Goal: Task Accomplishment & Management: Manage account settings

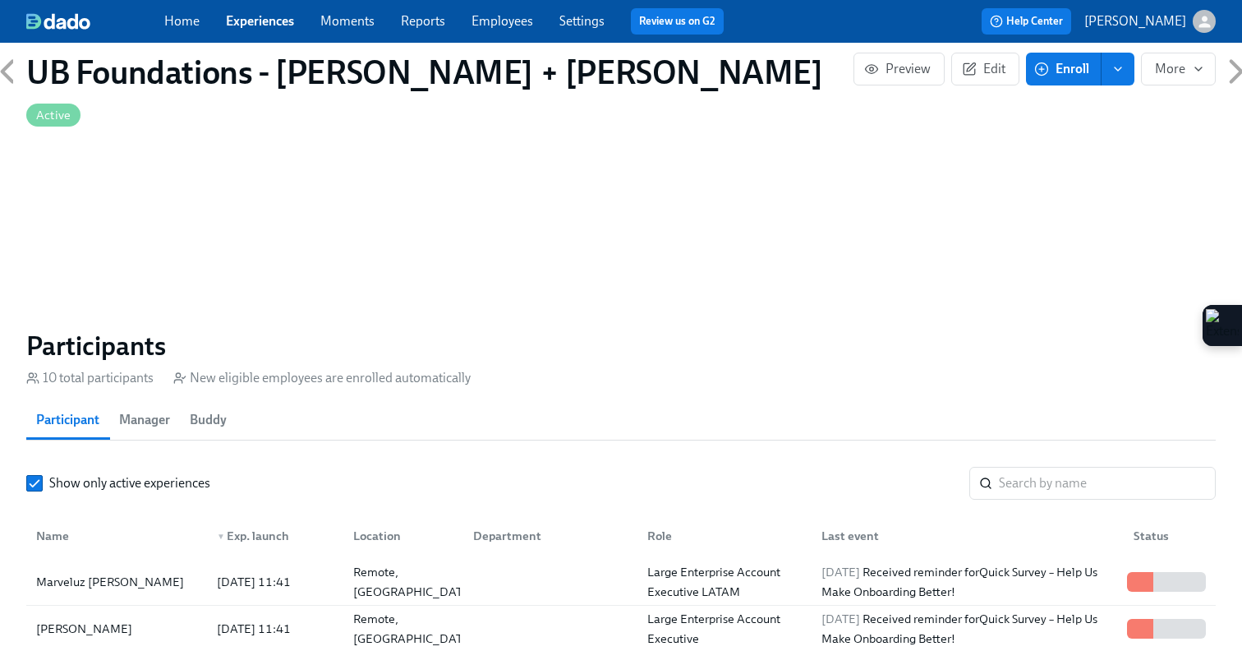
scroll to position [1262, 0]
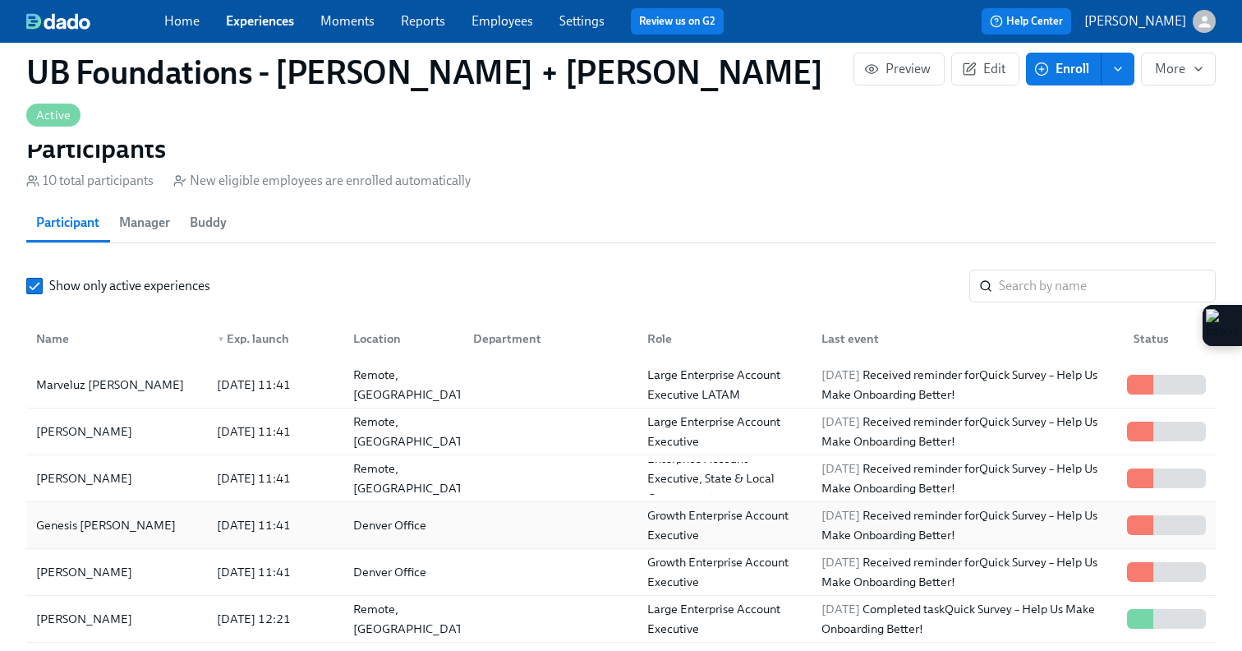
click at [154, 509] on div "Genesis [PERSON_NAME]" at bounding box center [117, 525] width 174 height 33
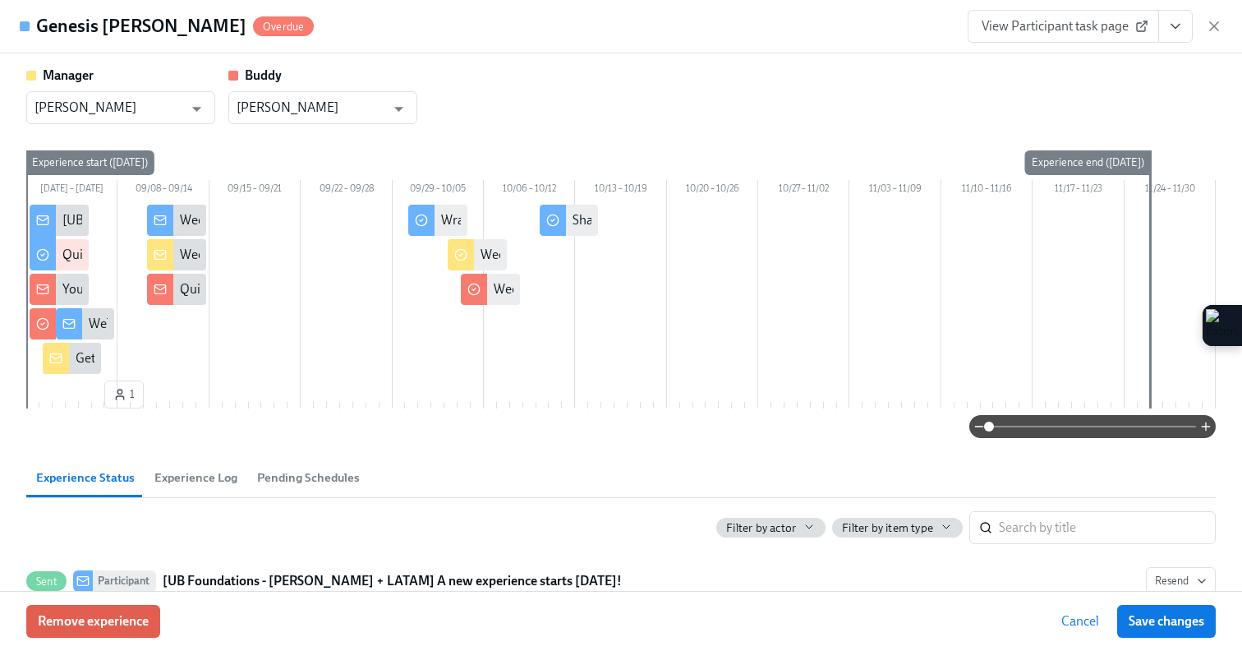
scroll to position [0, 5547]
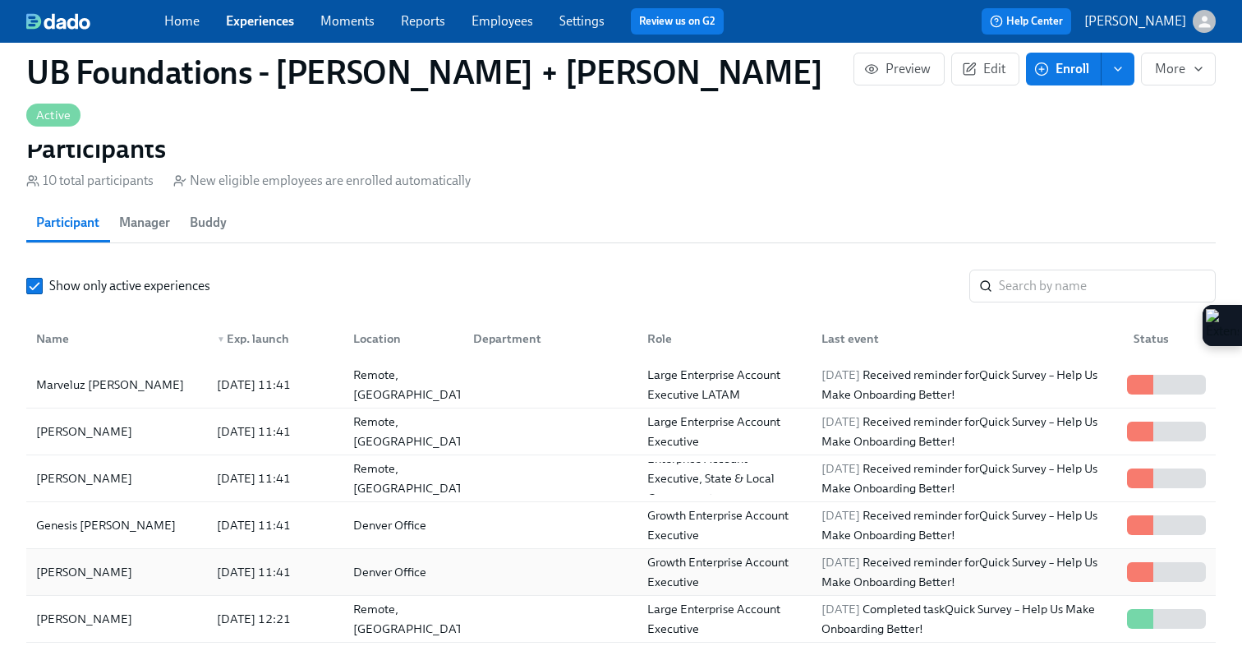
click at [167, 555] on div "[PERSON_NAME]" at bounding box center [117, 571] width 174 height 33
click at [634, 415] on div "Large Enterprise Account Executive" at bounding box center [721, 431] width 174 height 33
click at [252, 27] on link "Experiences" at bounding box center [260, 21] width 68 height 16
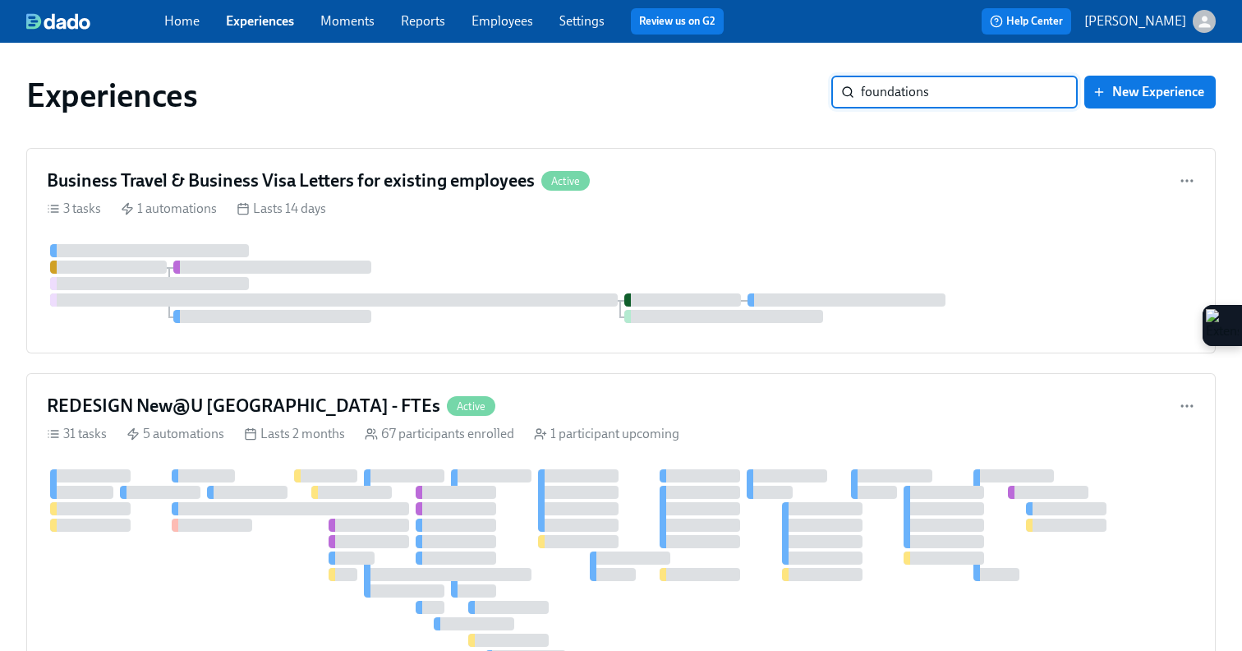
type input "foundations"
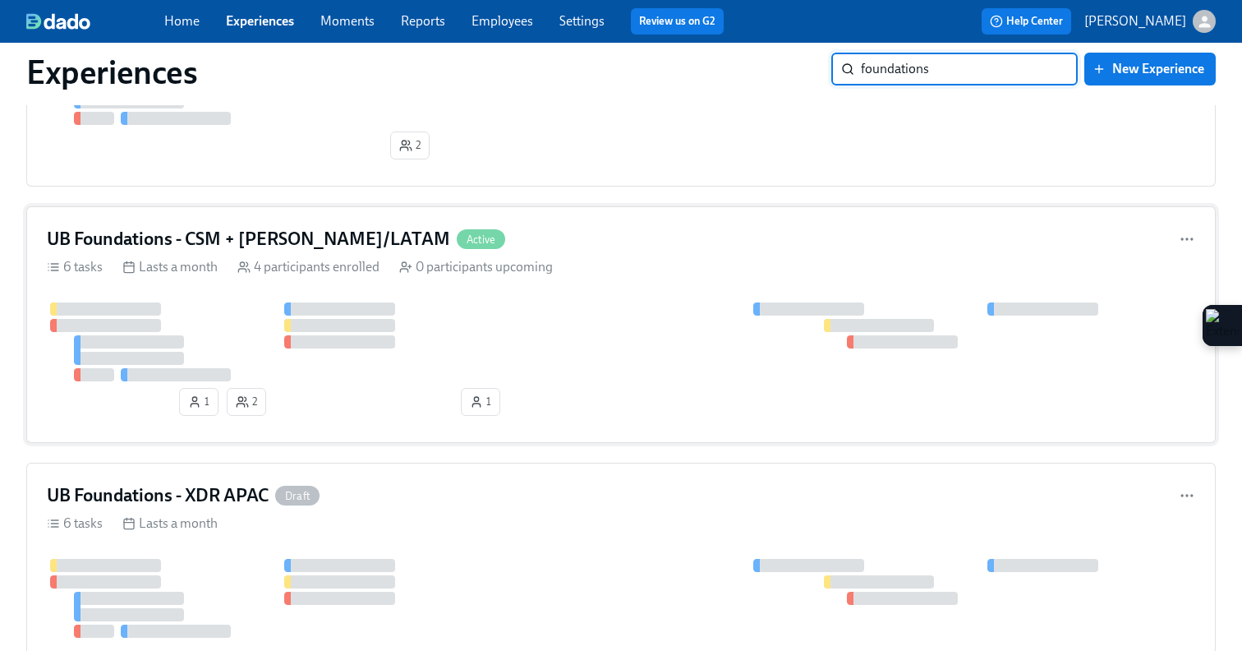
scroll to position [1737, 0]
click at [539, 512] on div "UB Foundations - XDR APAC Draft 6 tasks Lasts a month" at bounding box center [621, 564] width 1190 height 205
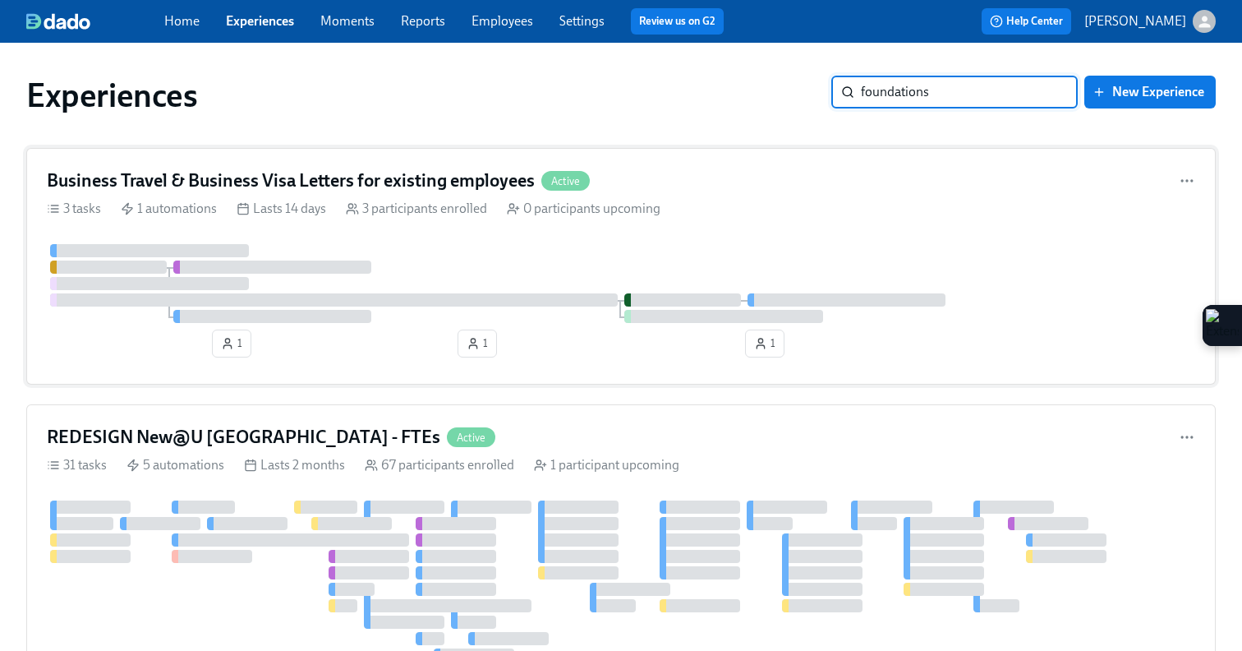
type input "foundations"
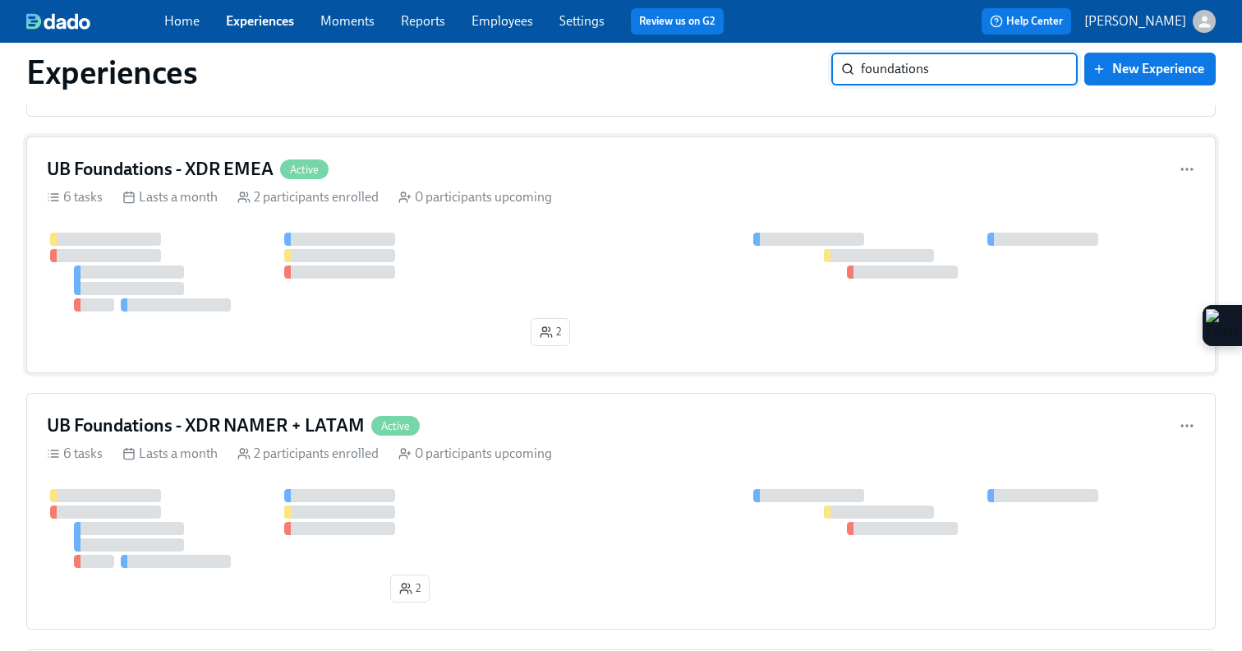
scroll to position [1290, 0]
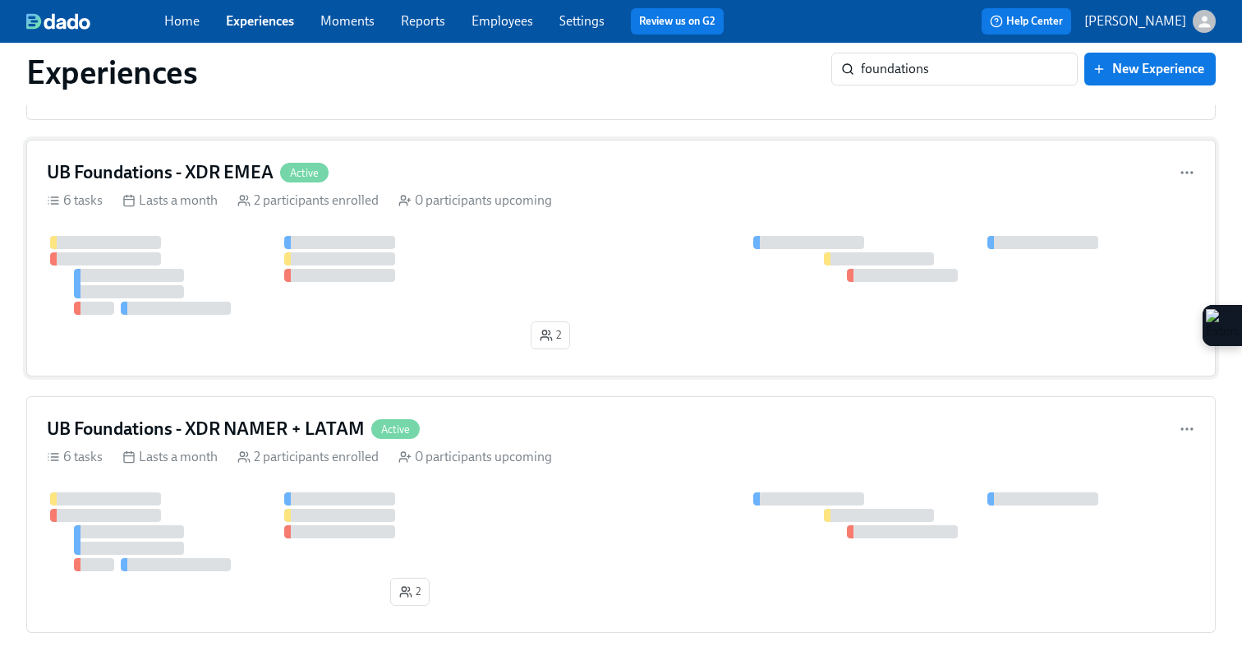
click at [573, 212] on div "UB Foundations - XDR EMEA Active 6 tasks Lasts a month 2 participants enrolled …" at bounding box center [621, 258] width 1190 height 237
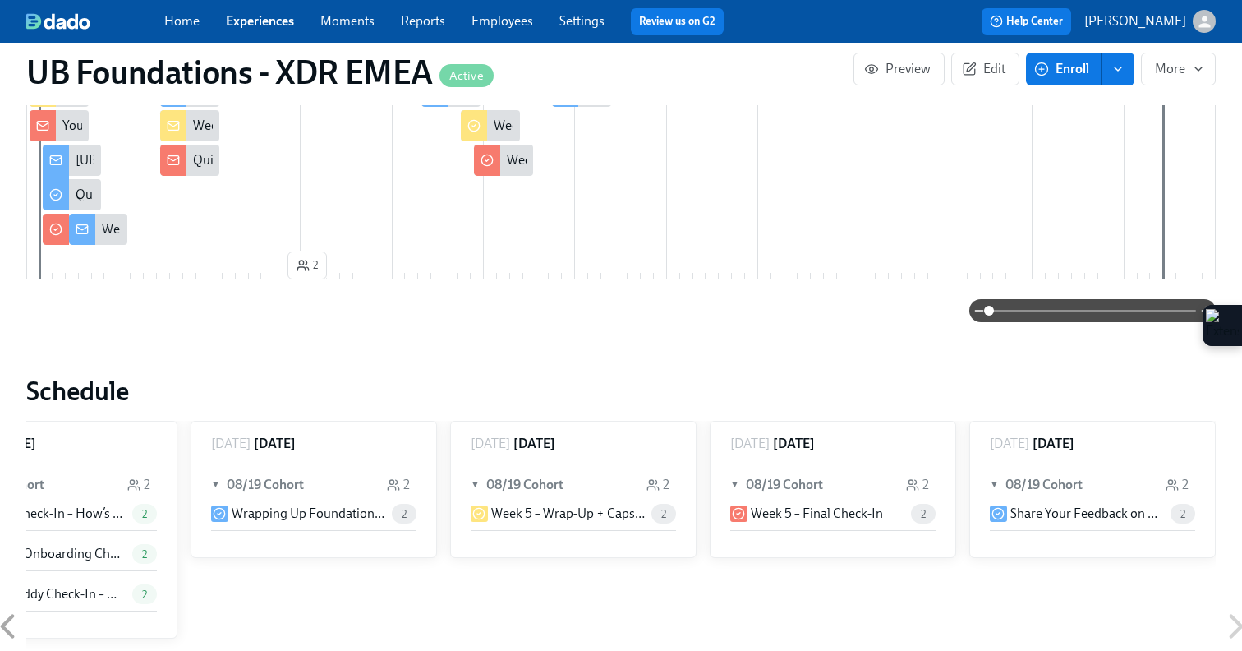
scroll to position [729, 0]
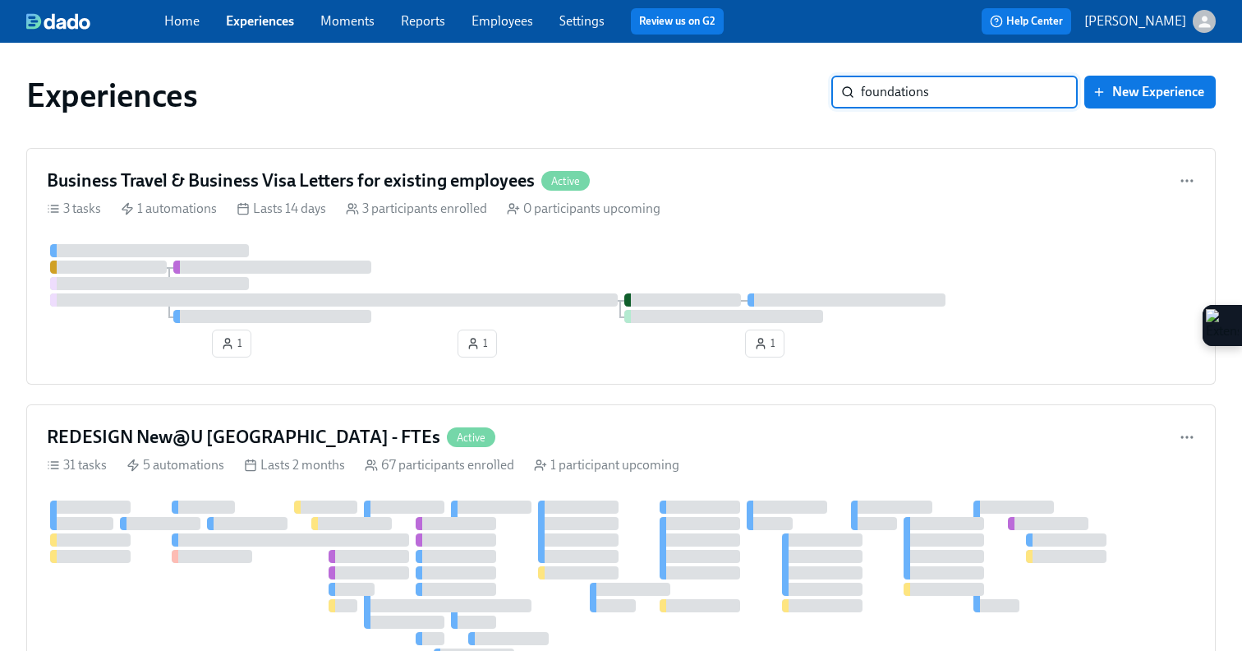
type input "foundations"
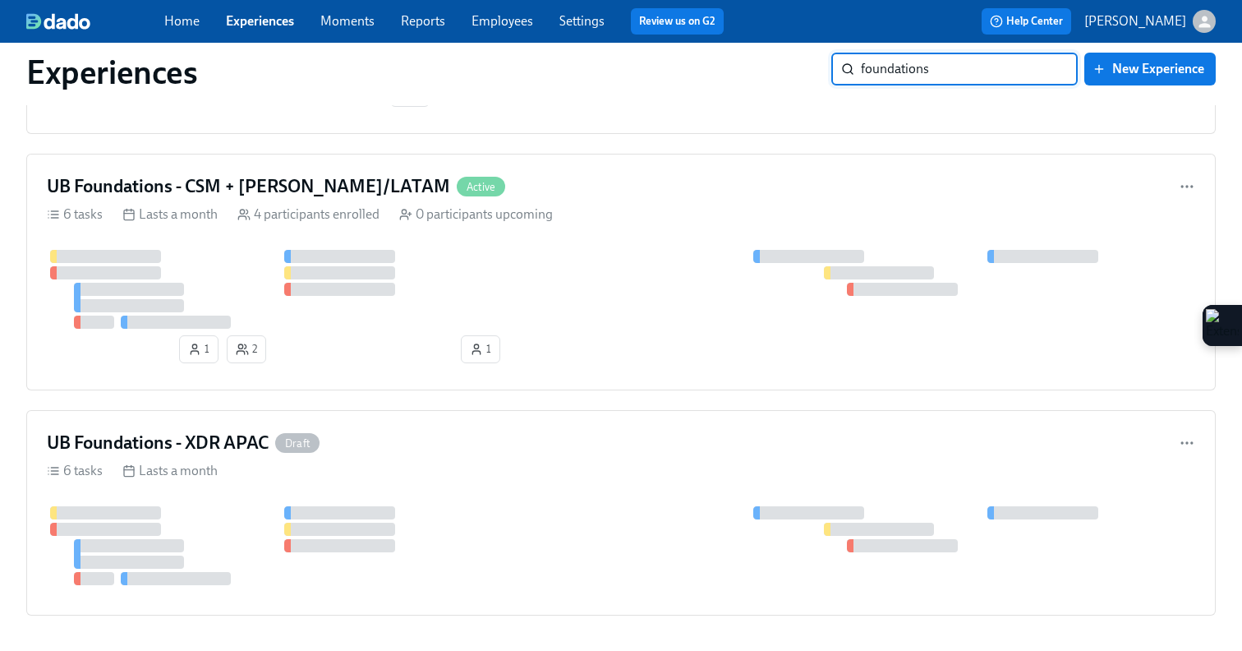
scroll to position [1806, 0]
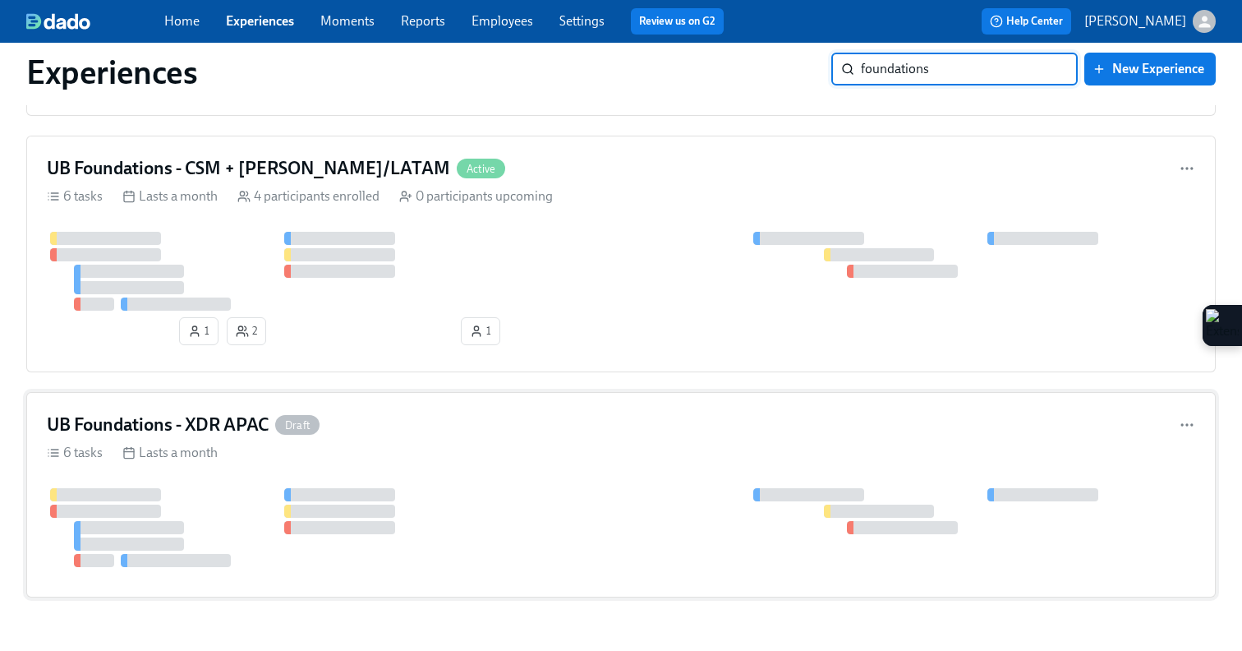
click at [587, 443] on div "UB Foundations - XDR APAC Draft 6 tasks Lasts a month" at bounding box center [621, 494] width 1190 height 205
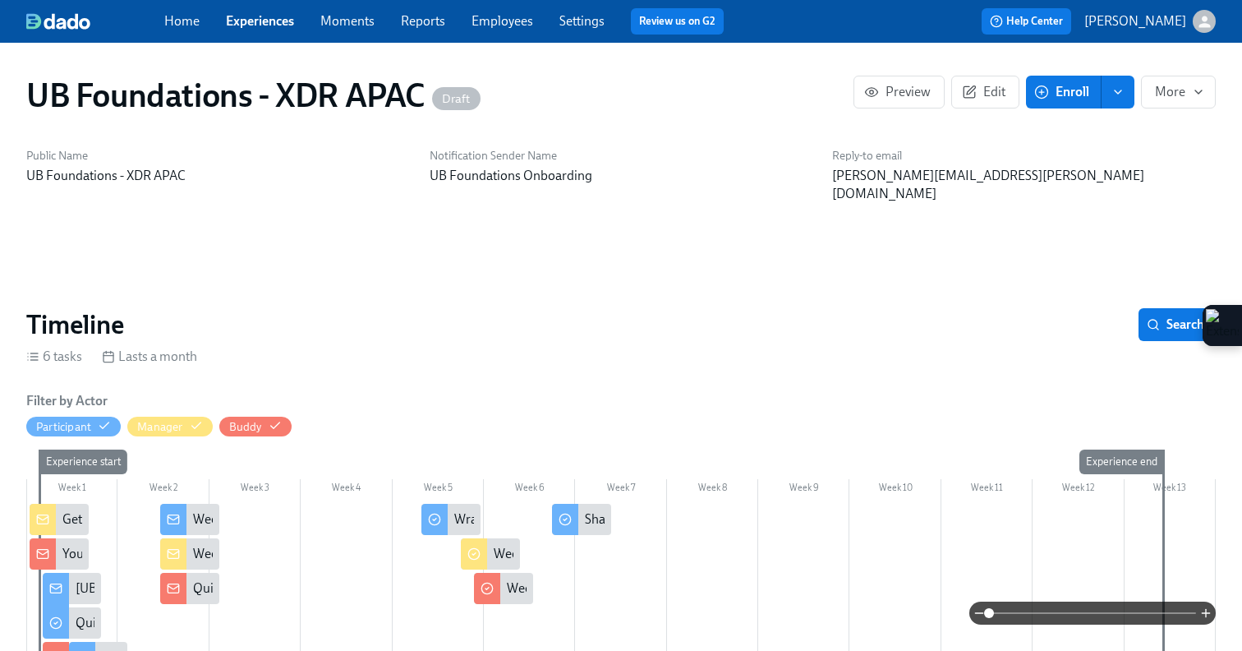
click at [1038, 91] on icon "button" at bounding box center [1041, 92] width 15 height 15
click at [969, 85] on icon "button" at bounding box center [969, 92] width 15 height 15
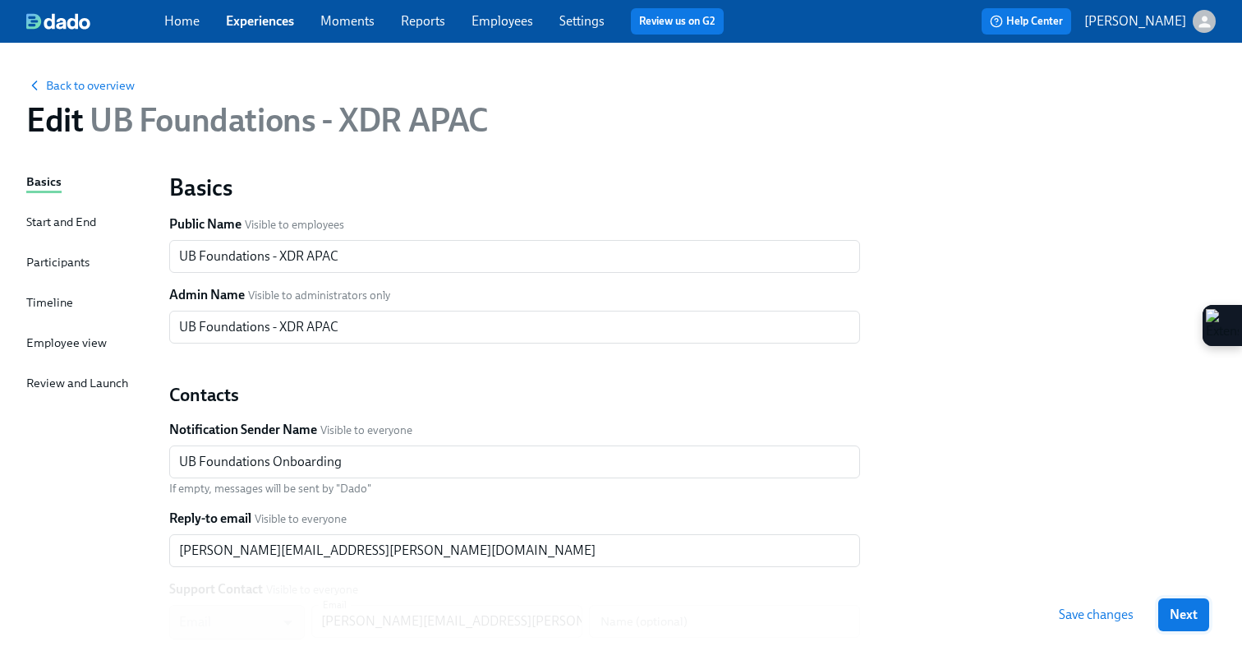
click at [1197, 622] on span "Next" at bounding box center [1184, 614] width 28 height 16
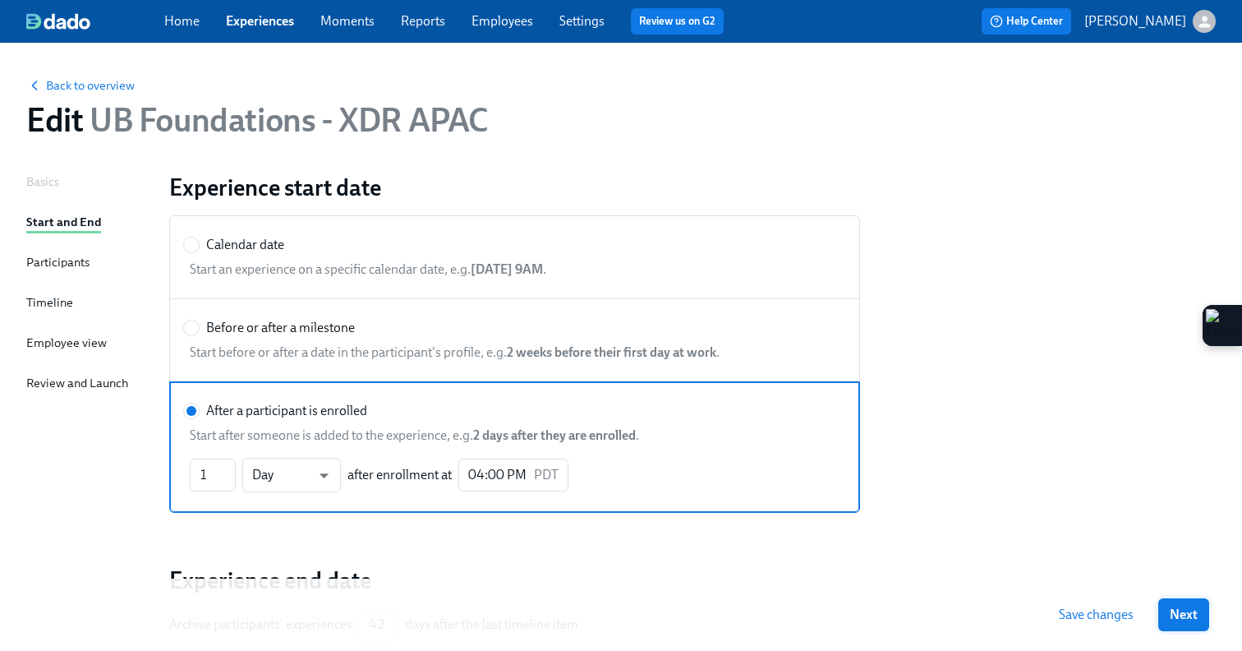
click at [1179, 615] on span "Next" at bounding box center [1184, 614] width 28 height 16
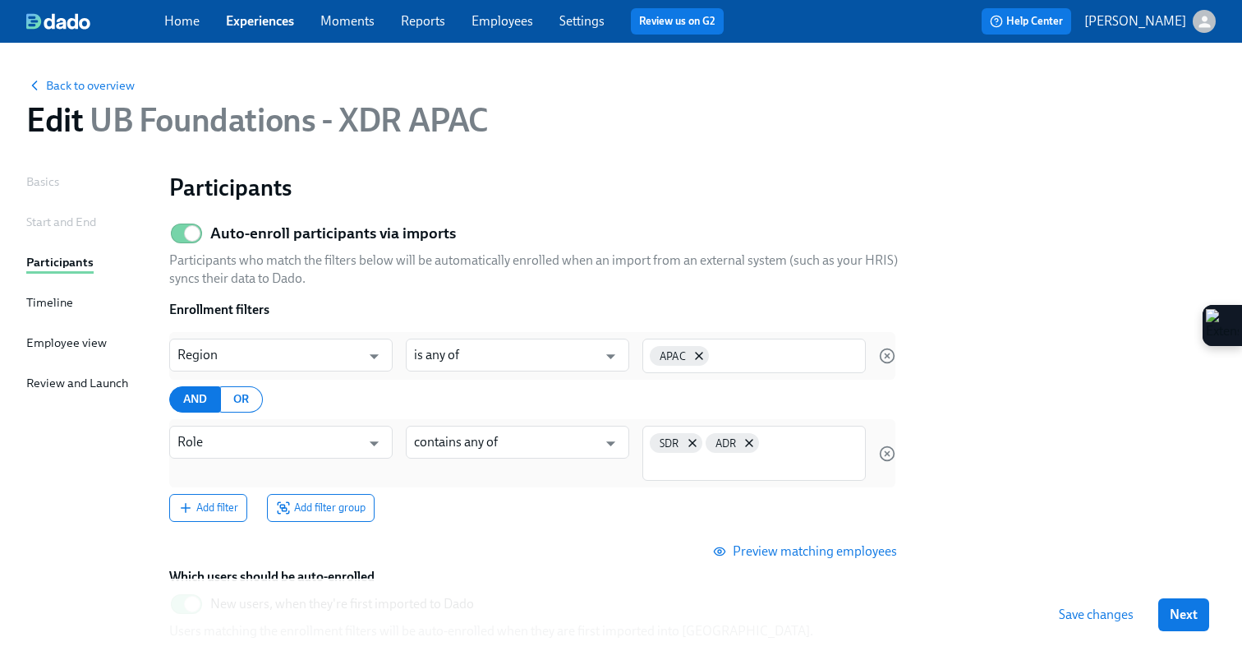
click at [1179, 615] on span "Next" at bounding box center [1184, 614] width 28 height 16
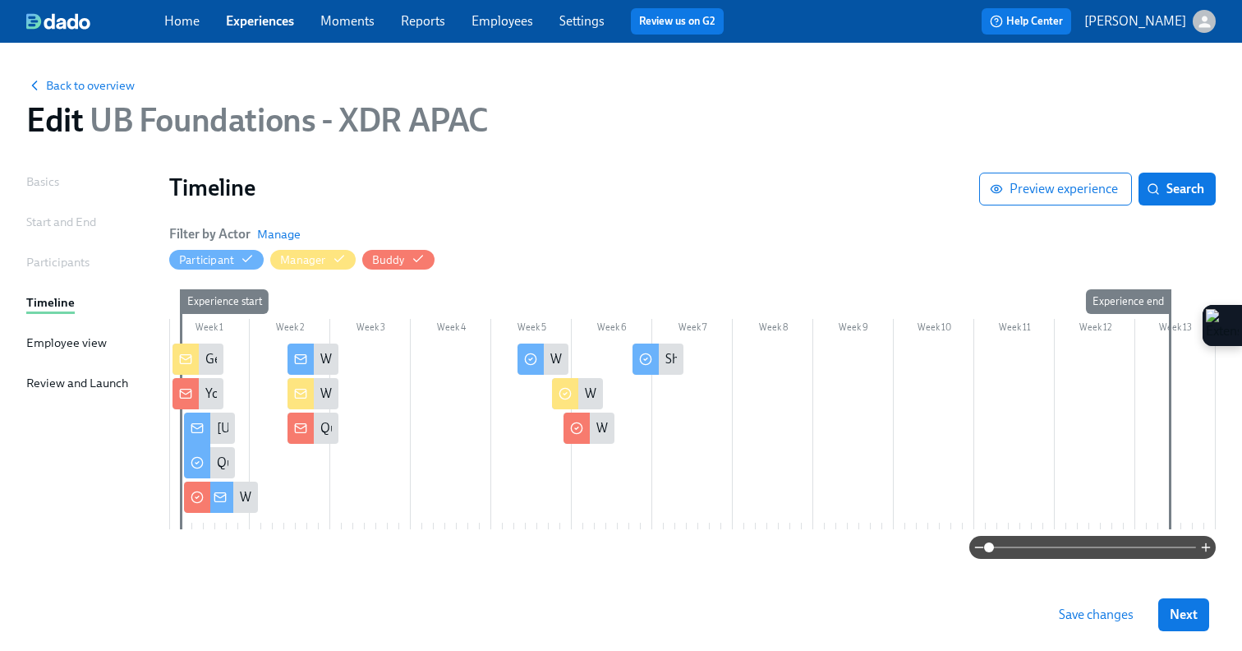
click at [1179, 615] on span "Next" at bounding box center [1184, 614] width 28 height 16
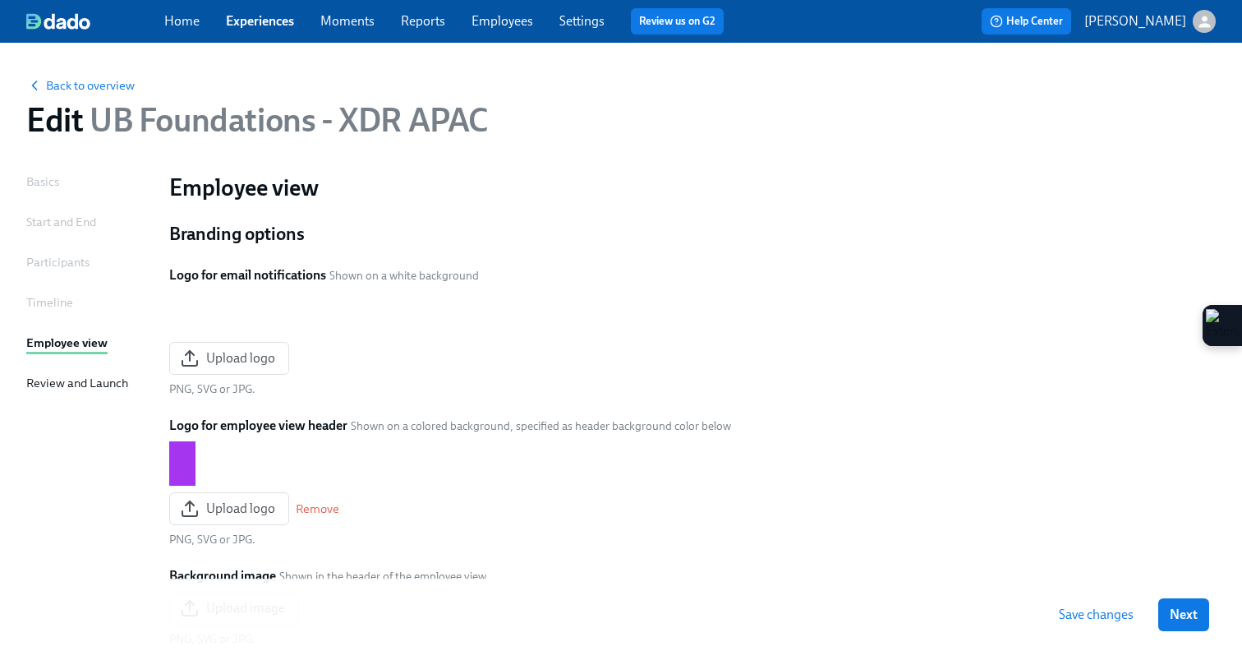
click at [1179, 615] on span "Next" at bounding box center [1184, 614] width 28 height 16
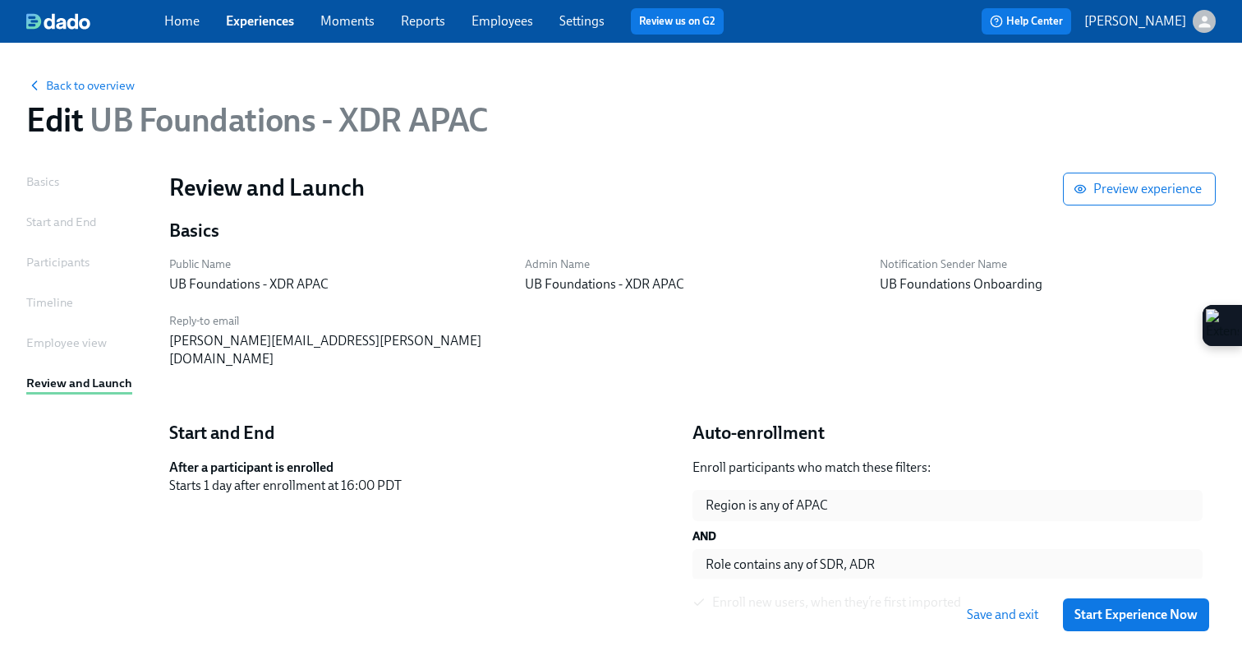
click at [1179, 615] on span "Start Experience Now" at bounding box center [1136, 614] width 123 height 16
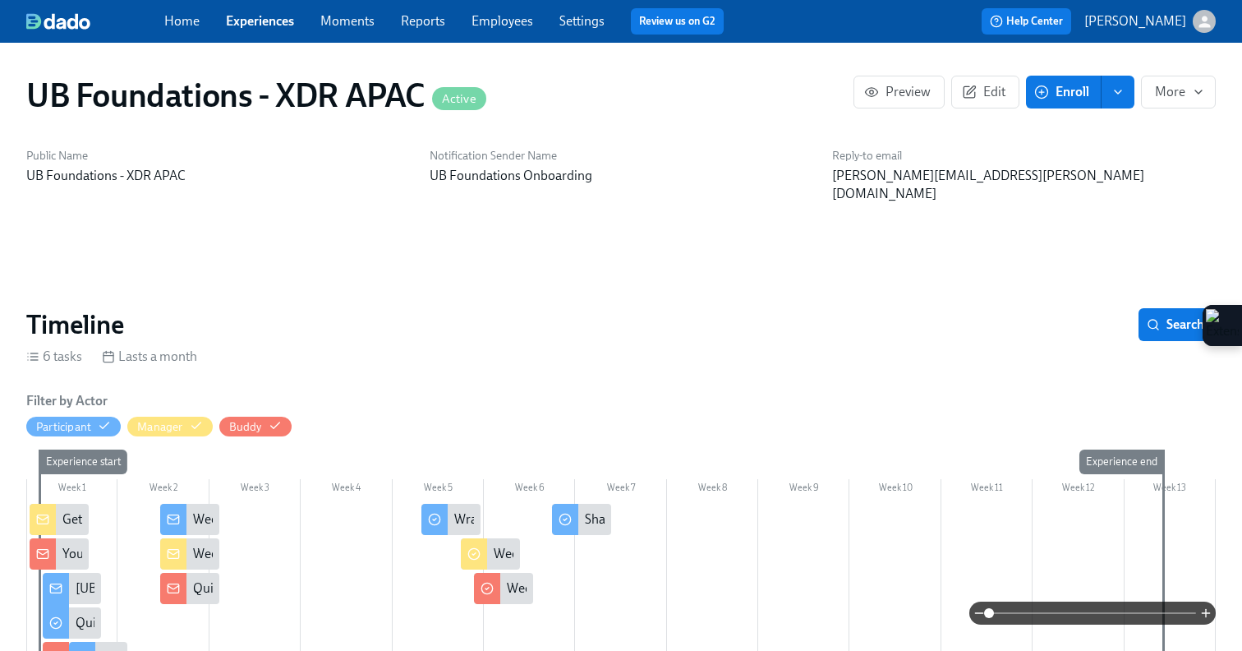
click at [1042, 105] on button "Enroll" at bounding box center [1064, 92] width 76 height 33
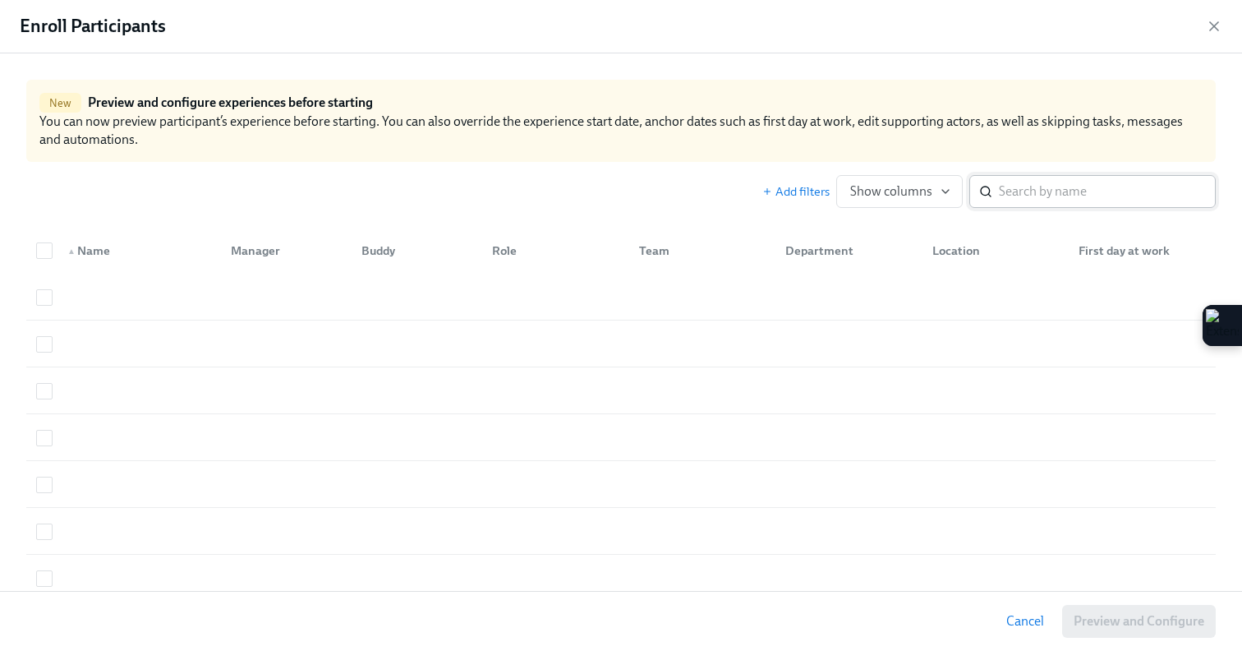
click at [1006, 186] on input "search" at bounding box center [1107, 191] width 217 height 33
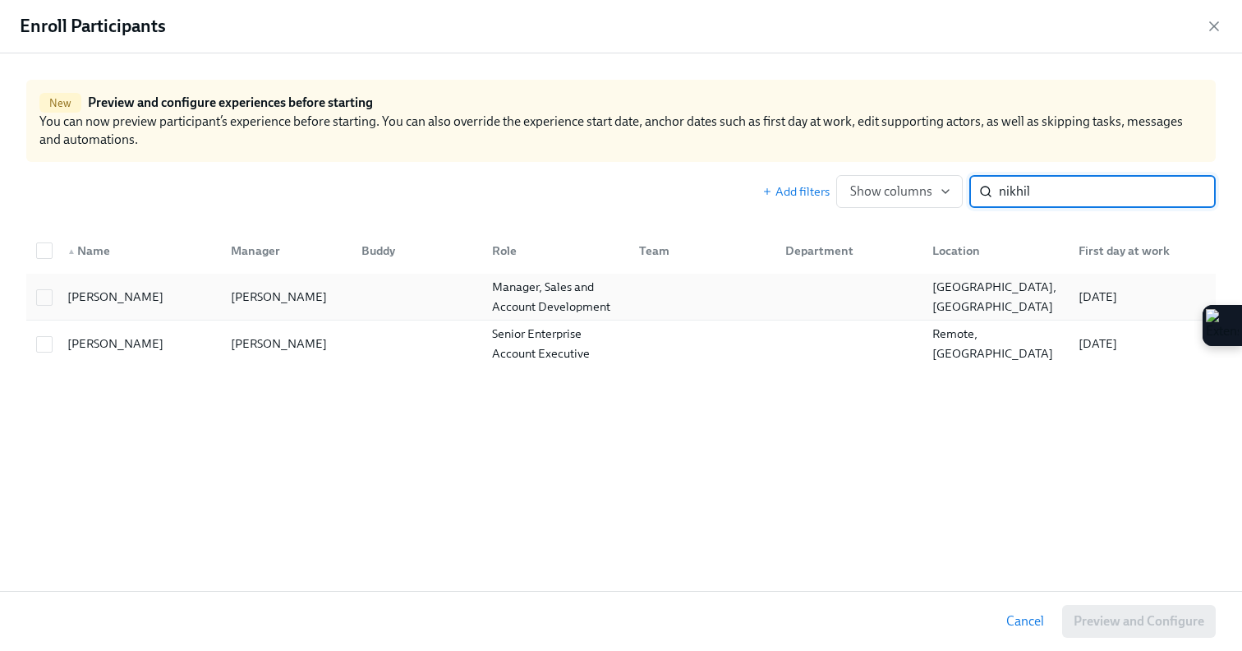
type input "nikhil"
click at [337, 308] on div "[PERSON_NAME]" at bounding box center [283, 296] width 131 height 33
checkbox input "true"
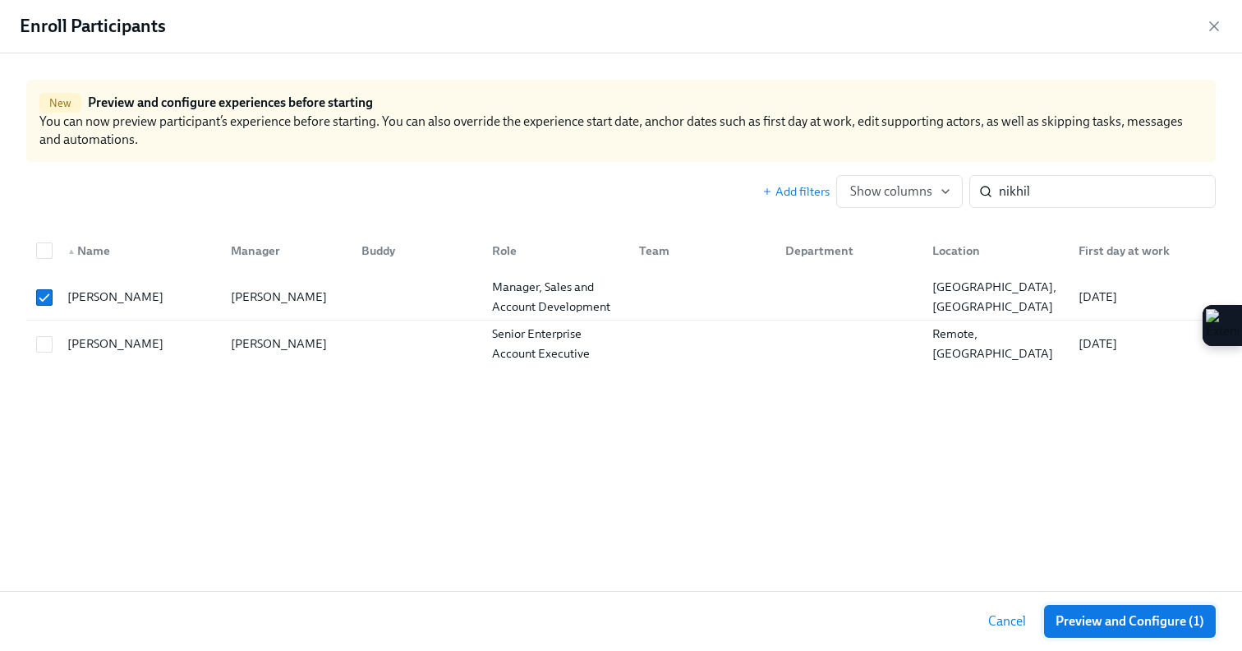
click at [1102, 621] on span "Preview and Configure (1)" at bounding box center [1130, 621] width 149 height 16
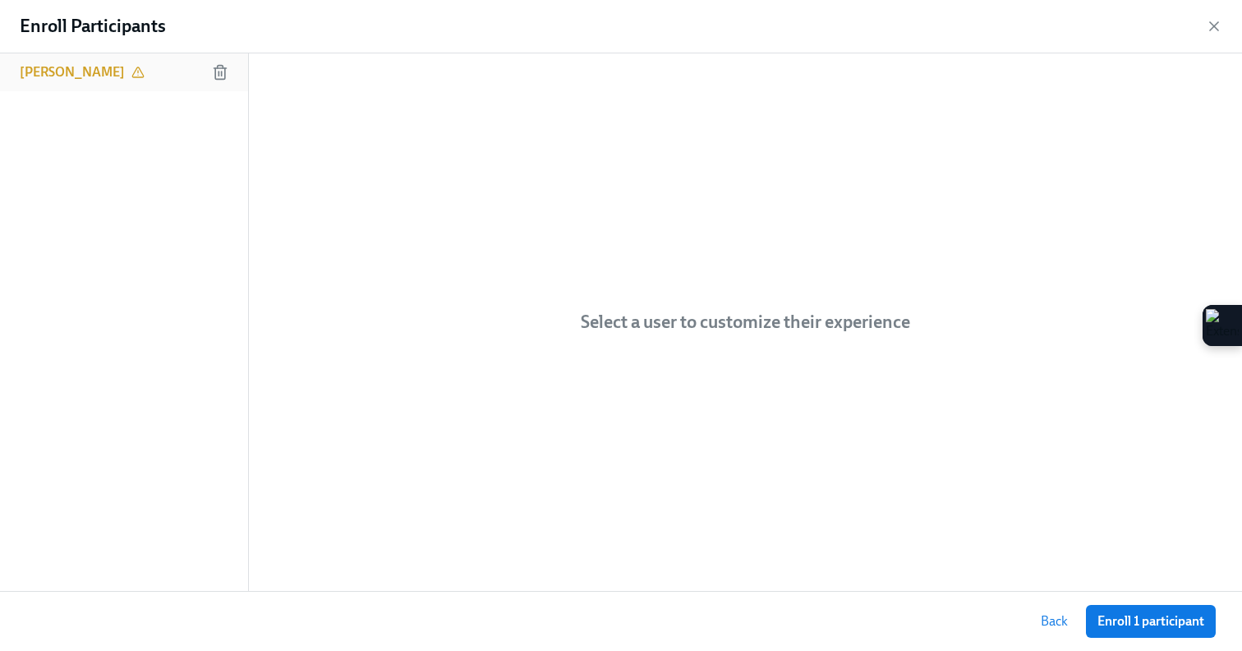
click at [132, 76] on div "[PERSON_NAME]" at bounding box center [124, 72] width 248 height 38
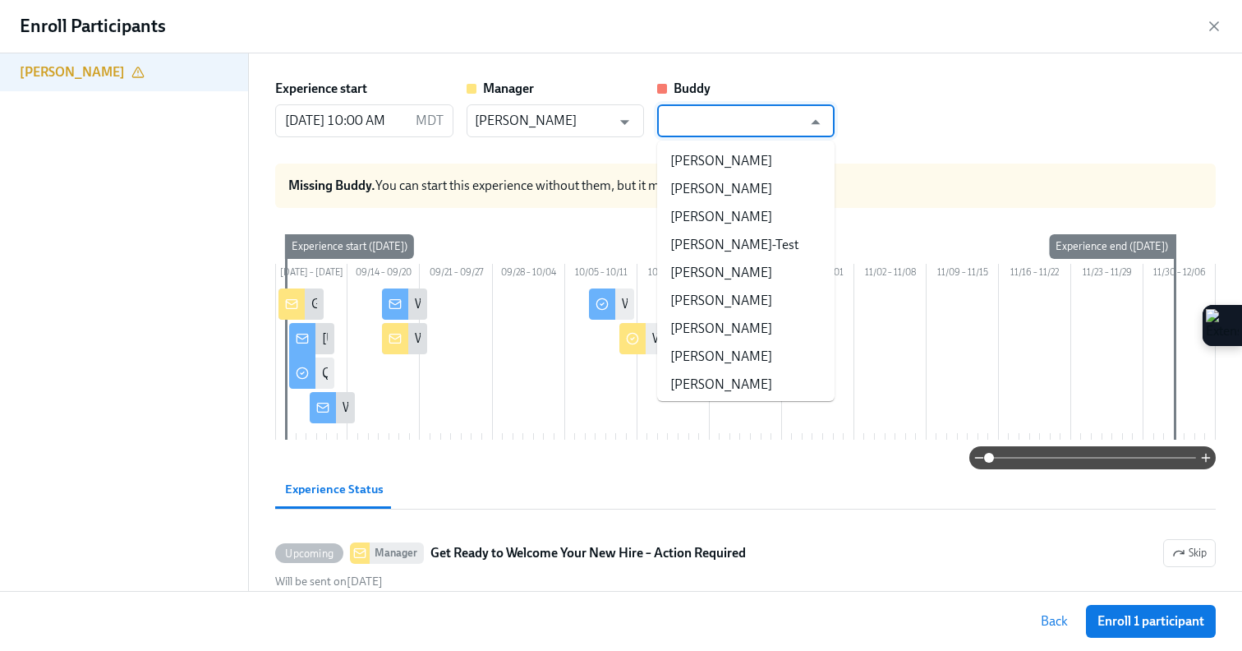
click at [709, 117] on input "text" at bounding box center [733, 120] width 137 height 33
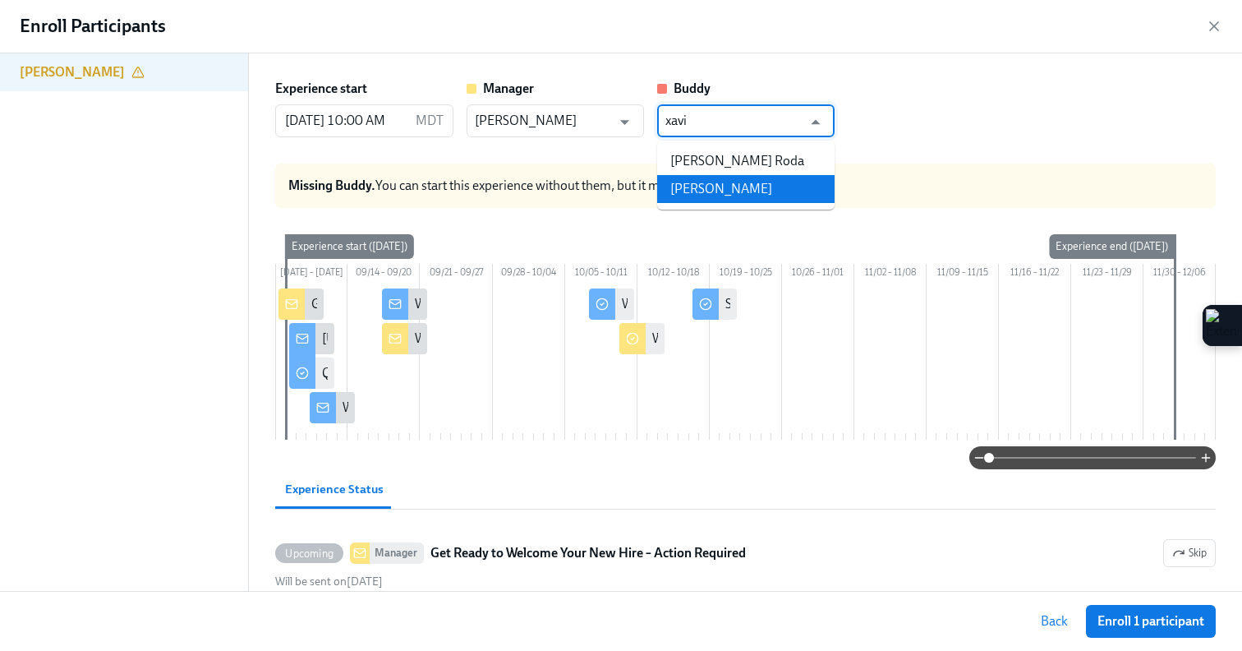
click at [739, 195] on li "[PERSON_NAME]" at bounding box center [745, 189] width 177 height 28
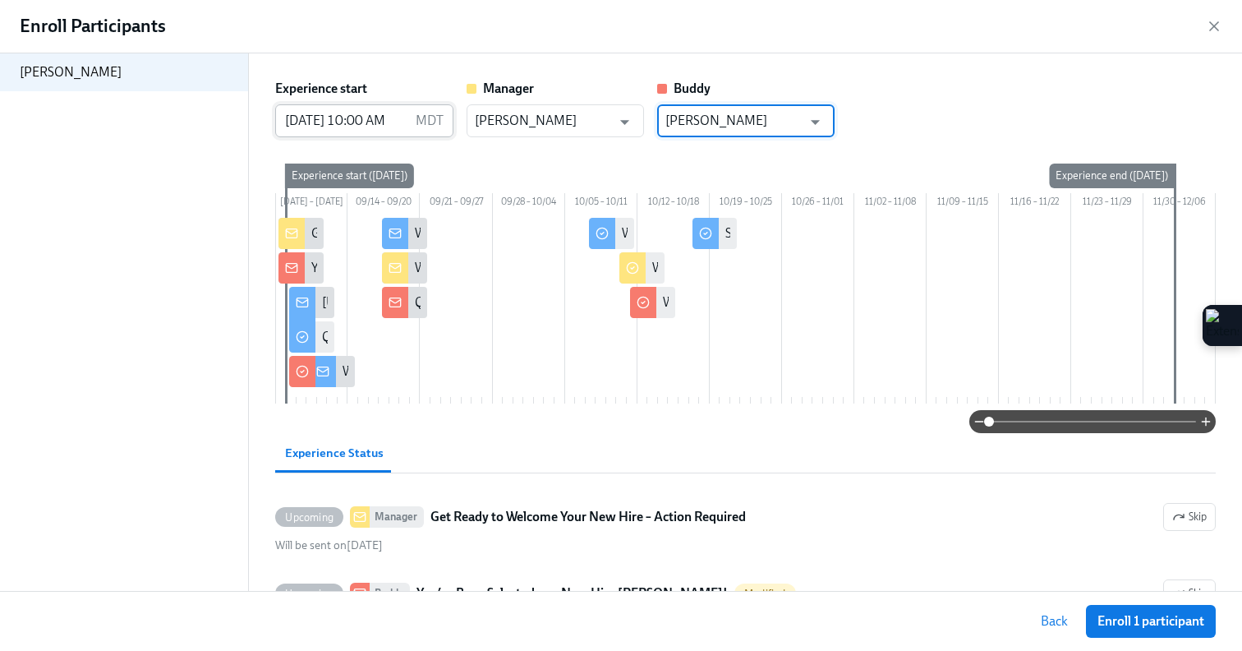
type input "[PERSON_NAME]"
click at [338, 113] on input "[DATE] 10:00 AM" at bounding box center [341, 120] width 133 height 33
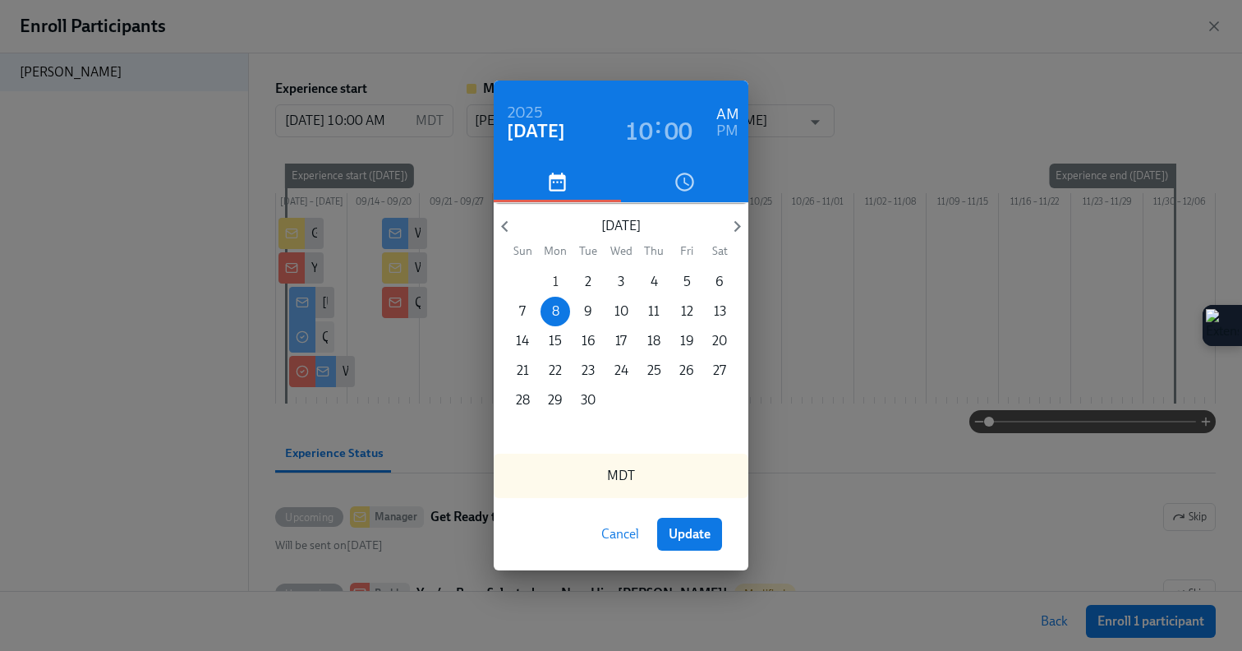
click at [559, 282] on span "1" at bounding box center [556, 282] width 30 height 18
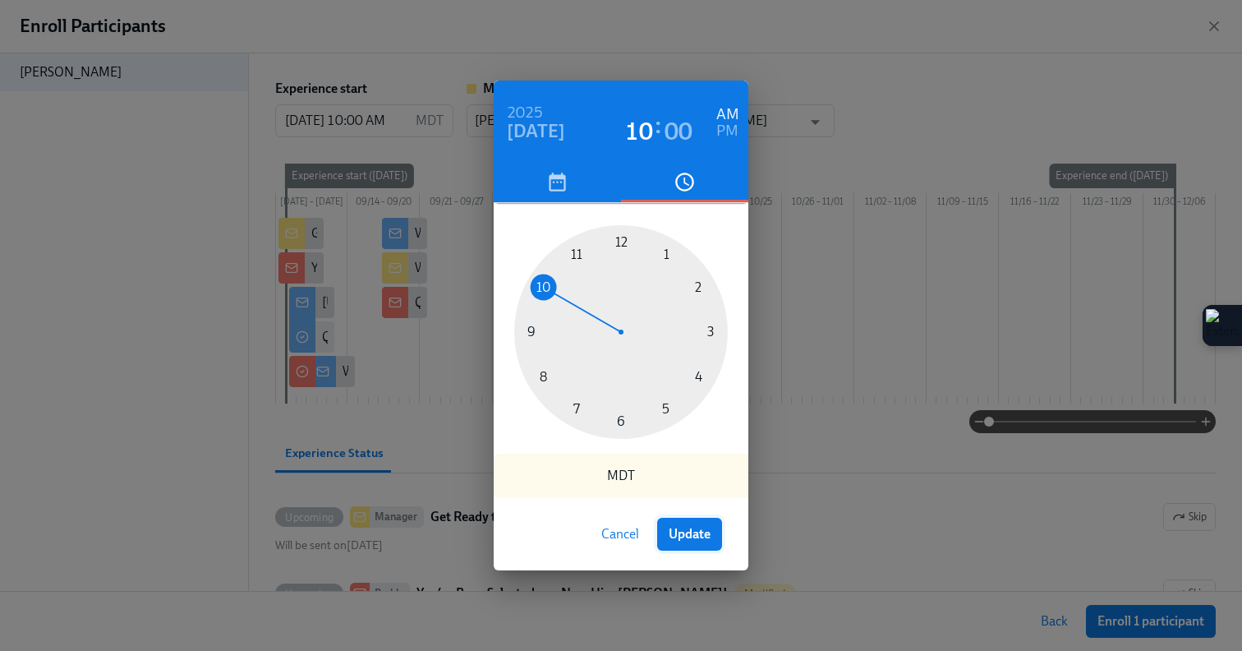
click at [704, 529] on span "Update" at bounding box center [690, 534] width 42 height 16
type input "[DATE] 10:00 AM"
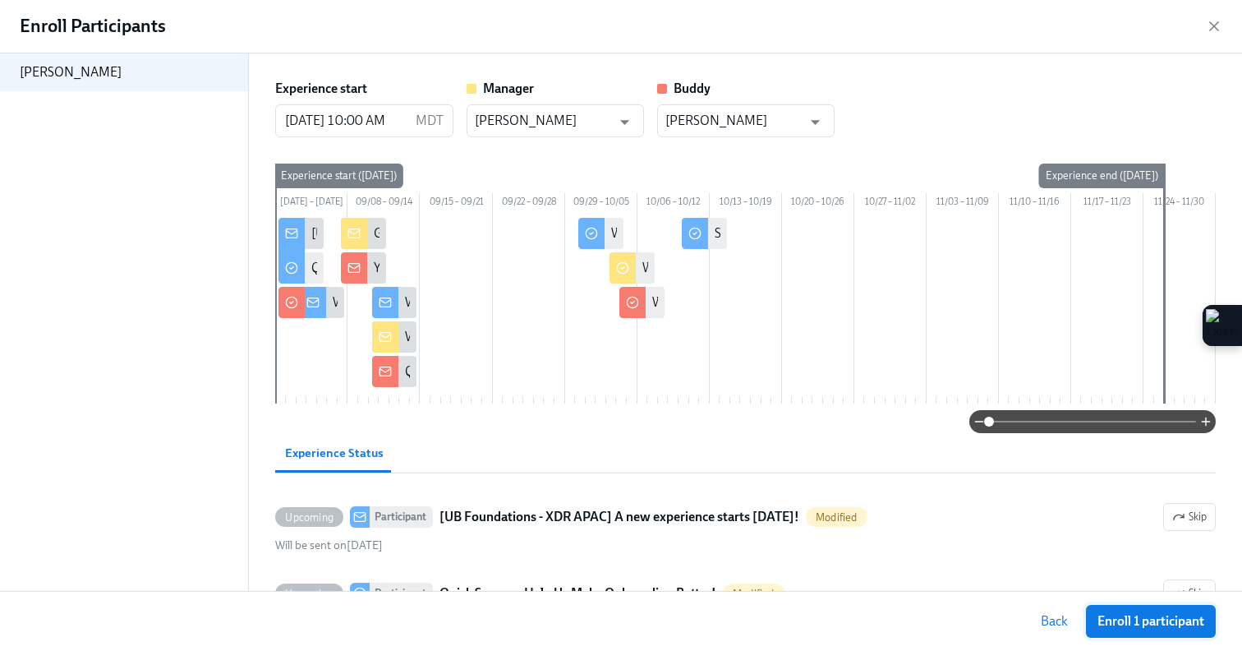
click at [1141, 625] on span "Enroll 1 participant" at bounding box center [1151, 621] width 107 height 16
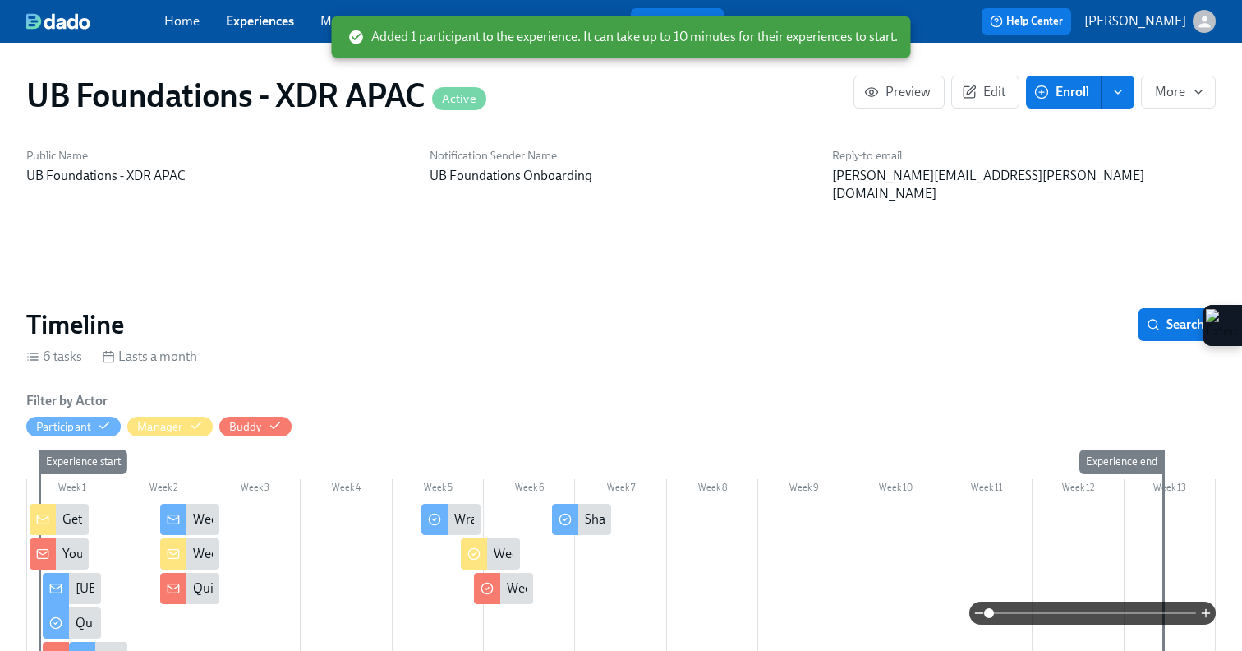
scroll to position [0, 772]
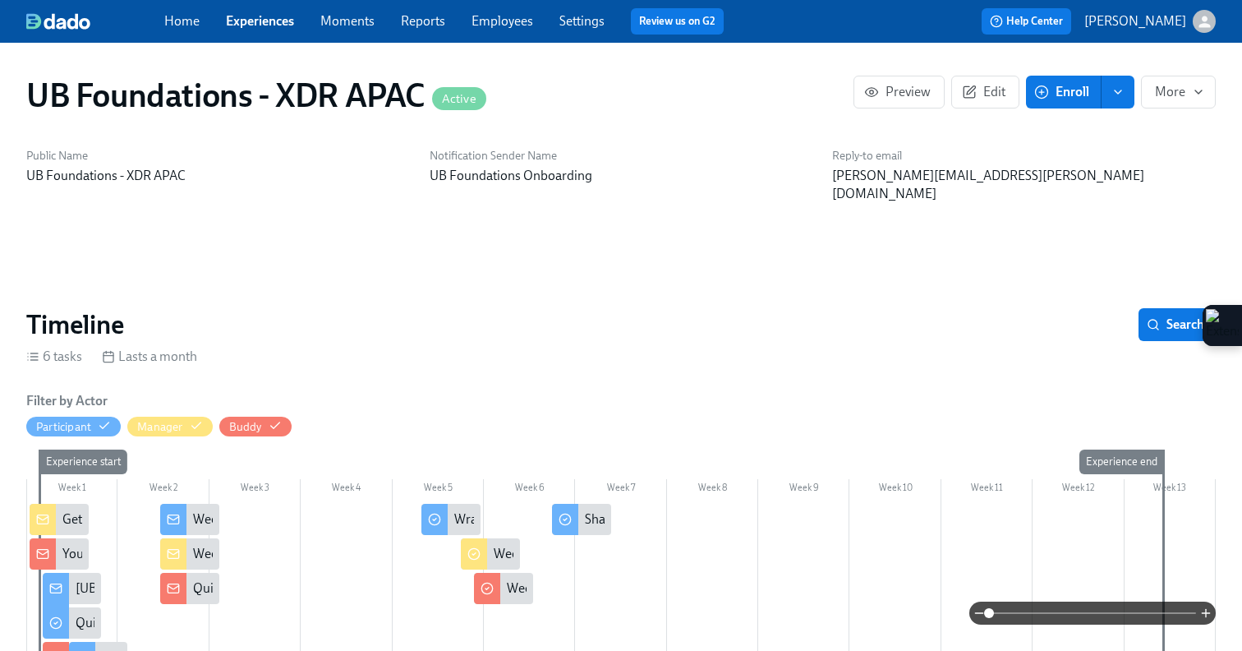
click at [233, 16] on link "Experiences" at bounding box center [260, 21] width 68 height 16
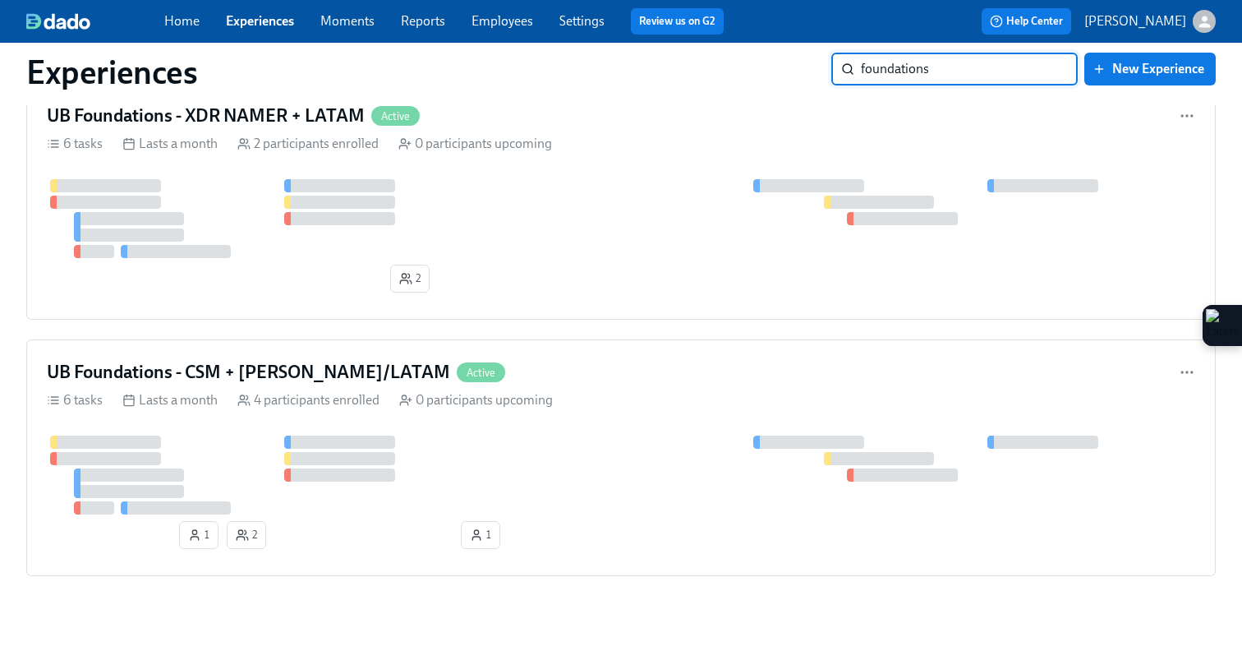
scroll to position [1876, 0]
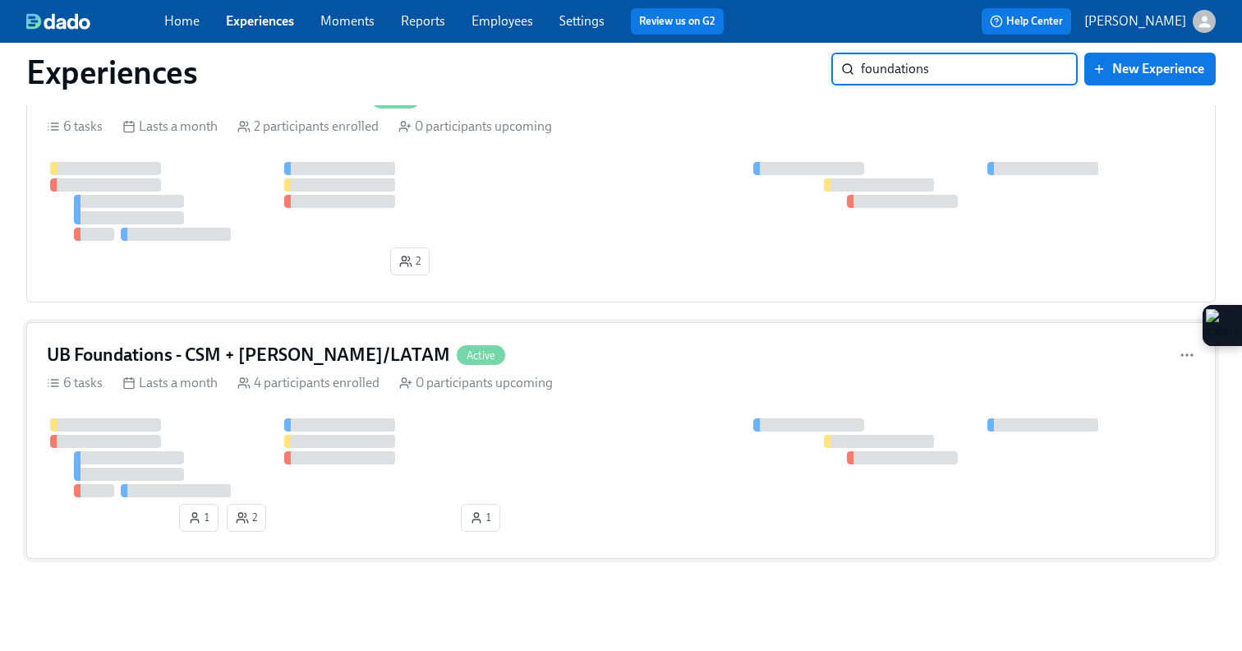
type input "foundations"
click at [619, 389] on div "6 tasks Lasts a month 4 participants enrolled 0 participants upcoming" at bounding box center [621, 383] width 1148 height 18
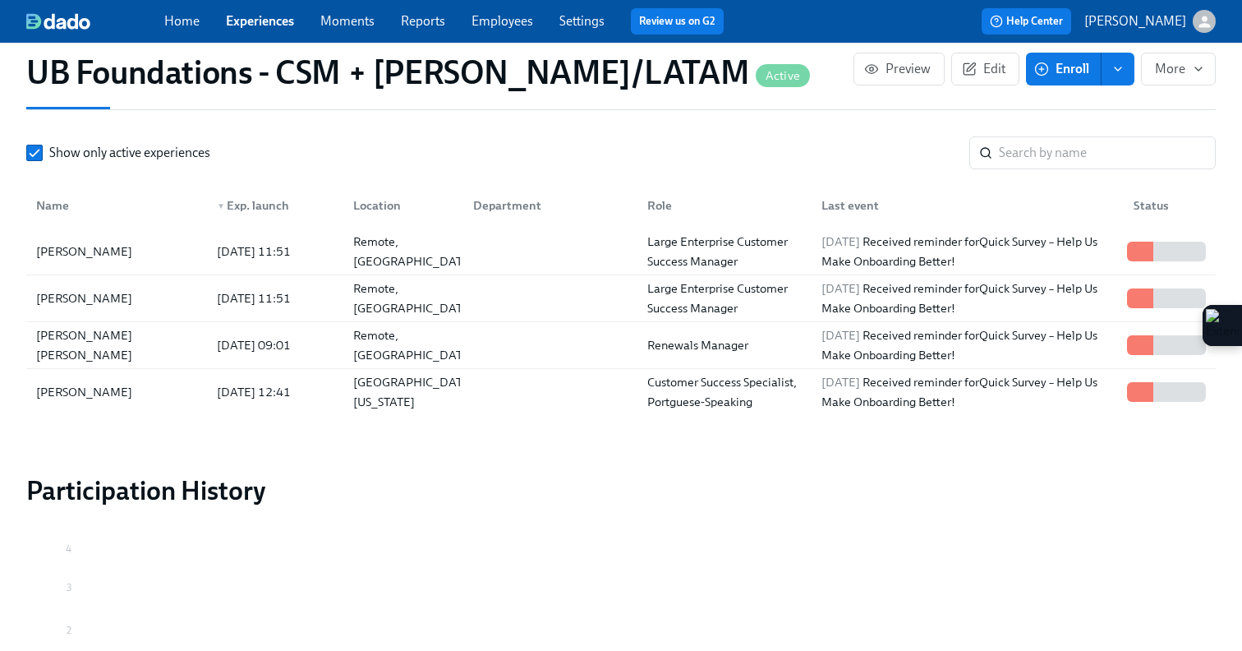
scroll to position [1450, 0]
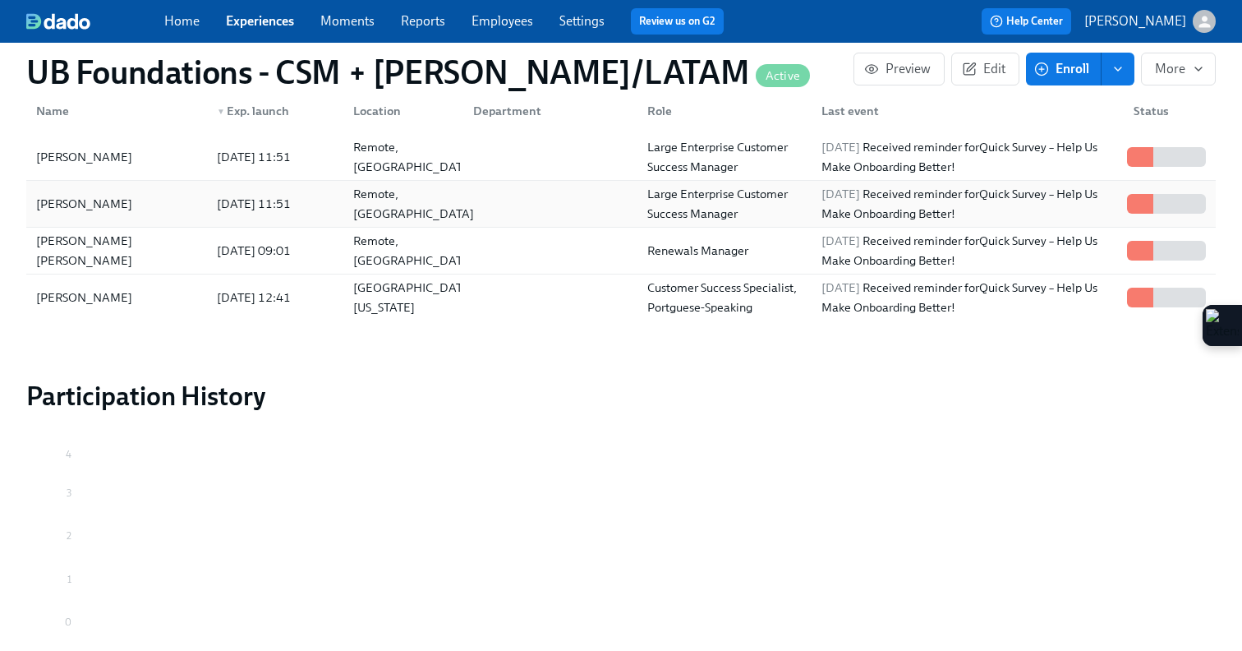
click at [411, 184] on div "Remote, NJ" at bounding box center [414, 203] width 134 height 39
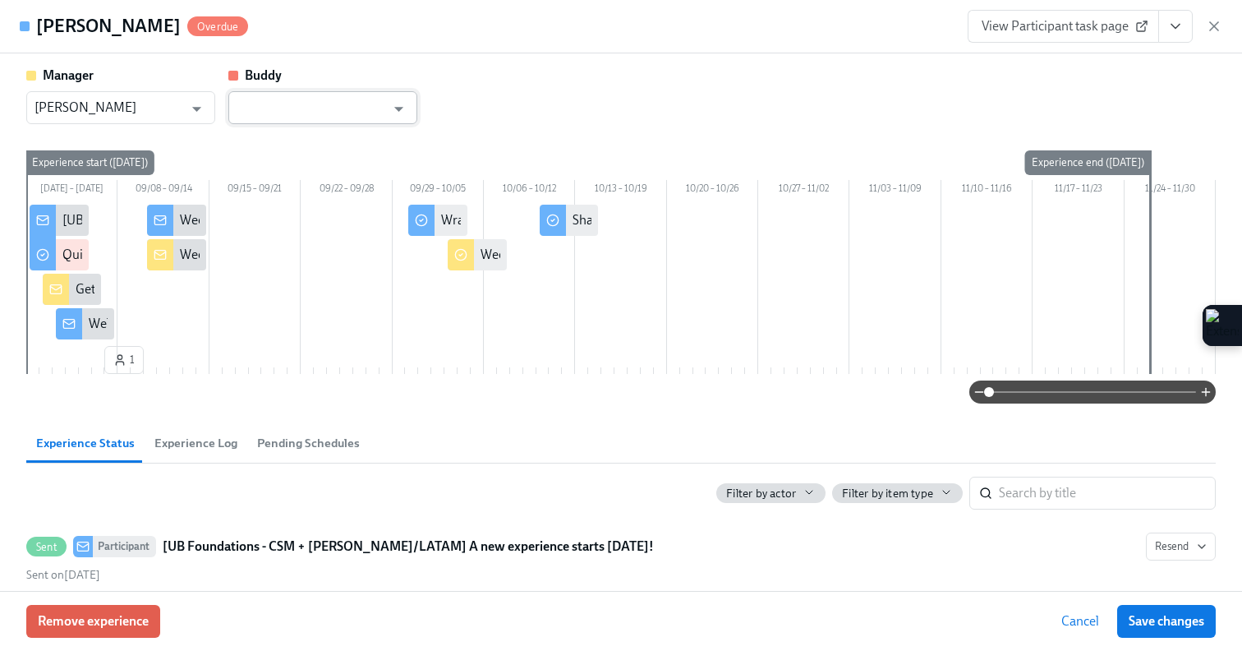
click at [356, 113] on input "text" at bounding box center [311, 107] width 149 height 33
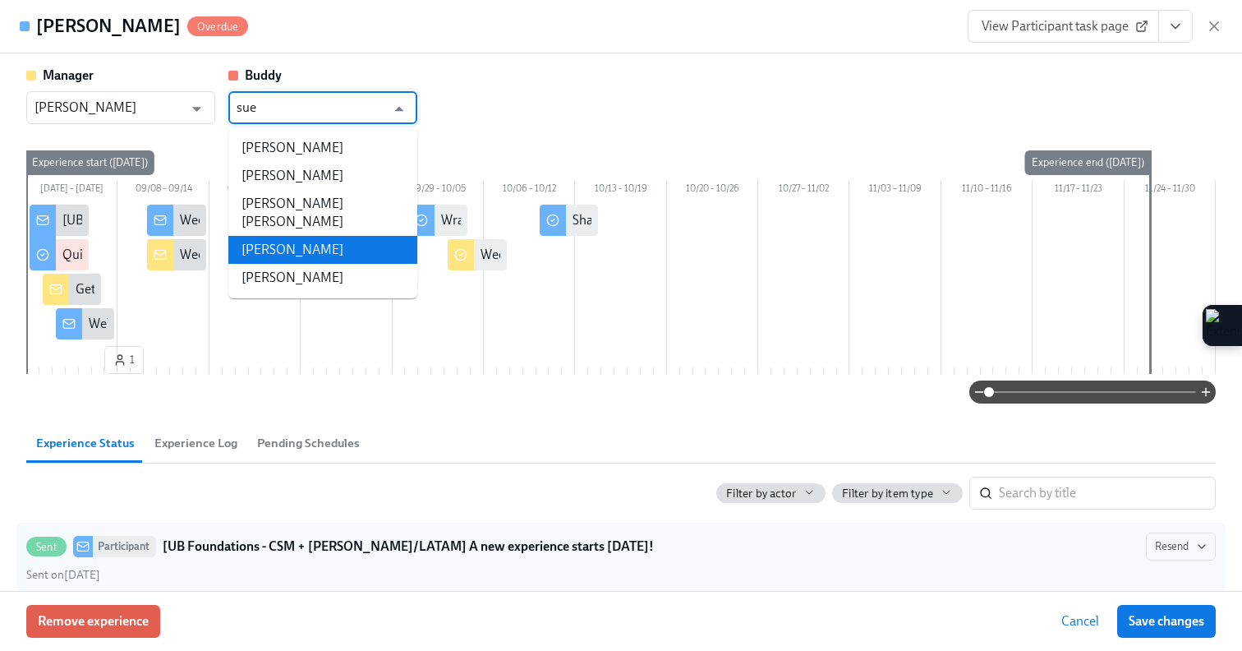
type input "sue"
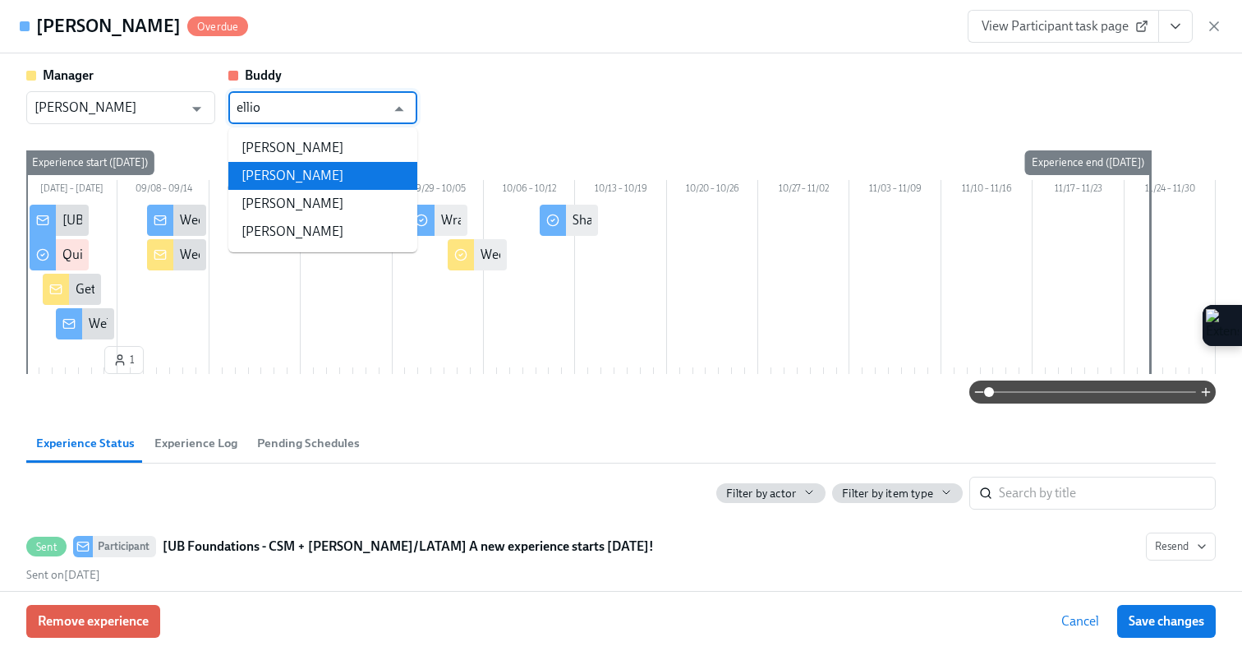
click at [318, 182] on li "Susan Elliott" at bounding box center [322, 176] width 189 height 28
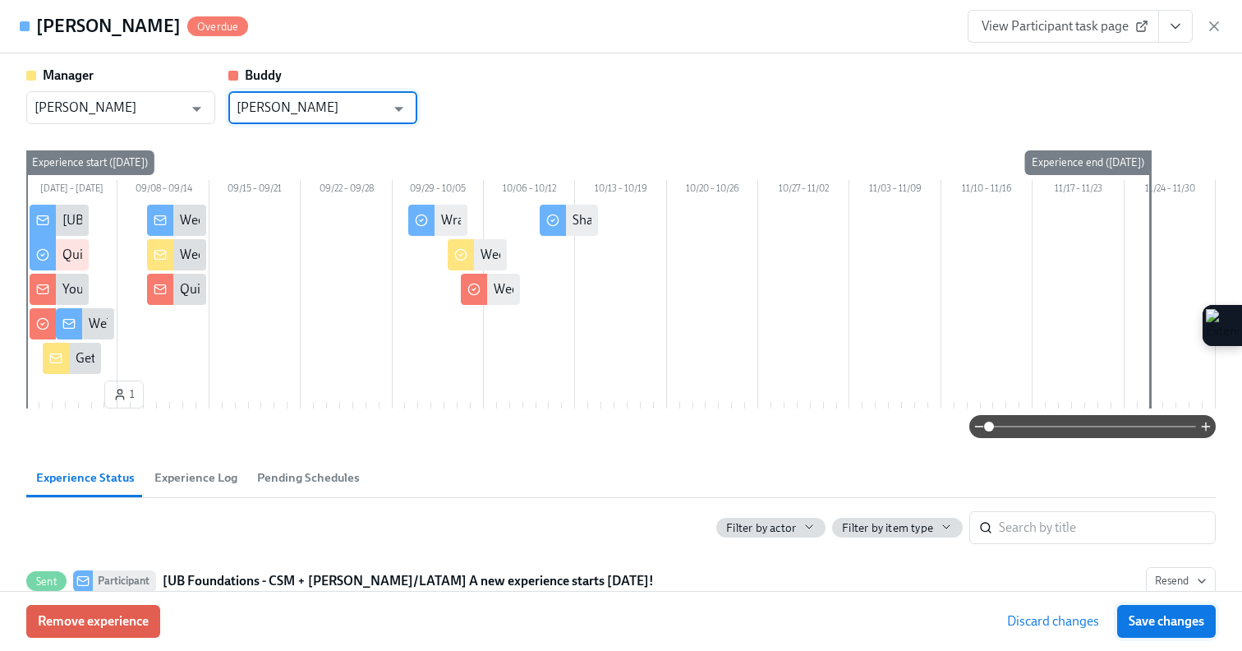
type input "Susan Elliott"
click at [1148, 621] on span "Save changes" at bounding box center [1167, 621] width 76 height 16
type input "Susan Elliott"
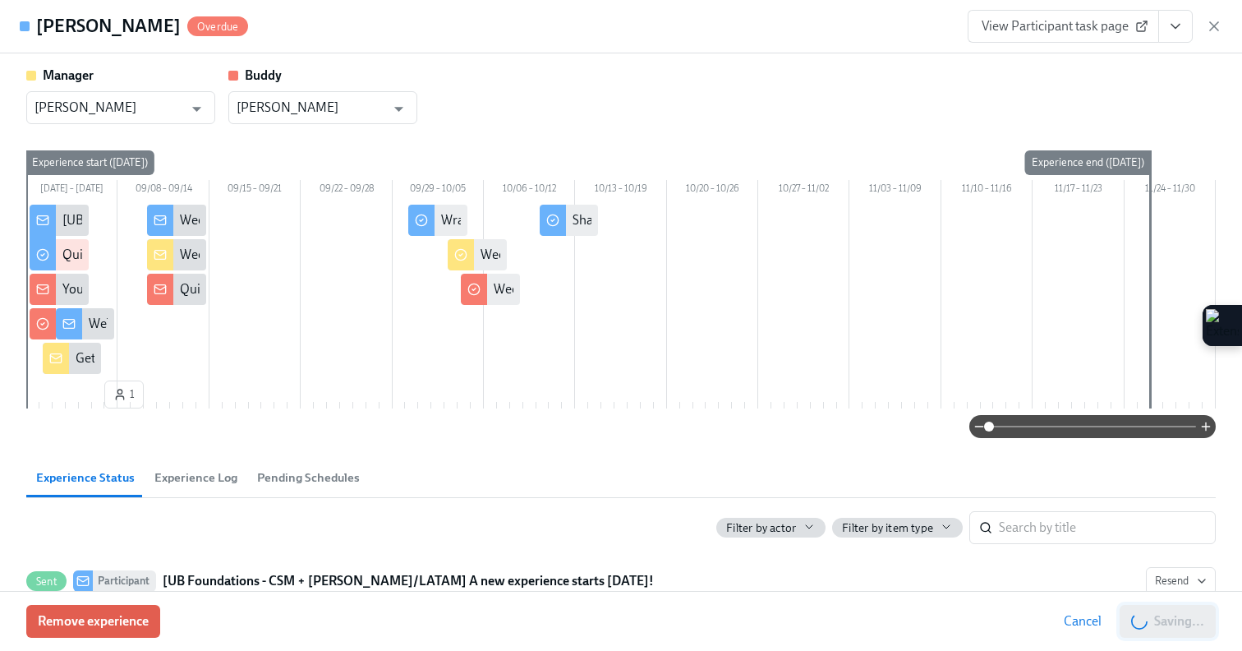
scroll to position [0, 3989]
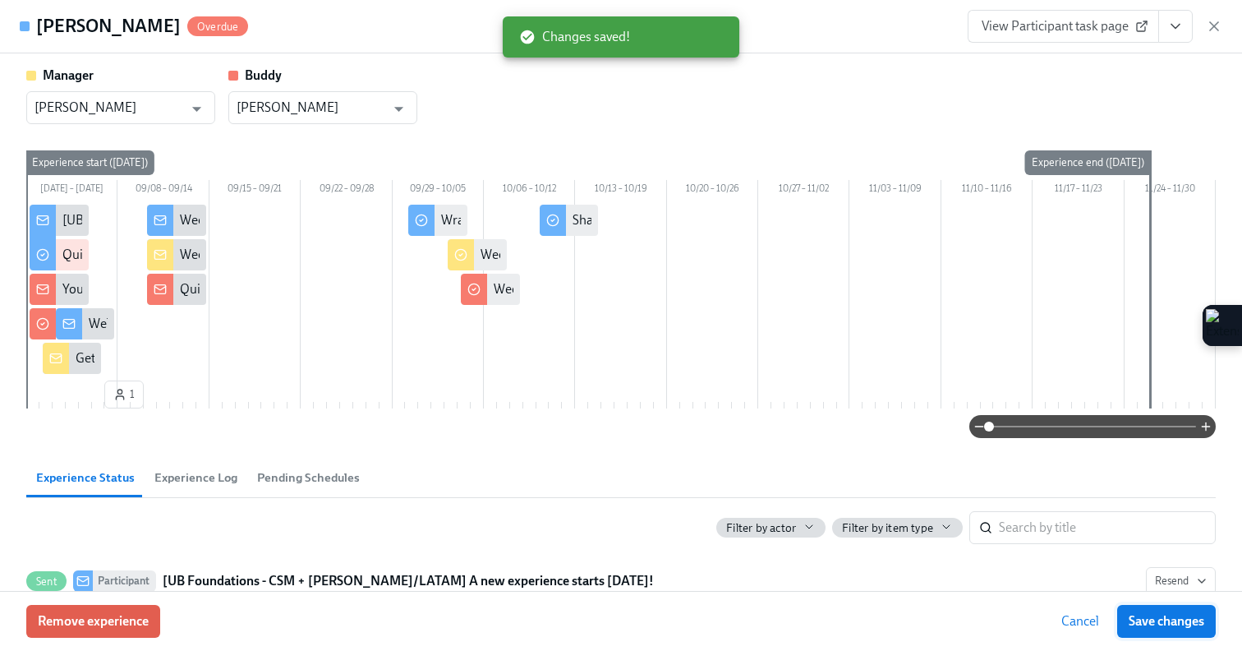
click at [1186, 614] on span "Save changes" at bounding box center [1167, 621] width 76 height 16
click at [1217, 25] on icon "button" at bounding box center [1214, 26] width 16 height 16
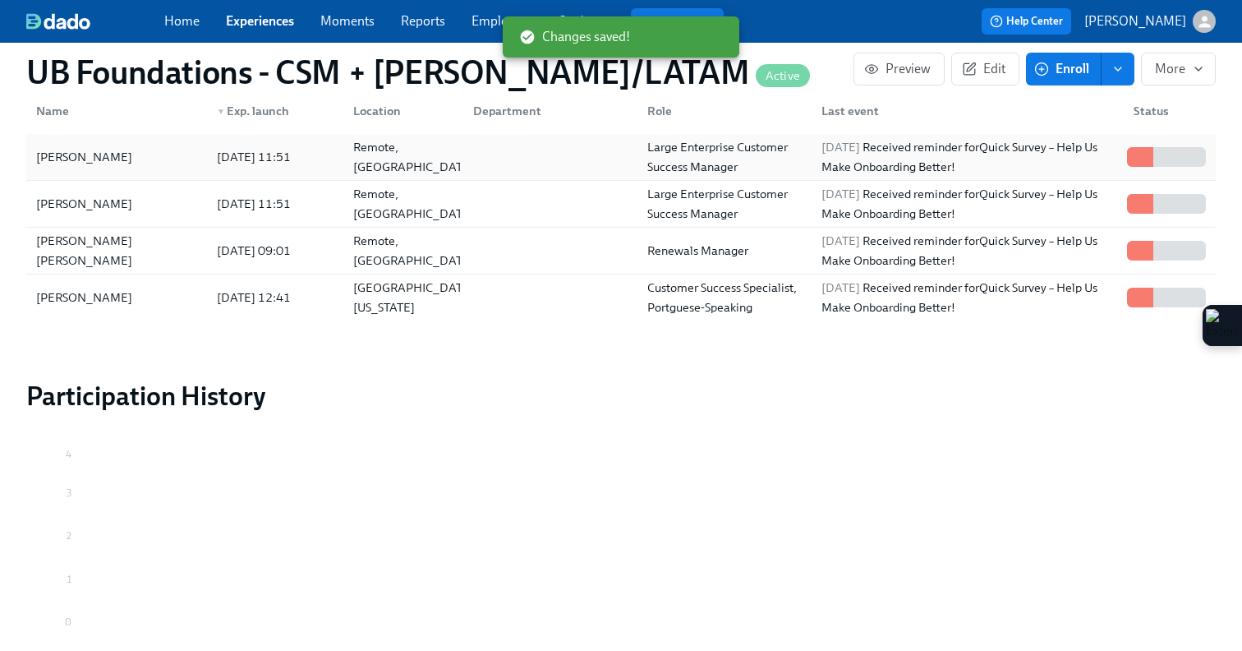
click at [162, 150] on div "Jamie Yates" at bounding box center [117, 156] width 174 height 33
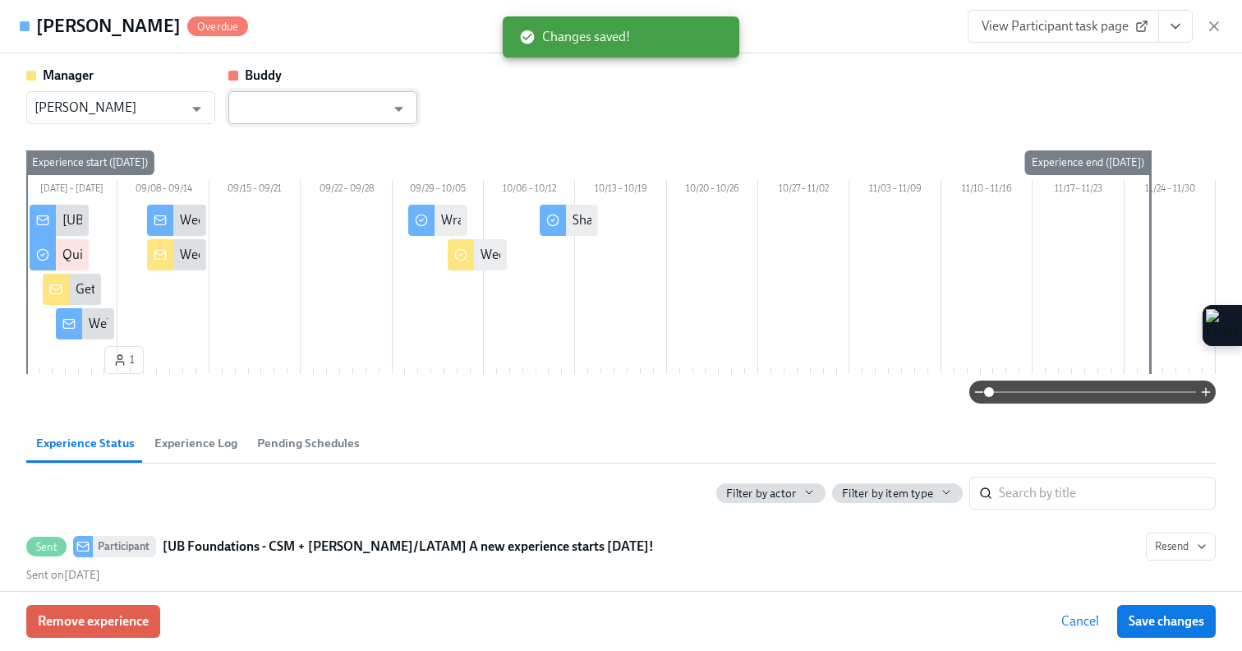
click at [315, 99] on input "text" at bounding box center [311, 107] width 149 height 33
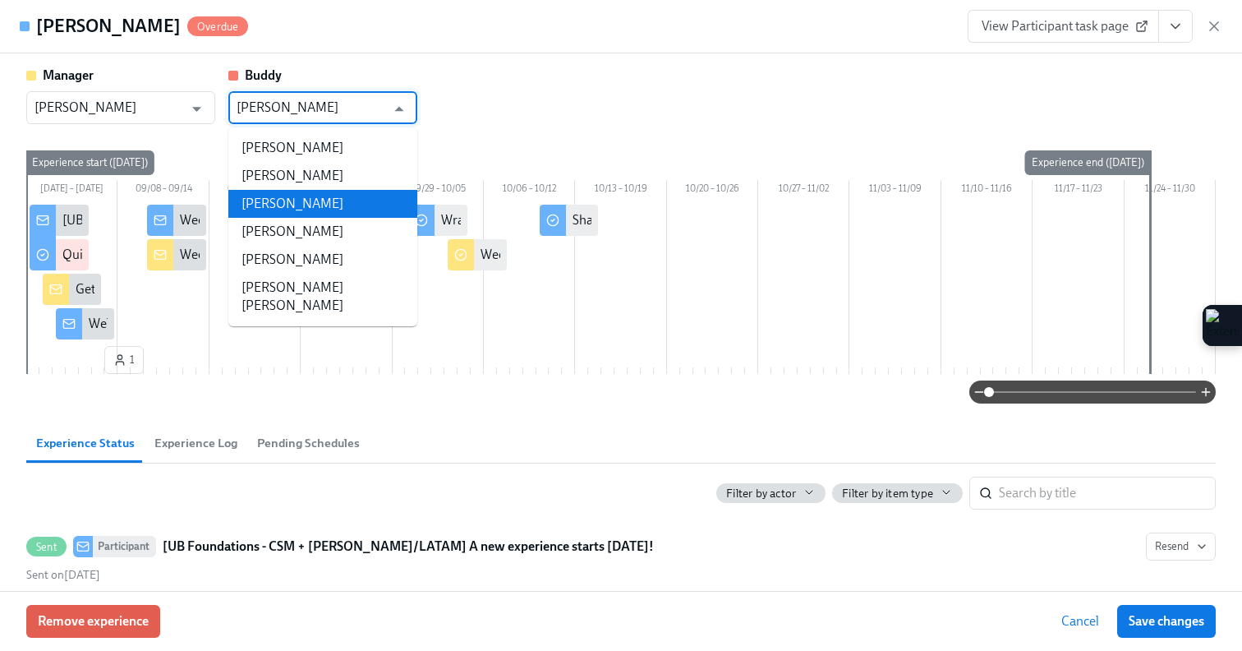
click at [318, 206] on li "Jackie Marquez" at bounding box center [322, 204] width 189 height 28
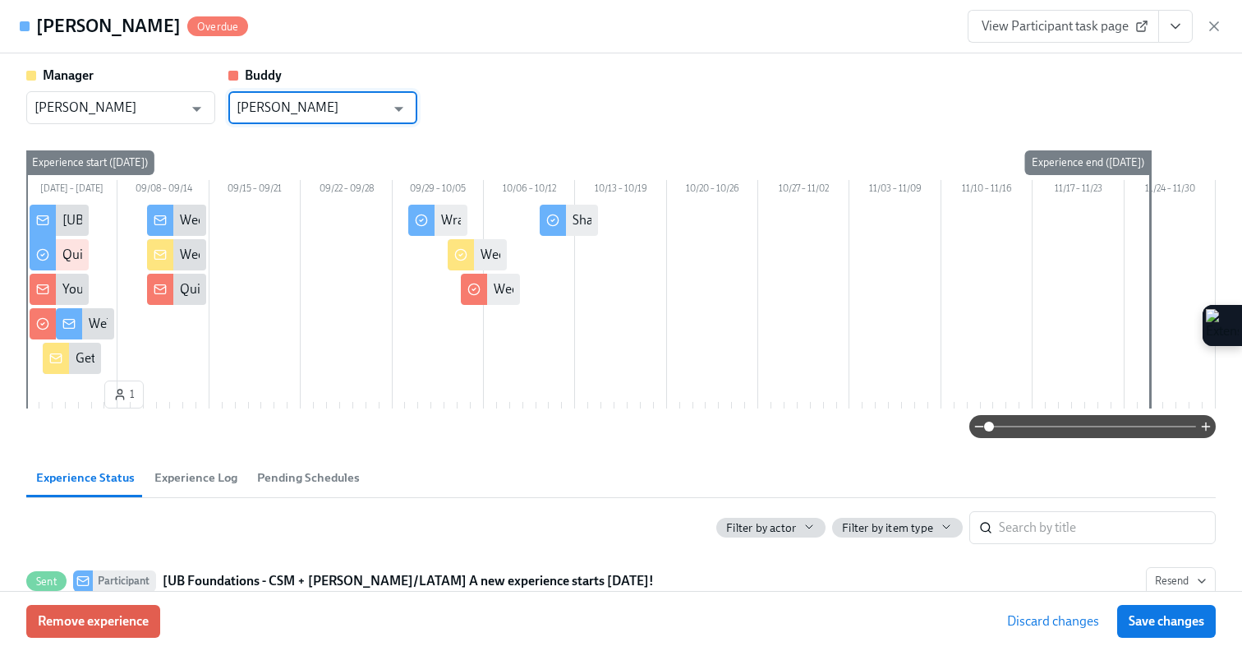
type input "Jackie Marquez"
click at [1115, 621] on div "Discard changes Save changes" at bounding box center [1106, 621] width 220 height 33
click at [1139, 622] on span "Save changes" at bounding box center [1167, 621] width 76 height 16
type input "Jackie Marquez"
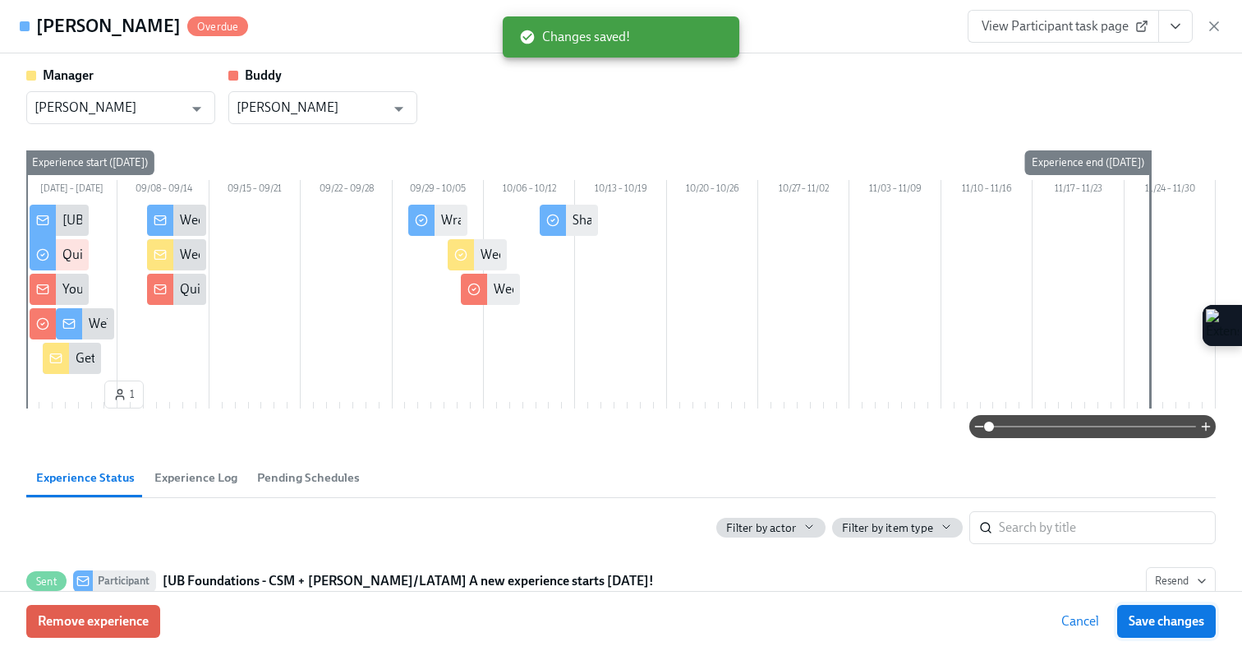
click at [1139, 622] on span "Save changes" at bounding box center [1167, 621] width 76 height 16
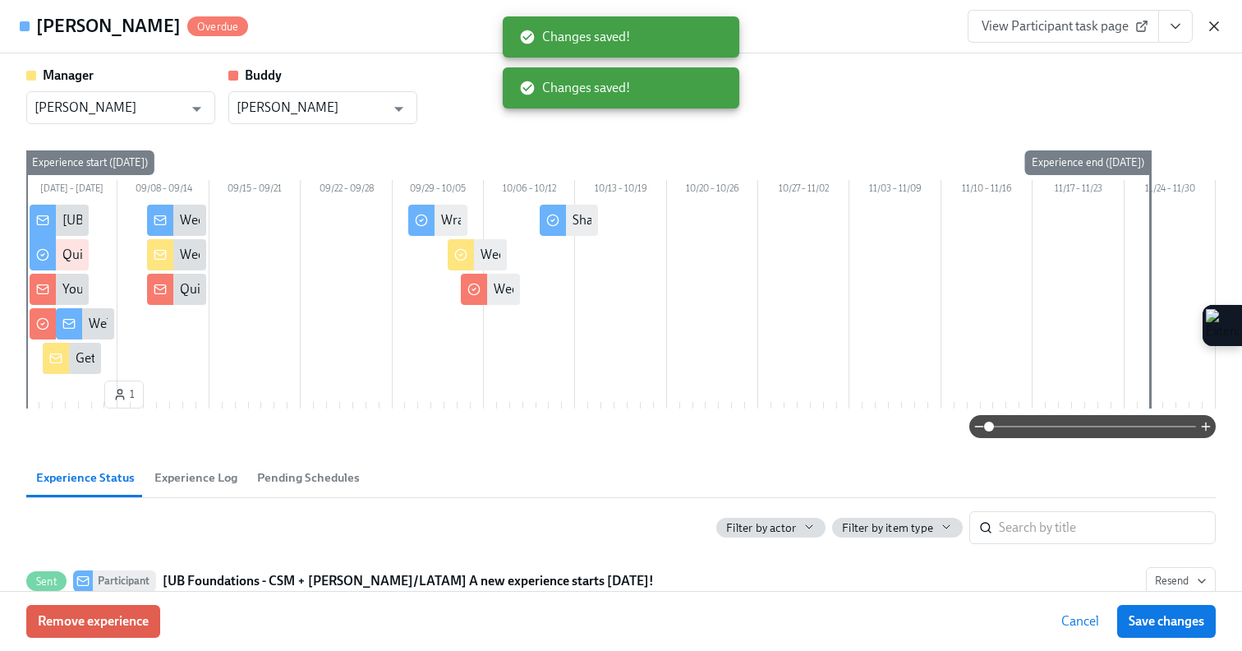
click at [1217, 26] on icon "button" at bounding box center [1214, 26] width 16 height 16
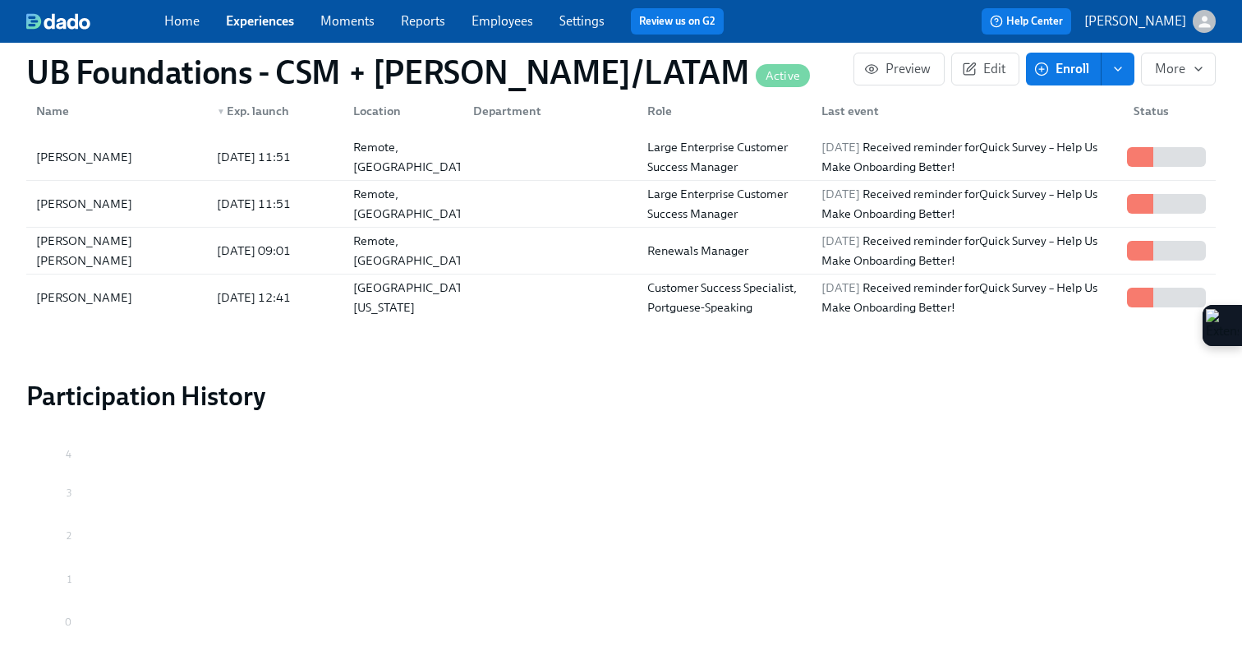
click at [242, 30] on div "Home Experiences Moments Reports Employees Settings Review us on G2" at bounding box center [450, 21] width 573 height 26
click at [281, 12] on div "Home Experiences Moments Reports Employees Settings Review us on G2" at bounding box center [450, 21] width 573 height 26
click at [269, 21] on link "Experiences" at bounding box center [260, 21] width 68 height 16
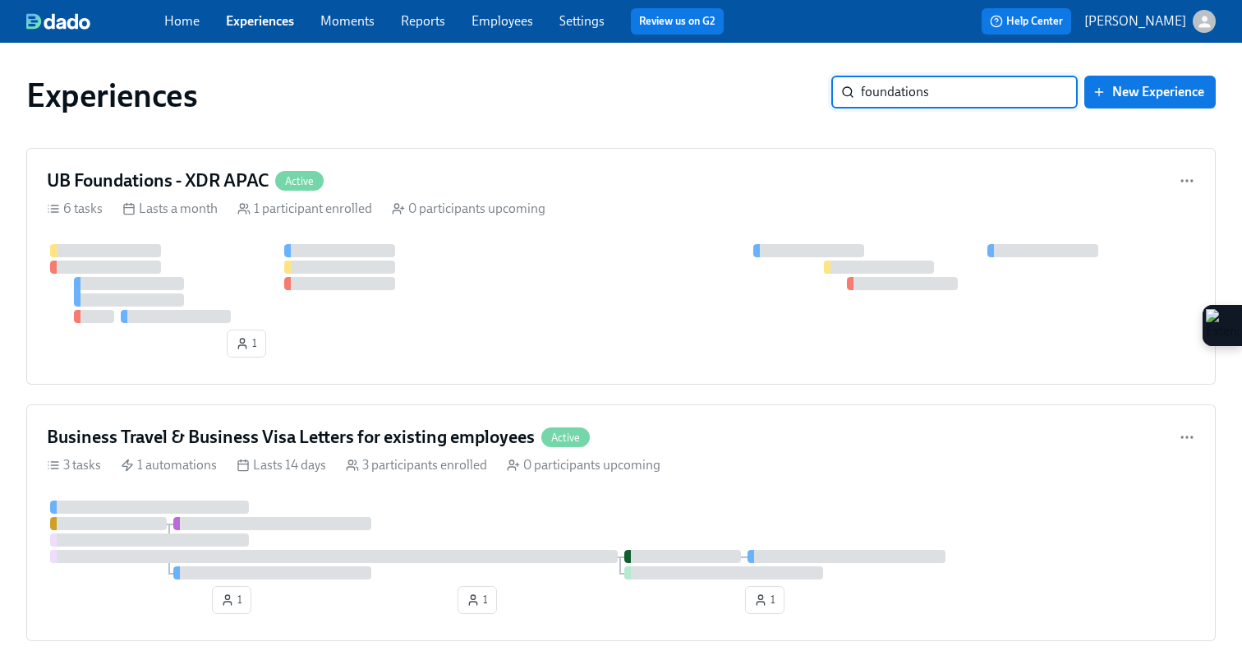
type input "foundations"
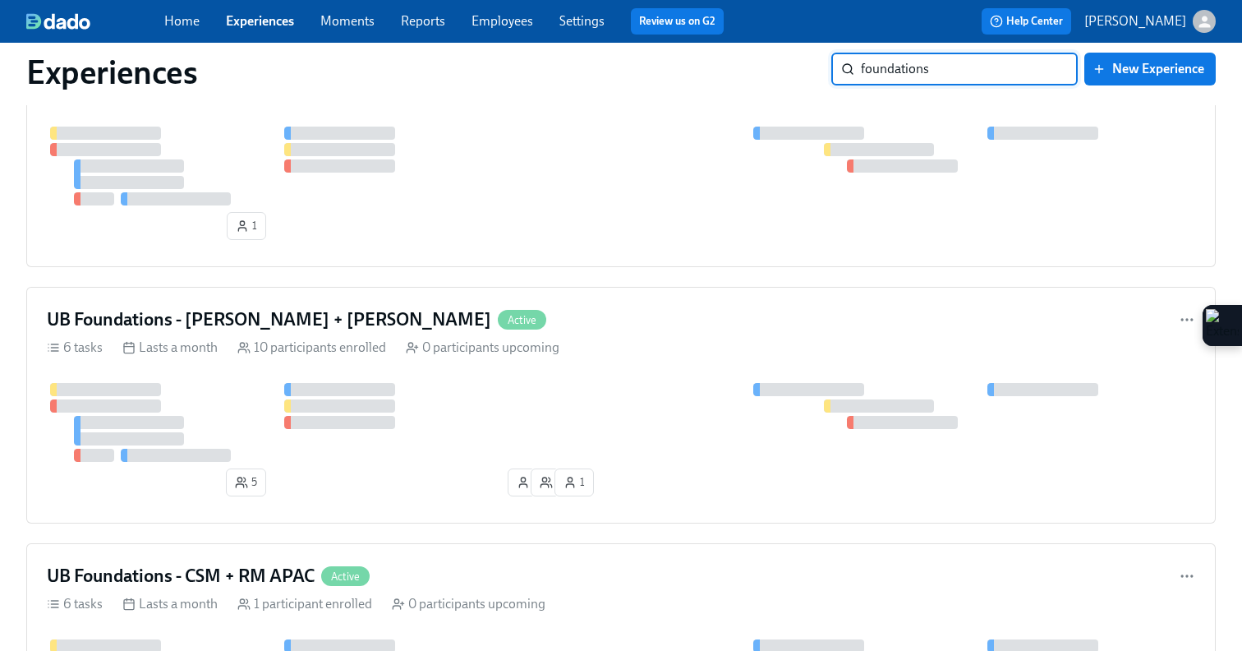
scroll to position [375, 0]
click at [458, 338] on div "0 participants upcoming" at bounding box center [483, 347] width 154 height 18
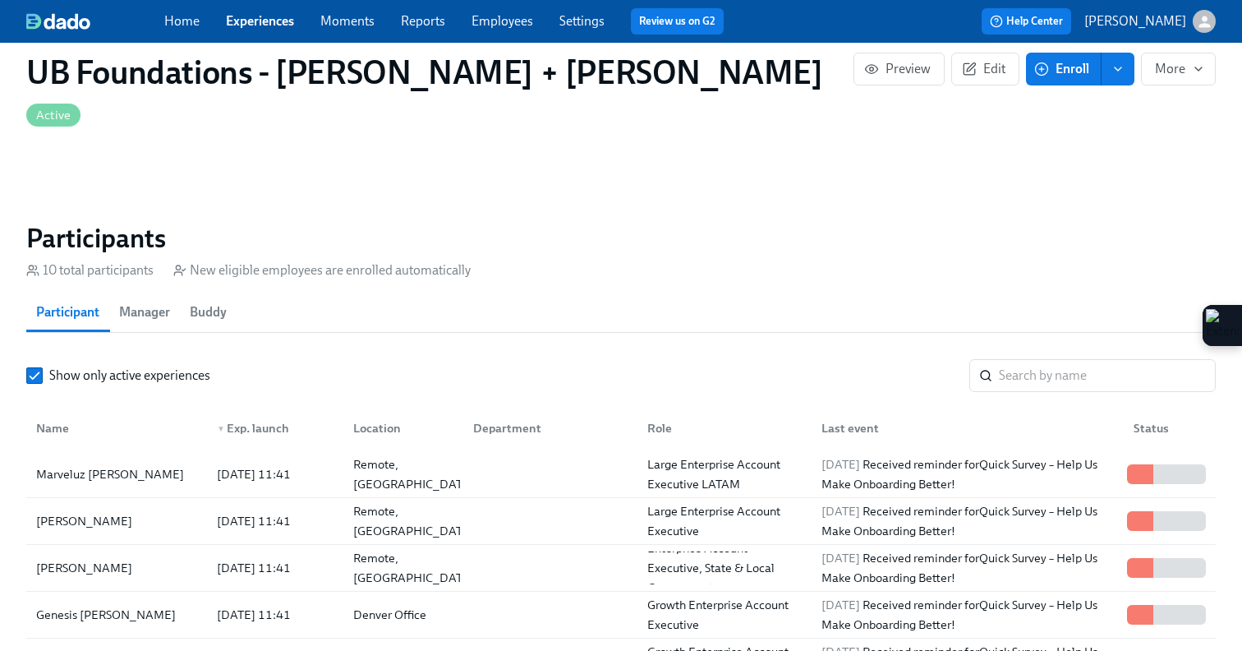
scroll to position [1176, 0]
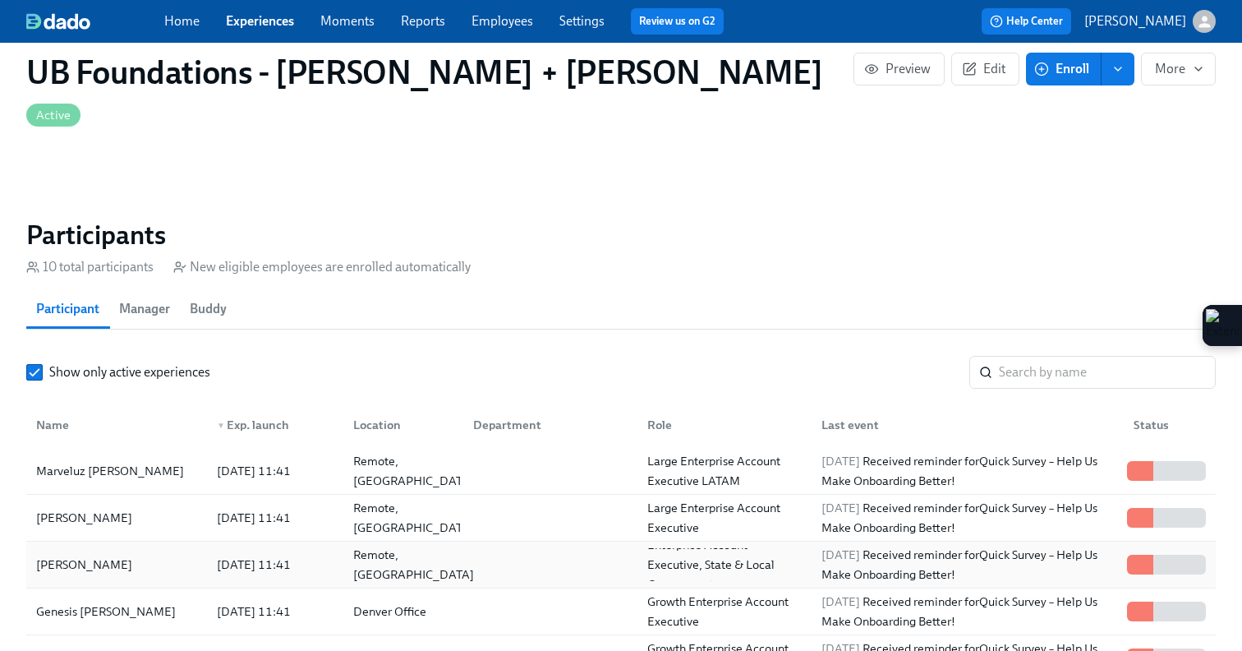
click at [393, 545] on div "Remote, UT" at bounding box center [414, 564] width 134 height 39
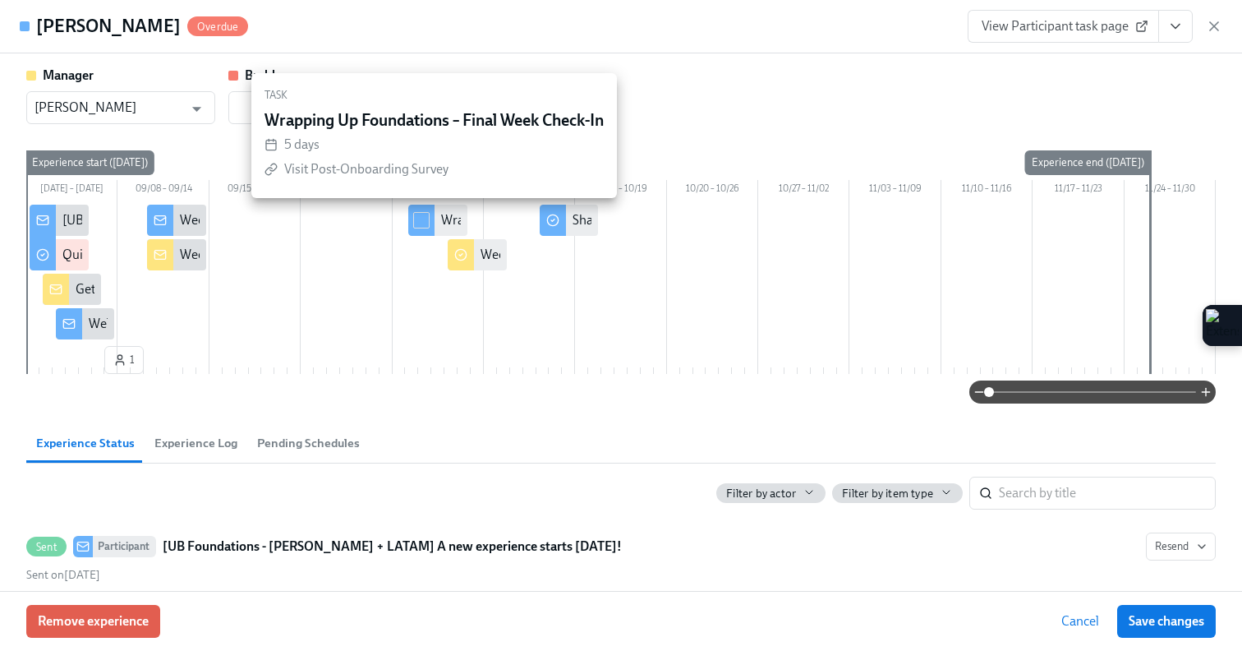
click at [770, 73] on div "Manager Jeff Atkins ​ Buddy ​" at bounding box center [621, 96] width 1190 height 58
click at [442, 43] on div "Tucker Cottrell Overdue View Participant task page" at bounding box center [621, 26] width 1242 height 53
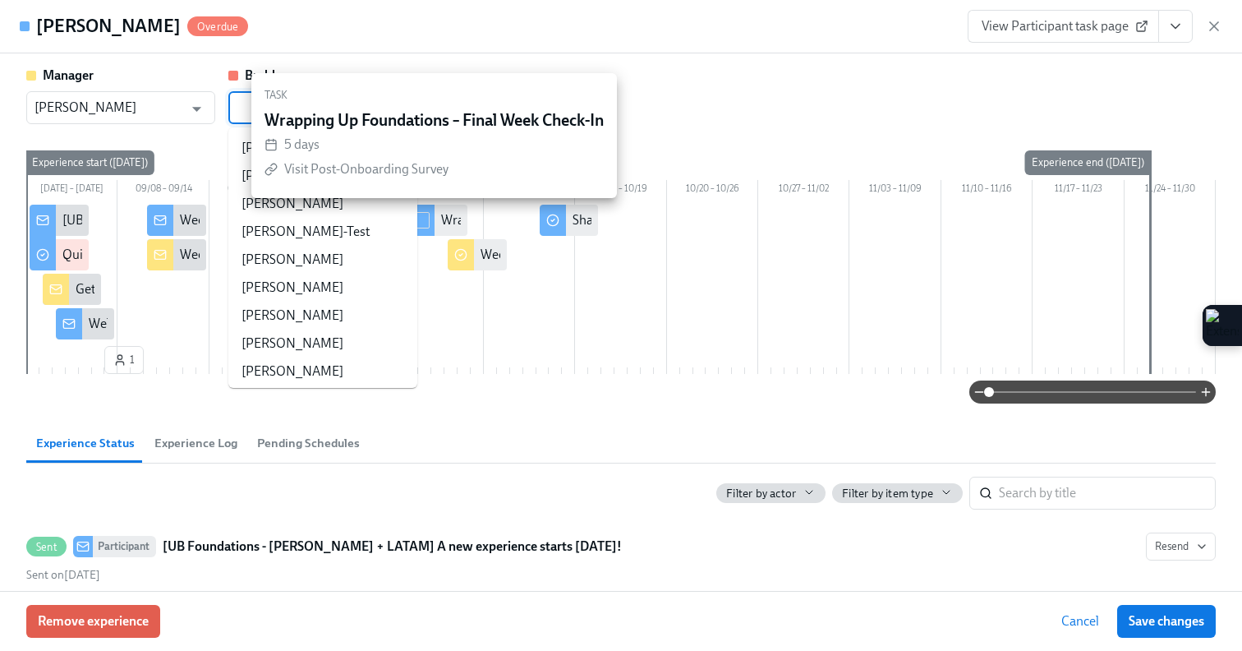
click at [241, 113] on input "text" at bounding box center [311, 107] width 149 height 33
click at [397, 30] on div "Tucker Cottrell Overdue View Participant task page" at bounding box center [621, 26] width 1242 height 53
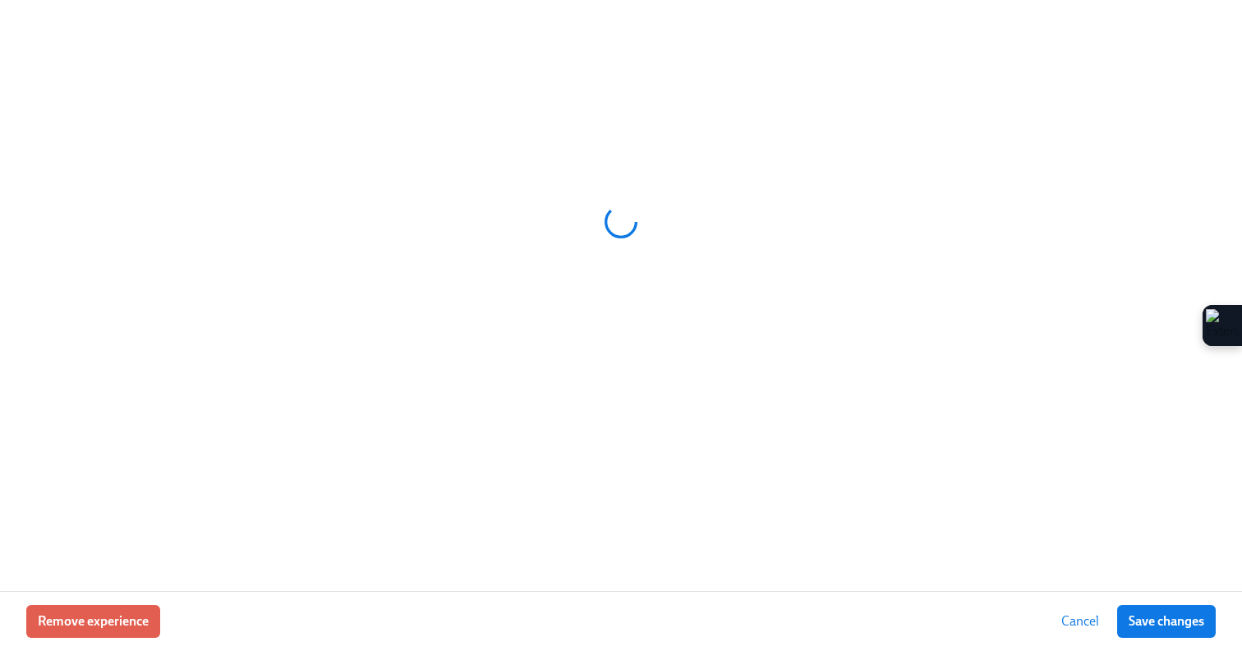
scroll to position [1176, 0]
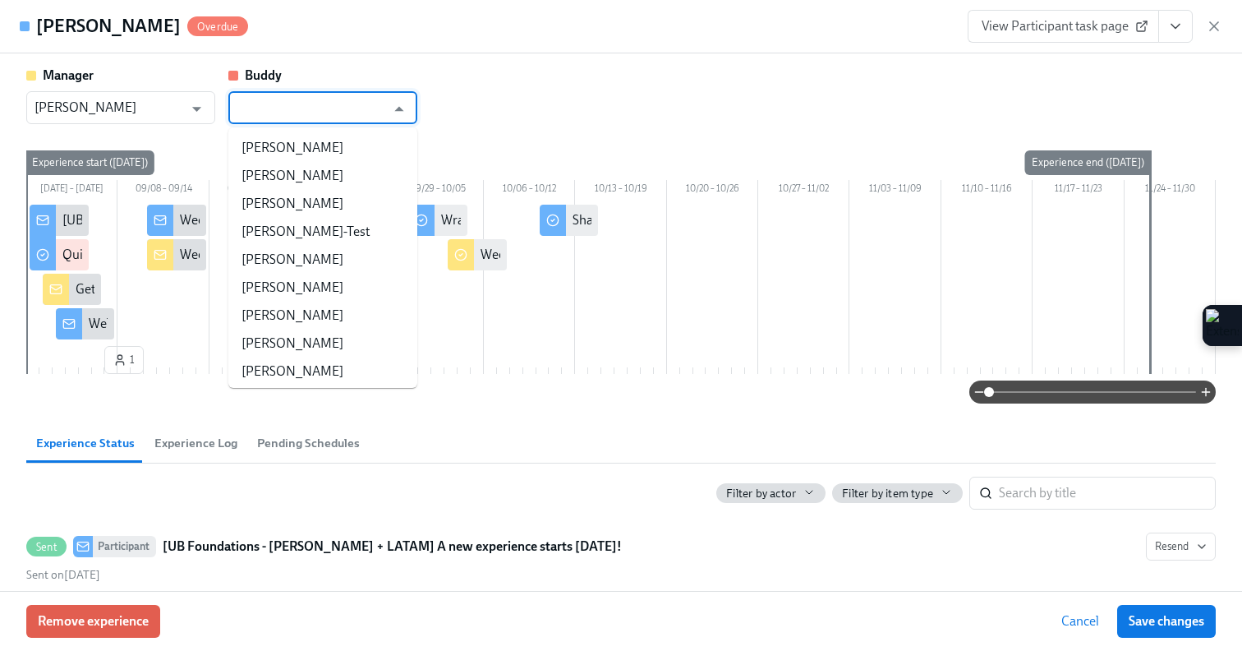
click at [290, 115] on input "text" at bounding box center [311, 107] width 149 height 33
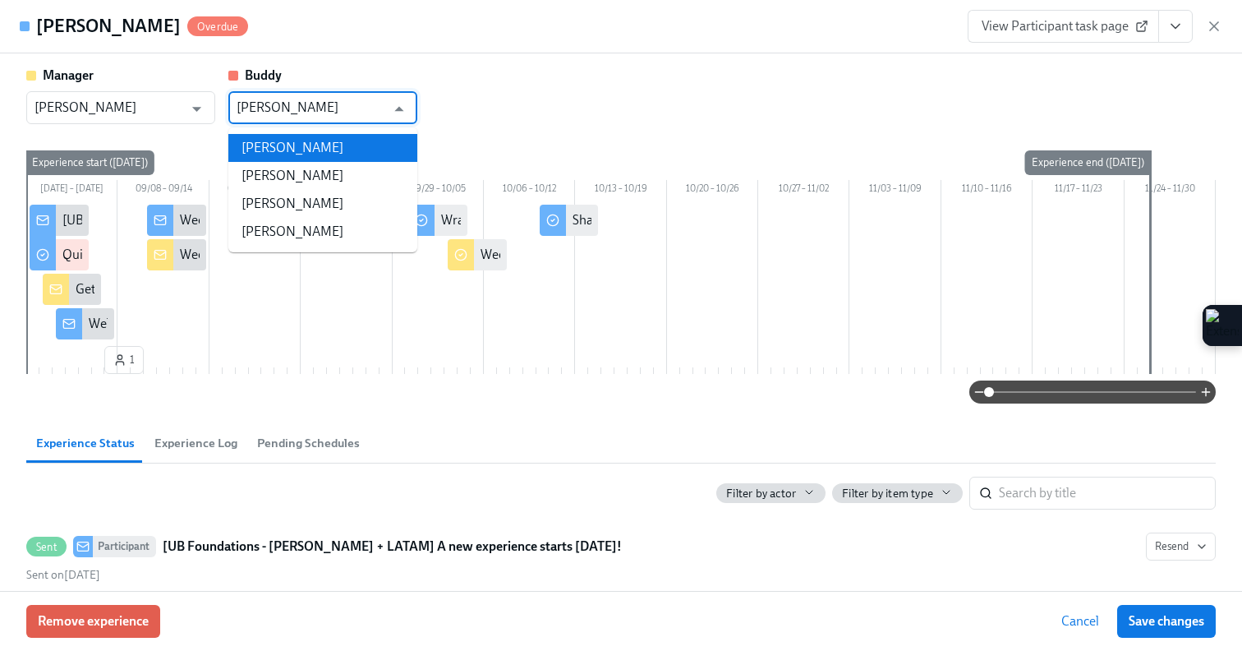
click at [295, 145] on li "[PERSON_NAME]" at bounding box center [322, 148] width 189 height 28
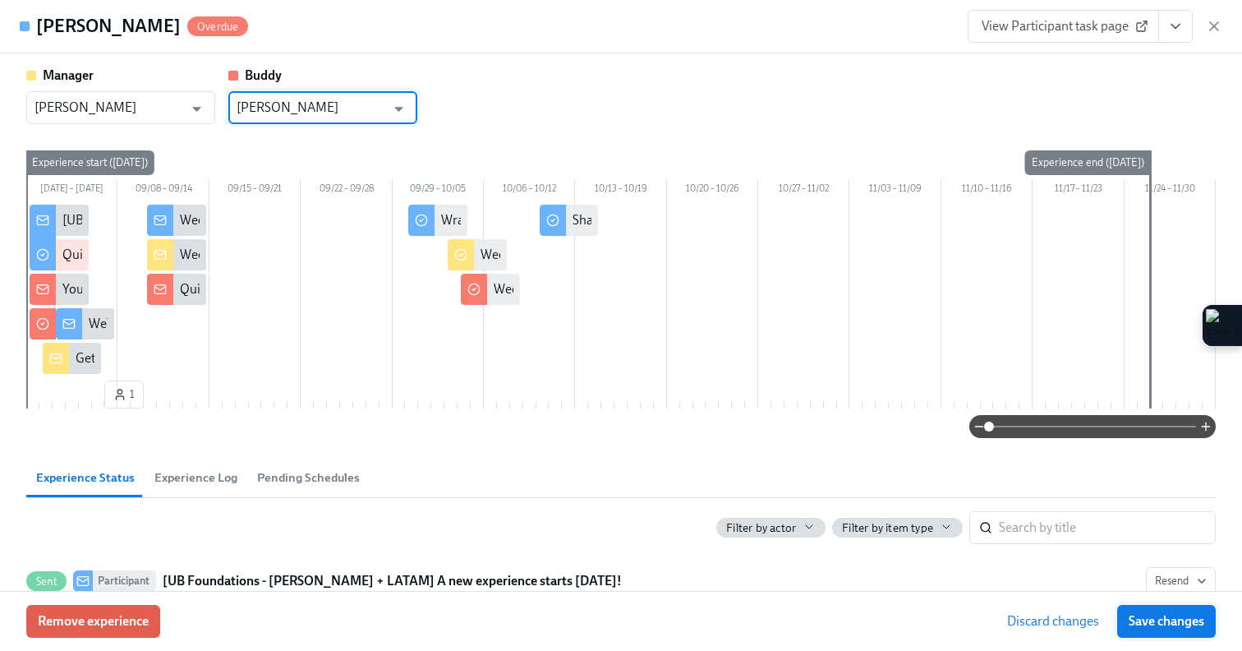
type input "[PERSON_NAME]"
click at [1132, 615] on span "Save changes" at bounding box center [1167, 621] width 76 height 16
type input "[PERSON_NAME]"
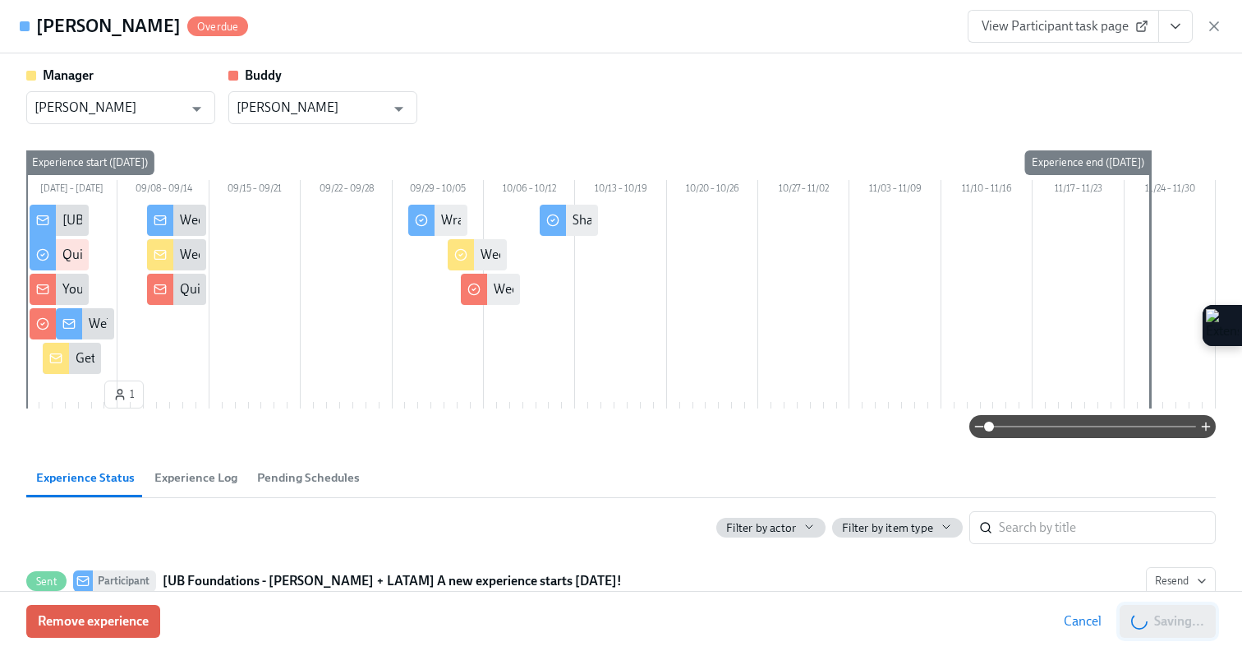
scroll to position [0, 5547]
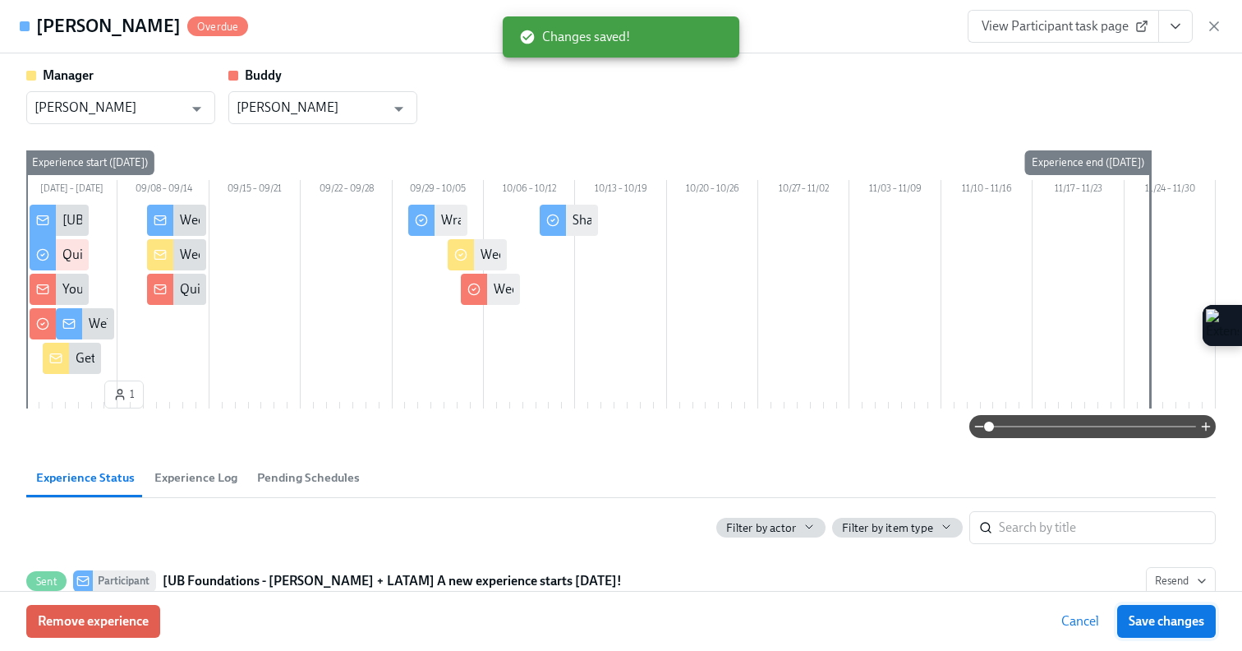
click at [1132, 615] on span "Save changes" at bounding box center [1167, 621] width 76 height 16
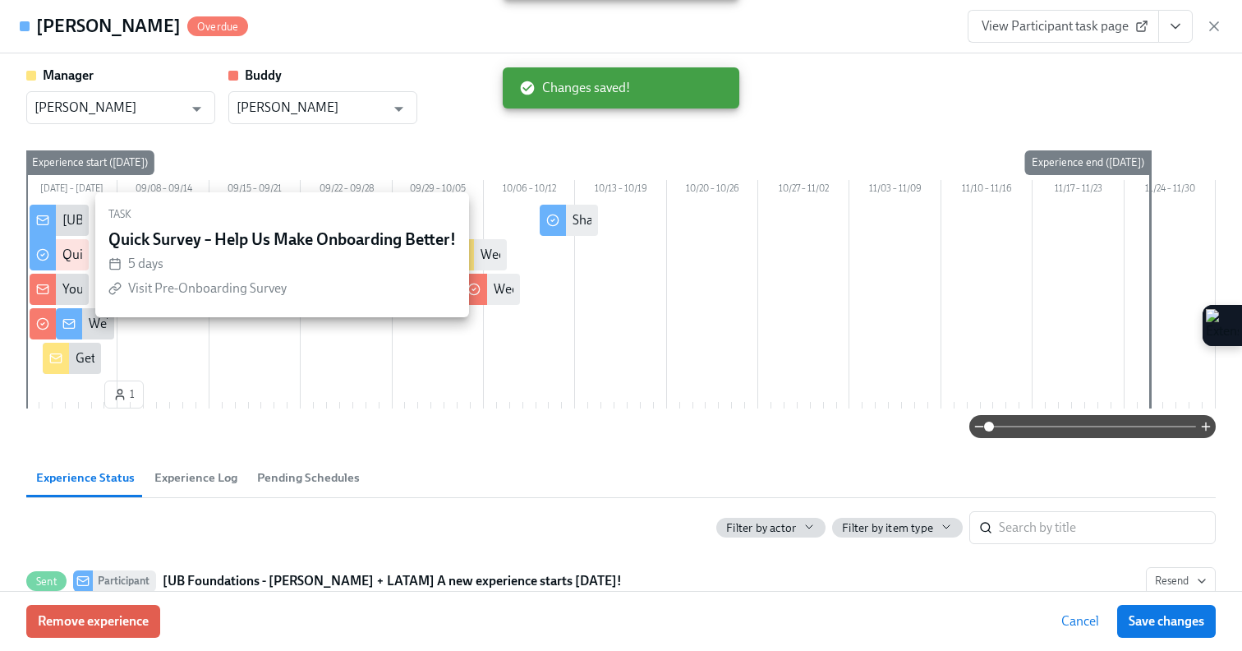
click at [63, 259] on div "Quick Survey – Help Us Make Onboarding Better!" at bounding box center [199, 255] width 274 height 18
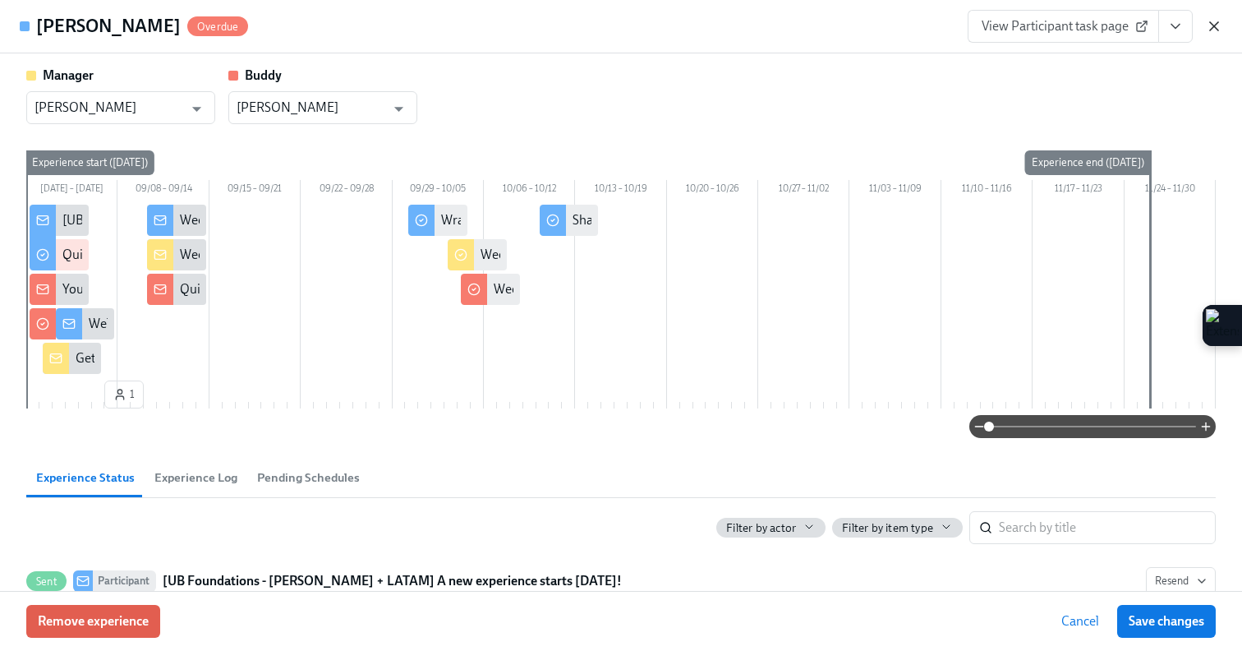
click at [1217, 25] on icon "button" at bounding box center [1214, 26] width 16 height 16
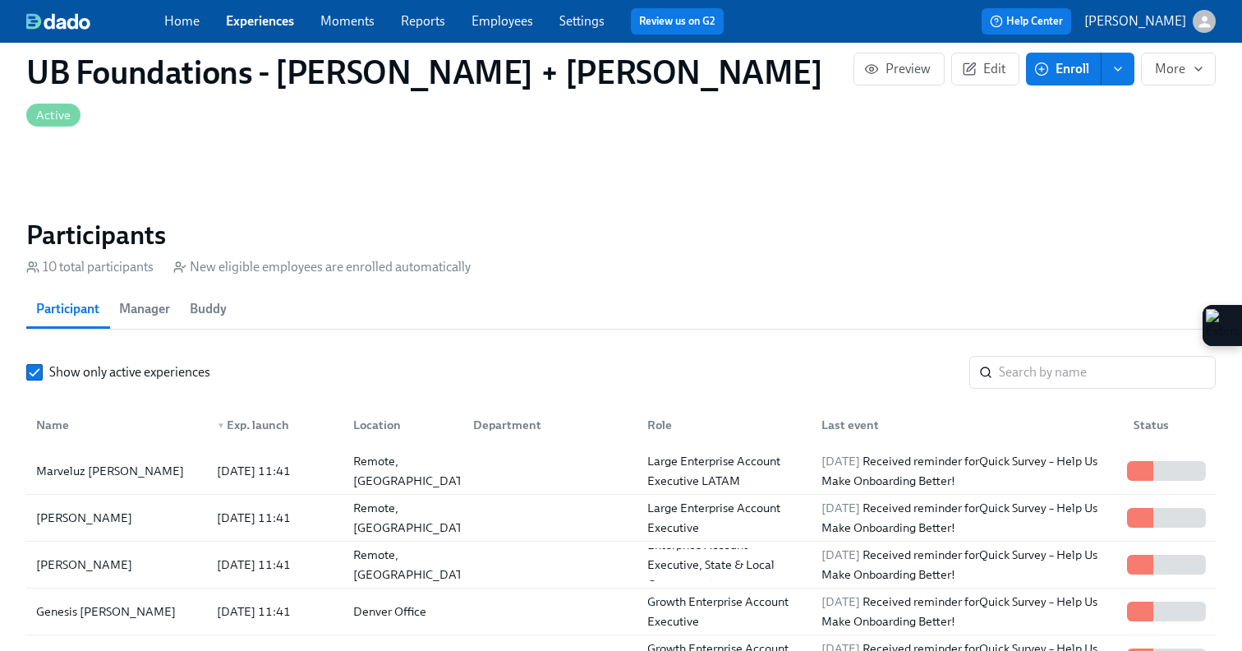
click at [254, 27] on link "Experiences" at bounding box center [260, 21] width 68 height 16
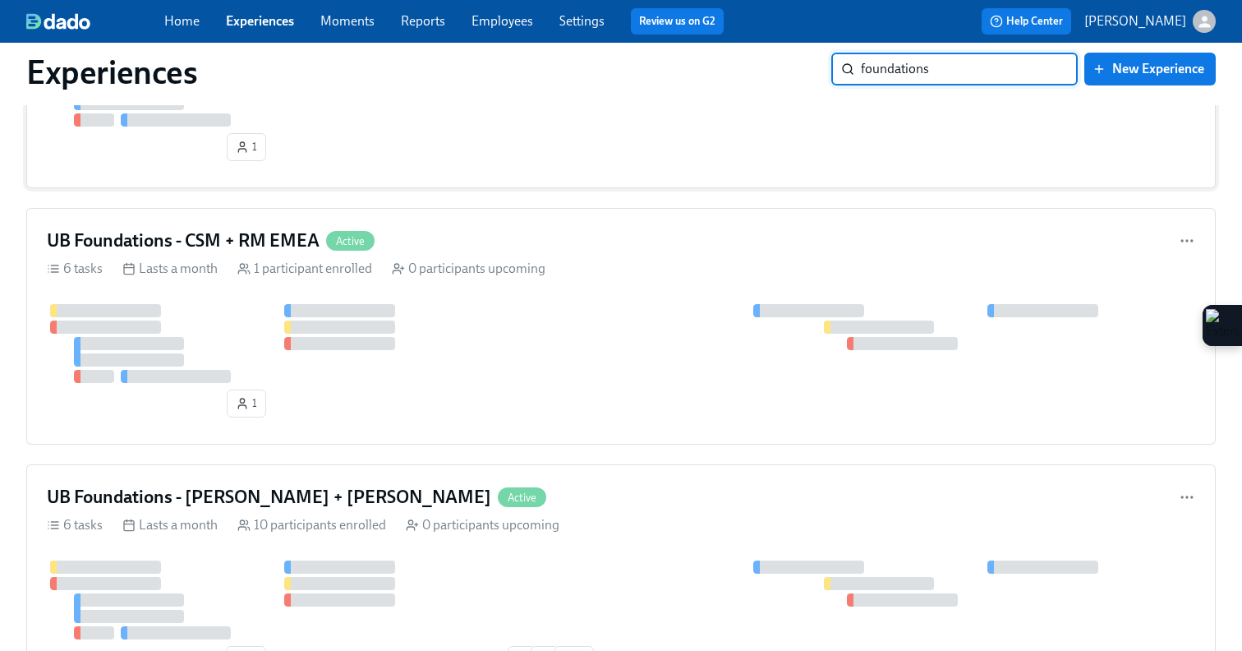
scroll to position [215, 0]
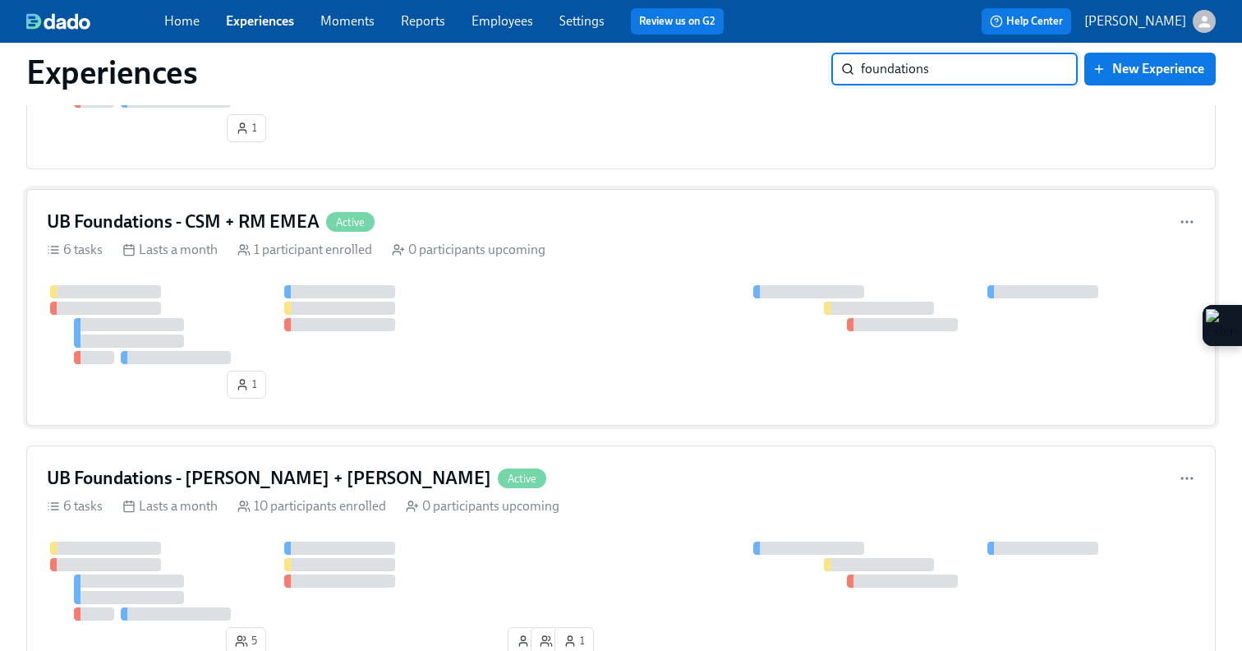
type input "foundations"
click at [504, 330] on div at bounding box center [621, 324] width 1148 height 79
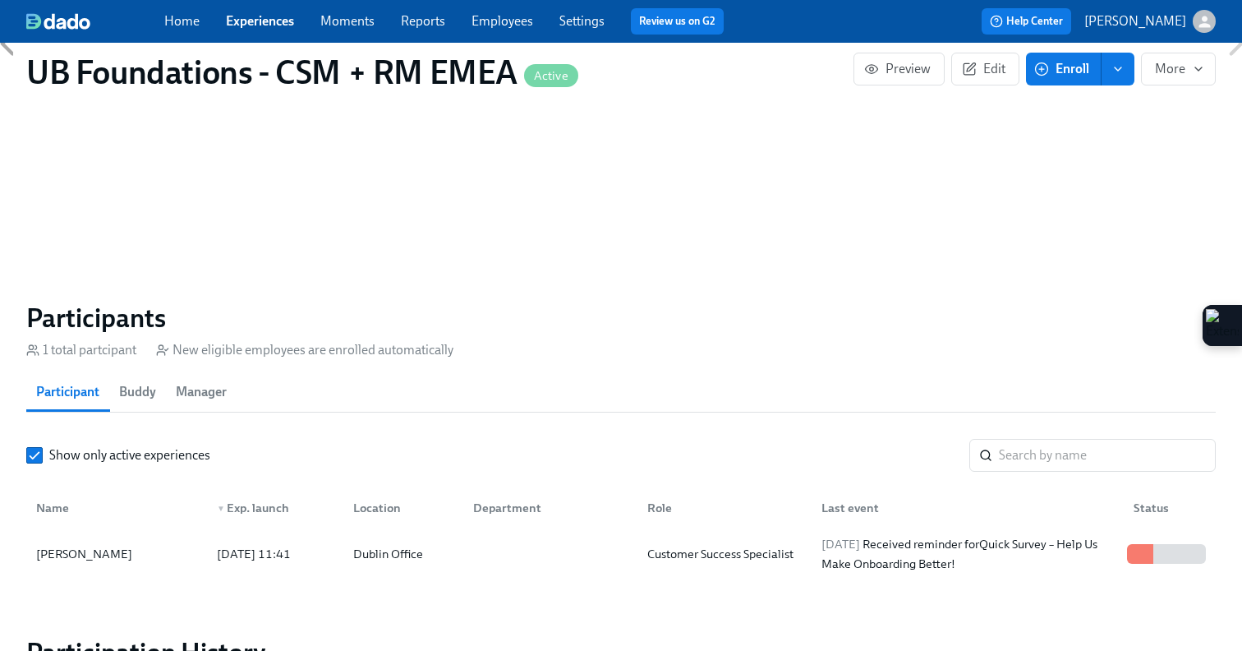
scroll to position [1081, 0]
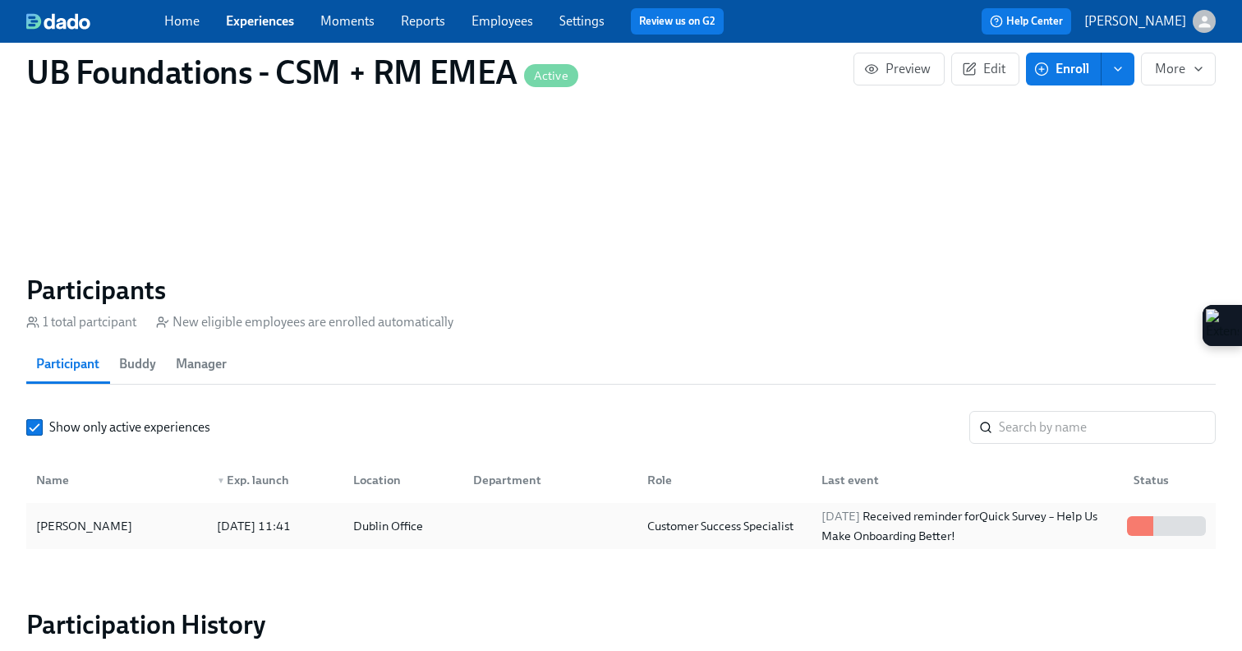
click at [278, 516] on div "[DATE] 11:41" at bounding box center [253, 526] width 87 height 20
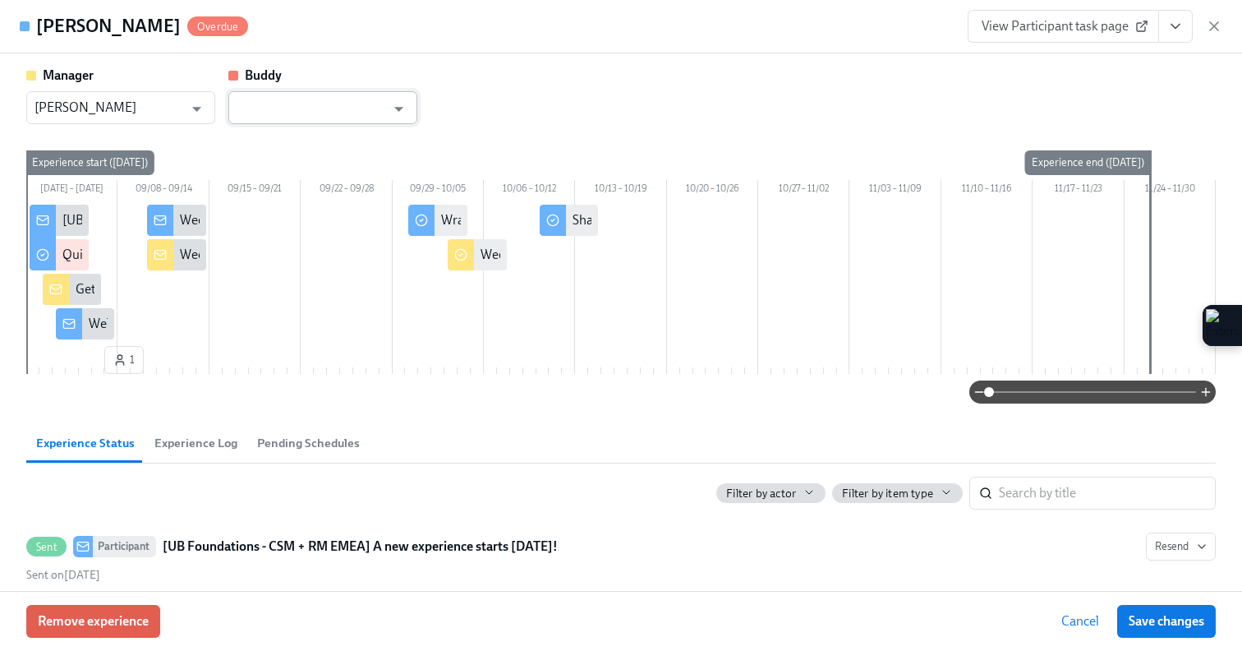
click at [343, 104] on input "text" at bounding box center [311, 107] width 149 height 33
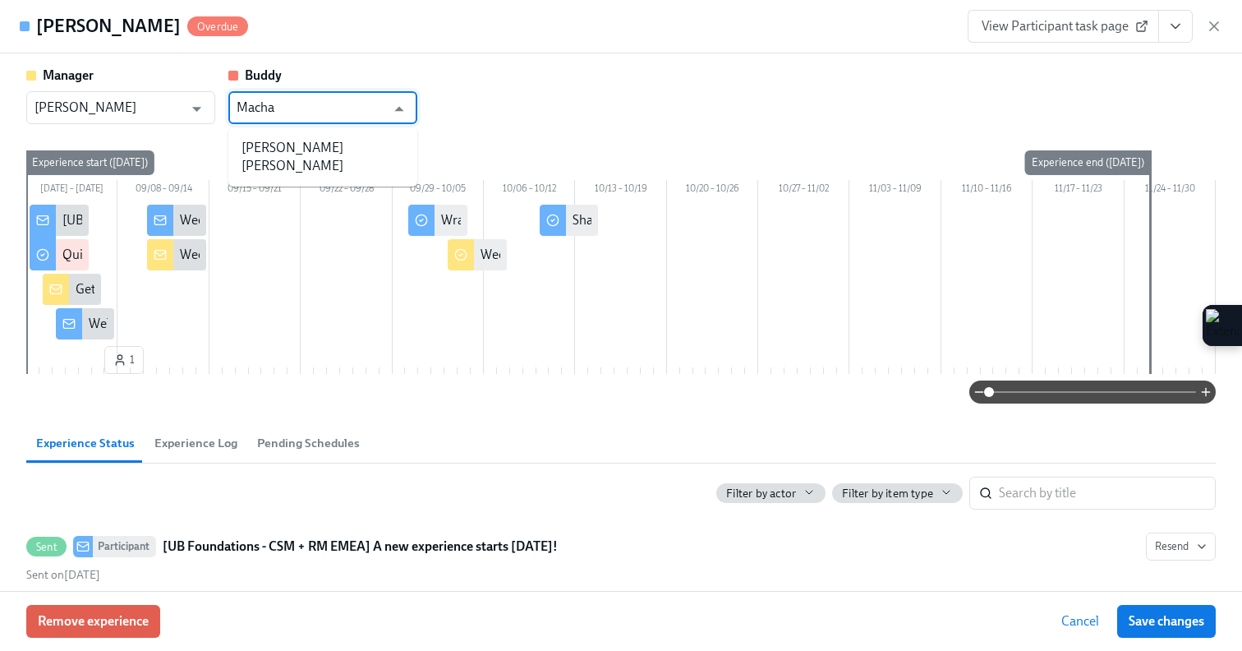
type input "Macha"
type input "a"
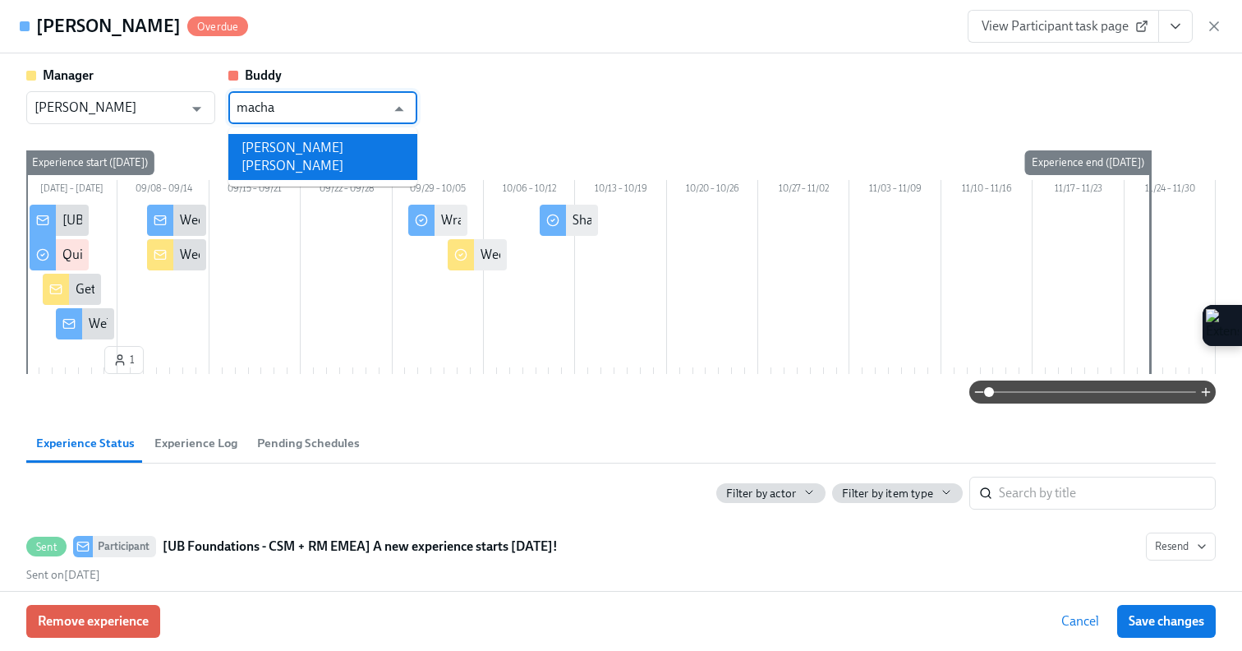
click at [267, 148] on li "[PERSON_NAME] [PERSON_NAME]" at bounding box center [322, 157] width 189 height 46
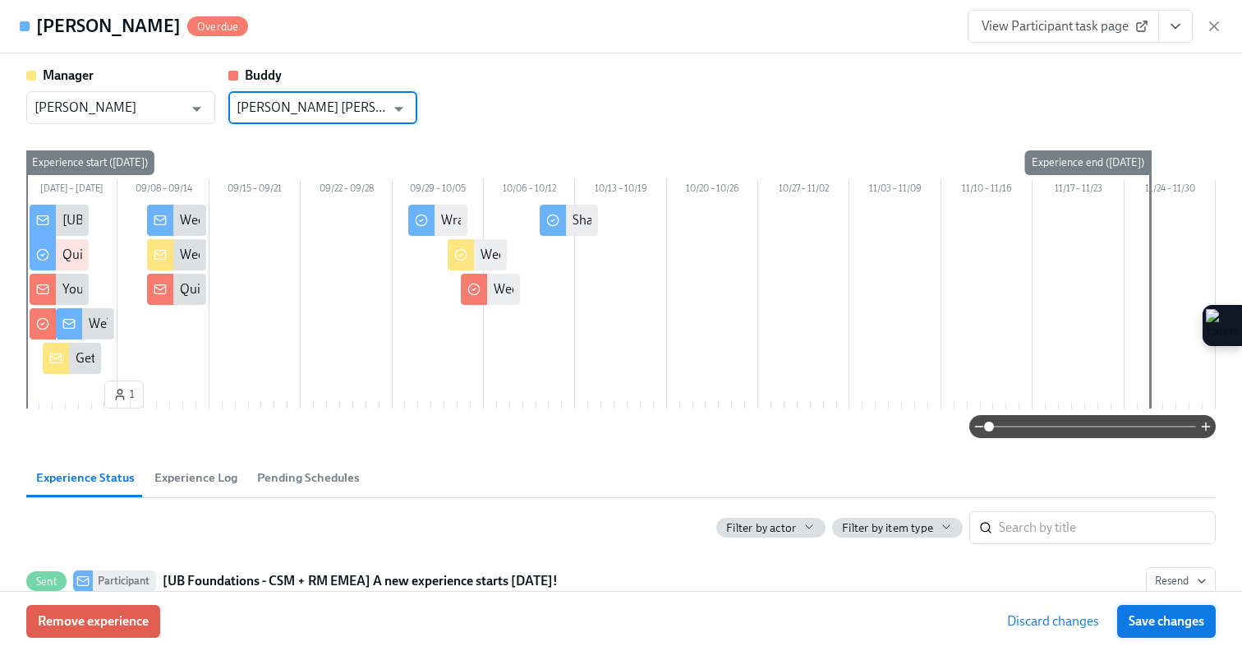
type input "[PERSON_NAME] [PERSON_NAME]"
click at [1139, 619] on span "Save changes" at bounding box center [1167, 621] width 76 height 16
type input "[PERSON_NAME] [PERSON_NAME]"
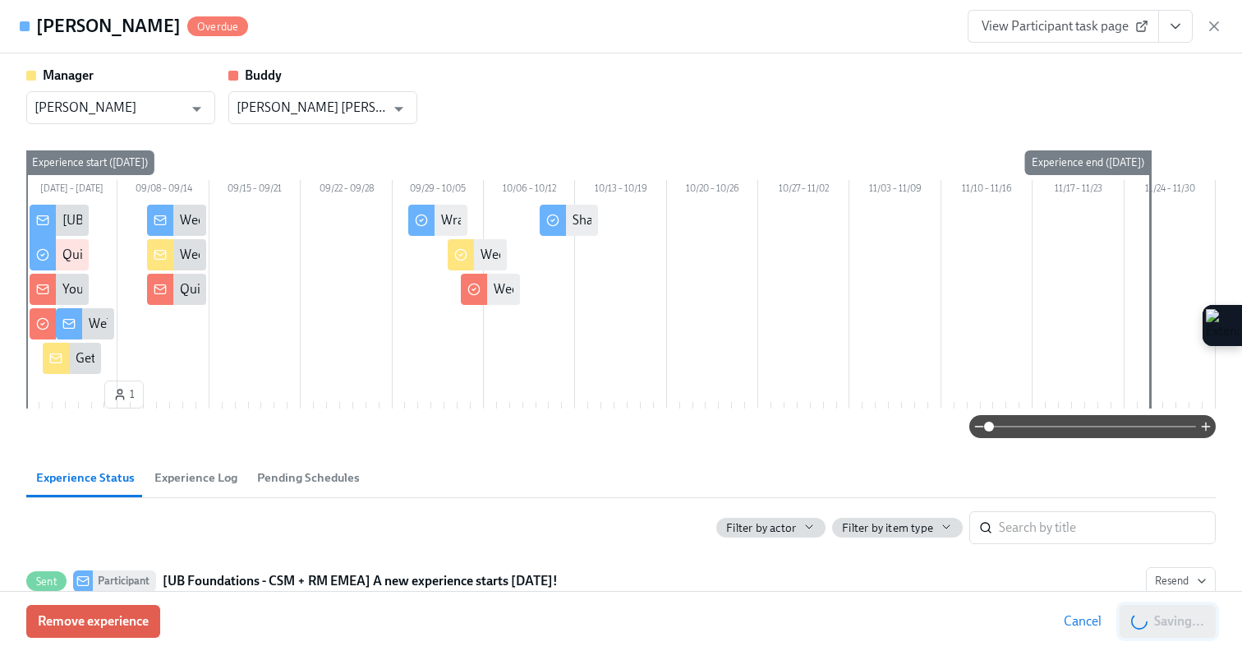
scroll to position [0, 874]
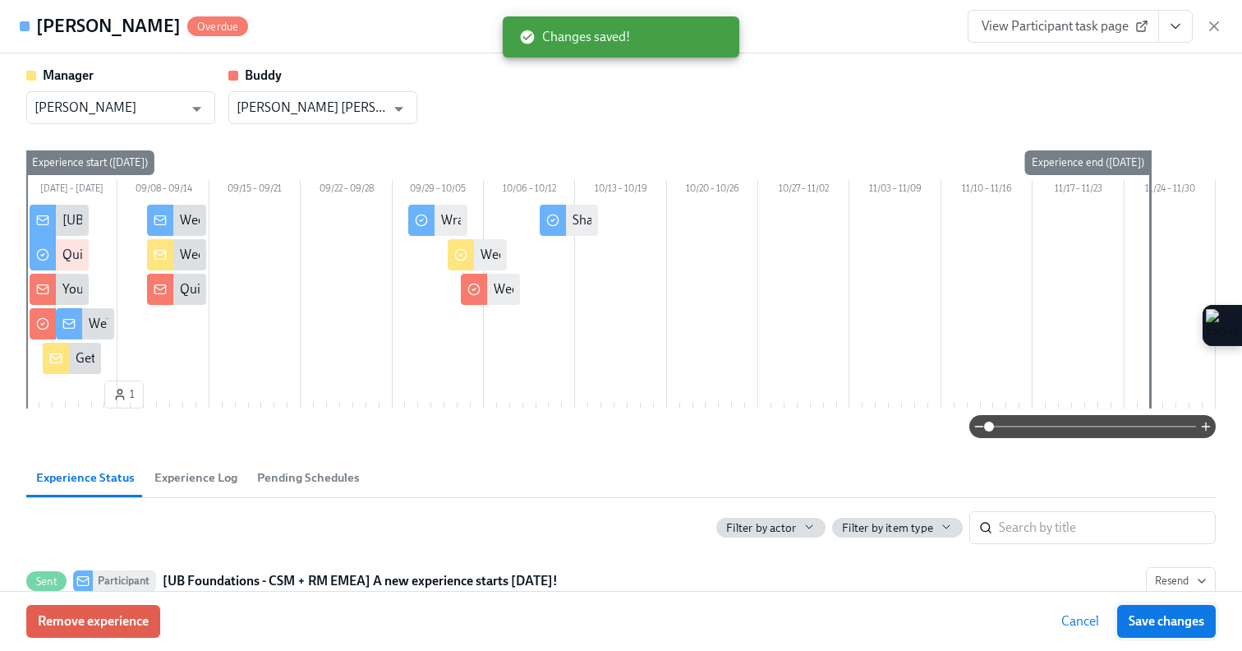
click at [1138, 632] on button "Save changes" at bounding box center [1166, 621] width 99 height 33
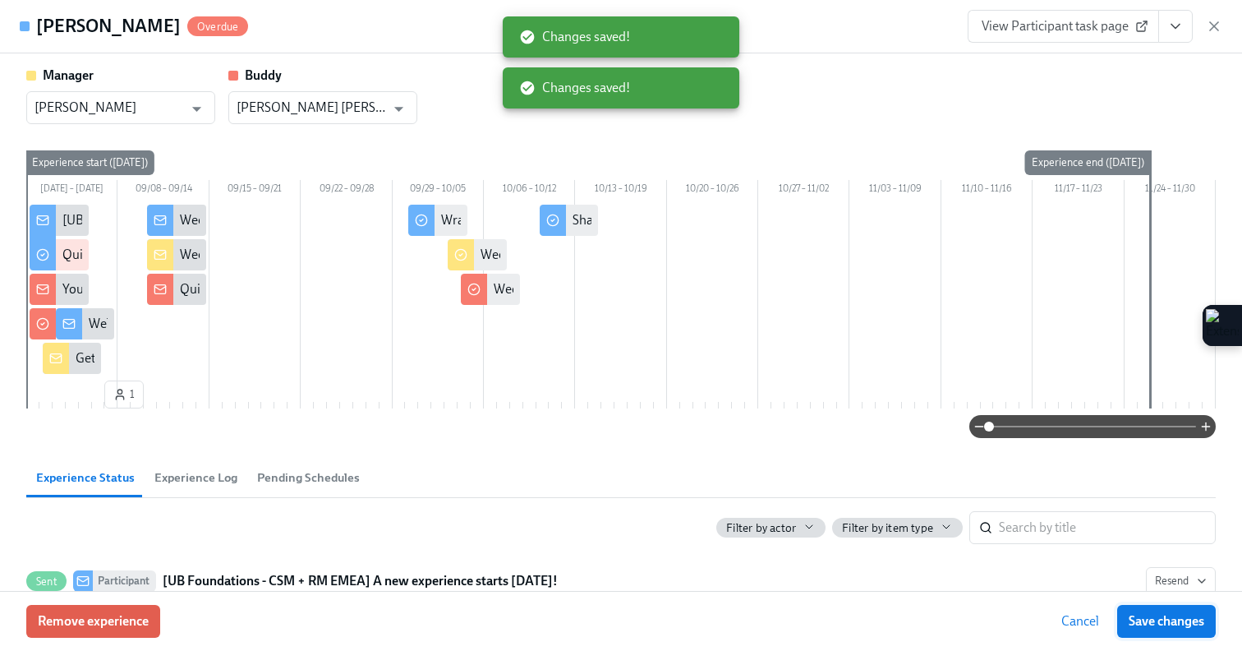
click at [1157, 610] on button "Save changes" at bounding box center [1166, 621] width 99 height 33
click at [1212, 27] on icon "button" at bounding box center [1214, 26] width 8 height 8
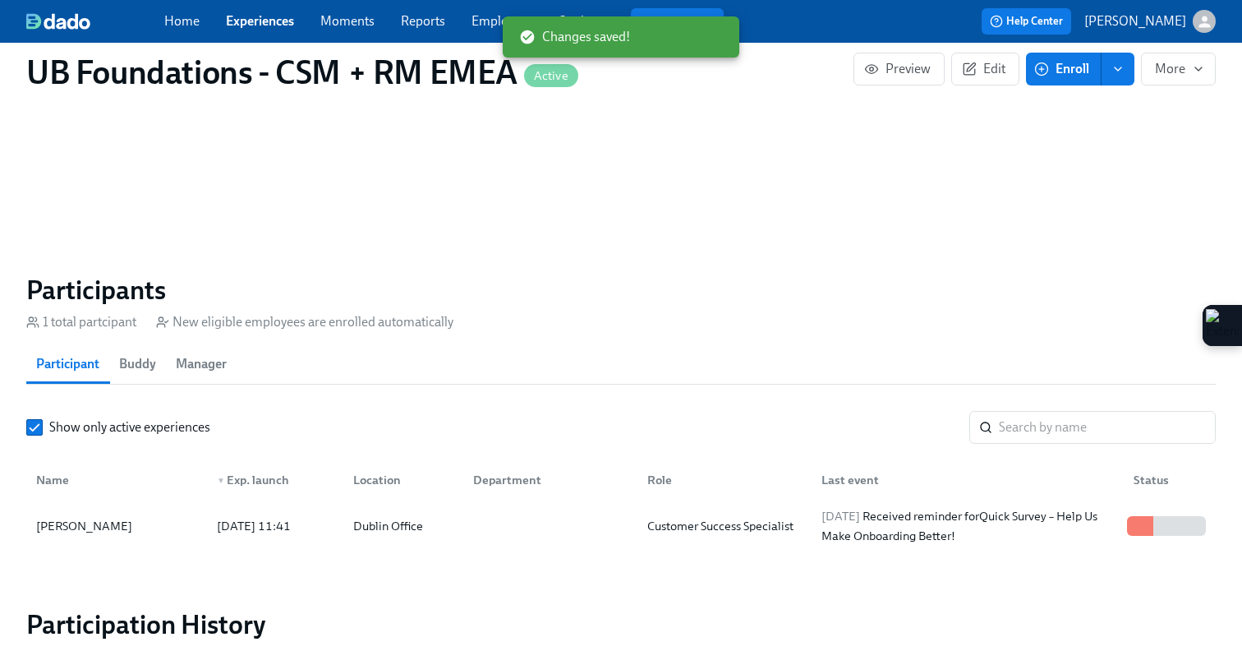
click at [259, 14] on link "Experiences" at bounding box center [260, 21] width 68 height 16
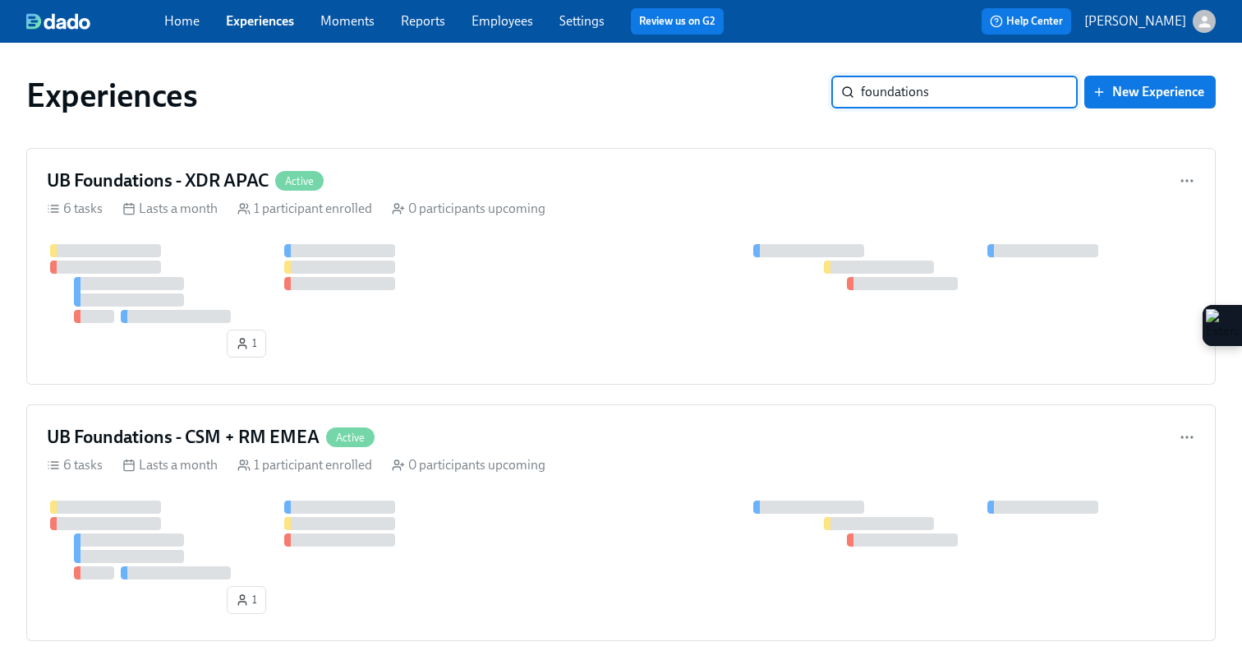
type input "foundations"
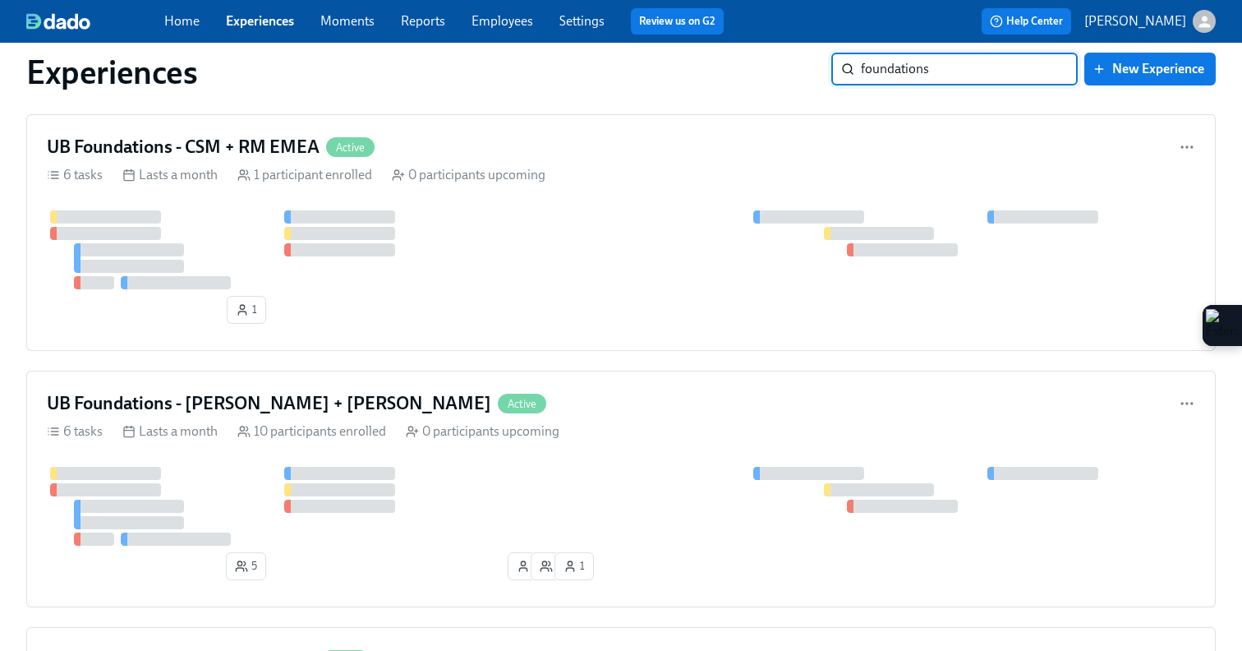
scroll to position [293, 0]
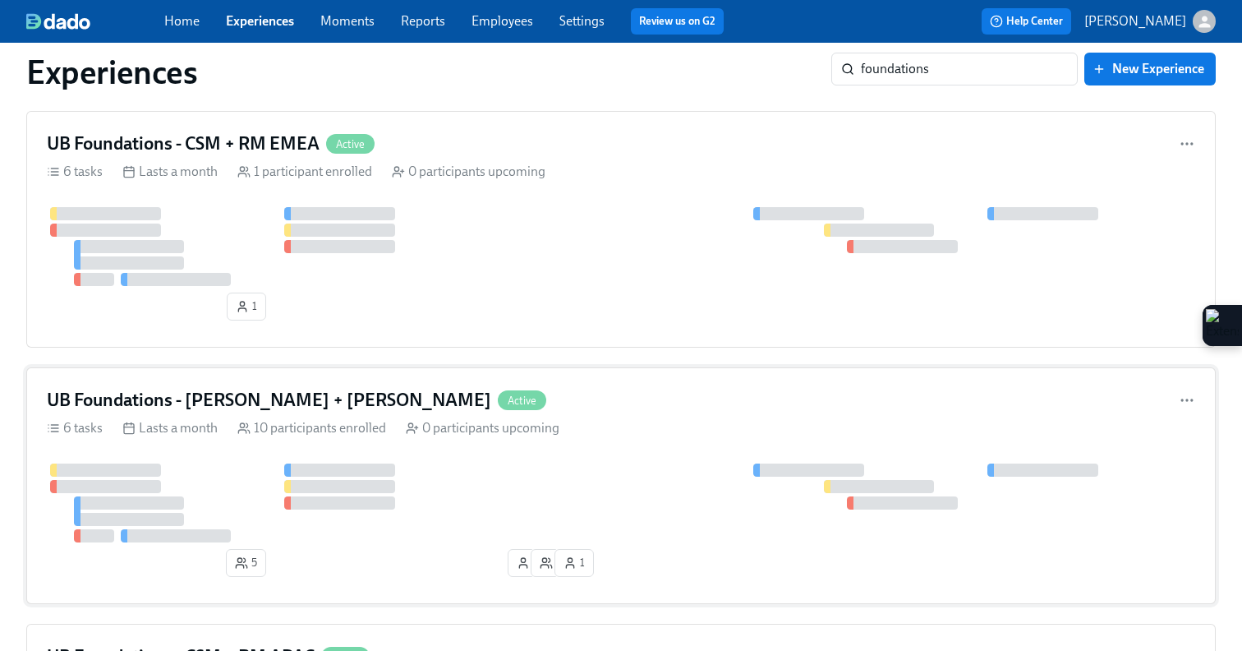
click at [472, 439] on div "UB Foundations - [PERSON_NAME] + LATAM Active 6 tasks Lasts a month 10 particip…" at bounding box center [621, 485] width 1190 height 237
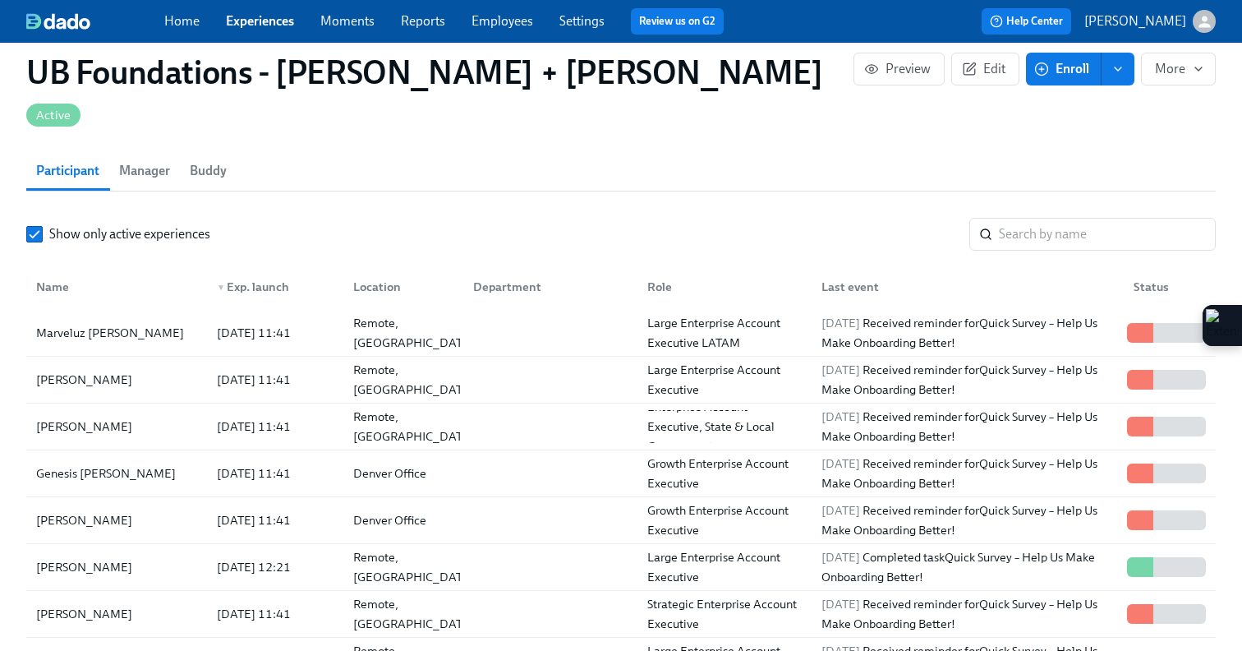
scroll to position [1314, 0]
click at [389, 312] on div "Remote, [GEOGRAPHIC_DATA]" at bounding box center [414, 331] width 134 height 39
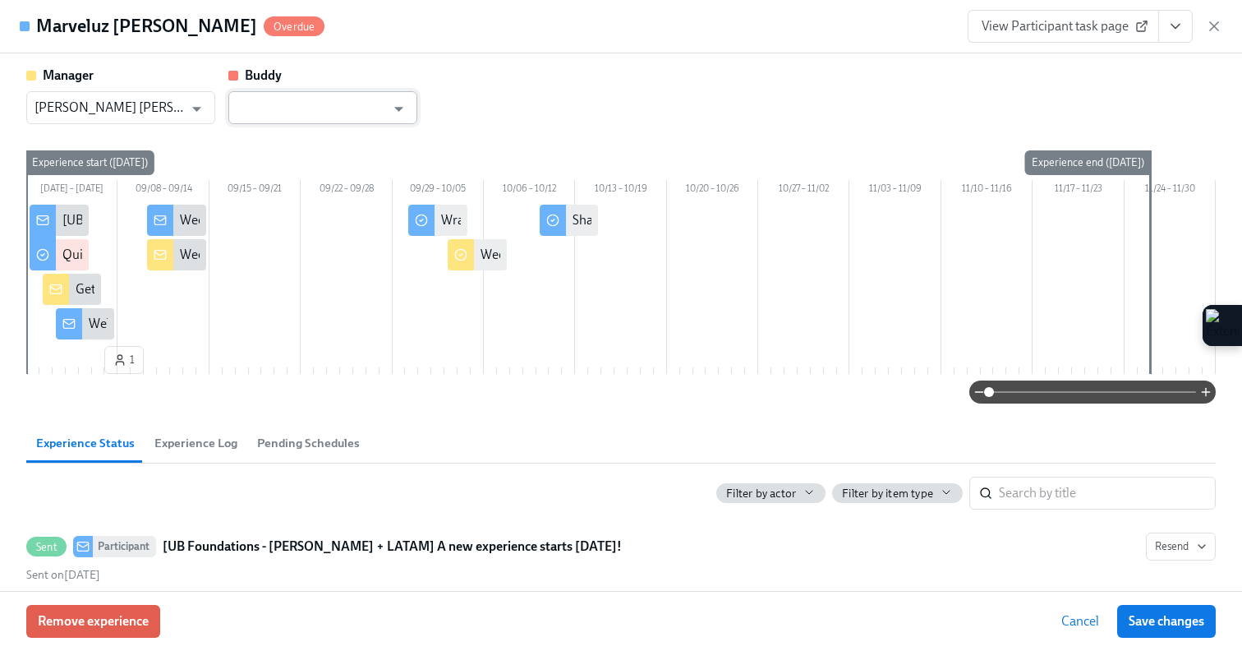
click at [338, 122] on input "text" at bounding box center [311, 107] width 149 height 33
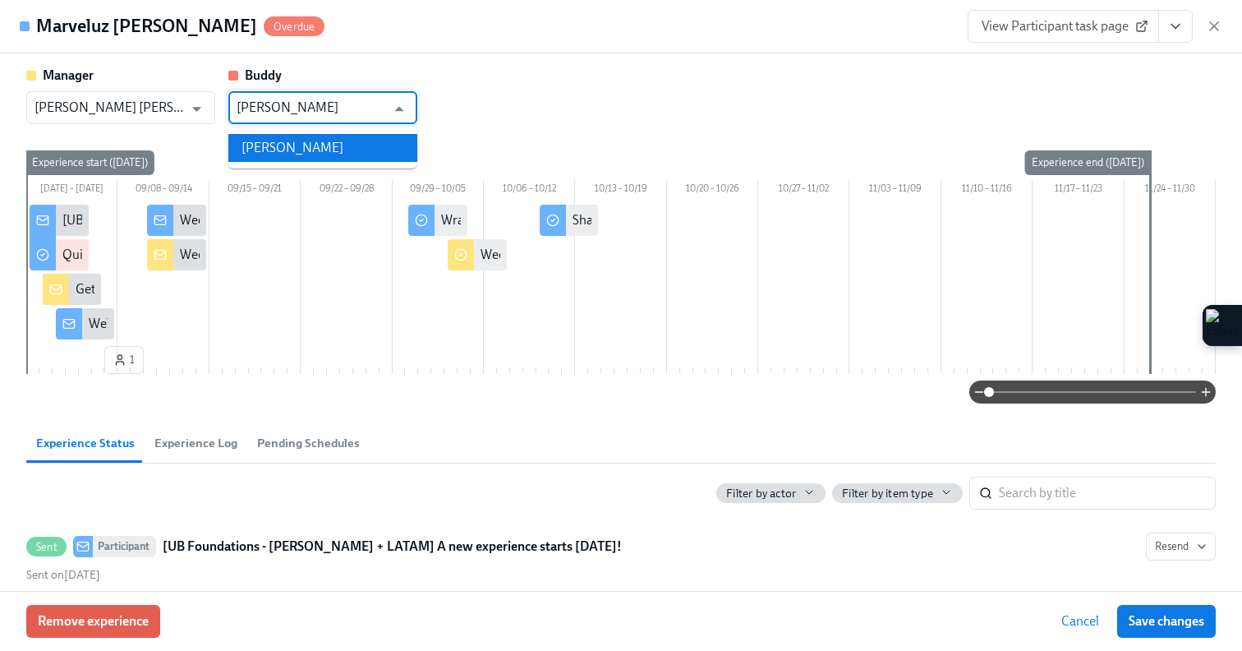
type input "daniele"
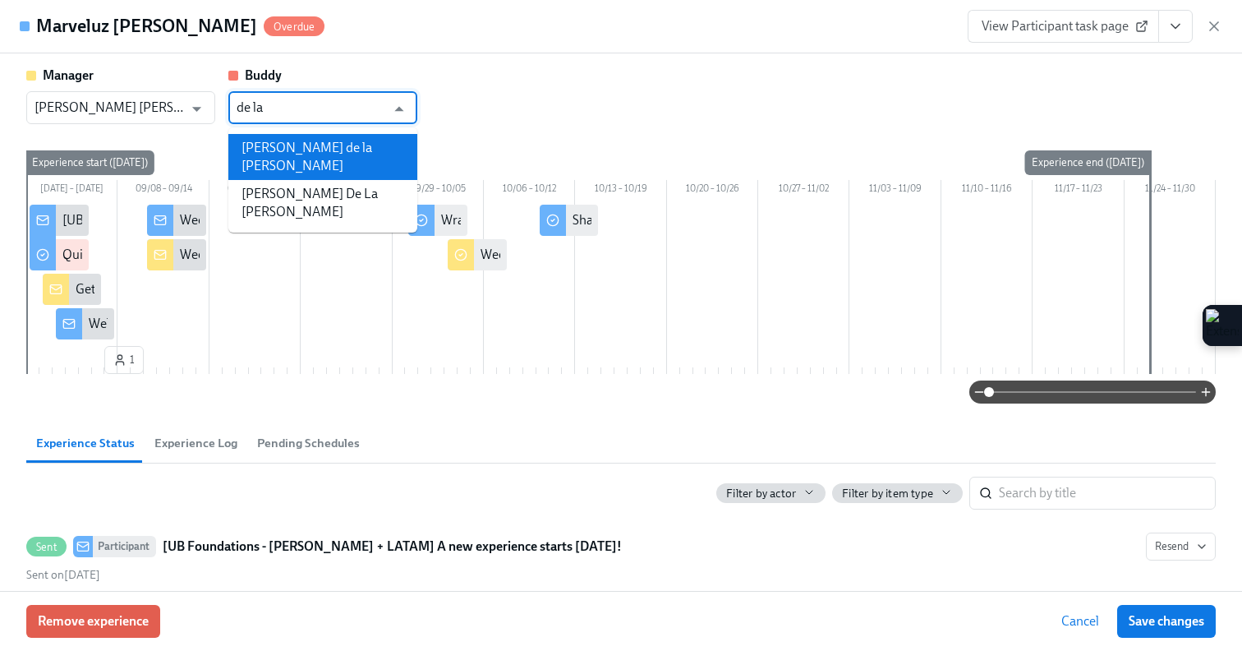
click at [324, 153] on li "[PERSON_NAME] de la [PERSON_NAME]" at bounding box center [322, 157] width 189 height 46
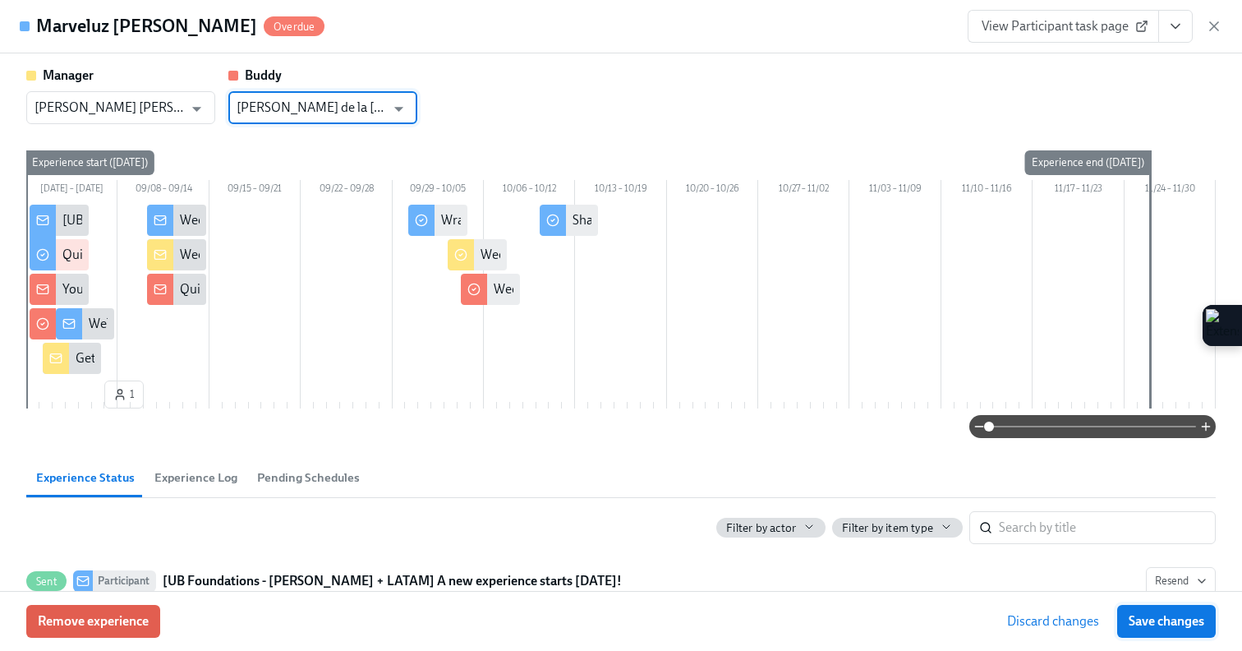
type input "[PERSON_NAME] de la [PERSON_NAME]"
click at [1165, 619] on span "Save changes" at bounding box center [1167, 621] width 76 height 16
type input "[PERSON_NAME] de la [PERSON_NAME]"
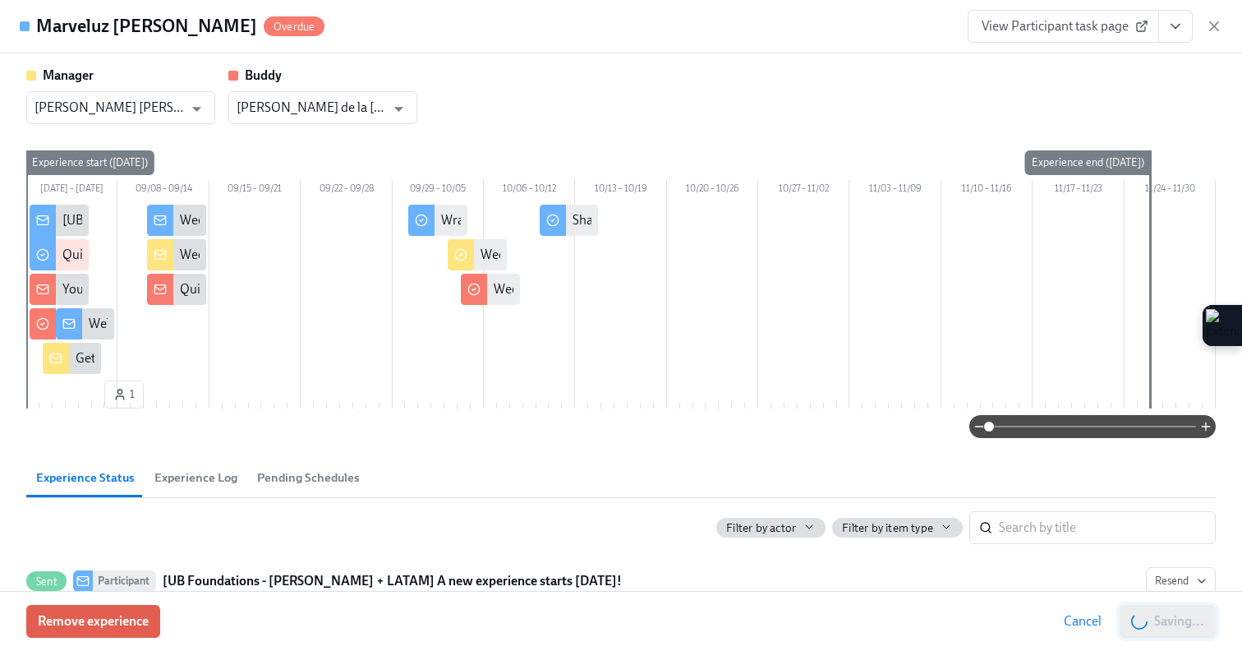
scroll to position [0, 5547]
click at [1148, 623] on span "Save changes" at bounding box center [1167, 621] width 76 height 16
click at [1214, 30] on icon "button" at bounding box center [1214, 26] width 16 height 16
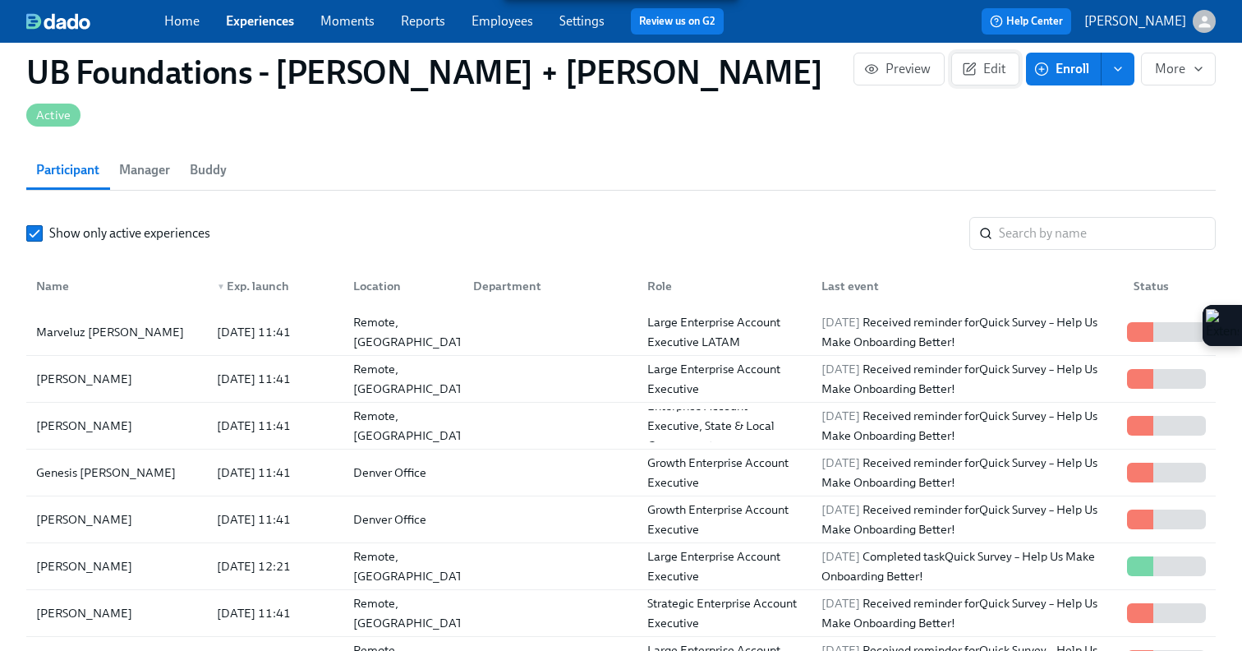
click at [976, 77] on button "Edit" at bounding box center [985, 69] width 68 height 33
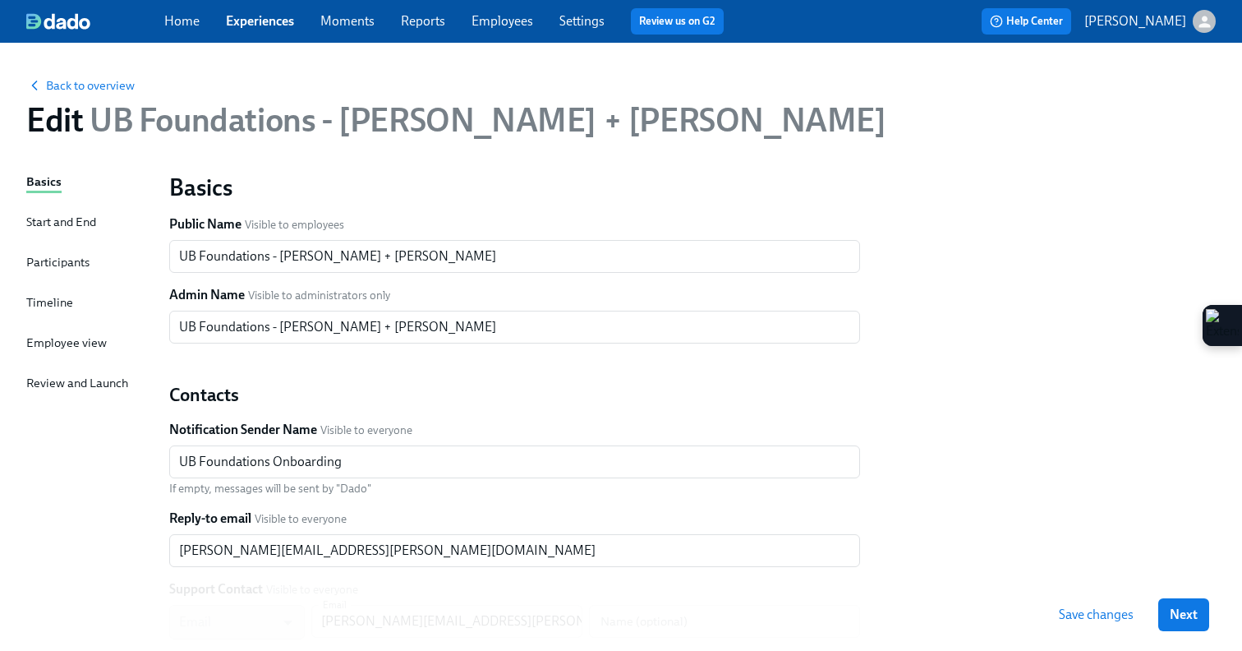
click at [58, 316] on div "Basics Start and End Participants Timeline Employee view Review and Launch" at bounding box center [87, 502] width 123 height 659
click at [56, 309] on div "Timeline" at bounding box center [49, 302] width 47 height 18
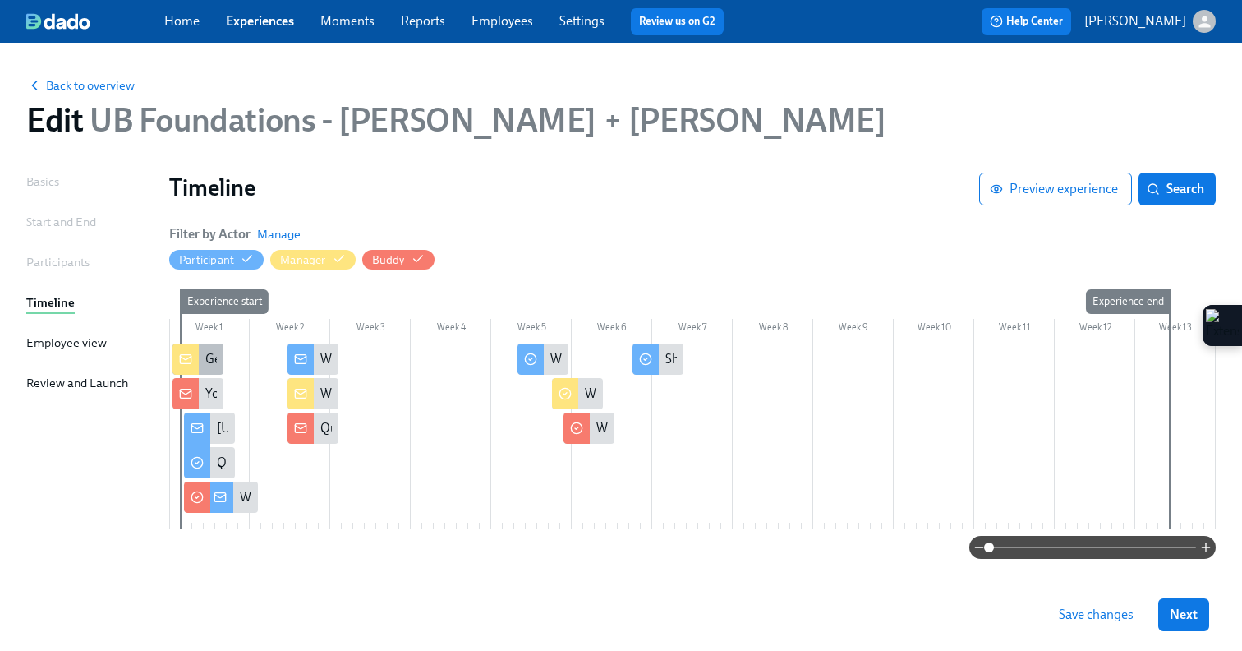
click at [198, 363] on div at bounding box center [186, 358] width 26 height 31
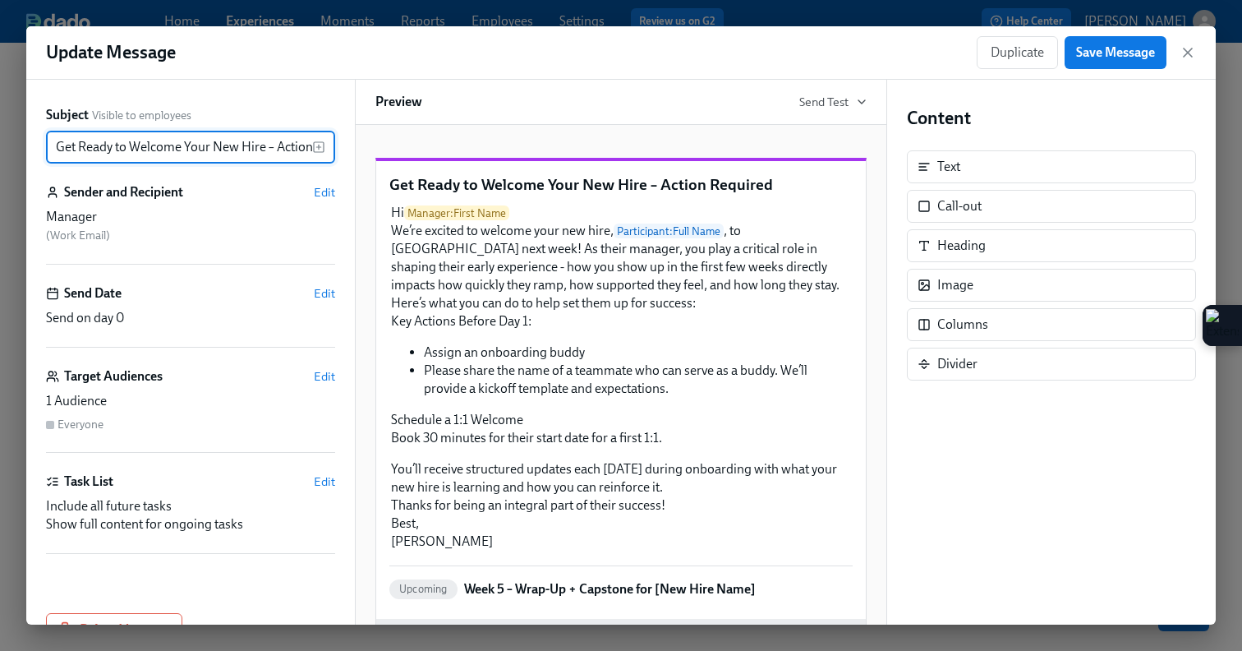
click at [391, 196] on p "Get Ready to Welcome Your New Hire – Action Required" at bounding box center [620, 184] width 463 height 21
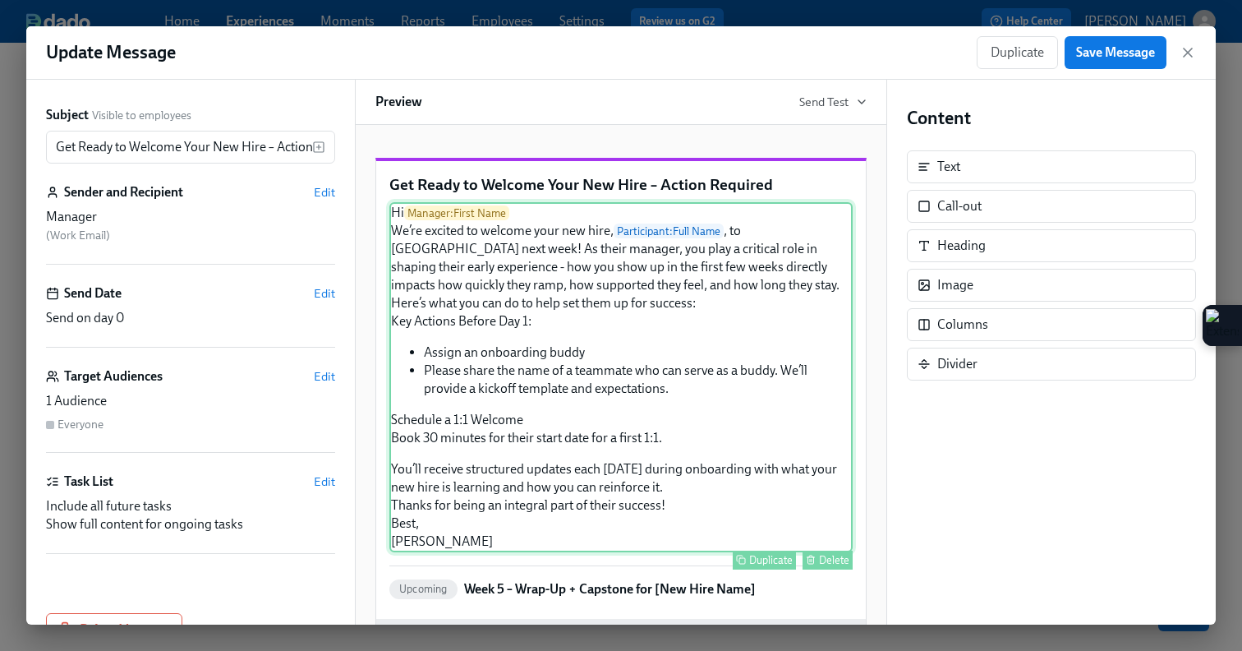
click at [533, 246] on div "Hi Manager : First Name We’re excited to welcome your new hire, Participant : F…" at bounding box center [620, 377] width 463 height 350
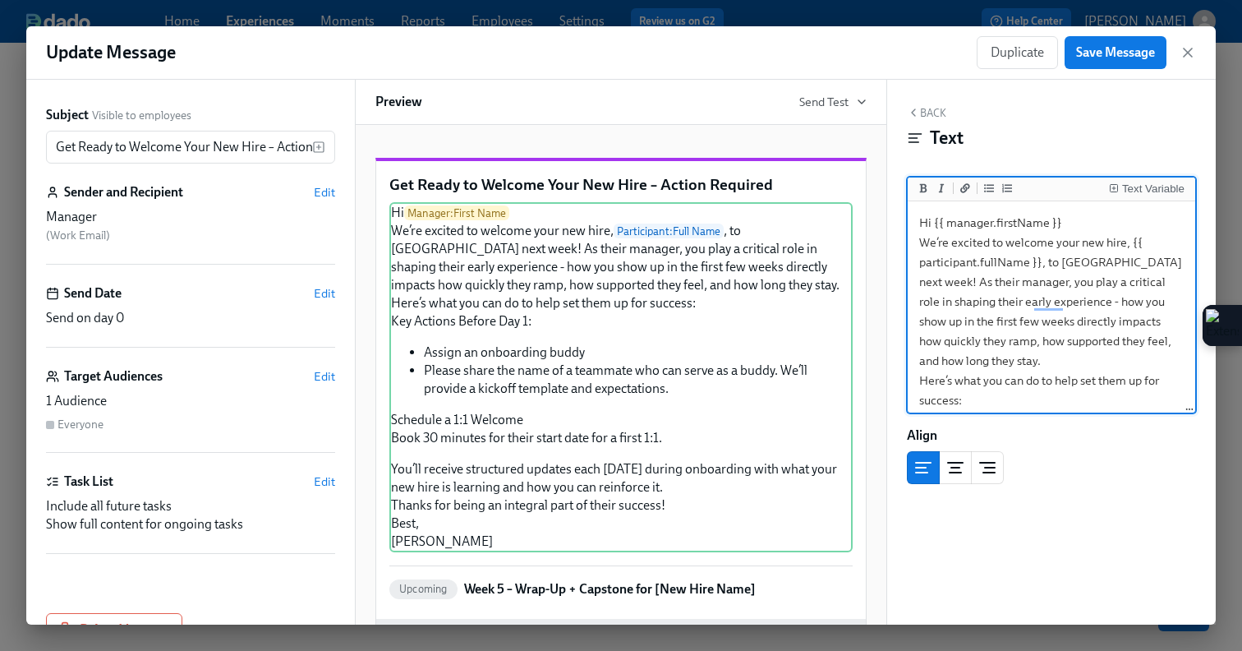
click at [474, 196] on p "Get Ready to Welcome Your New Hire – Action Required" at bounding box center [620, 184] width 463 height 21
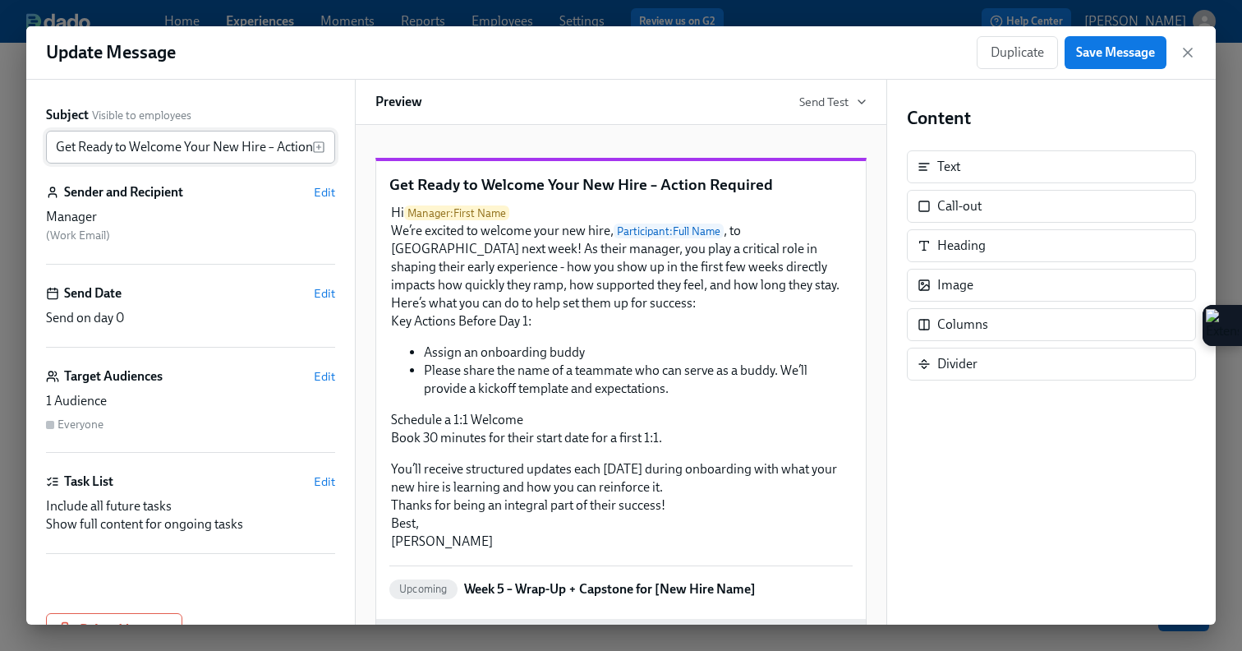
click at [55, 144] on input "Get Ready to Welcome Your New Hire – Action Required" at bounding box center [179, 147] width 266 height 33
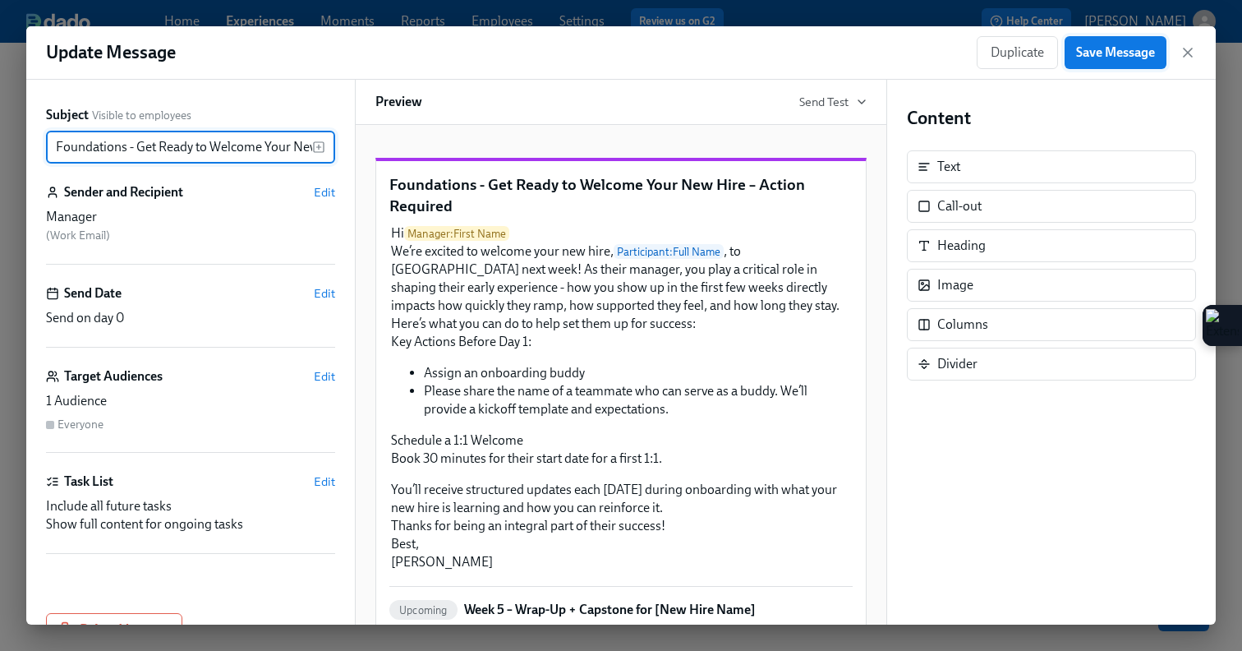
type input "Foundations - Get Ready to Welcome Your New Hire – Action Required"
click at [1080, 49] on span "Save Message" at bounding box center [1115, 52] width 79 height 16
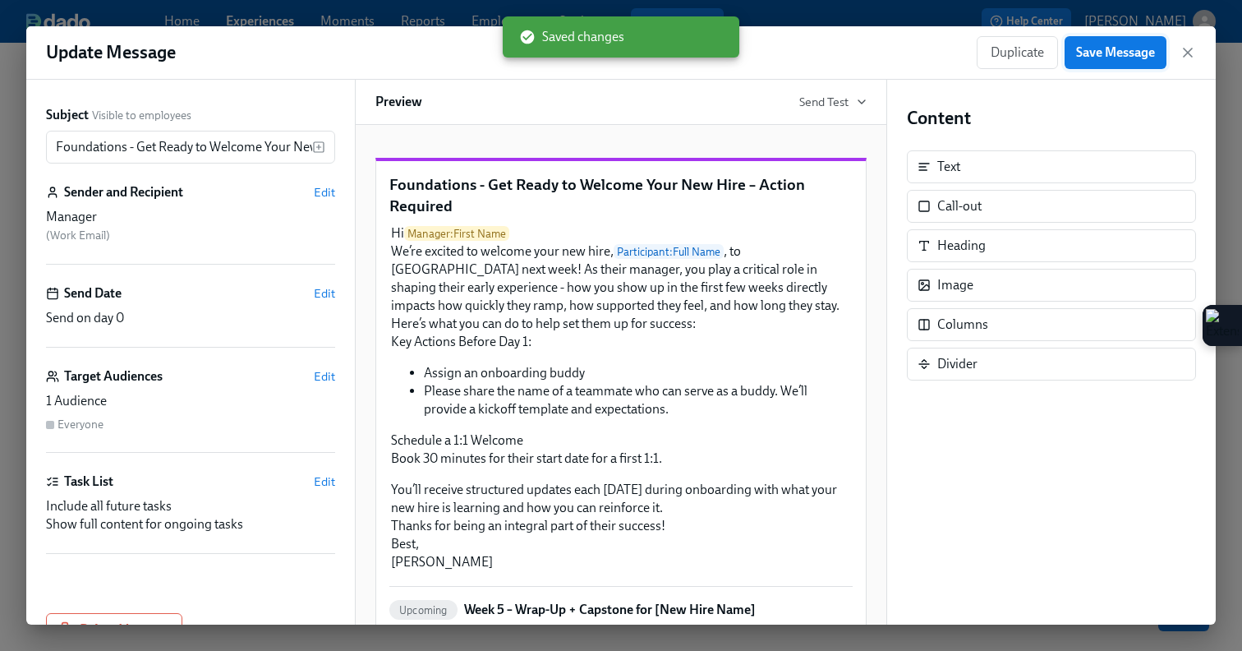
click at [1130, 50] on span "Save Message" at bounding box center [1115, 52] width 79 height 16
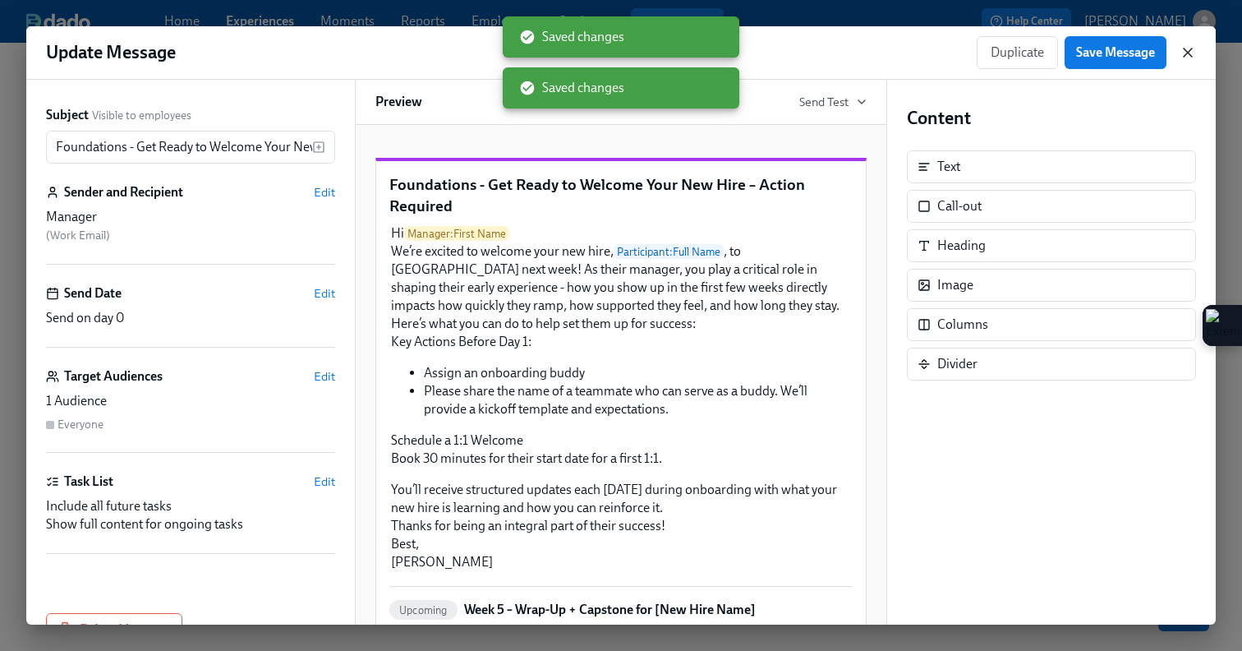
click at [1186, 48] on icon "button" at bounding box center [1188, 52] width 16 height 16
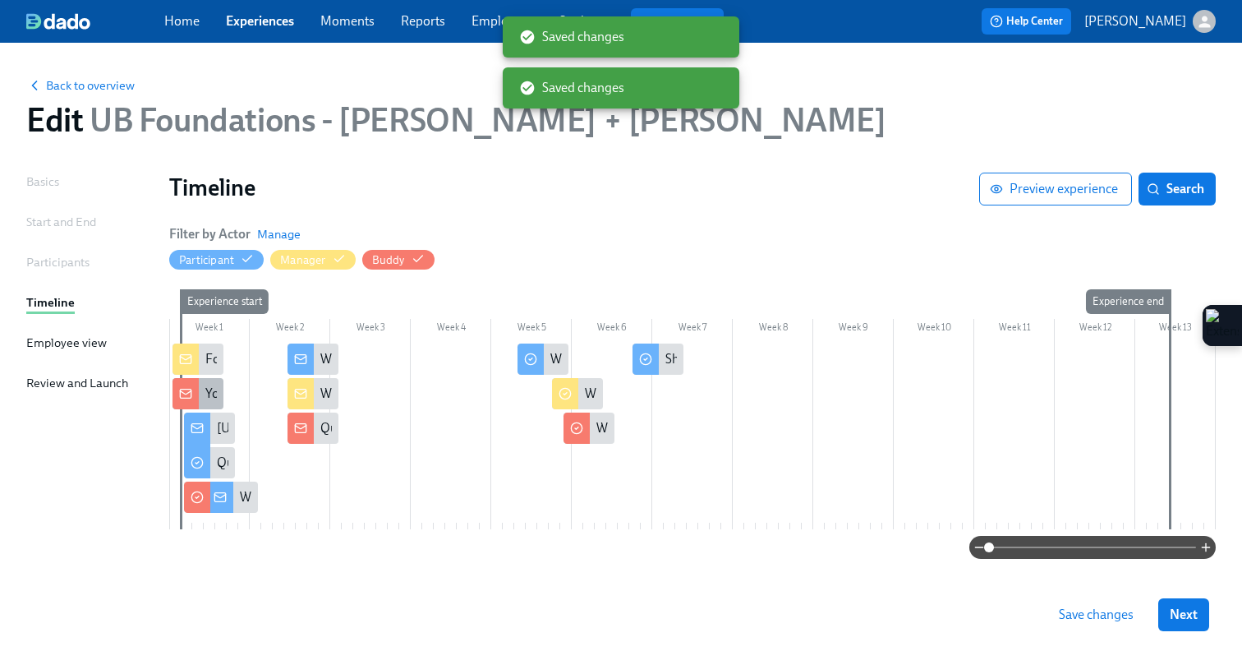
click at [183, 392] on icon at bounding box center [185, 393] width 13 height 13
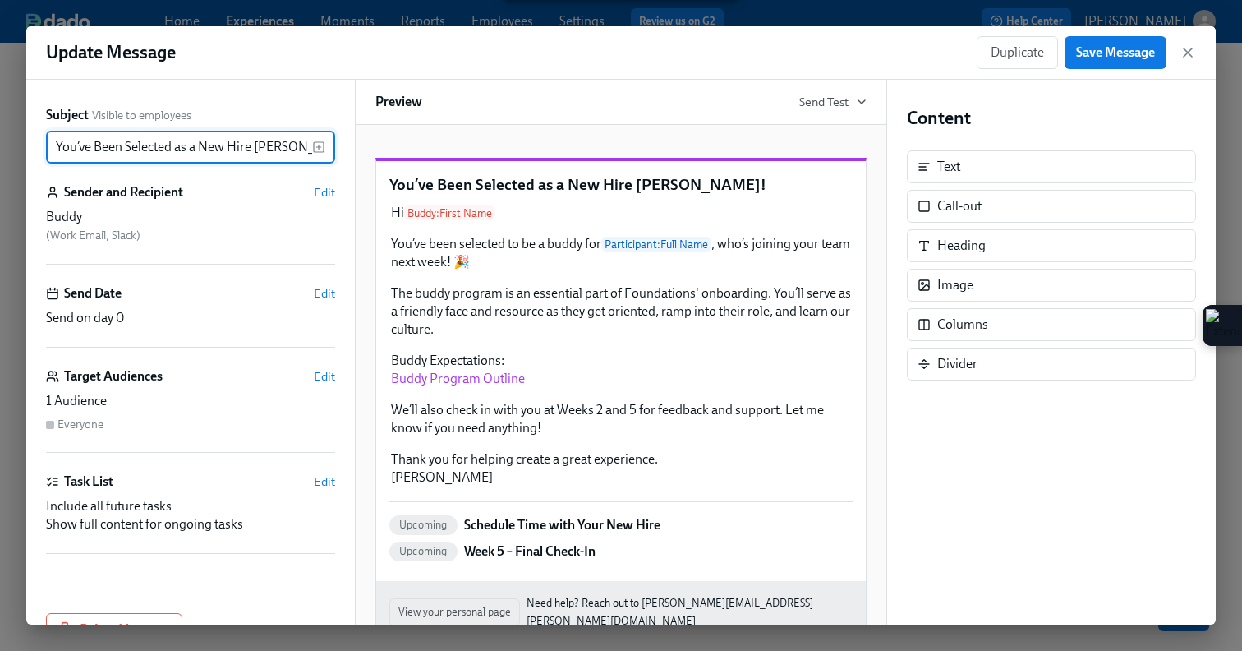
click at [54, 145] on input "You’ve Been Selected as a New Hire [PERSON_NAME]!" at bounding box center [179, 147] width 266 height 33
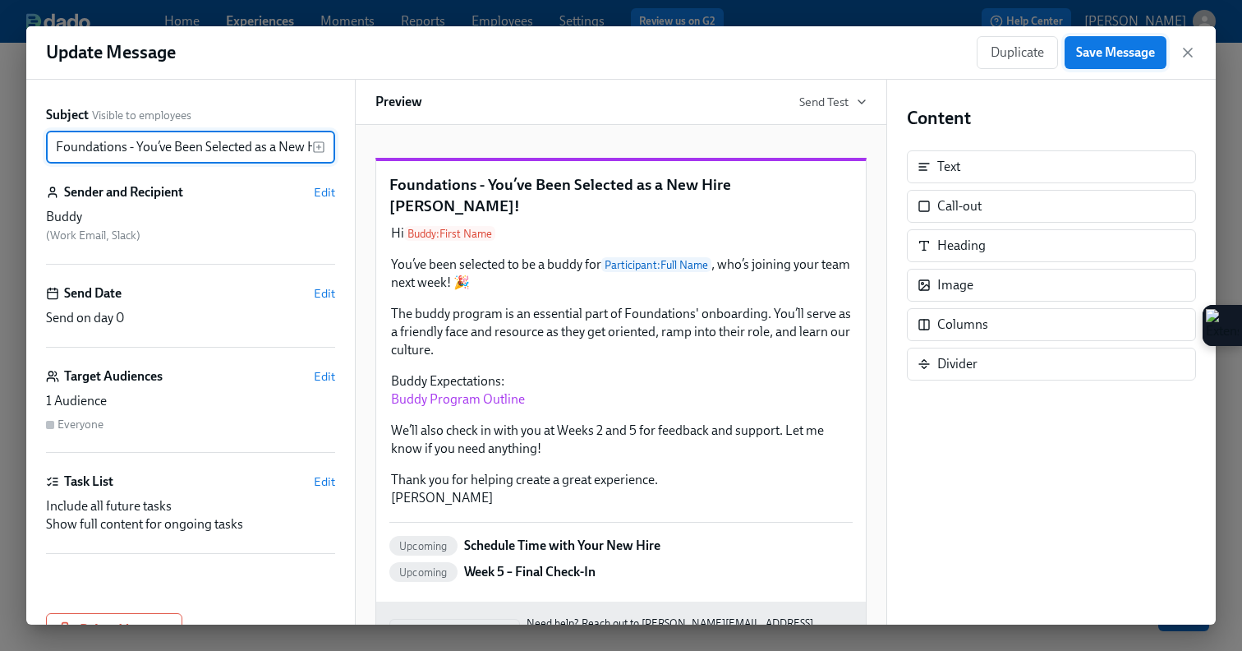
type input "Foundations - You’ve Been Selected as a New Hire Buddy!"
click at [1088, 58] on span "Save Message" at bounding box center [1115, 52] width 79 height 16
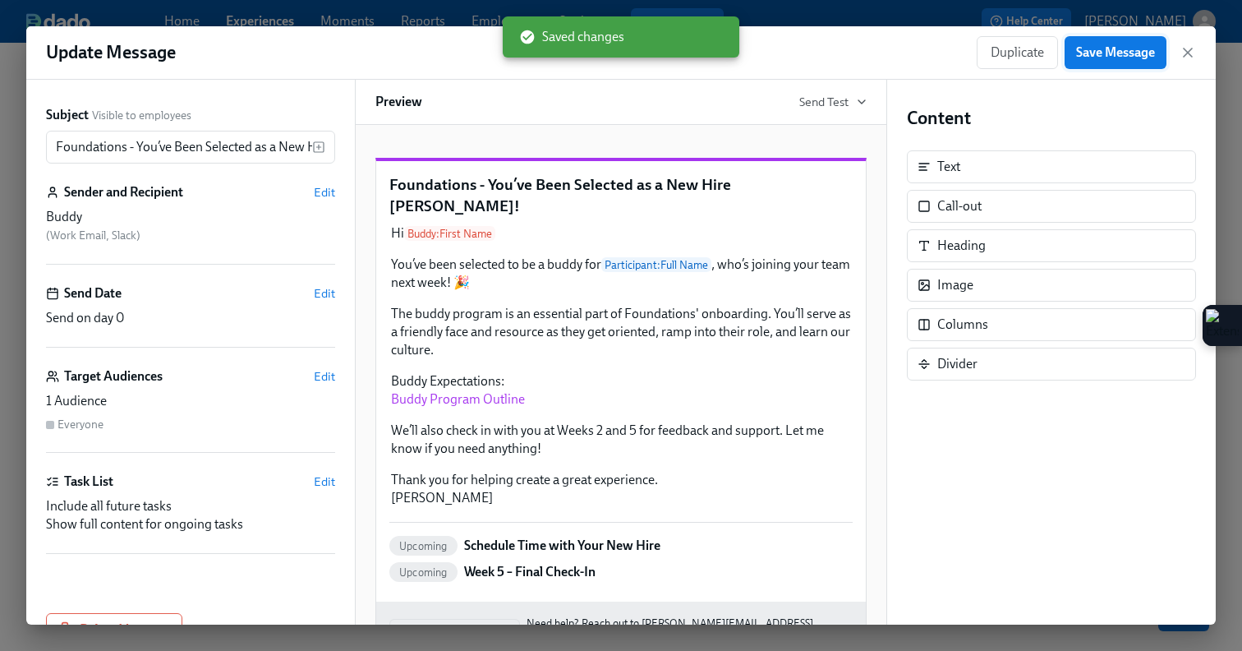
click at [1132, 47] on span "Save Message" at bounding box center [1115, 52] width 79 height 16
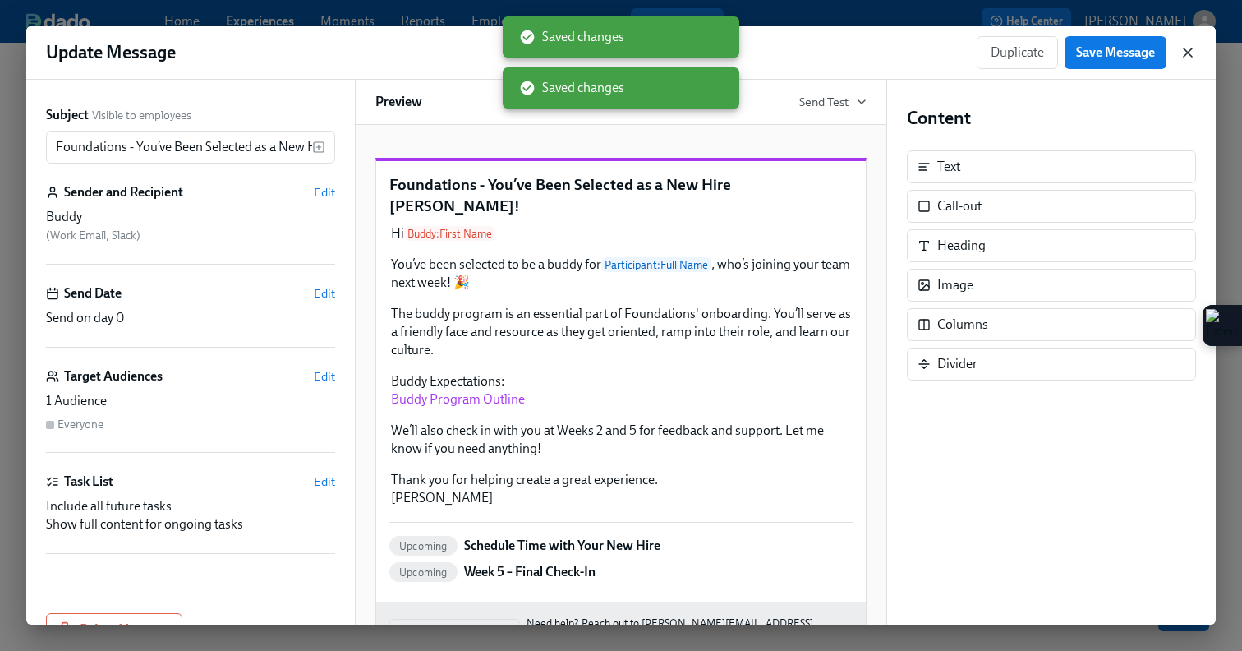
click at [1186, 49] on icon "button" at bounding box center [1188, 52] width 16 height 16
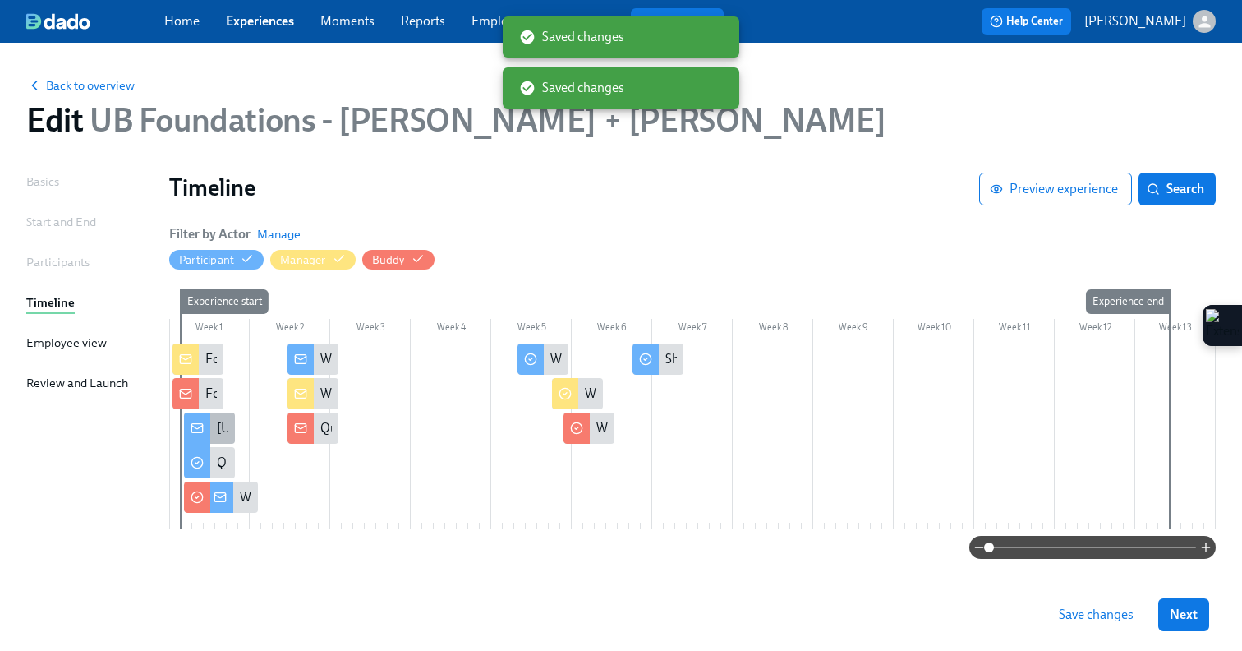
click at [191, 417] on div at bounding box center [197, 429] width 26 height 35
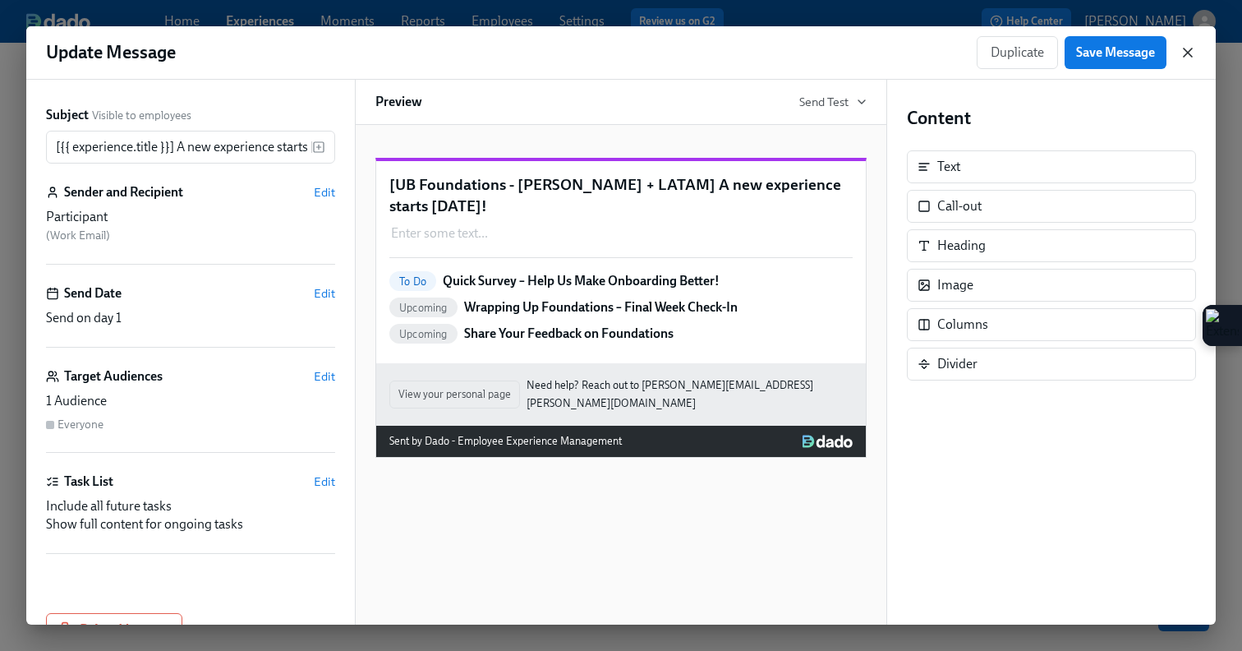
click at [1181, 48] on icon "button" at bounding box center [1188, 52] width 16 height 16
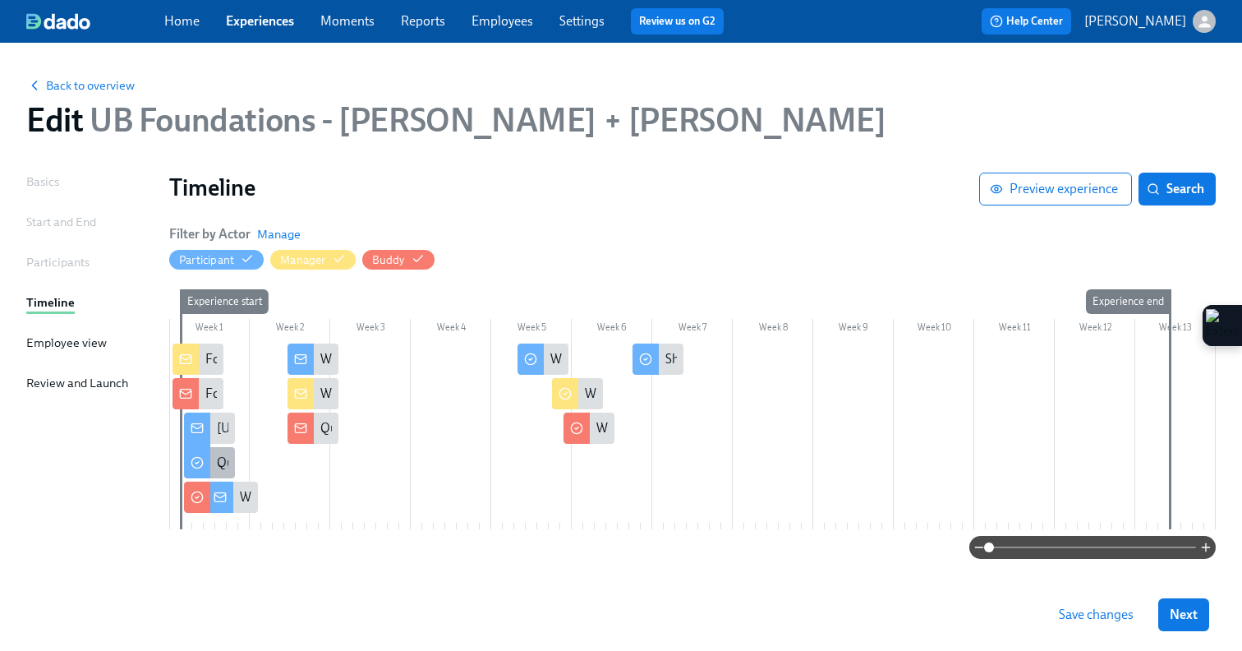
click at [200, 456] on icon at bounding box center [197, 462] width 13 height 13
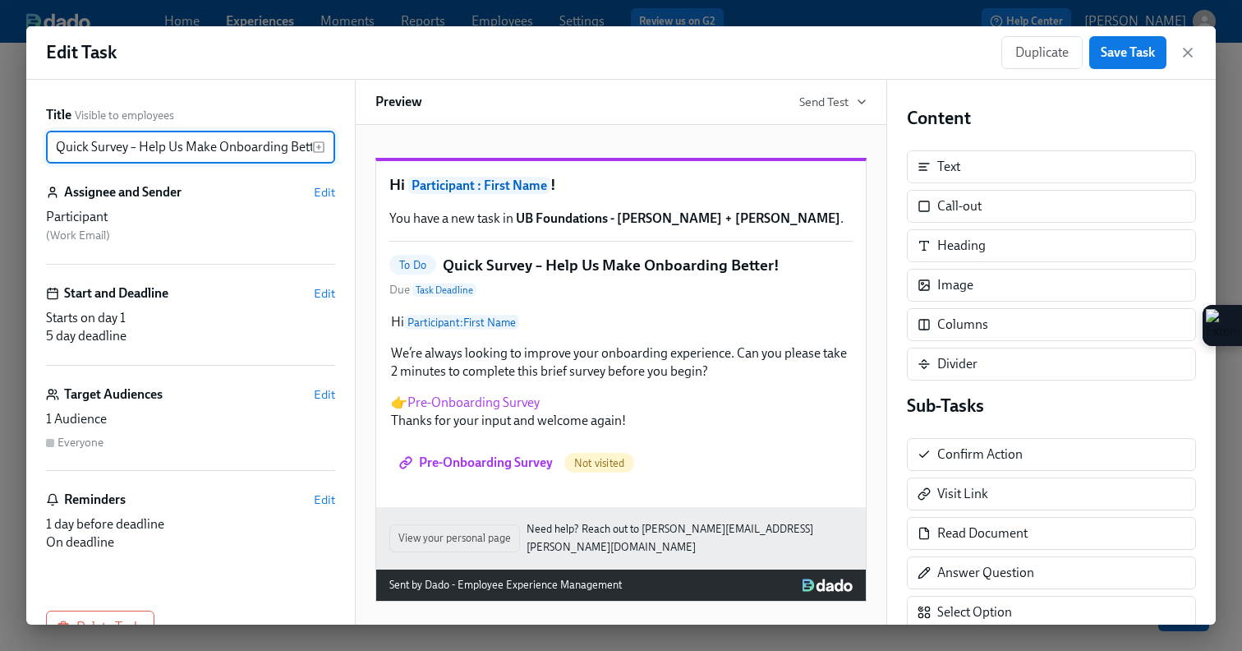
drag, startPoint x: 220, startPoint y: 148, endPoint x: 283, endPoint y: 148, distance: 62.4
click at [283, 148] on input "Quick Survey – Help Us Make Onboarding Better!" at bounding box center [179, 147] width 266 height 33
type input "Quick Survey – Help Us Make Foundations Better!"
click at [1128, 51] on span "Save Task" at bounding box center [1128, 52] width 54 height 16
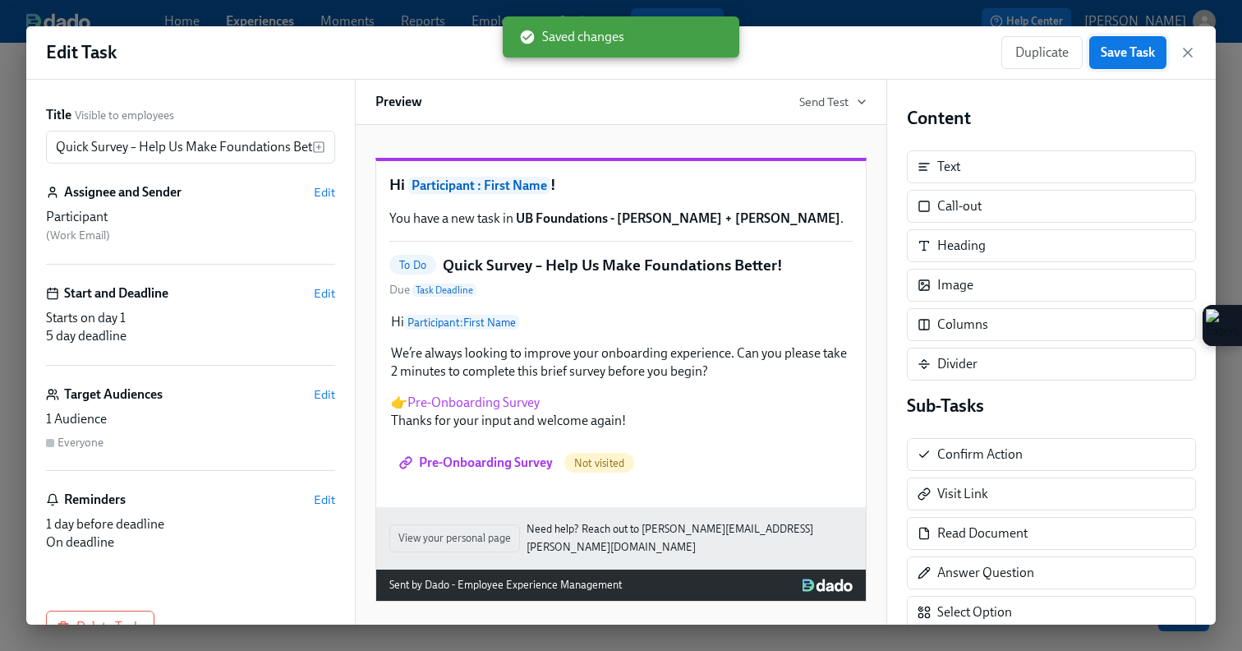
click at [1128, 51] on span "Save Task" at bounding box center [1128, 52] width 54 height 16
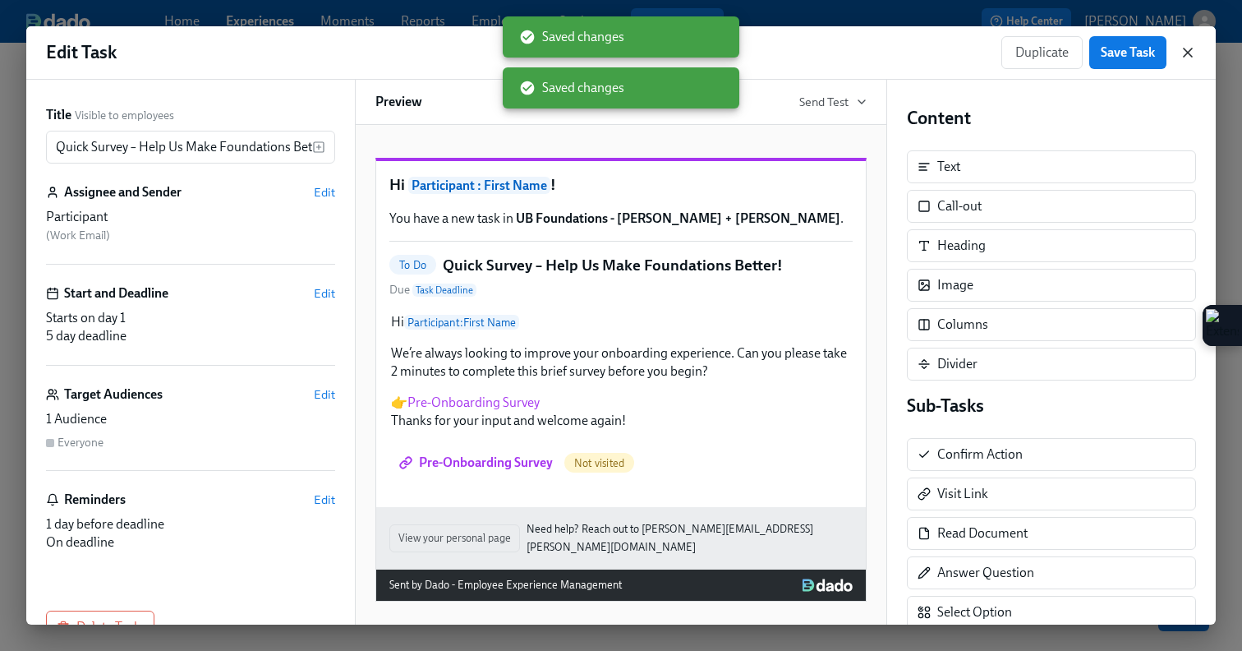
click at [1189, 54] on icon "button" at bounding box center [1188, 52] width 8 height 8
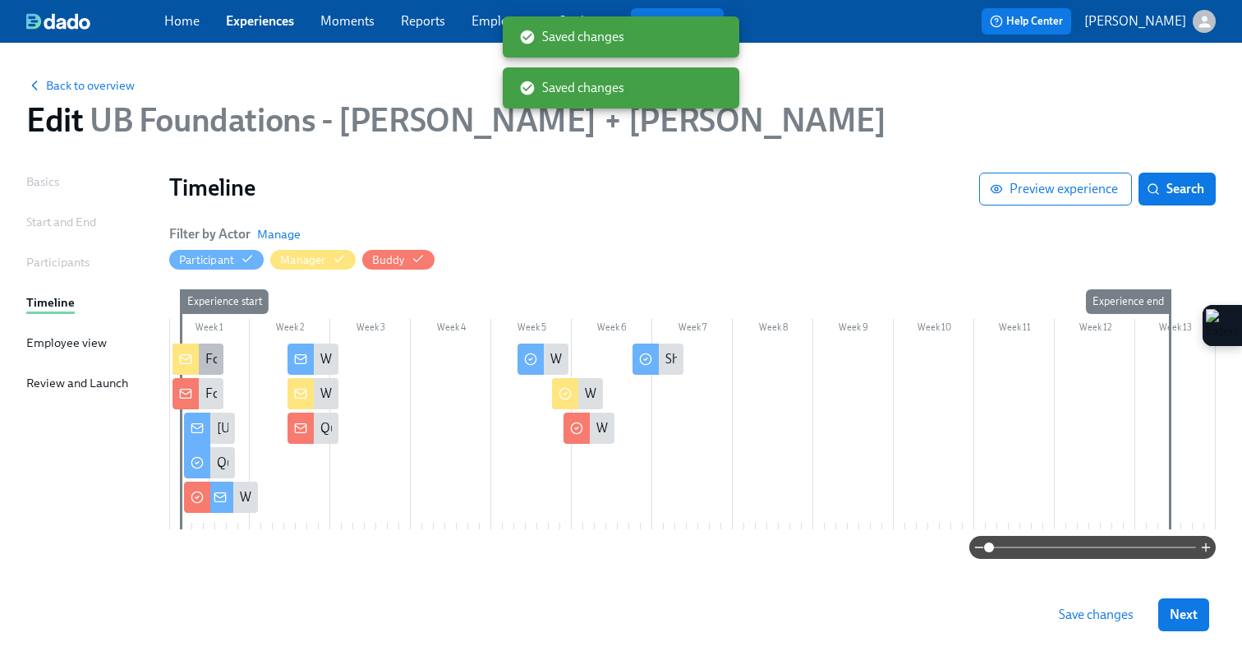
click at [195, 361] on div at bounding box center [186, 358] width 26 height 31
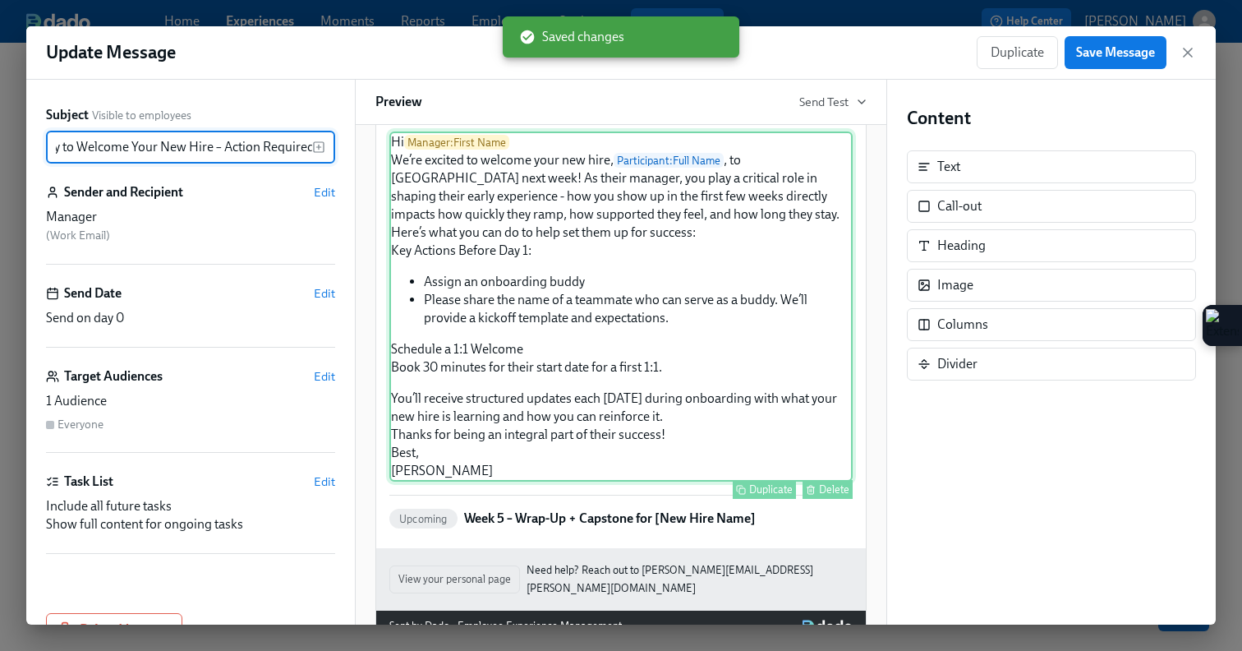
scroll to position [160, 0]
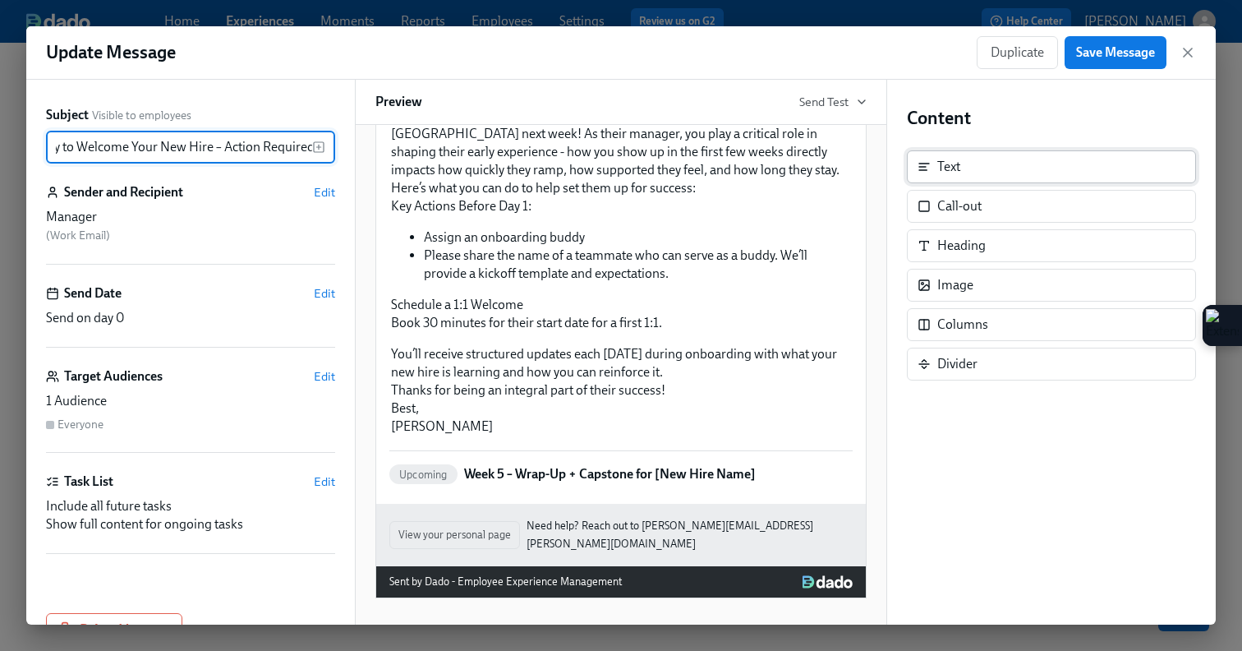
click at [939, 176] on div "Text" at bounding box center [1051, 166] width 289 height 33
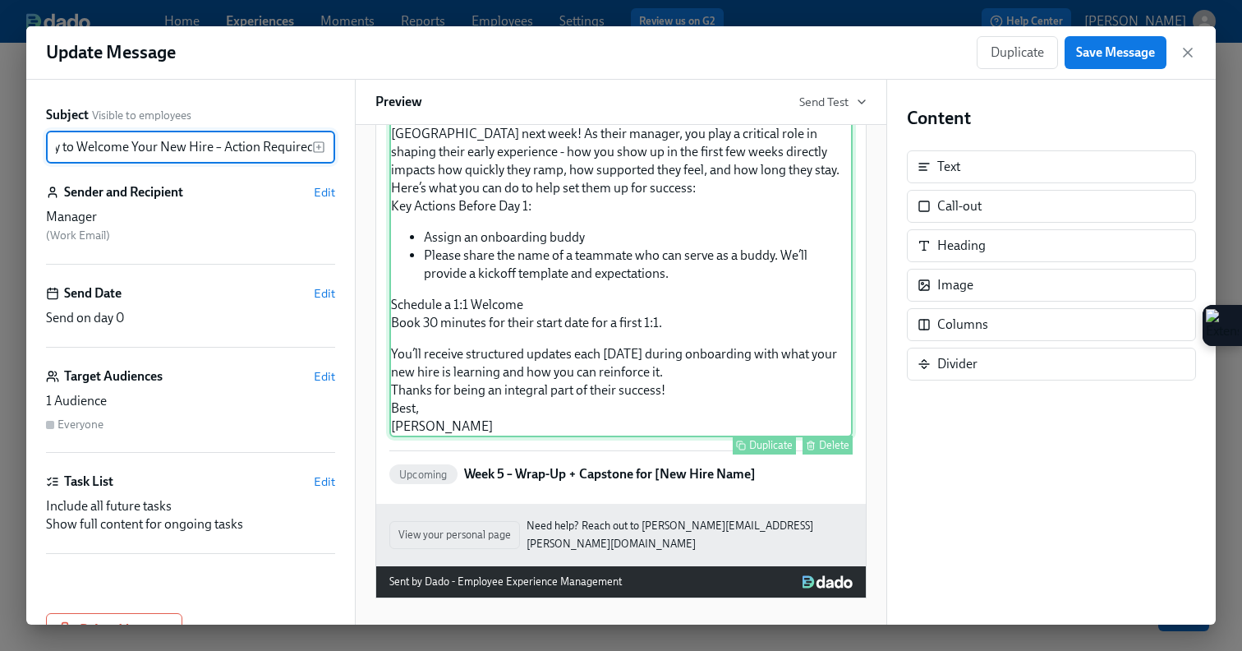
click at [630, 348] on div "Hi Manager : First Name We’re excited to welcome your new hire, Participant : F…" at bounding box center [620, 262] width 463 height 350
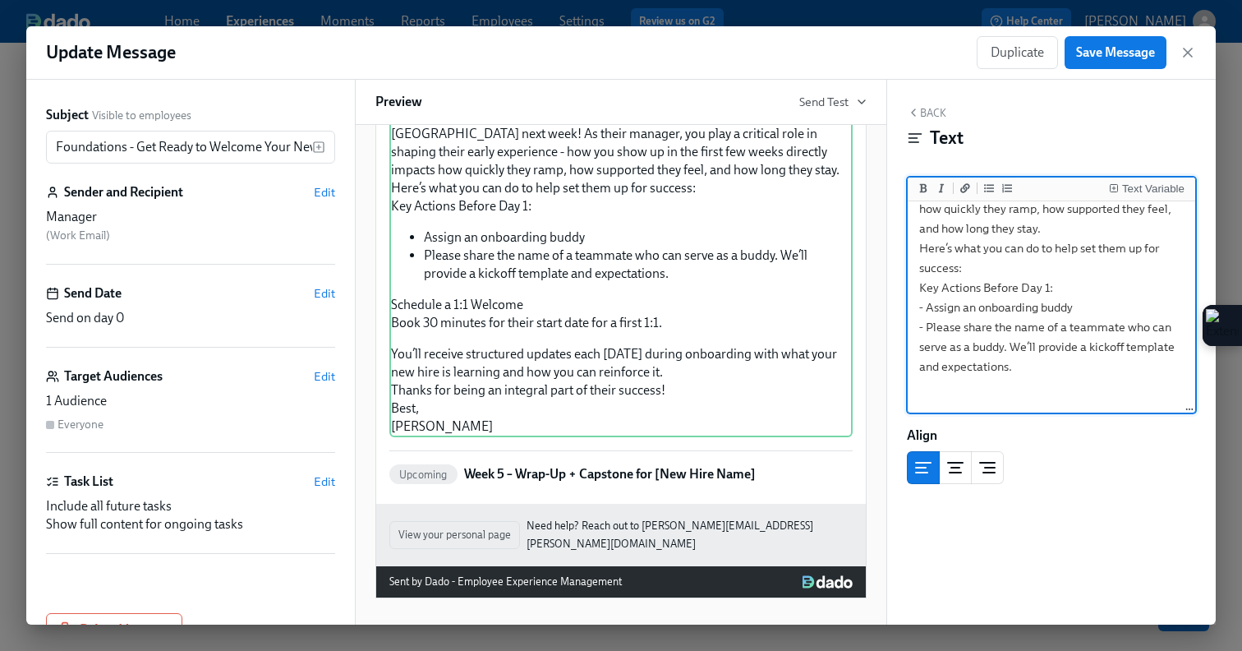
scroll to position [0, 0]
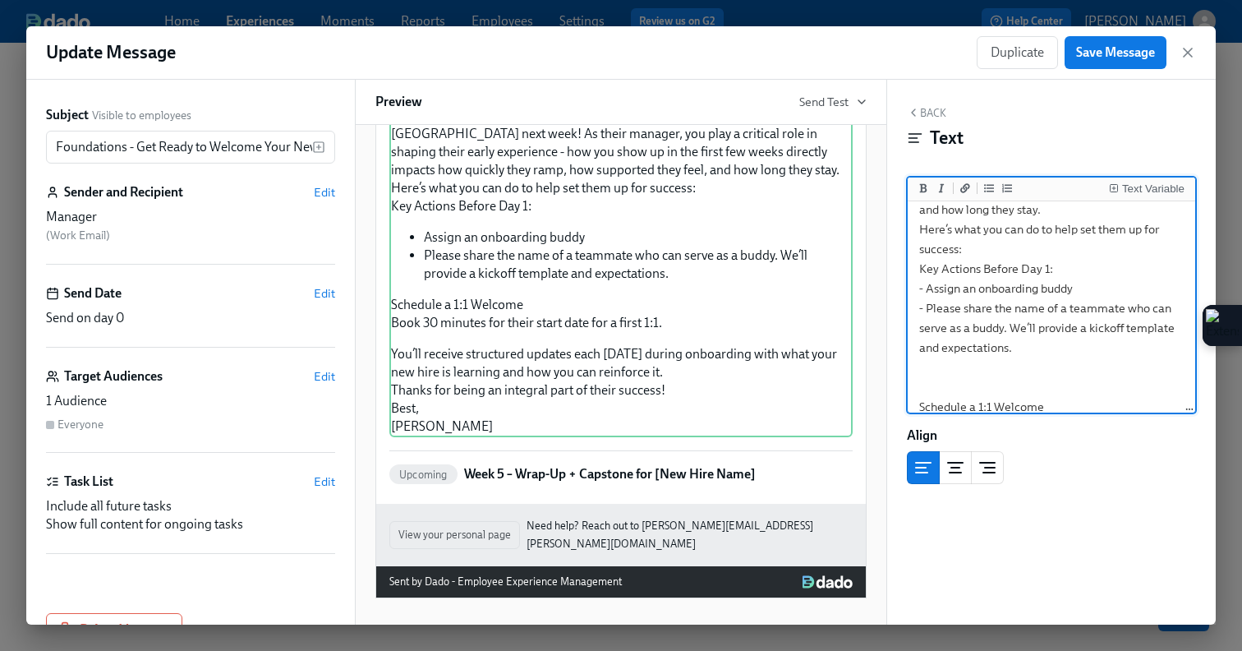
click at [923, 369] on textarea "Hi {{ manager.firstName }} We’re excited to welcome your new hire, {{ participa…" at bounding box center [1051, 327] width 281 height 549
click at [1112, 186] on icon "Insert Text Variable" at bounding box center [1114, 188] width 10 height 10
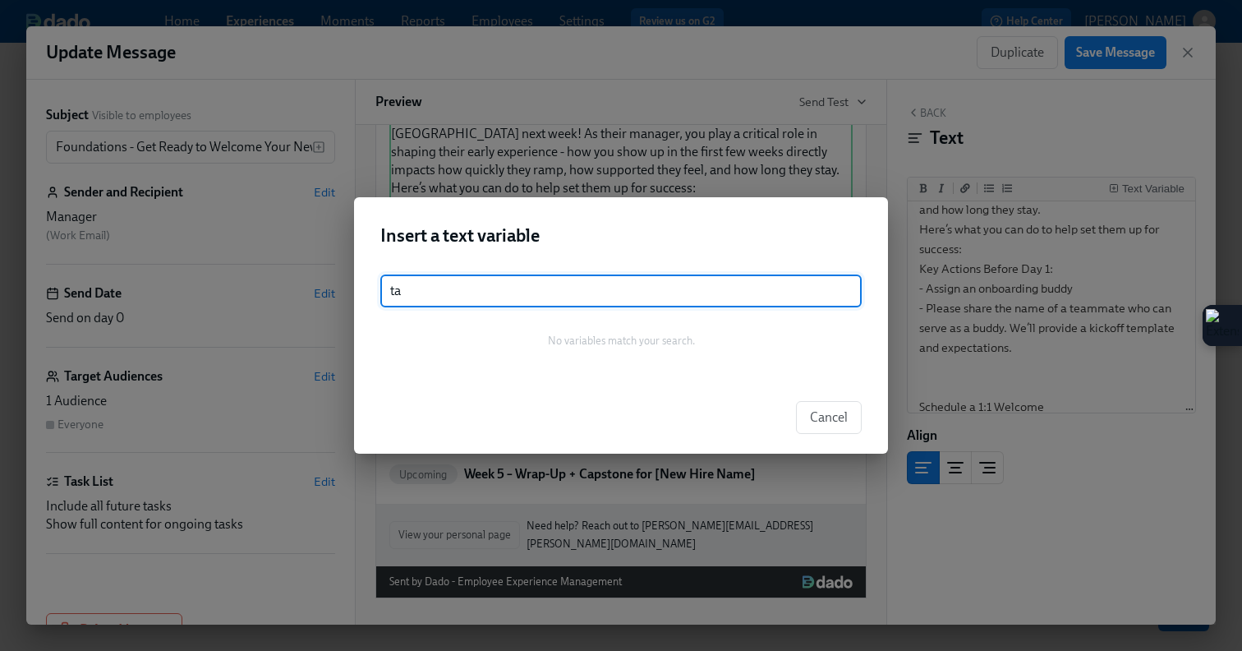
type input "t"
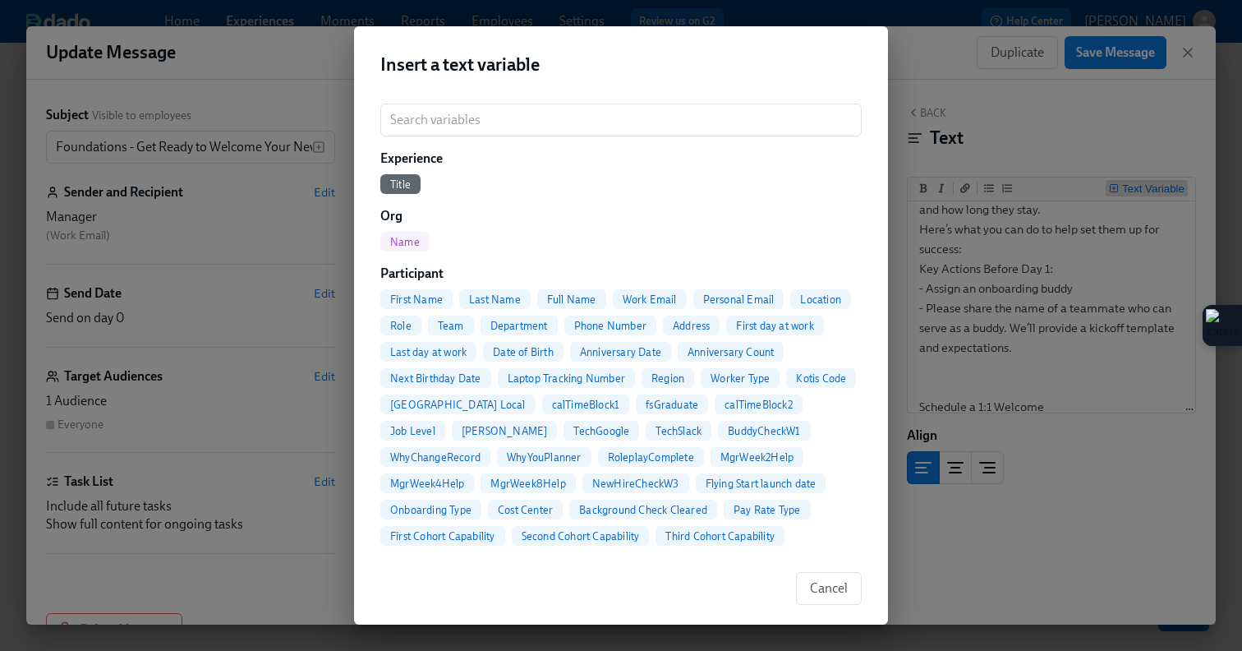
click at [974, 129] on div "Insert a text variable ​ Experience Title Org Name Participant First Name Last …" at bounding box center [621, 325] width 1242 height 651
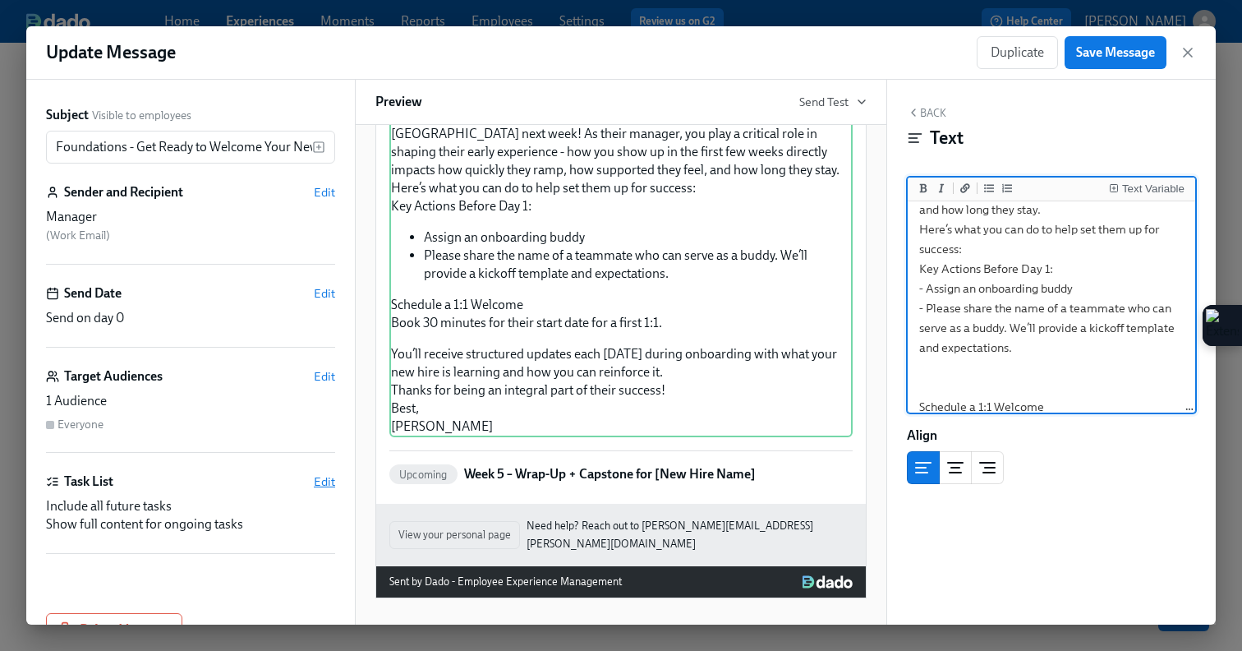
click at [330, 477] on span "Edit" at bounding box center [324, 481] width 21 height 16
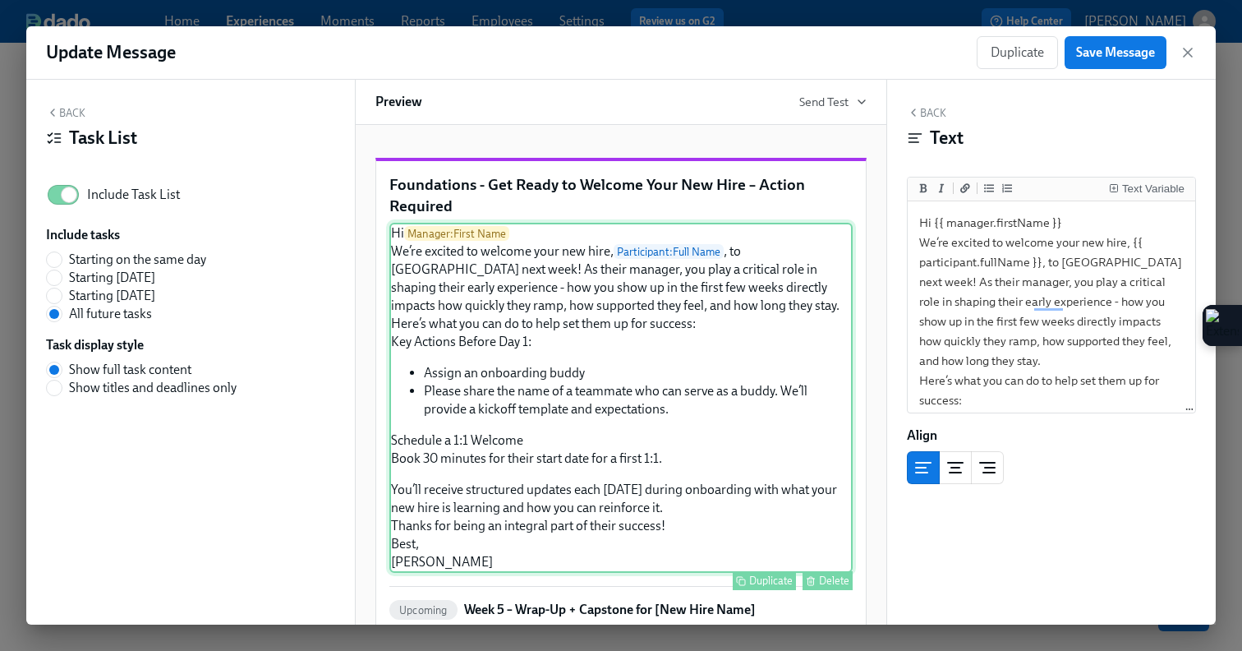
click at [565, 421] on div "Hi Manager : First Name We’re excited to welcome your new hire, Participant : F…" at bounding box center [620, 398] width 463 height 350
click at [1187, 55] on icon "button" at bounding box center [1188, 52] width 16 height 16
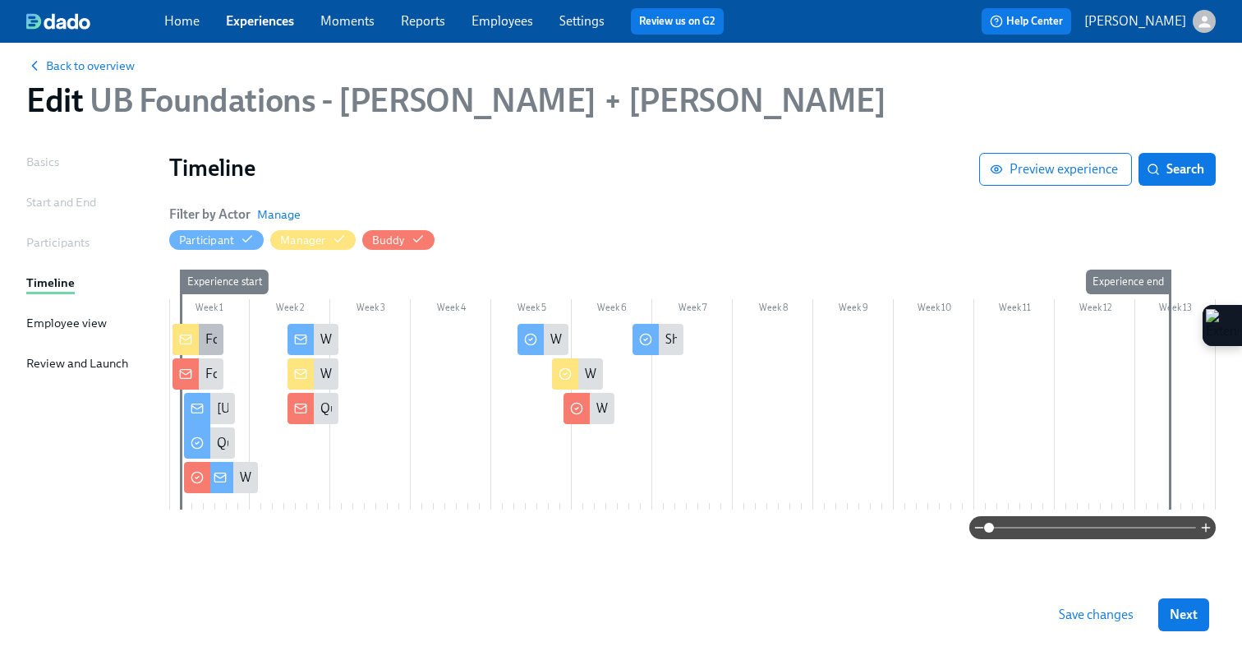
click at [187, 340] on icon at bounding box center [185, 339] width 13 height 13
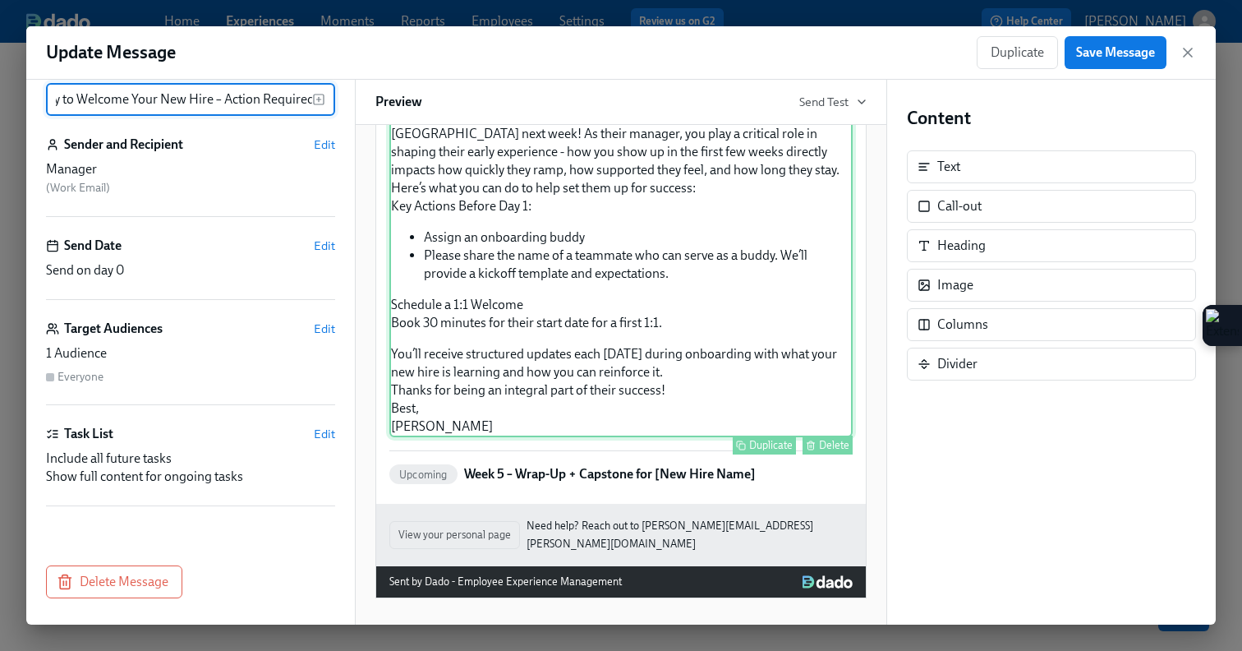
click at [700, 313] on div "Hi Manager : First Name We’re excited to welcome your new hire, Participant : F…" at bounding box center [620, 262] width 463 height 350
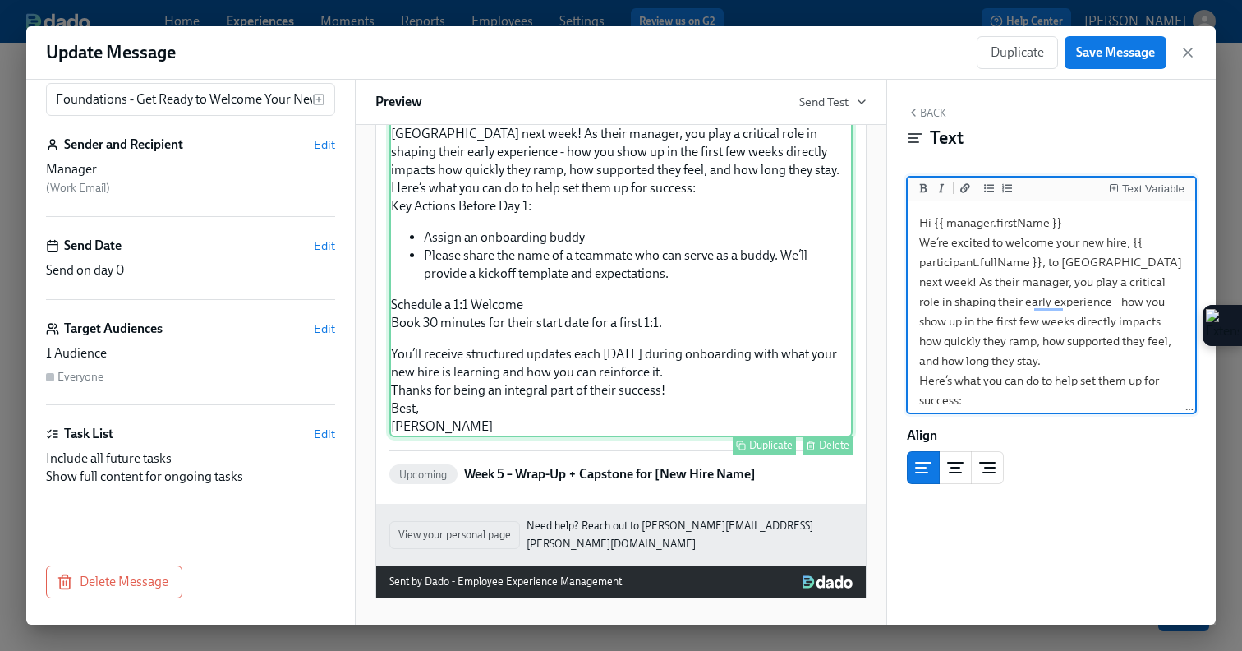
click at [604, 251] on div "Hi Manager : First Name We’re excited to welcome your new hire, Participant : F…" at bounding box center [620, 262] width 463 height 350
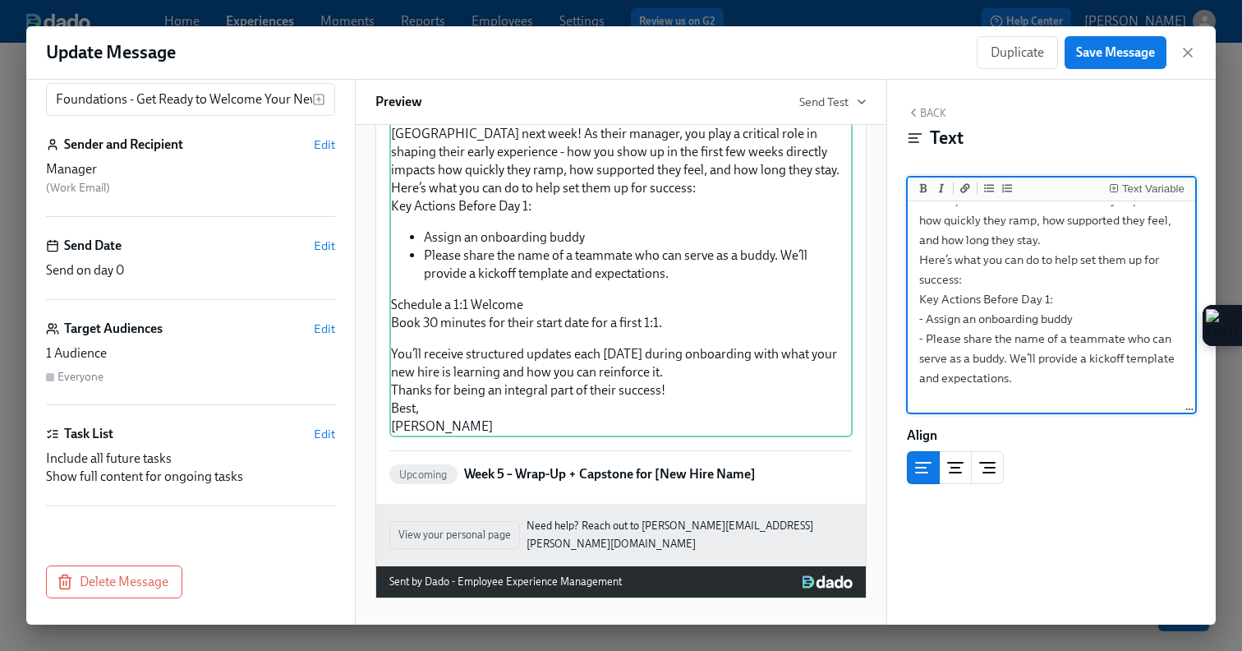
click at [1111, 319] on textarea "Hi {{ manager.firstName }} We’re excited to welcome your new hire, {{ participa…" at bounding box center [1051, 358] width 281 height 549
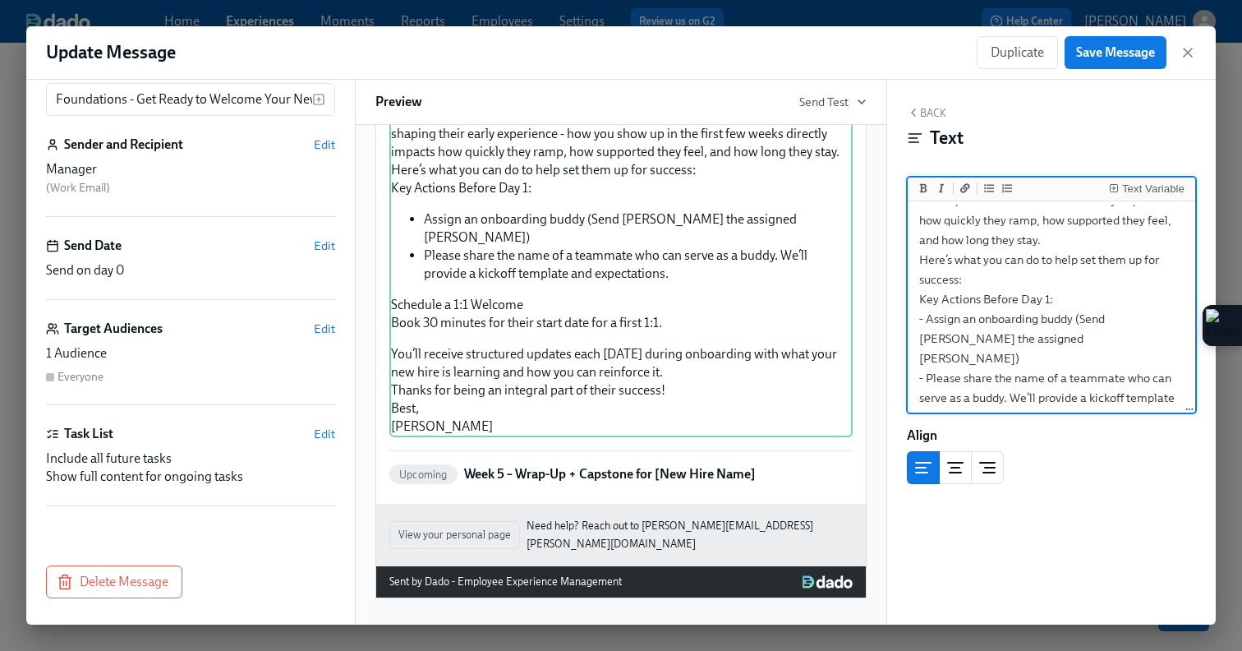
drag, startPoint x: 1071, startPoint y: 339, endPoint x: 1079, endPoint y: 316, distance: 24.2
click at [1079, 316] on textarea "Hi {{ manager.firstName }} We’re excited to welcome your new hire, {{ participa…" at bounding box center [1051, 378] width 281 height 588
click at [1092, 289] on textarea "Hi {{ manager.firstName }} We’re excited to welcome your new hire, {{ participa…" at bounding box center [1051, 378] width 281 height 588
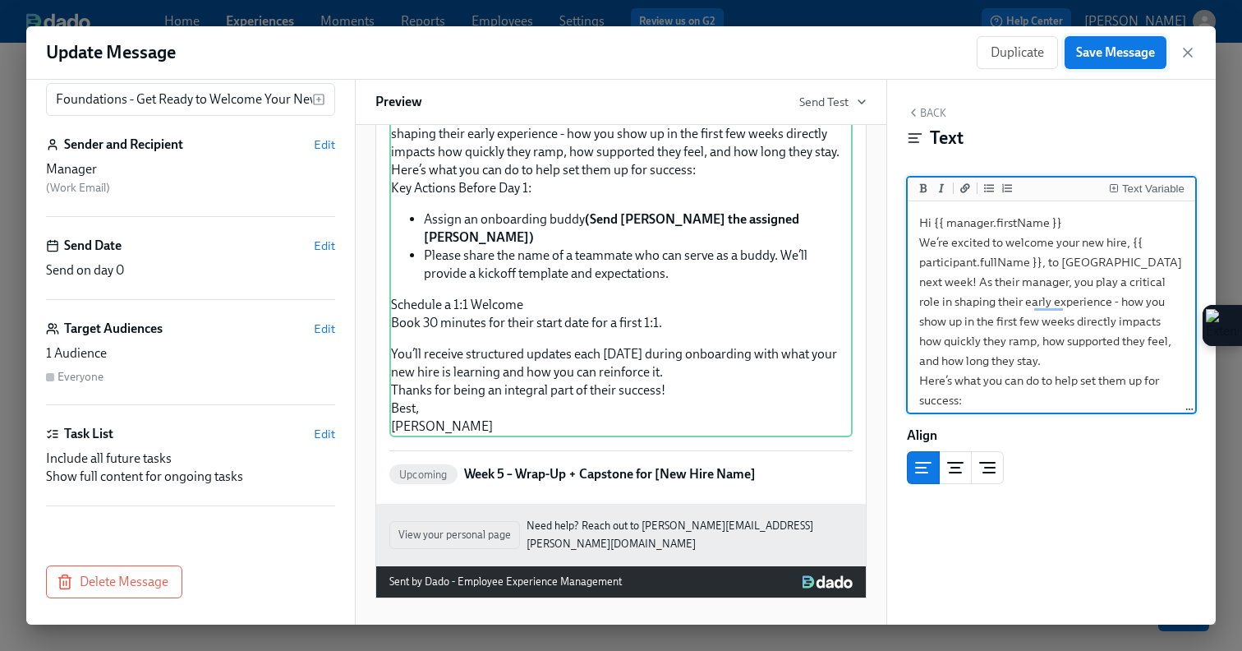
type textarea "Hi {{ manager.firstName }} We’re excited to welcome your new hire, {{ participa…"
click at [1115, 62] on button "Save Message" at bounding box center [1116, 52] width 102 height 33
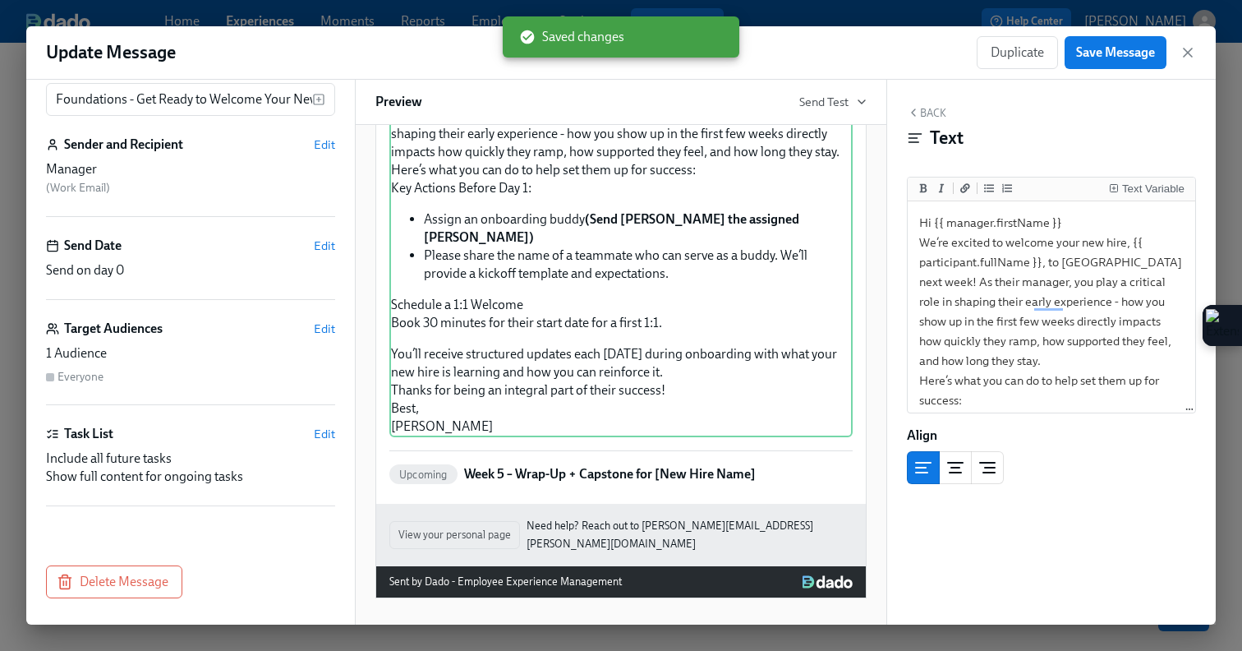
click at [913, 141] on icon at bounding box center [915, 138] width 16 height 16
click at [918, 116] on icon "button" at bounding box center [913, 112] width 13 height 13
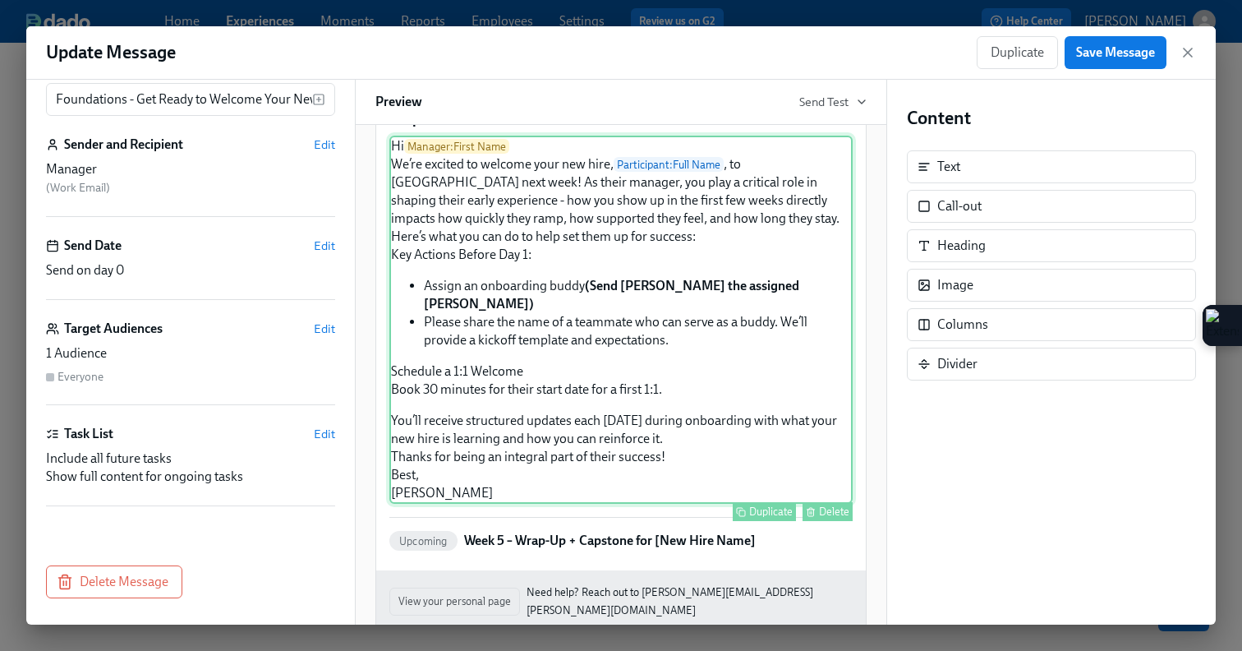
scroll to position [160, 0]
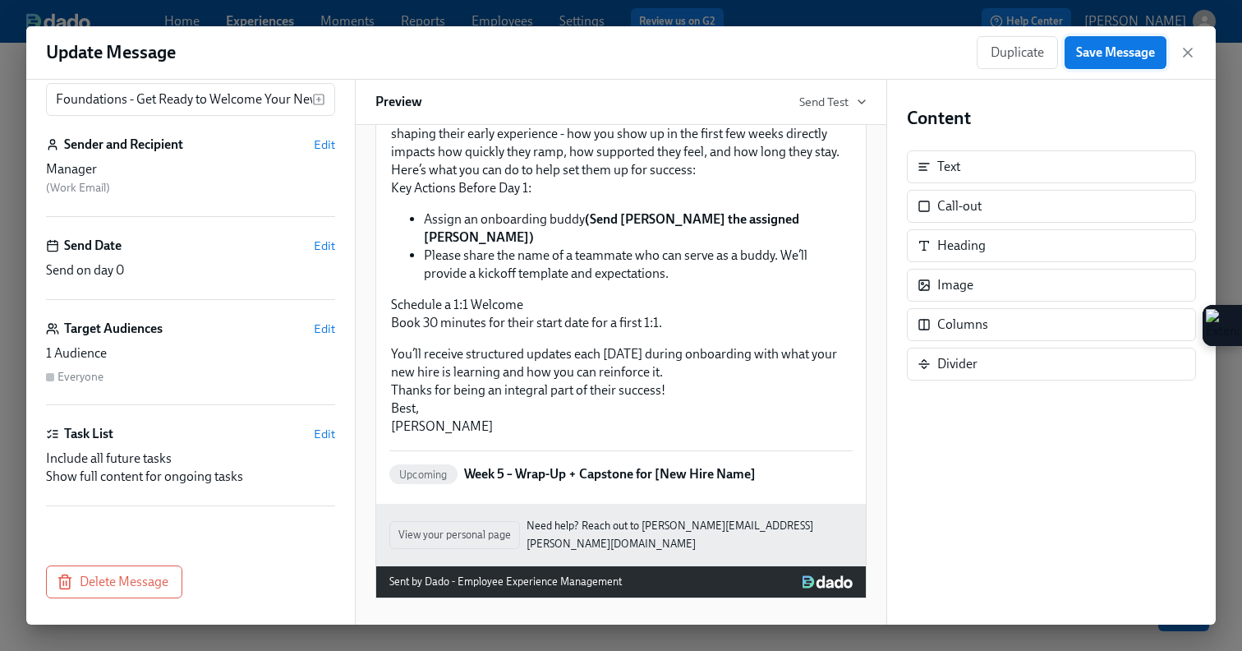
click at [1093, 58] on span "Save Message" at bounding box center [1115, 52] width 79 height 16
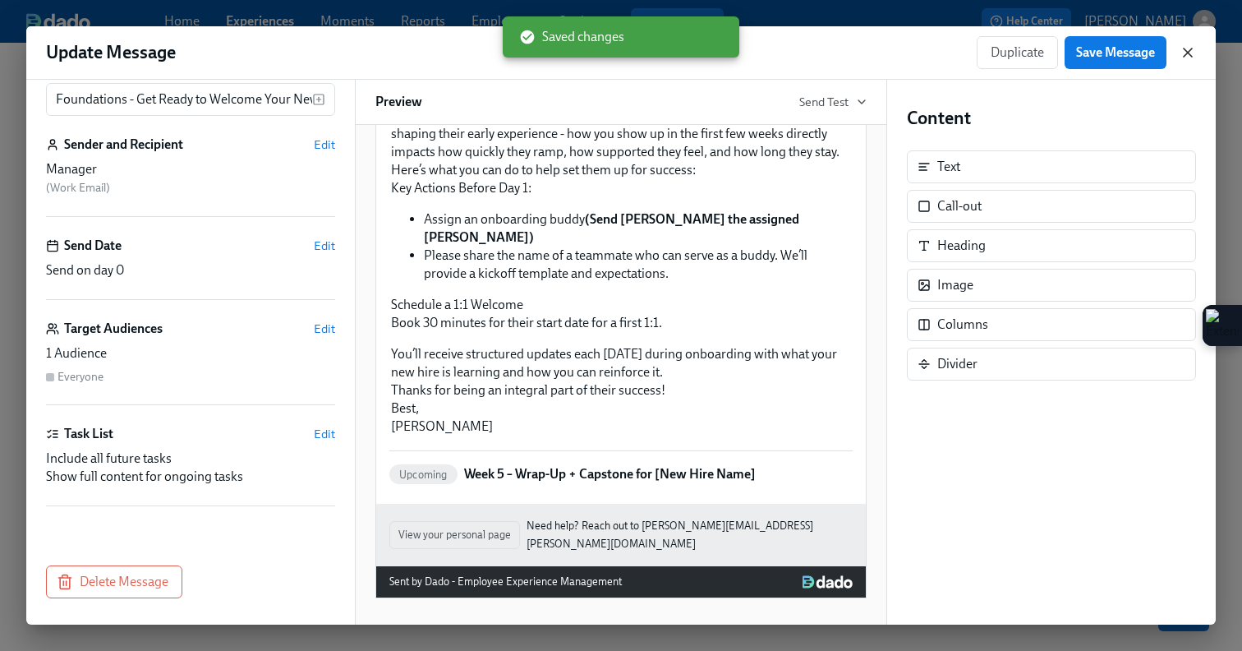
click at [1184, 56] on icon "button" at bounding box center [1188, 52] width 8 height 8
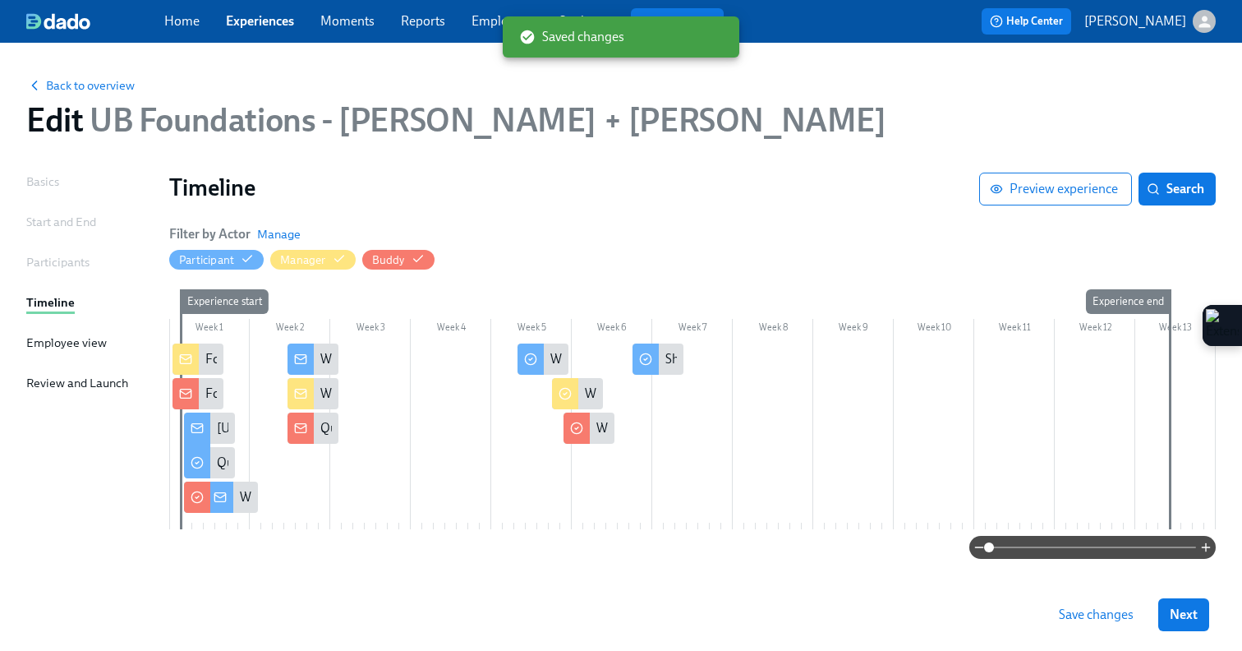
click at [194, 497] on icon at bounding box center [197, 496] width 13 height 13
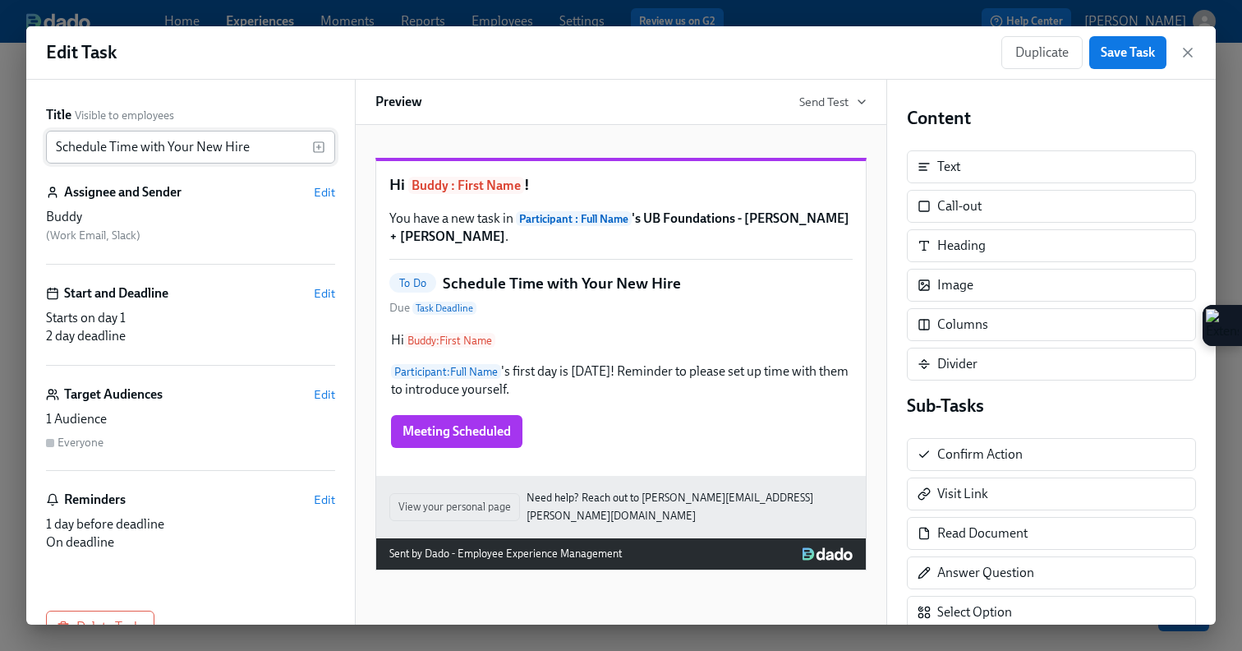
click at [54, 143] on input "Schedule Time with Your New Hire" at bounding box center [179, 147] width 266 height 33
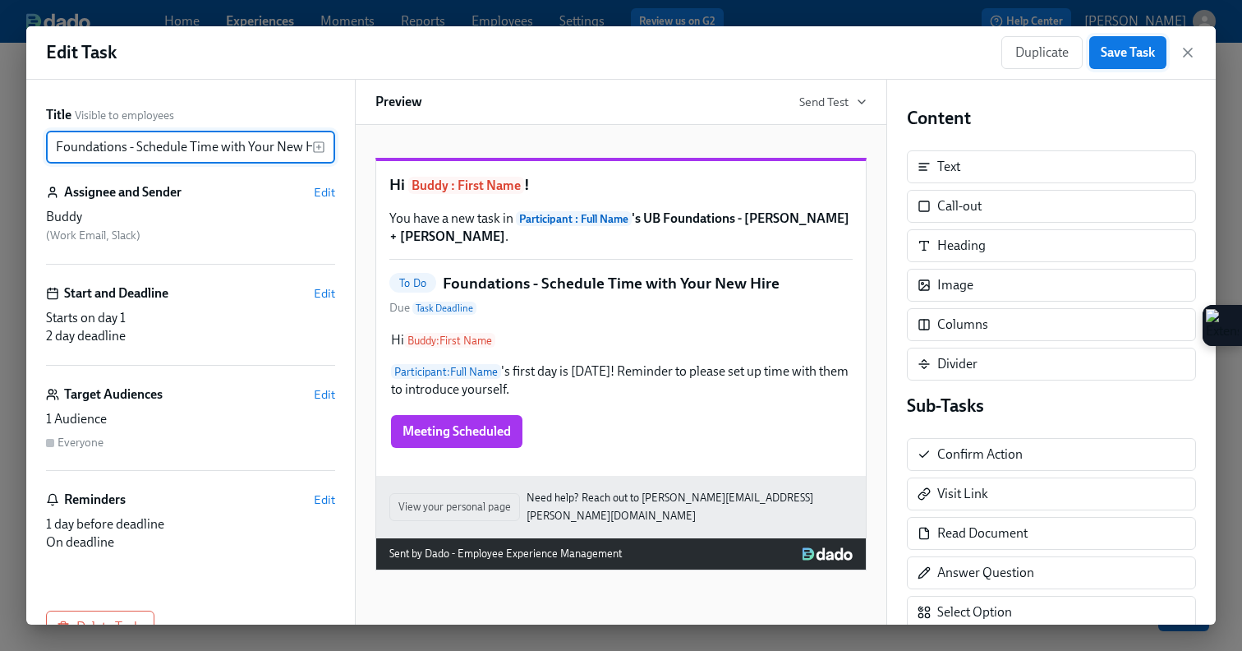
type input "Foundations - Schedule Time with Your New Hire"
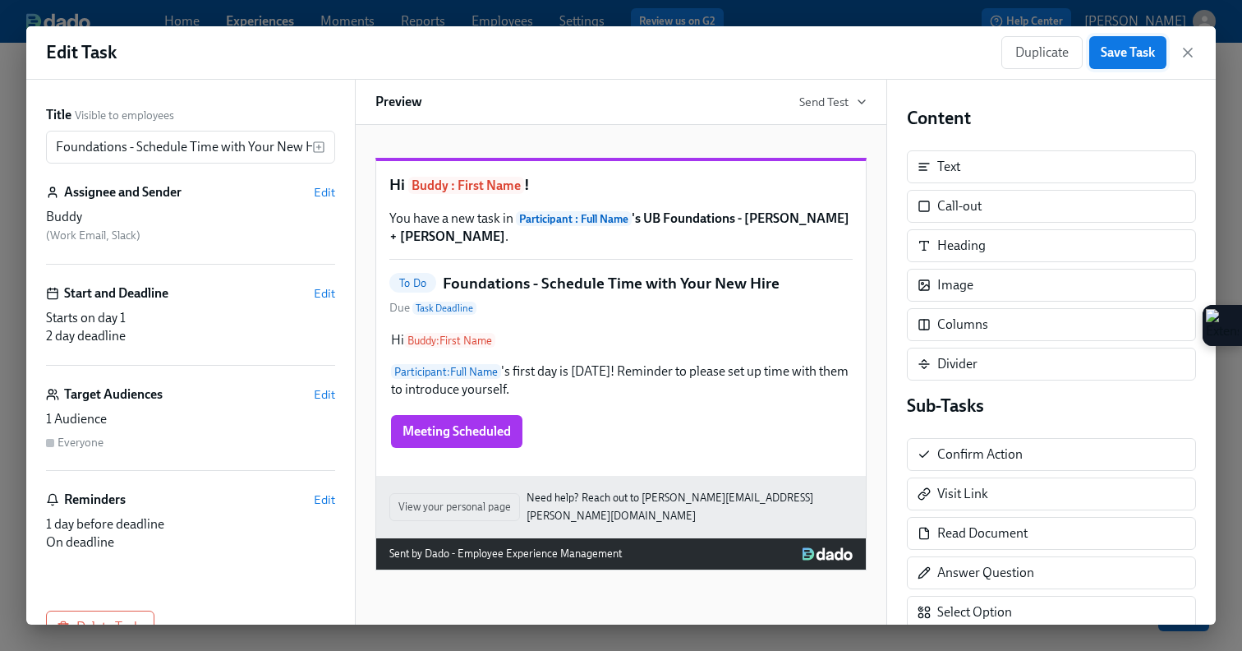
click at [1125, 49] on span "Save Task" at bounding box center [1128, 52] width 54 height 16
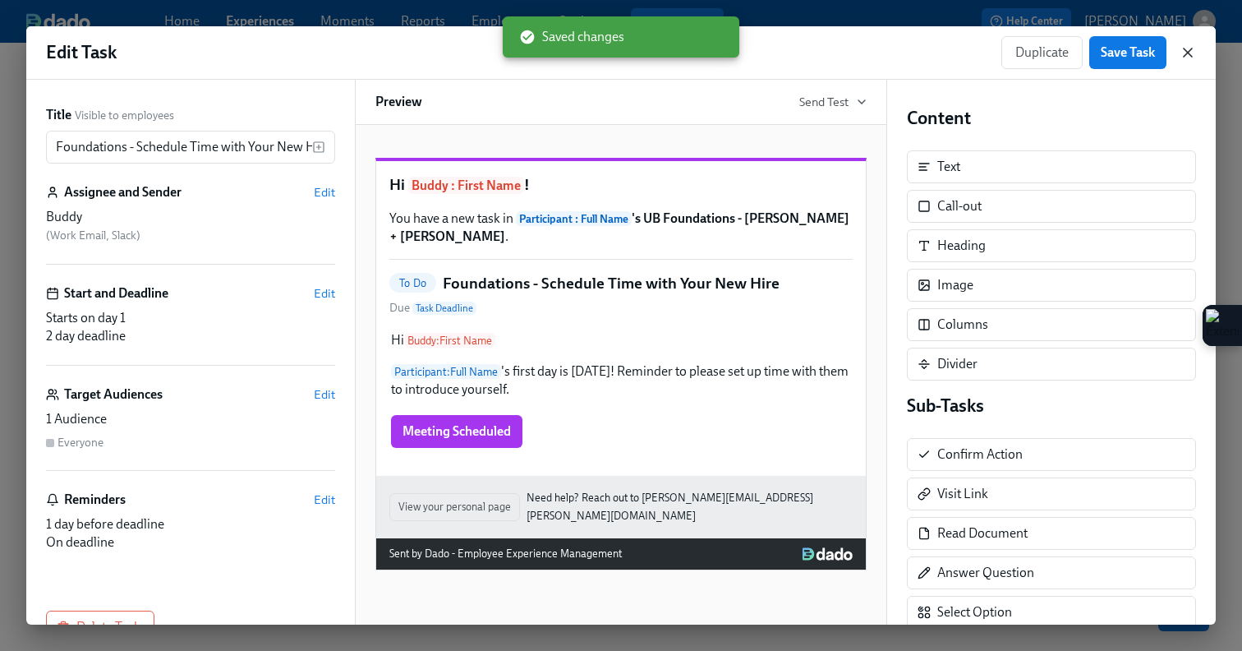
click at [1187, 52] on icon "button" at bounding box center [1188, 52] width 8 height 8
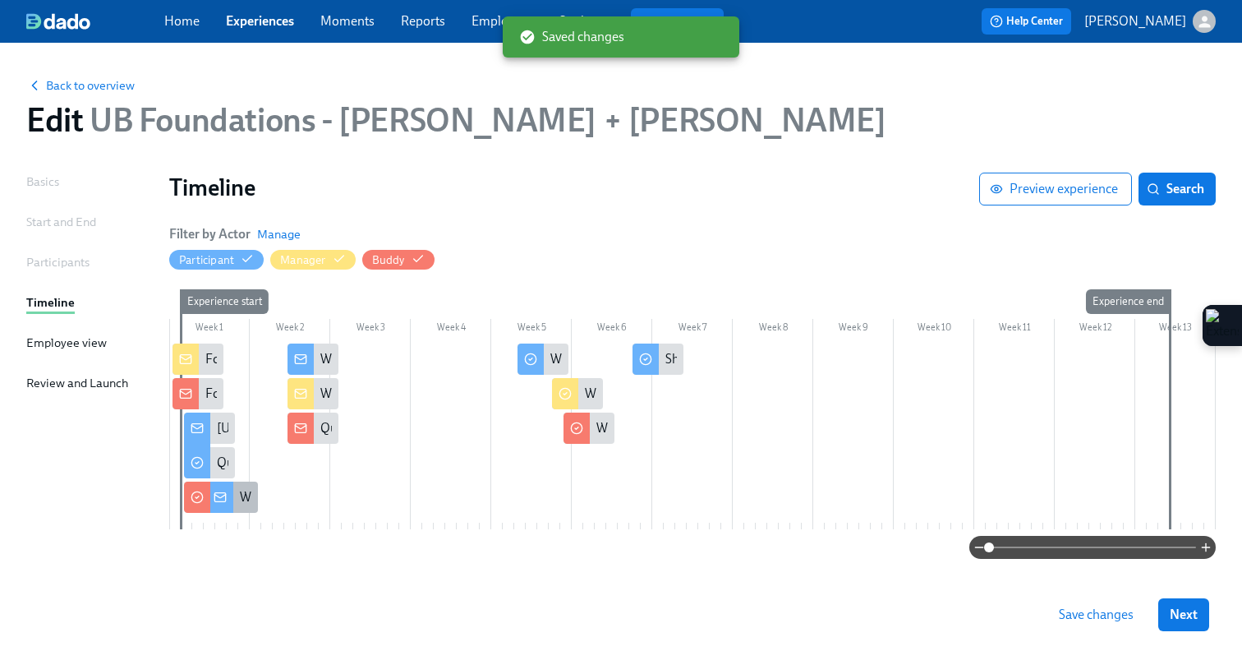
click at [226, 492] on icon at bounding box center [220, 496] width 13 height 13
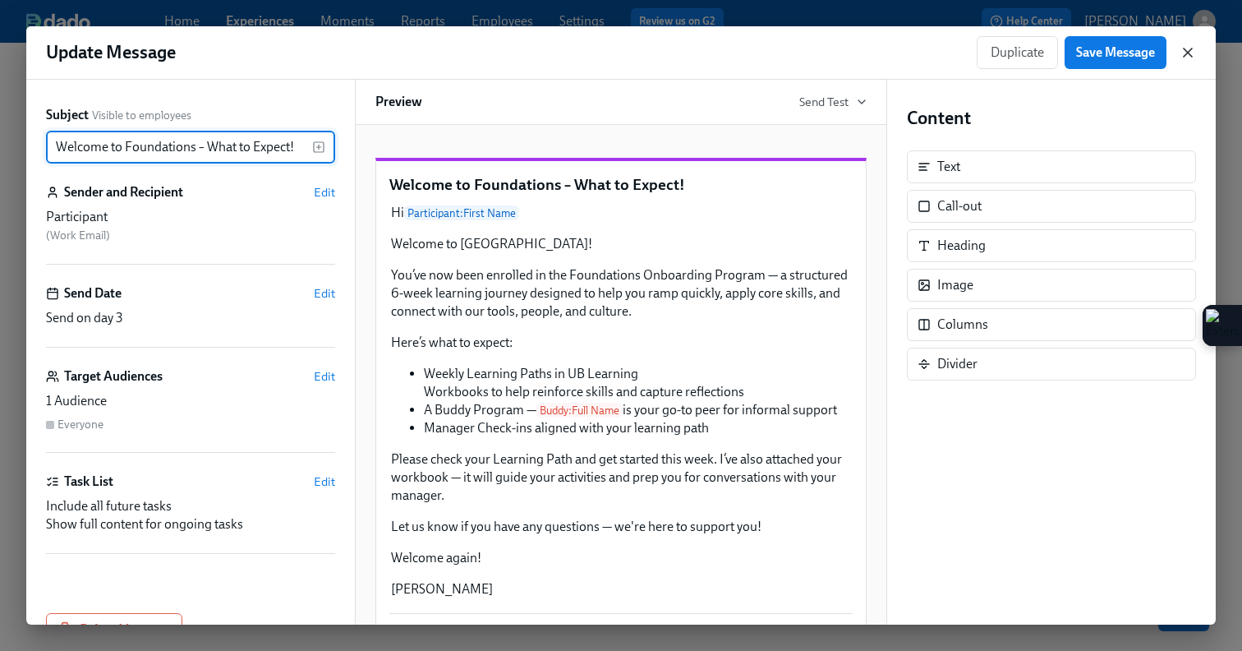
click at [1195, 48] on icon "button" at bounding box center [1188, 52] width 16 height 16
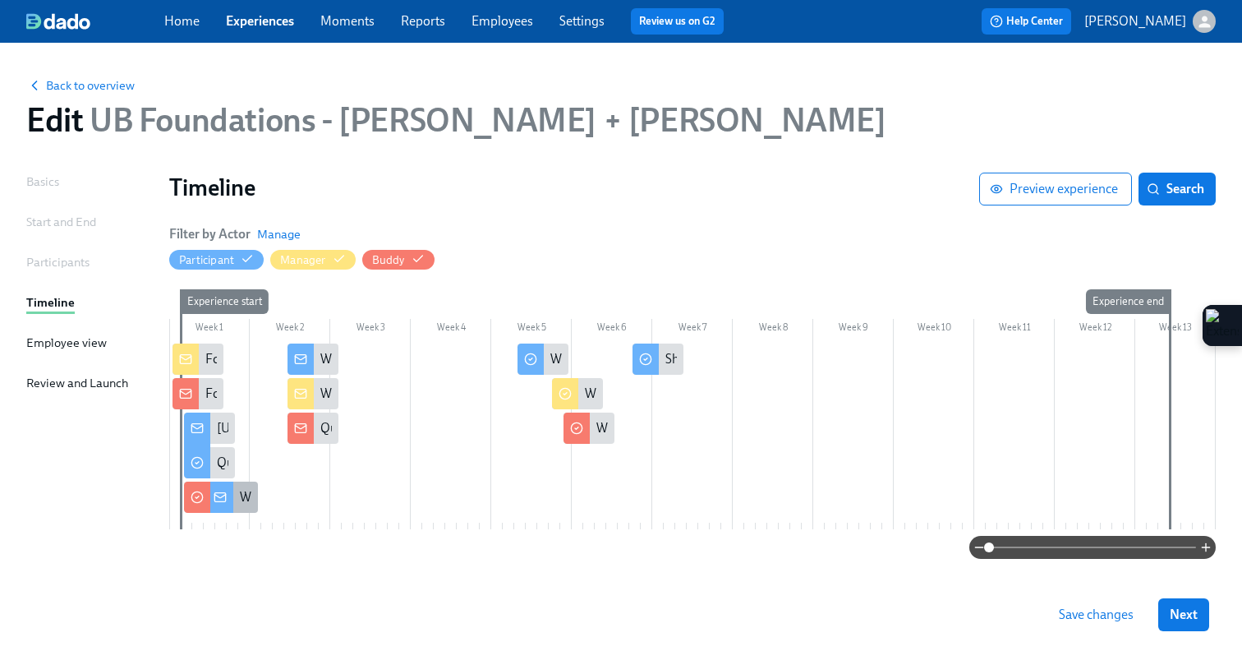
click at [220, 500] on icon at bounding box center [220, 496] width 13 height 13
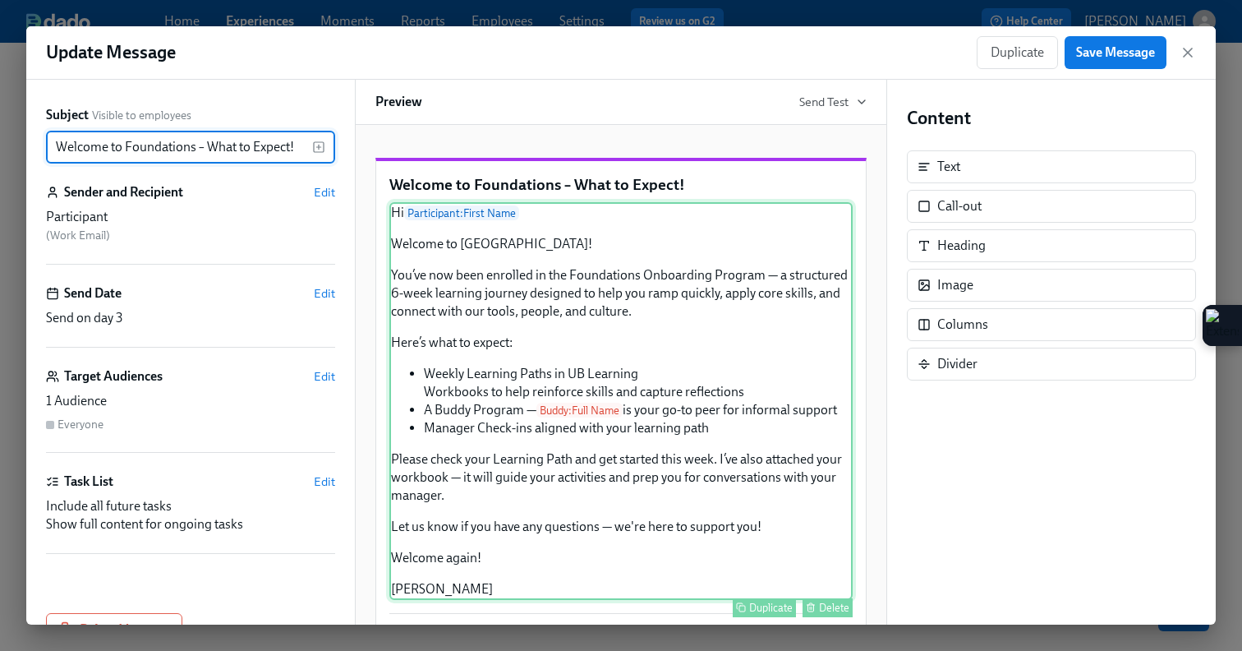
click at [644, 306] on div "Hi Participant : First Name Welcome to Udemy! You’ve now been enrolled in the F…" at bounding box center [620, 401] width 463 height 398
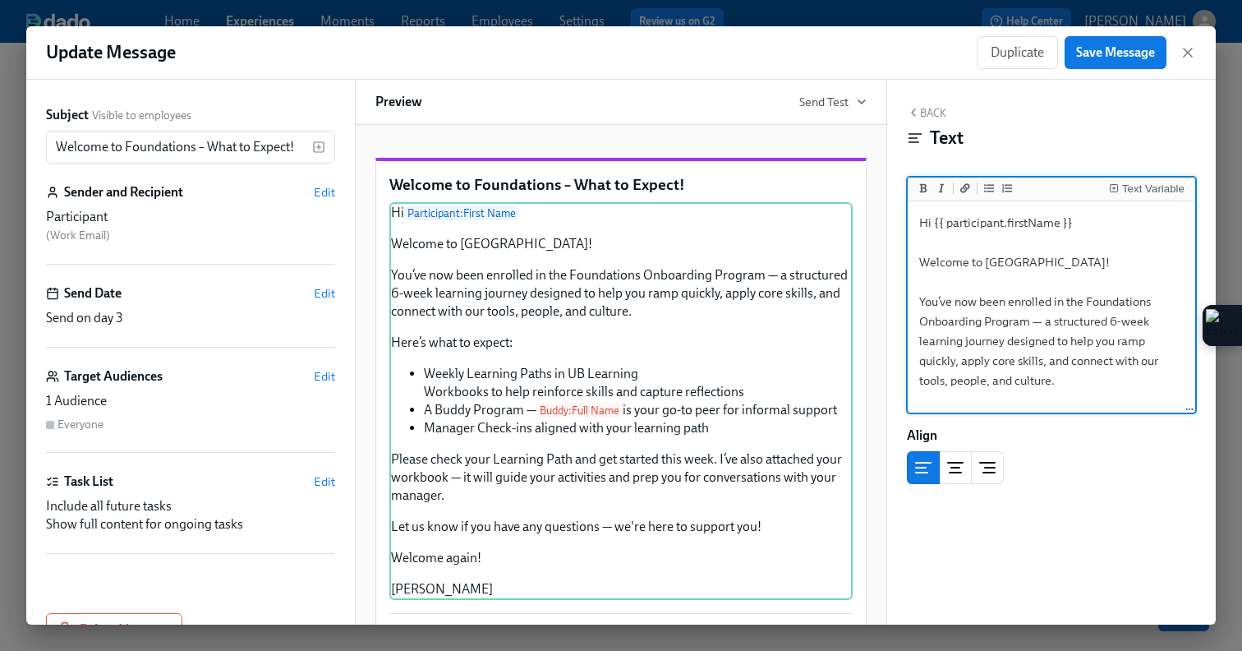
drag, startPoint x: 983, startPoint y: 321, endPoint x: 918, endPoint y: 320, distance: 65.7
click at [918, 320] on textarea "Hi {{ participant.firstName }} Welcome to Udemy! You’ve now been enrolled in th…" at bounding box center [1051, 519] width 281 height 628
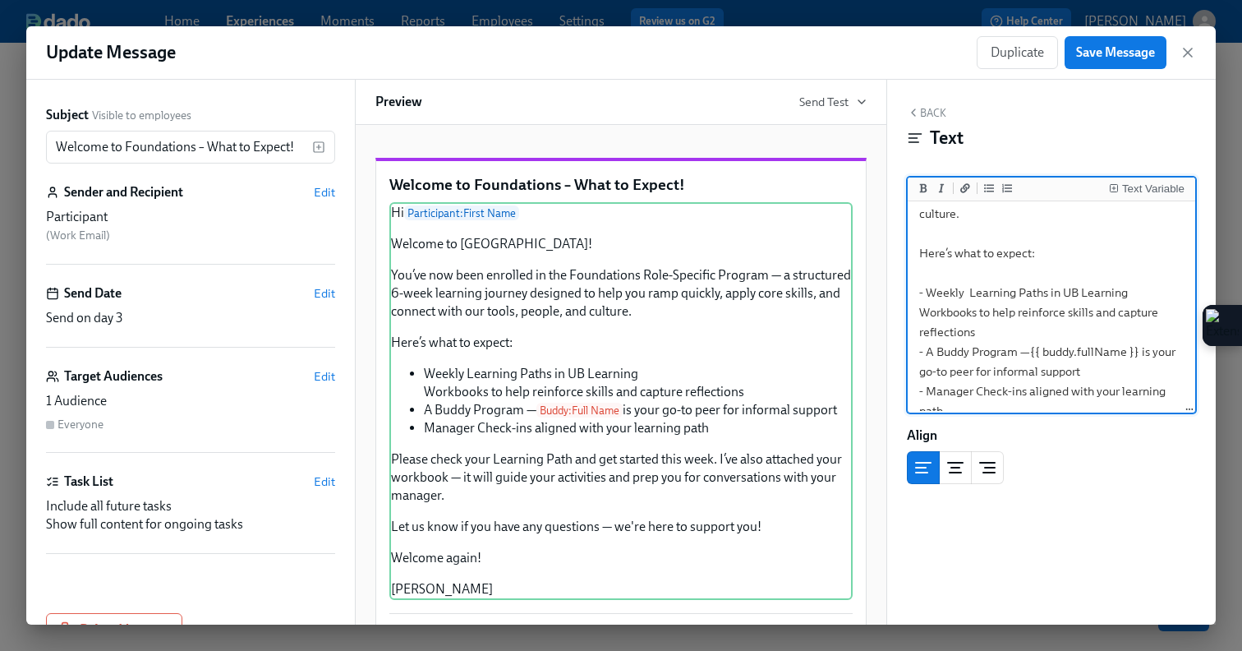
scroll to position [175, 0]
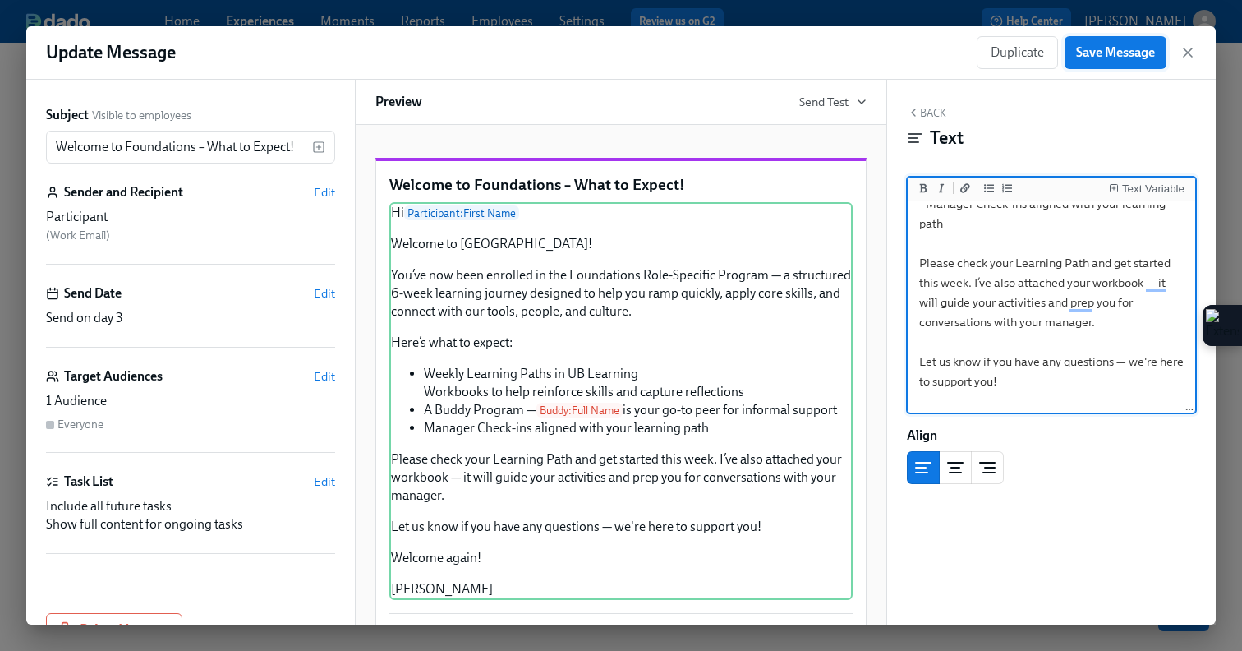
type textarea "Hi {{ participant.firstName }} Welcome to Udemy! You’ve now been enrolled in th…"
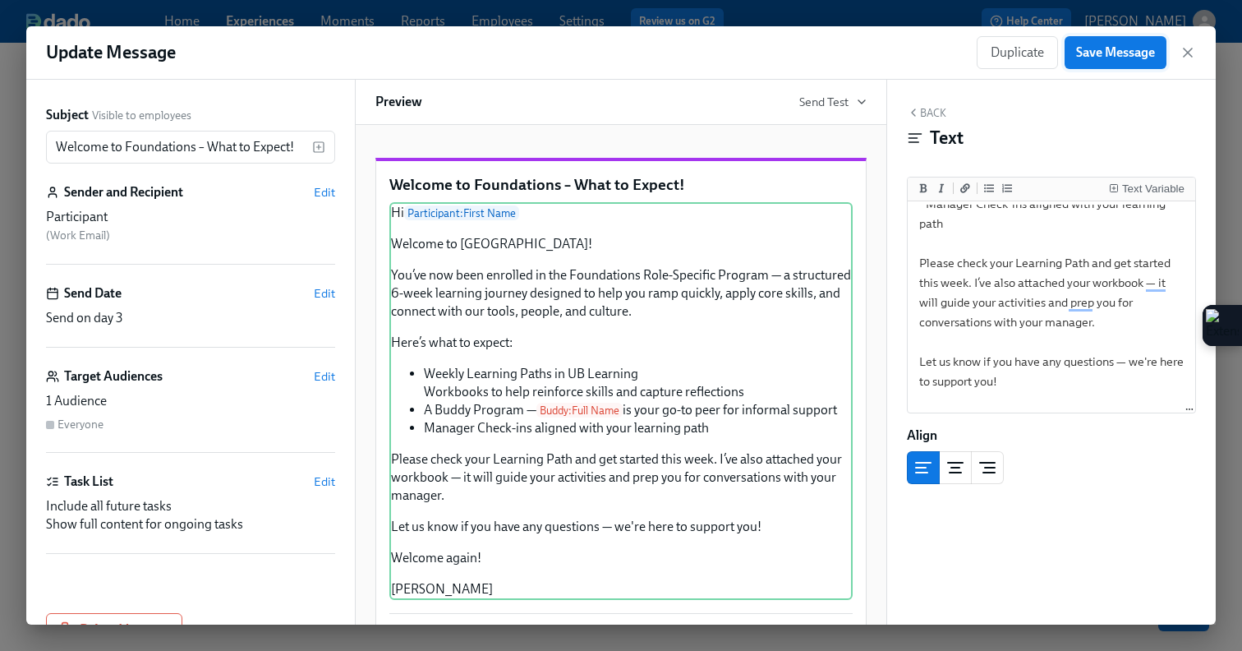
click at [1112, 57] on span "Save Message" at bounding box center [1115, 52] width 79 height 16
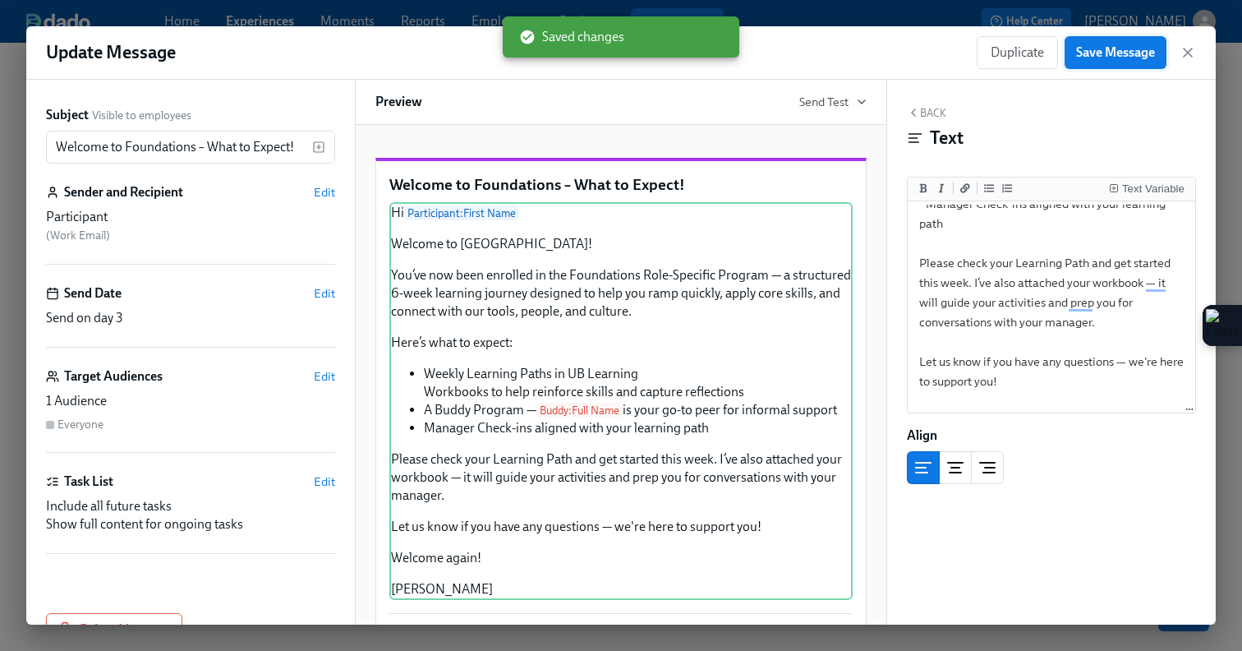
click at [1112, 57] on span "Save Message" at bounding box center [1115, 52] width 79 height 16
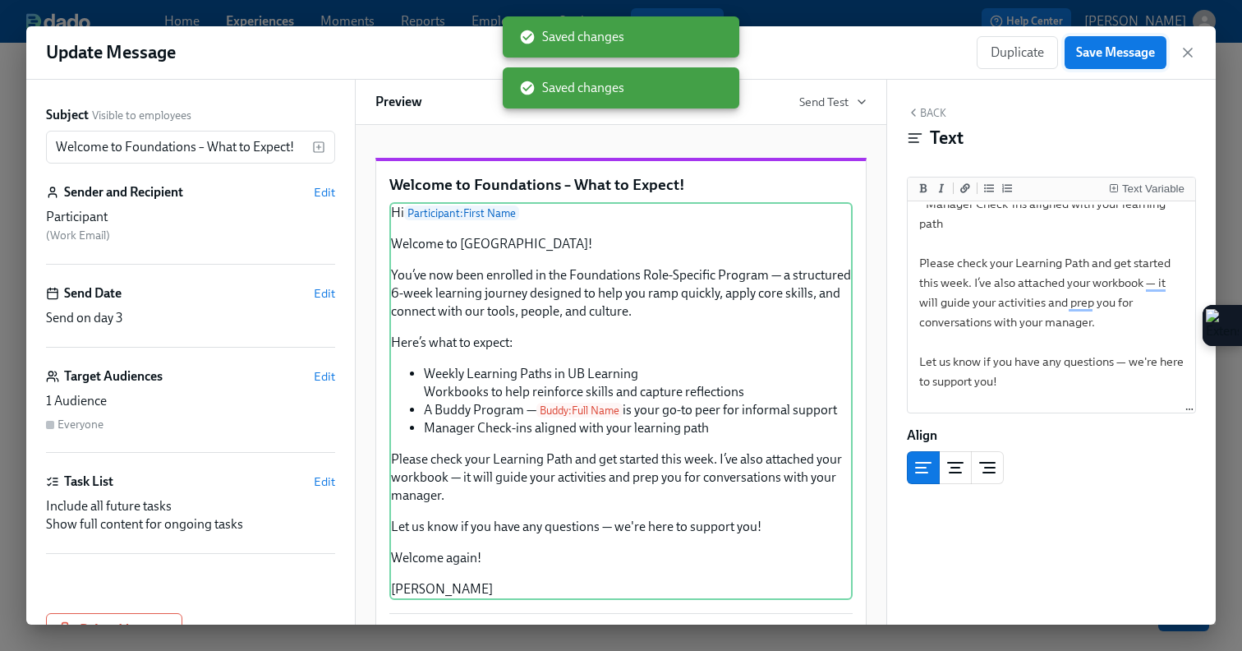
click at [1112, 57] on span "Save Message" at bounding box center [1115, 52] width 79 height 16
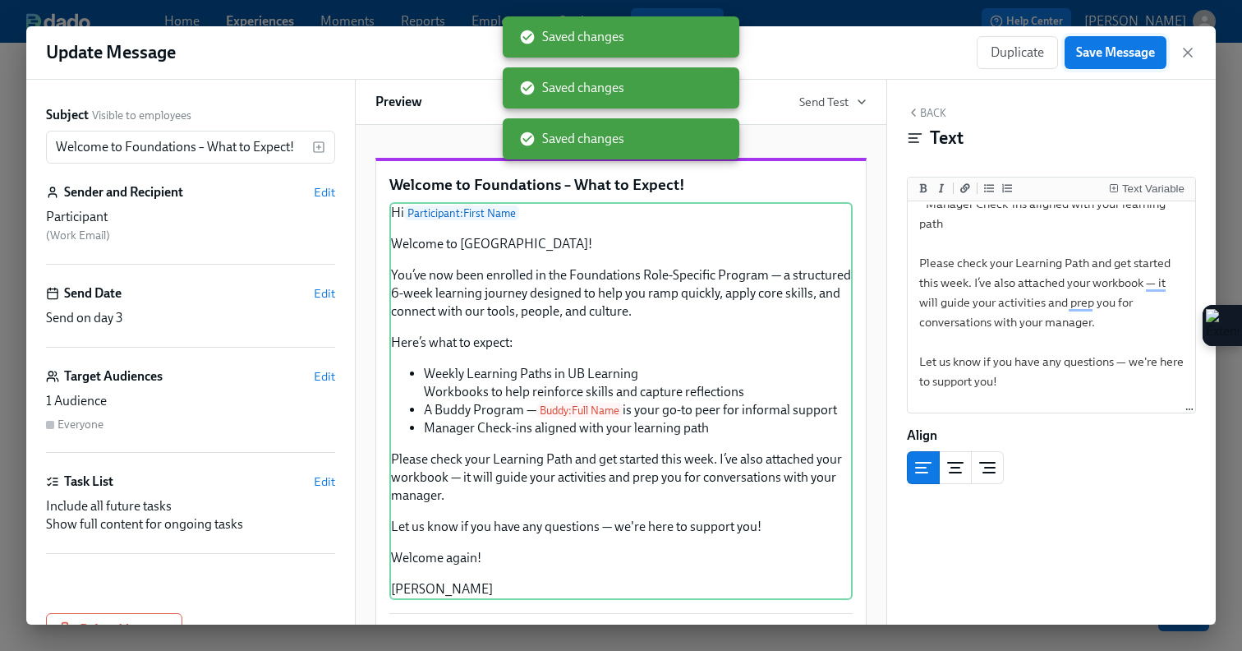
click at [1112, 57] on span "Save Message" at bounding box center [1115, 52] width 79 height 16
click at [1119, 54] on span "Save Message" at bounding box center [1115, 52] width 79 height 16
click at [1185, 54] on icon "button" at bounding box center [1188, 52] width 8 height 8
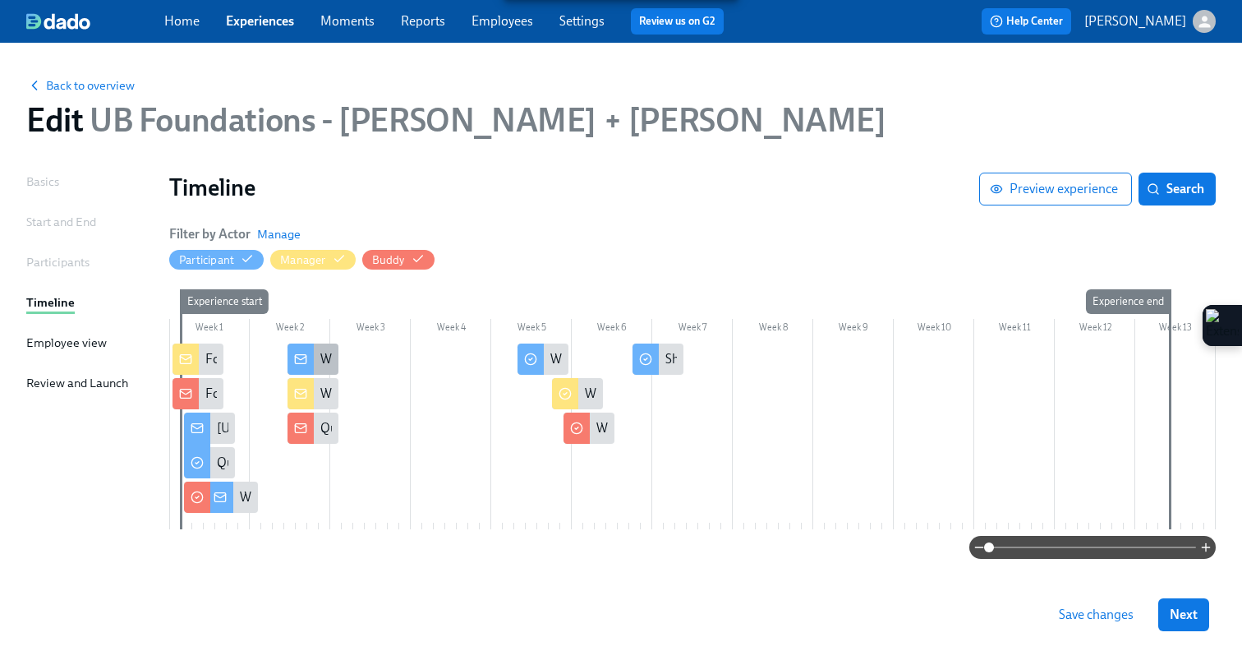
click at [304, 361] on icon at bounding box center [300, 358] width 13 height 13
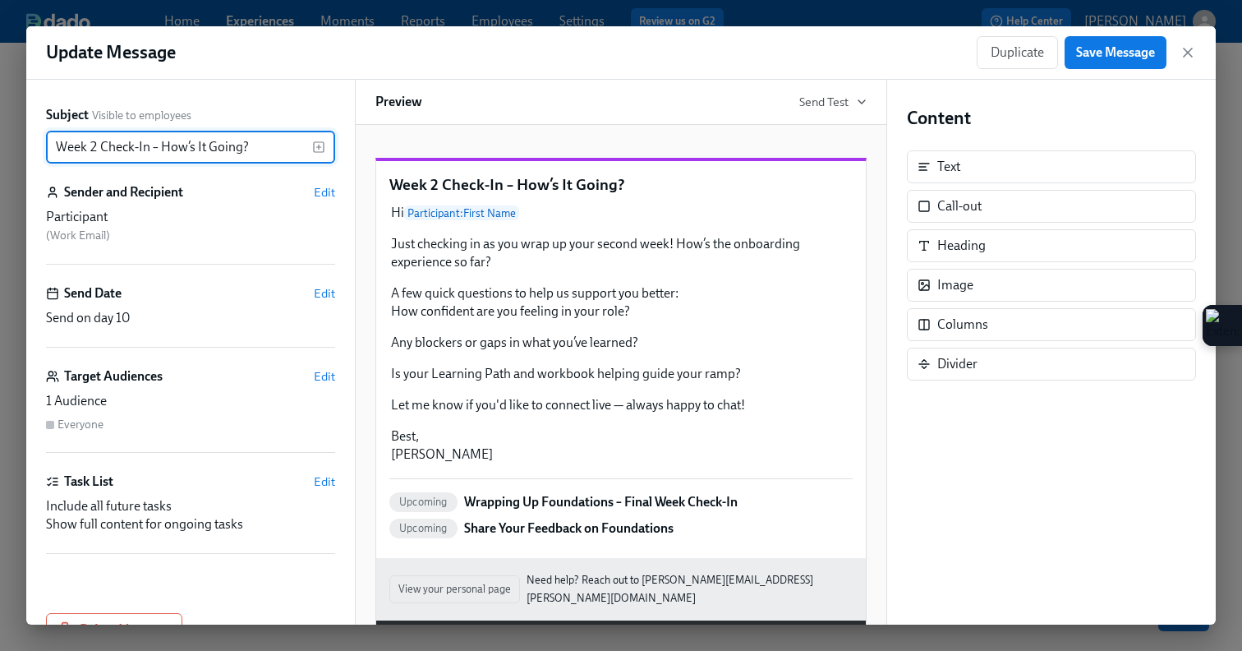
click at [55, 150] on input "Week 2 Check-In – How’s It Going?" at bounding box center [179, 147] width 266 height 33
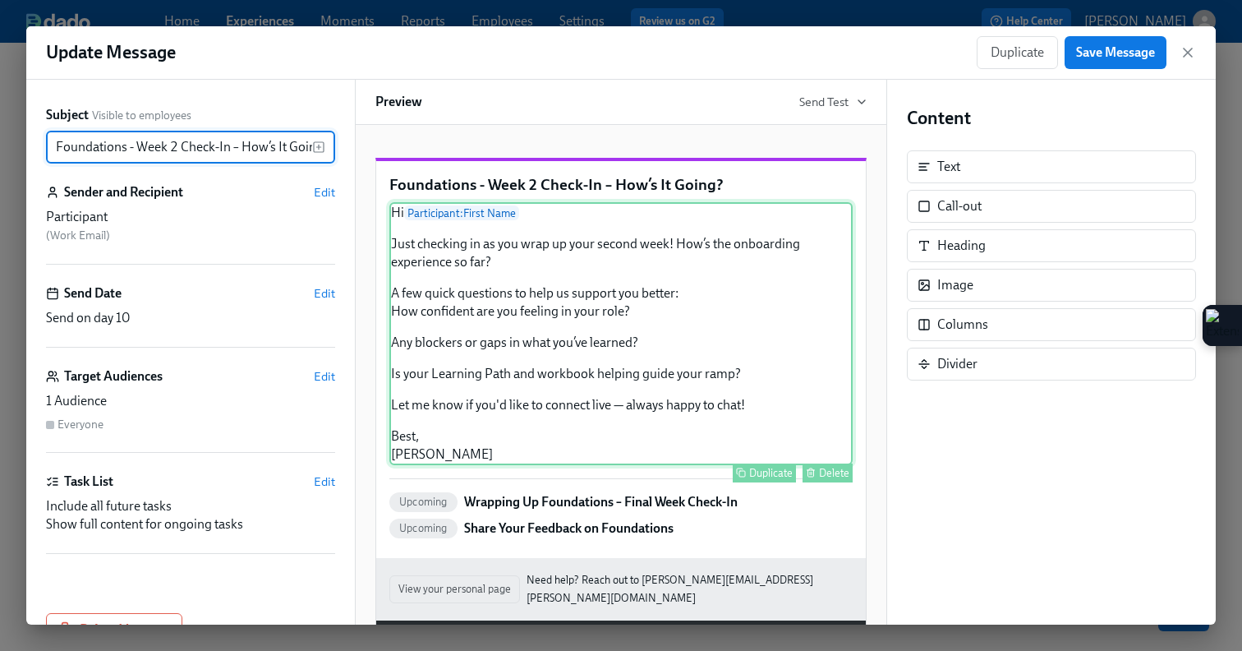
click at [650, 373] on div "Hi Participant : First Name Just checking in as you wrap up your second week! H…" at bounding box center [620, 333] width 463 height 263
type input "Foundations - Week 2 Check-In – How’s It Going?"
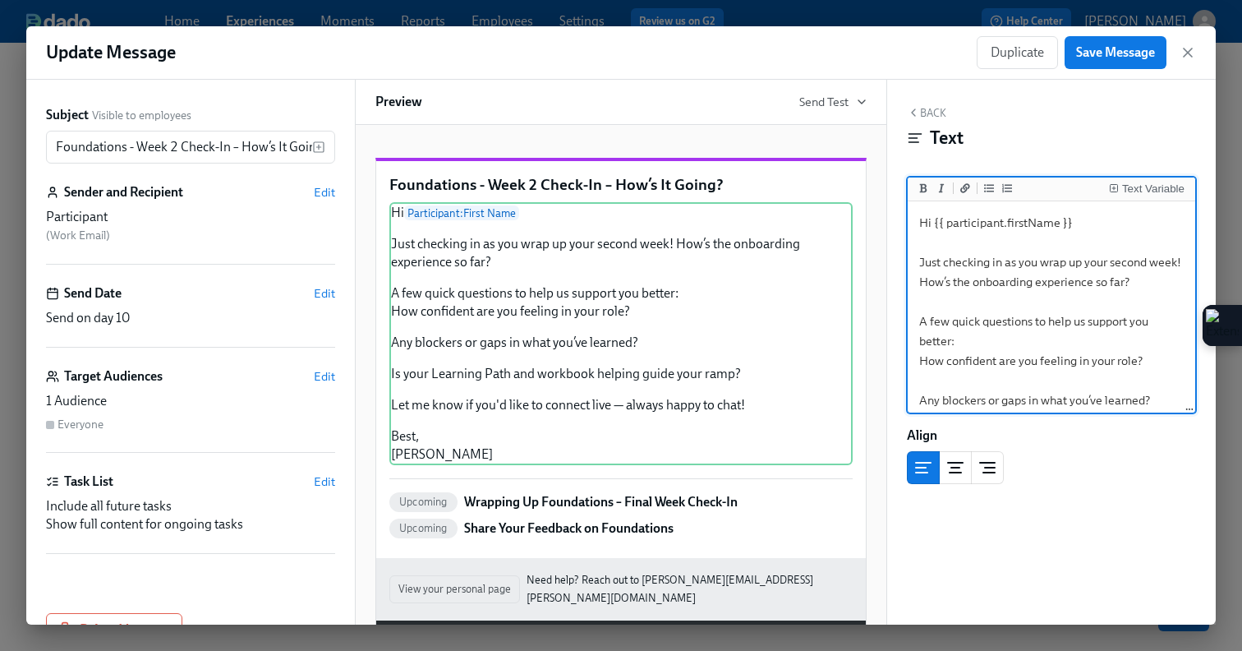
click at [1153, 357] on textarea "Hi {{ participant.firstName }} Just checking in as you wrap up your second week…" at bounding box center [1051, 400] width 281 height 391
click at [1107, 48] on span "Save Message" at bounding box center [1115, 52] width 79 height 16
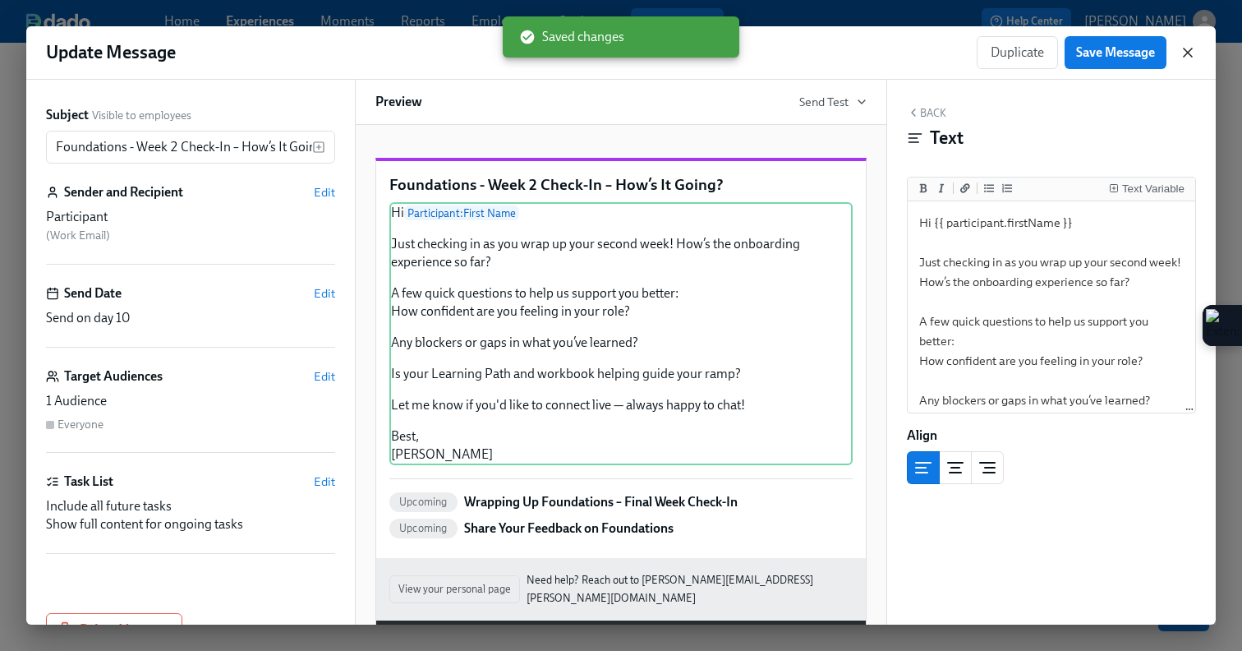
click at [1190, 56] on icon "button" at bounding box center [1188, 52] width 16 height 16
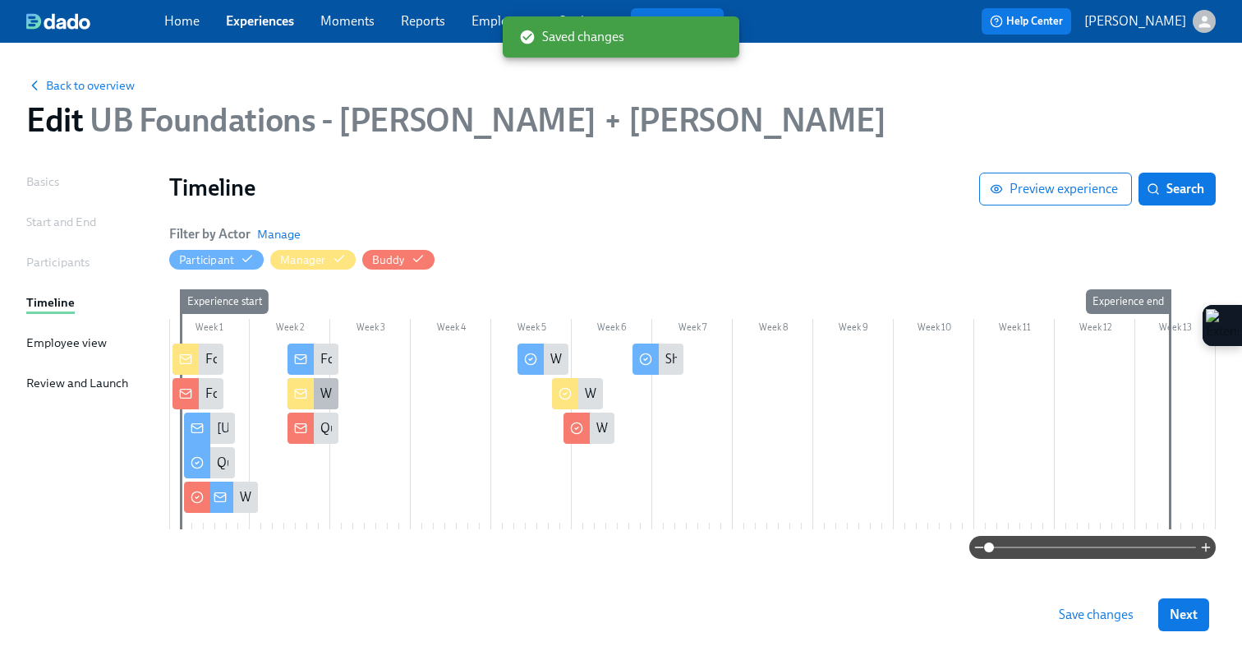
click at [306, 399] on icon at bounding box center [300, 393] width 13 height 13
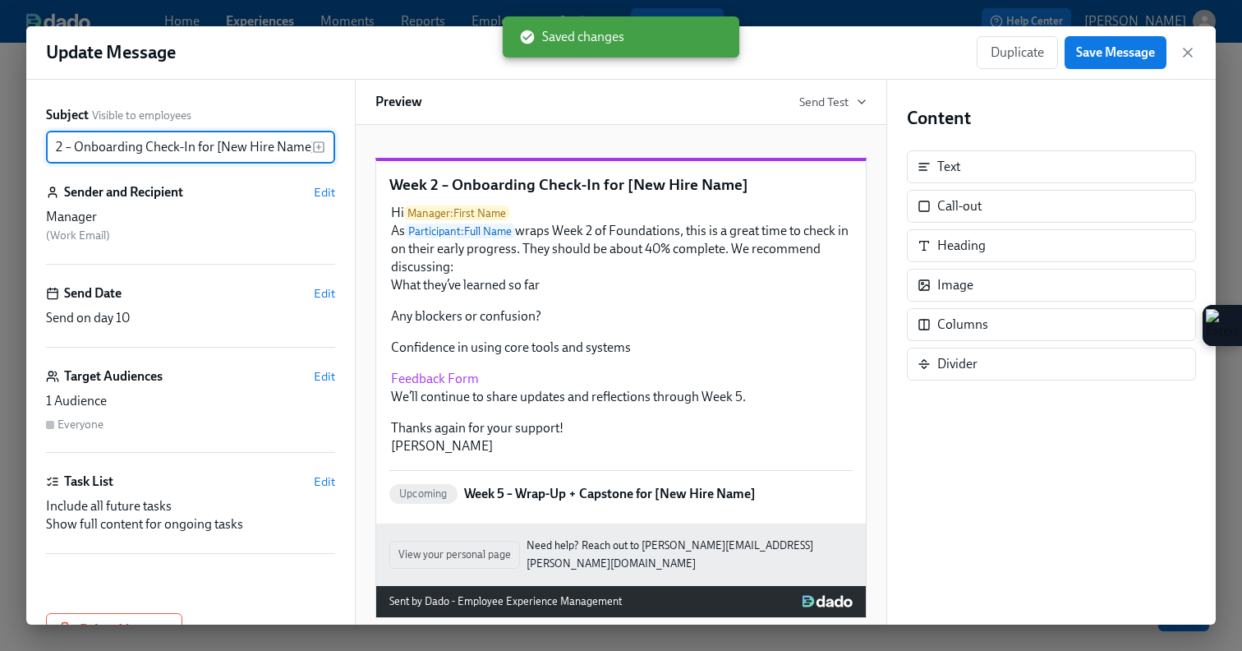
click at [73, 149] on input "Week 2 – Onboarding Check-In for [New Hire Name]" at bounding box center [179, 147] width 266 height 33
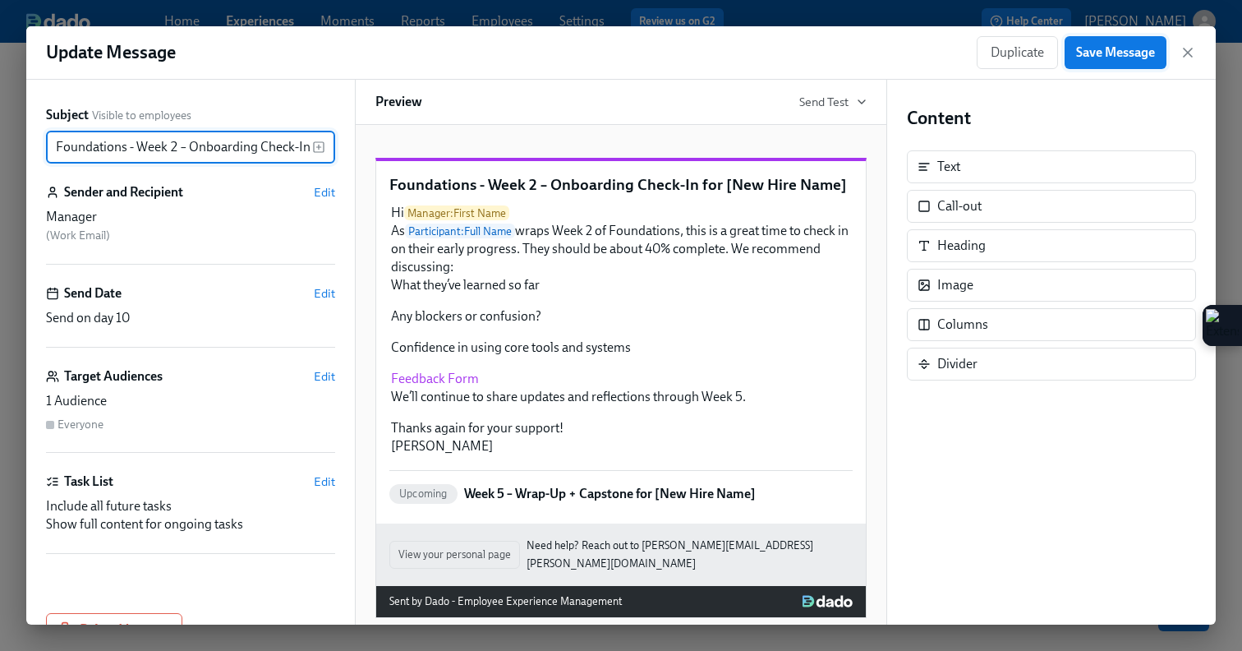
type input "Foundations - Week 2 – Onboarding Check-In for [New Hire Name]"
click at [1083, 58] on span "Save Message" at bounding box center [1115, 52] width 79 height 16
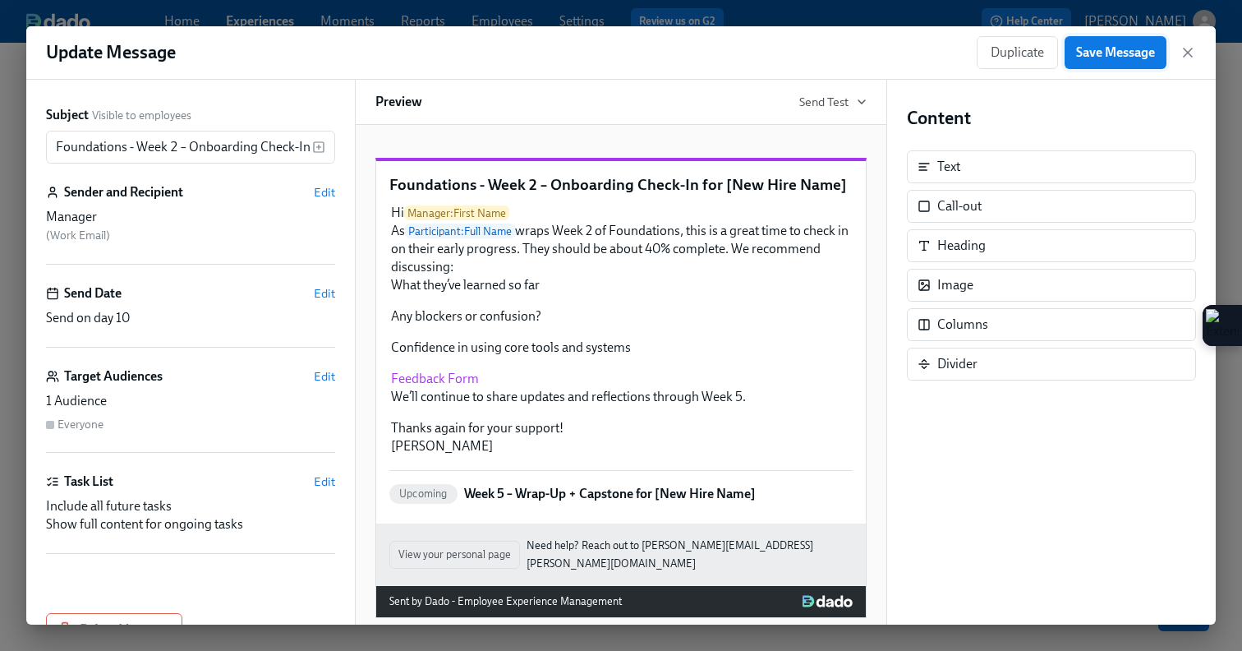
click at [1112, 55] on span "Save Message" at bounding box center [1115, 52] width 79 height 16
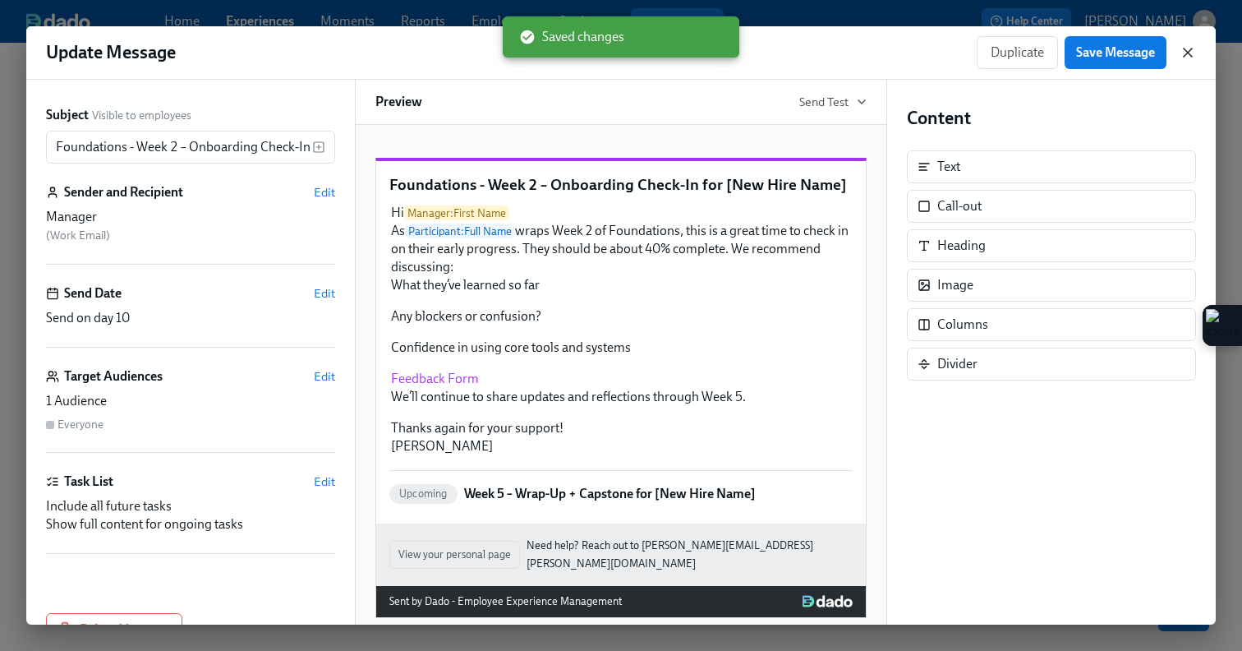
click at [1185, 57] on icon "button" at bounding box center [1188, 52] width 16 height 16
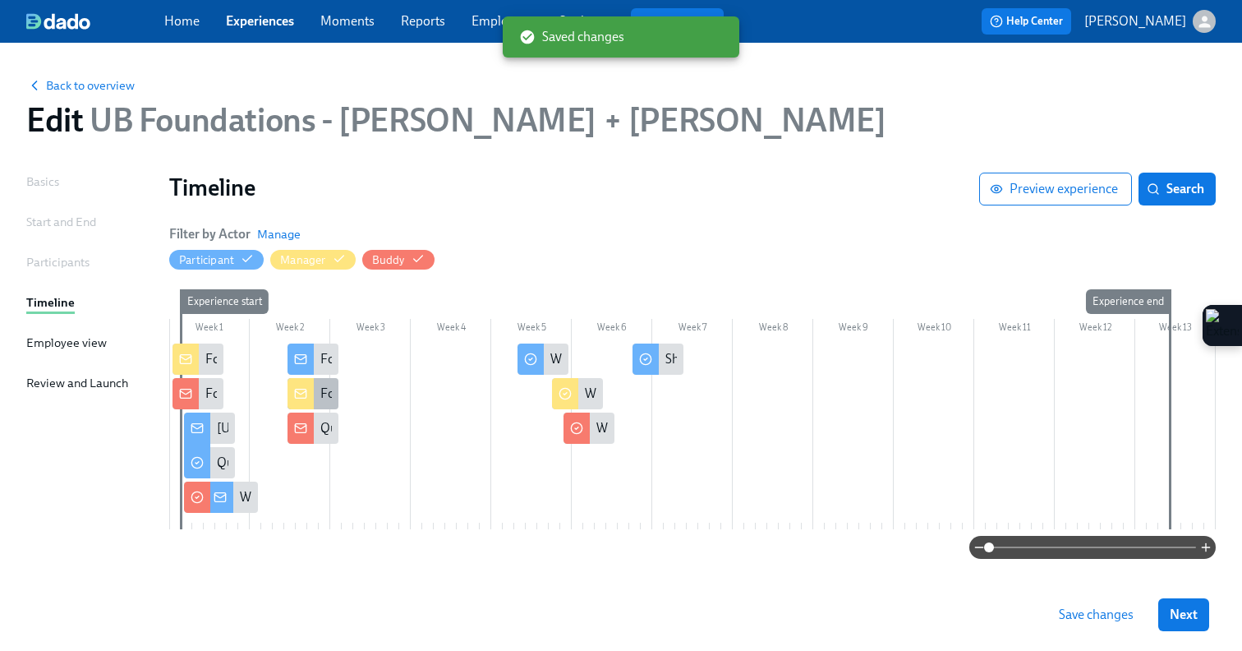
click at [292, 393] on div at bounding box center [301, 393] width 26 height 31
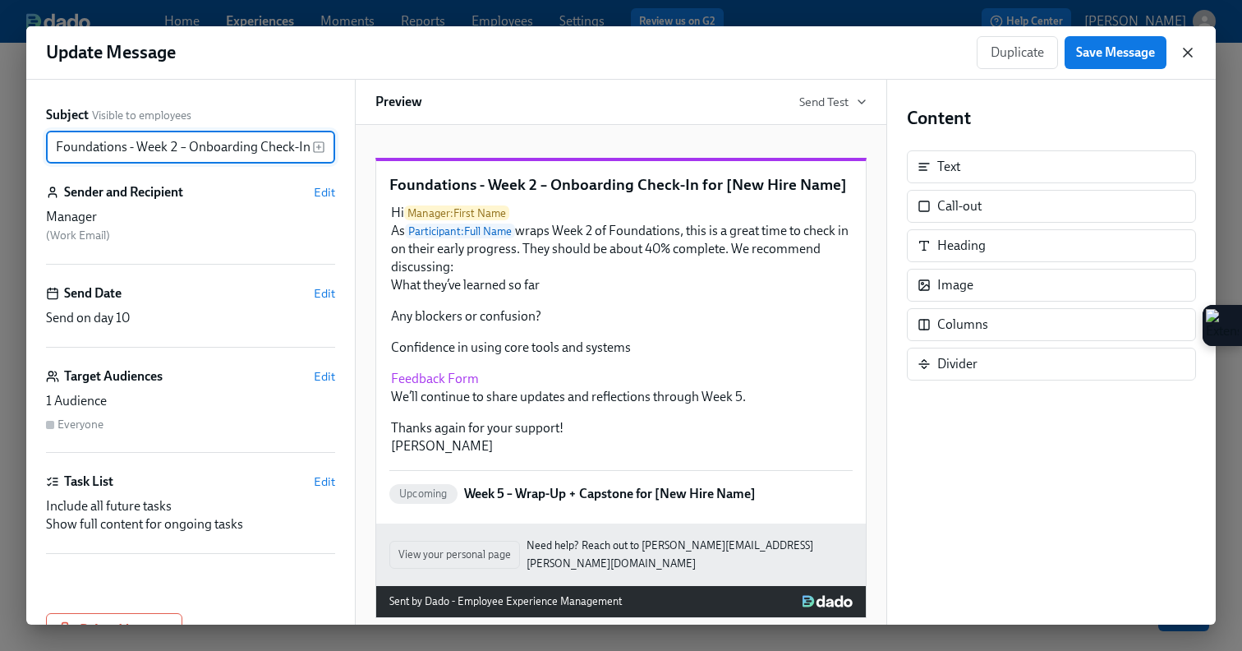
click at [1180, 46] on icon "button" at bounding box center [1188, 52] width 16 height 16
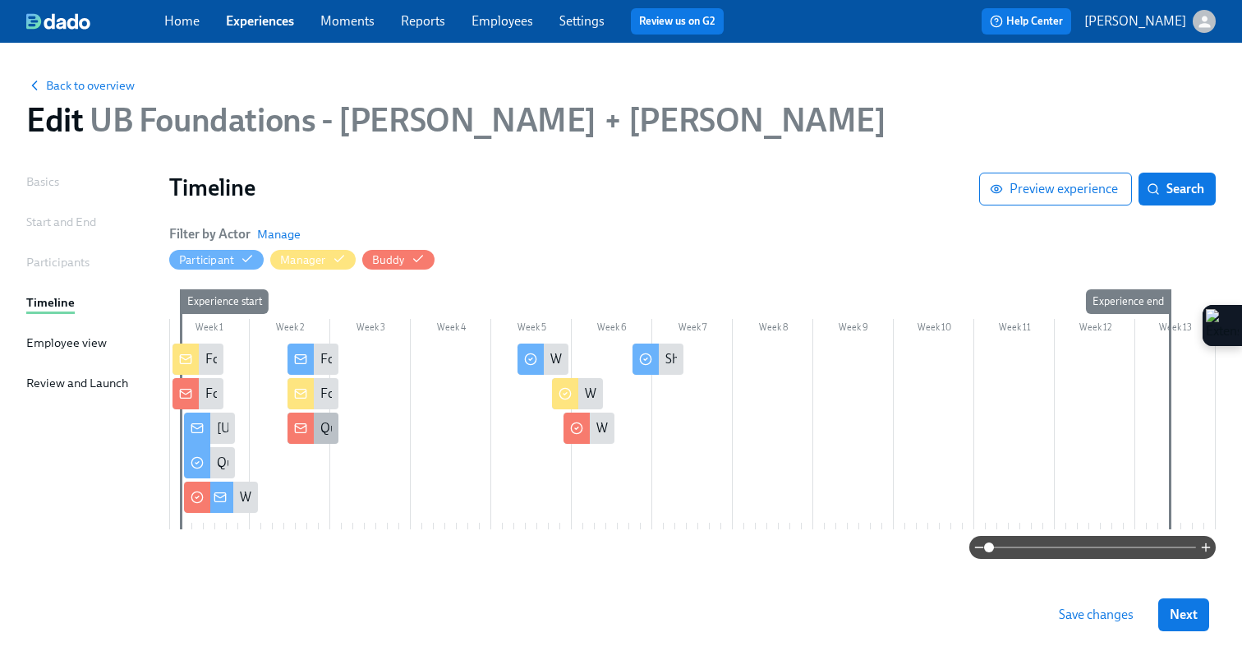
click at [306, 424] on rect at bounding box center [300, 428] width 11 height 9
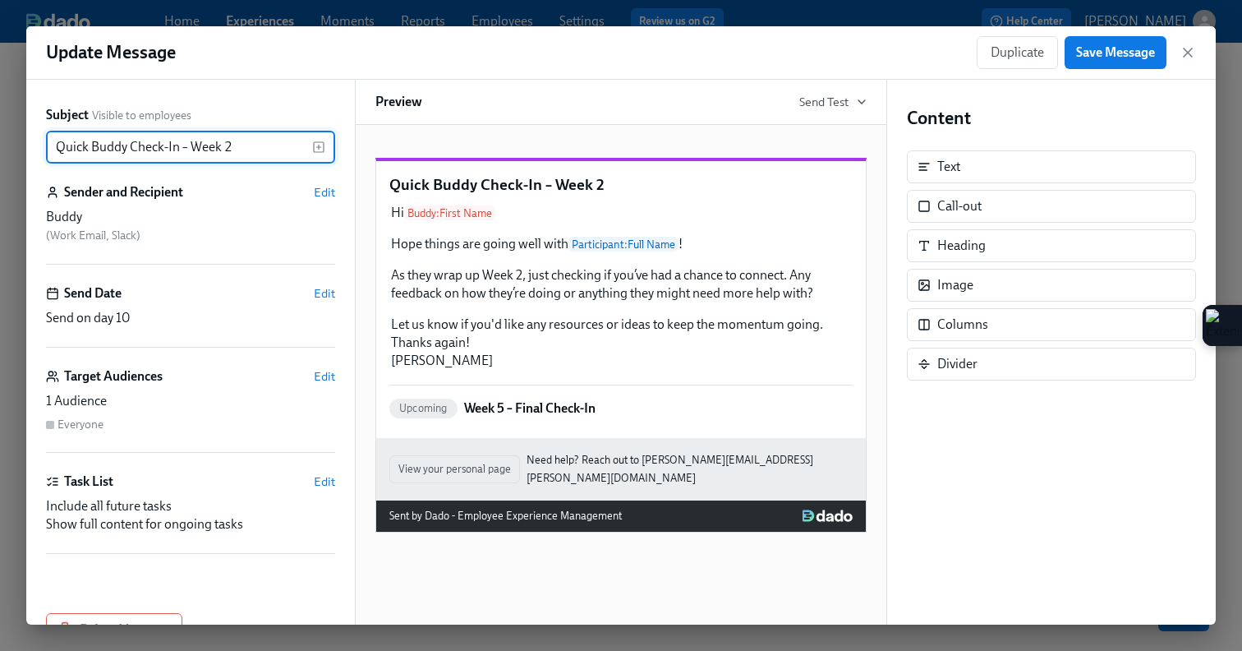
click at [59, 145] on input "Quick Buddy Check-In – Week 2" at bounding box center [179, 147] width 266 height 33
type input "Foundations - Quick Buddy Check-In – Week 2"
click at [1122, 53] on span "Save Message" at bounding box center [1115, 52] width 79 height 16
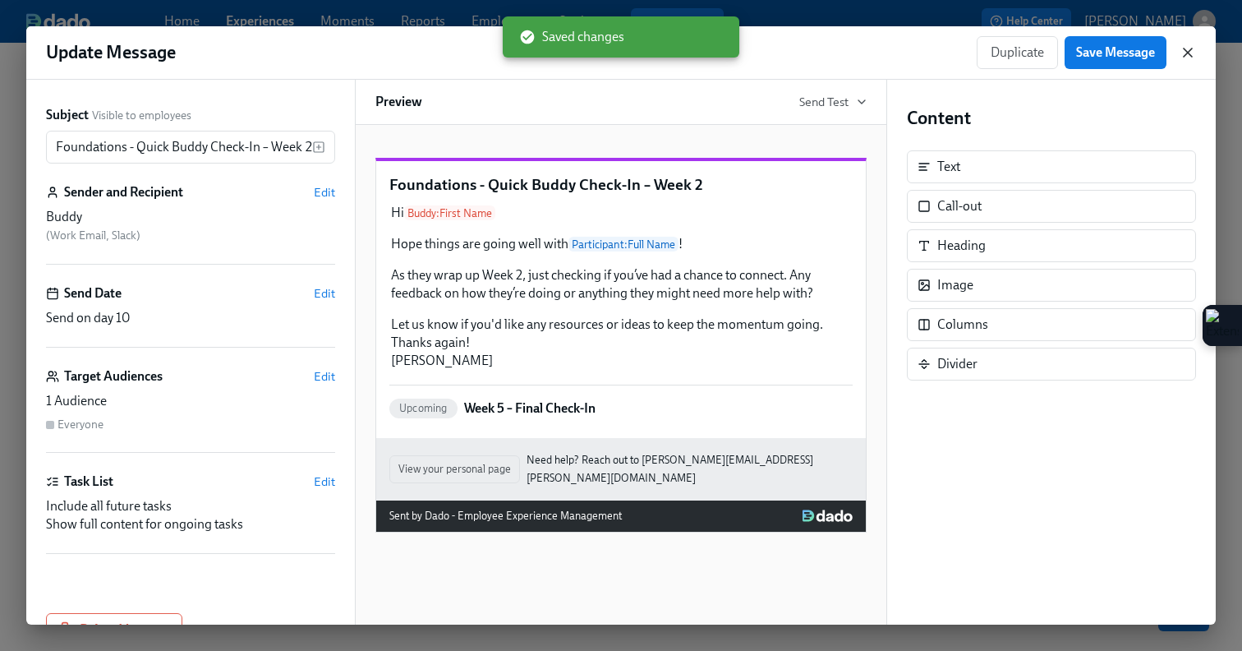
click at [1184, 58] on icon "button" at bounding box center [1188, 52] width 16 height 16
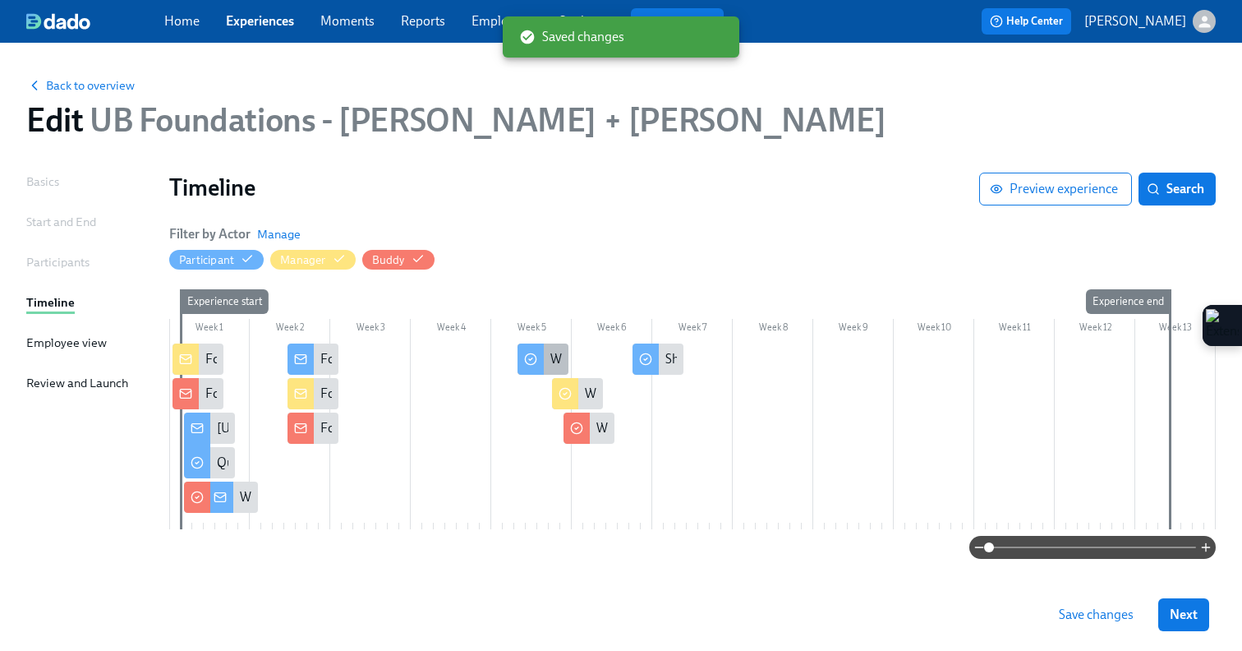
click at [534, 361] on icon at bounding box center [530, 358] width 13 height 13
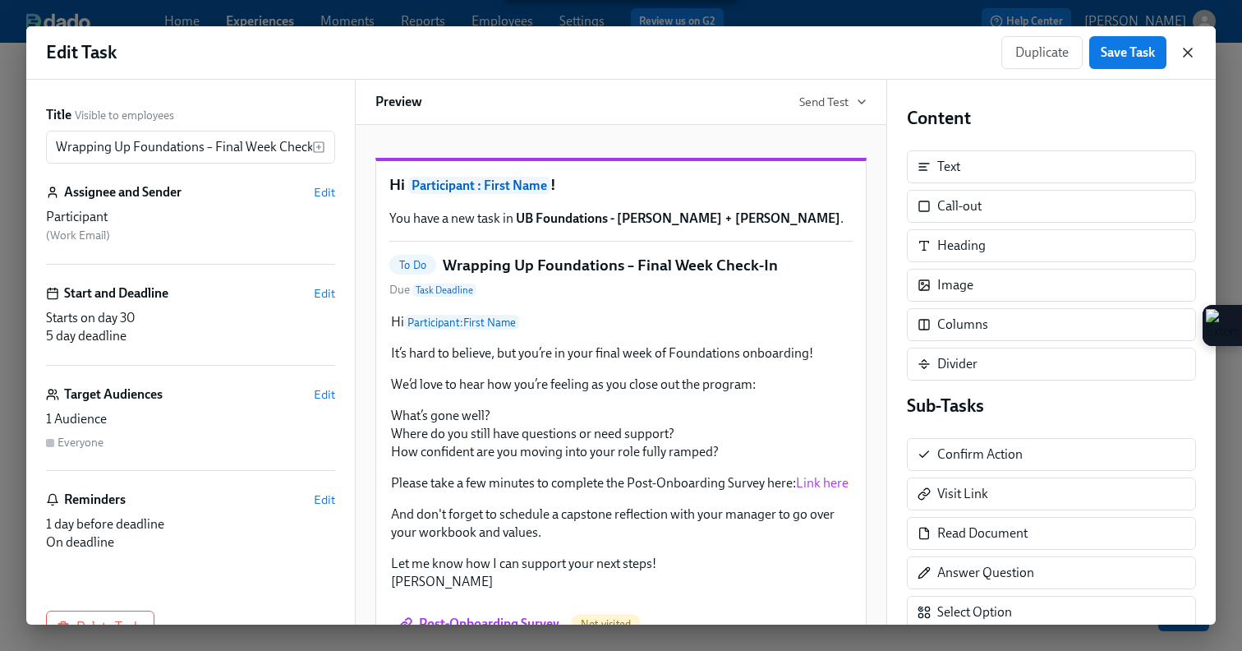
click at [1186, 52] on icon "button" at bounding box center [1188, 52] width 16 height 16
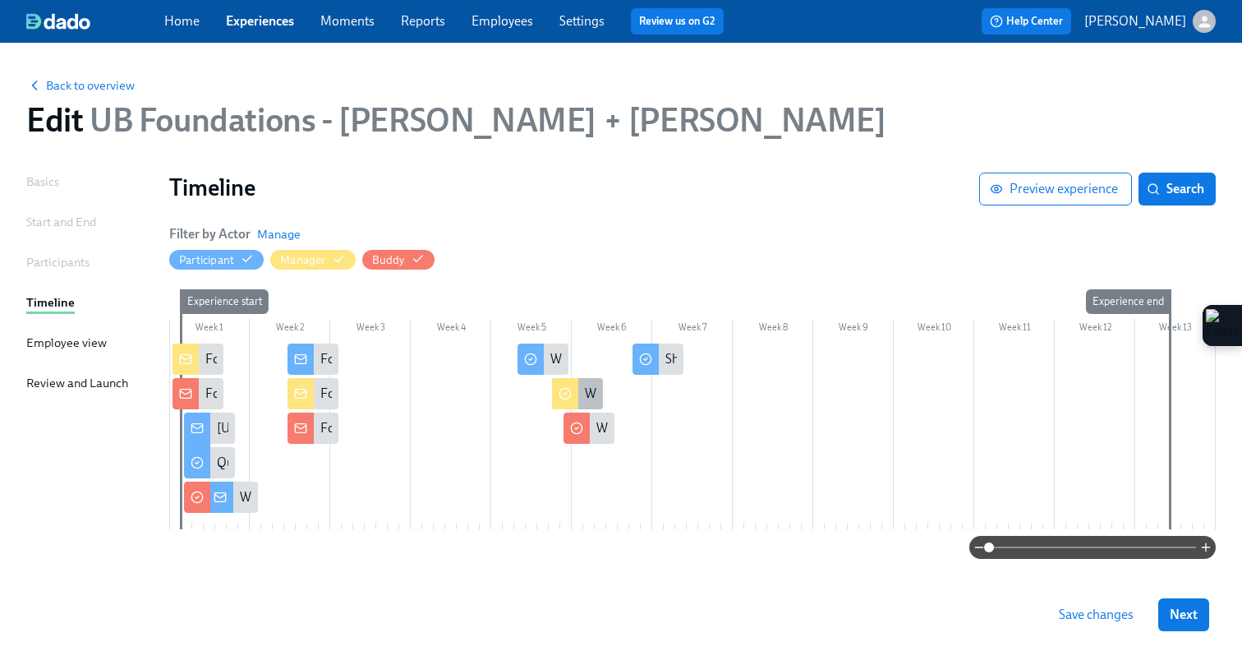
click at [563, 386] on div at bounding box center [565, 393] width 26 height 31
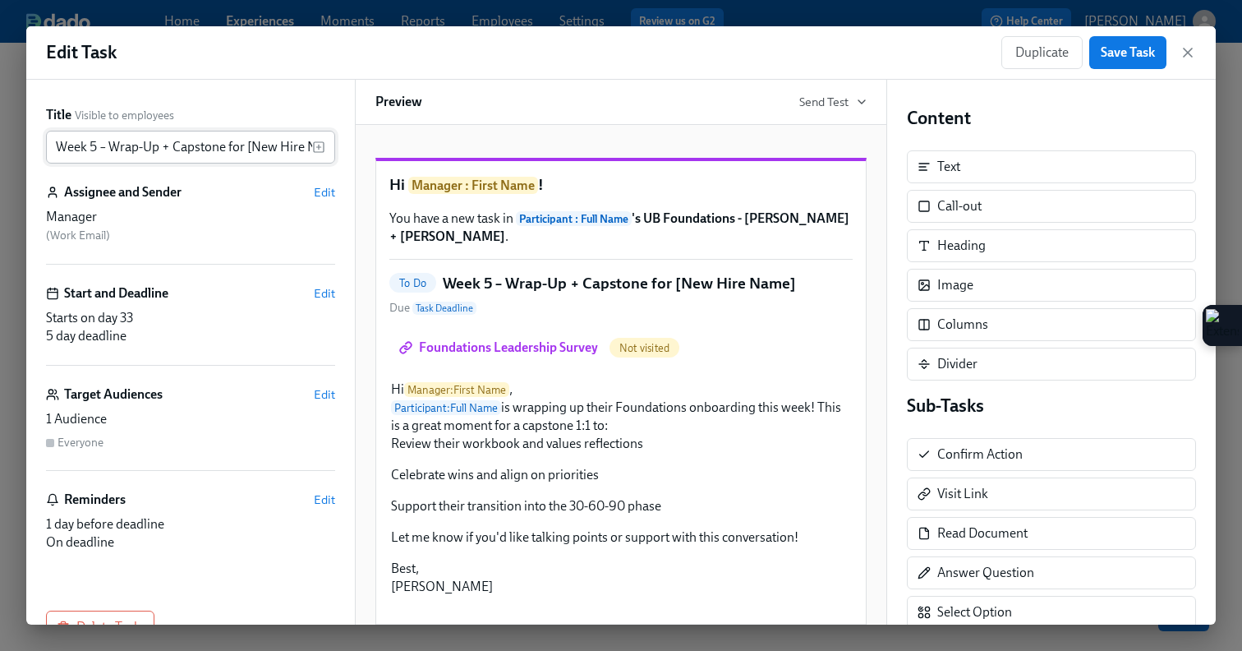
click at [57, 150] on input "Week 5 – Wrap-Up + Capstone for [New Hire Name]" at bounding box center [179, 147] width 266 height 33
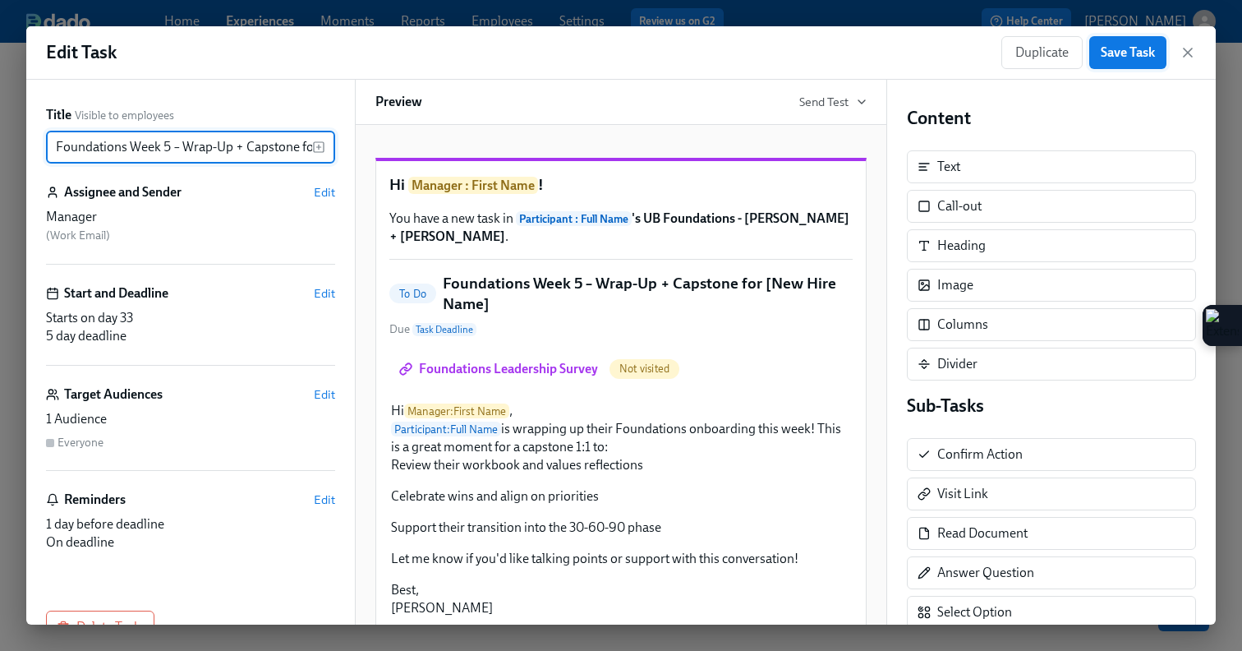
type input "Foundations Week 5 – Wrap-Up + Capstone for [New Hire Name]"
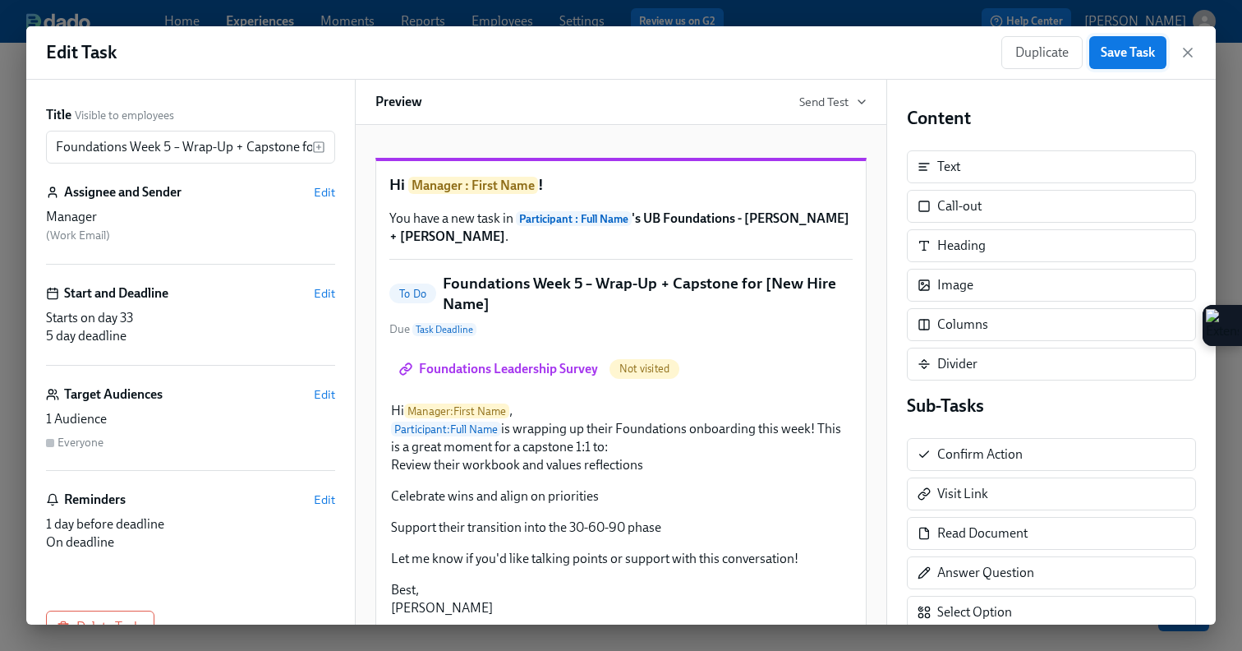
click at [1117, 62] on button "Save Task" at bounding box center [1127, 52] width 77 height 33
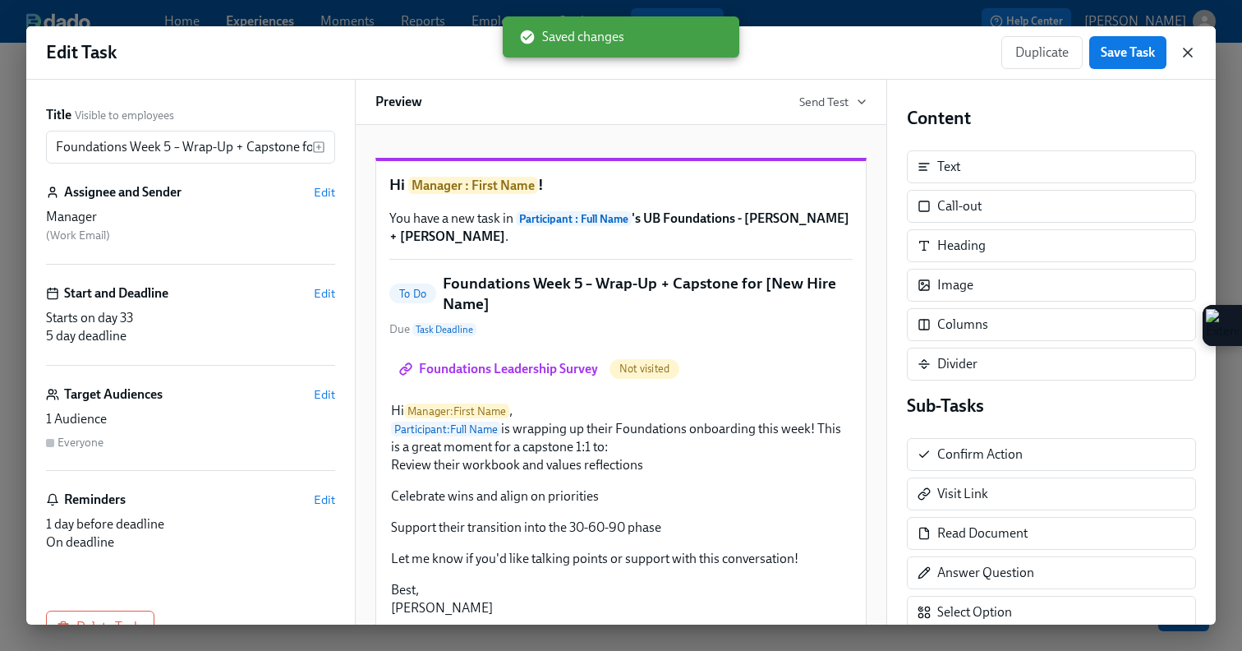
click at [1194, 58] on icon "button" at bounding box center [1188, 52] width 16 height 16
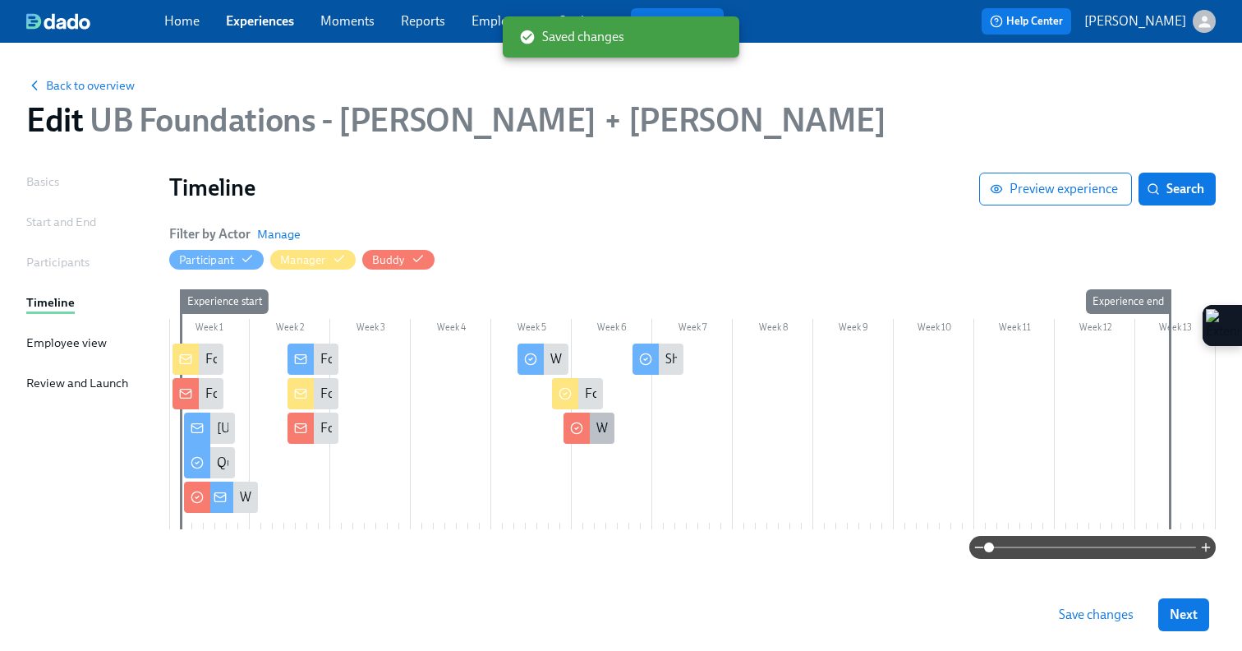
click at [577, 430] on icon at bounding box center [576, 427] width 13 height 13
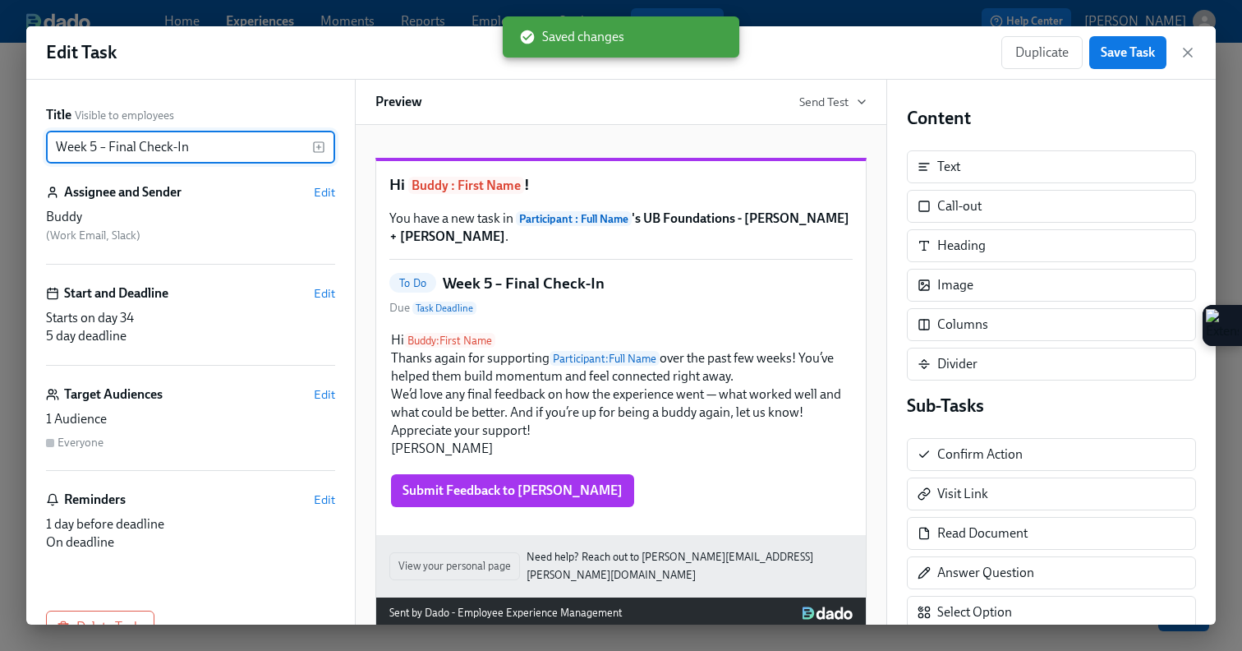
click at [54, 147] on input "Week 5 – Final Check-In" at bounding box center [179, 147] width 266 height 33
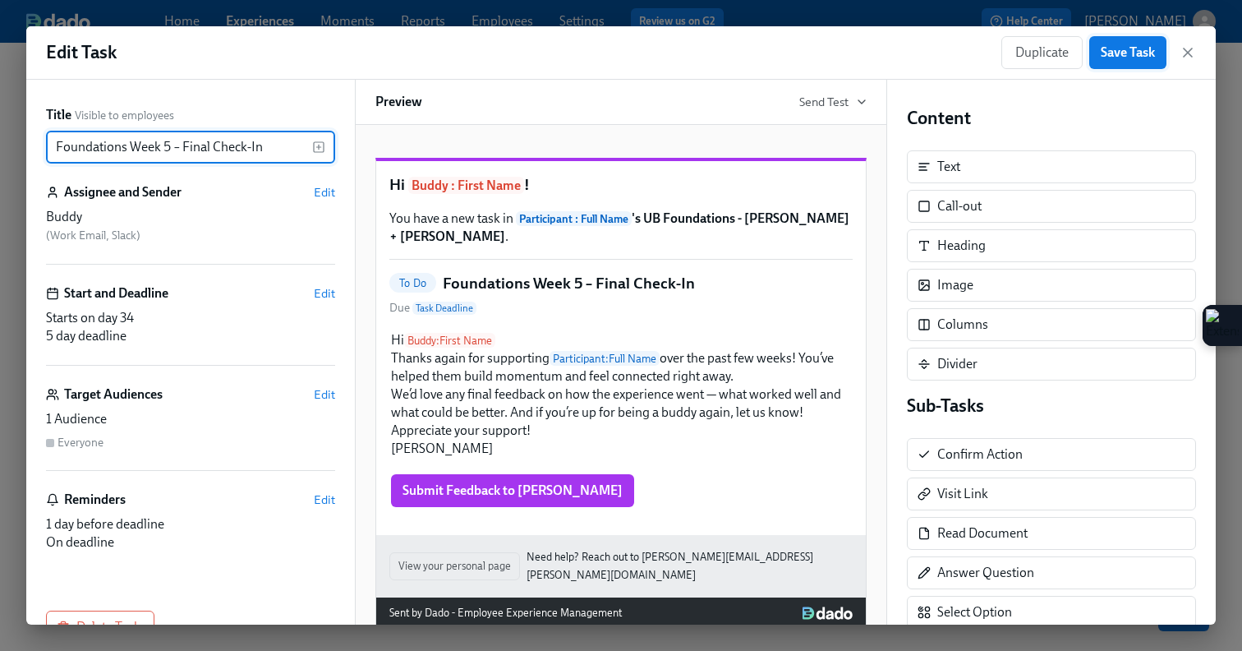
type input "Foundations Week 5 – Final Check-In"
click at [1125, 48] on span "Save Task" at bounding box center [1128, 52] width 54 height 16
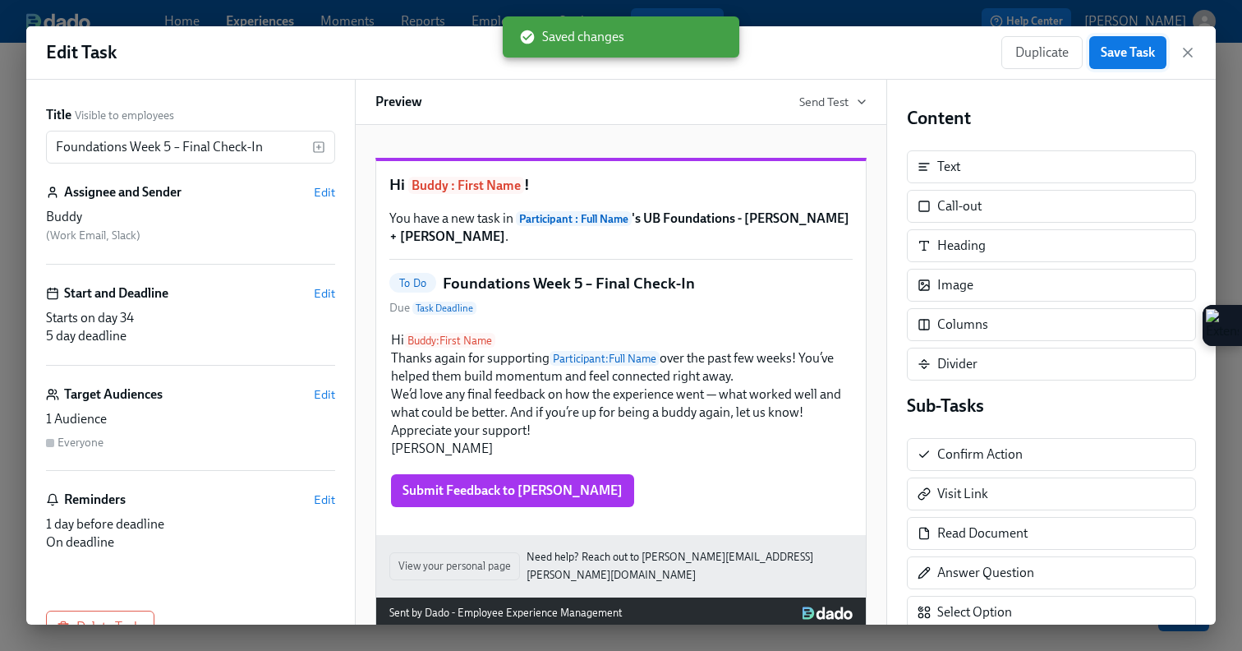
click at [1125, 48] on span "Save Task" at bounding box center [1128, 52] width 54 height 16
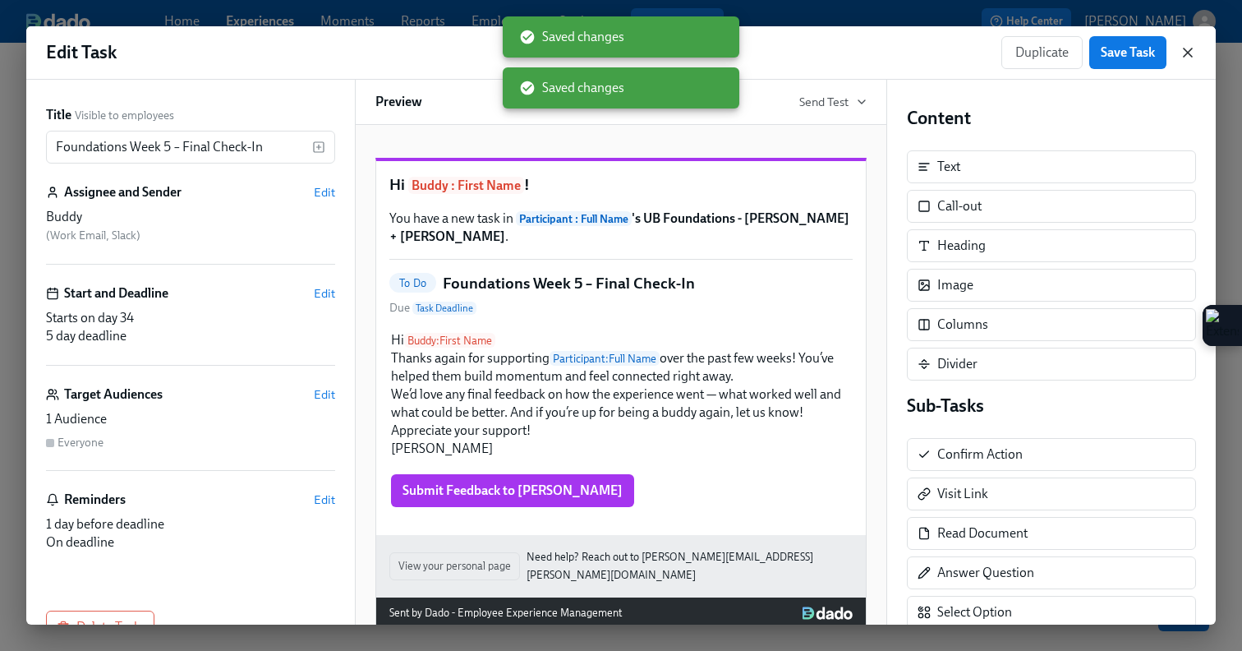
click at [1183, 49] on icon "button" at bounding box center [1188, 52] width 16 height 16
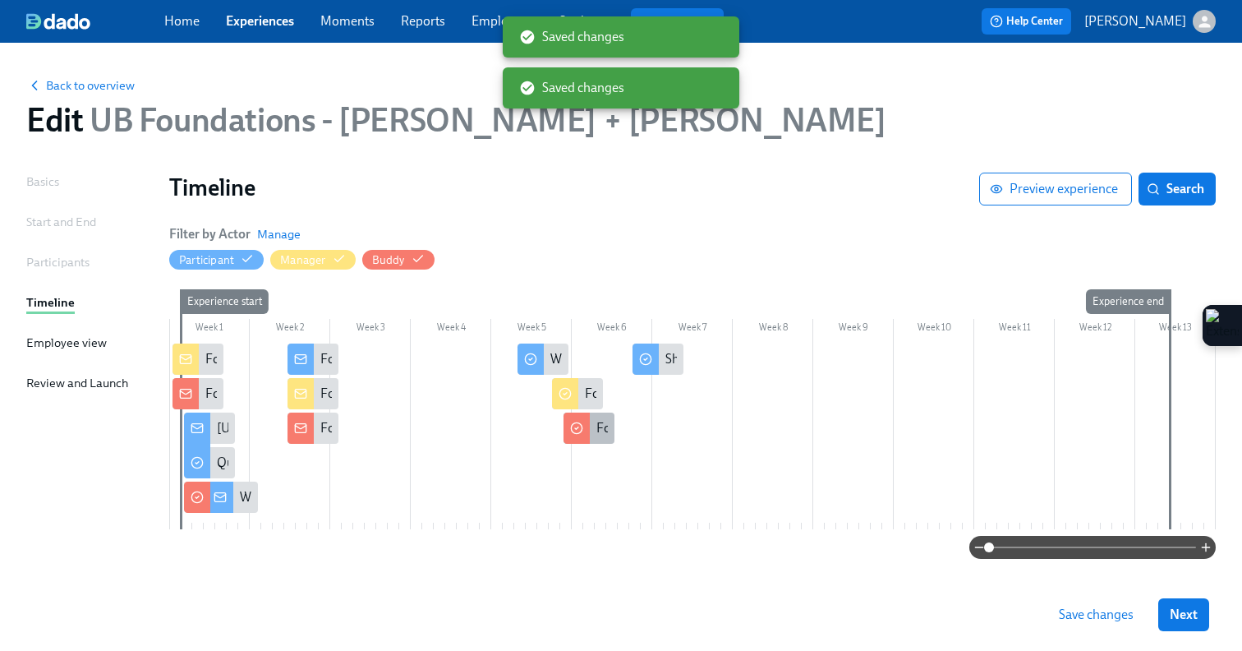
click at [575, 419] on div at bounding box center [577, 427] width 26 height 31
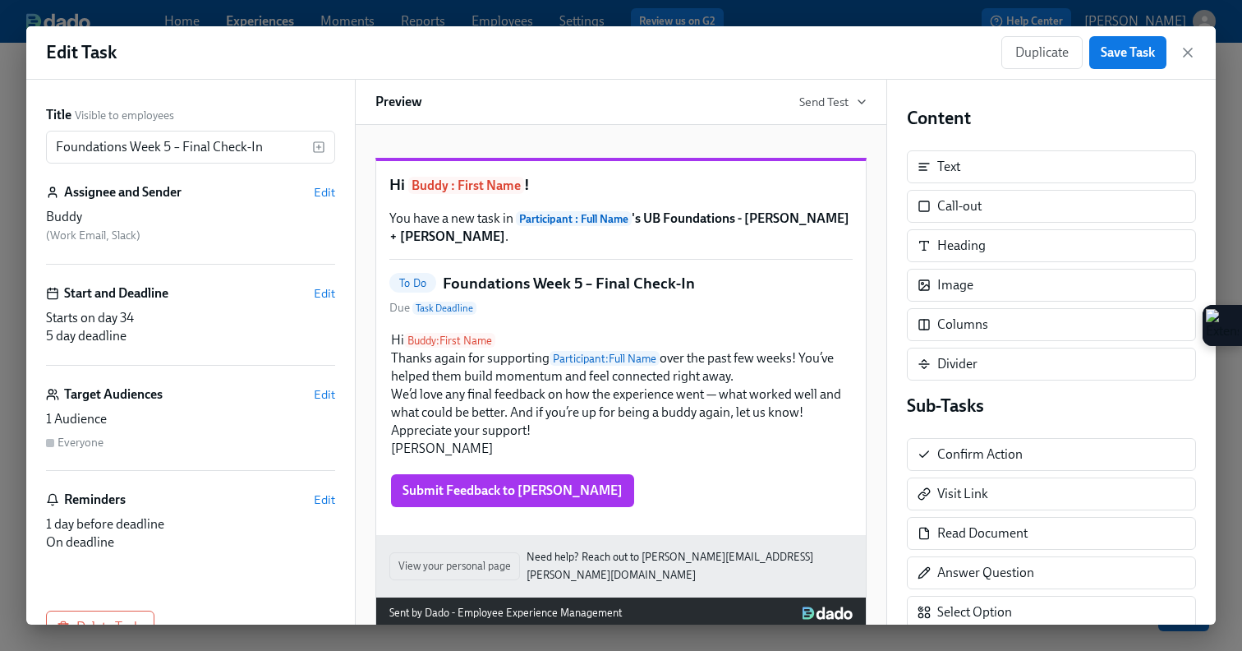
click at [1177, 53] on div "Duplicate Save Task" at bounding box center [1098, 52] width 195 height 33
click at [1183, 53] on icon "button" at bounding box center [1188, 52] width 16 height 16
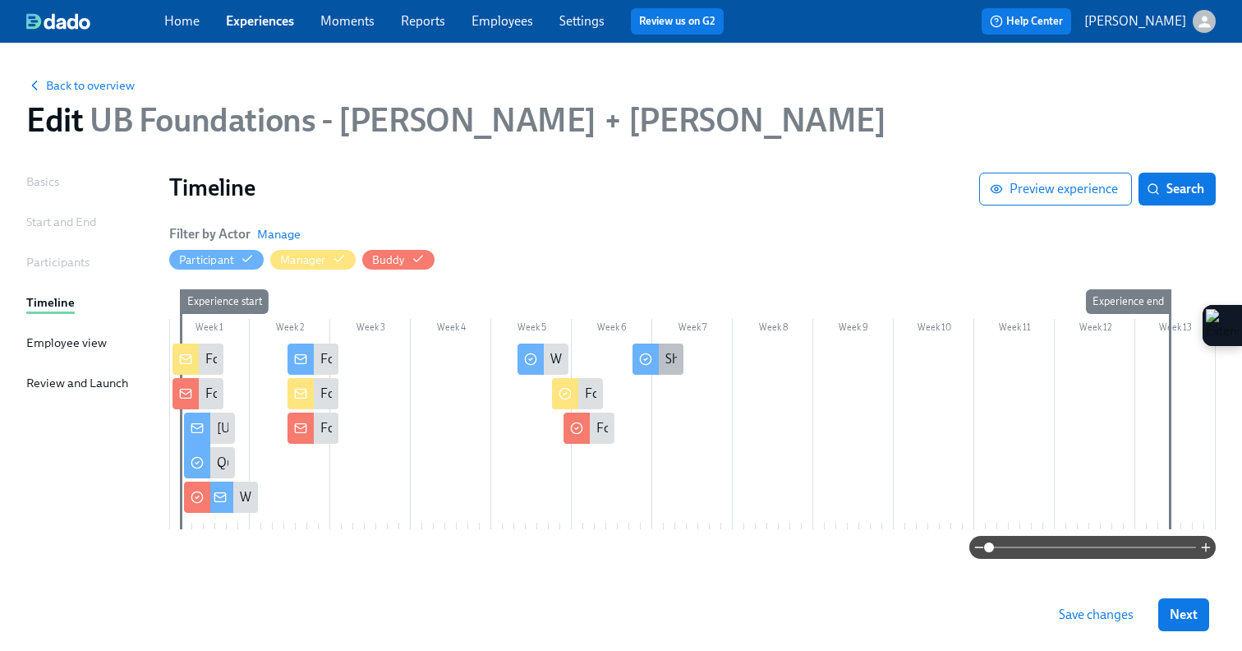
click at [654, 355] on div at bounding box center [646, 358] width 26 height 31
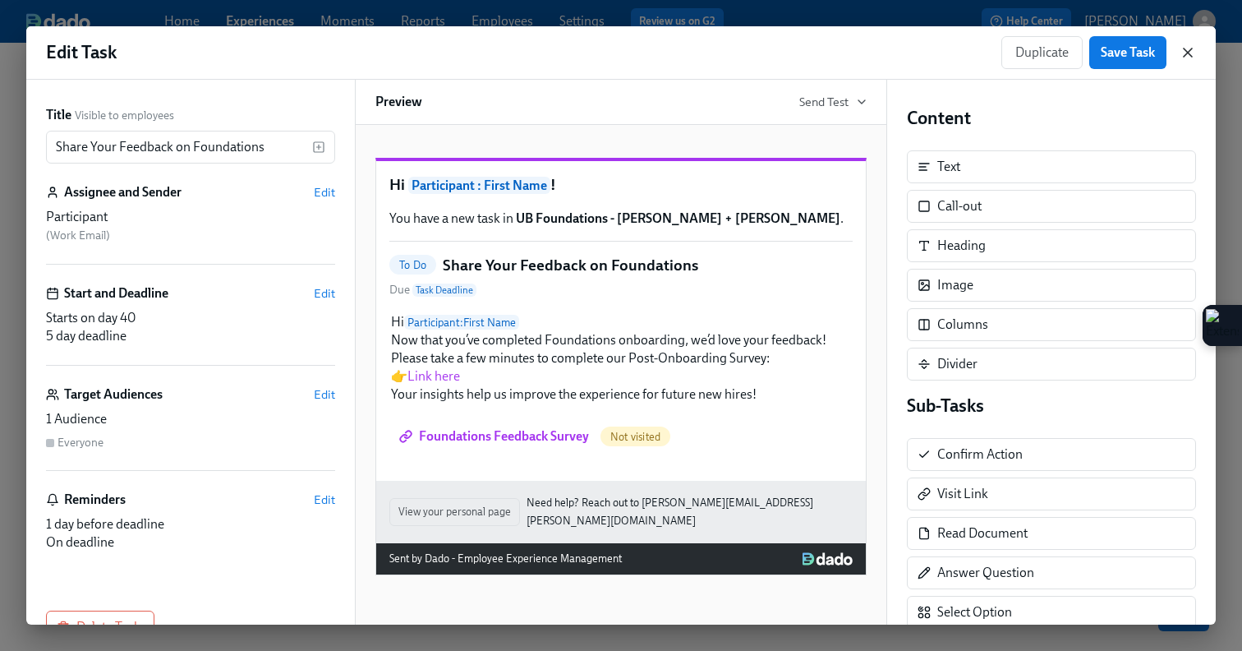
click at [1187, 51] on icon "button" at bounding box center [1188, 52] width 16 height 16
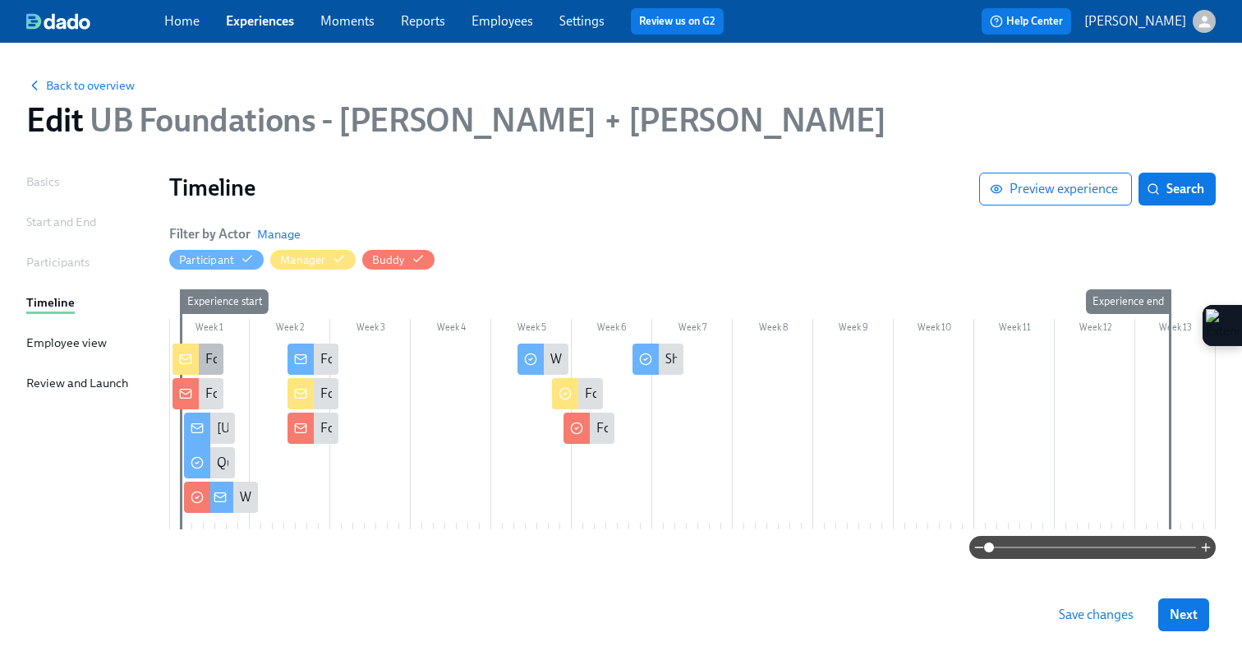
click at [196, 348] on div at bounding box center [186, 358] width 26 height 31
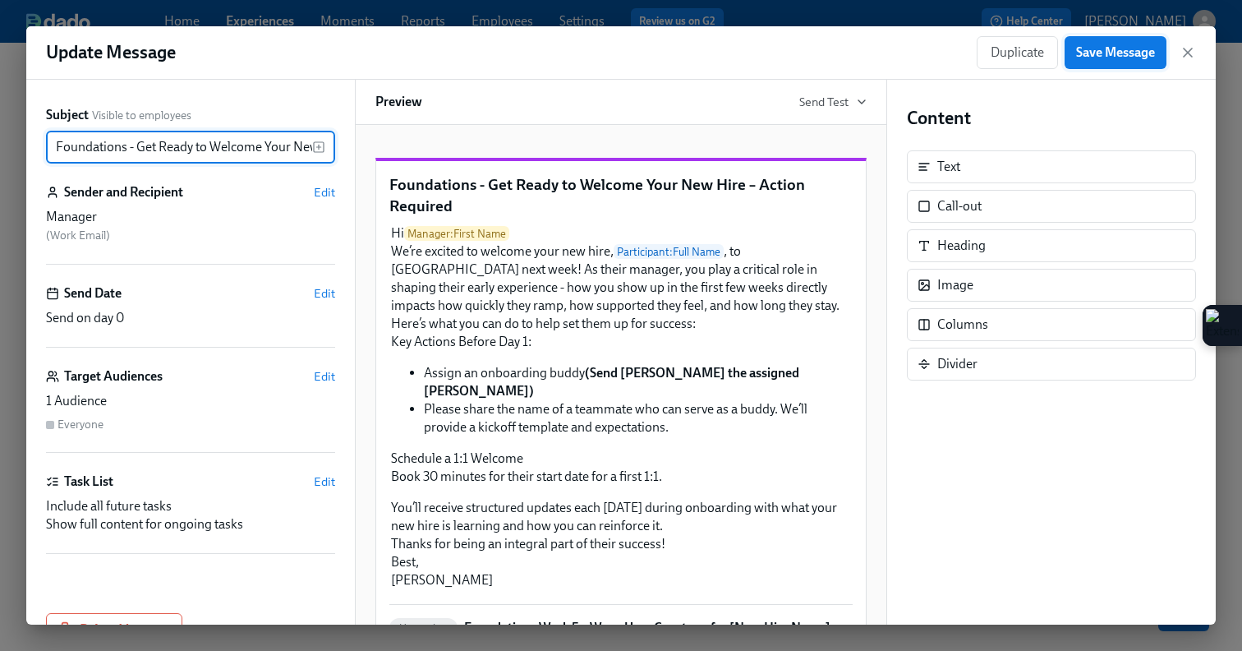
click at [1132, 65] on button "Save Message" at bounding box center [1116, 52] width 102 height 33
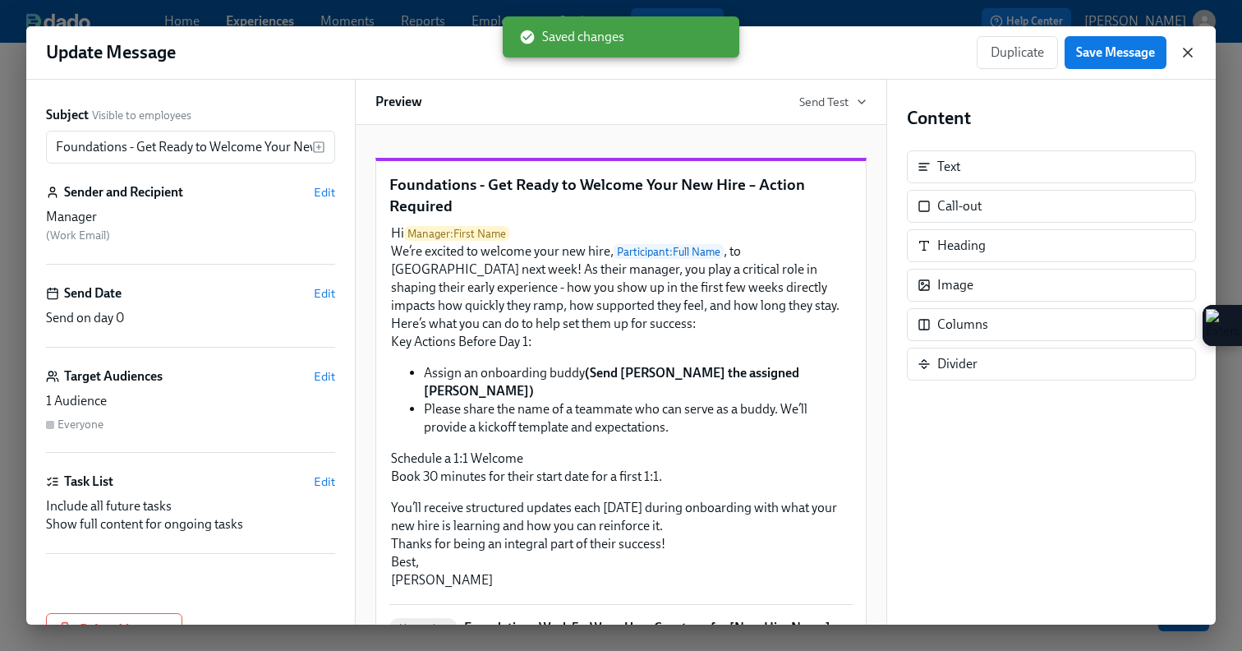
click at [1191, 55] on icon "button" at bounding box center [1188, 52] width 8 height 8
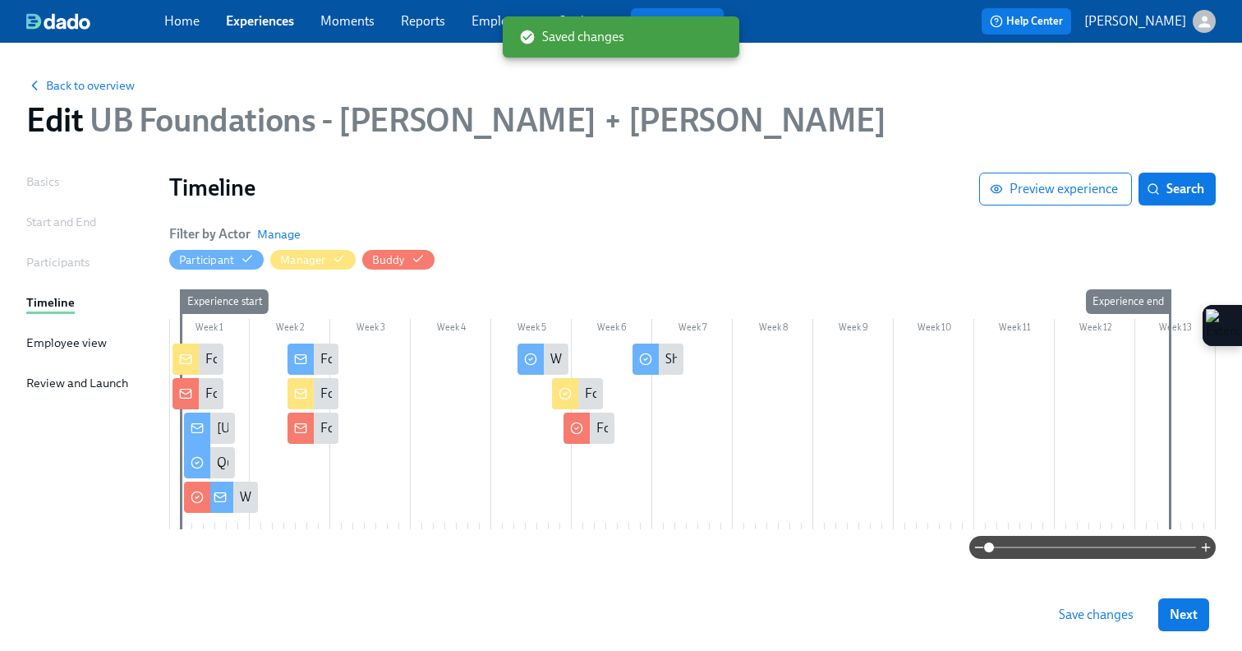
click at [1106, 616] on span "Save changes" at bounding box center [1096, 614] width 75 height 16
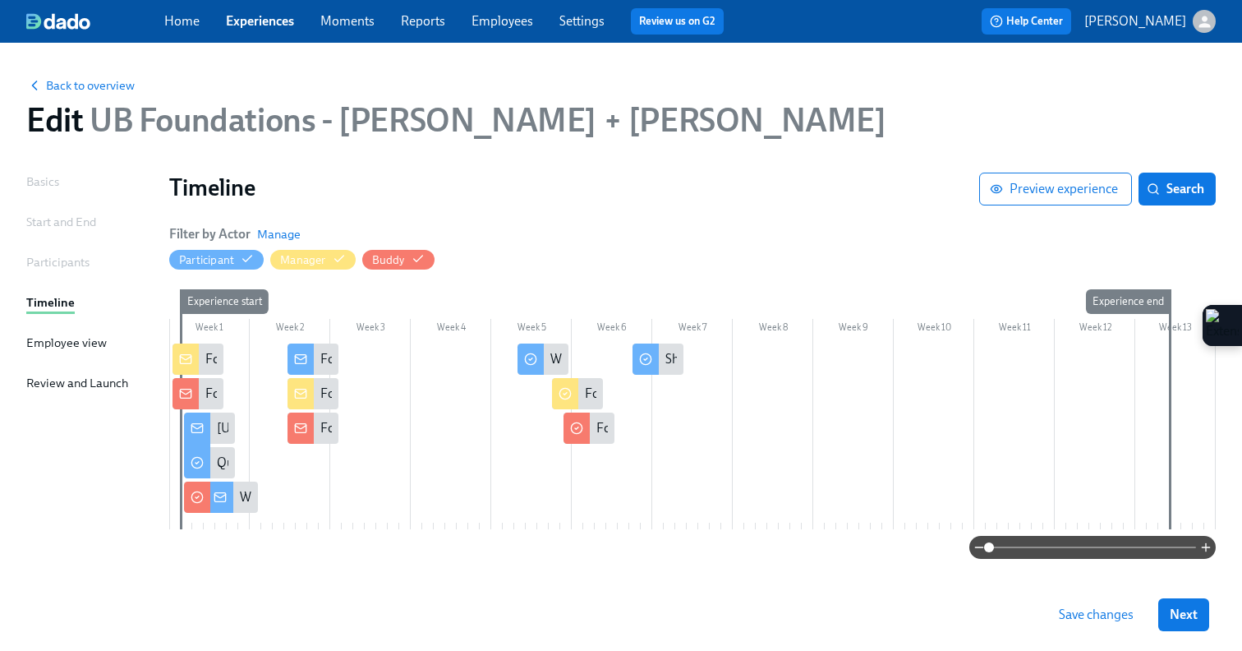
click at [1094, 618] on span "Save changes" at bounding box center [1096, 614] width 75 height 16
click at [259, 24] on link "Experiences" at bounding box center [260, 21] width 68 height 16
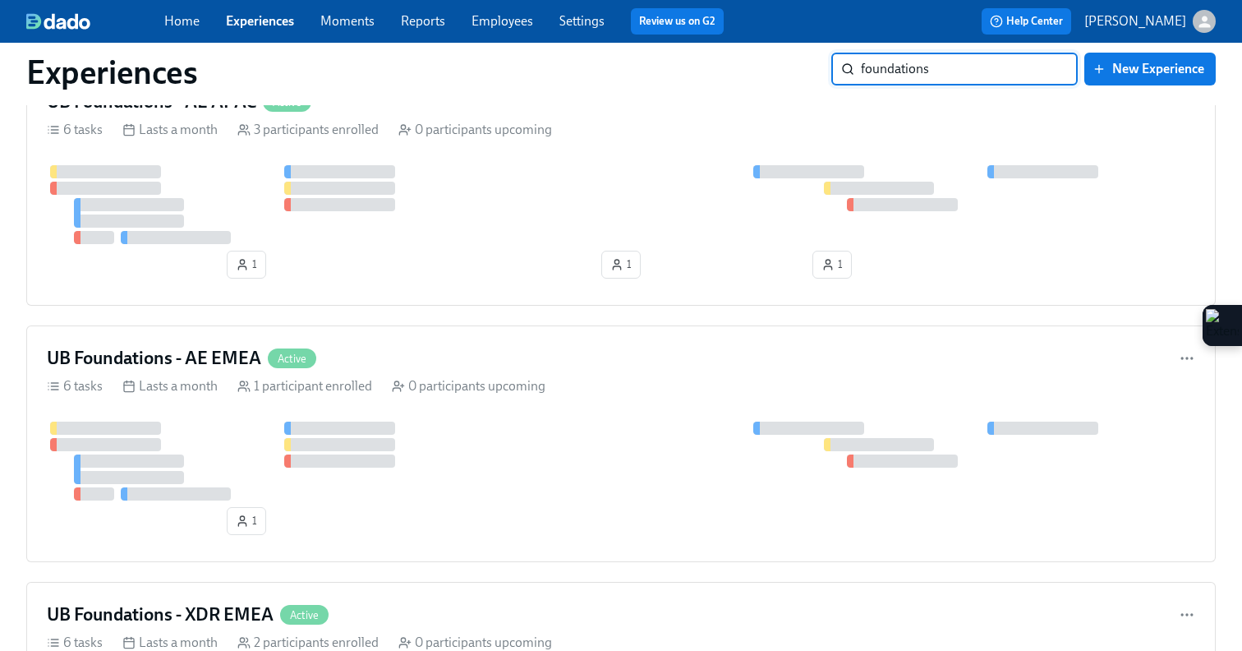
scroll to position [1201, 0]
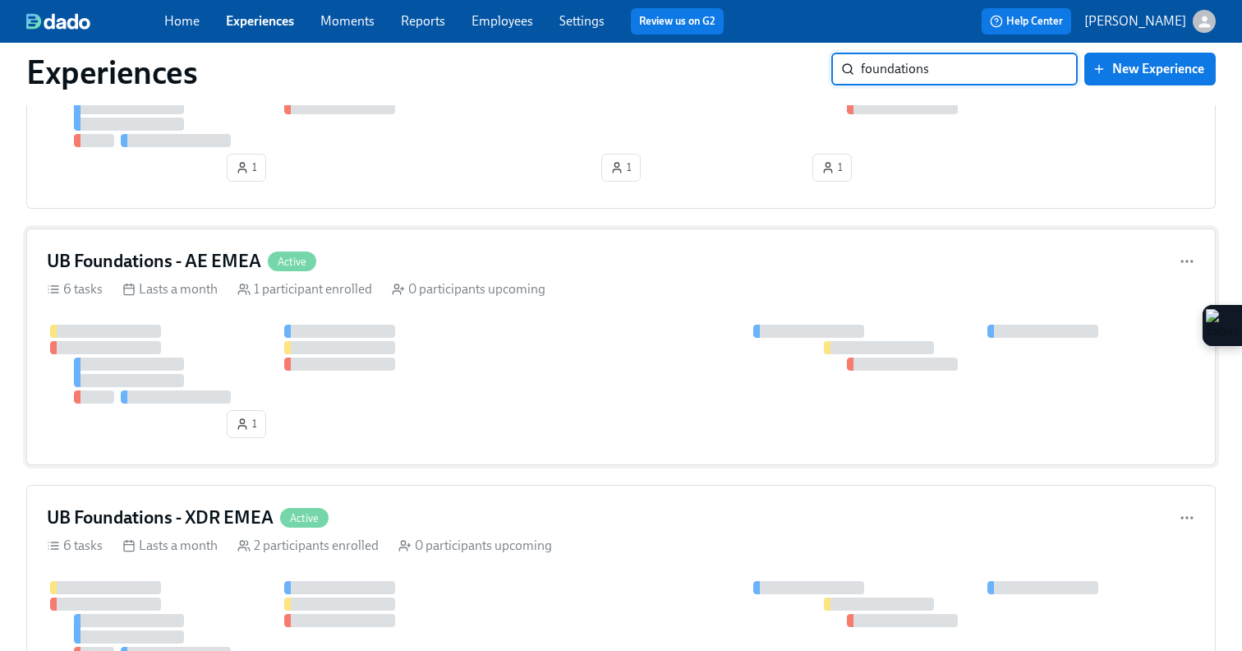
type input "foundations"
click at [487, 322] on div "UB Foundations - AE EMEA Active 6 tasks Lasts a month 1 participant enrolled 0 …" at bounding box center [621, 346] width 1190 height 237
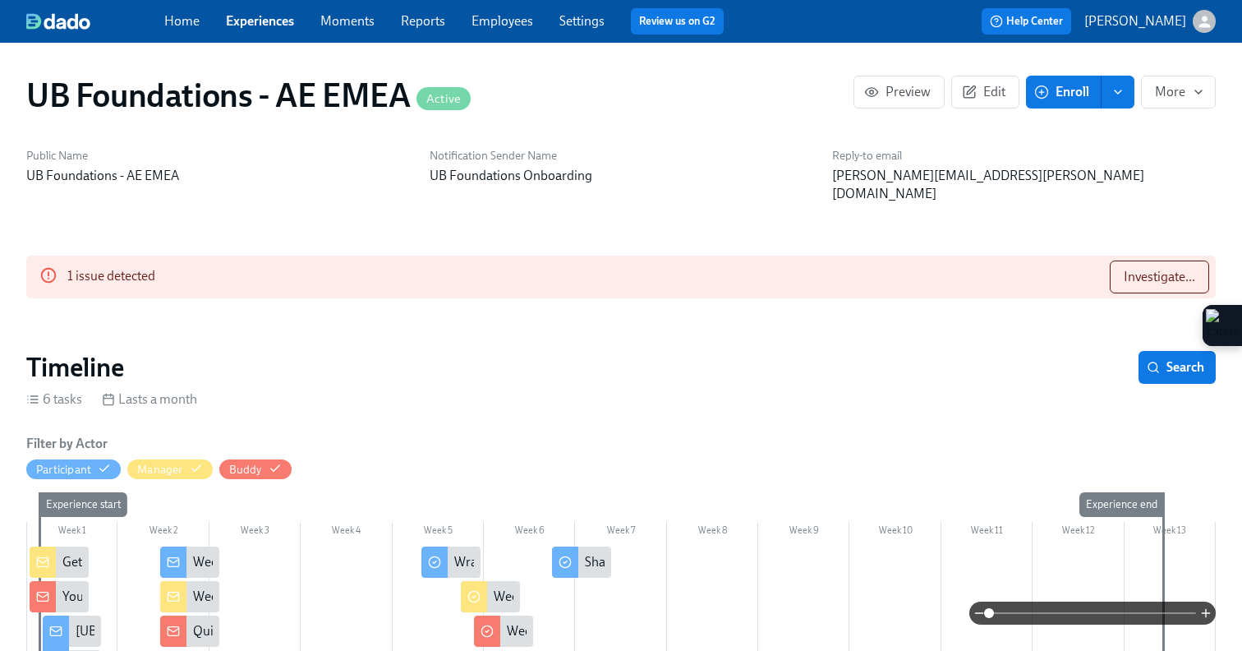
scroll to position [0, 614]
click at [974, 97] on icon "button" at bounding box center [970, 92] width 12 height 12
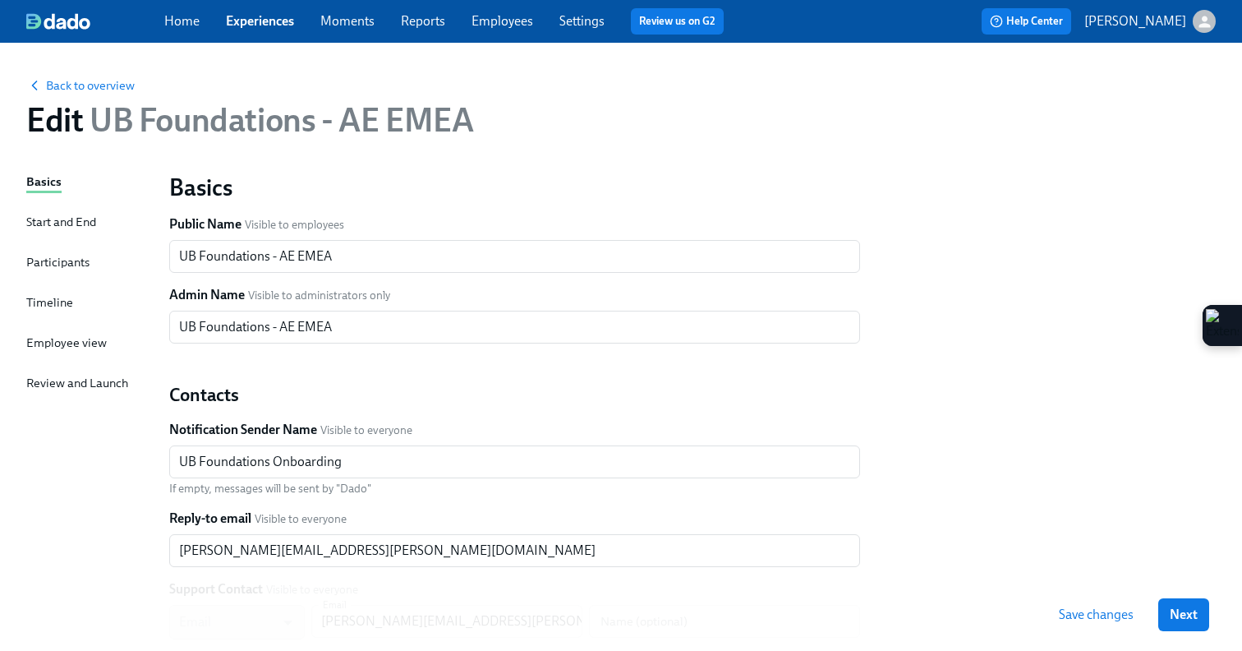
click at [72, 303] on div "Basics Start and End Participants Timeline Employee view Review and Launch" at bounding box center [87, 502] width 123 height 659
click at [36, 306] on div "Timeline" at bounding box center [49, 302] width 47 height 18
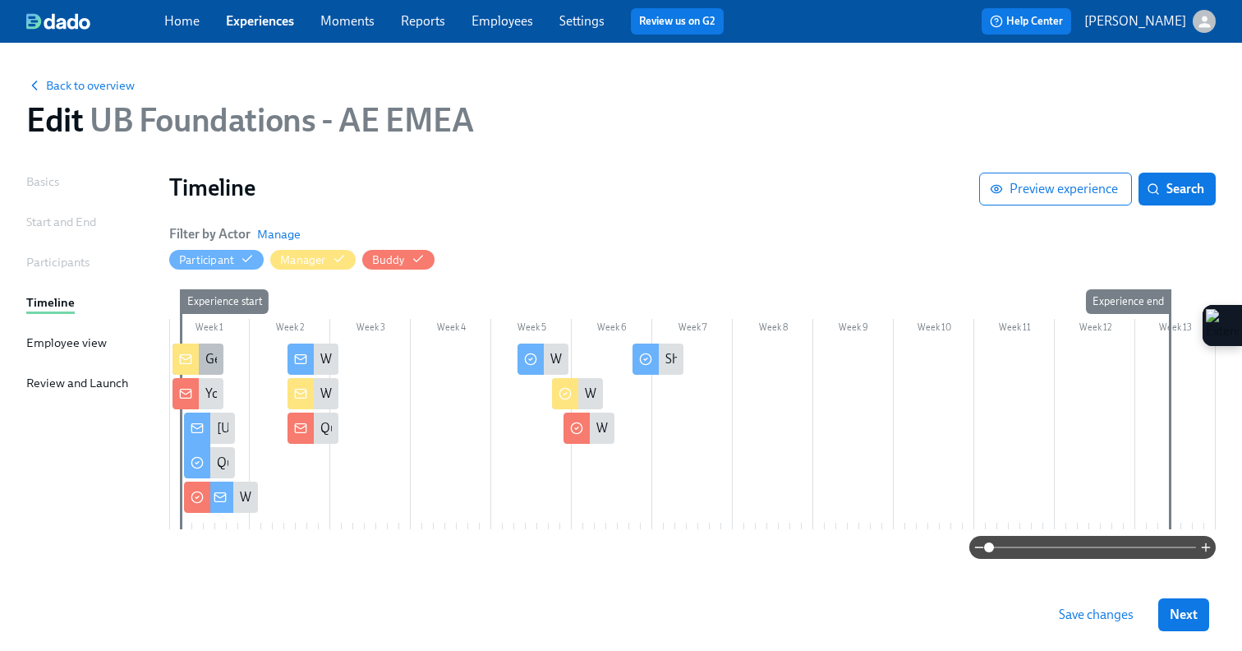
click at [190, 360] on icon at bounding box center [185, 358] width 13 height 13
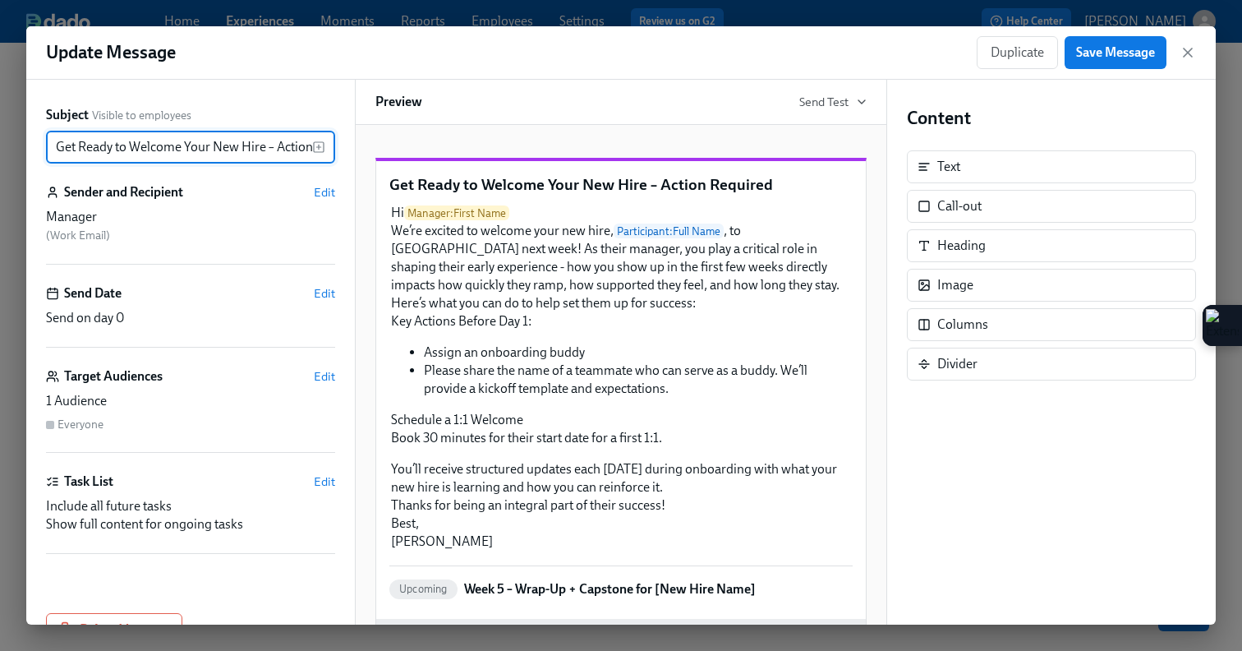
click at [56, 148] on input "Get Ready to Welcome Your New Hire – Action Required" at bounding box center [179, 147] width 266 height 33
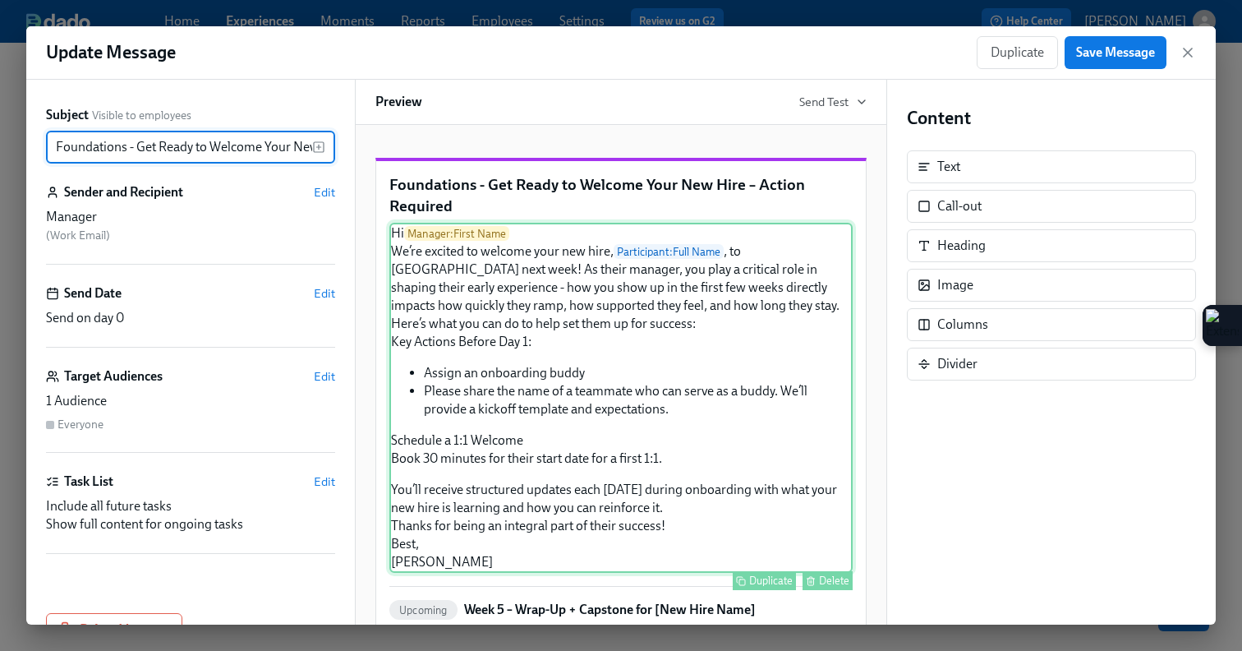
click at [609, 422] on div "Hi Manager : First Name We’re excited to welcome your new hire, Participant : F…" at bounding box center [620, 398] width 463 height 350
type input "Foundations - Get Ready to Welcome Your New Hire – Action Required"
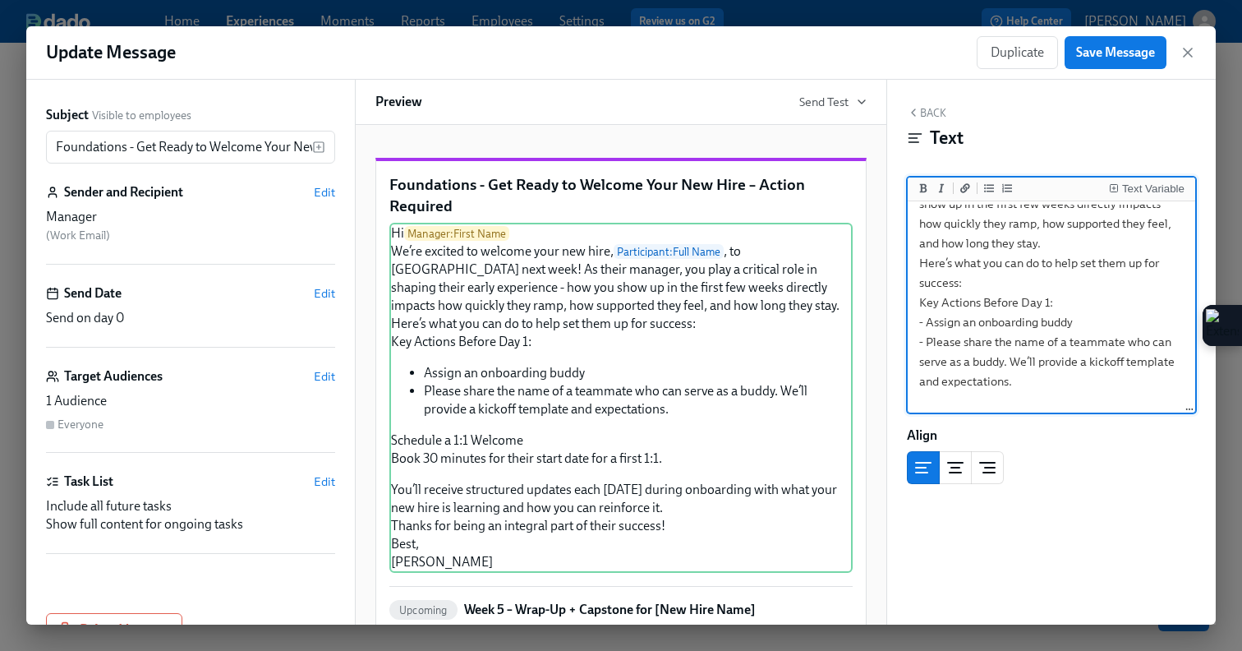
scroll to position [117, 0]
click at [1090, 323] on textarea "Hi {{ manager.firstName }} We’re excited to welcome your new hire, {{ participa…" at bounding box center [1051, 361] width 281 height 549
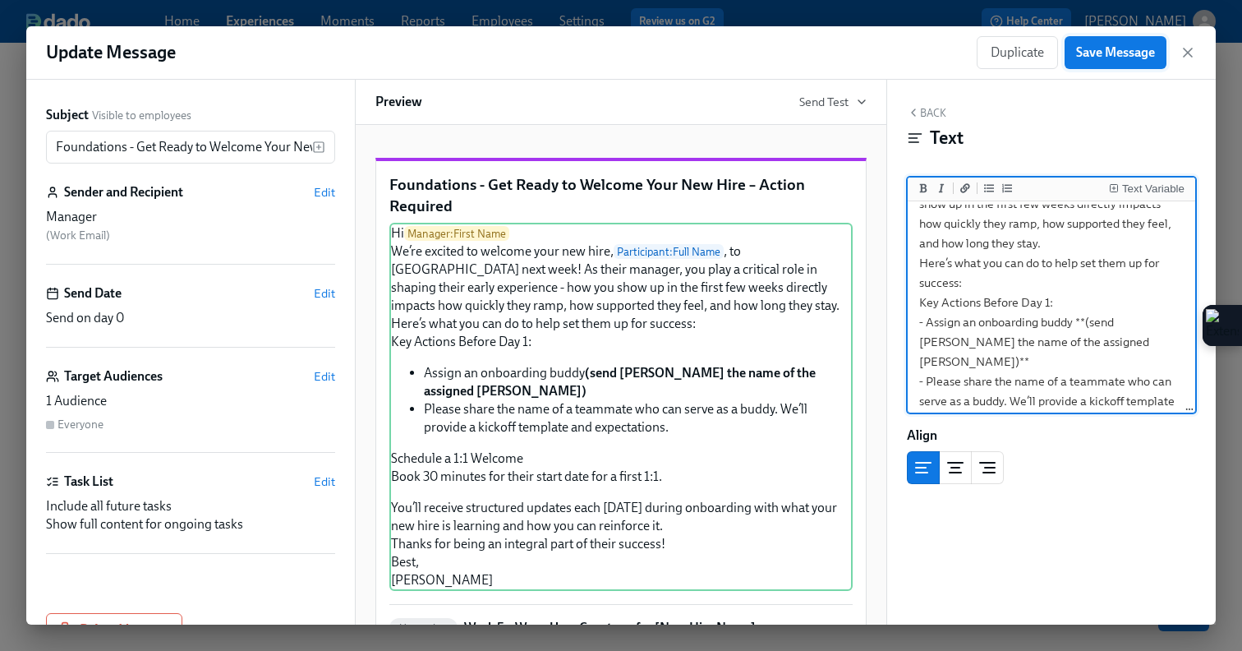
type textarea "Hi {{ manager.firstName }} We’re excited to welcome your new hire, {{ participa…"
click at [1129, 54] on span "Save Message" at bounding box center [1115, 52] width 79 height 16
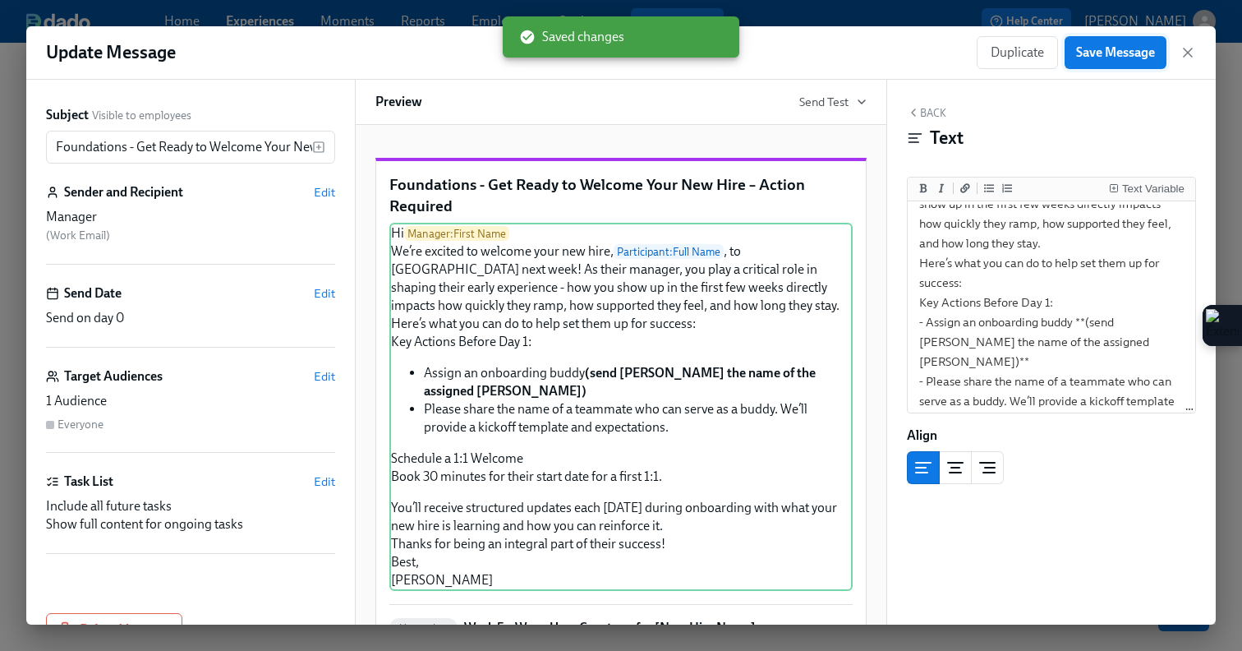
click at [1129, 54] on span "Save Message" at bounding box center [1115, 52] width 79 height 16
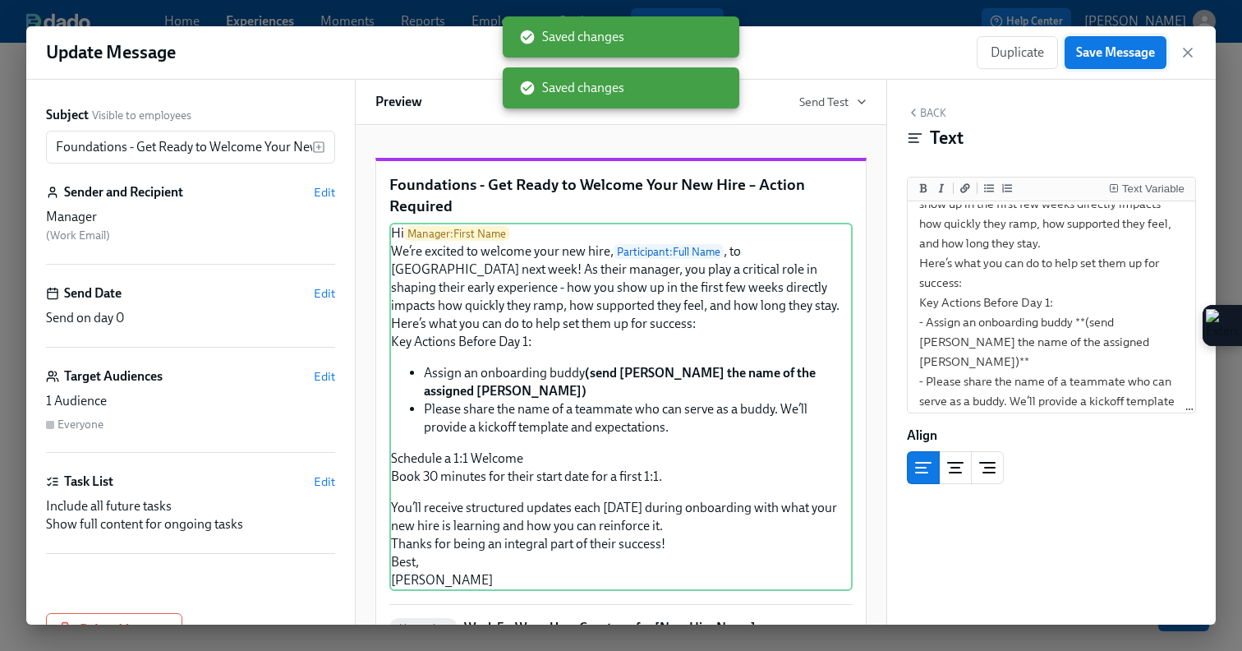
click at [1132, 63] on button "Save Message" at bounding box center [1116, 52] width 102 height 33
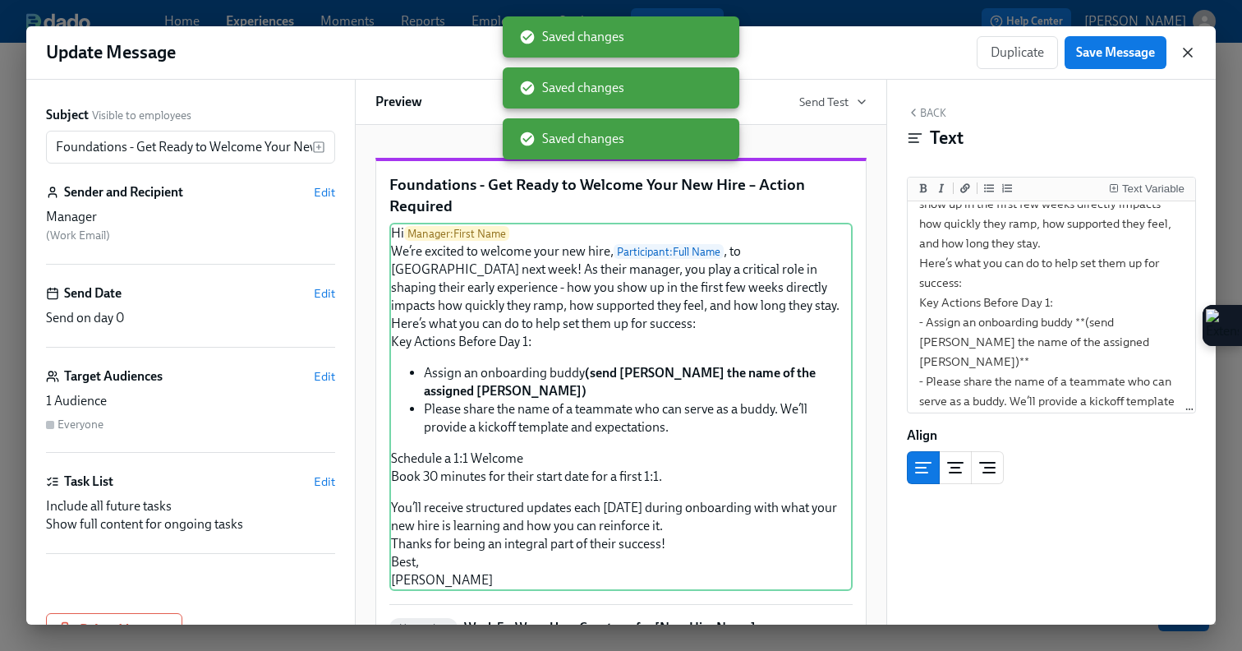
click at [1188, 49] on icon "button" at bounding box center [1188, 52] width 16 height 16
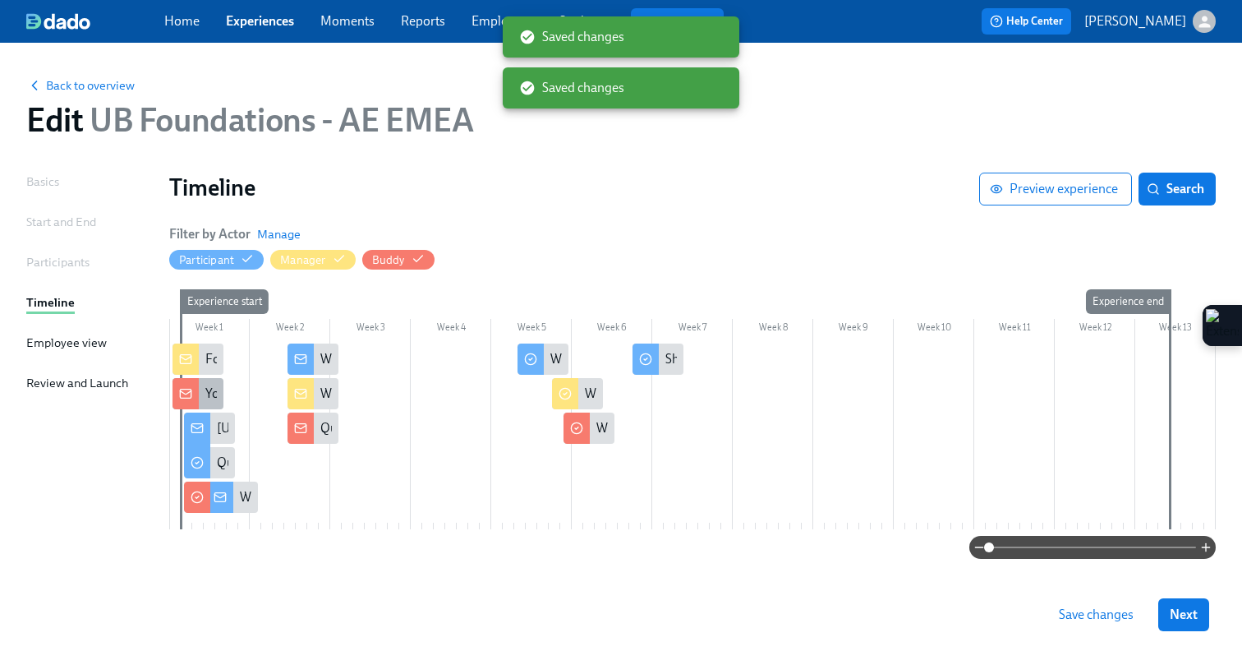
click at [182, 395] on icon at bounding box center [185, 393] width 13 height 13
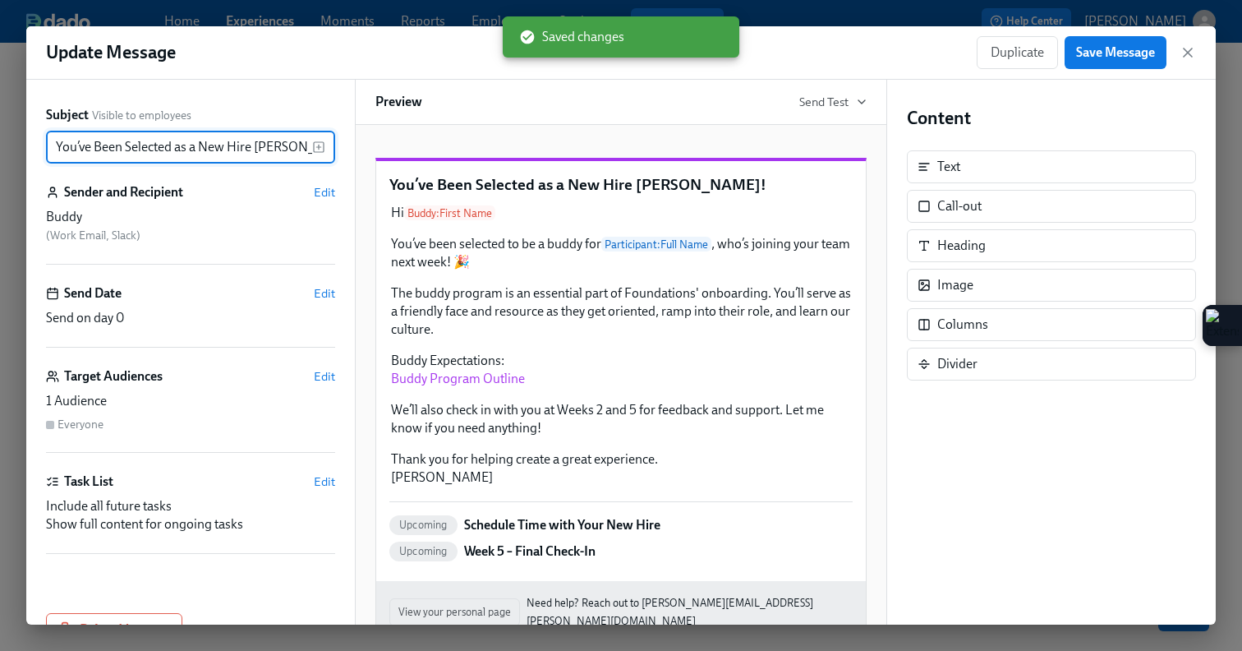
click at [53, 146] on input "You’ve Been Selected as a New Hire [PERSON_NAME]!" at bounding box center [179, 147] width 266 height 33
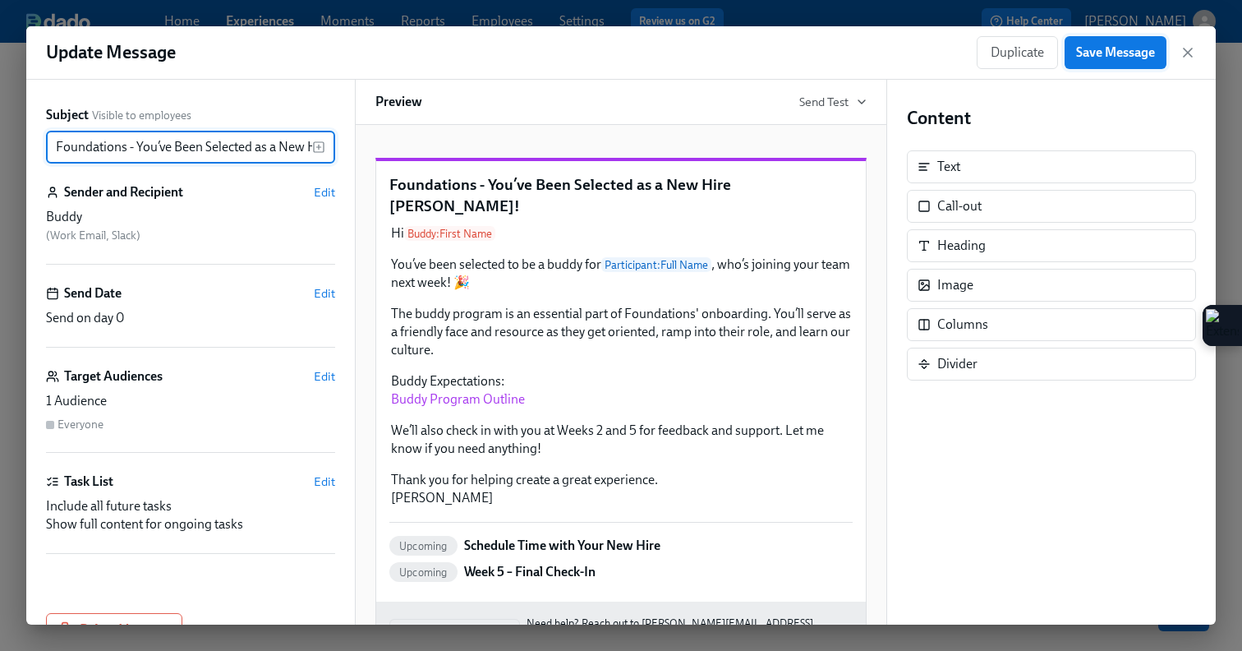
type input "Foundations - You’ve Been Selected as a New Hire Buddy!"
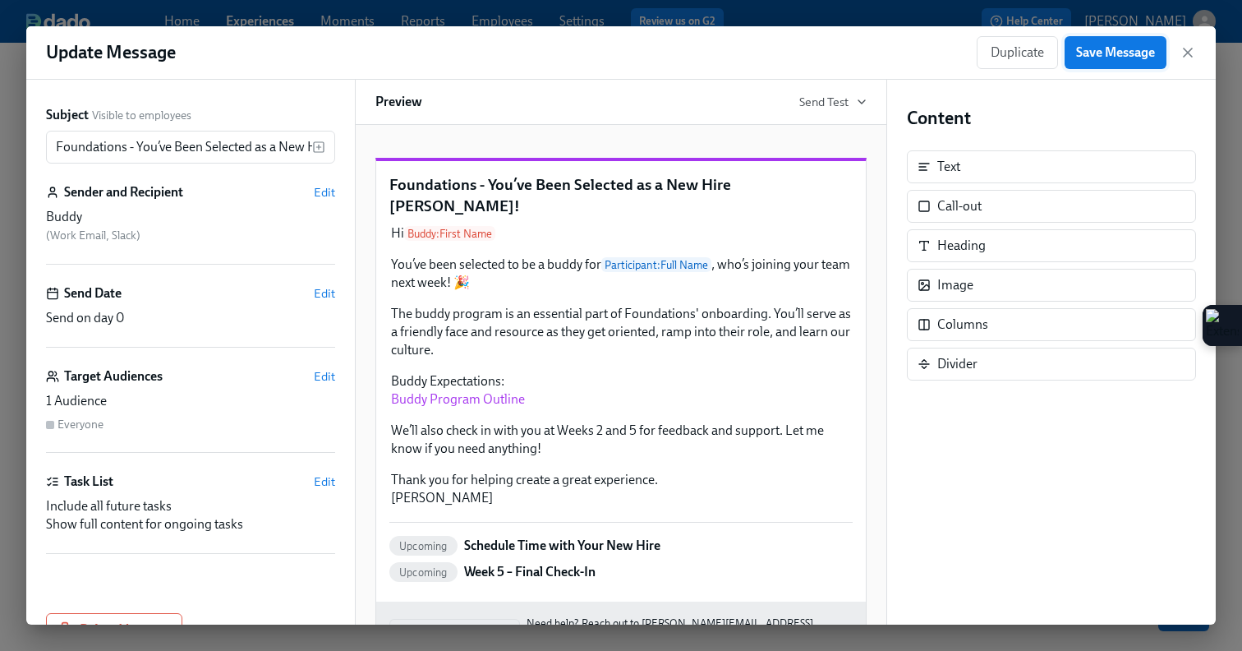
click at [1093, 50] on span "Save Message" at bounding box center [1115, 52] width 79 height 16
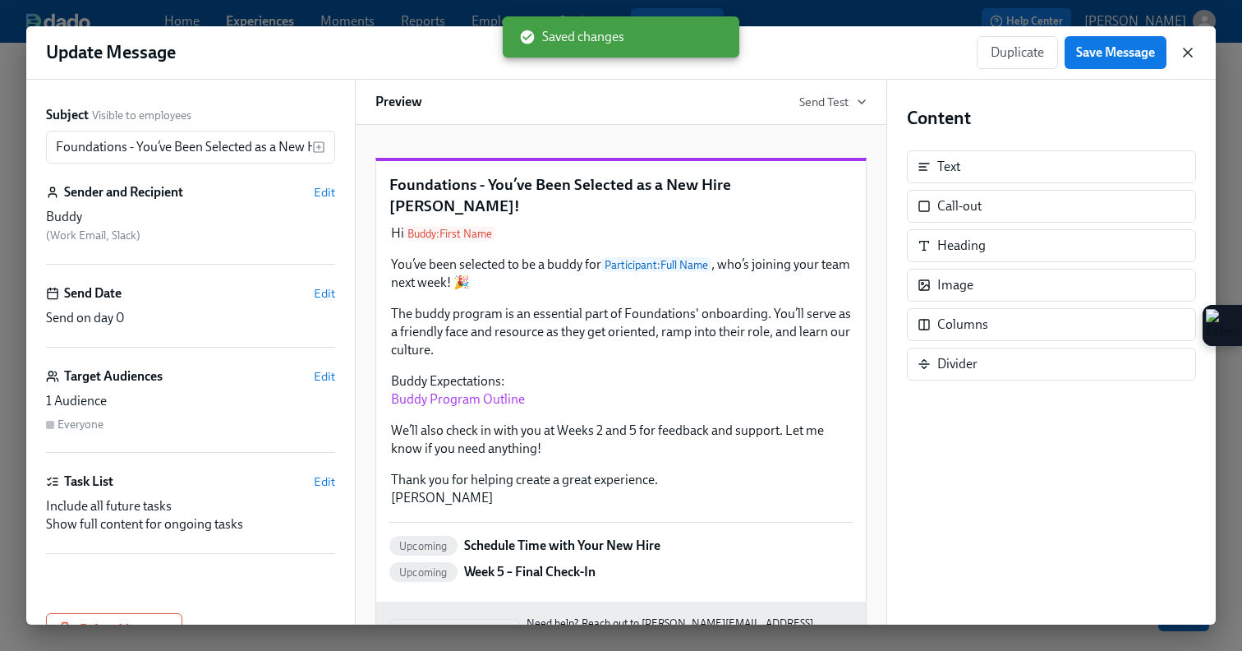
click at [1189, 49] on icon "button" at bounding box center [1188, 52] width 16 height 16
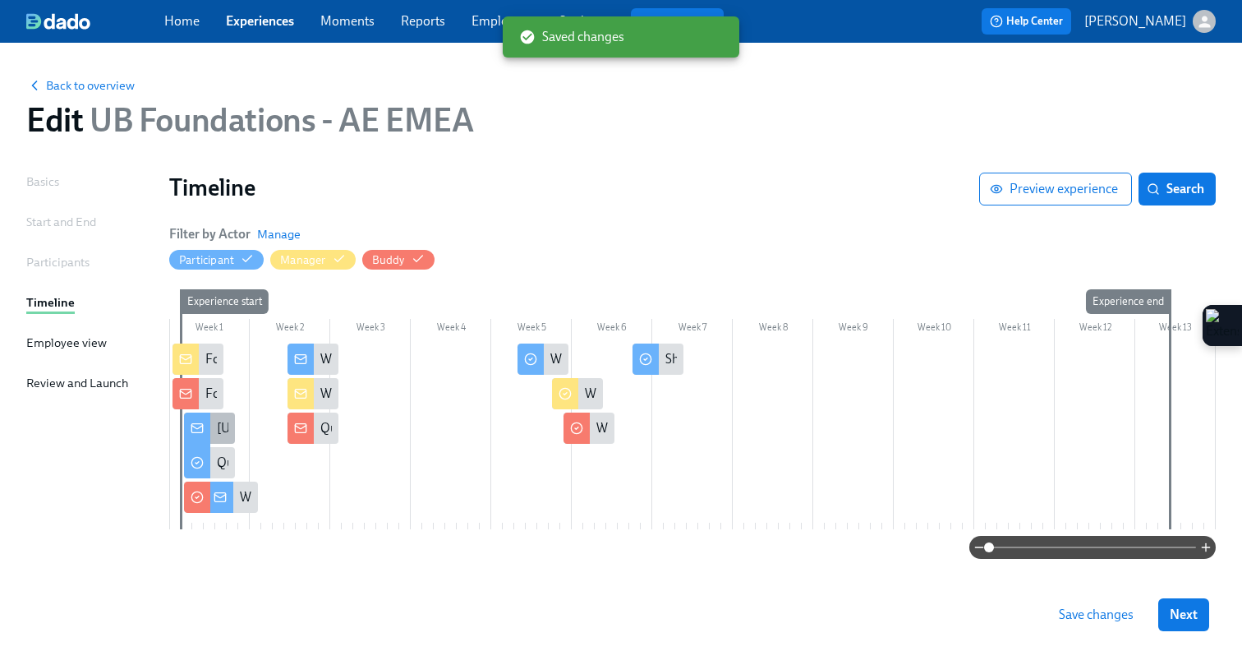
click at [192, 426] on icon at bounding box center [197, 427] width 13 height 13
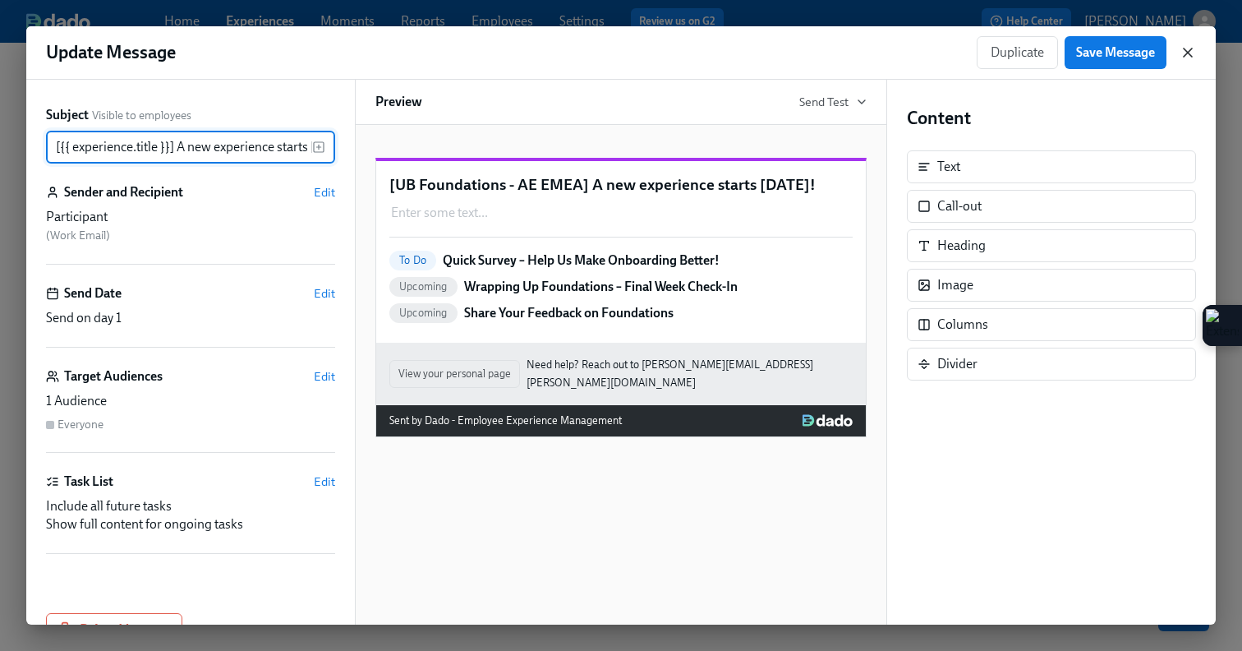
click at [1189, 52] on icon "button" at bounding box center [1188, 52] width 8 height 8
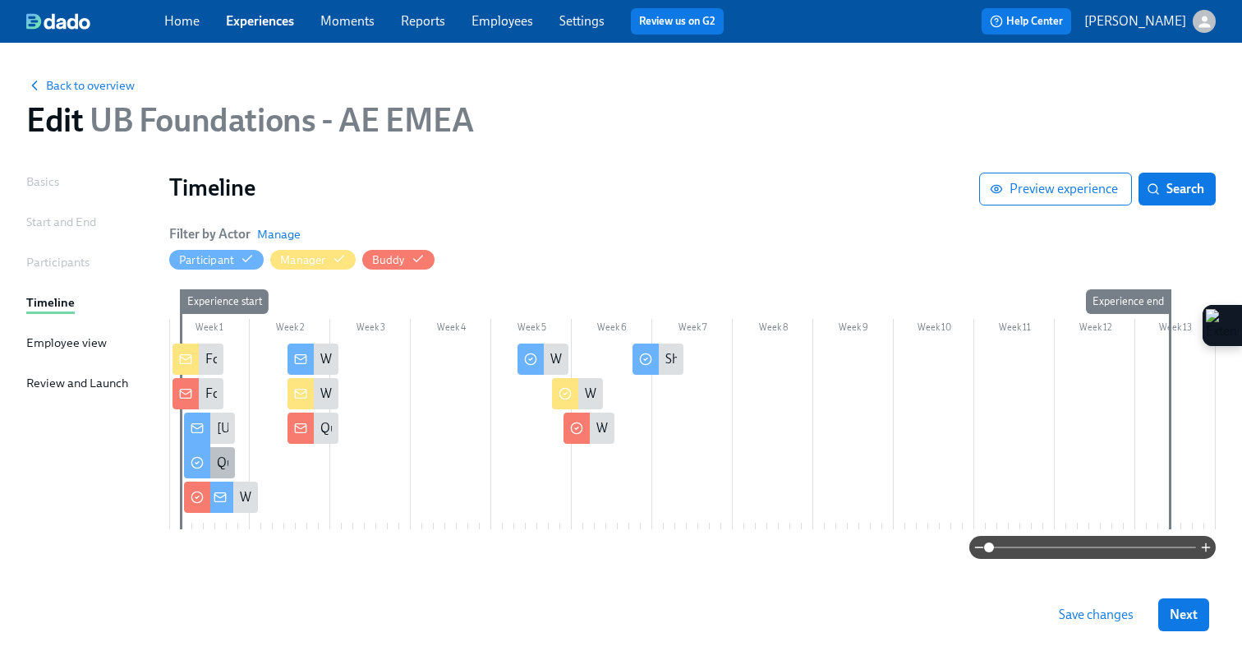
click at [196, 467] on icon at bounding box center [197, 462] width 13 height 13
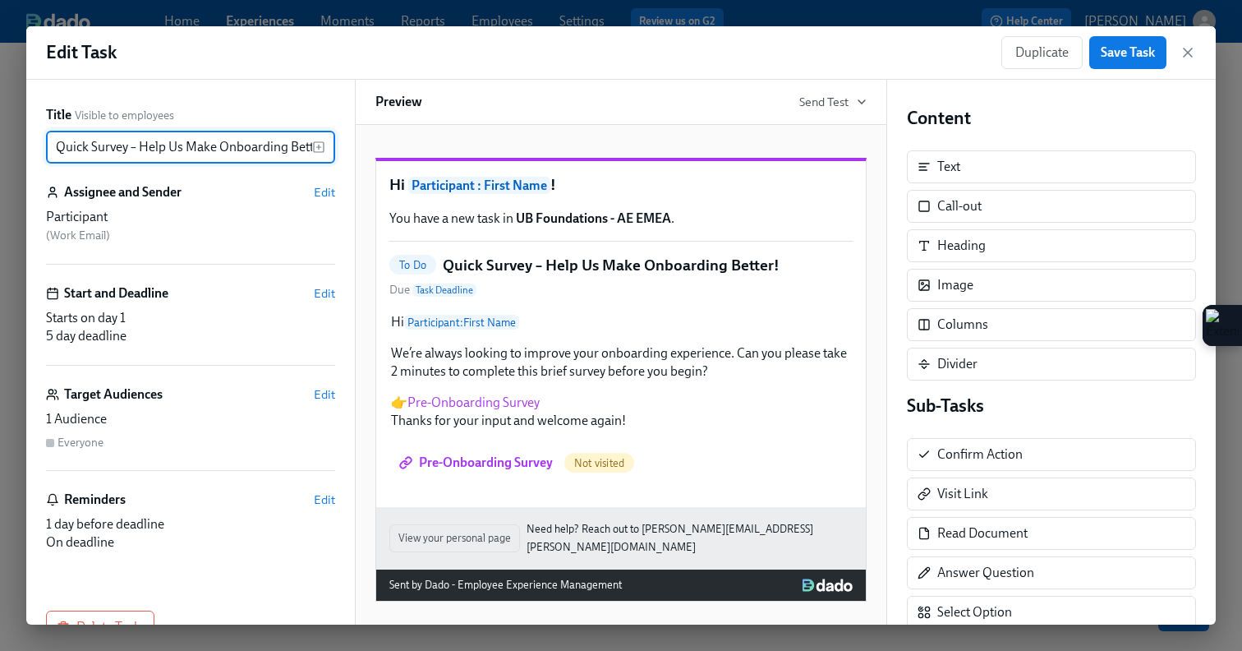
drag, startPoint x: 220, startPoint y: 146, endPoint x: 286, endPoint y: 151, distance: 65.9
click at [286, 151] on input "Quick Survey – Help Us Make Onboarding Better!" at bounding box center [179, 147] width 266 height 33
type input "Quick Survey – Help Us Make Foundations Better!"
click at [1130, 30] on div "Edit Task Duplicate Save Task" at bounding box center [621, 52] width 1190 height 53
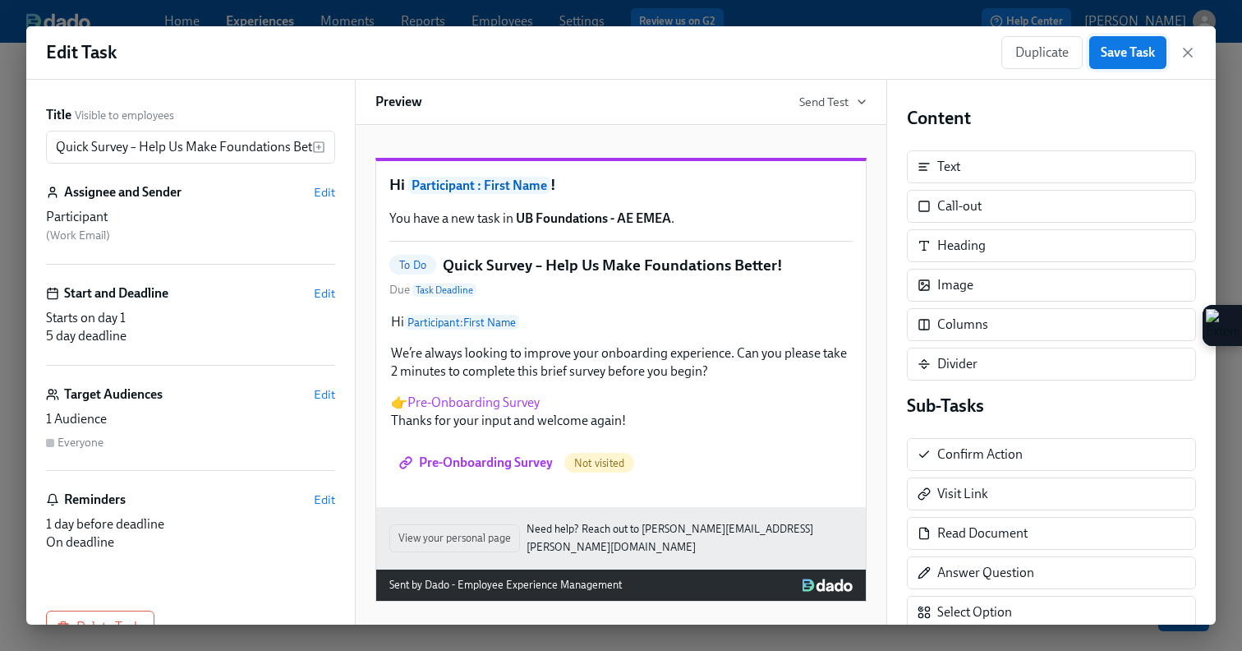
click at [1123, 50] on span "Save Task" at bounding box center [1128, 52] width 54 height 16
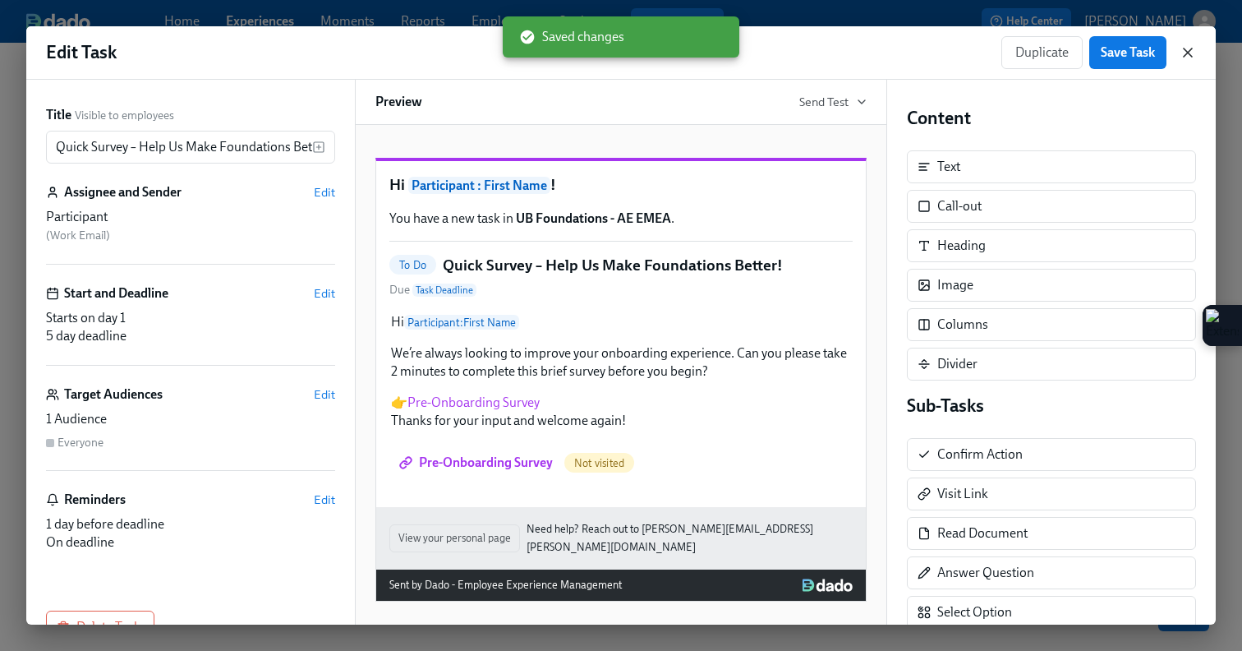
click at [1194, 56] on icon "button" at bounding box center [1188, 52] width 16 height 16
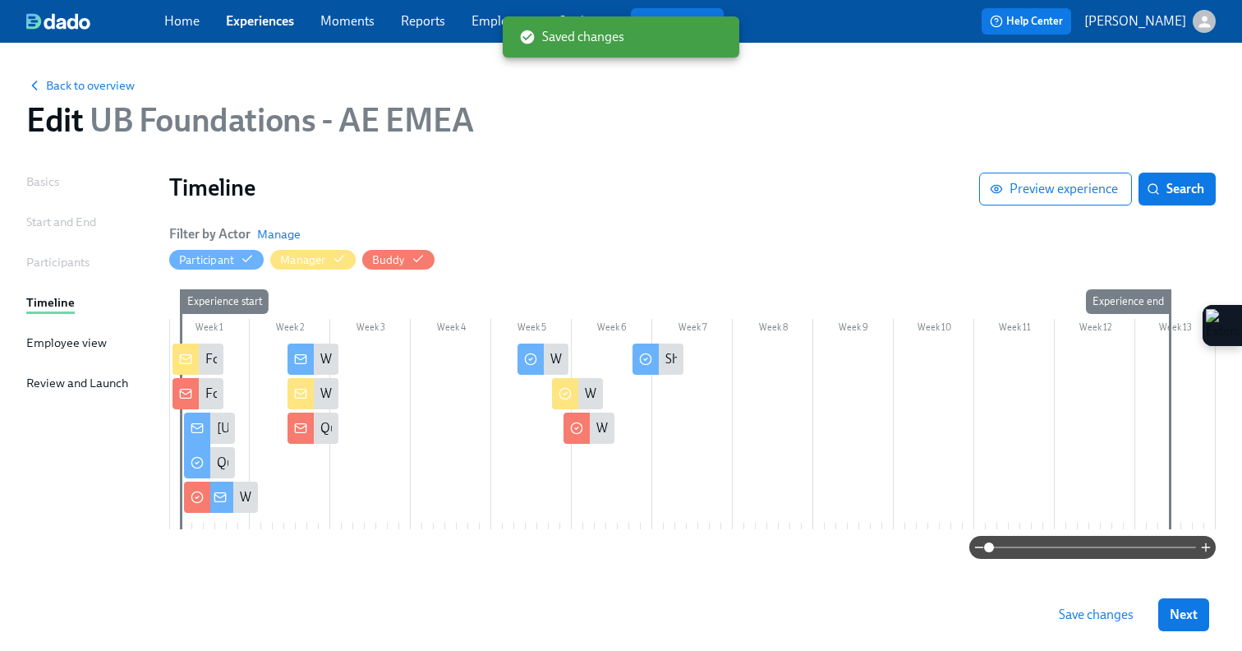
click at [196, 495] on icon at bounding box center [197, 496] width 13 height 13
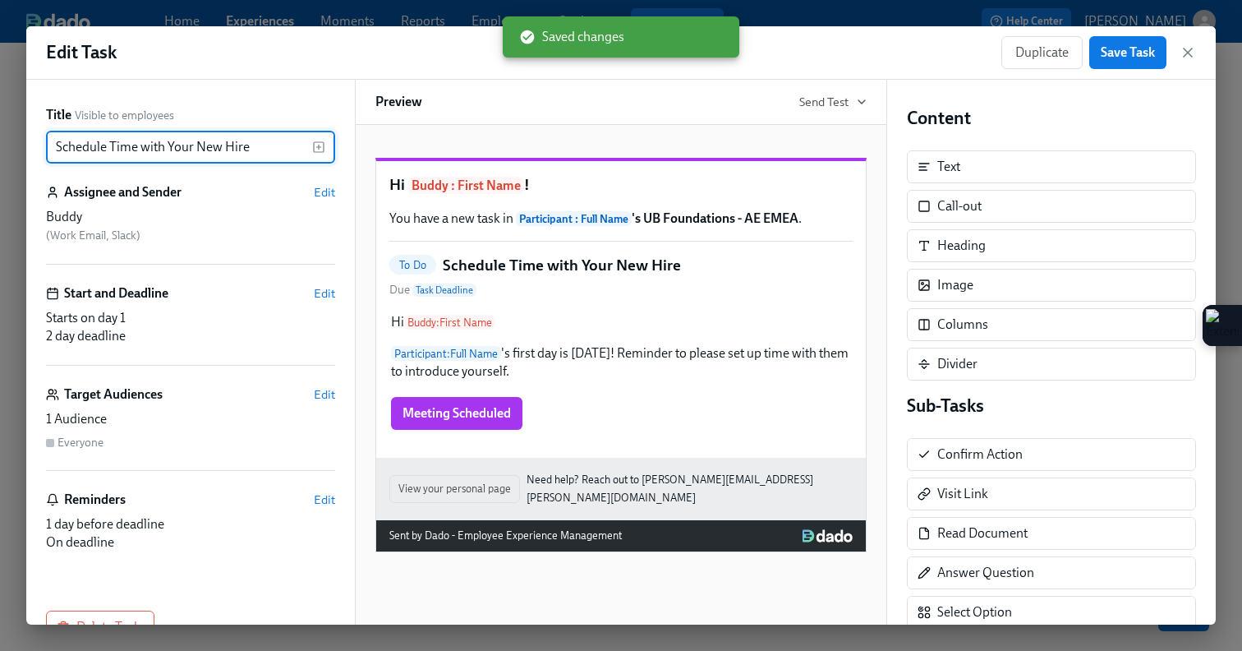
click at [53, 150] on input "Schedule Time with Your New Hire" at bounding box center [179, 147] width 266 height 33
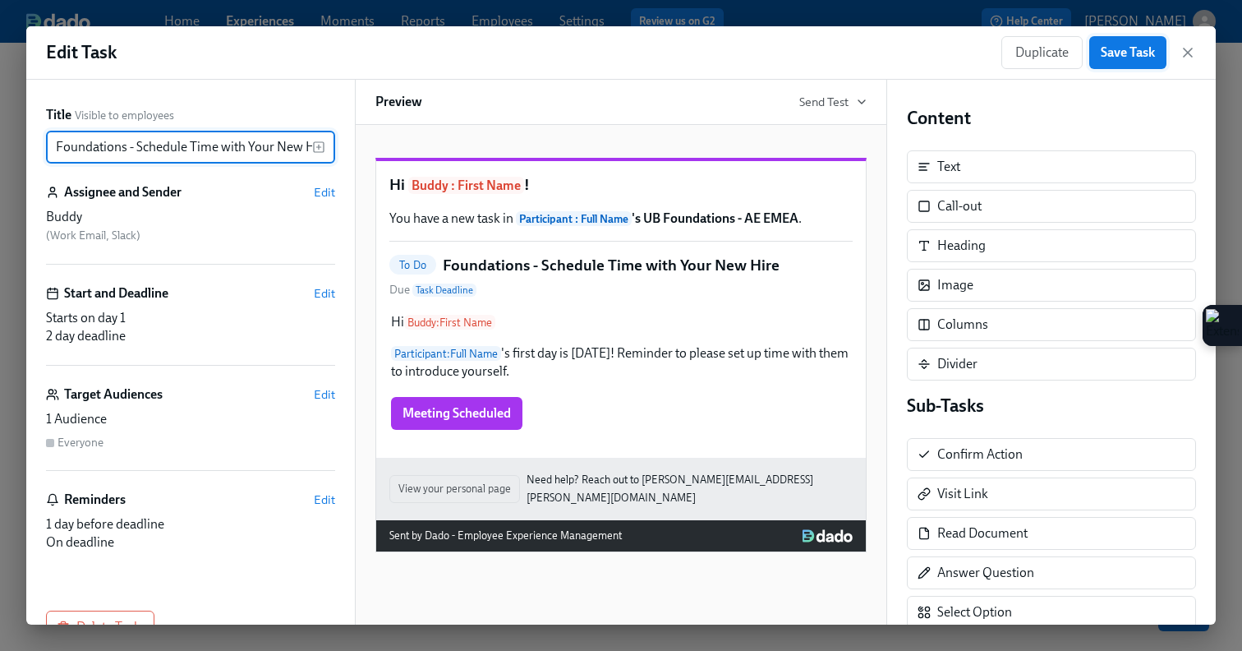
type input "Foundations - Schedule Time with Your New Hire"
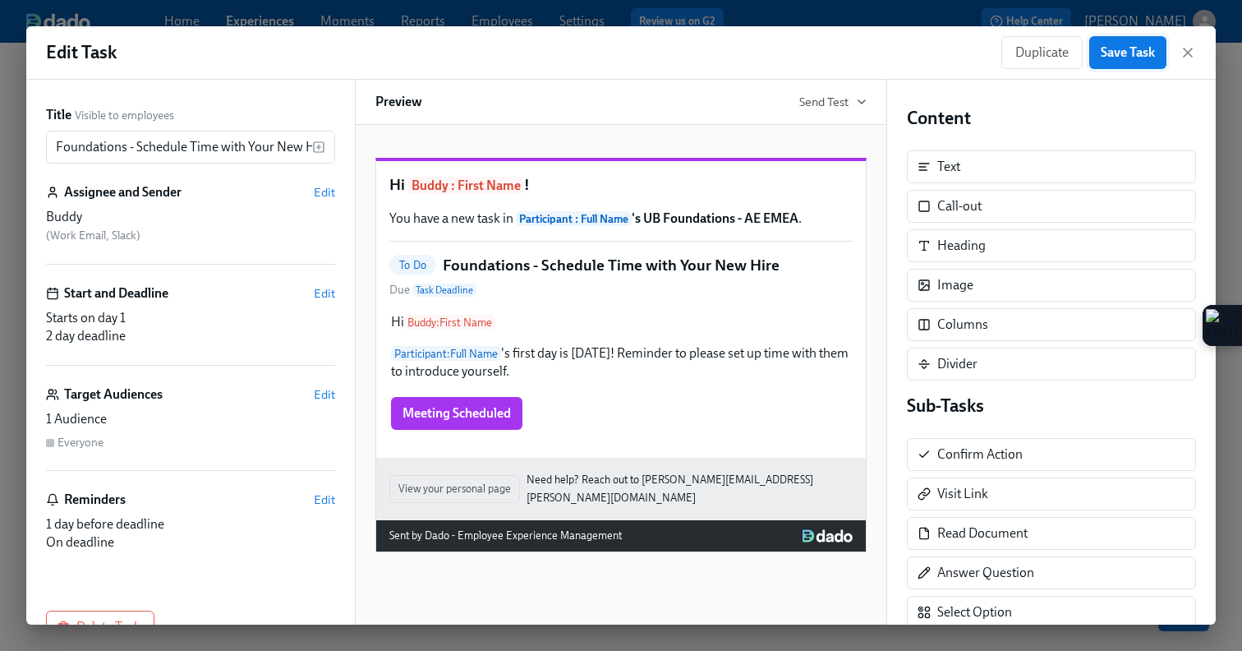
click at [1139, 68] on button "Save Task" at bounding box center [1127, 52] width 77 height 33
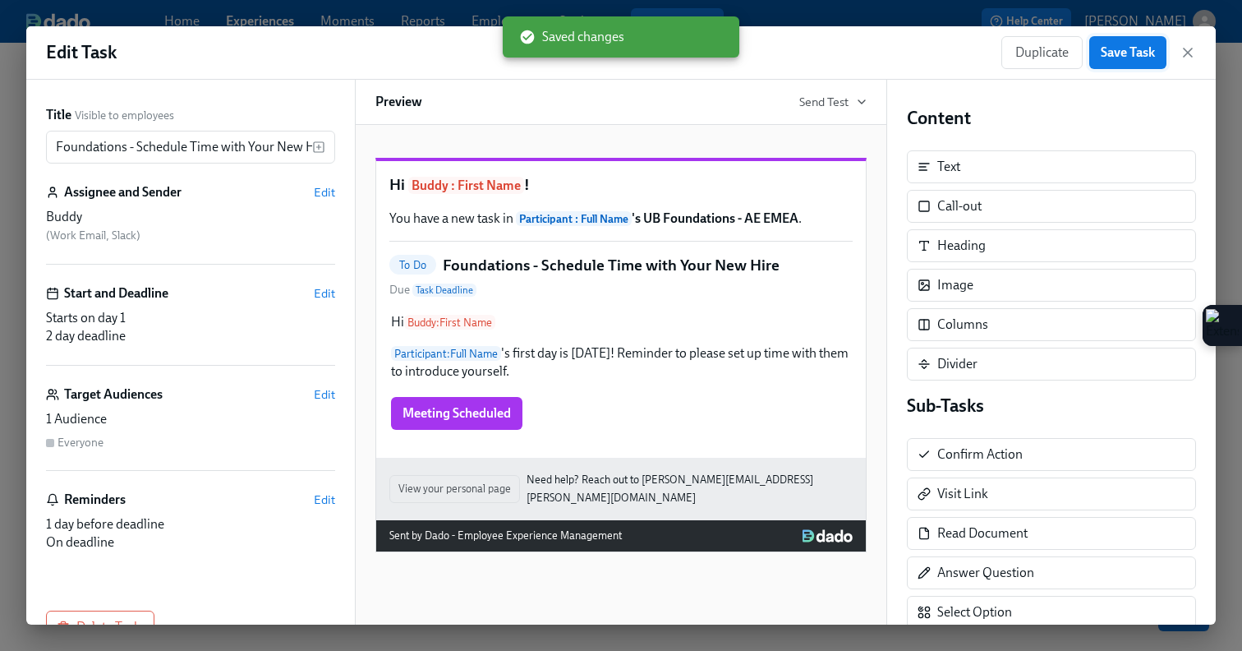
click at [1130, 52] on span "Save Task" at bounding box center [1128, 52] width 54 height 16
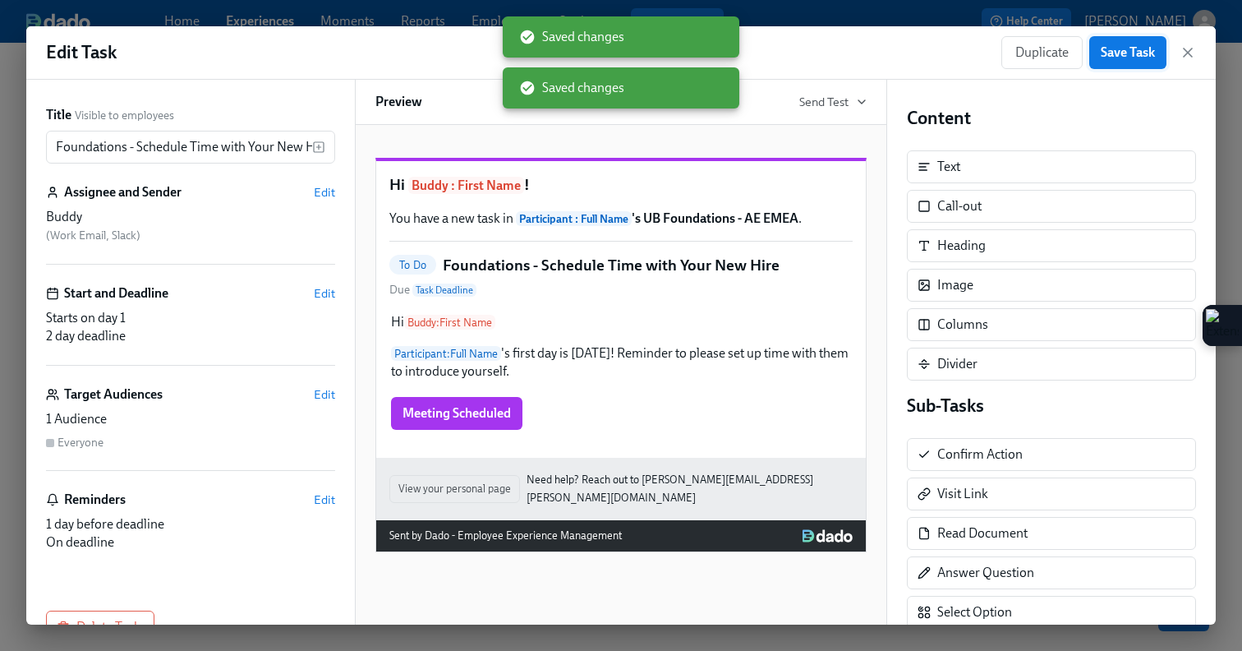
click at [1140, 51] on span "Save Task" at bounding box center [1128, 52] width 54 height 16
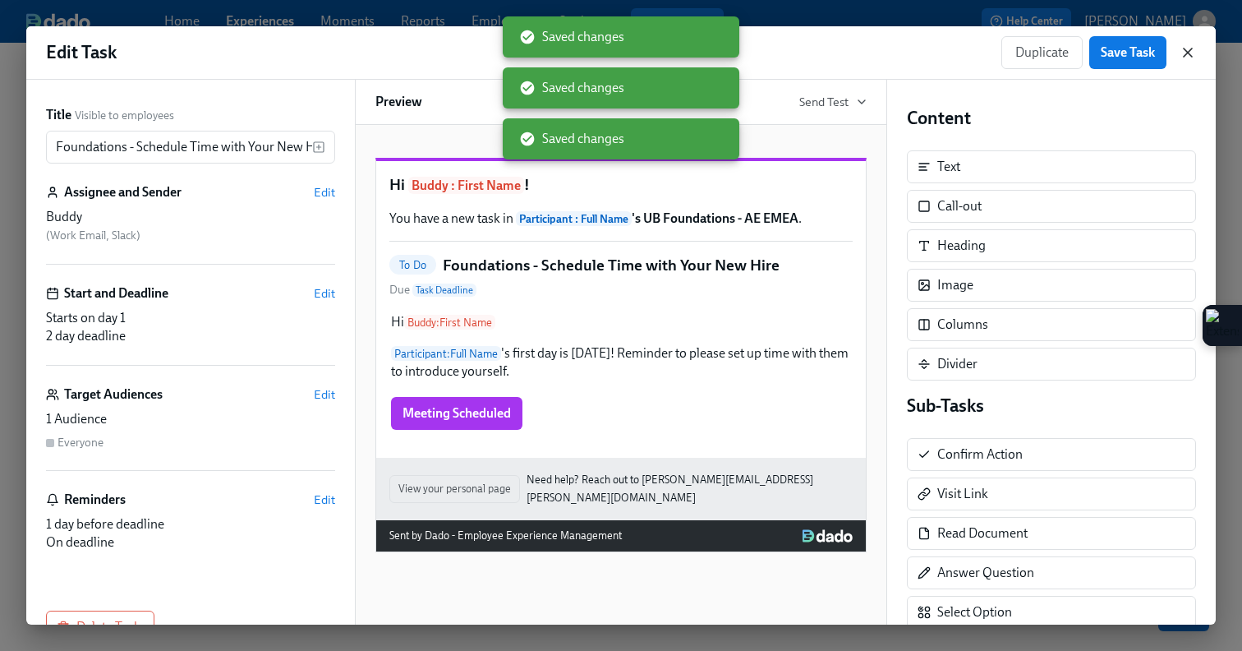
click at [1186, 51] on icon "button" at bounding box center [1188, 52] width 8 height 8
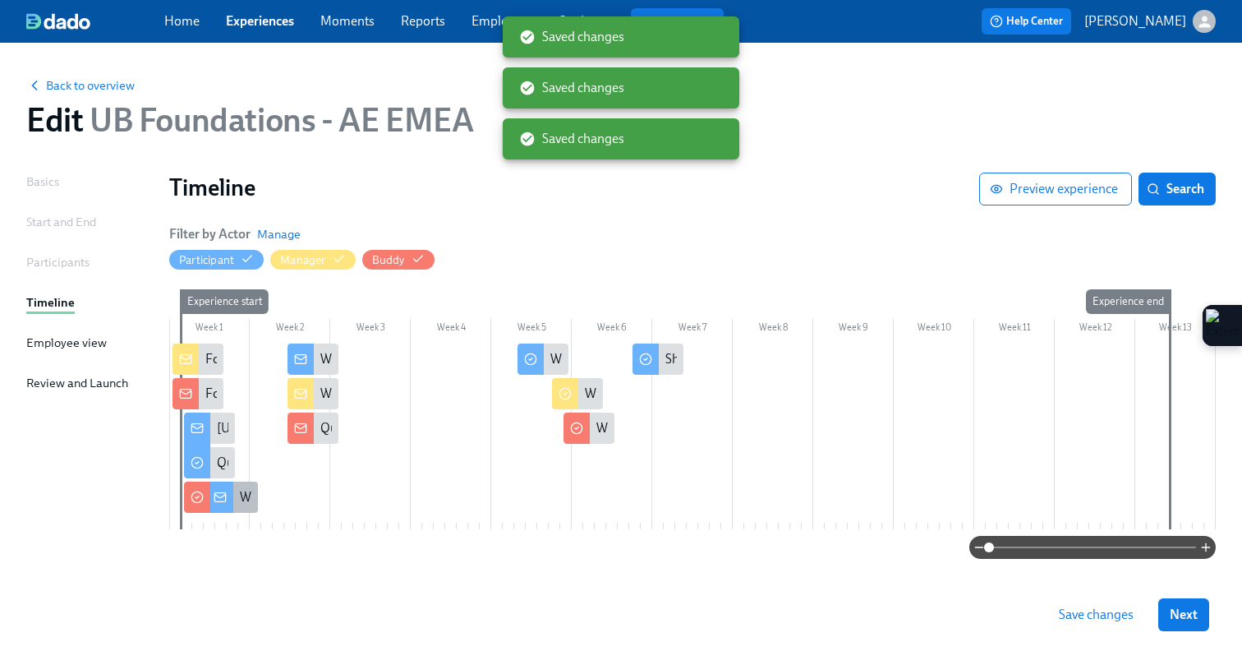
click at [237, 495] on div "Welcome to Foundations – What to Expect!" at bounding box center [232, 496] width 51 height 31
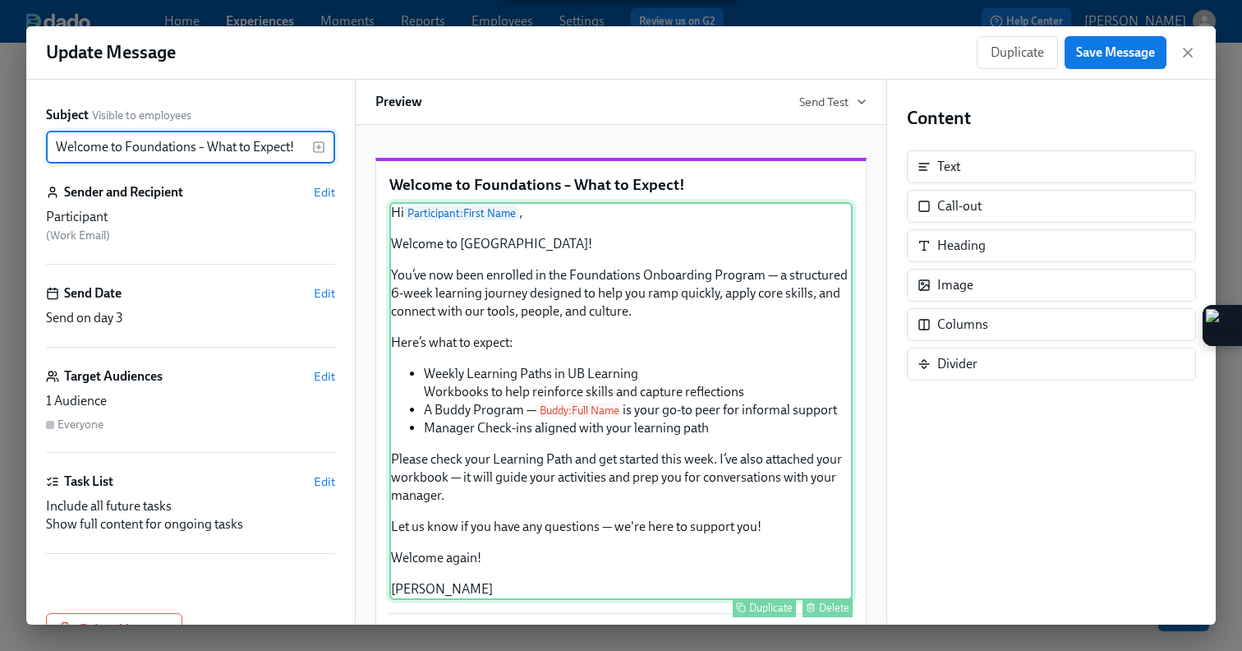
click at [657, 328] on div "Hi Participant : First Name , Welcome to Udemy! You’ve now been enrolled in the…" at bounding box center [620, 401] width 463 height 398
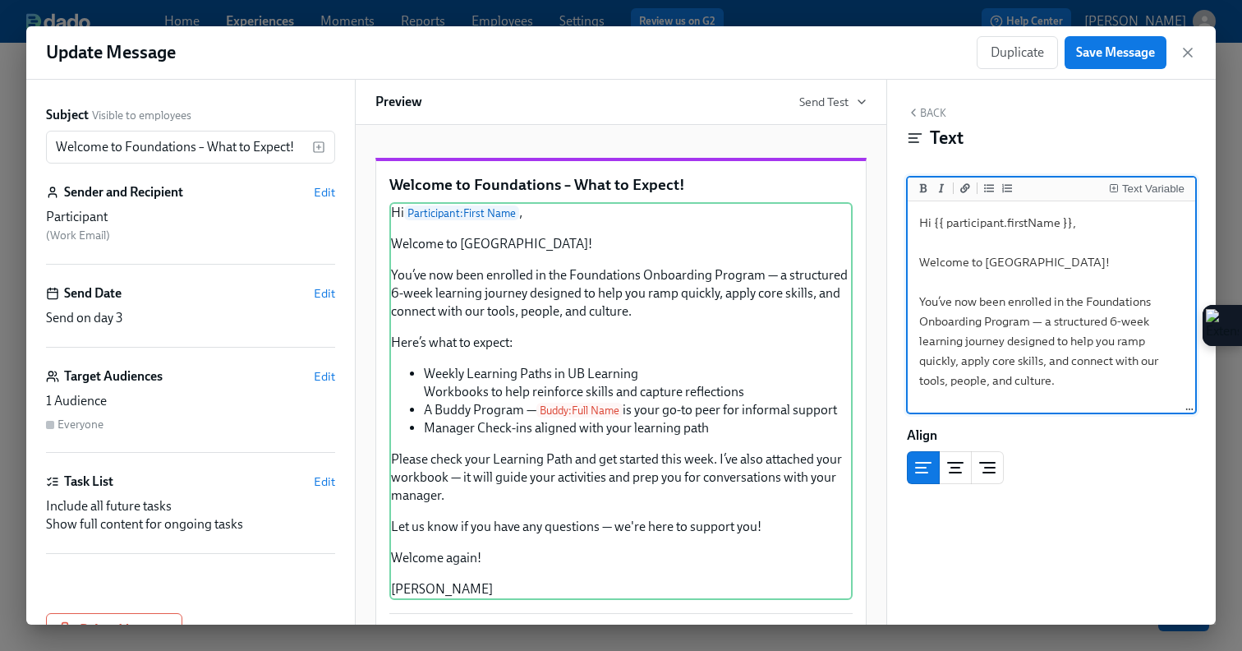
drag, startPoint x: 982, startPoint y: 324, endPoint x: 913, endPoint y: 324, distance: 68.2
click at [913, 324] on textarea "Hi {{ participant.firstName }}, Welcome to Udemy! You’ve now been enrolled in t…" at bounding box center [1051, 519] width 281 height 628
type textarea "Hi {{ participant.firstName }}, Welcome to Udemy! You’ve now been enrolled in t…"
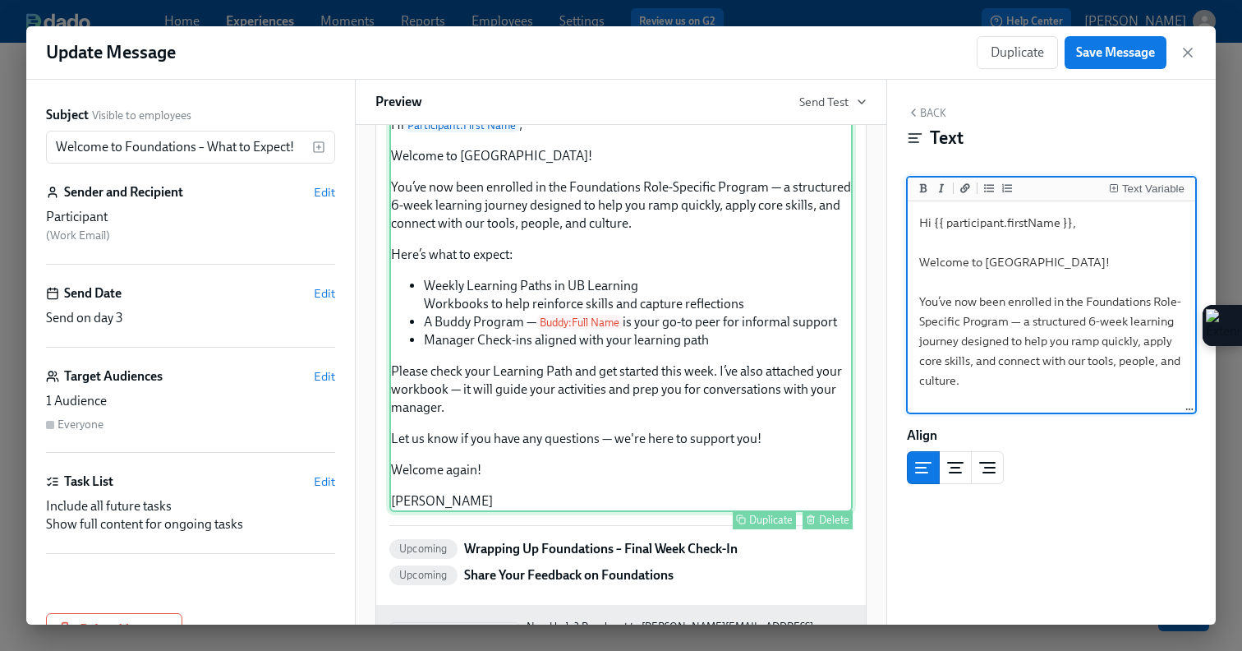
scroll to position [97, 0]
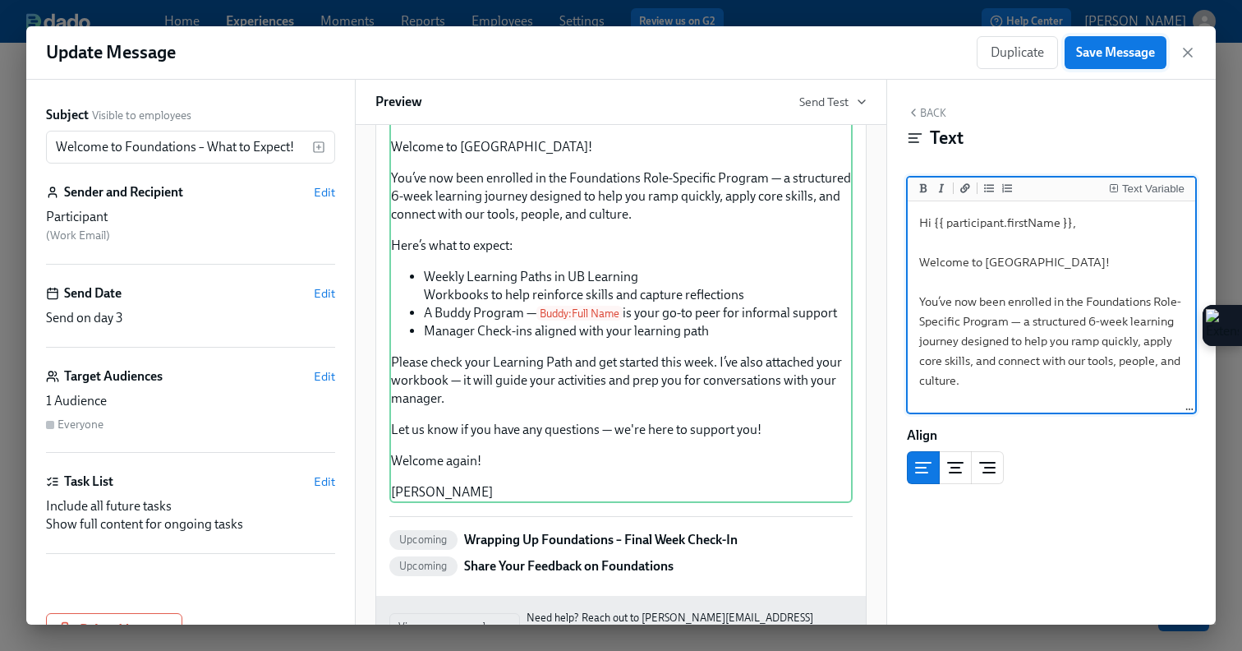
type textarea "Hi {{ participant.firstName }}, Welcome to [GEOGRAPHIC_DATA]! You’ve now been e…"
click at [1126, 59] on span "Save Message" at bounding box center [1115, 52] width 79 height 16
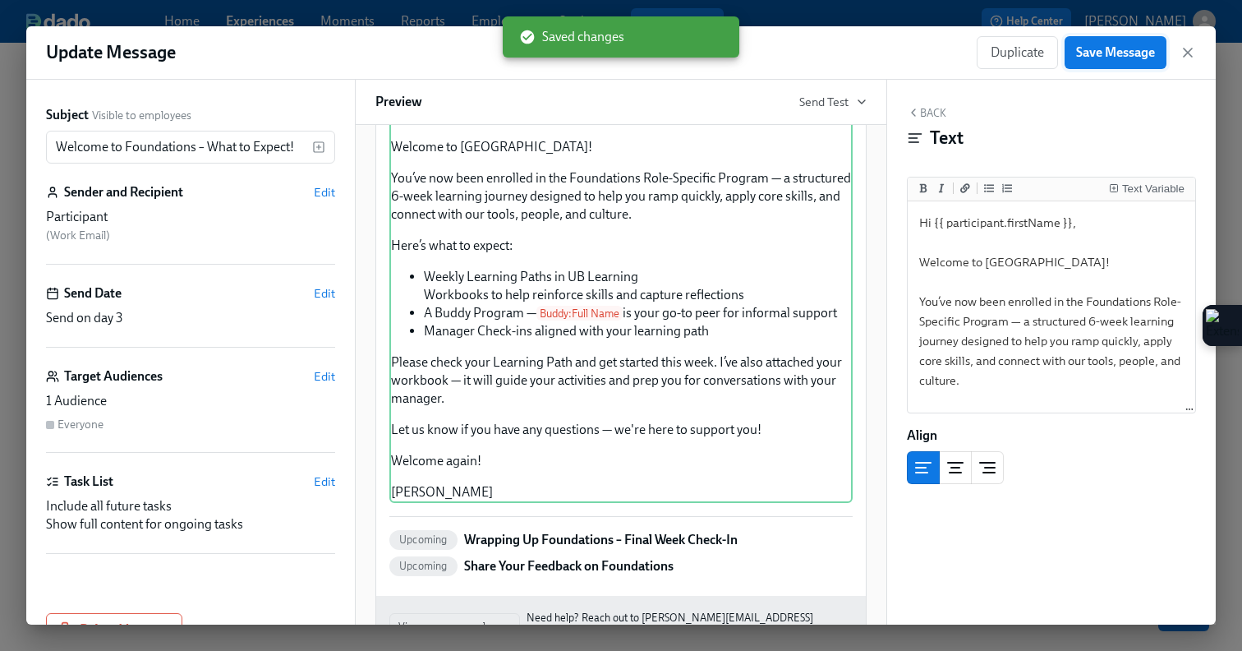
click at [1126, 59] on span "Save Message" at bounding box center [1115, 52] width 79 height 16
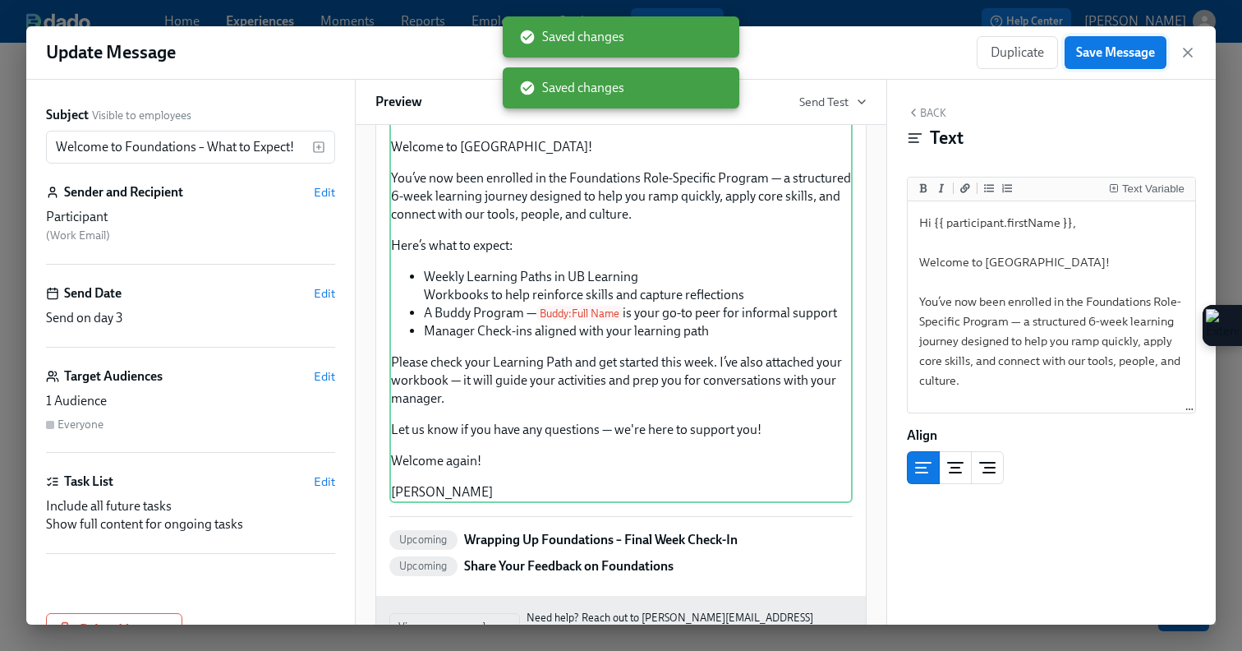
click at [1126, 59] on span "Save Message" at bounding box center [1115, 52] width 79 height 16
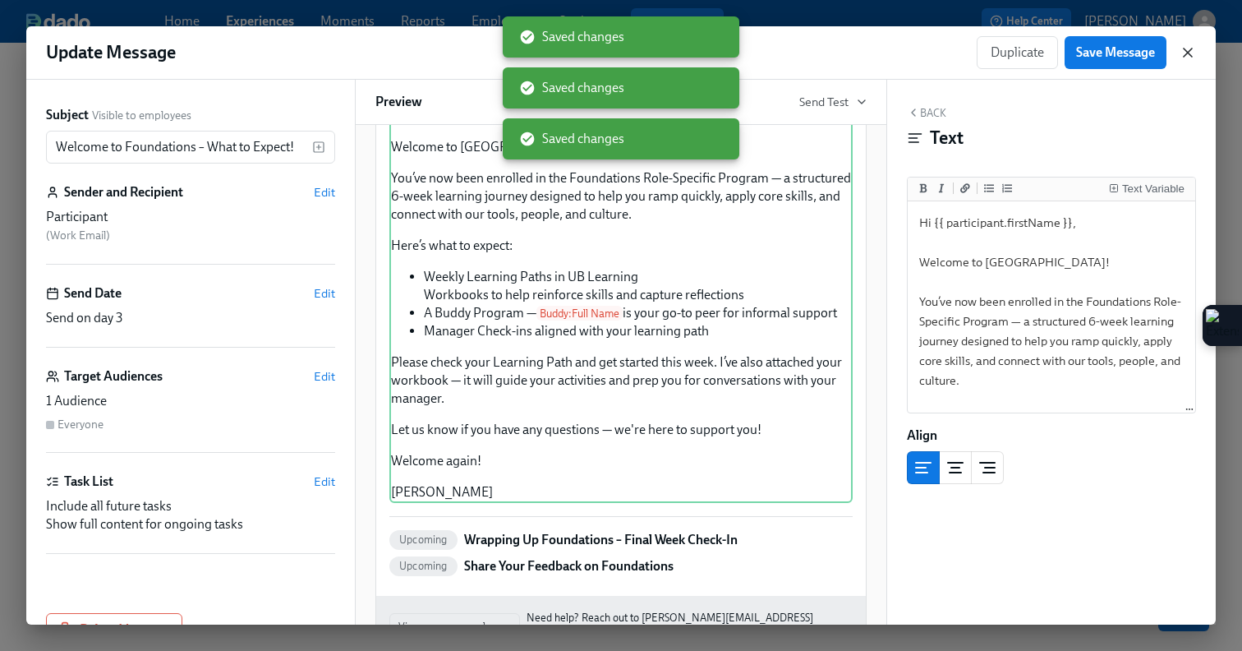
click at [1192, 53] on icon "button" at bounding box center [1188, 52] width 16 height 16
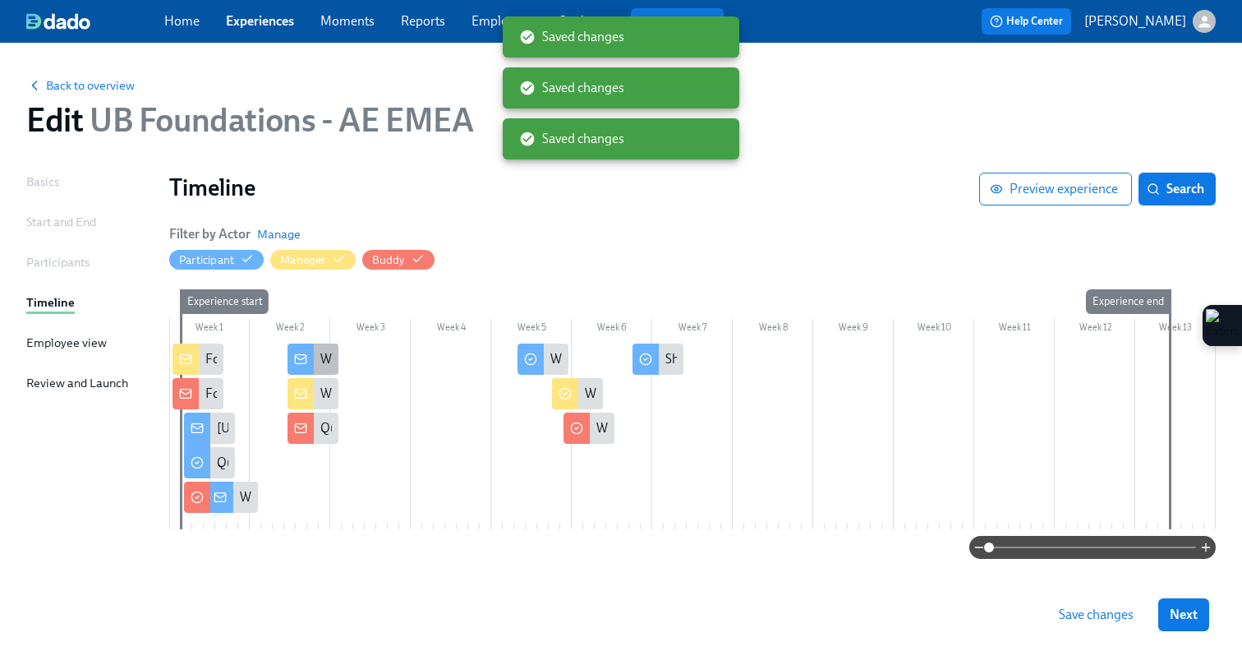
click at [297, 353] on icon at bounding box center [300, 358] width 13 height 13
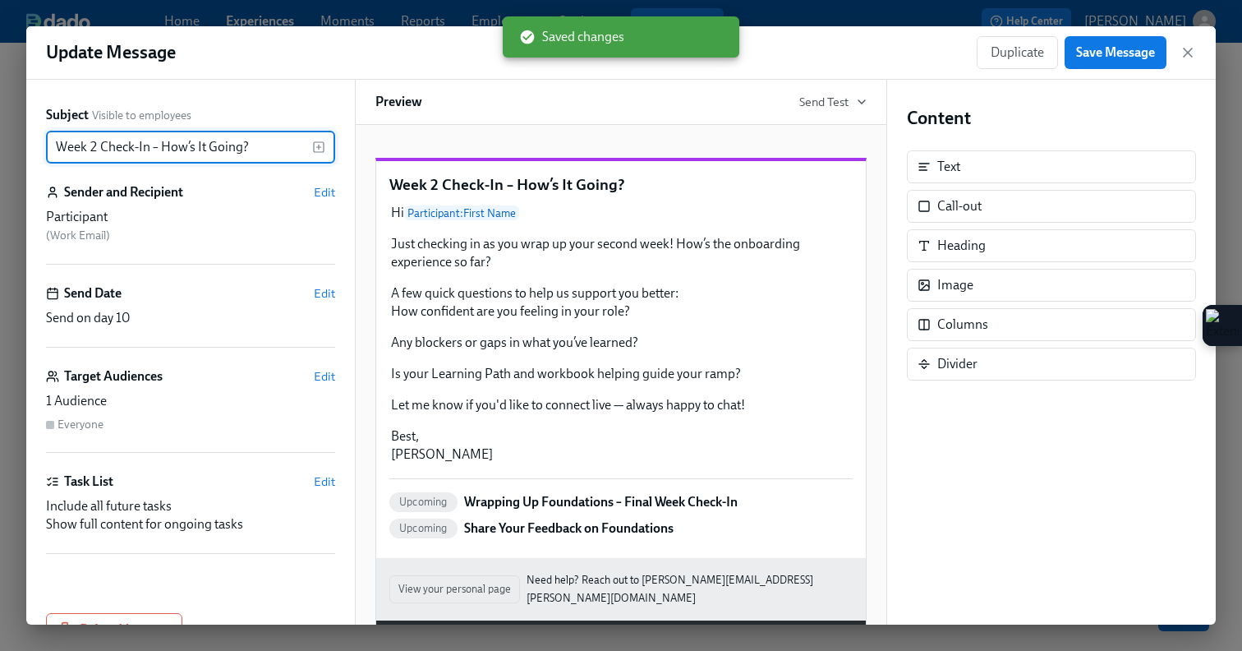
click at [57, 147] on input "Week 2 Check-In – How’s It Going?" at bounding box center [179, 147] width 266 height 33
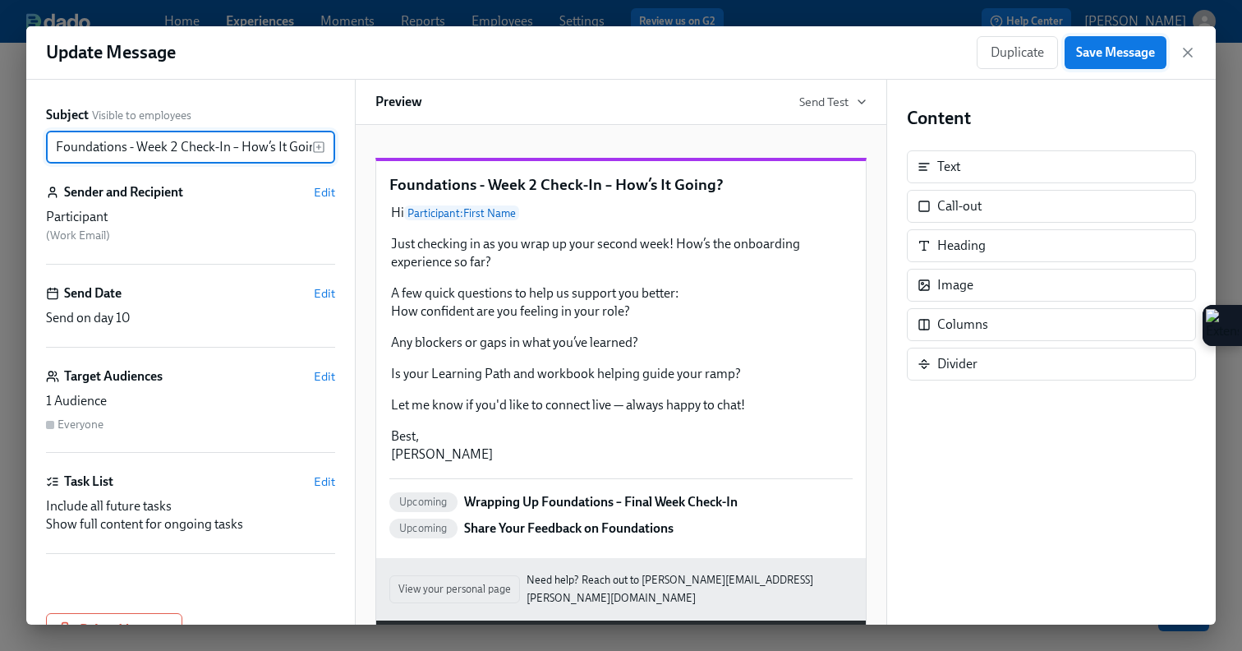
type input "Foundations - Week 2 Check-In – How’s It Going?"
click at [1120, 55] on span "Save Message" at bounding box center [1115, 52] width 79 height 16
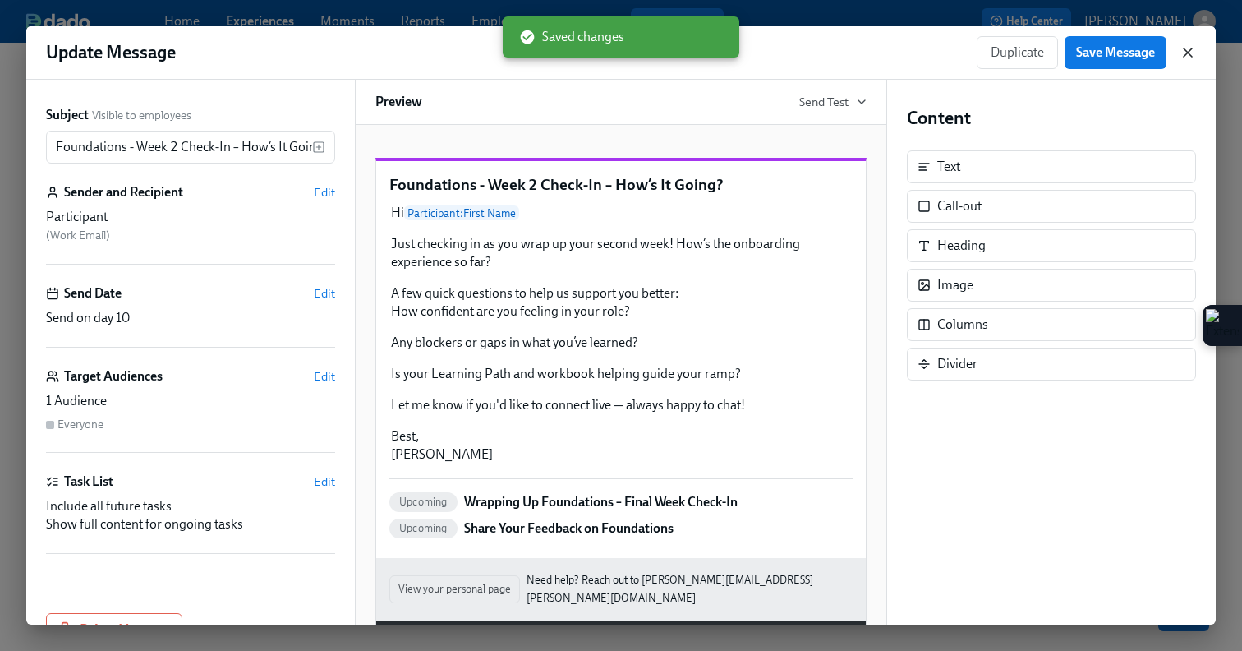
click at [1194, 50] on icon "button" at bounding box center [1188, 52] width 16 height 16
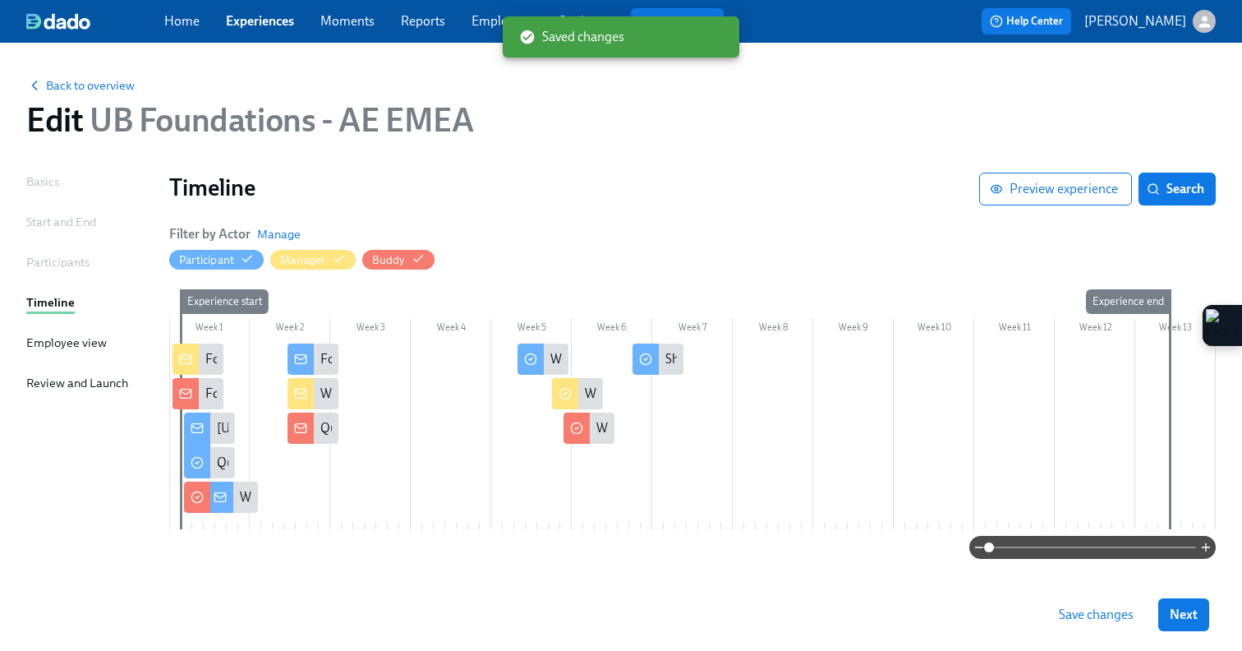
click at [283, 396] on div at bounding box center [692, 436] width 1047 height 186
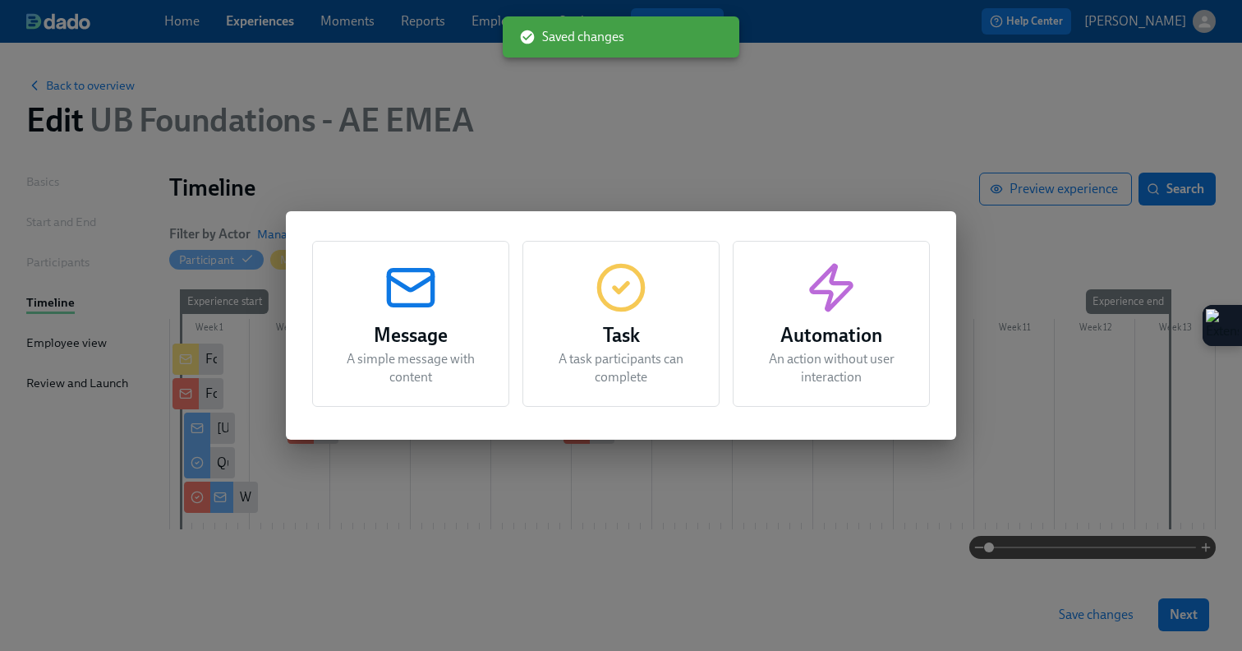
click at [513, 549] on div "Message A simple message with content Task A task participants can complete Aut…" at bounding box center [621, 325] width 1242 height 651
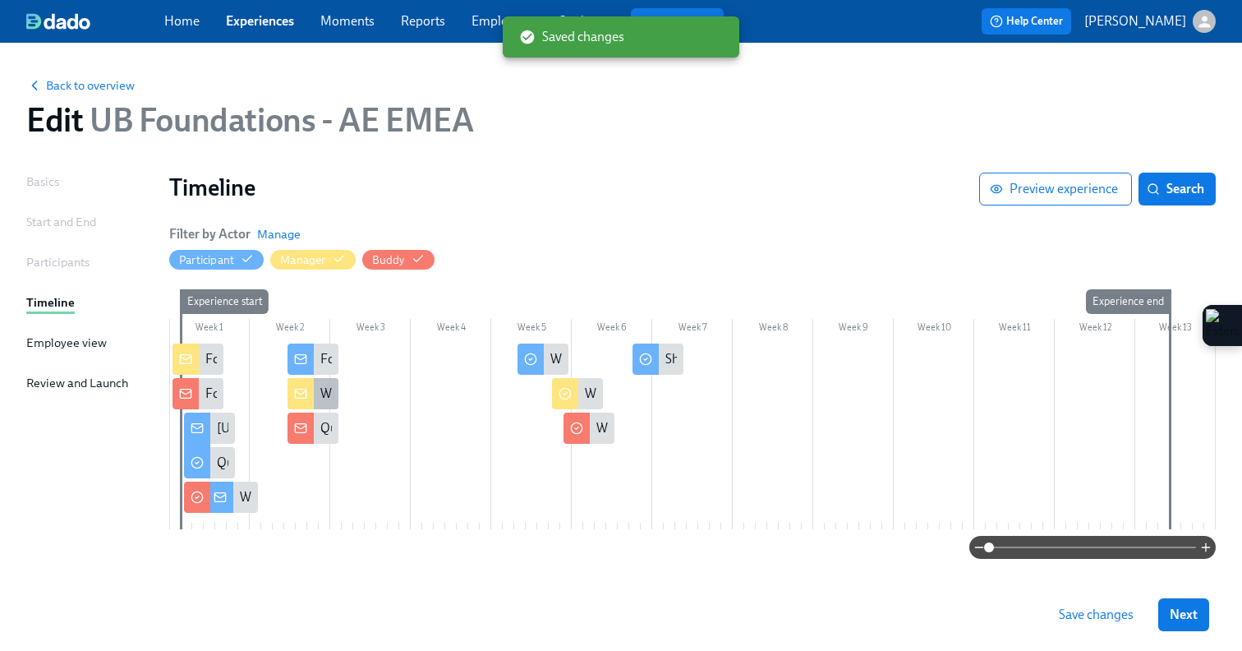
click at [313, 385] on div at bounding box center [301, 393] width 26 height 31
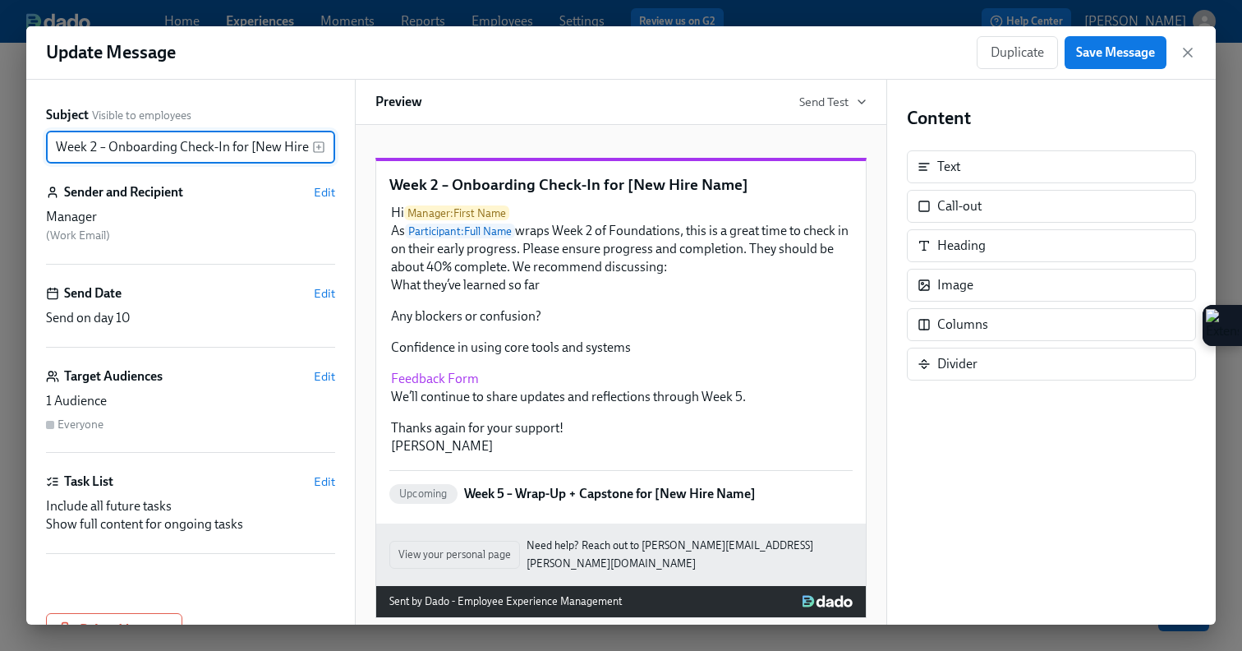
click at [59, 149] on input "Week 2 – Onboarding Check-In for [New Hire Name]" at bounding box center [179, 147] width 266 height 33
type input "Foundations Week 2 – Onboarding Check-In for [New Hire Name]"
click at [1102, 45] on span "Save Message" at bounding box center [1115, 52] width 79 height 16
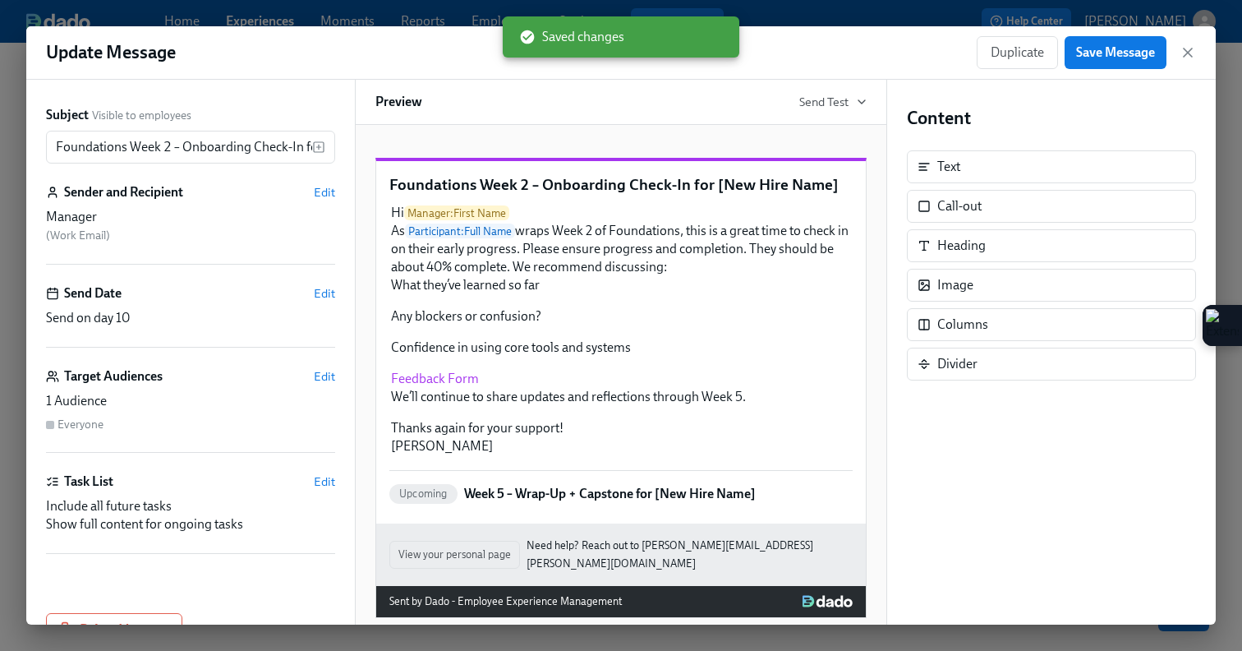
click at [1198, 57] on div "Update Message Duplicate Save Message" at bounding box center [621, 52] width 1190 height 53
click at [1181, 48] on icon "button" at bounding box center [1188, 52] width 16 height 16
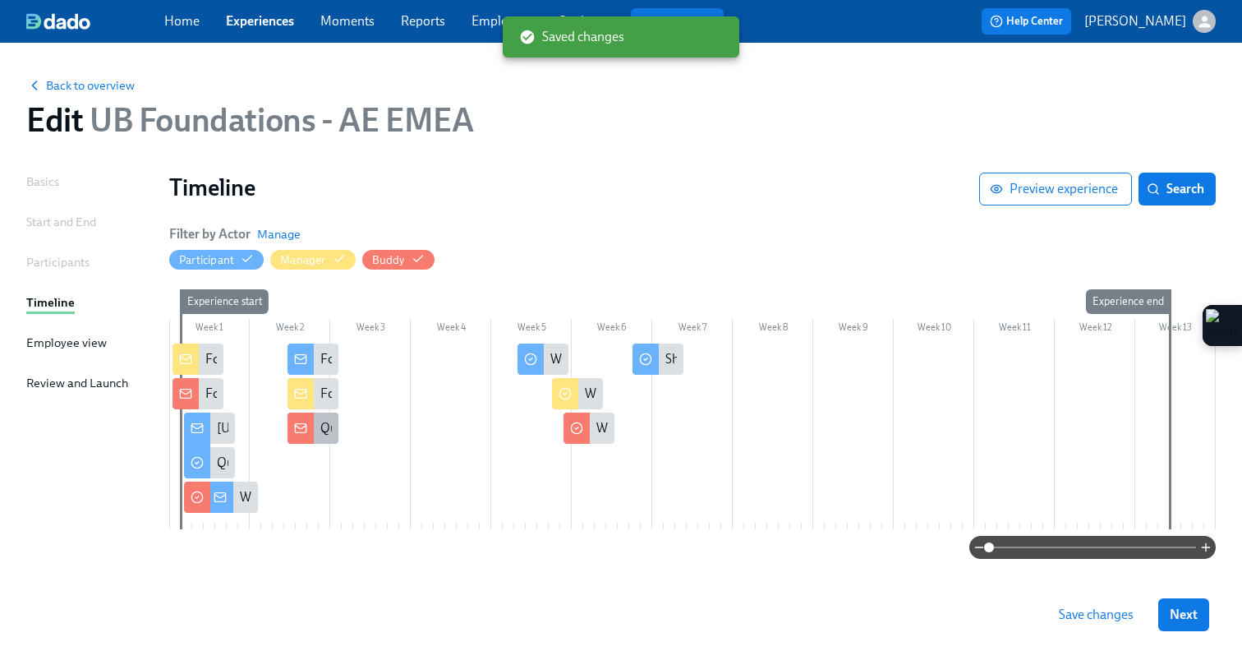
click at [297, 425] on icon at bounding box center [300, 427] width 13 height 13
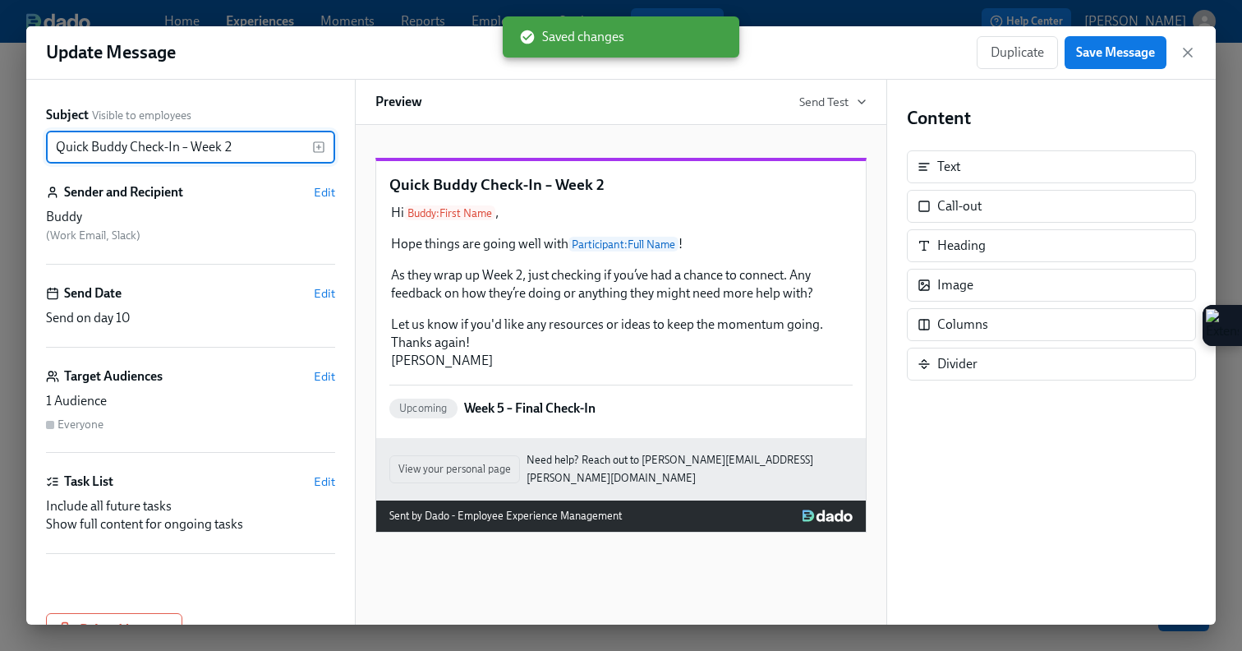
click at [54, 151] on input "Quick Buddy Check-In – Week 2" at bounding box center [179, 147] width 266 height 33
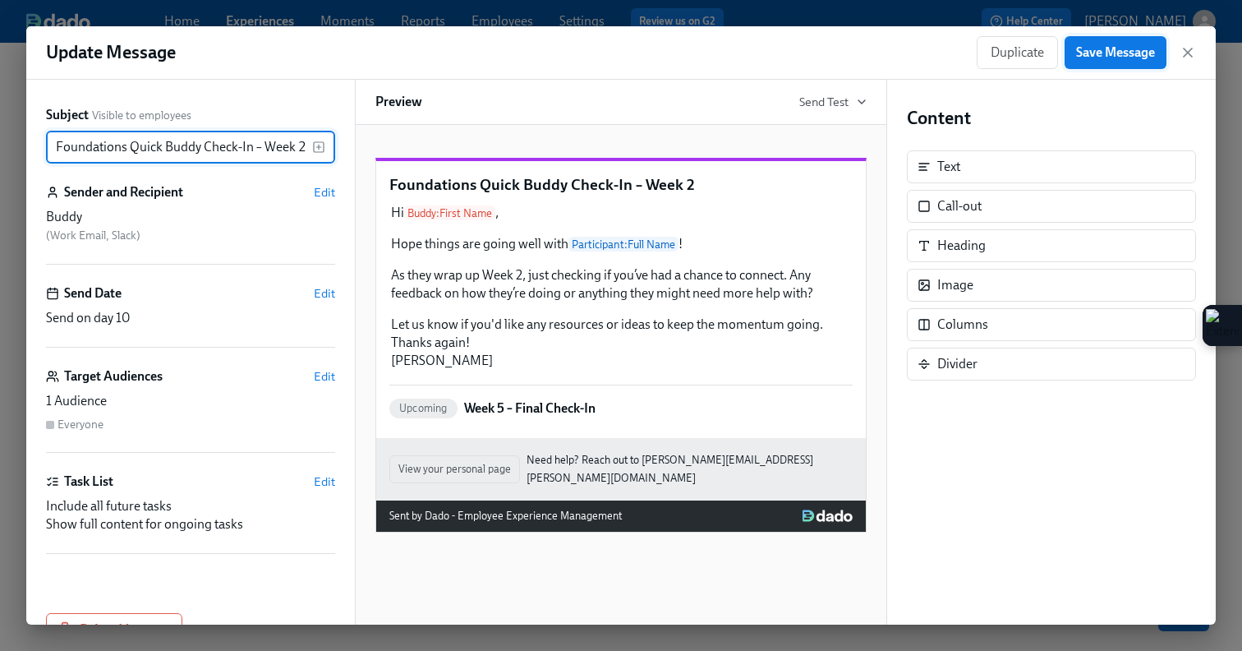
type input "Foundations Quick Buddy Check-In – Week 2"
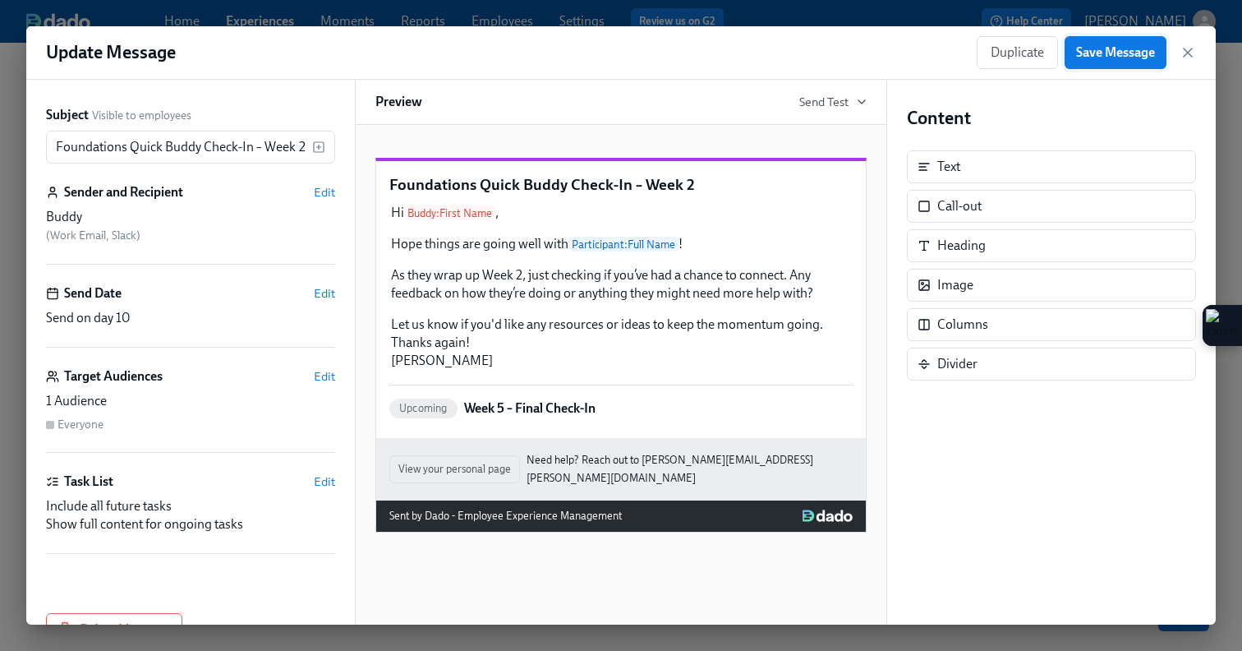
click at [1107, 52] on span "Save Message" at bounding box center [1115, 52] width 79 height 16
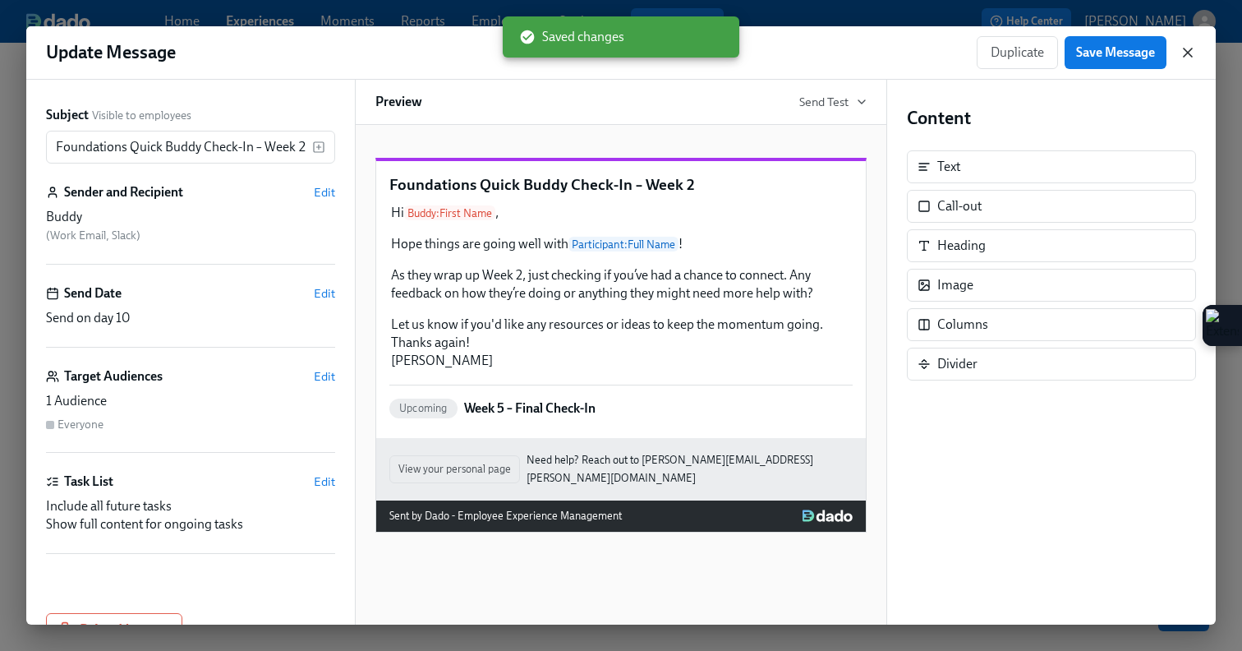
click at [1181, 53] on icon "button" at bounding box center [1188, 52] width 16 height 16
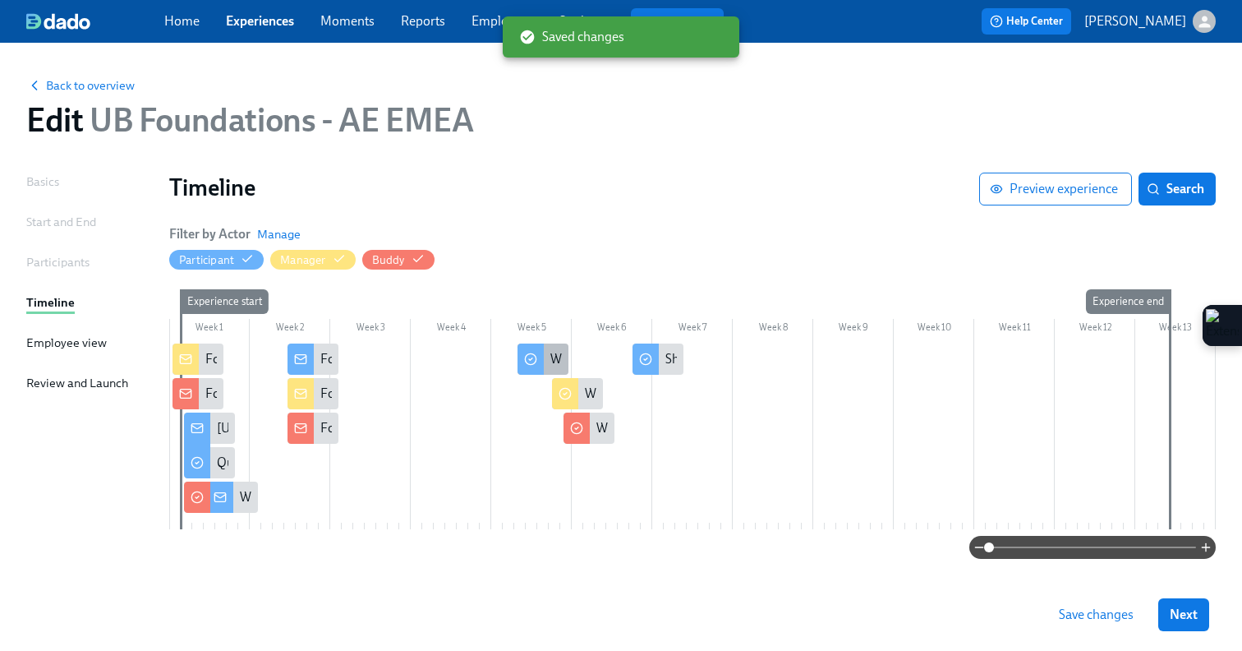
click at [530, 363] on icon at bounding box center [530, 358] width 13 height 13
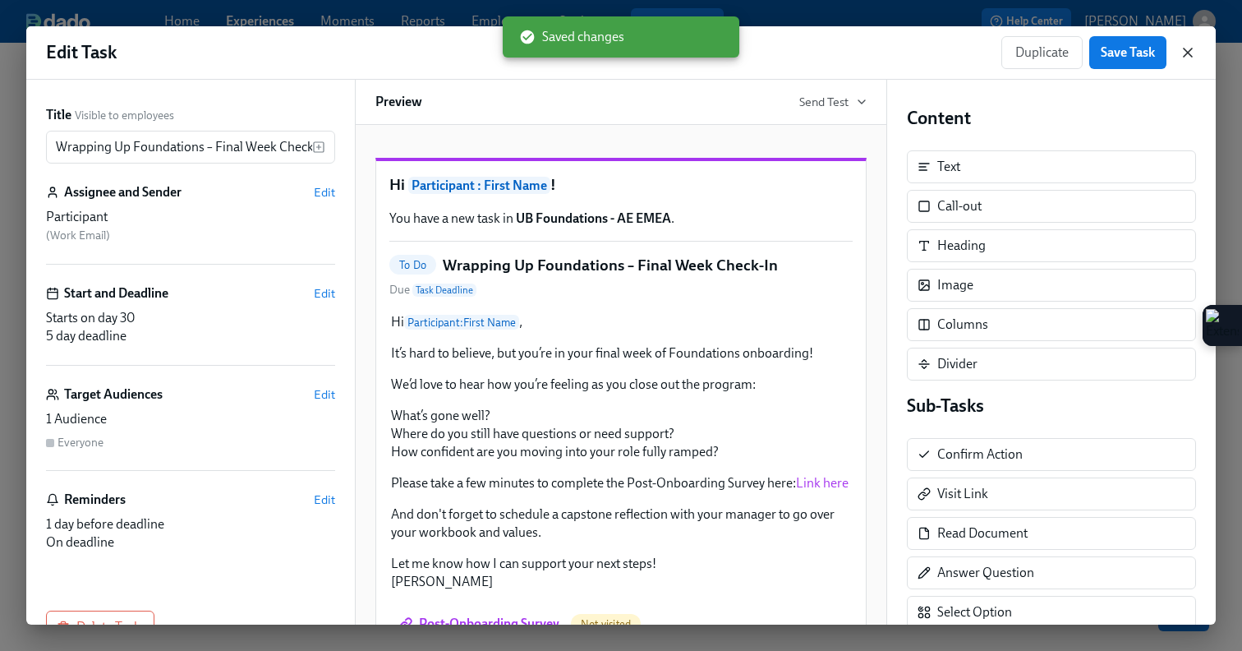
click at [1191, 55] on icon "button" at bounding box center [1188, 52] width 16 height 16
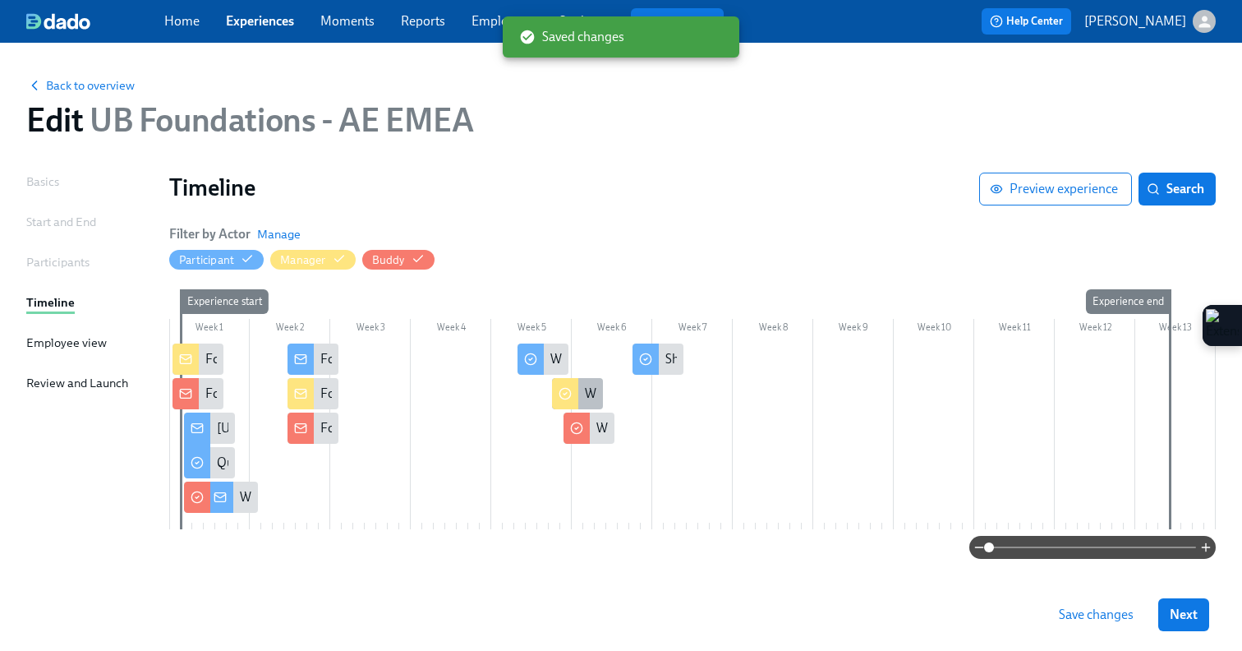
click at [572, 379] on div at bounding box center [565, 393] width 26 height 31
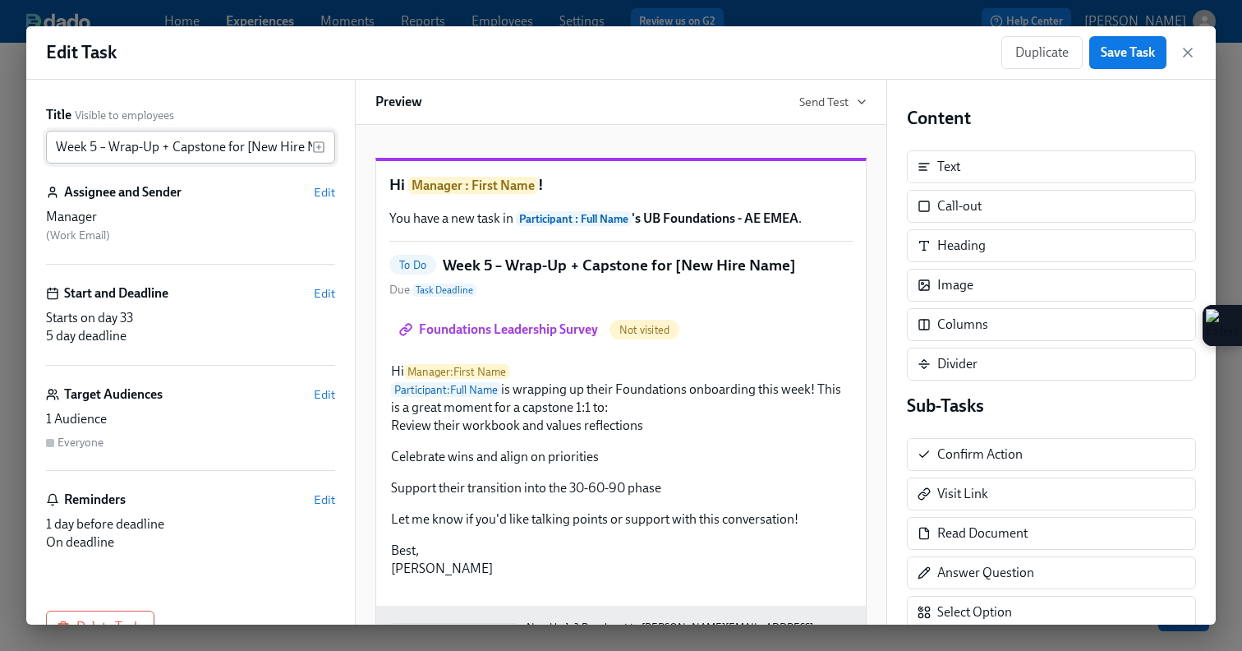
click at [53, 145] on input "Week 5 – Wrap-Up + Capstone for [New Hire Name]" at bounding box center [179, 147] width 266 height 33
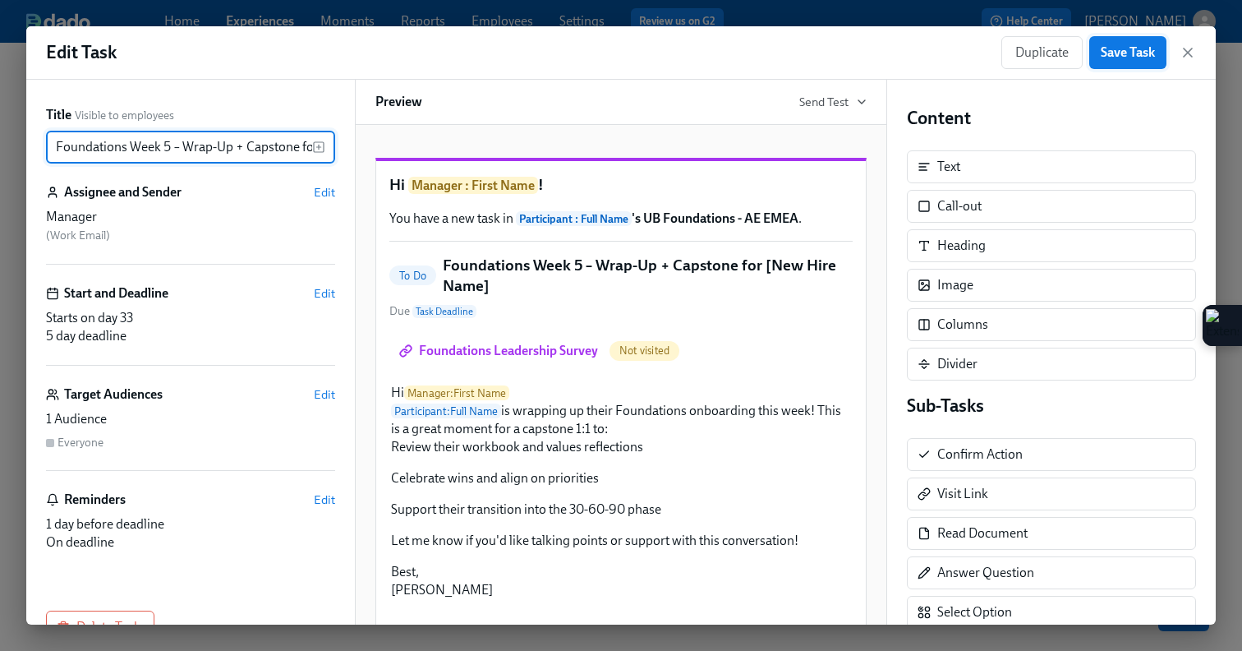
type input "Foundations Week 5 – Wrap-Up + Capstone for [New Hire Name]"
click at [1123, 55] on span "Save Task" at bounding box center [1128, 52] width 54 height 16
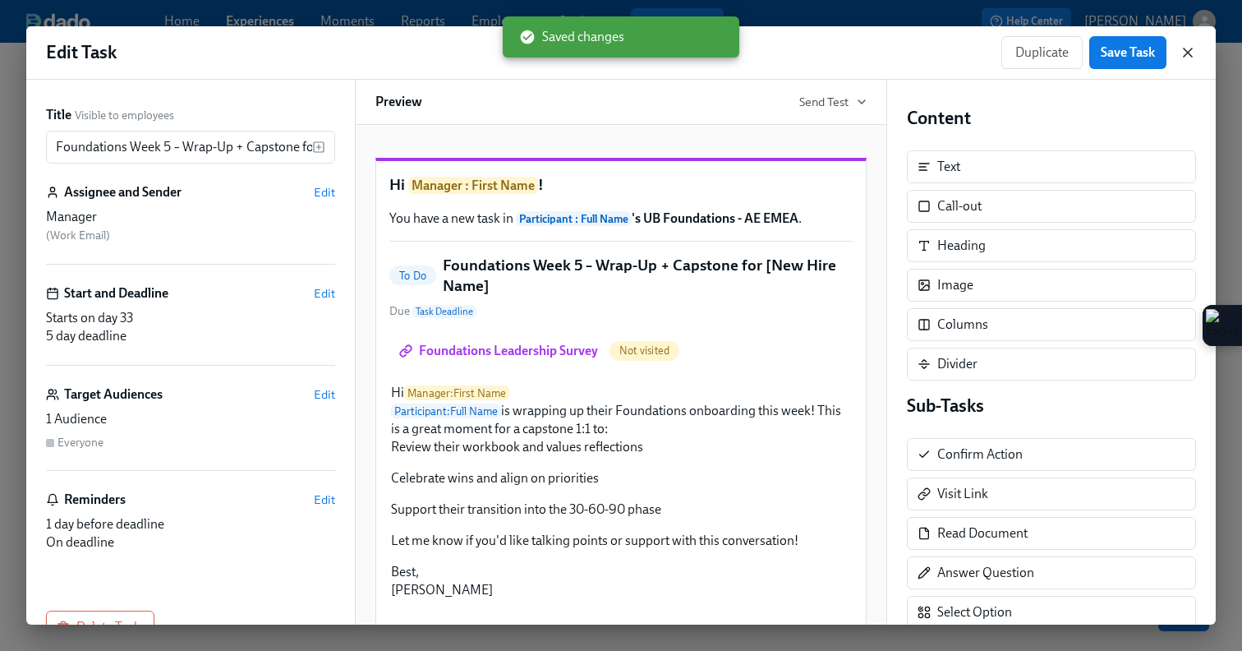
click at [1189, 53] on icon "button" at bounding box center [1188, 52] width 8 height 8
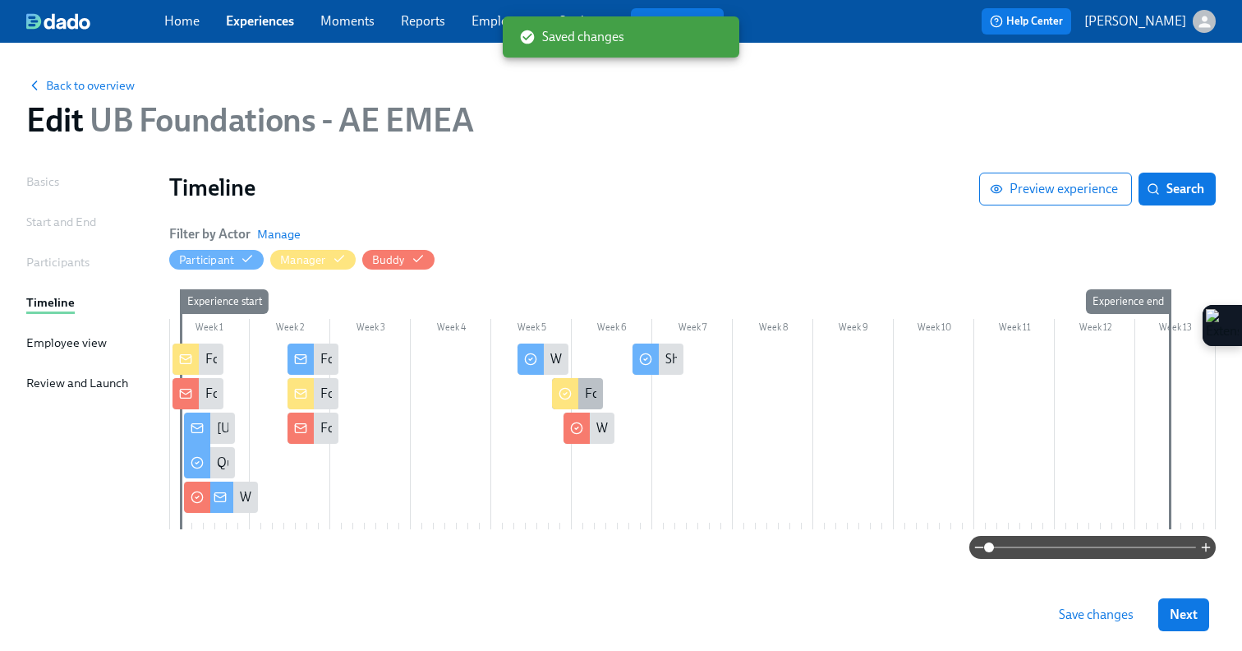
click at [571, 389] on icon at bounding box center [565, 393] width 13 height 13
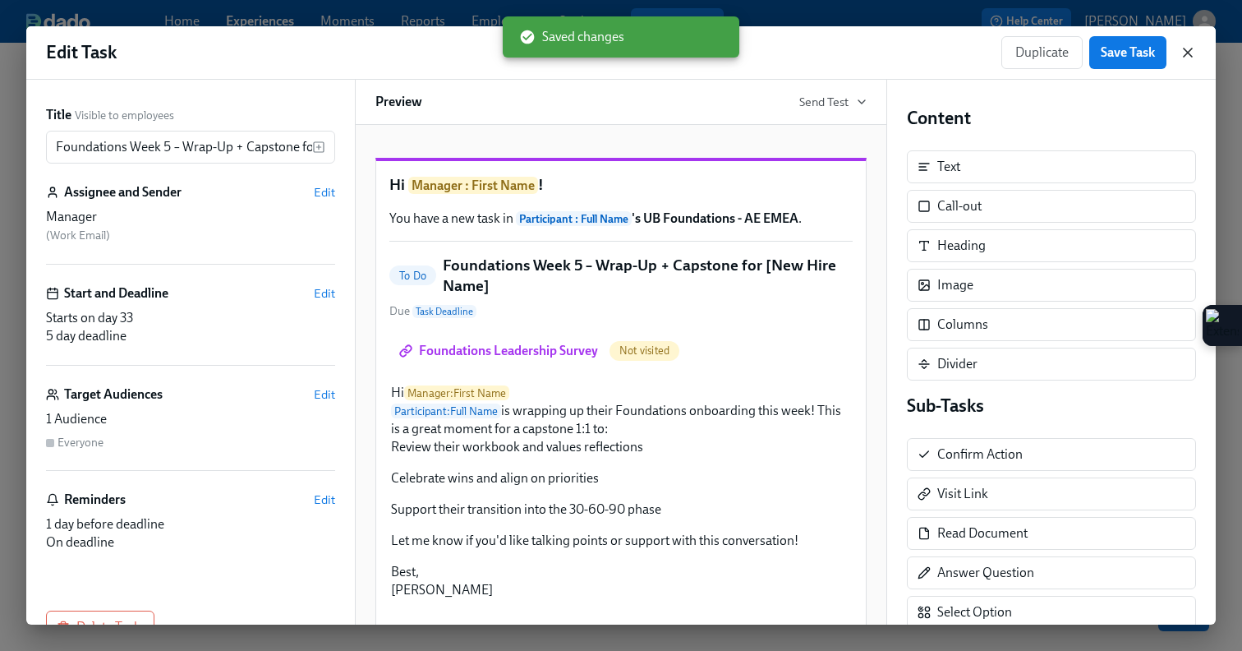
click at [1183, 55] on icon "button" at bounding box center [1188, 52] width 16 height 16
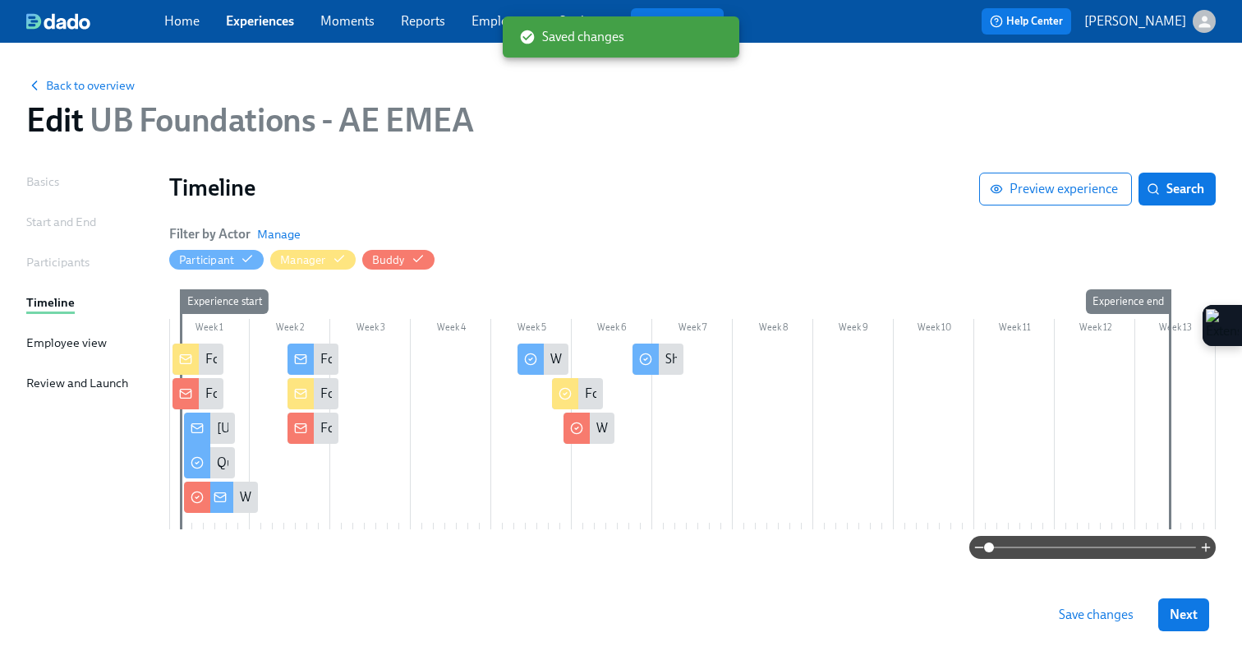
click at [571, 428] on div at bounding box center [568, 427] width 8 height 31
click at [576, 431] on icon at bounding box center [576, 427] width 13 height 13
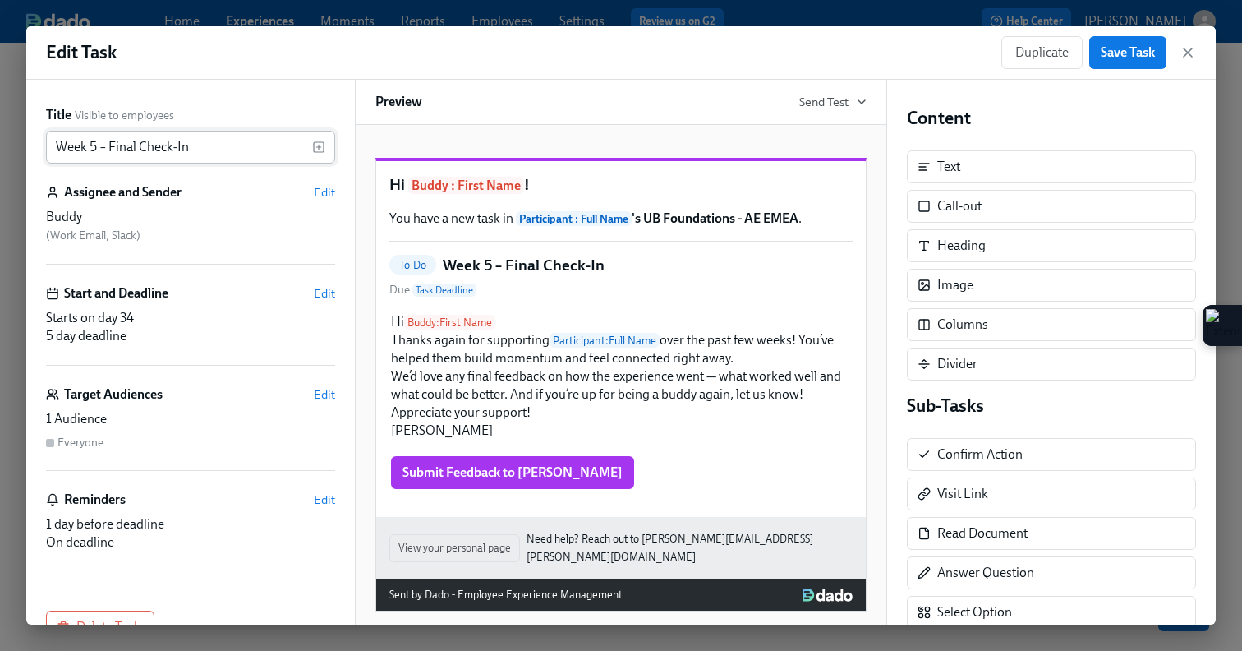
click at [57, 146] on input "Week 5 – Final Check-In" at bounding box center [179, 147] width 266 height 33
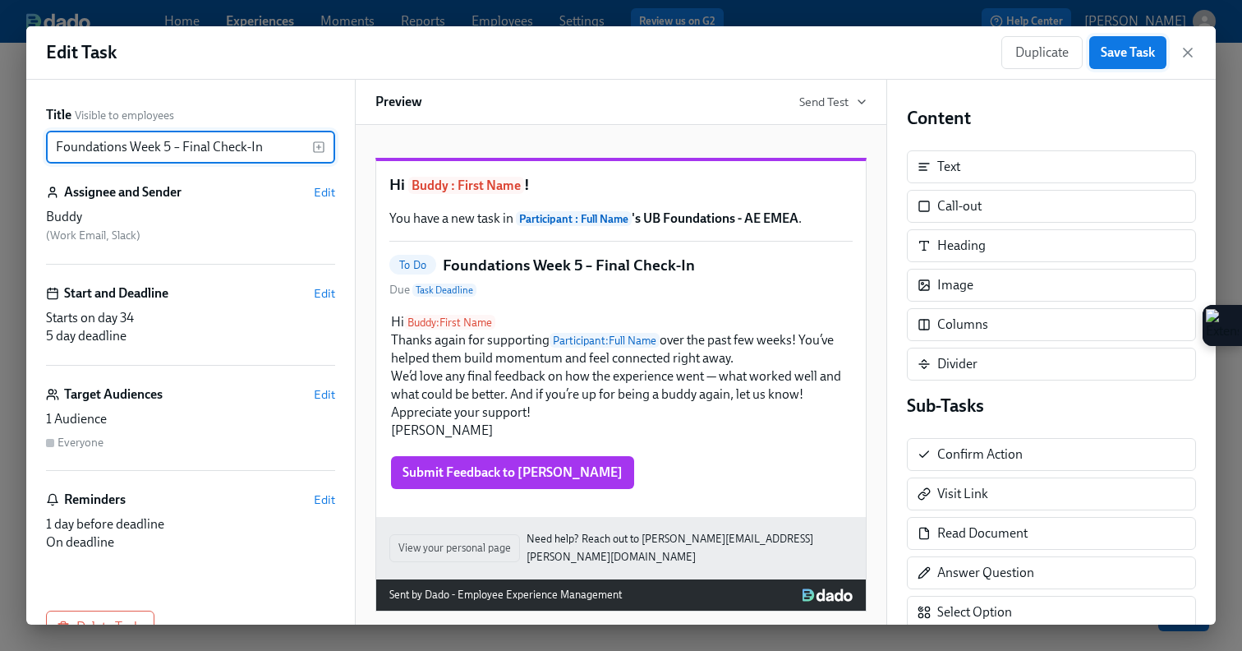
type input "Foundations Week 5 – Final Check-In"
click at [1123, 48] on span "Save Task" at bounding box center [1128, 52] width 54 height 16
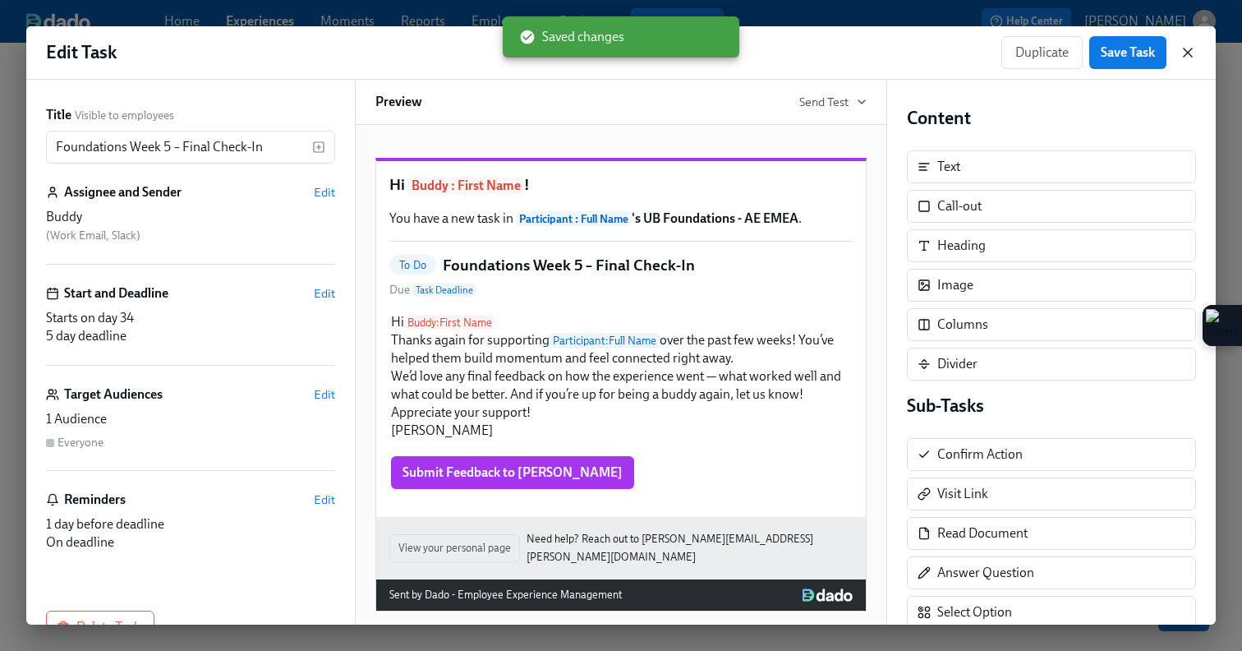
click at [1193, 52] on icon "button" at bounding box center [1188, 52] width 16 height 16
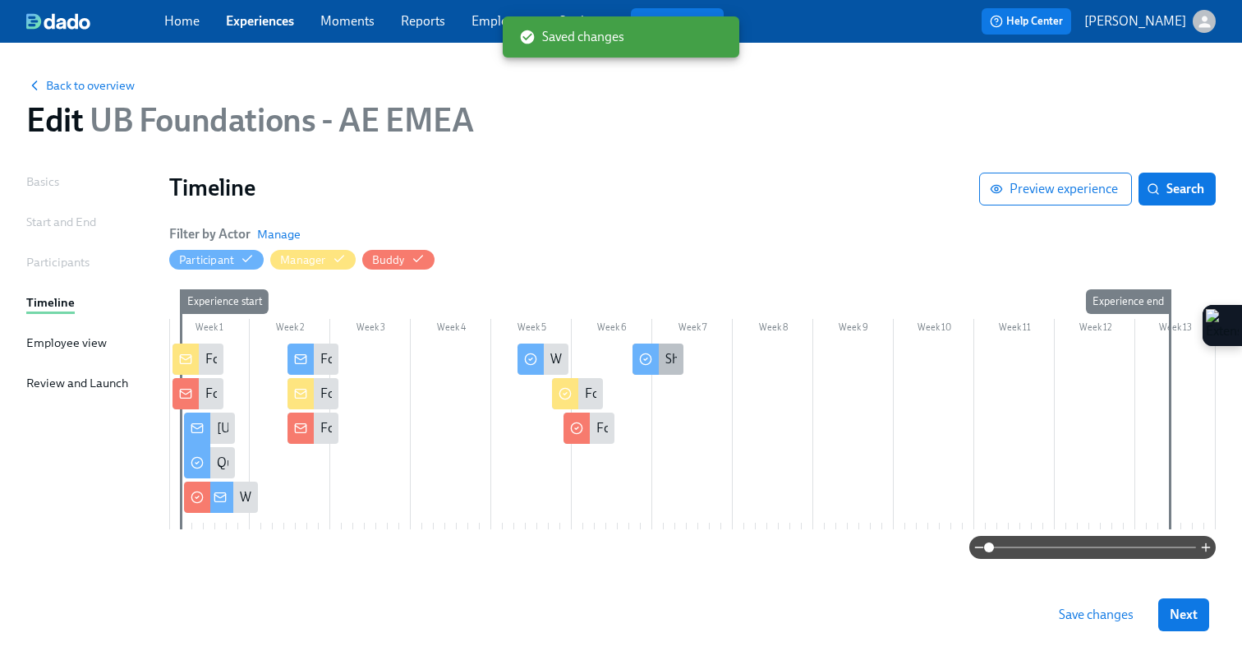
click at [652, 363] on div at bounding box center [646, 358] width 26 height 31
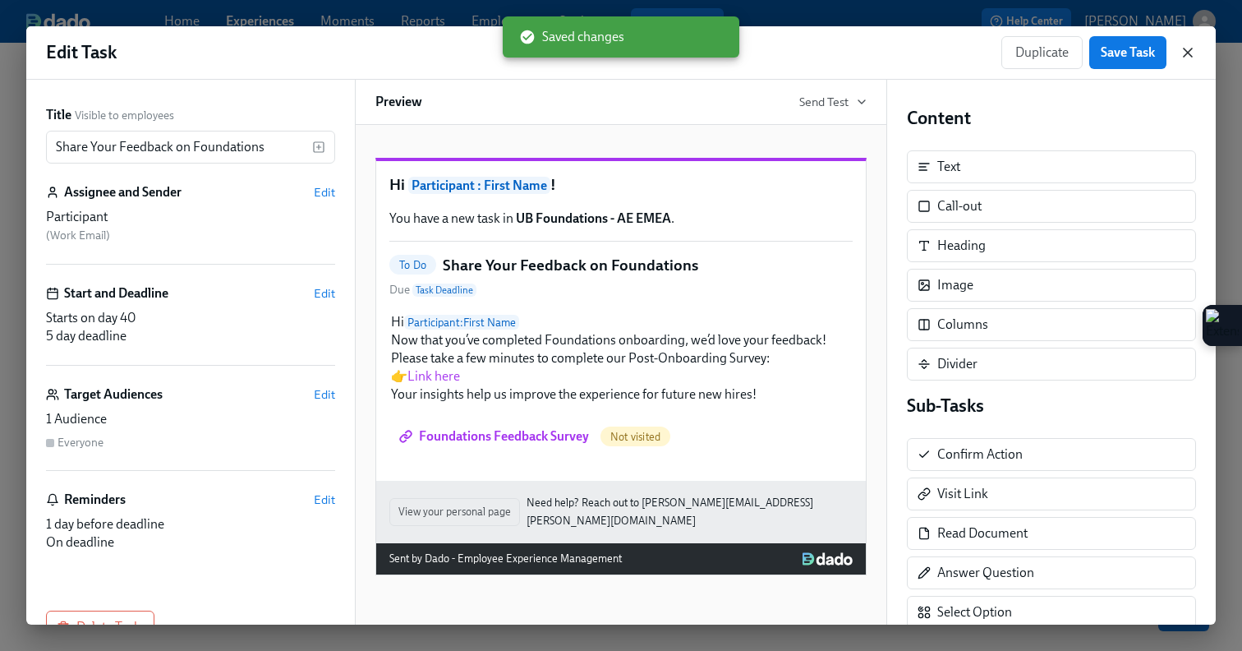
click at [1185, 45] on icon "button" at bounding box center [1188, 52] width 16 height 16
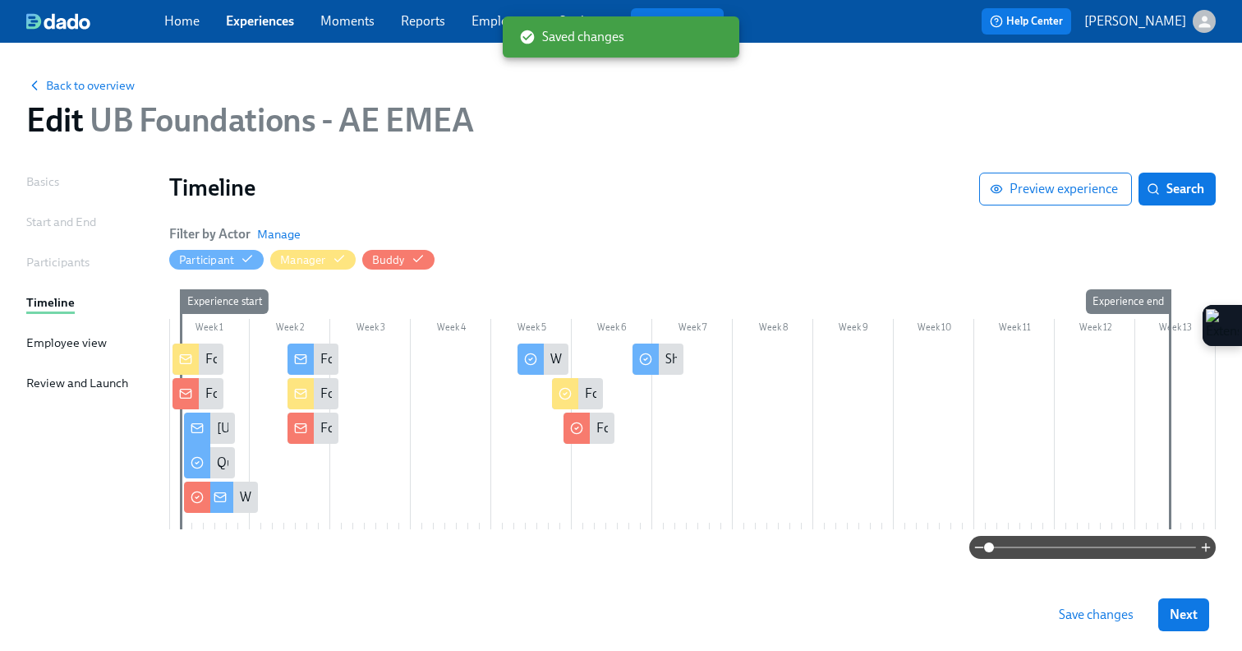
click at [1098, 617] on span "Save changes" at bounding box center [1096, 614] width 75 height 16
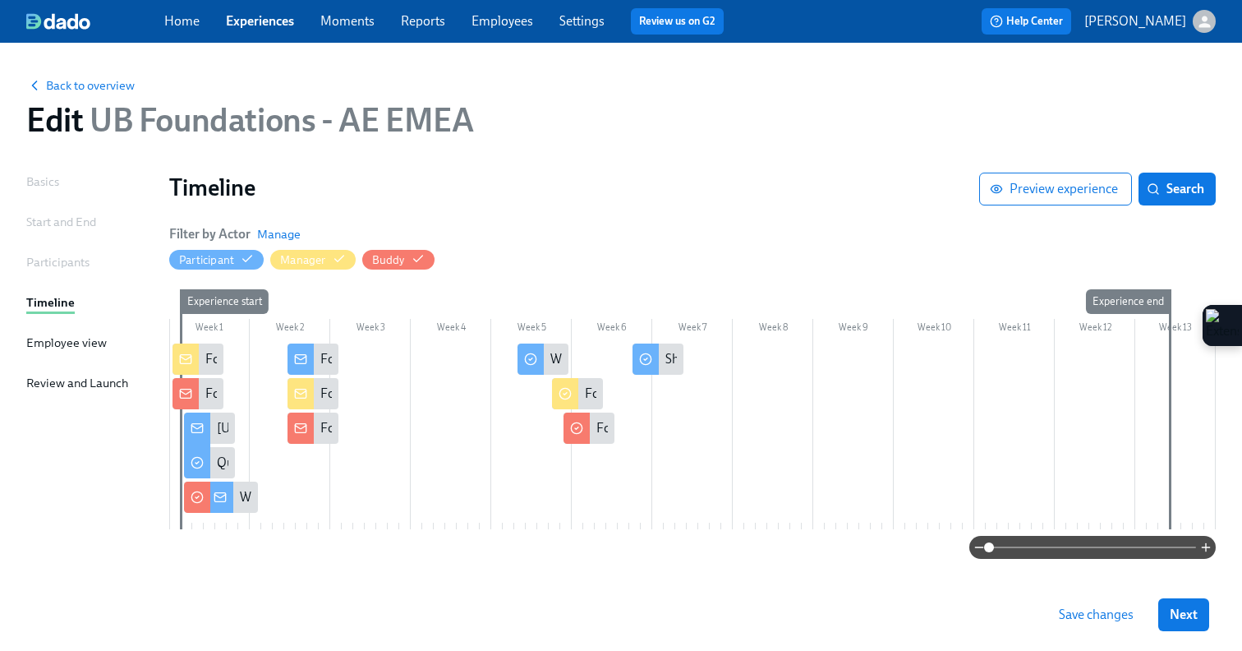
click at [1098, 617] on span "Save changes" at bounding box center [1096, 614] width 75 height 16
click at [269, 27] on link "Experiences" at bounding box center [260, 21] width 68 height 16
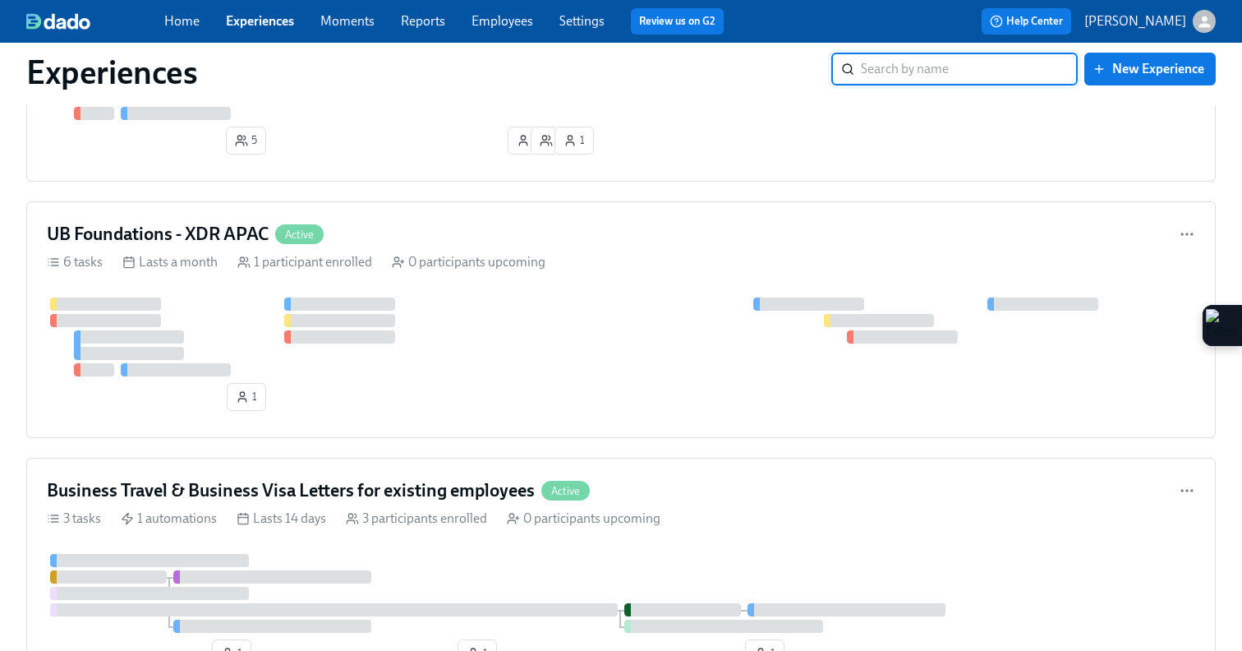
scroll to position [460, 0]
type input "foundations"
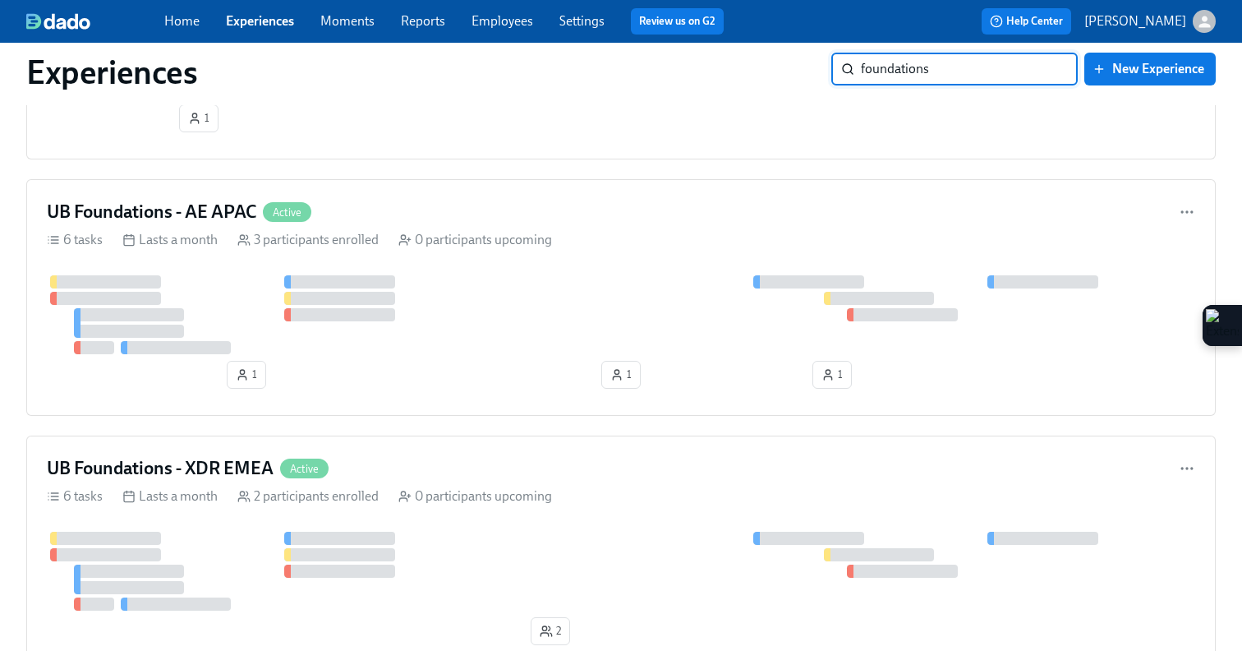
scroll to position [1251, 0]
click at [511, 255] on div "UB Foundations - AE APAC Active 6 tasks Lasts a month 3 participants enrolled 0…" at bounding box center [621, 296] width 1190 height 237
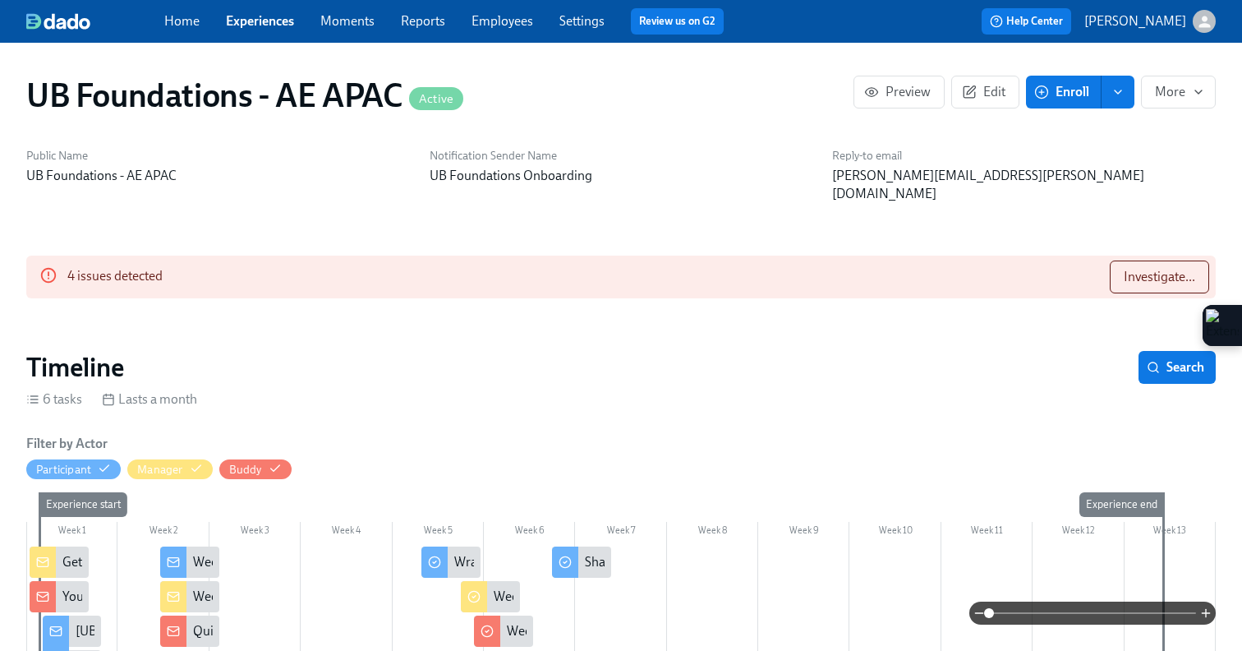
scroll to position [0, 2849]
click at [983, 82] on button "Edit" at bounding box center [985, 92] width 68 height 33
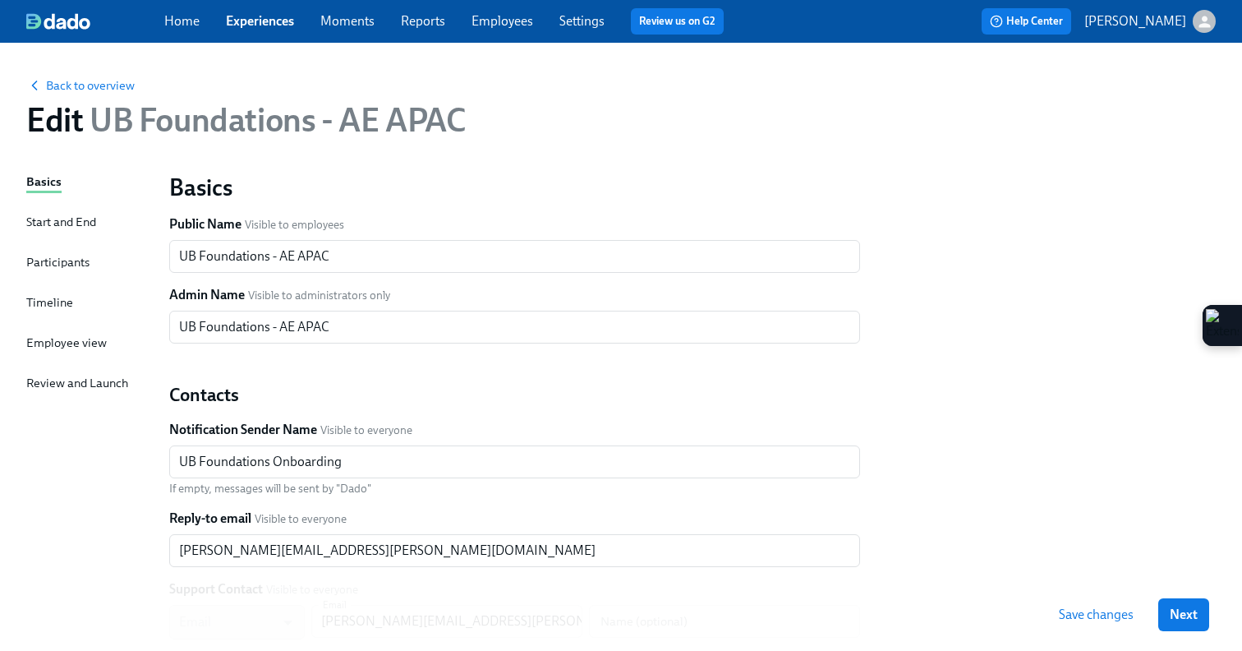
click at [56, 301] on div "Timeline" at bounding box center [49, 302] width 47 height 18
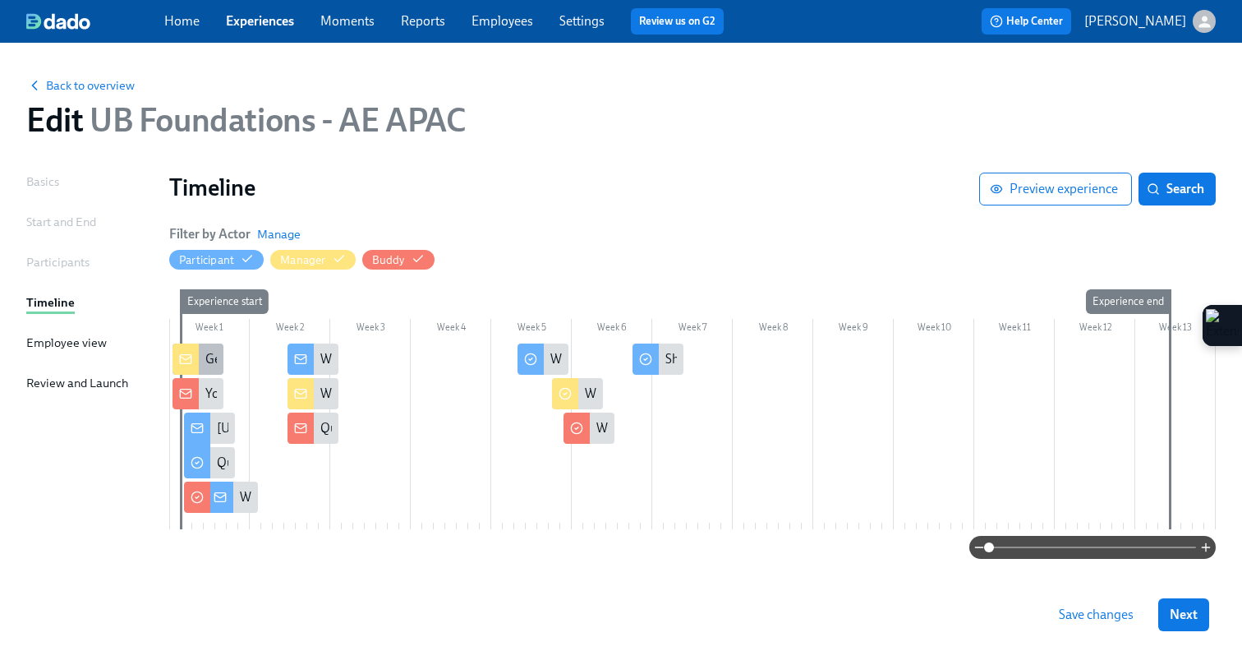
click at [186, 366] on div at bounding box center [186, 358] width 26 height 31
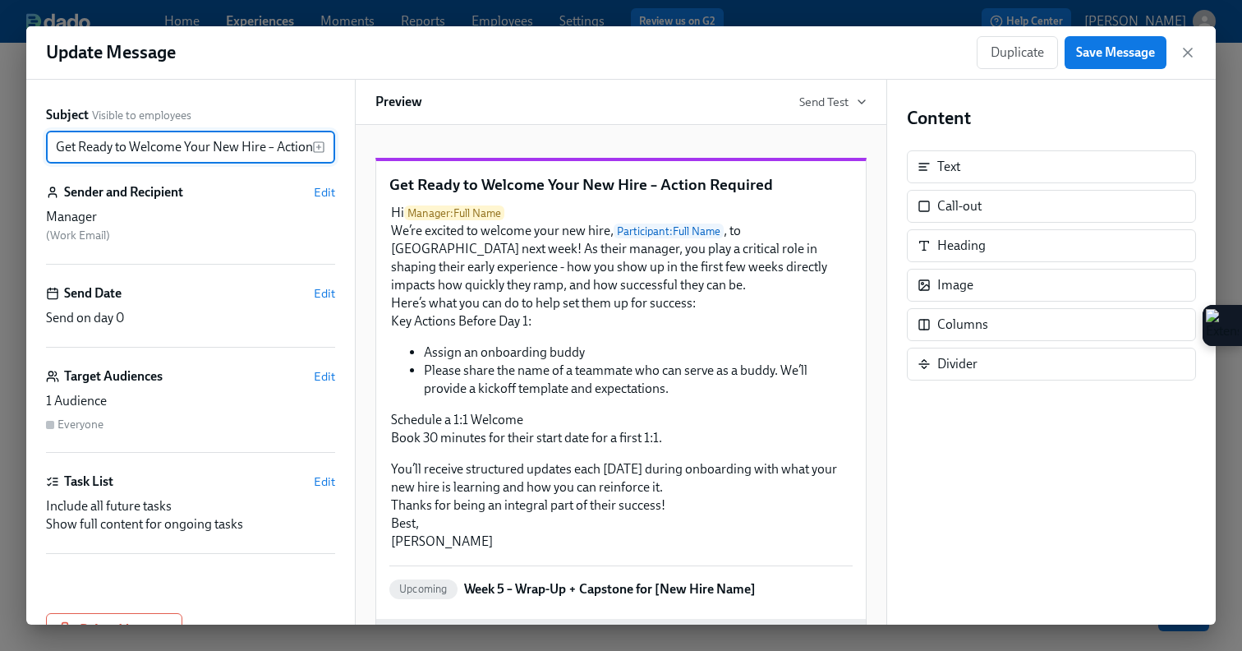
click at [57, 146] on input "Get Ready to Welcome Your New Hire – Action Required" at bounding box center [179, 147] width 266 height 33
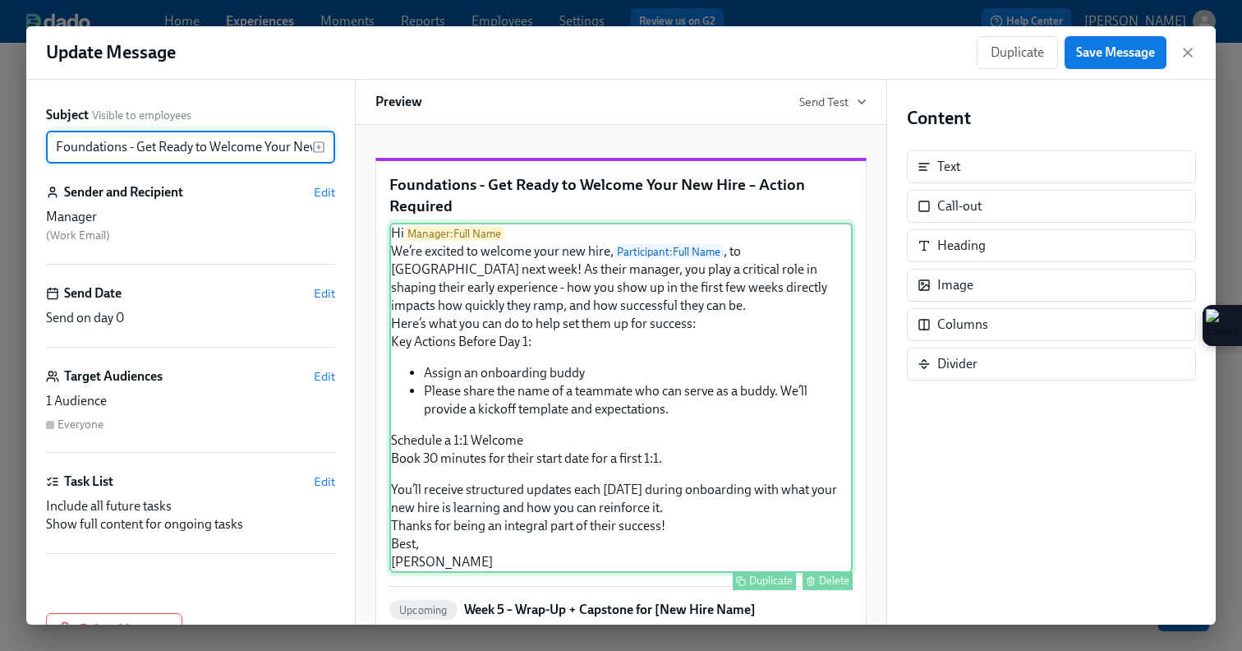
click at [608, 425] on div "Hi Manager : Full Name We’re excited to welcome your new hire, Participant : Fu…" at bounding box center [620, 398] width 463 height 350
type input "Foundations - Get Ready to Welcome Your New Hire – Action Required"
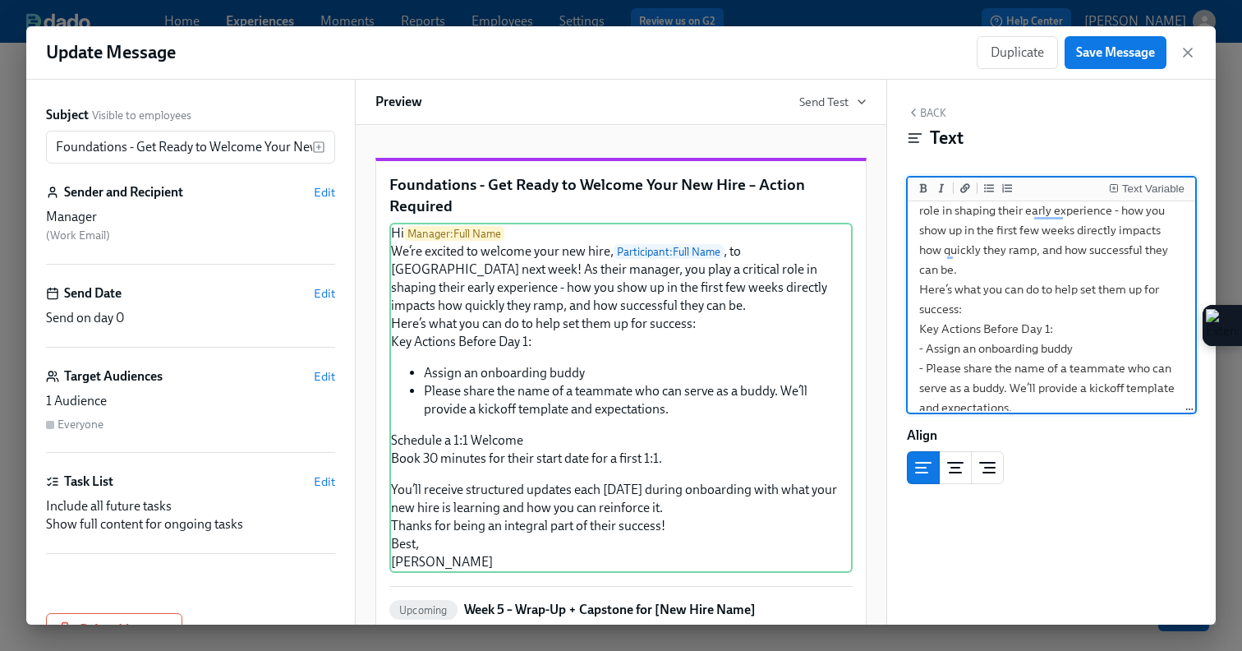
scroll to position [91, 0]
click at [1094, 330] on textarea "Hi {{ manager.fullName }} We’re excited to welcome your new hire,{{ participant…" at bounding box center [1051, 387] width 281 height 549
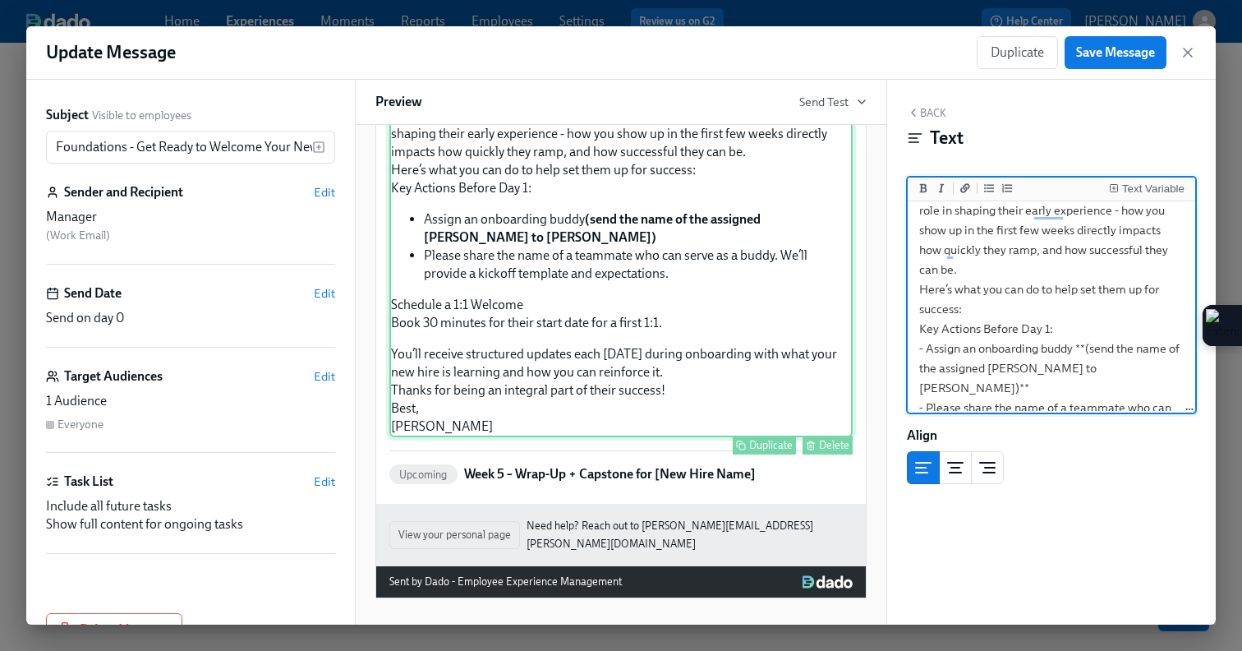
scroll to position [0, 0]
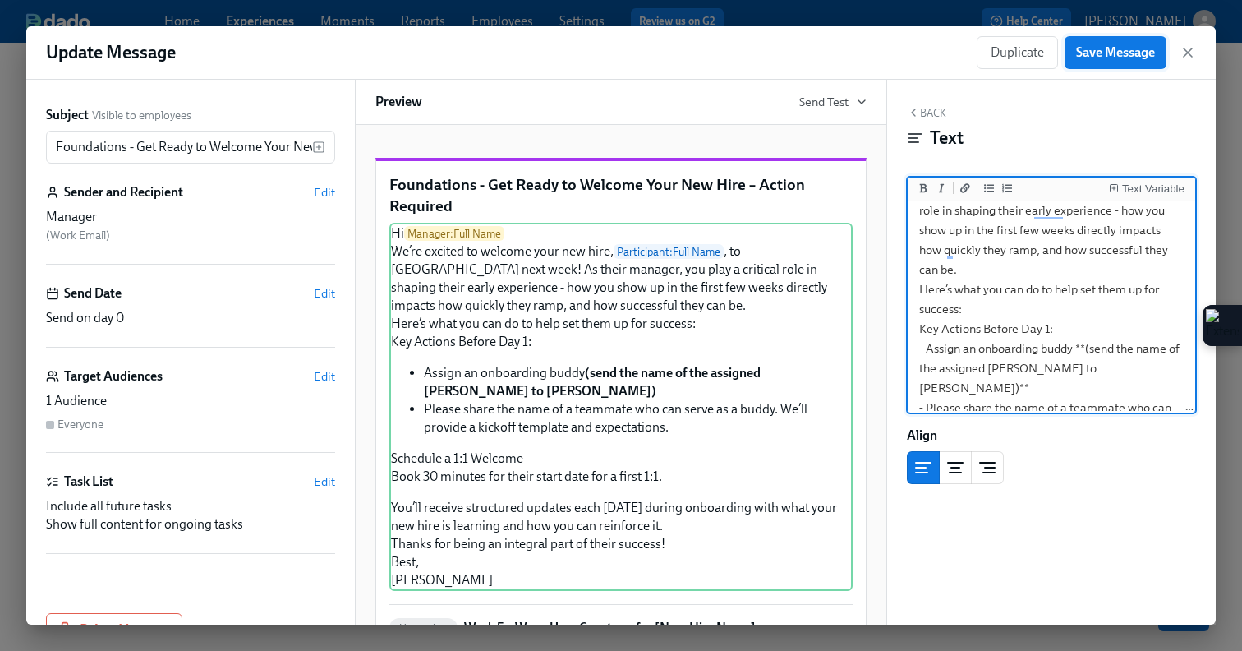
type textarea "Hi {{ manager.fullName }} We’re excited to welcome your new hire,{{ participant…"
click at [1111, 53] on span "Save Message" at bounding box center [1115, 52] width 79 height 16
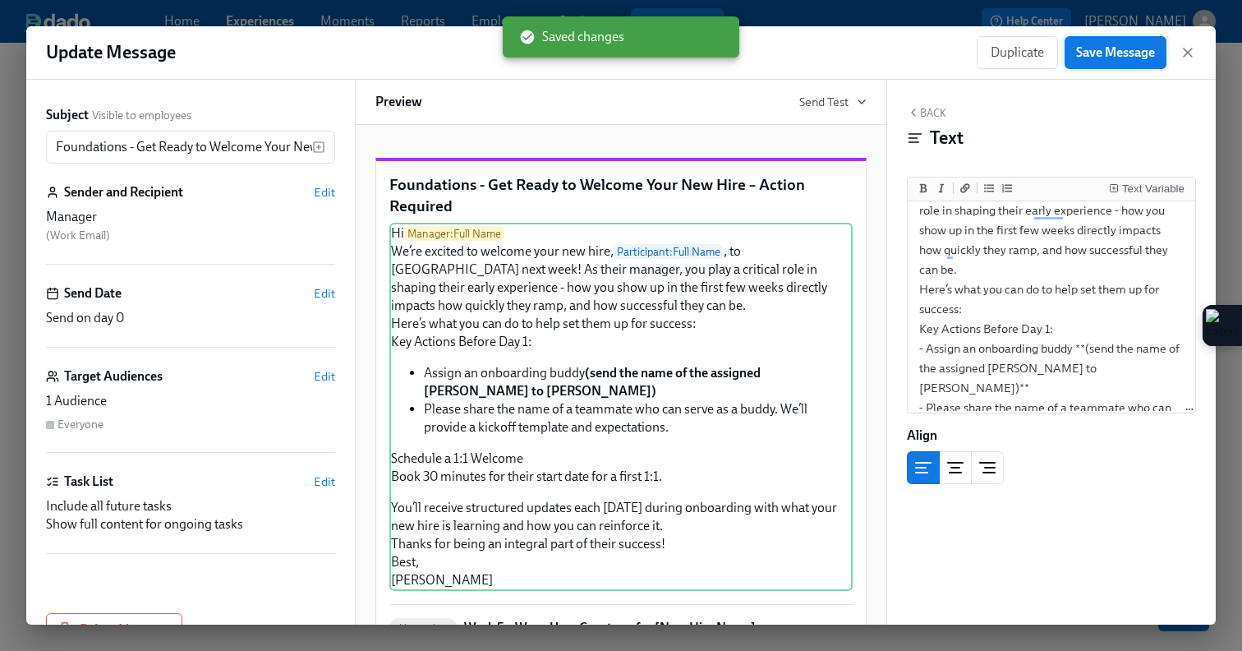
click at [1111, 53] on span "Save Message" at bounding box center [1115, 52] width 79 height 16
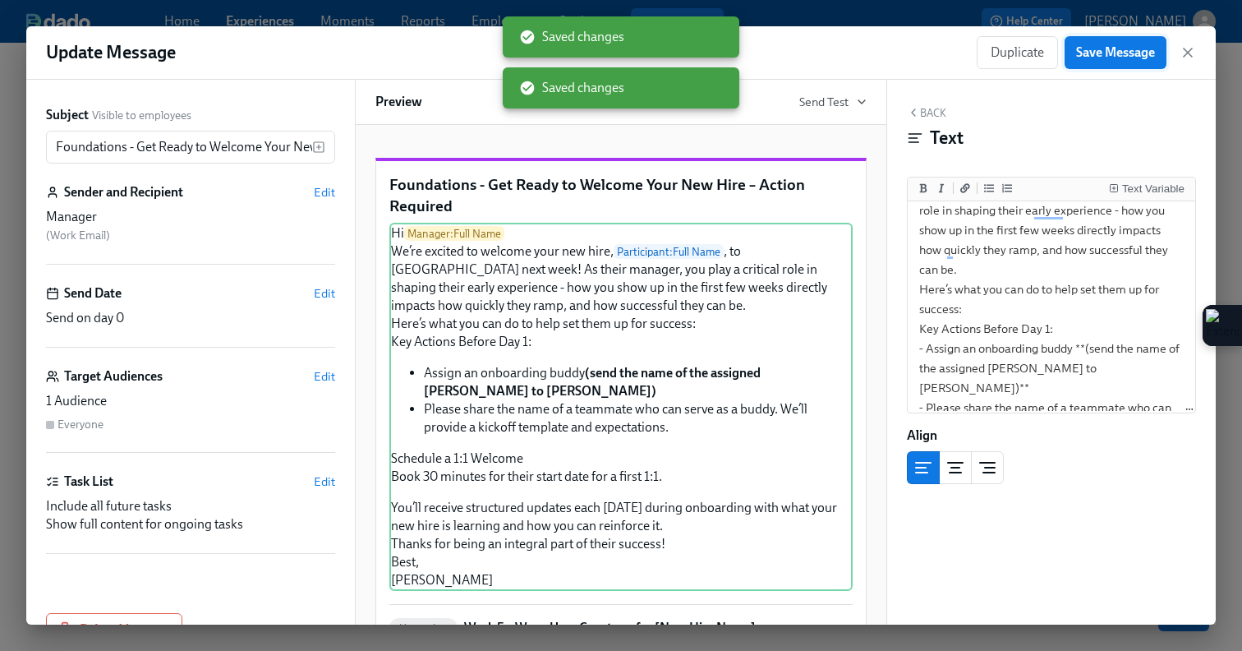
click at [1111, 53] on span "Save Message" at bounding box center [1115, 52] width 79 height 16
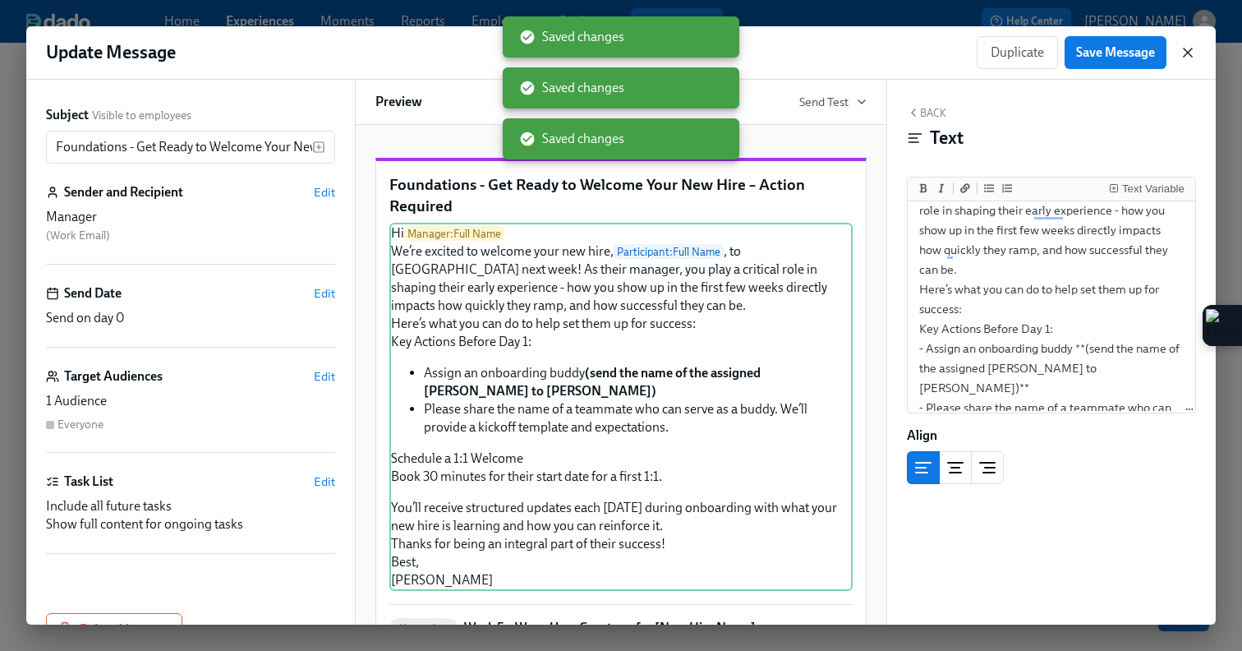
click at [1193, 55] on icon "button" at bounding box center [1188, 52] width 16 height 16
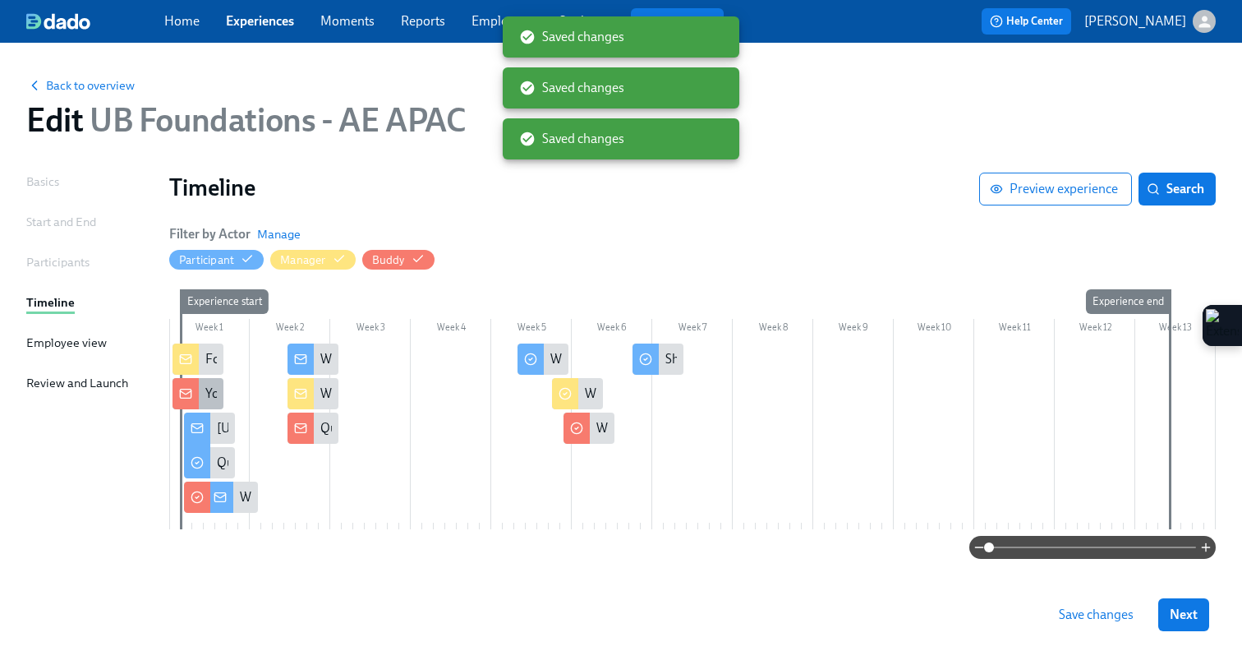
click at [183, 393] on icon at bounding box center [185, 392] width 11 height 3
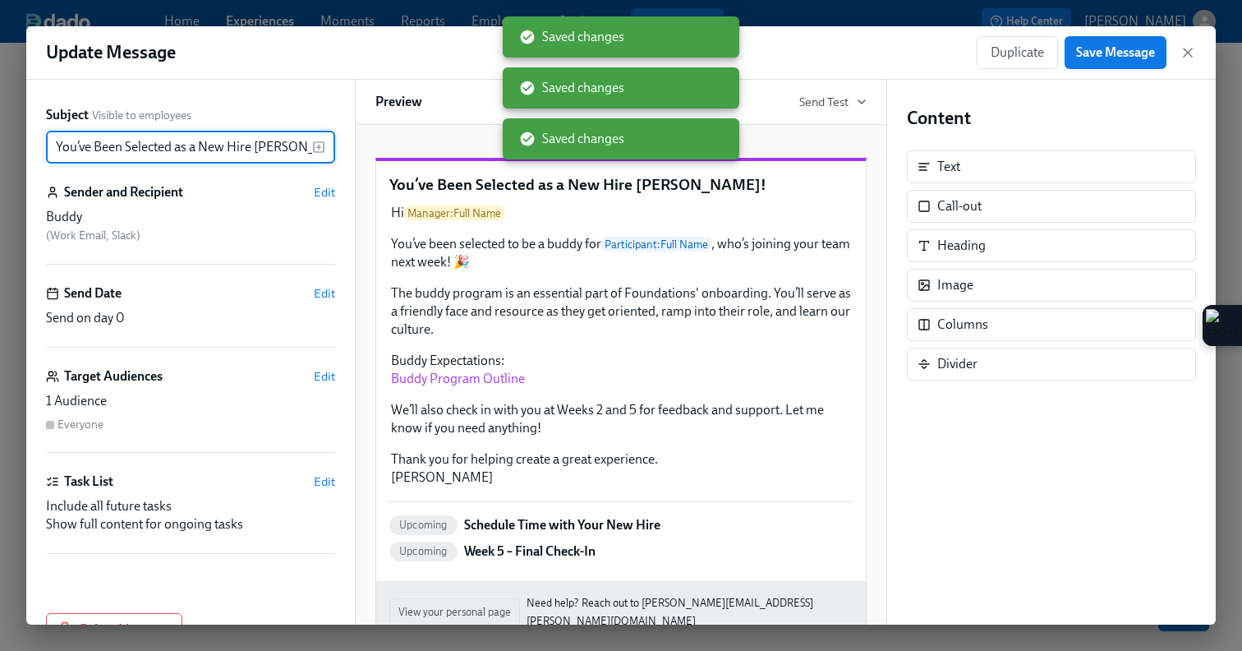
click at [58, 144] on input "You’ve Been Selected as a New Hire [PERSON_NAME]!" at bounding box center [179, 147] width 266 height 33
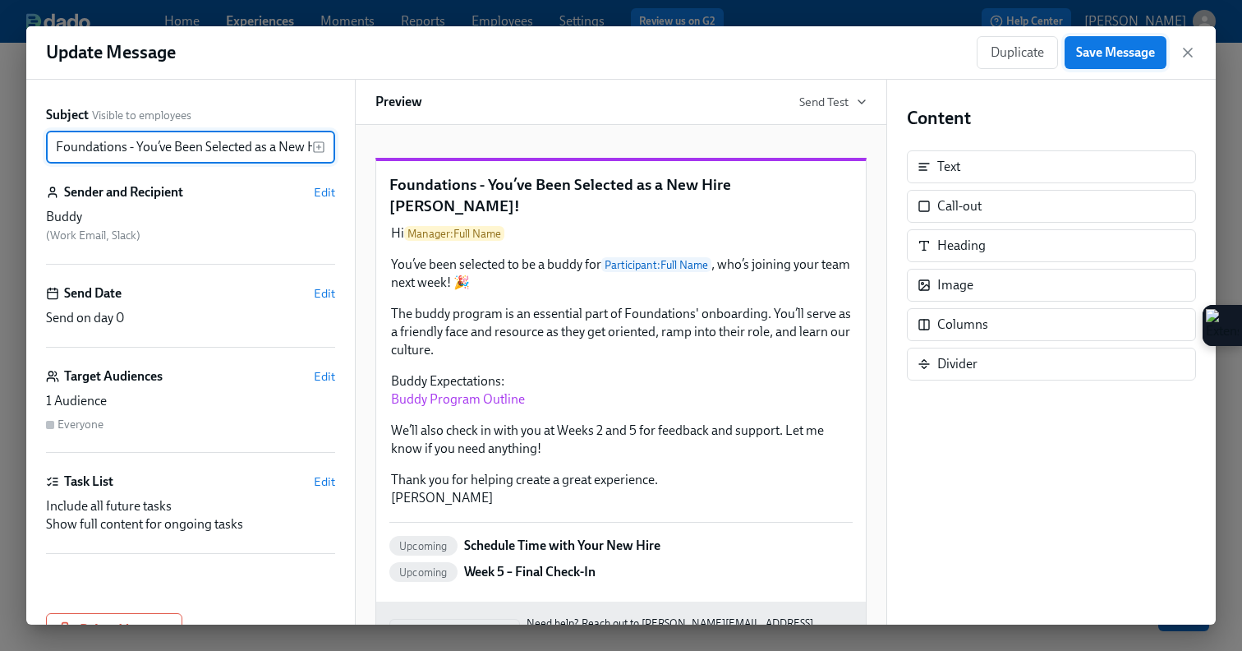
type input "Foundations - You’ve Been Selected as a New Hire Buddy!"
click at [1118, 60] on span "Save Message" at bounding box center [1115, 52] width 79 height 16
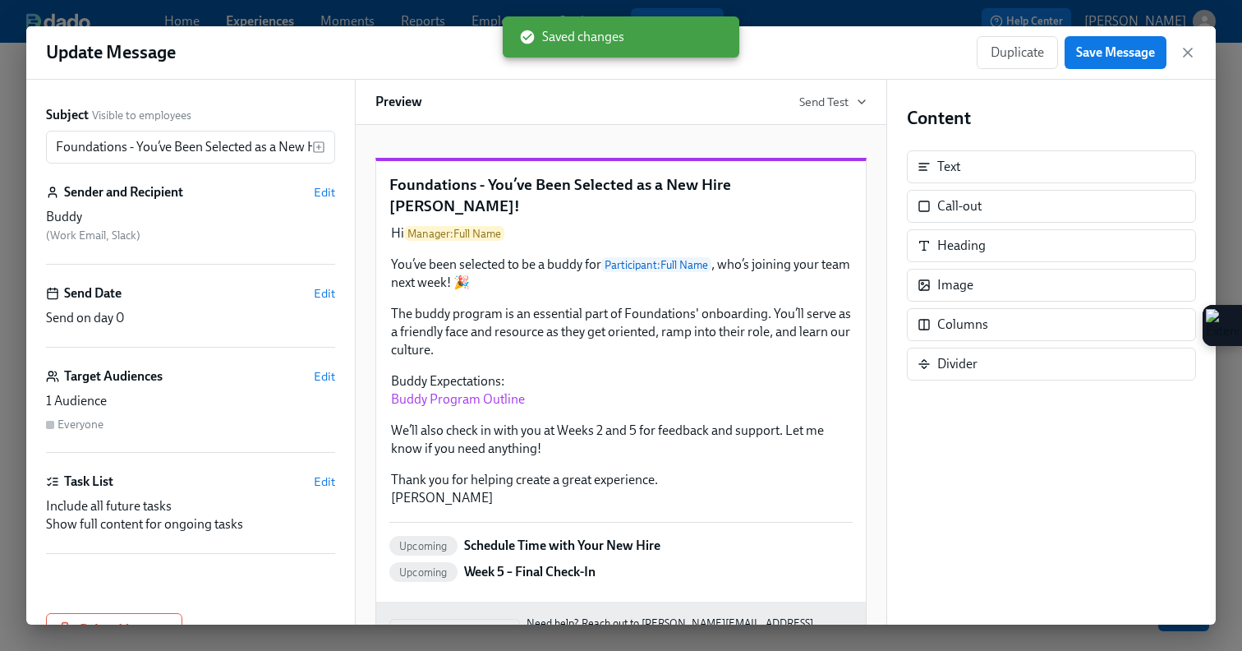
click at [1186, 43] on div "Duplicate Save Message" at bounding box center [1086, 52] width 219 height 33
click at [1188, 53] on icon "button" at bounding box center [1188, 52] width 8 height 8
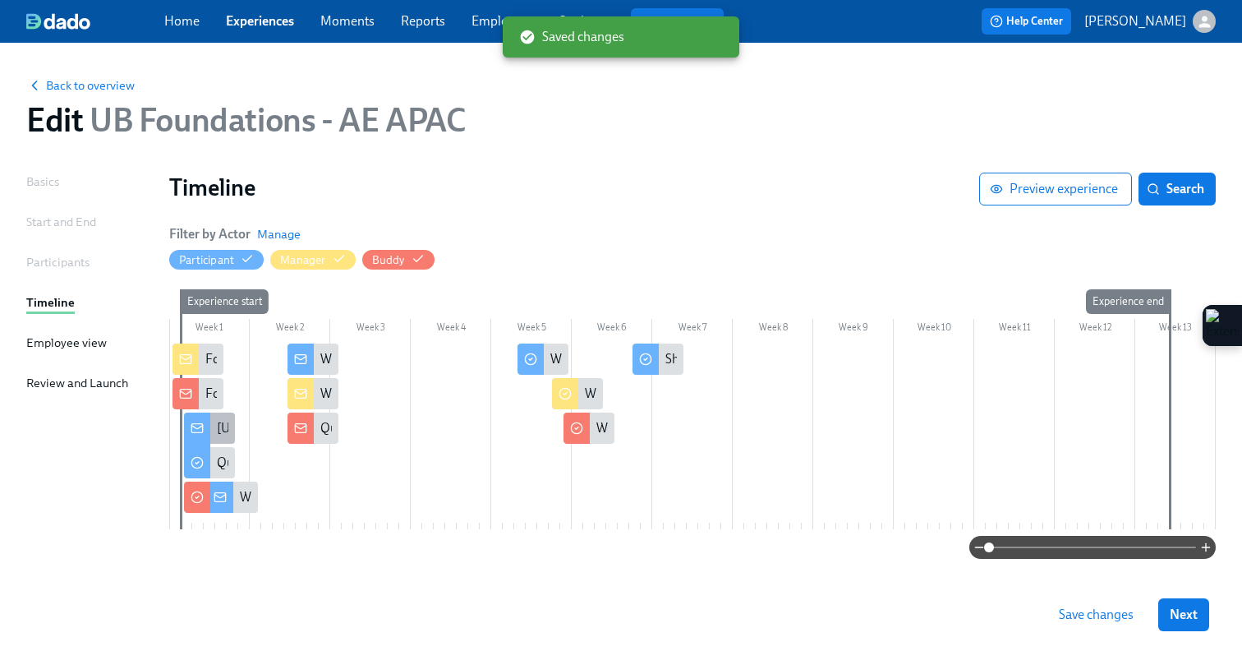
click at [196, 429] on icon at bounding box center [196, 427] width 11 height 3
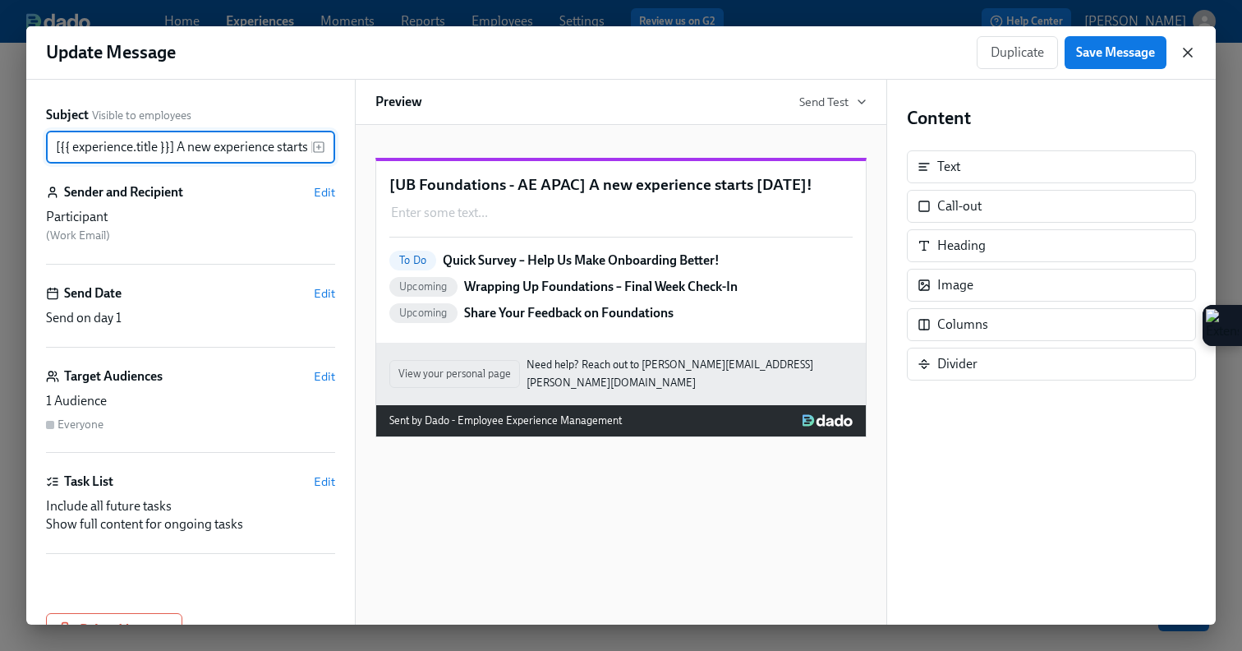
click at [1190, 53] on icon "button" at bounding box center [1188, 52] width 16 height 16
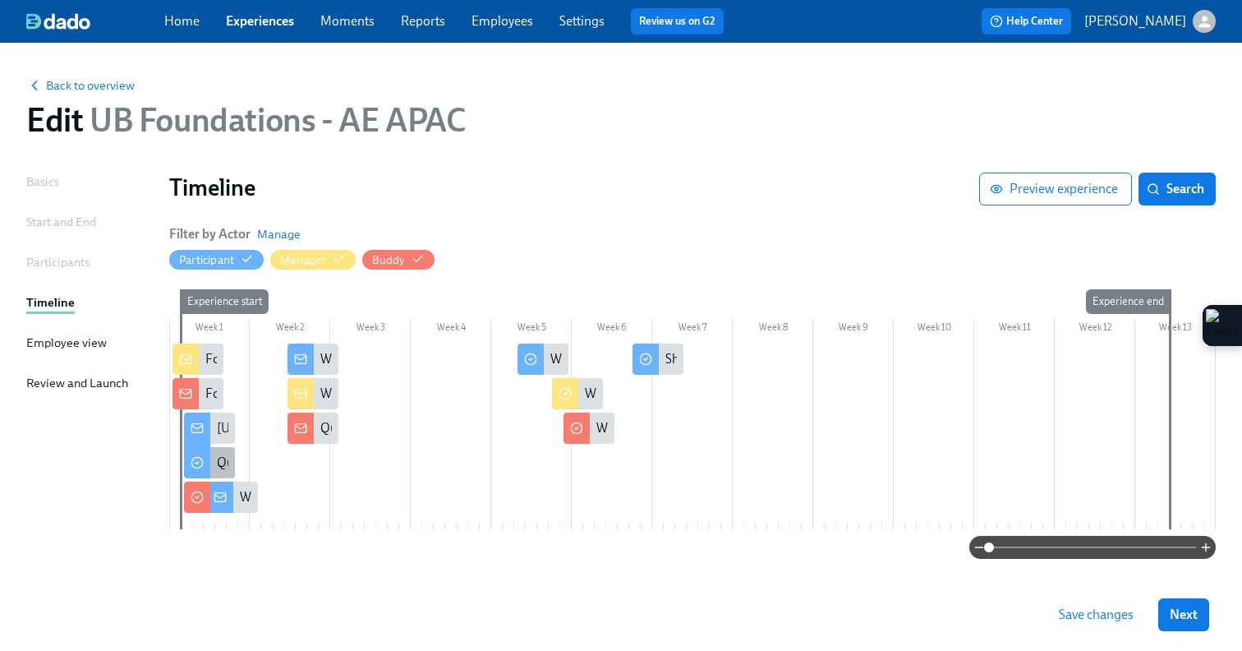
click at [195, 457] on icon at bounding box center [197, 462] width 13 height 13
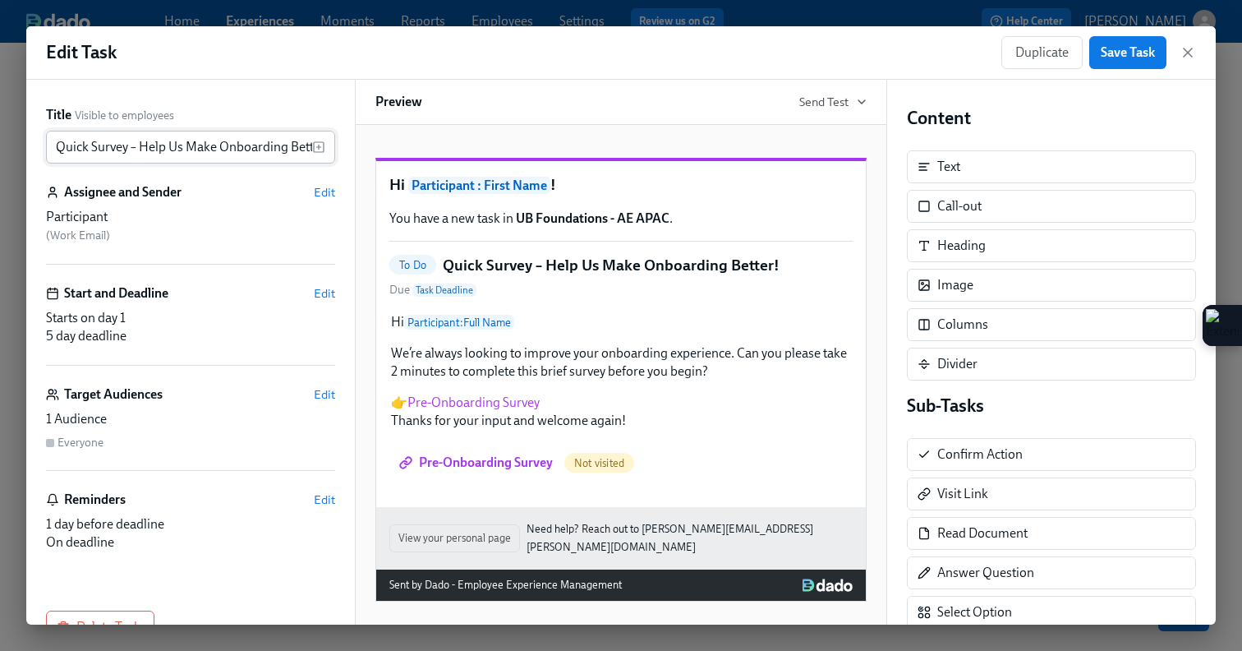
click at [55, 148] on input "Quick Survey – Help Us Make Onboarding Better!" at bounding box center [179, 147] width 266 height 33
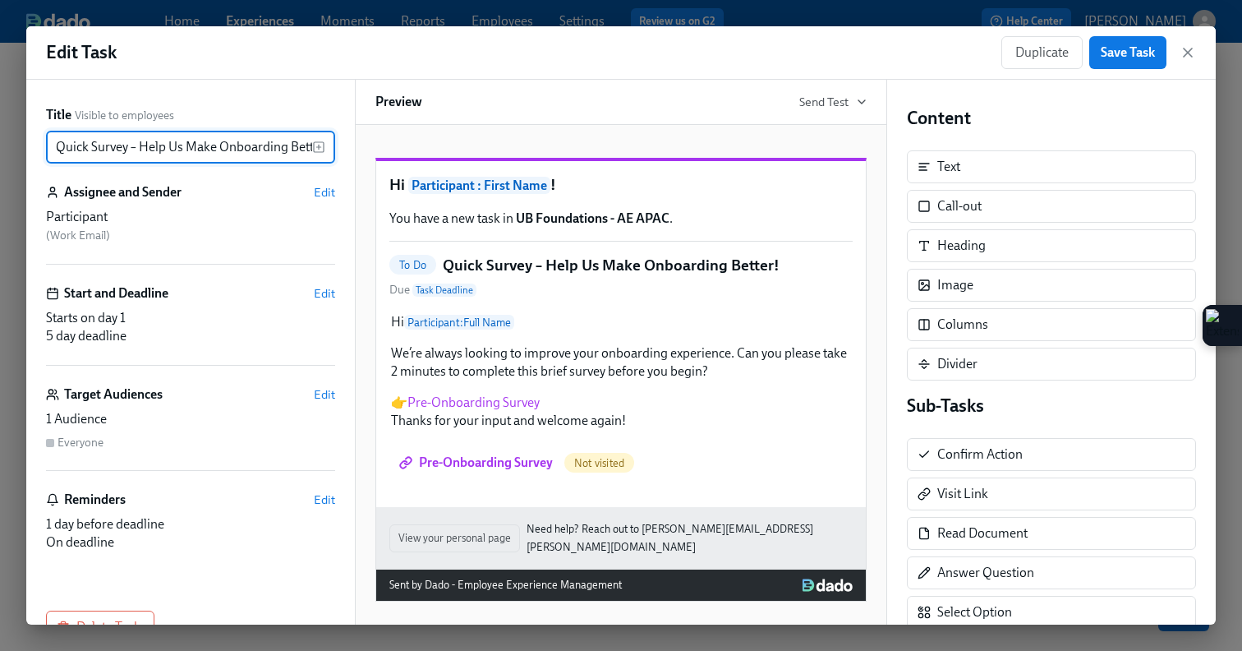
drag, startPoint x: 284, startPoint y: 151, endPoint x: 219, endPoint y: 151, distance: 65.7
click at [219, 151] on input "Quick Survey – Help Us Make Onboarding Better!" at bounding box center [179, 147] width 266 height 33
type input "Quick Survey – Help Us Make Foundations Better!"
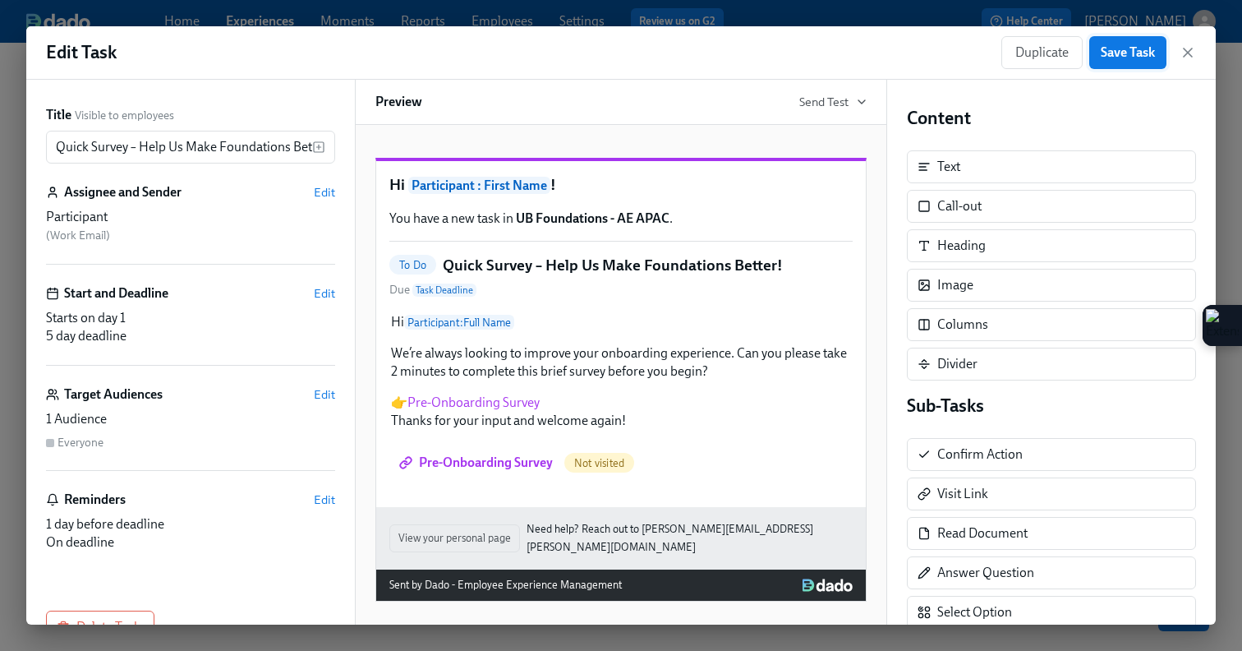
click at [1110, 57] on span "Save Task" at bounding box center [1128, 52] width 54 height 16
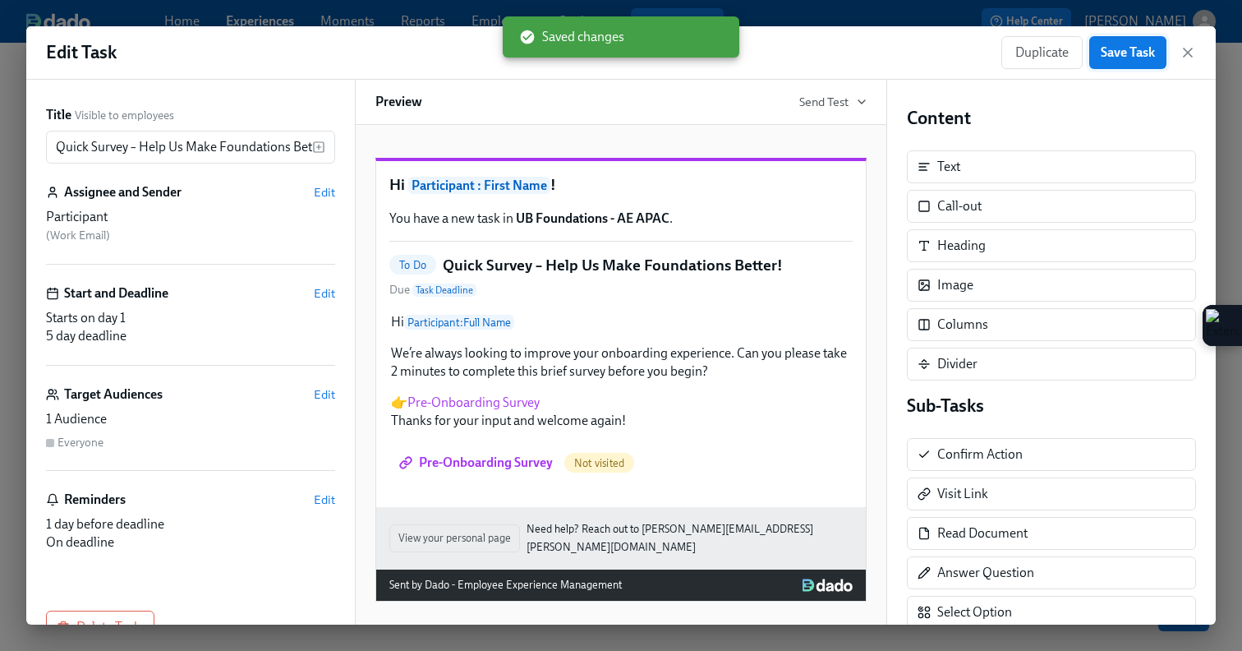
click at [1110, 57] on span "Save Task" at bounding box center [1128, 52] width 54 height 16
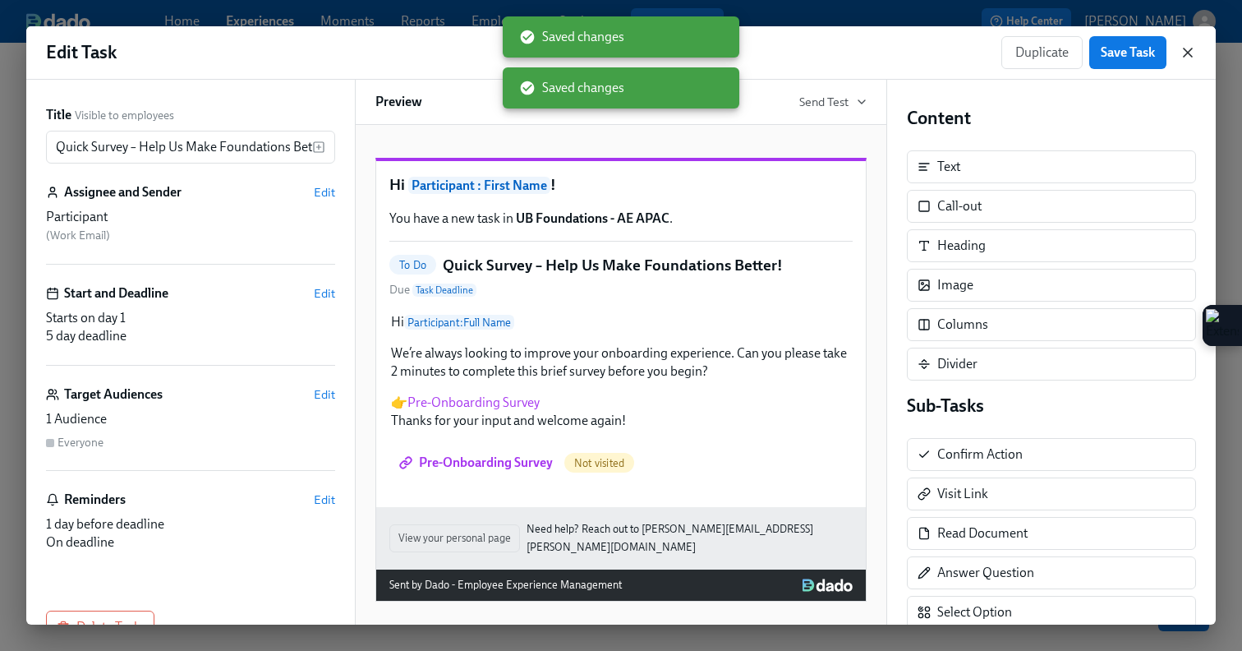
click at [1181, 49] on icon "button" at bounding box center [1188, 52] width 16 height 16
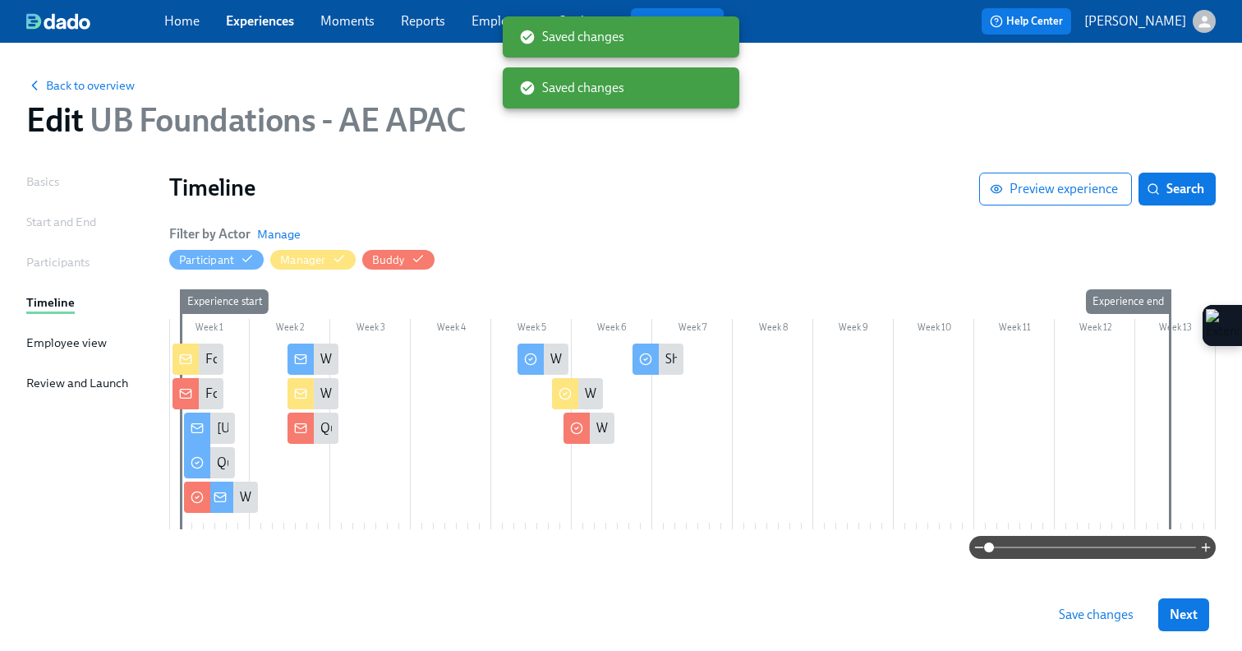
click at [198, 496] on icon at bounding box center [197, 497] width 3 height 2
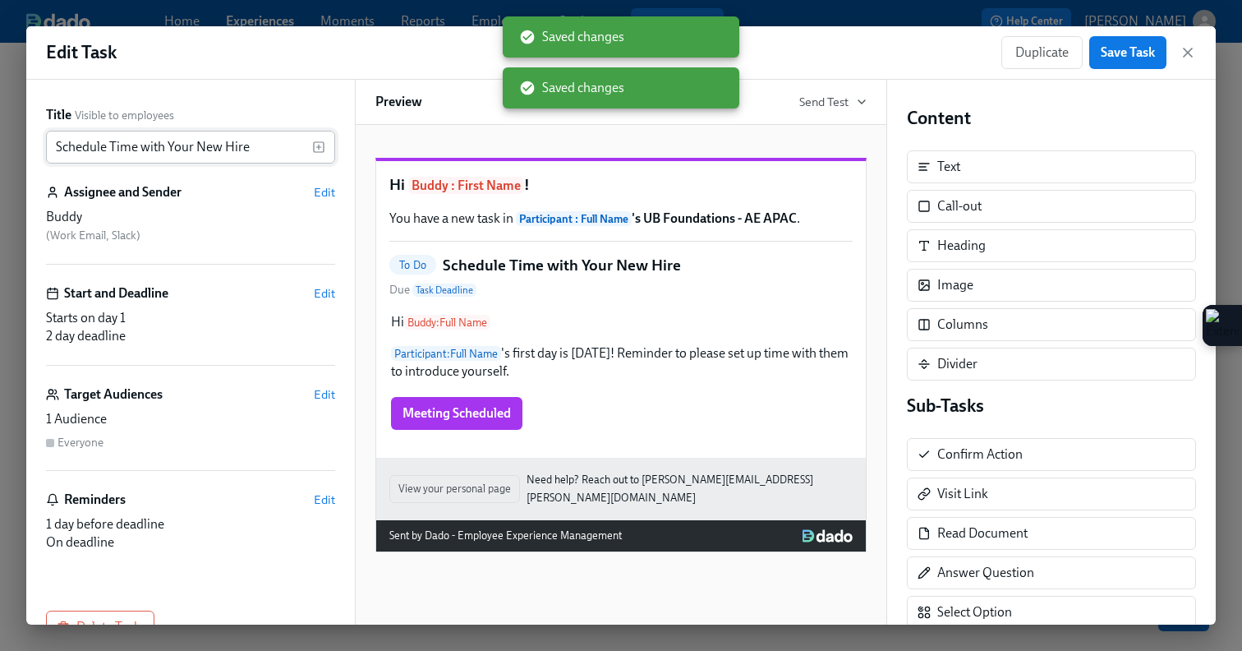
click at [55, 145] on input "Schedule Time with Your New Hire" at bounding box center [179, 147] width 266 height 33
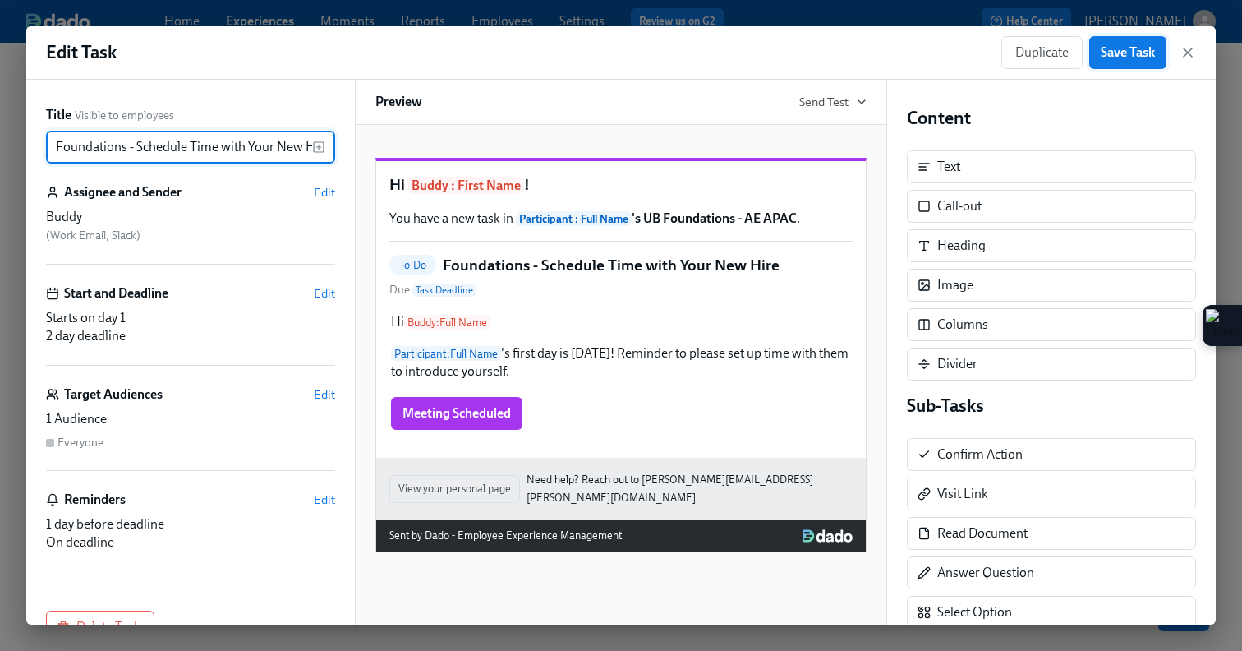
type input "Foundations - Schedule Time with Your New Hire"
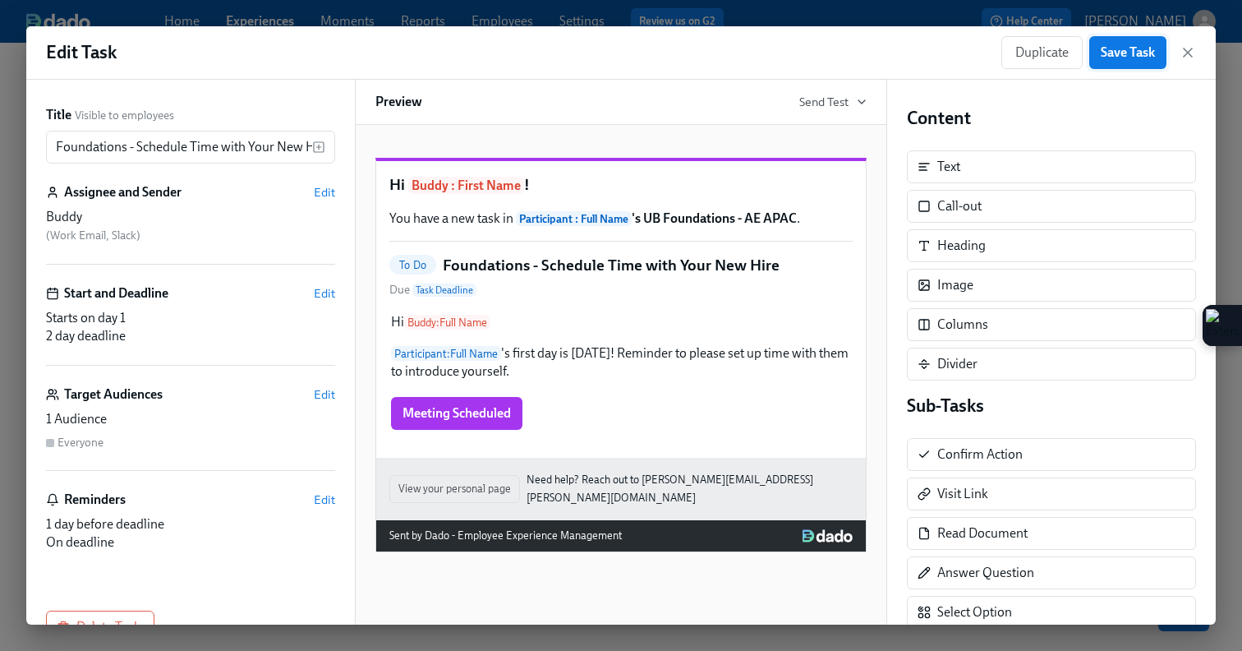
click at [1138, 59] on span "Save Task" at bounding box center [1128, 52] width 54 height 16
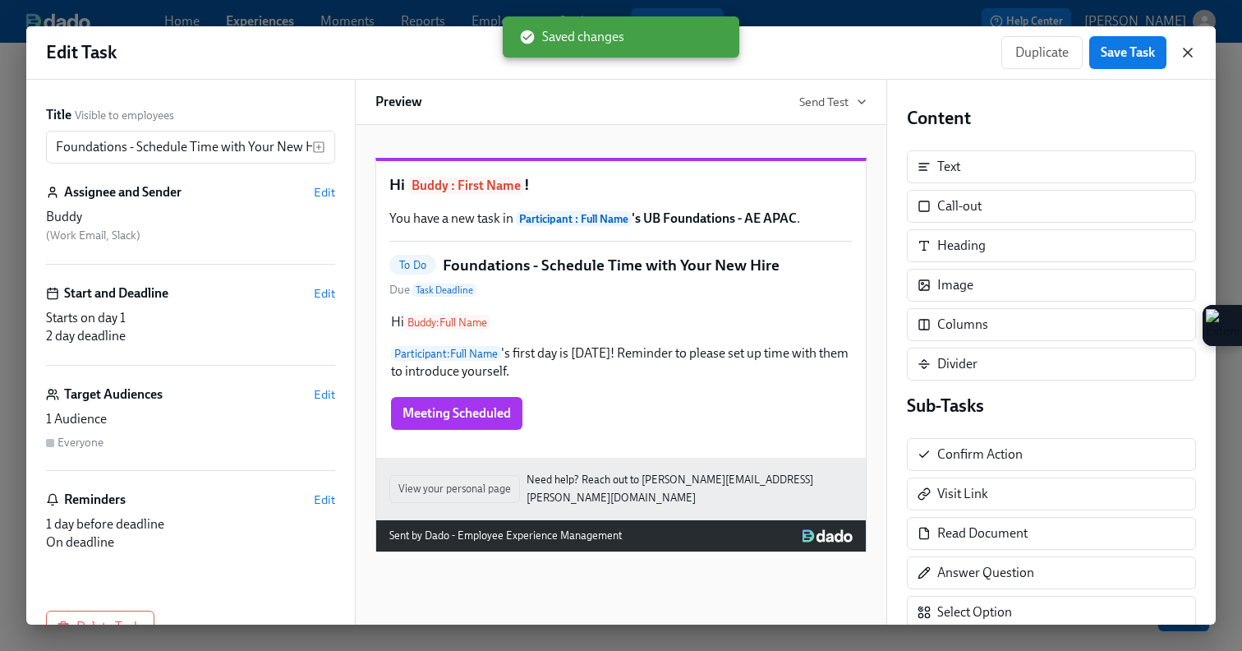
click at [1194, 49] on icon "button" at bounding box center [1188, 52] width 16 height 16
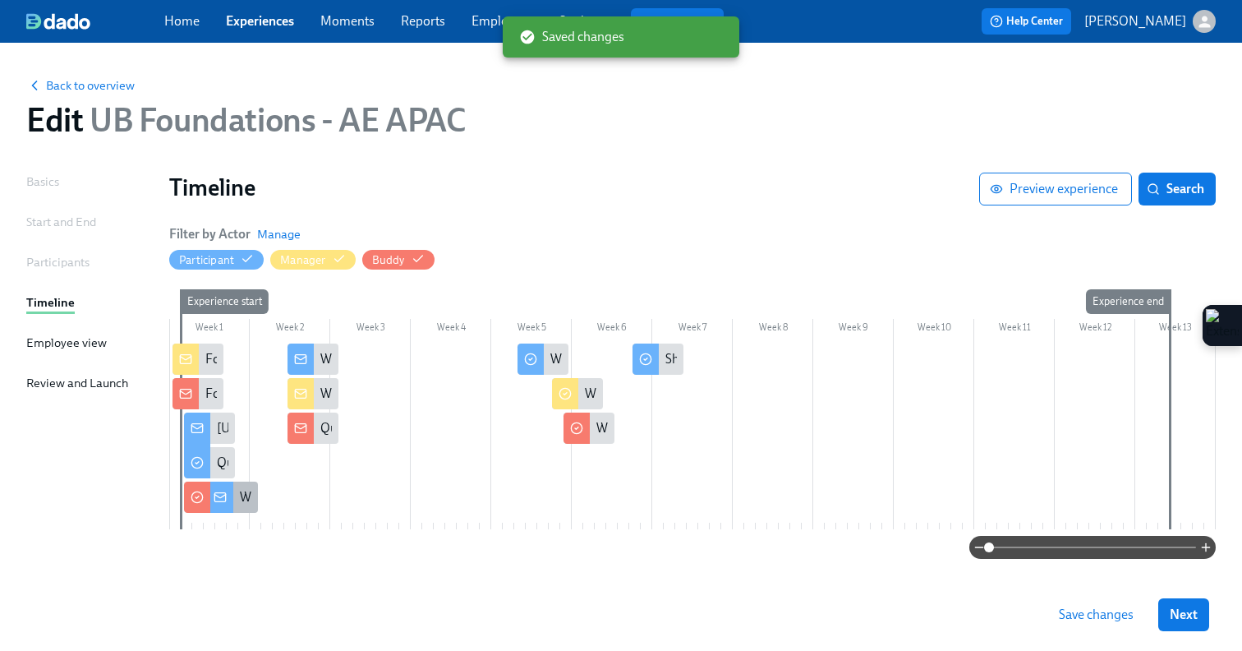
click at [220, 502] on icon at bounding box center [220, 496] width 13 height 13
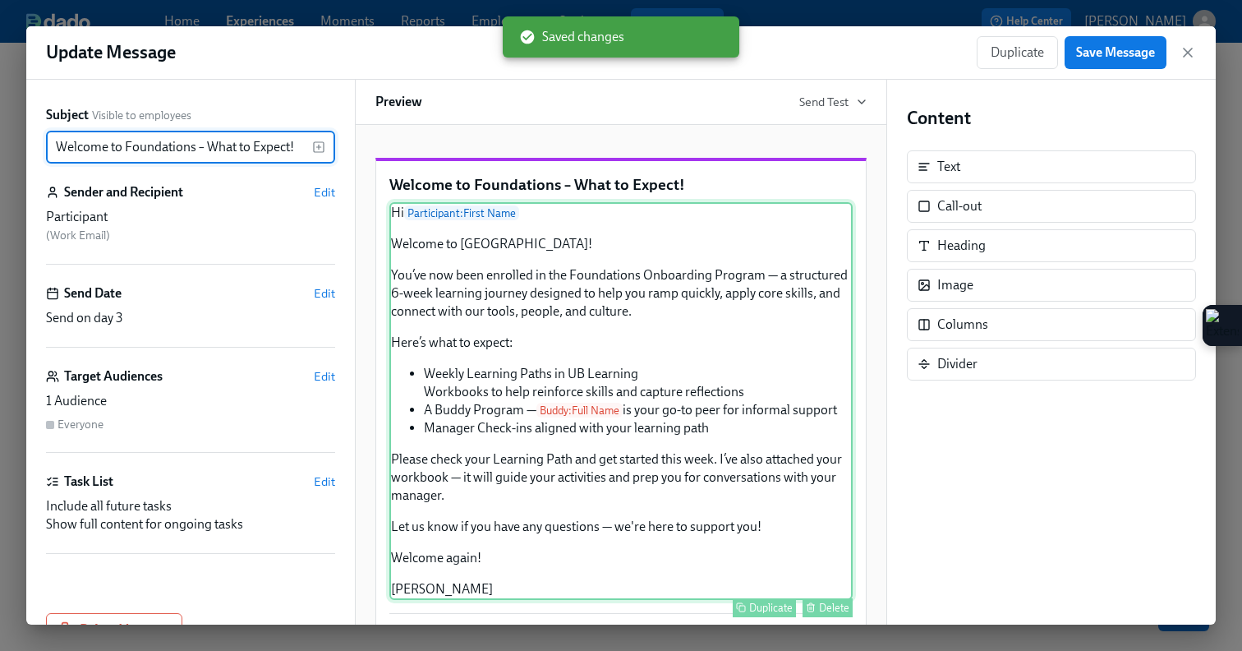
click at [620, 331] on div "Hi Participant : First Name Welcome to Udemy! You’ve now been enrolled in the F…" at bounding box center [620, 401] width 463 height 398
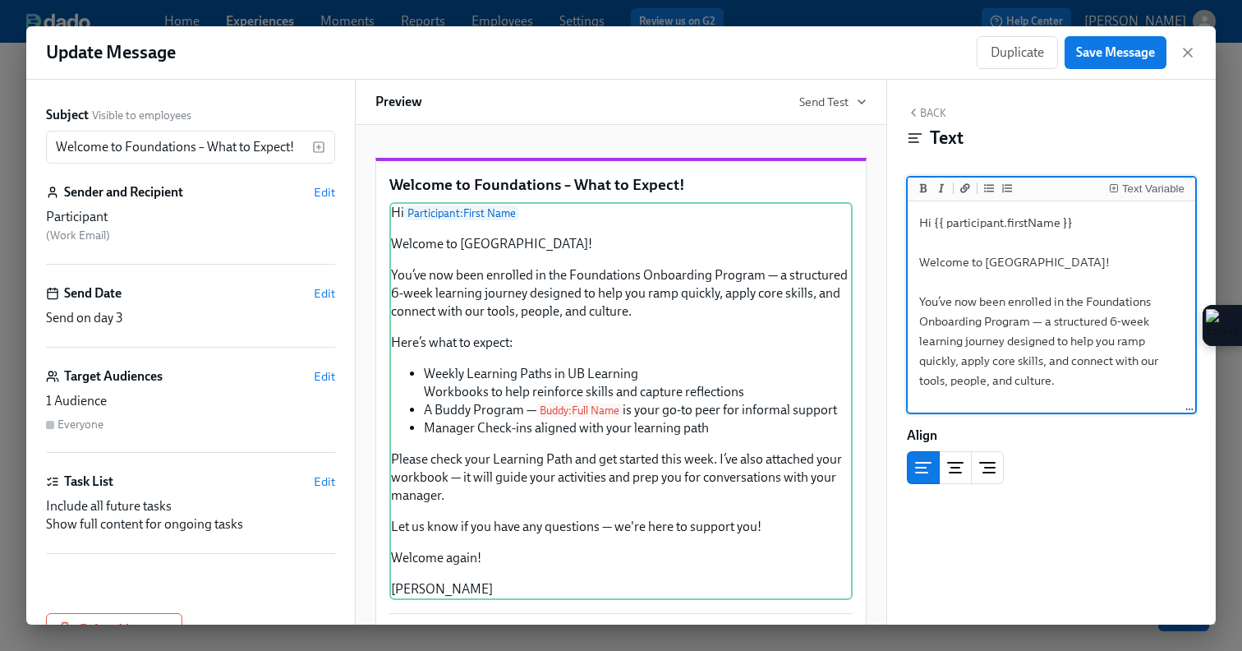
drag, startPoint x: 981, startPoint y: 321, endPoint x: 916, endPoint y: 321, distance: 64.9
click at [916, 321] on textarea "Hi {{ participant.firstName }} Welcome to Udemy! You’ve now been enrolled in th…" at bounding box center [1051, 519] width 281 height 628
type textarea "Hi {{ participant.firstName }} Welcome to Udemy! You’ve now been enrolled in th…"
click at [1093, 58] on span "Save Message" at bounding box center [1115, 52] width 79 height 16
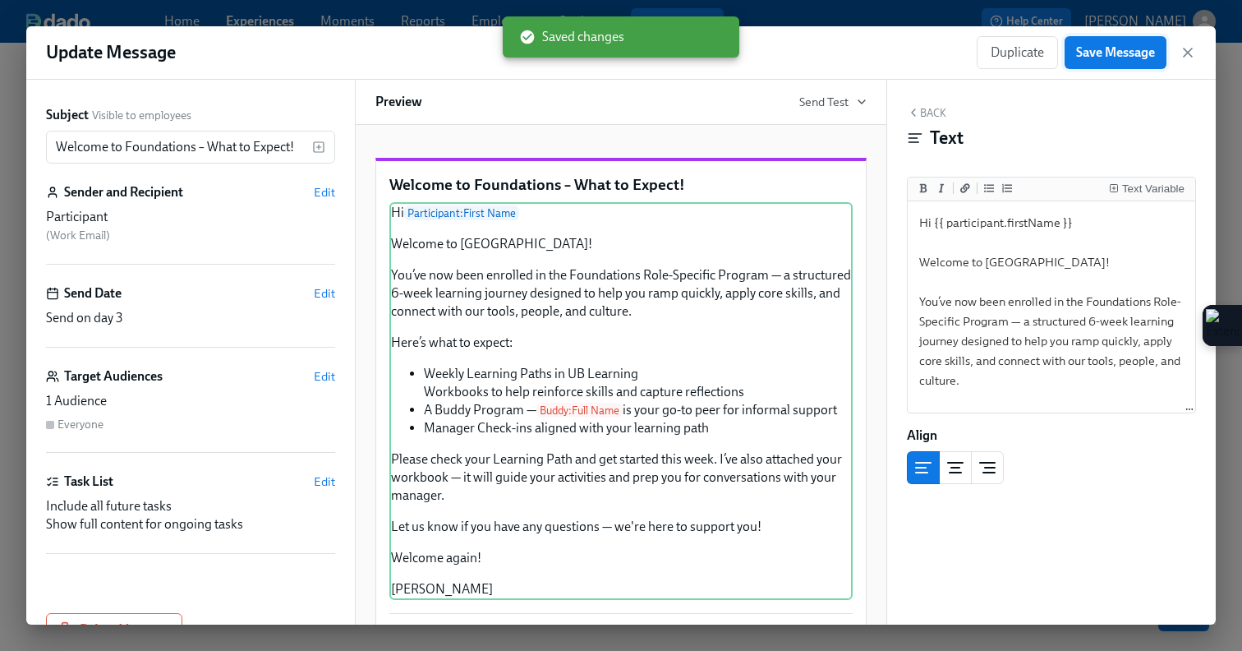
click at [1093, 58] on span "Save Message" at bounding box center [1115, 52] width 79 height 16
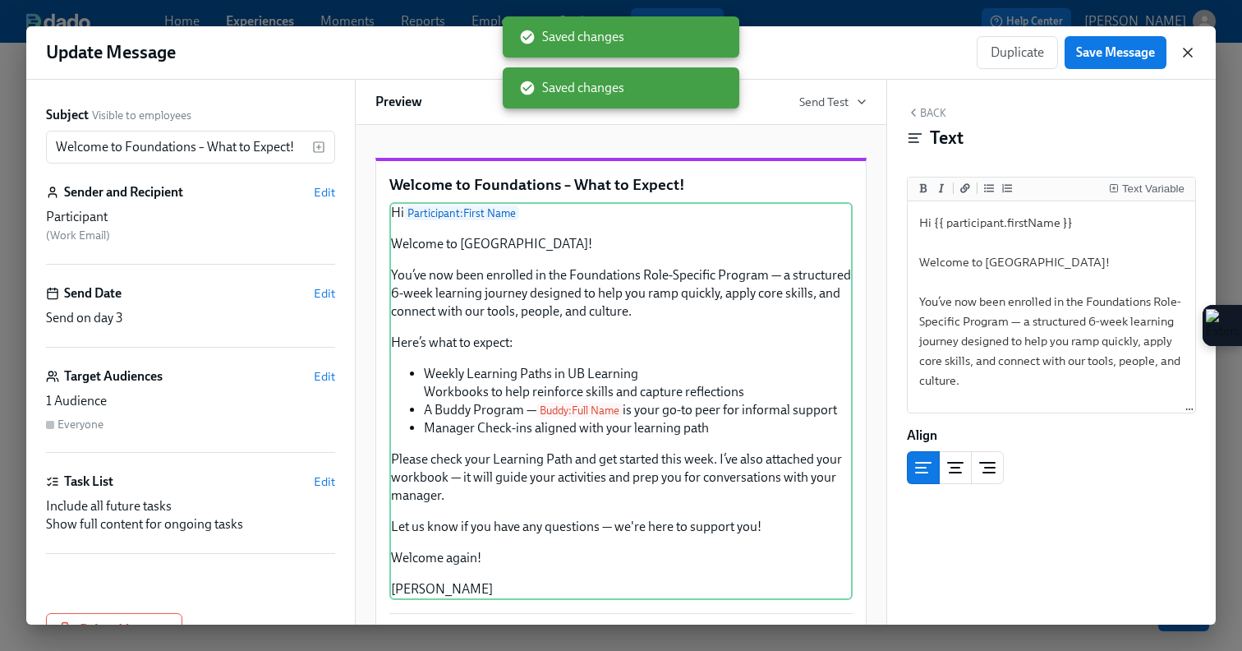
click at [1189, 53] on icon "button" at bounding box center [1188, 52] width 8 height 8
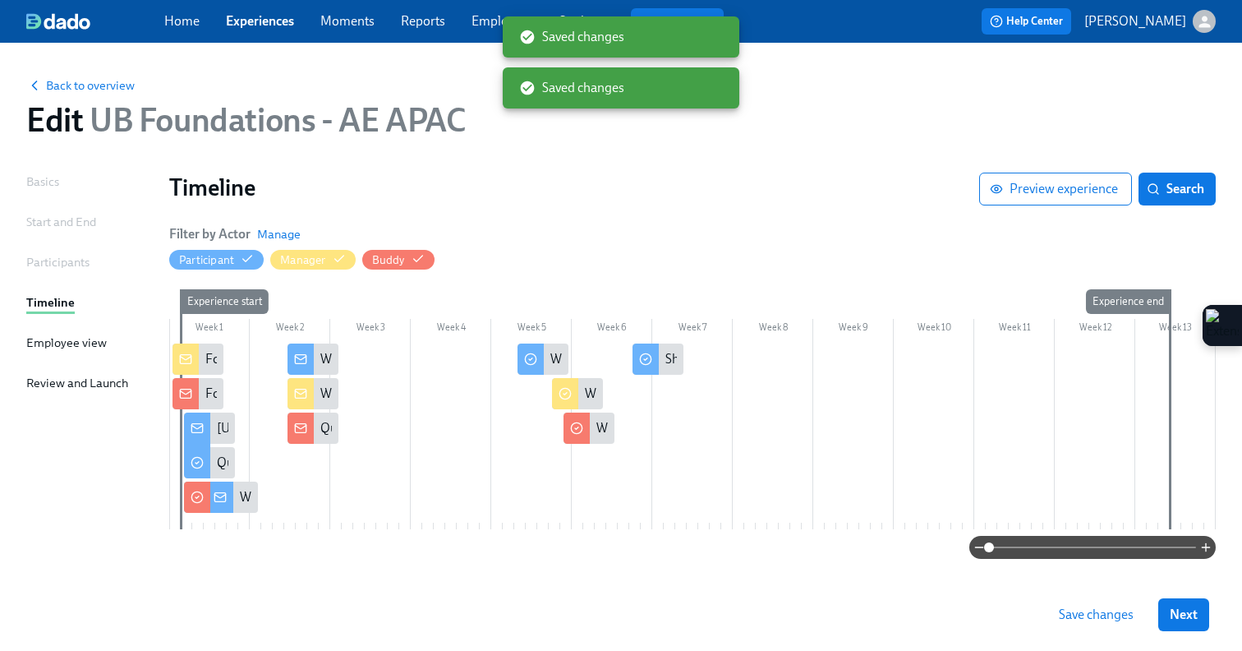
click at [196, 492] on circle at bounding box center [196, 497] width 11 height 11
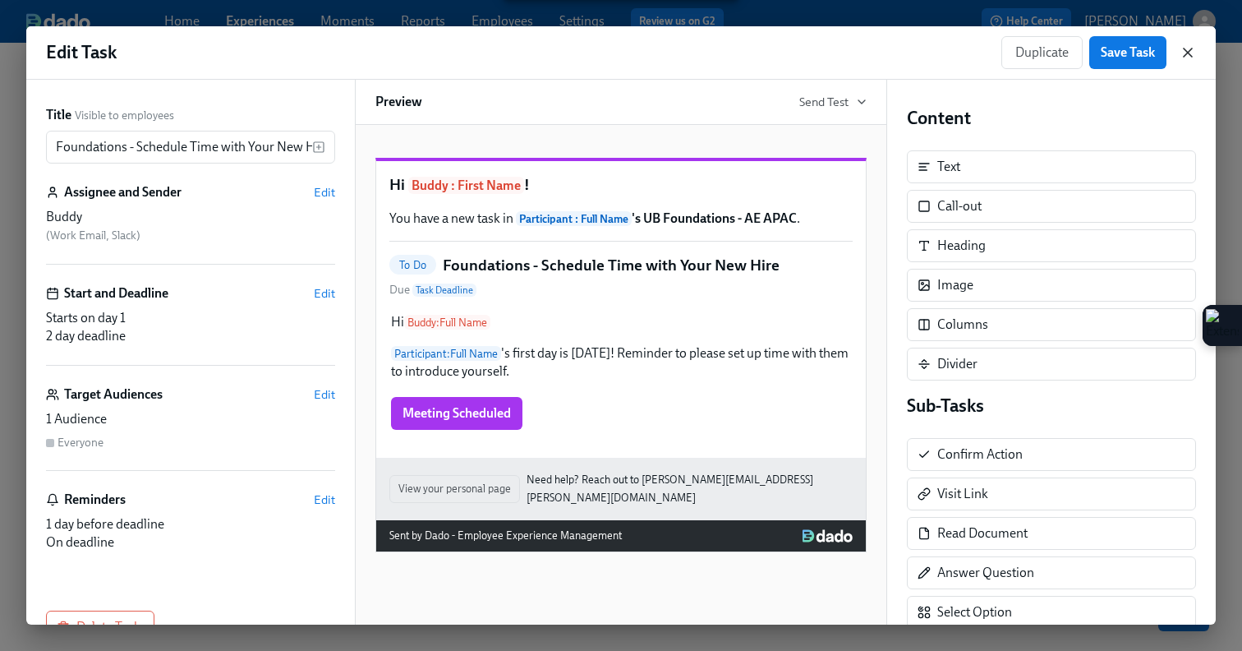
click at [1185, 48] on icon "button" at bounding box center [1188, 52] width 16 height 16
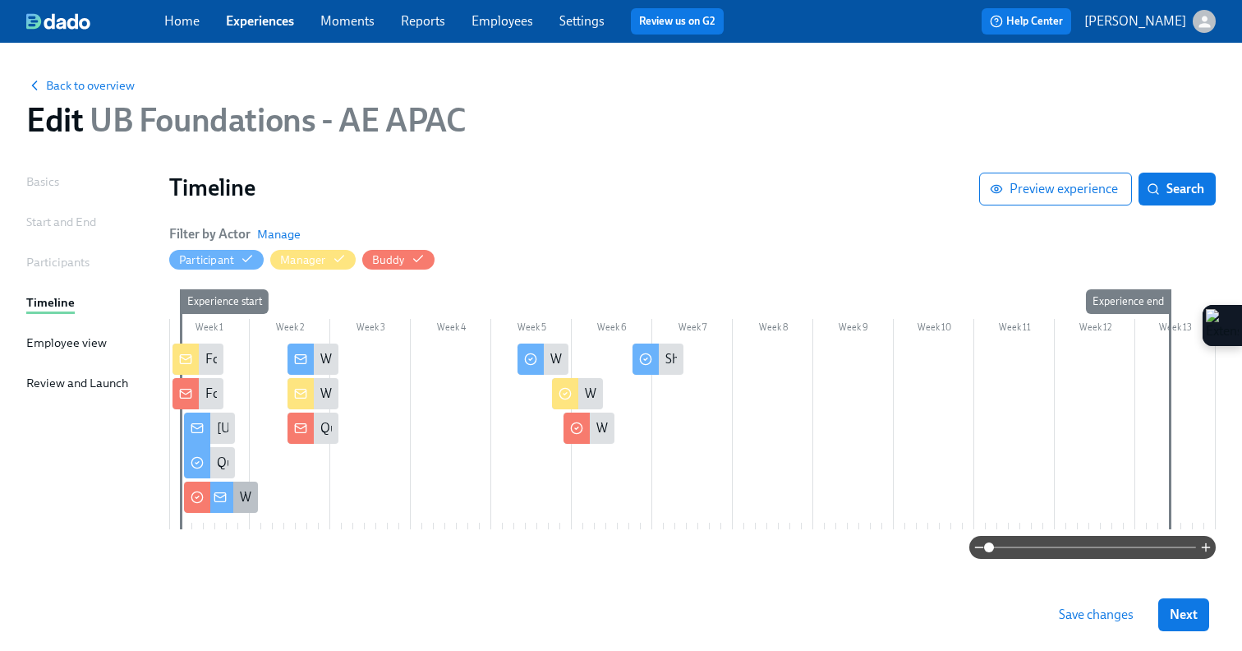
click at [230, 487] on div at bounding box center [220, 496] width 26 height 31
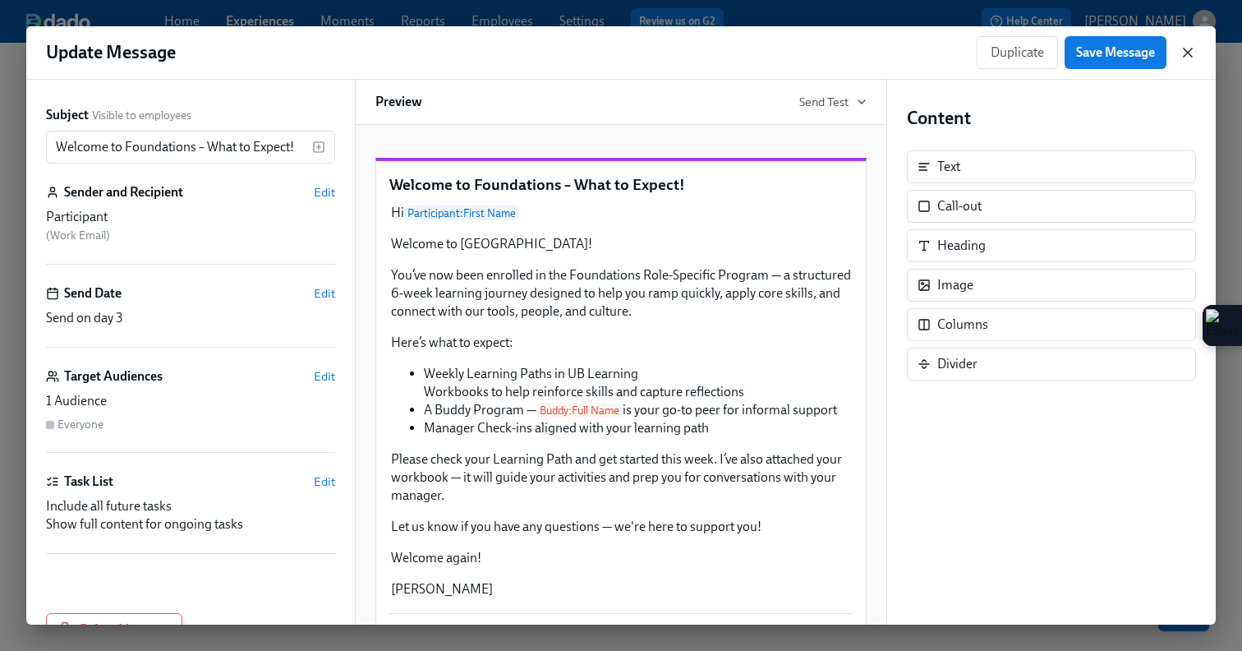
click at [1187, 52] on icon "button" at bounding box center [1188, 52] width 8 height 8
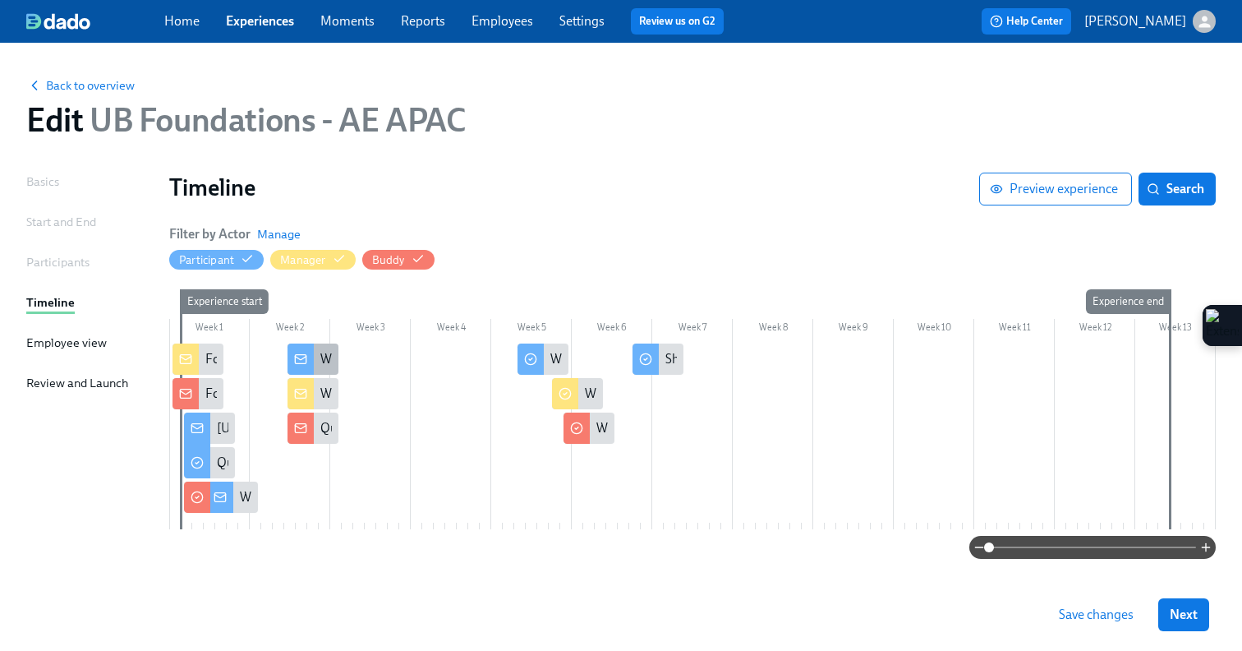
click at [311, 358] on div at bounding box center [301, 358] width 26 height 31
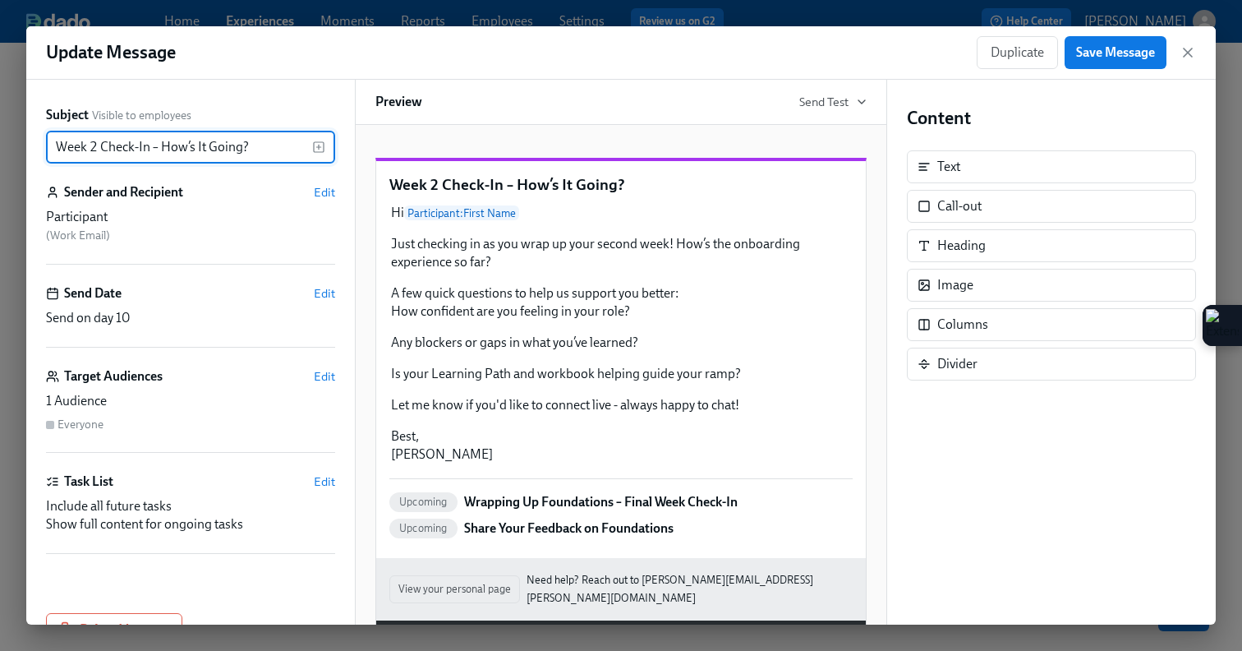
click at [55, 147] on input "Week 2 Check-In – How’s It Going?" at bounding box center [179, 147] width 266 height 33
type input "Foundations Week 2 Check-In – How’s It Going?"
click at [1098, 51] on span "Save Message" at bounding box center [1115, 52] width 79 height 16
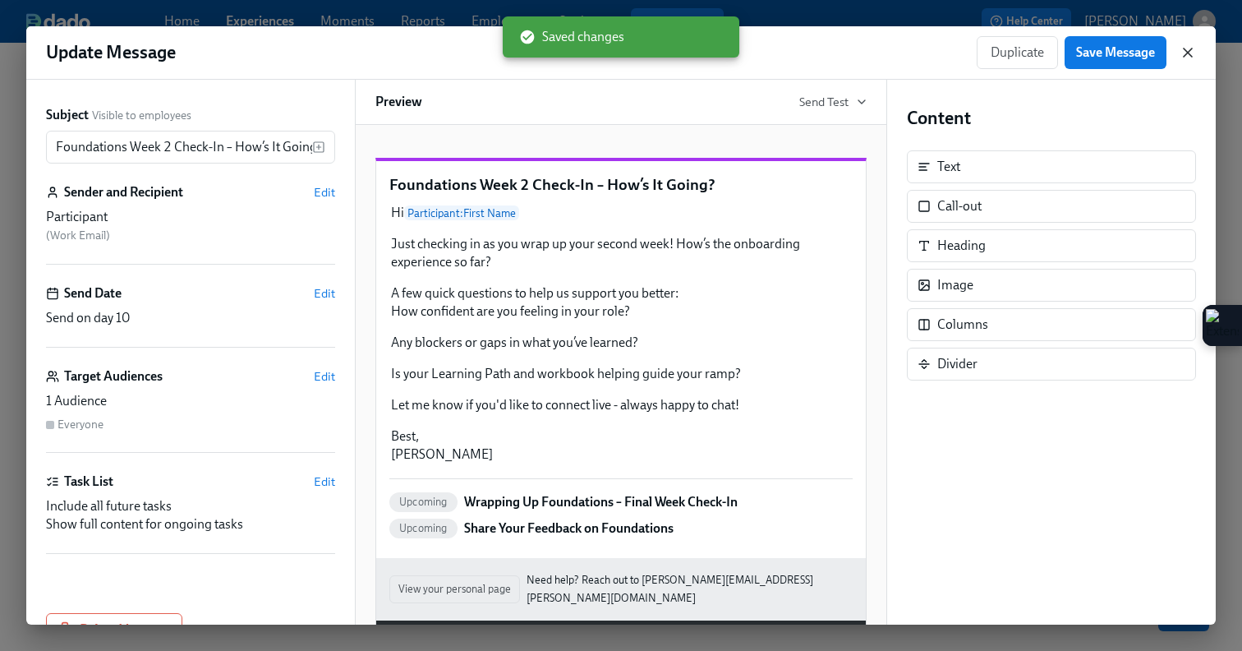
click at [1186, 53] on icon "button" at bounding box center [1188, 52] width 8 height 8
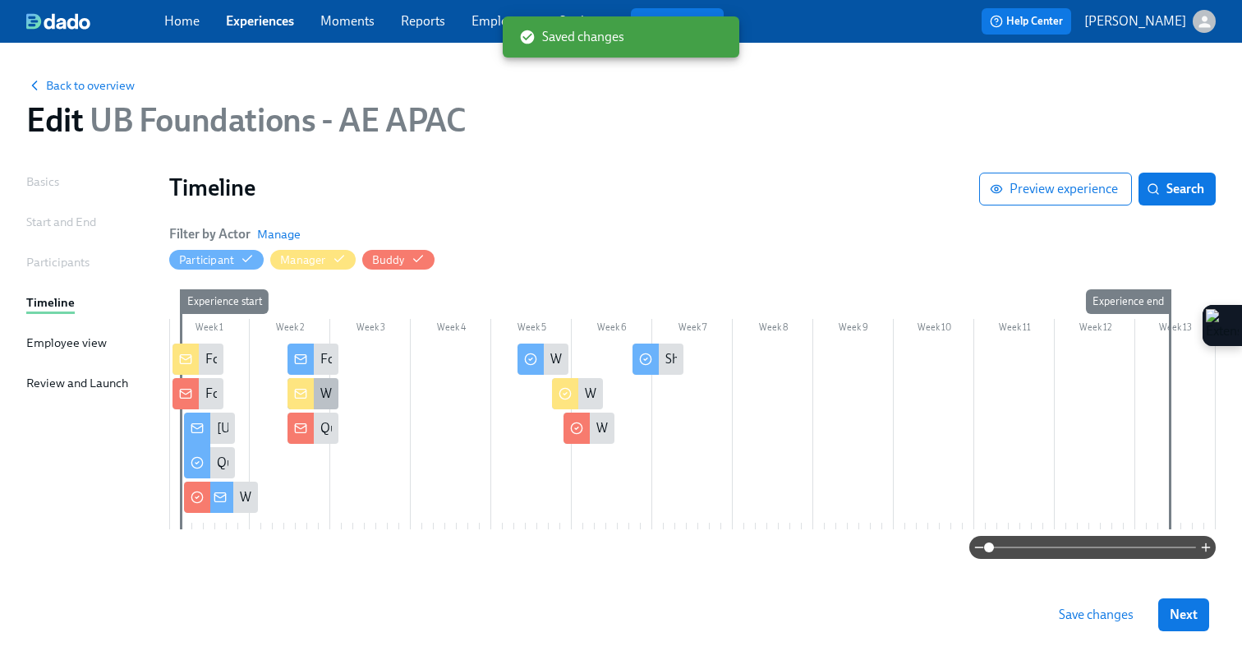
click at [297, 398] on rect at bounding box center [300, 393] width 11 height 9
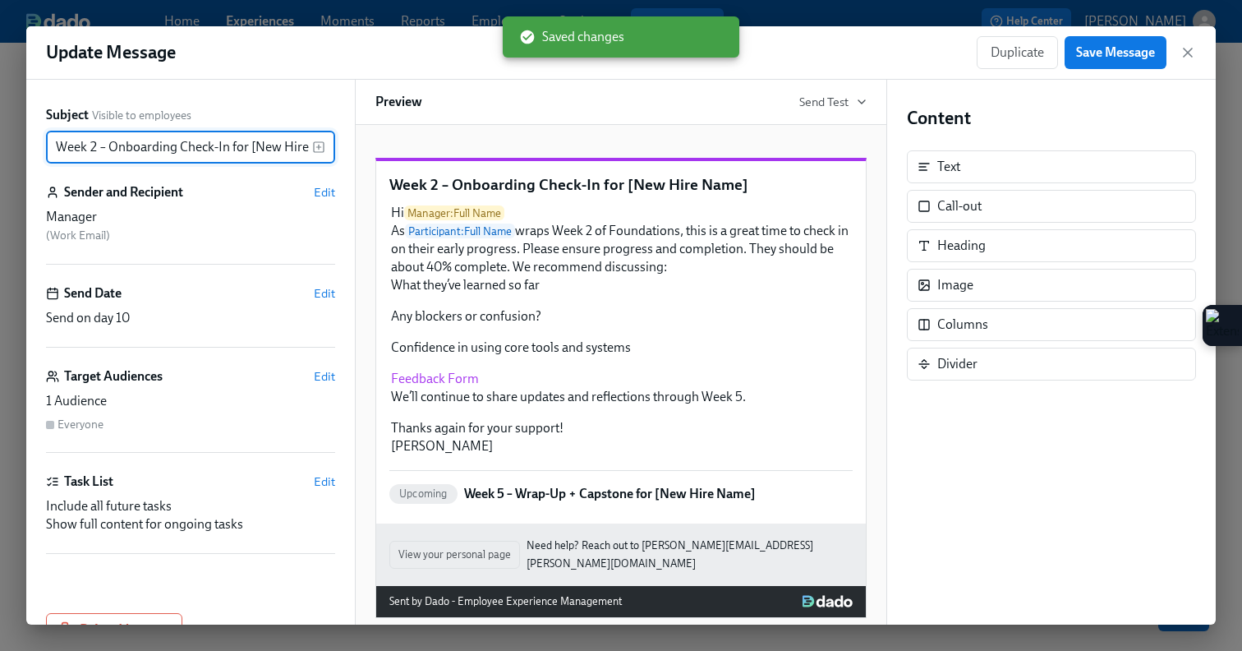
click at [56, 146] on input "Week 2 – Onboarding Check-In for [New Hire Name]" at bounding box center [179, 147] width 266 height 33
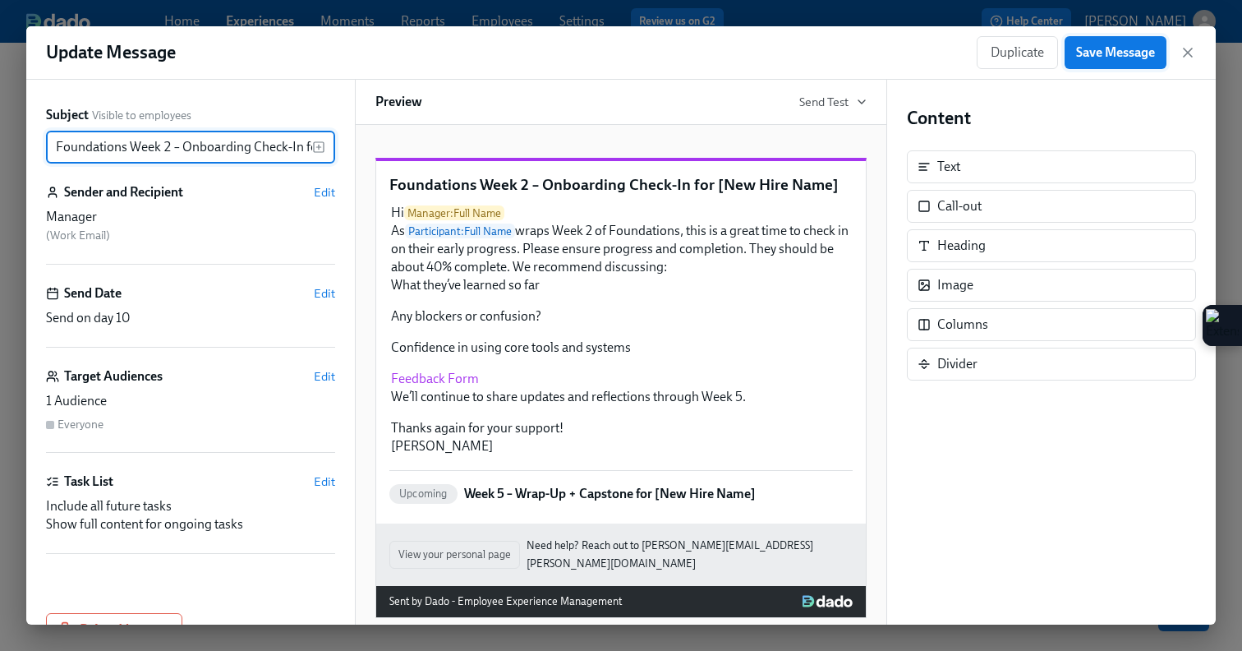
type input "Foundations Week 2 – Onboarding Check-In for [New Hire Name]"
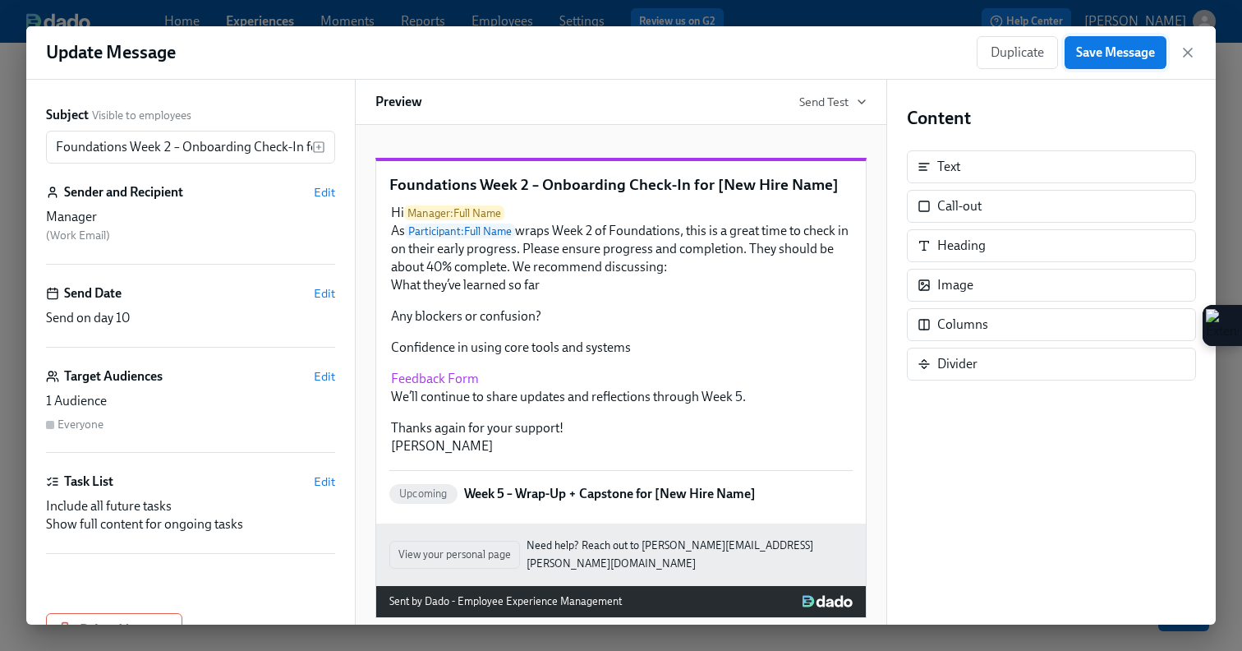
click at [1103, 37] on button "Save Message" at bounding box center [1116, 52] width 102 height 33
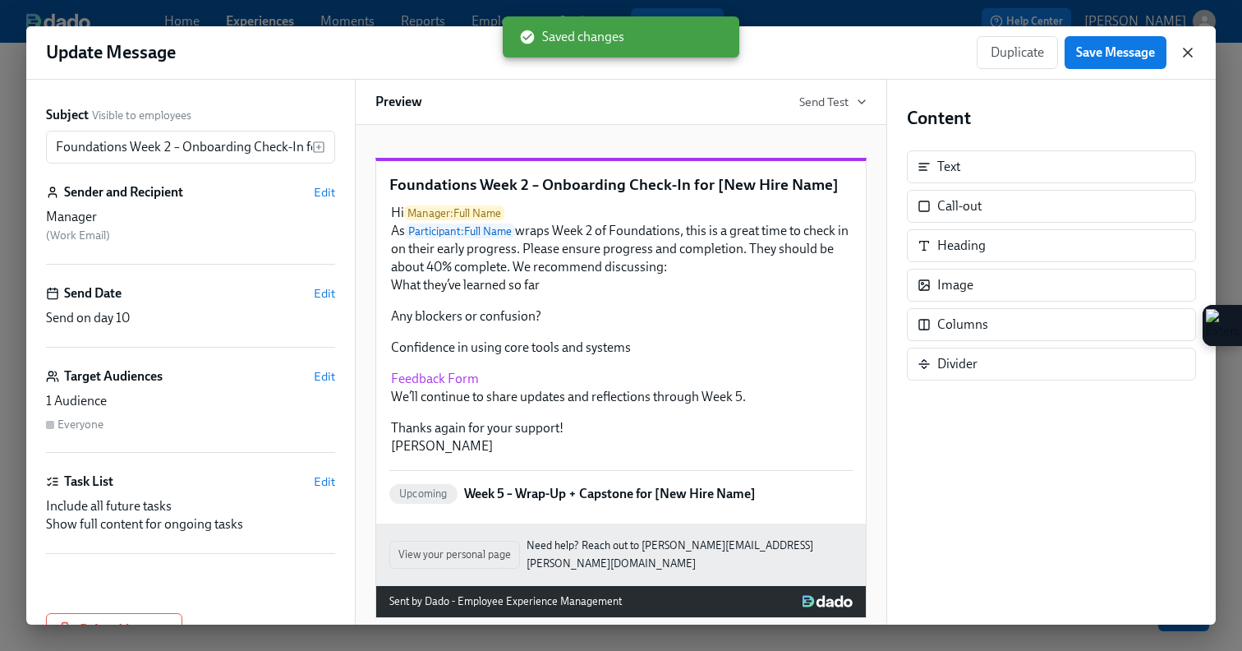
click at [1180, 48] on icon "button" at bounding box center [1188, 52] width 16 height 16
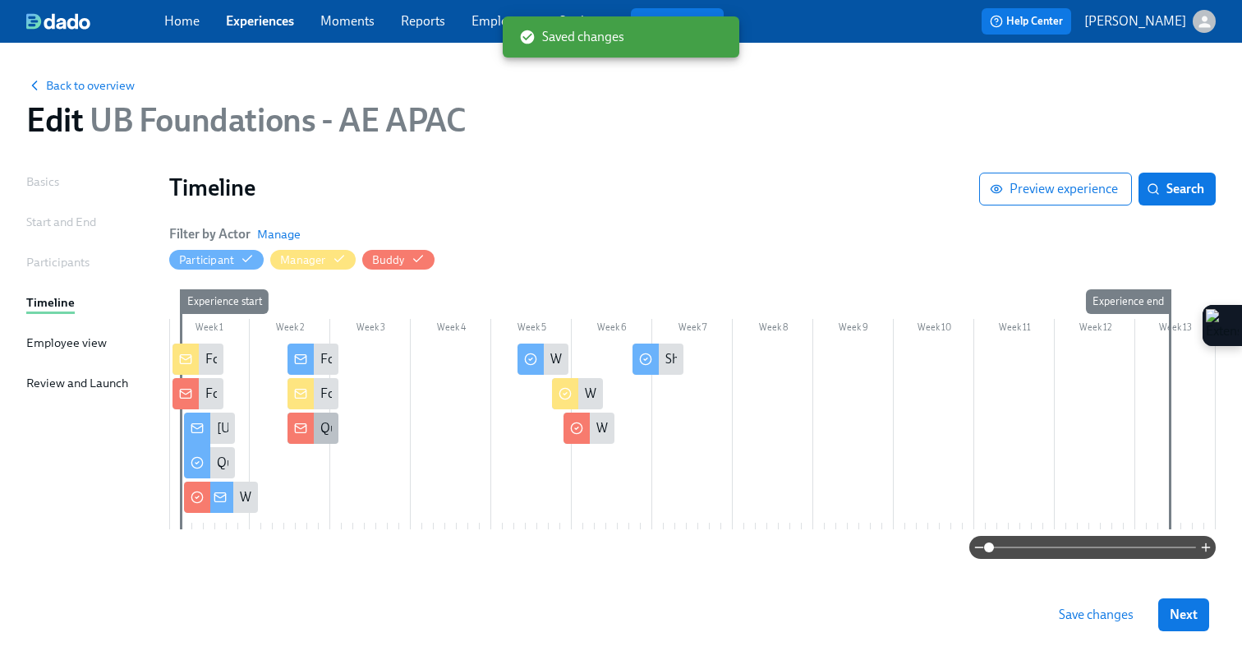
click at [303, 424] on rect at bounding box center [300, 428] width 11 height 9
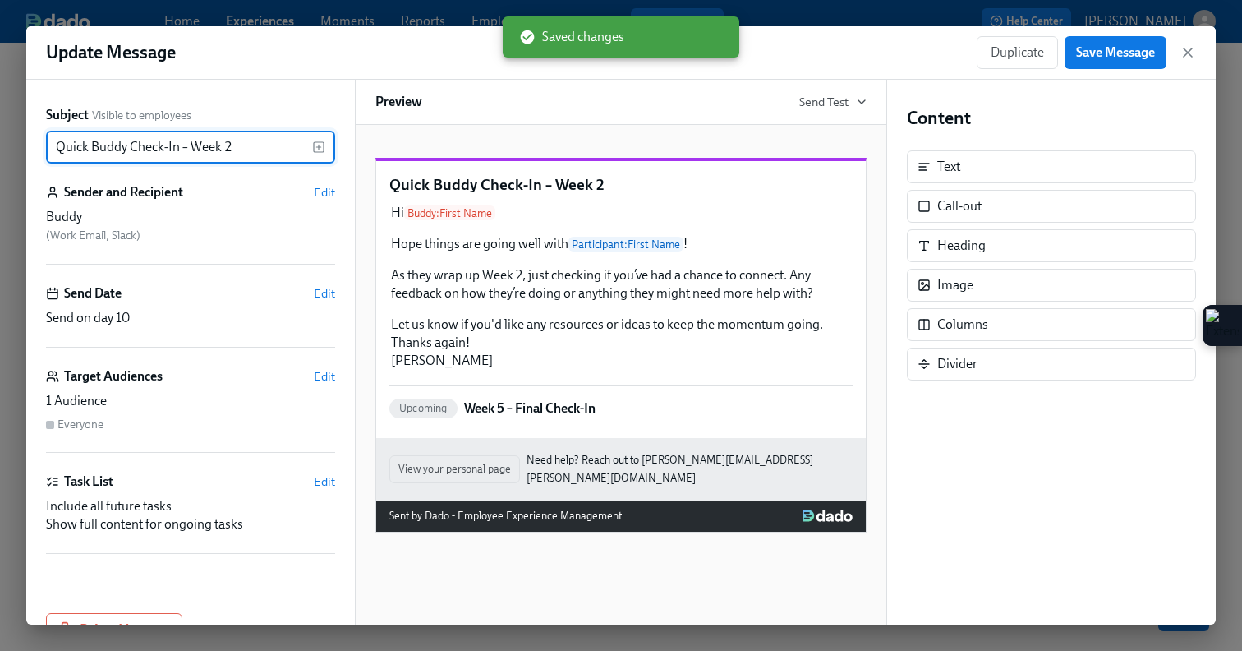
click at [58, 147] on input "Quick Buddy Check-In – Week 2" at bounding box center [179, 147] width 266 height 33
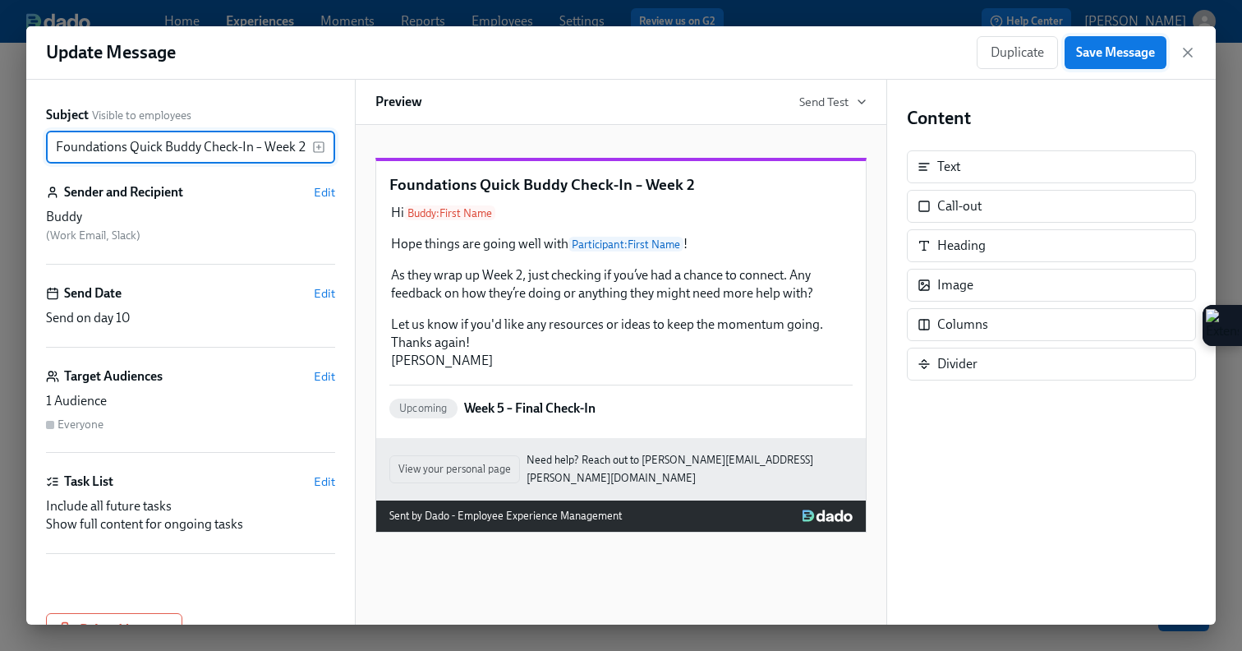
type input "Foundations Quick Buddy Check-In – Week 2"
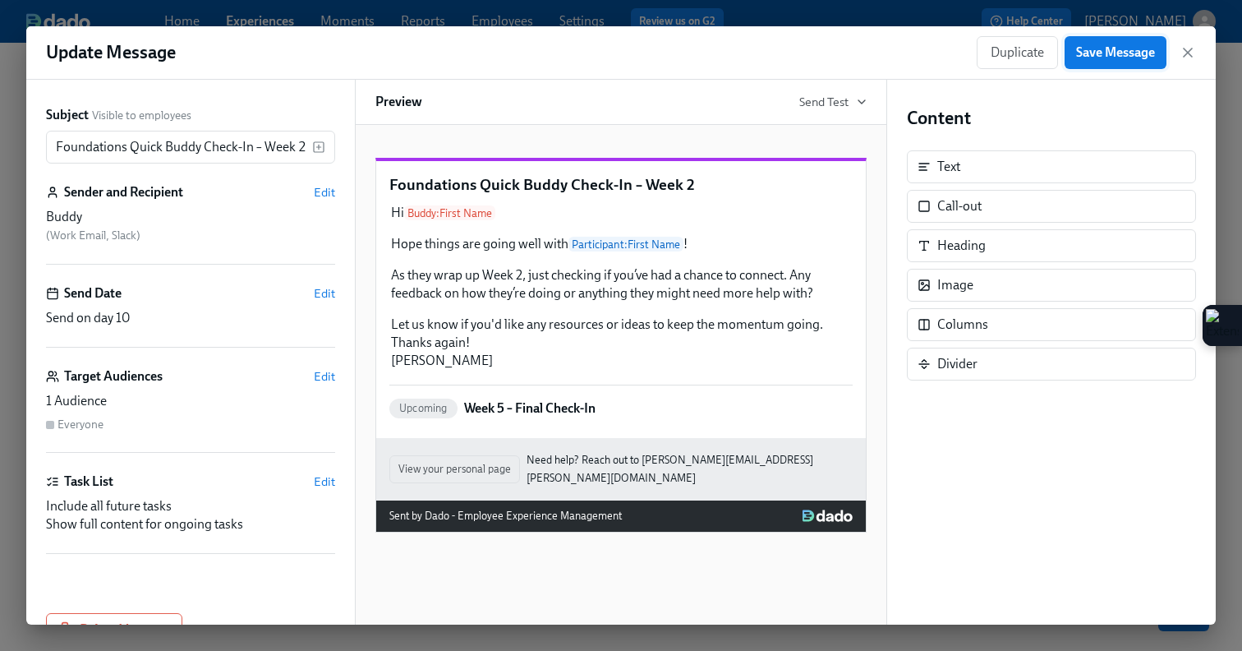
click at [1103, 61] on button "Save Message" at bounding box center [1116, 52] width 102 height 33
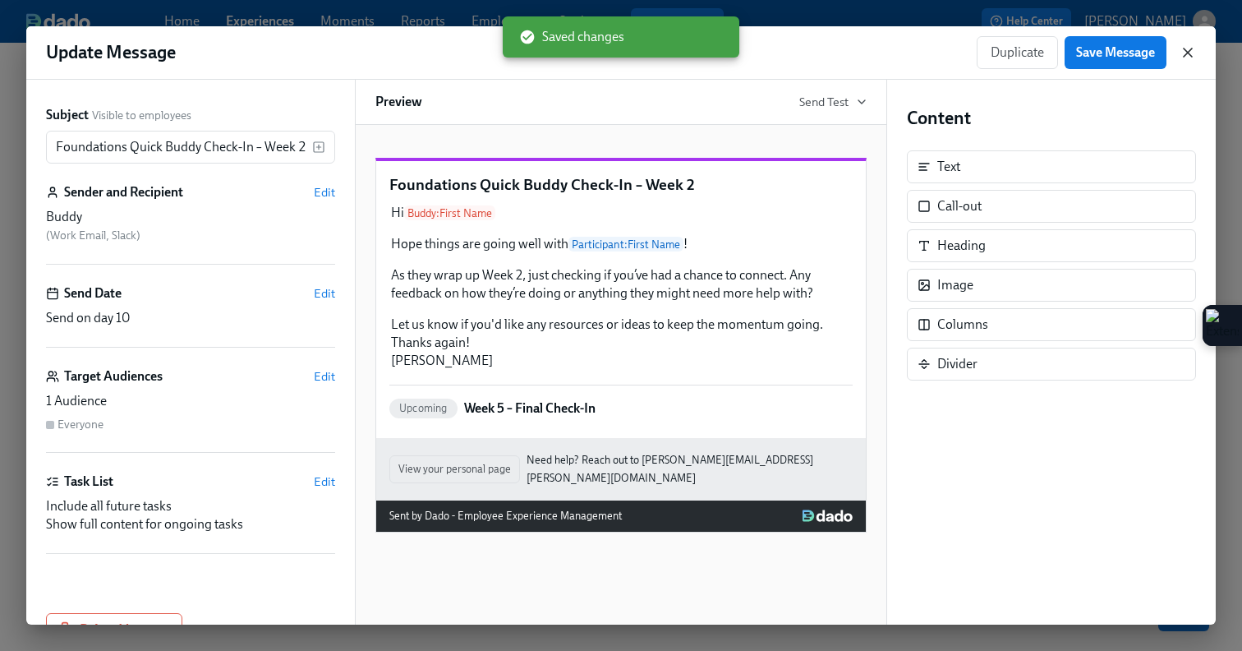
click at [1189, 59] on icon "button" at bounding box center [1188, 52] width 16 height 16
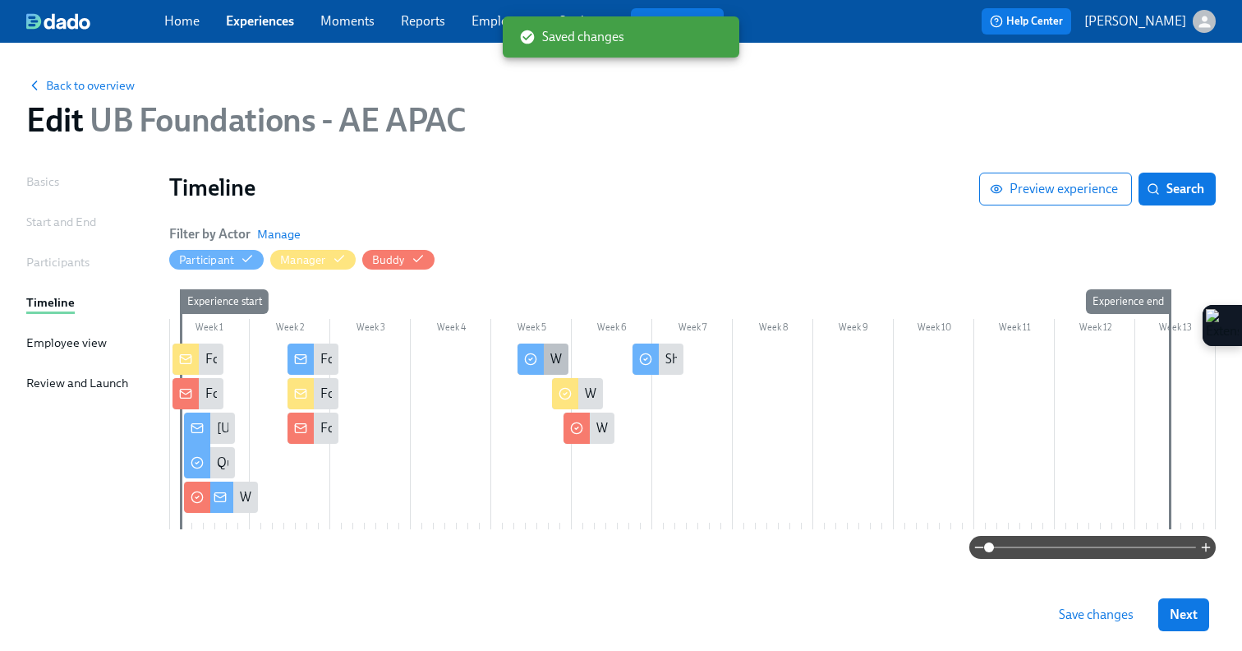
click at [536, 363] on icon at bounding box center [530, 358] width 13 height 13
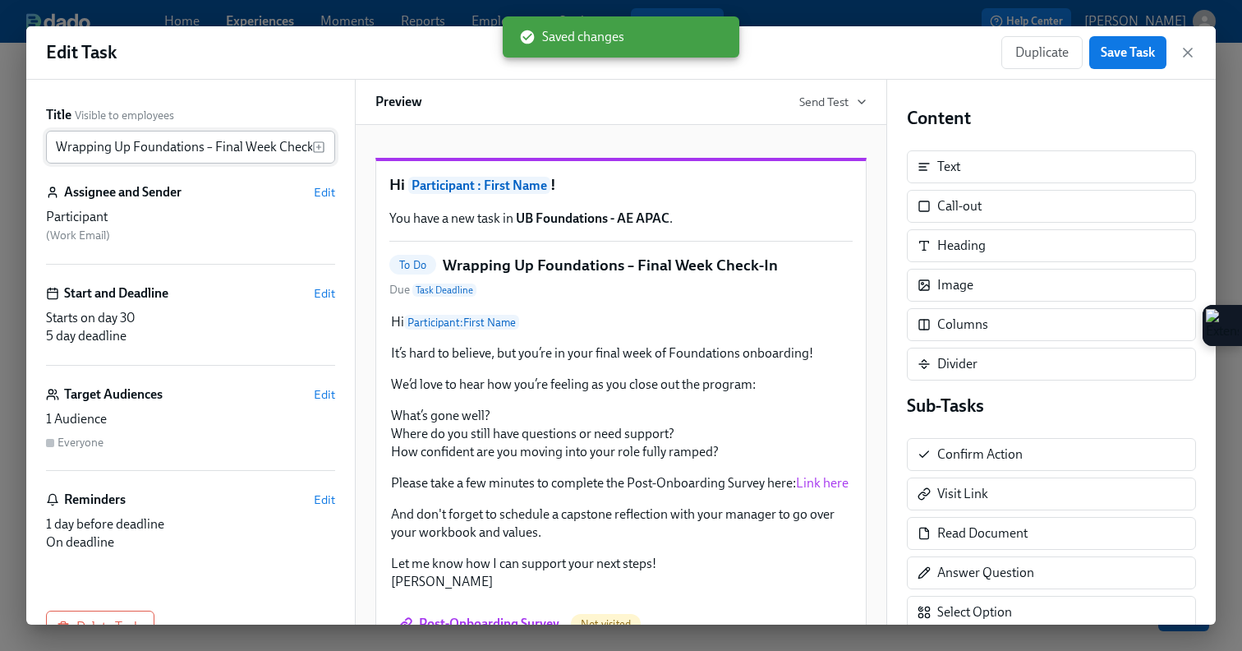
click at [55, 153] on input "Wrapping Up Foundations – Final Week Check-In" at bounding box center [179, 147] width 266 height 33
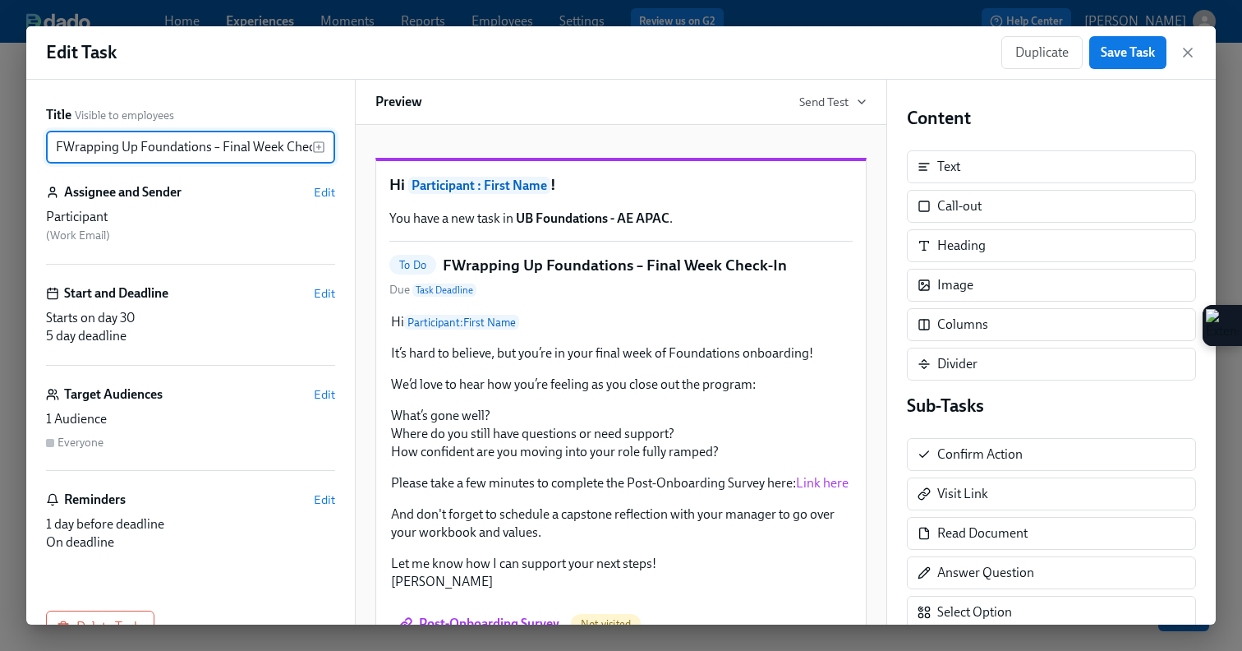
type input "Wrapping Up Foundations – Final Week Check-In"
click at [1147, 53] on span "Save Task" at bounding box center [1128, 52] width 54 height 16
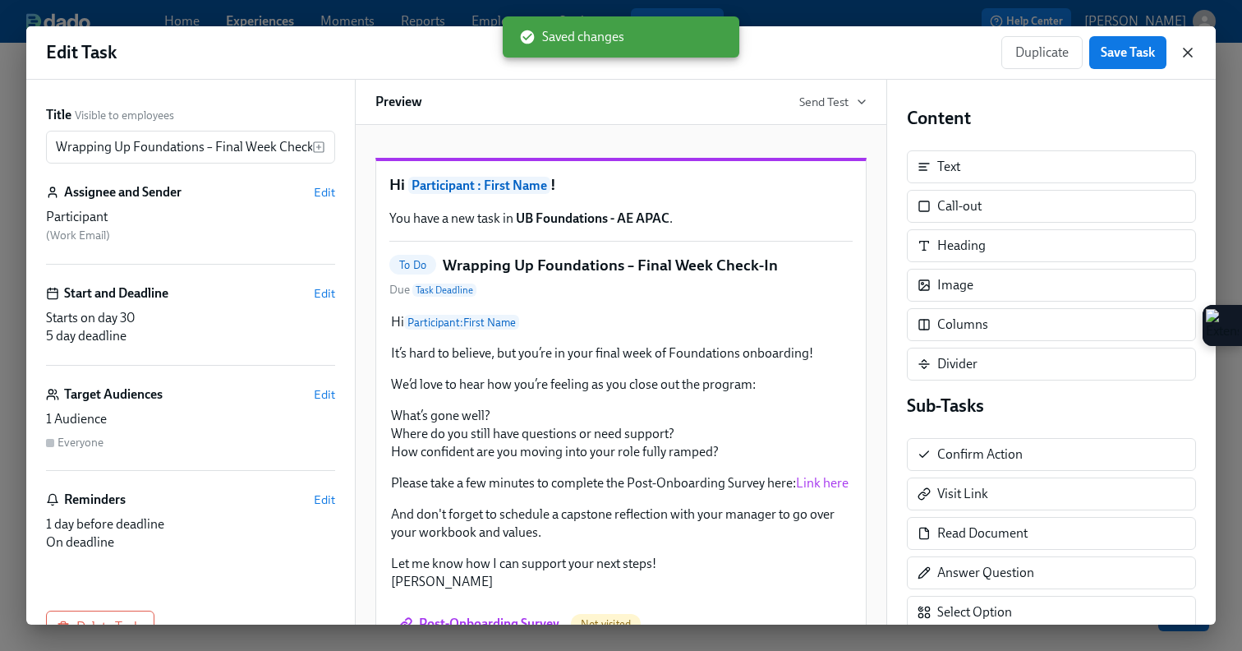
click at [1184, 54] on icon "button" at bounding box center [1188, 52] width 16 height 16
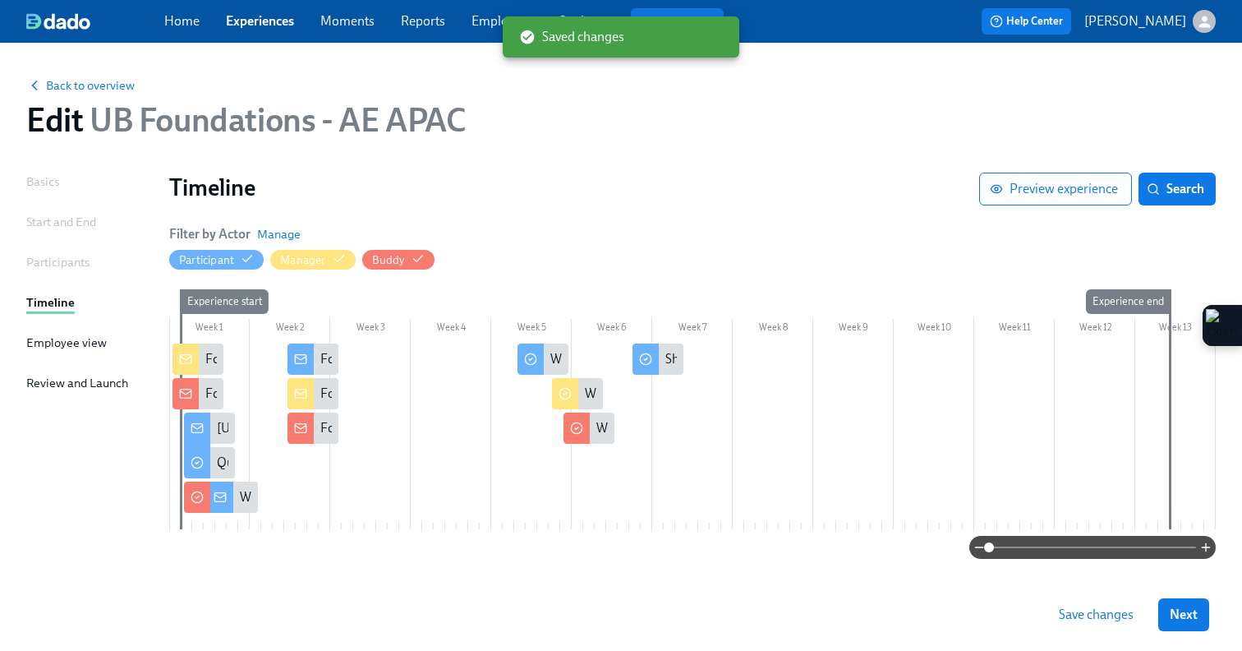
click at [559, 398] on div at bounding box center [556, 393] width 8 height 31
click at [565, 398] on icon at bounding box center [565, 393] width 13 height 13
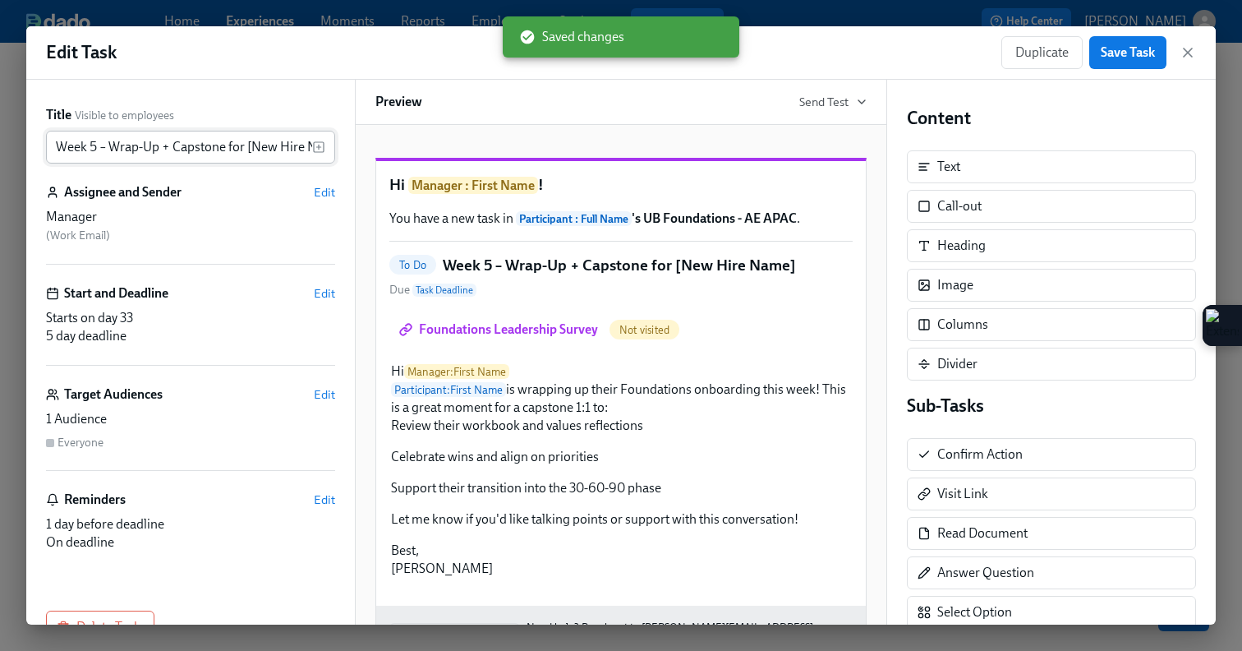
click at [56, 146] on input "Week 5 – Wrap-Up + Capstone for [New Hire Name]" at bounding box center [179, 147] width 266 height 33
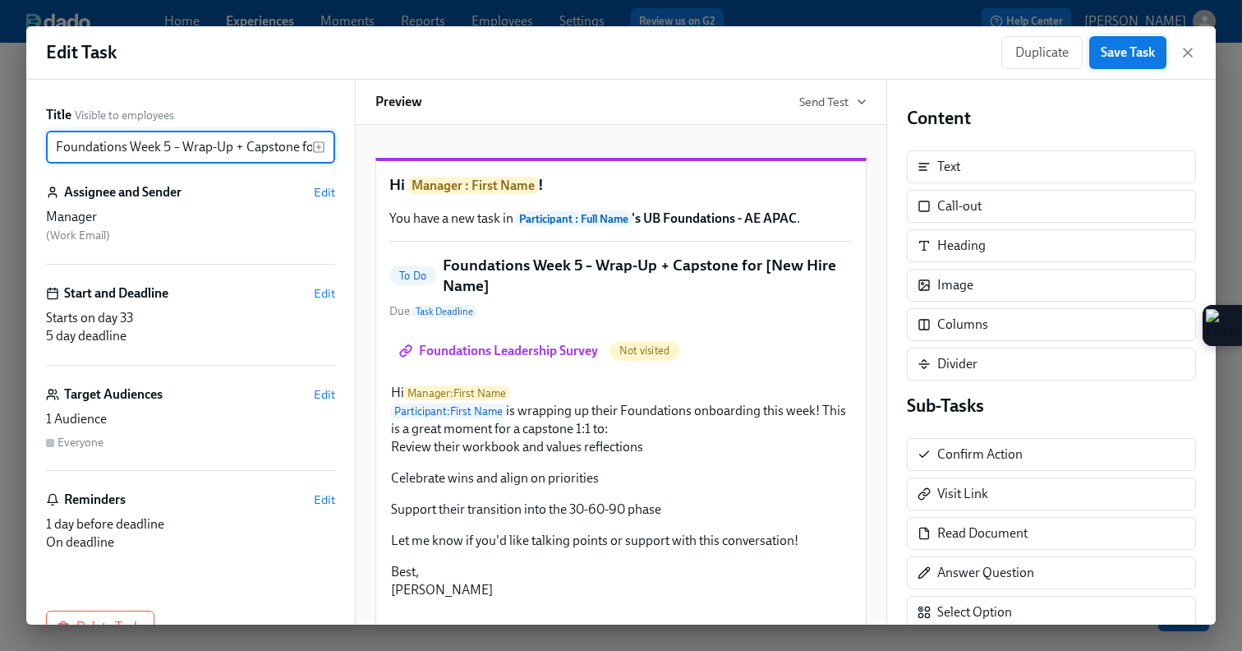
type input "Foundations Week 5 – Wrap-Up + Capstone for [New Hire Name]"
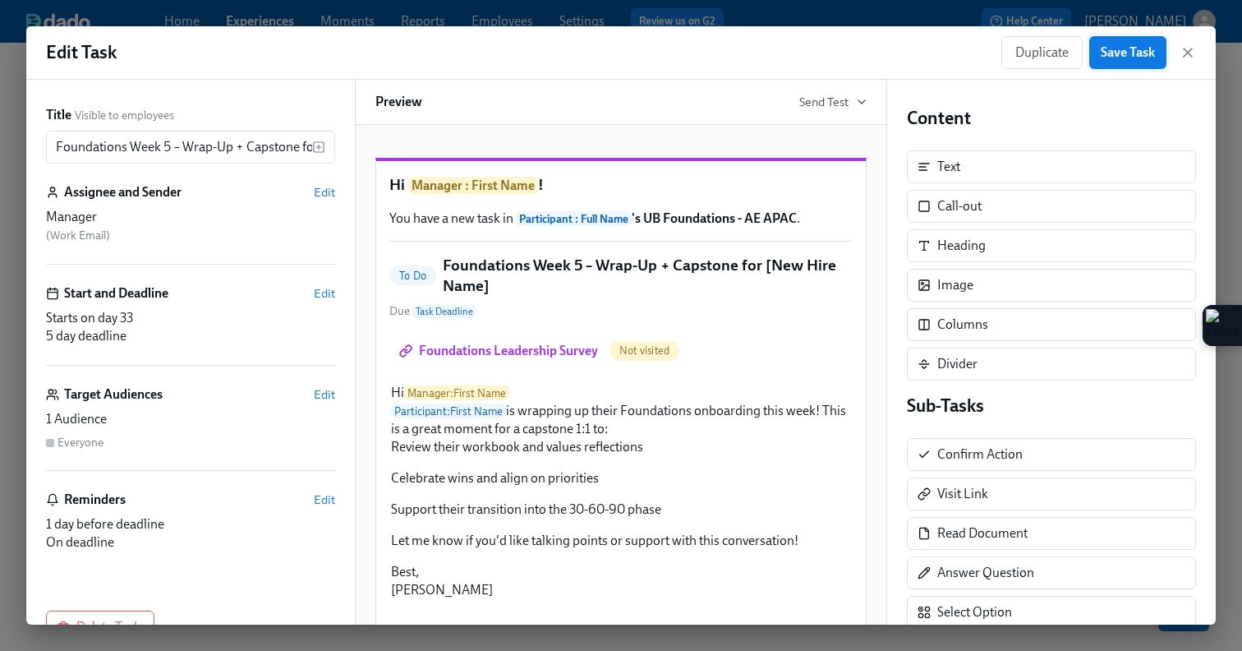
click at [1114, 53] on span "Save Task" at bounding box center [1128, 52] width 54 height 16
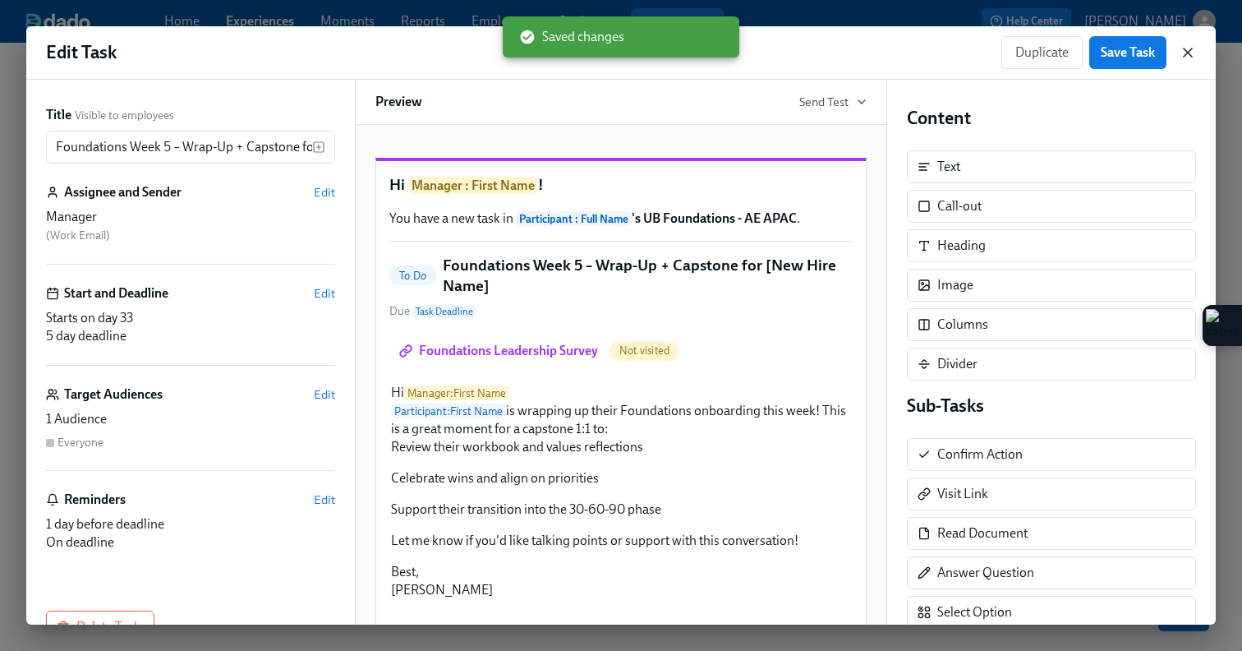
click at [1184, 56] on icon "button" at bounding box center [1188, 52] width 8 height 8
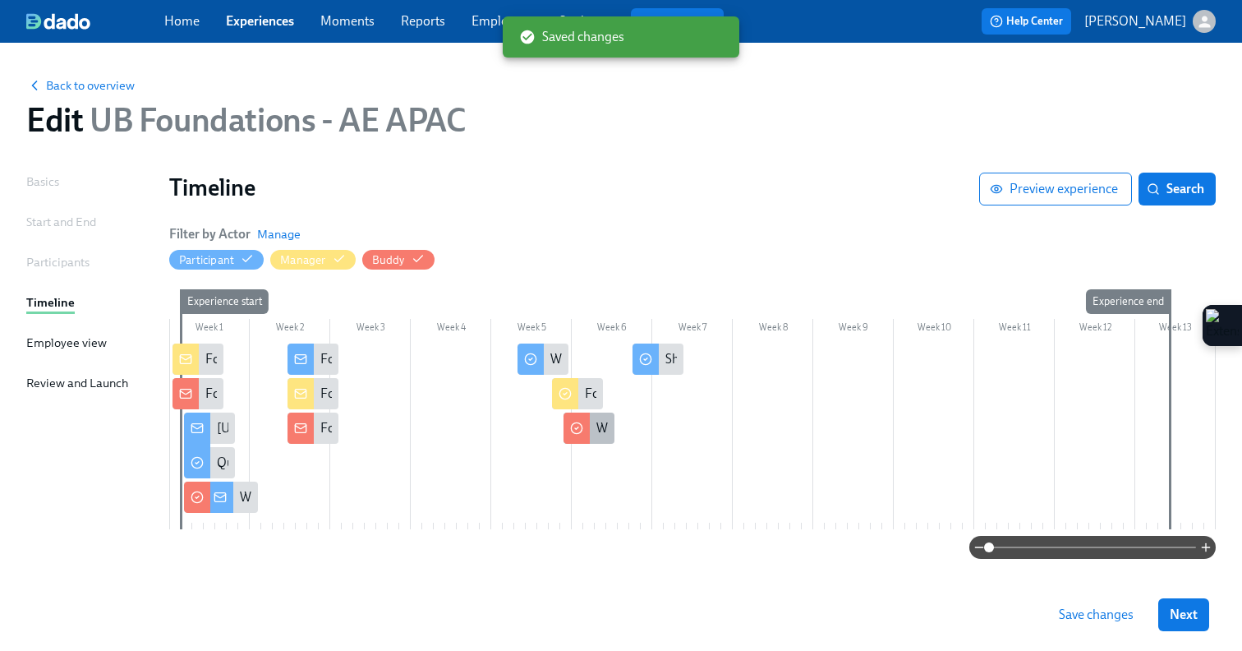
click at [576, 426] on icon at bounding box center [576, 427] width 13 height 13
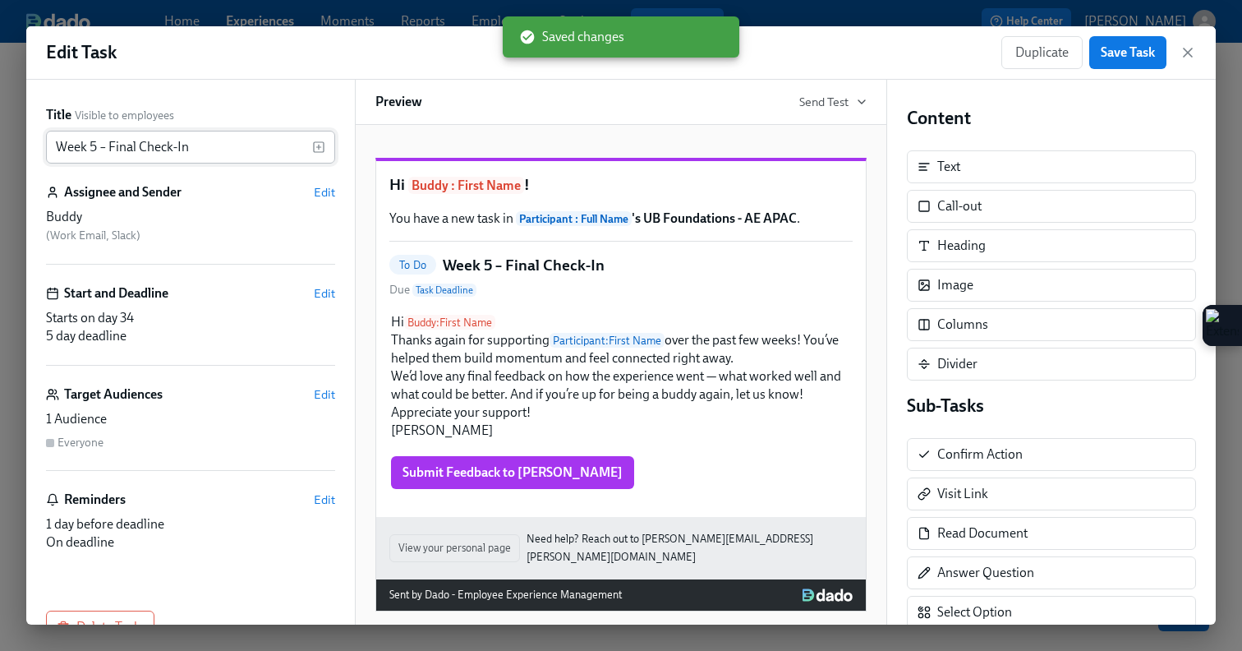
click at [57, 147] on input "Week 5 – Final Check-In" at bounding box center [179, 147] width 266 height 33
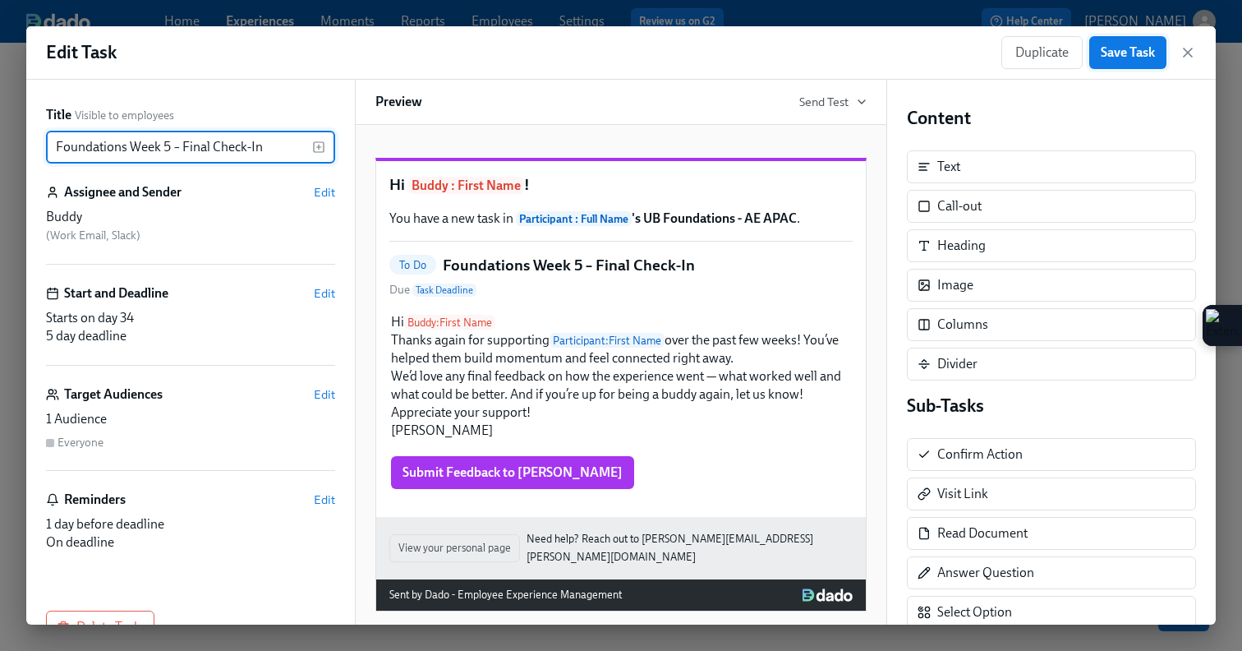
type input "Foundations Week 5 – Final Check-In"
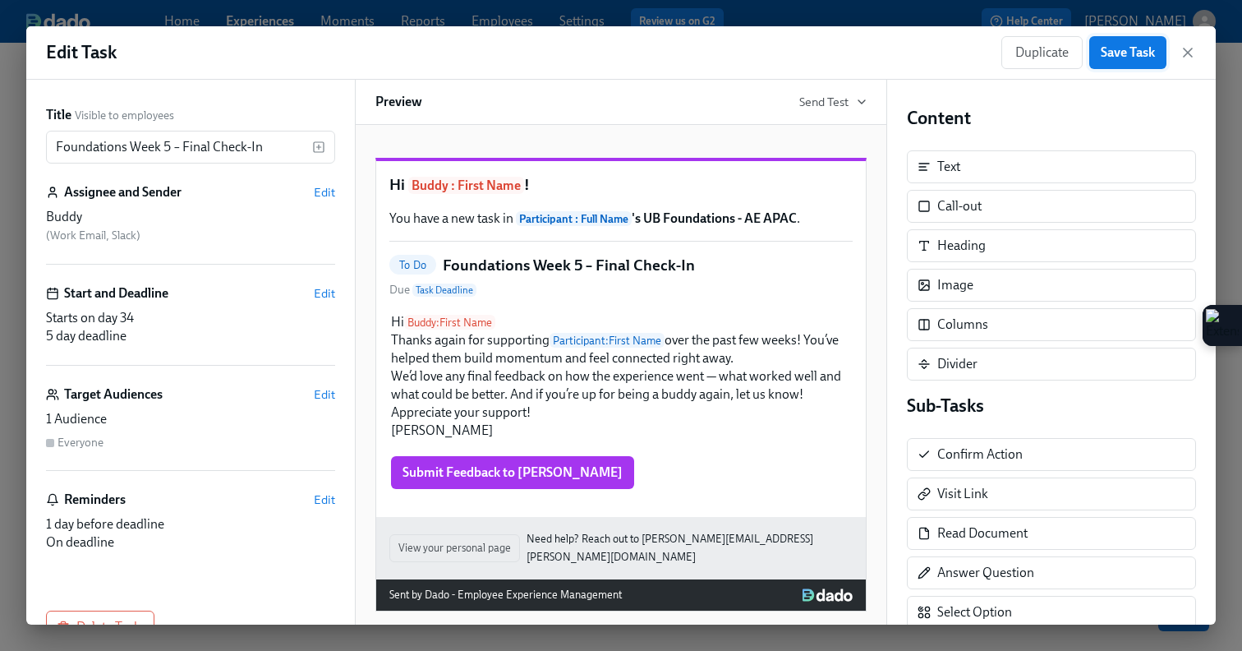
click at [1108, 56] on span "Save Task" at bounding box center [1128, 52] width 54 height 16
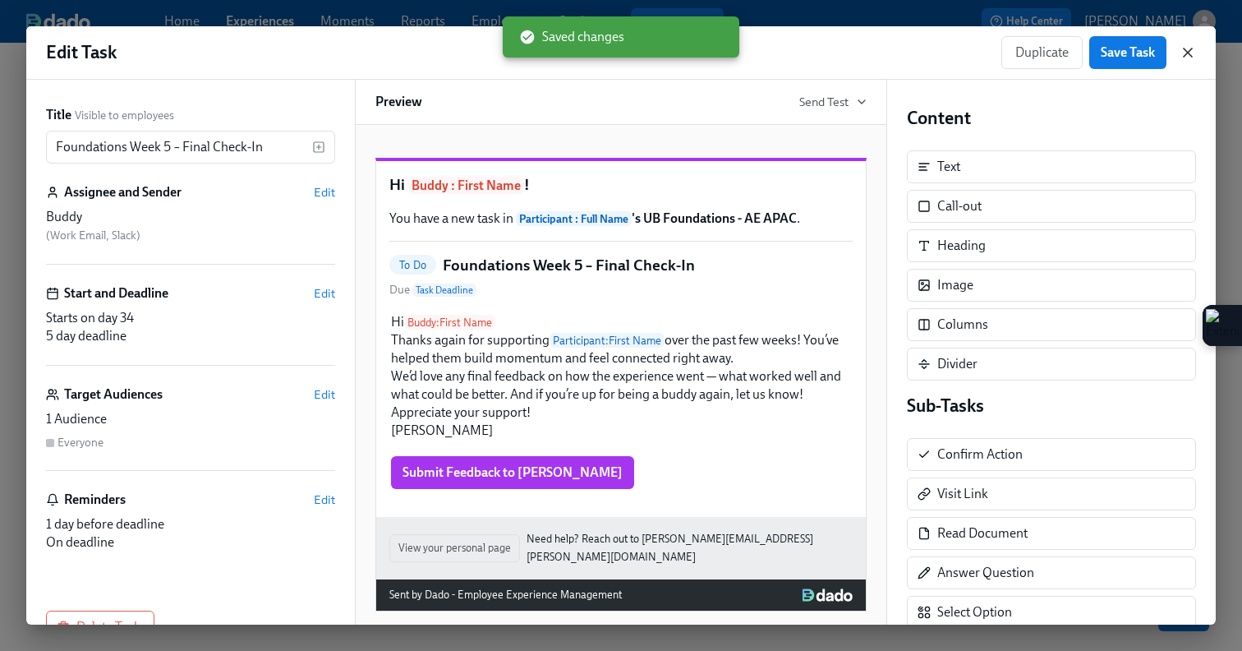
click at [1183, 52] on icon "button" at bounding box center [1188, 52] width 16 height 16
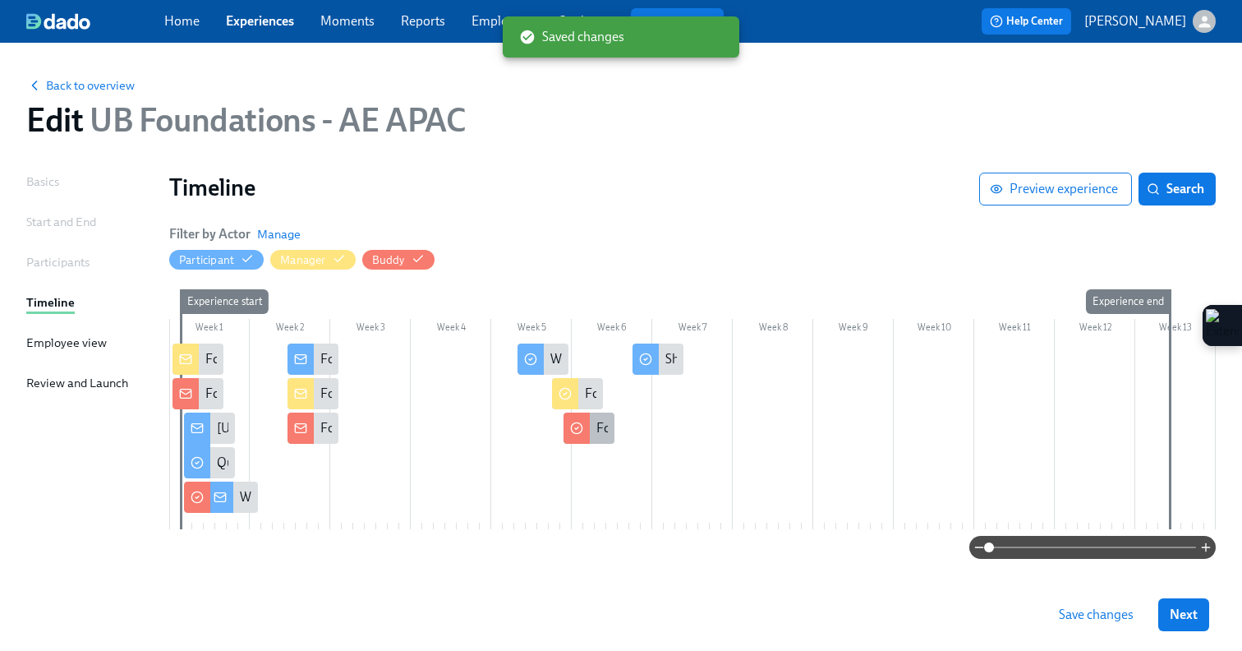
click at [579, 435] on div at bounding box center [577, 427] width 26 height 31
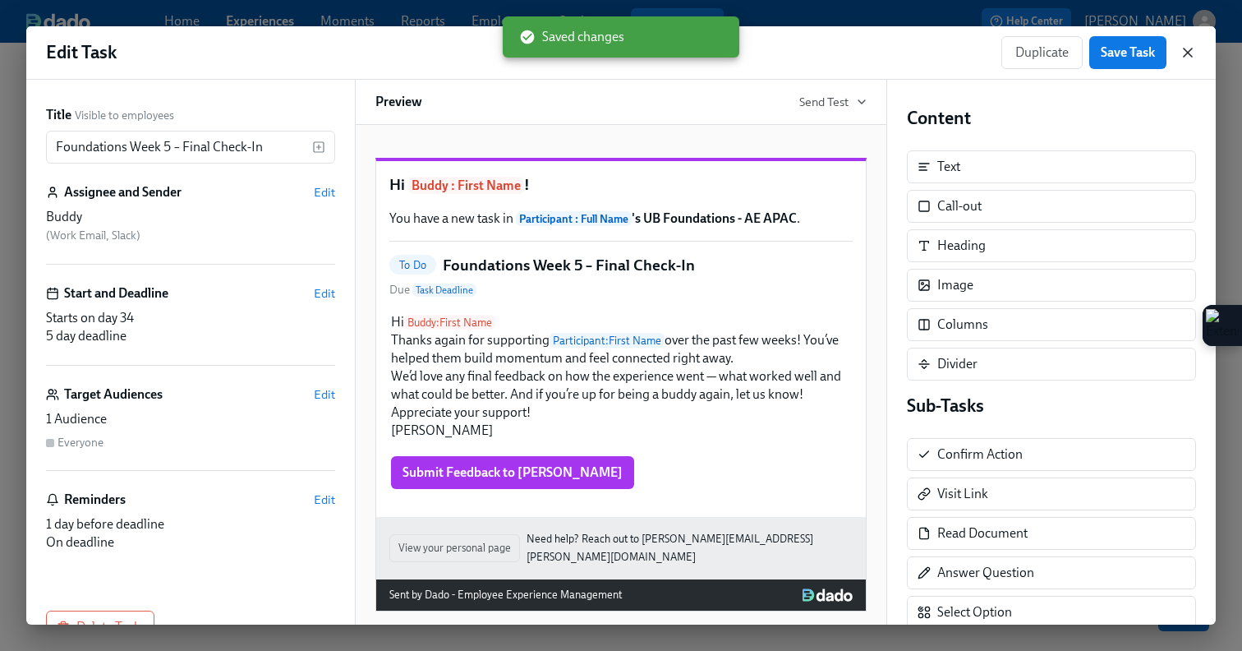
click at [1185, 58] on icon "button" at bounding box center [1188, 52] width 16 height 16
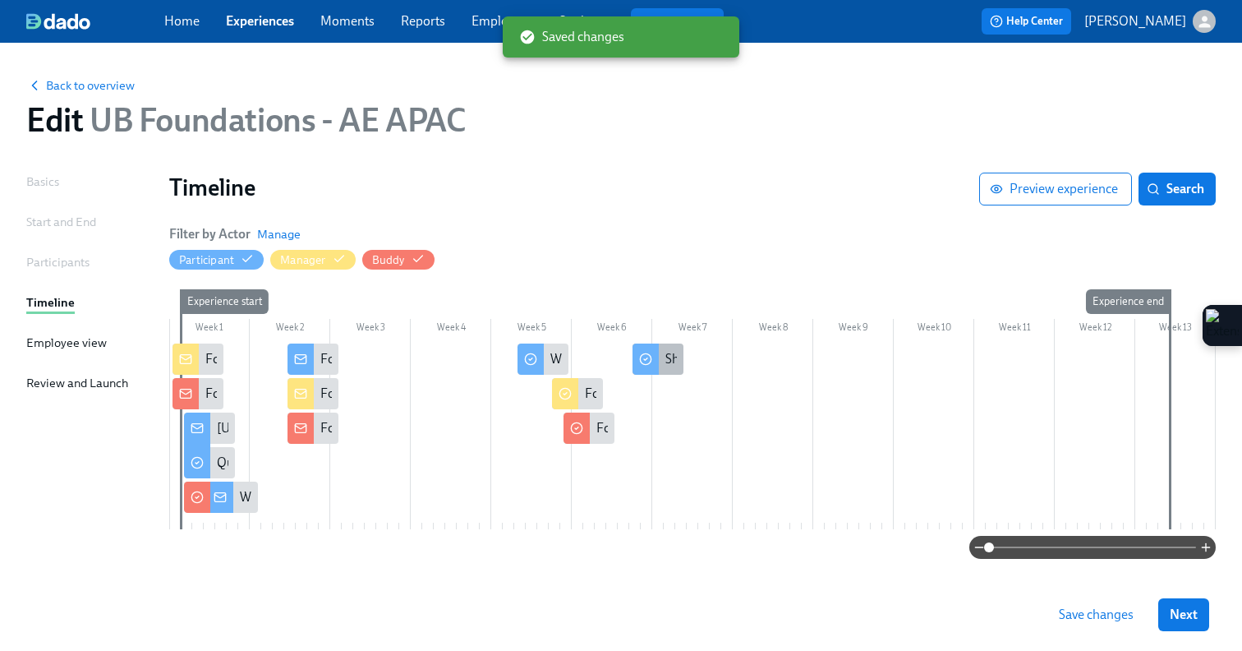
click at [658, 363] on div at bounding box center [646, 358] width 26 height 31
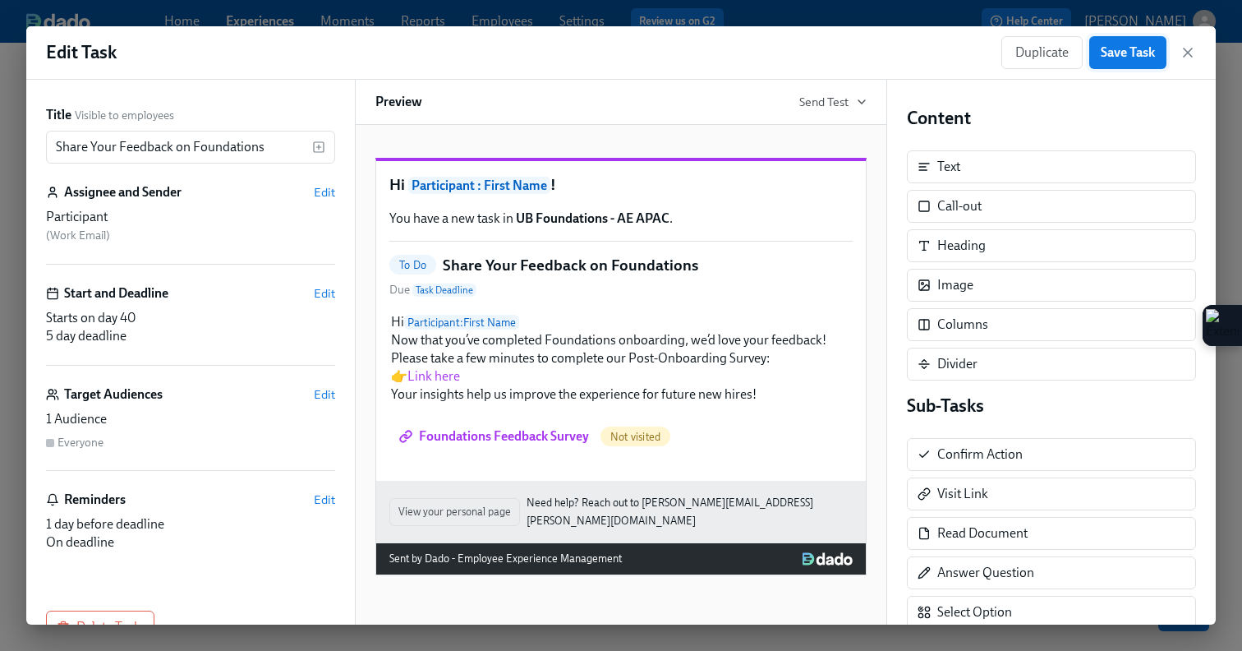
click at [1128, 58] on span "Save Task" at bounding box center [1128, 52] width 54 height 16
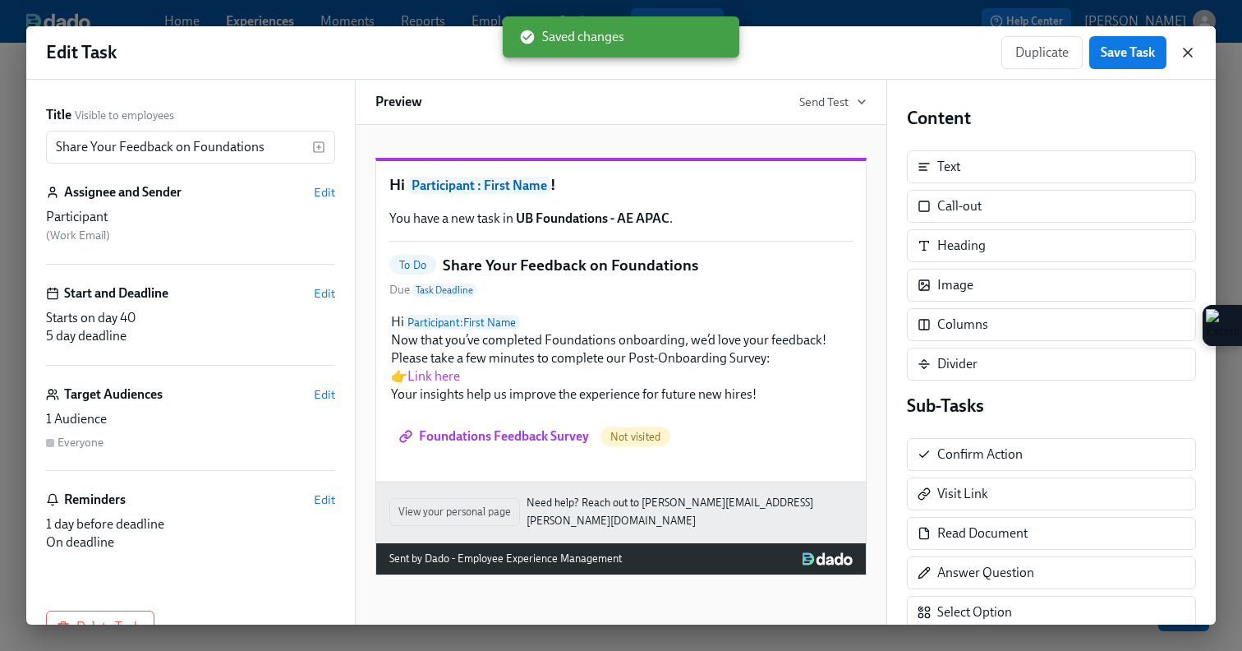
click at [1184, 54] on icon "button" at bounding box center [1188, 52] width 16 height 16
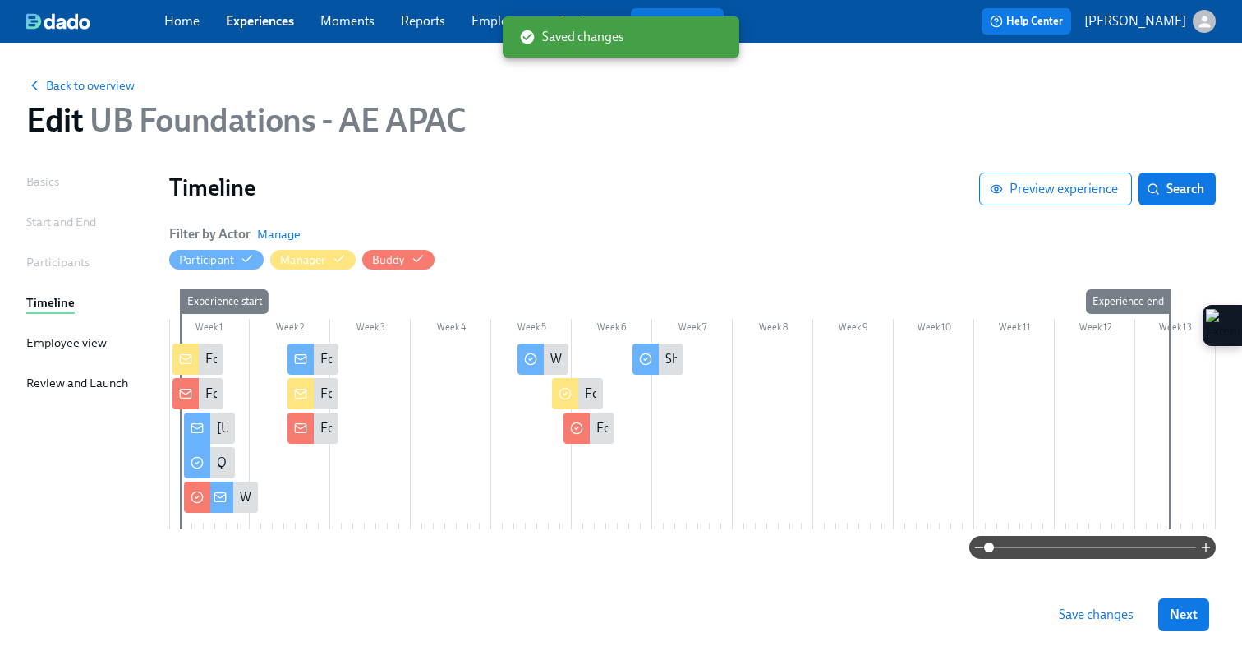
click at [1093, 617] on span "Save changes" at bounding box center [1096, 614] width 75 height 16
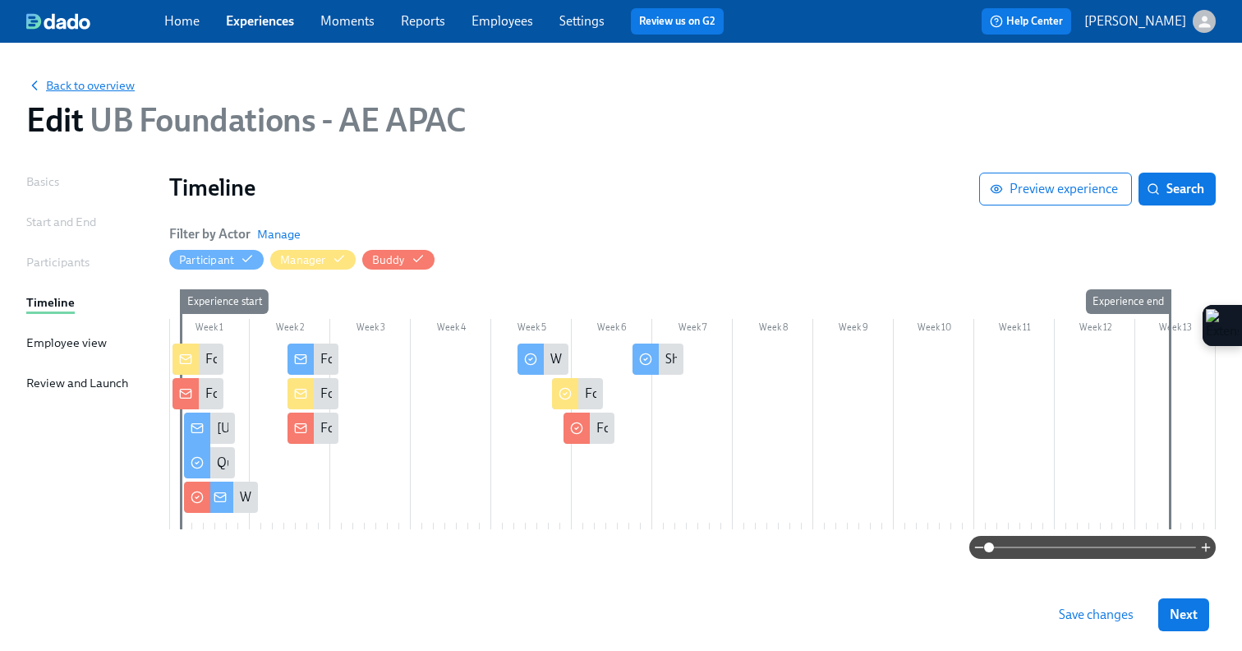
click at [76, 78] on span "Back to overview" at bounding box center [80, 85] width 108 height 16
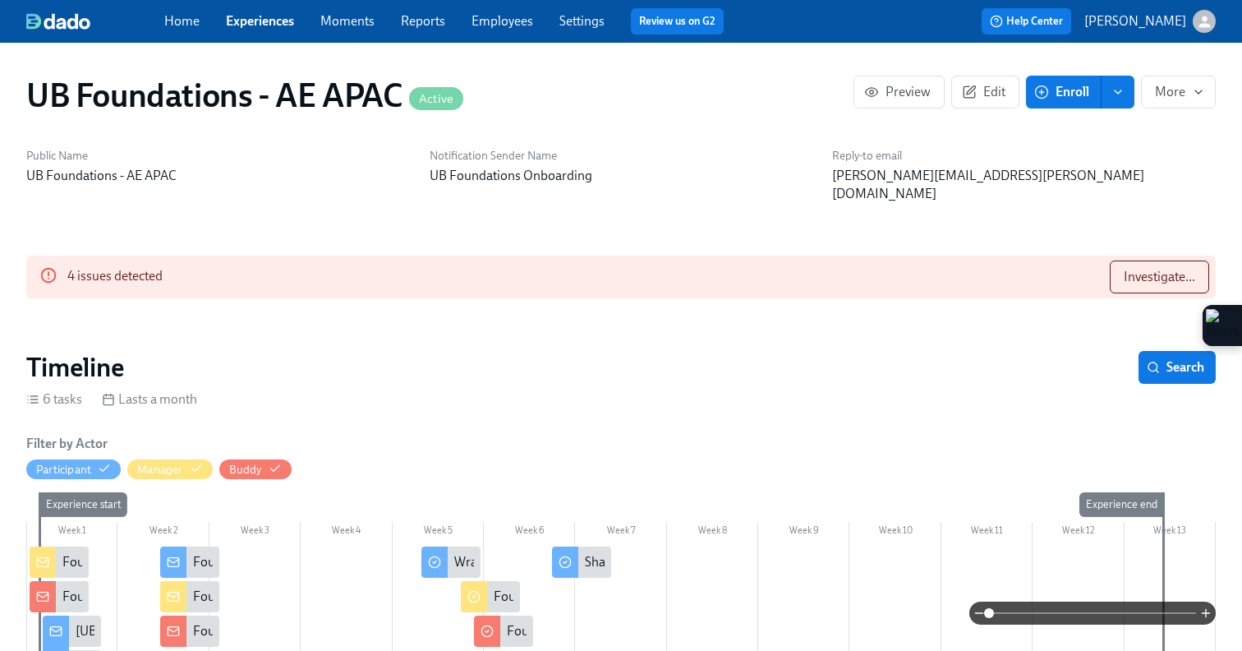
scroll to position [0, 2849]
click at [262, 26] on link "Experiences" at bounding box center [260, 21] width 68 height 16
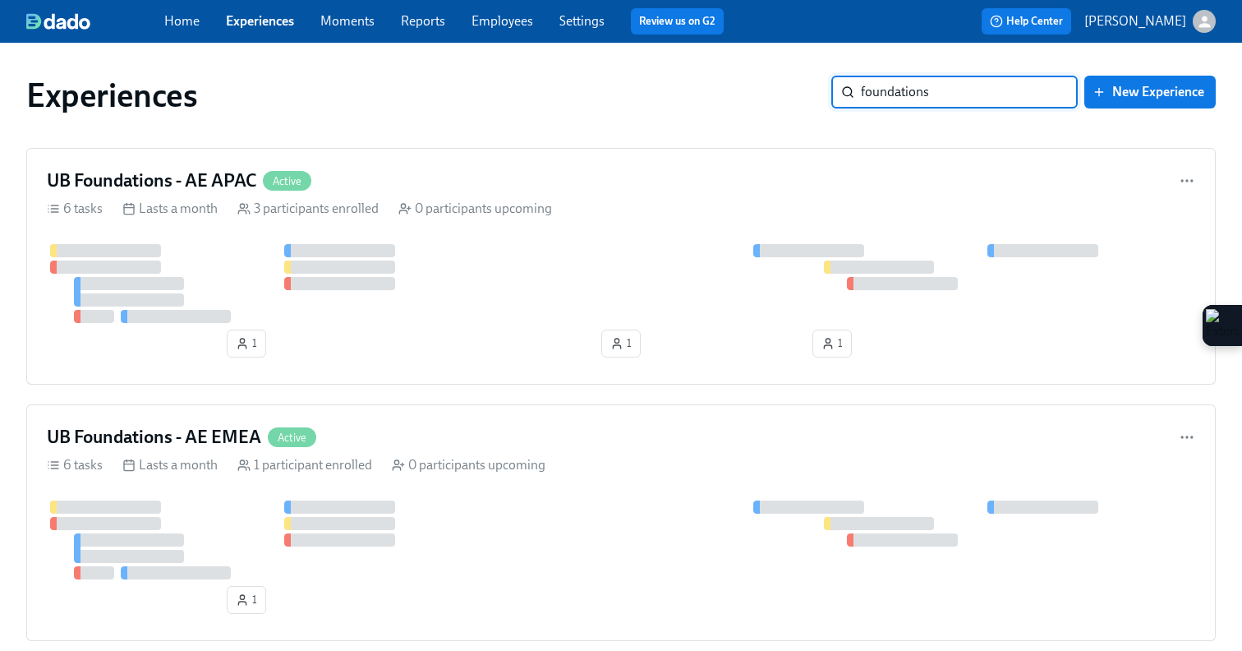
type input "foundations"
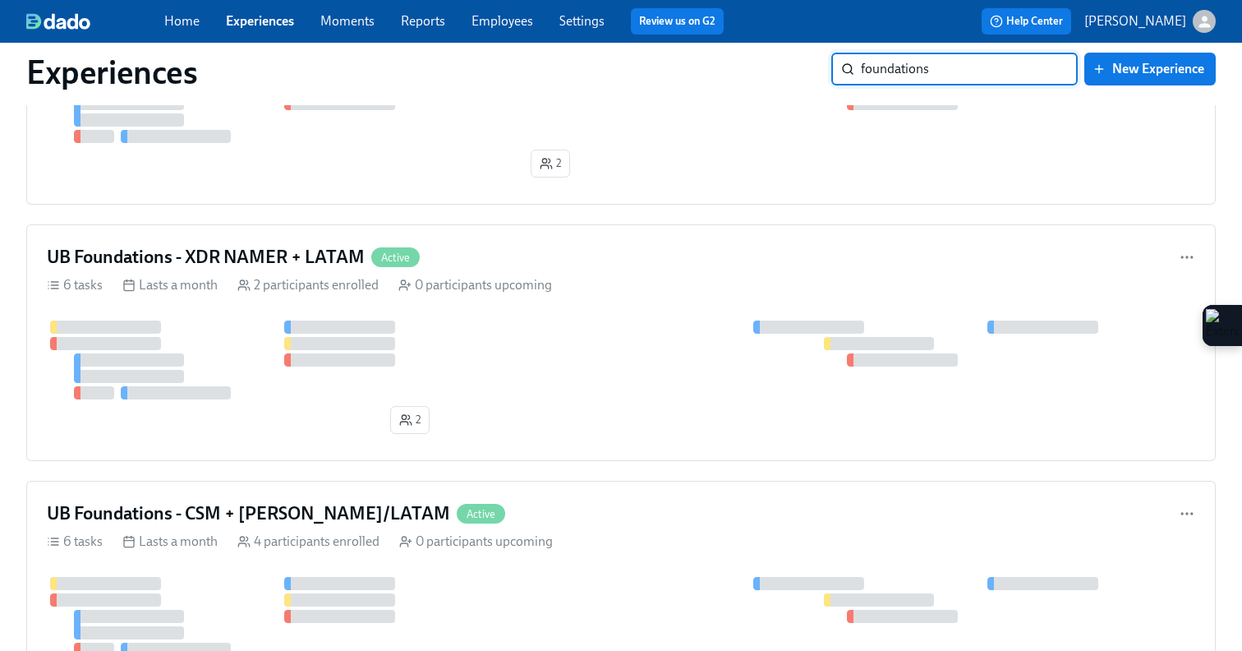
scroll to position [1562, 0]
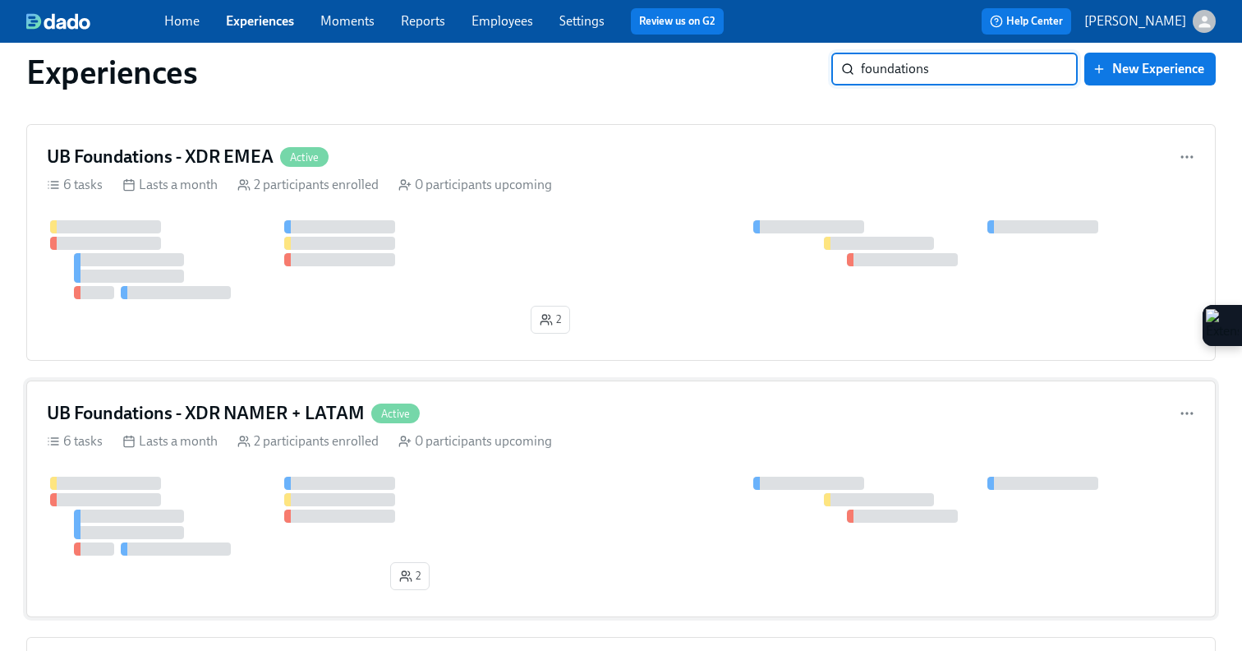
click at [439, 451] on div "UB Foundations - XDR NAMER + LATAM Active 6 tasks Lasts a month 2 participants …" at bounding box center [621, 498] width 1190 height 237
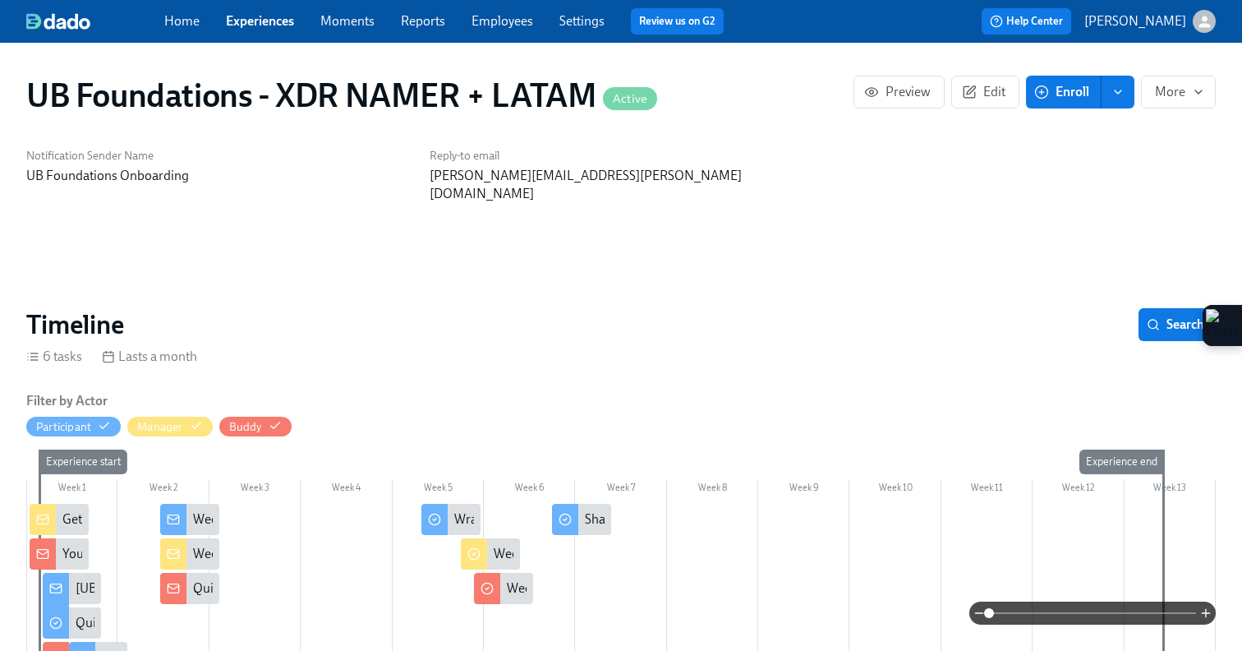
scroll to position [0, 614]
click at [972, 96] on icon "button" at bounding box center [969, 92] width 15 height 15
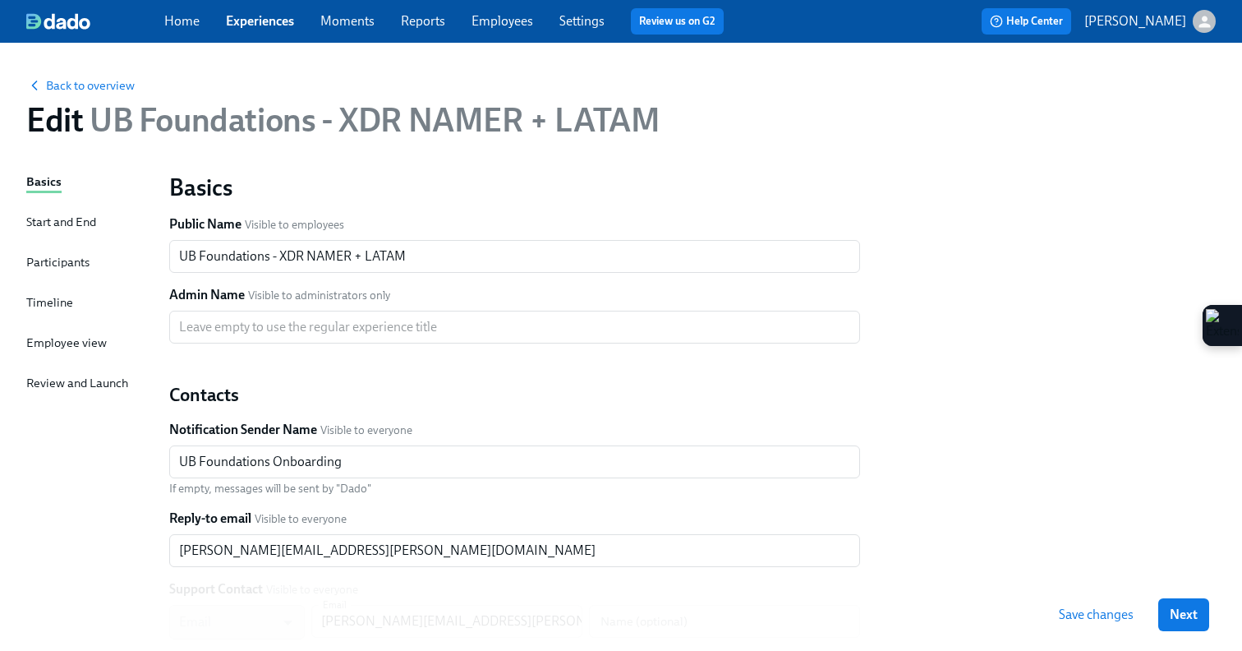
click at [33, 306] on div "Timeline" at bounding box center [49, 302] width 47 height 18
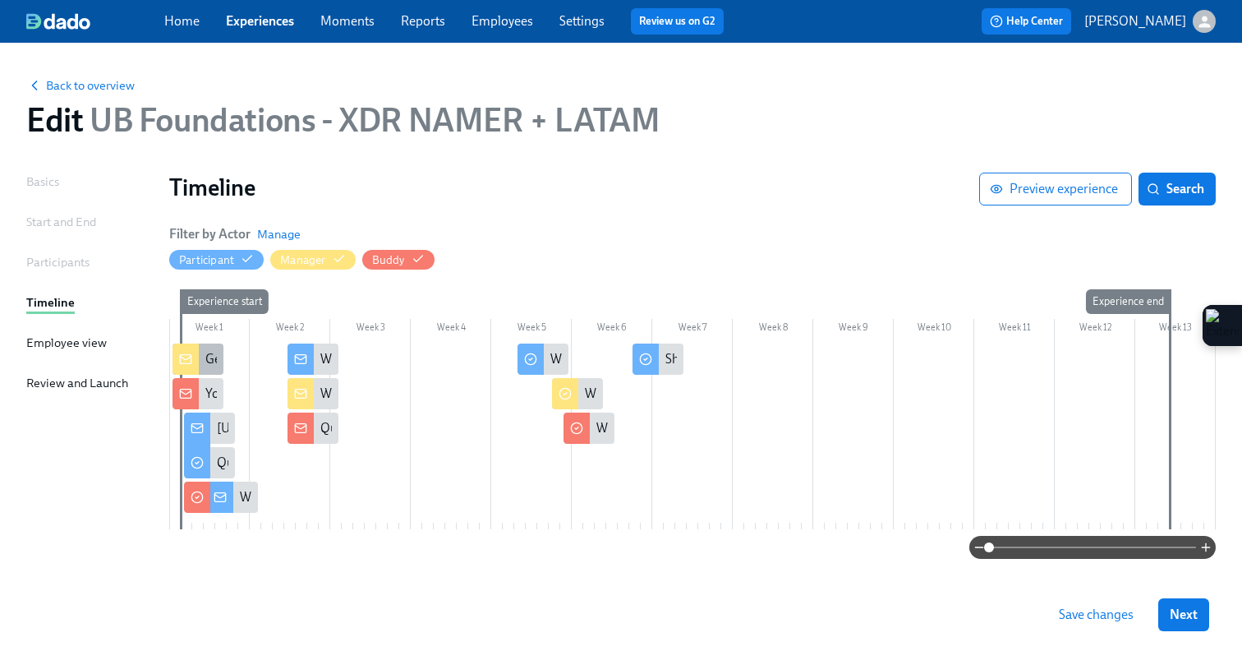
click at [183, 359] on icon at bounding box center [185, 358] width 13 height 13
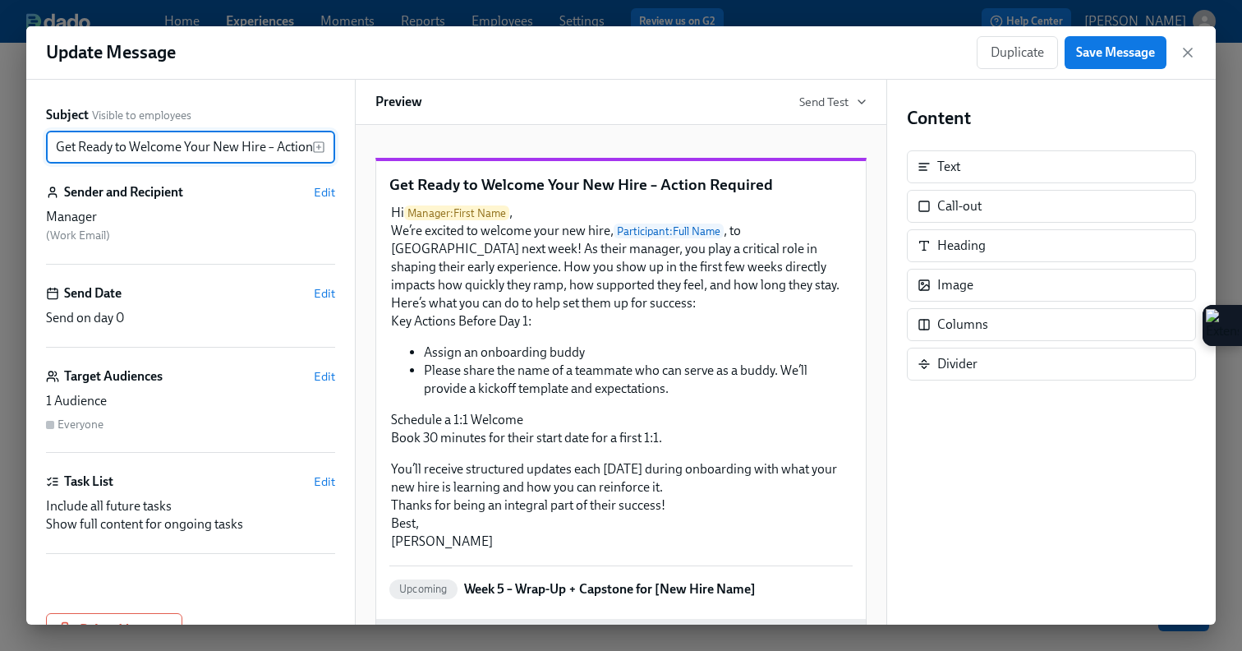
click at [55, 150] on input "Get Ready to Welcome Your New Hire – Action Required" at bounding box center [179, 147] width 266 height 33
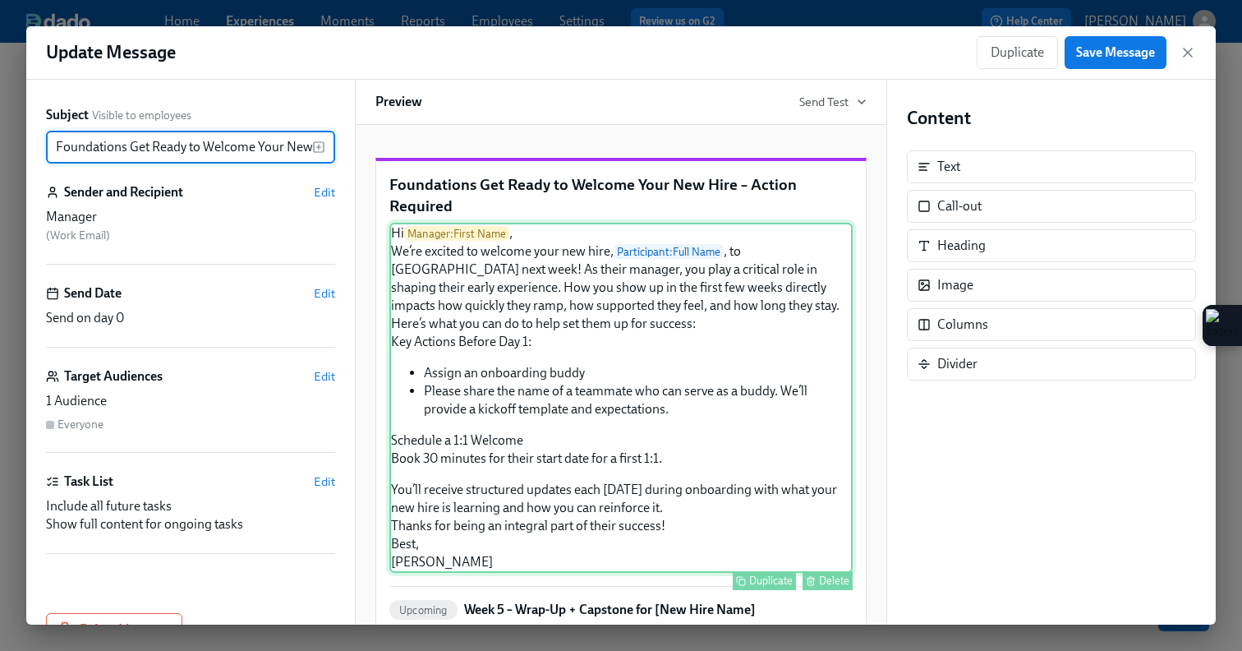
click at [627, 438] on div "Hi Manager : First Name , We’re excited to welcome your new hire, Participant :…" at bounding box center [620, 398] width 463 height 350
type input "Foundations Get Ready to Welcome Your New Hire – Action Required"
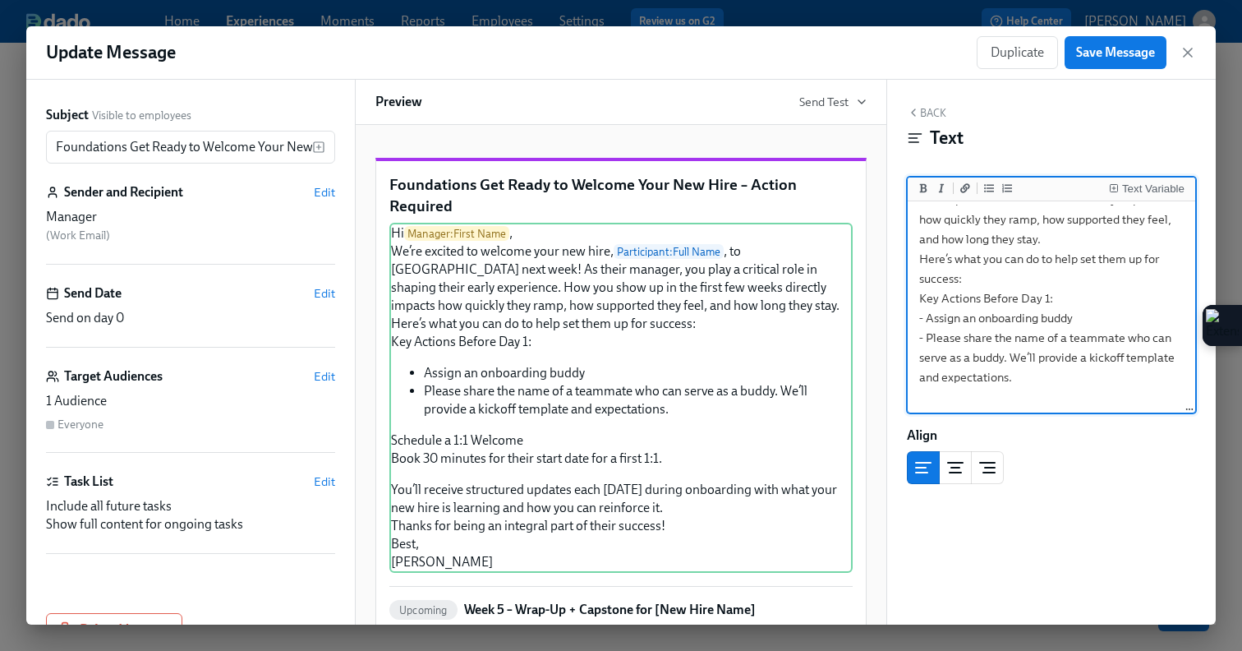
scroll to position [122, 0]
click at [1087, 316] on textarea "Hi {{ manager.firstName }}, We’re excited to welcome your new hire, {{ particip…" at bounding box center [1051, 357] width 281 height 549
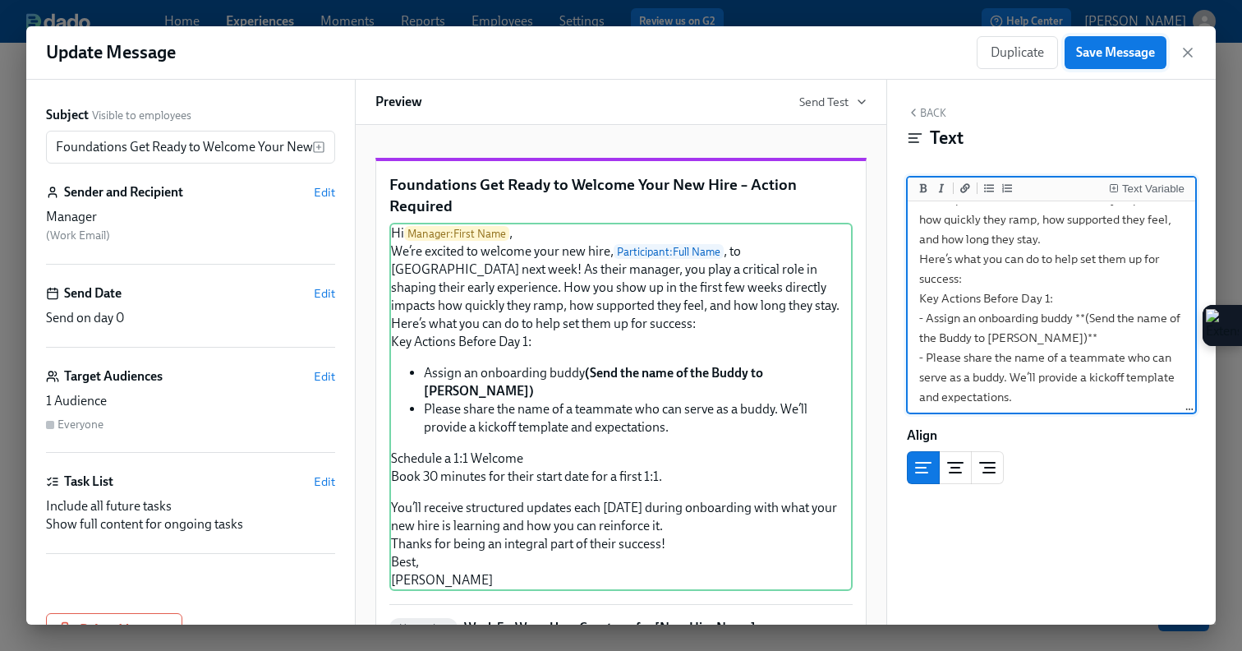
click at [1117, 48] on span "Save Message" at bounding box center [1115, 52] width 79 height 16
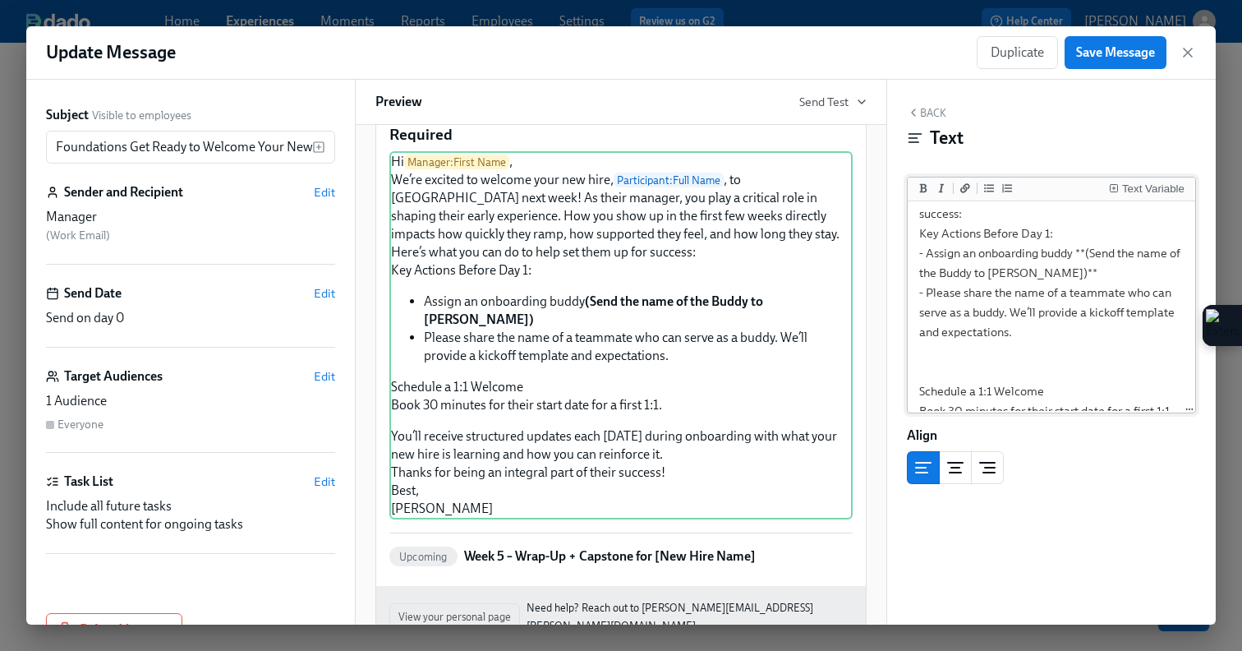
scroll to position [187, 0]
click at [1134, 47] on span "Save Message" at bounding box center [1115, 52] width 79 height 16
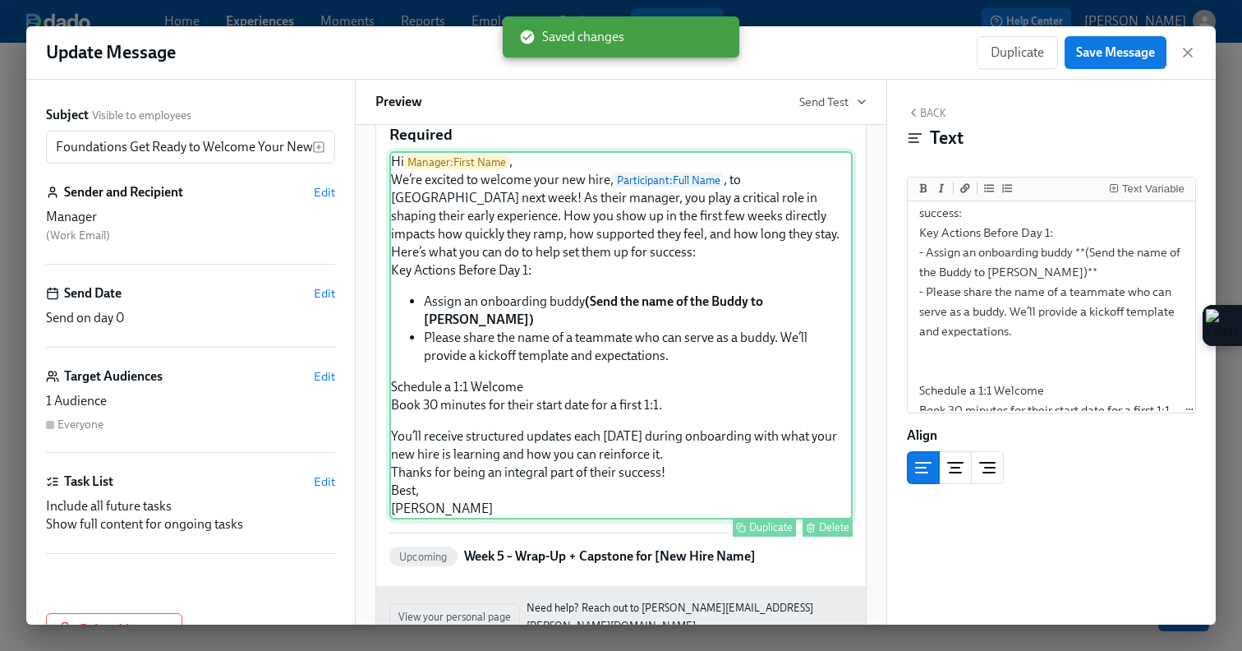
click at [645, 475] on div "Hi Manager : First Name , We’re excited to welcome your new hire, Participant :…" at bounding box center [620, 335] width 463 height 368
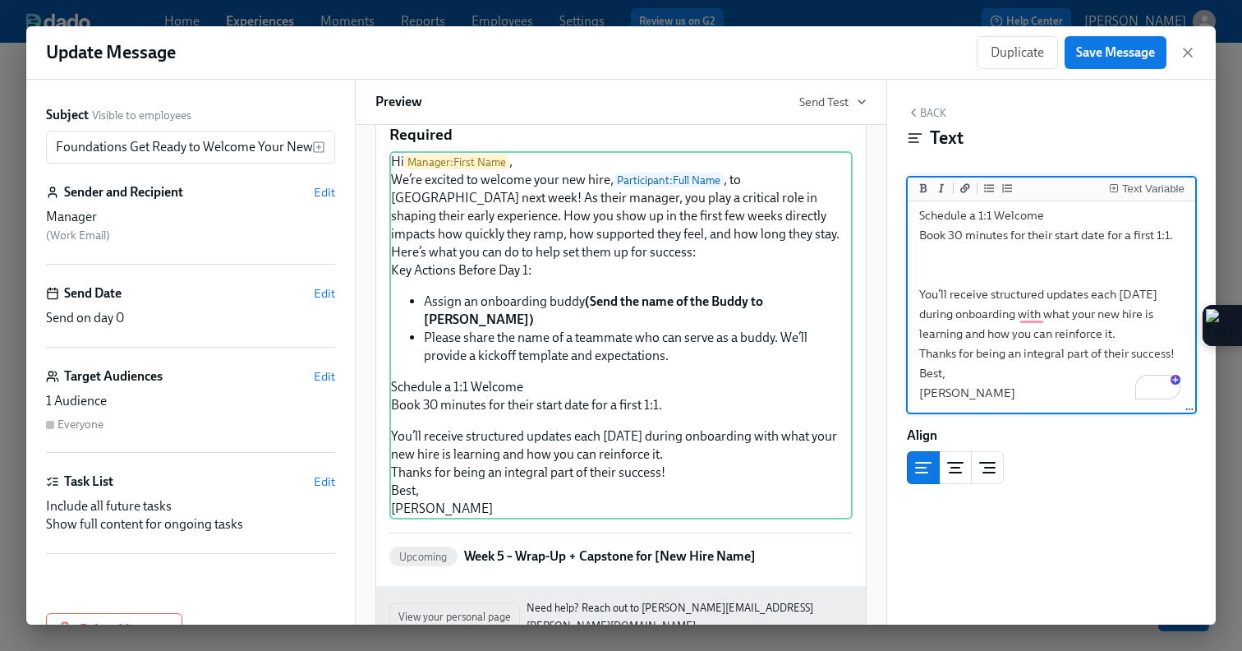
drag, startPoint x: 1042, startPoint y: 296, endPoint x: 990, endPoint y: 296, distance: 52.6
click at [990, 296] on textarea "Hi {{ manager.firstName }}, We’re excited to welcome your new hire, {{ particip…" at bounding box center [1051, 126] width 281 height 568
drag, startPoint x: 1166, startPoint y: 296, endPoint x: 1086, endPoint y: 296, distance: 79.7
click at [1086, 296] on textarea "Hi {{ manager.firstName }}, We’re excited to welcome your new hire, {{ particip…" at bounding box center [1051, 126] width 281 height 568
type textarea "Hi {{ manager.firstName }}, We’re excited to welcome your new hire, {{ particip…"
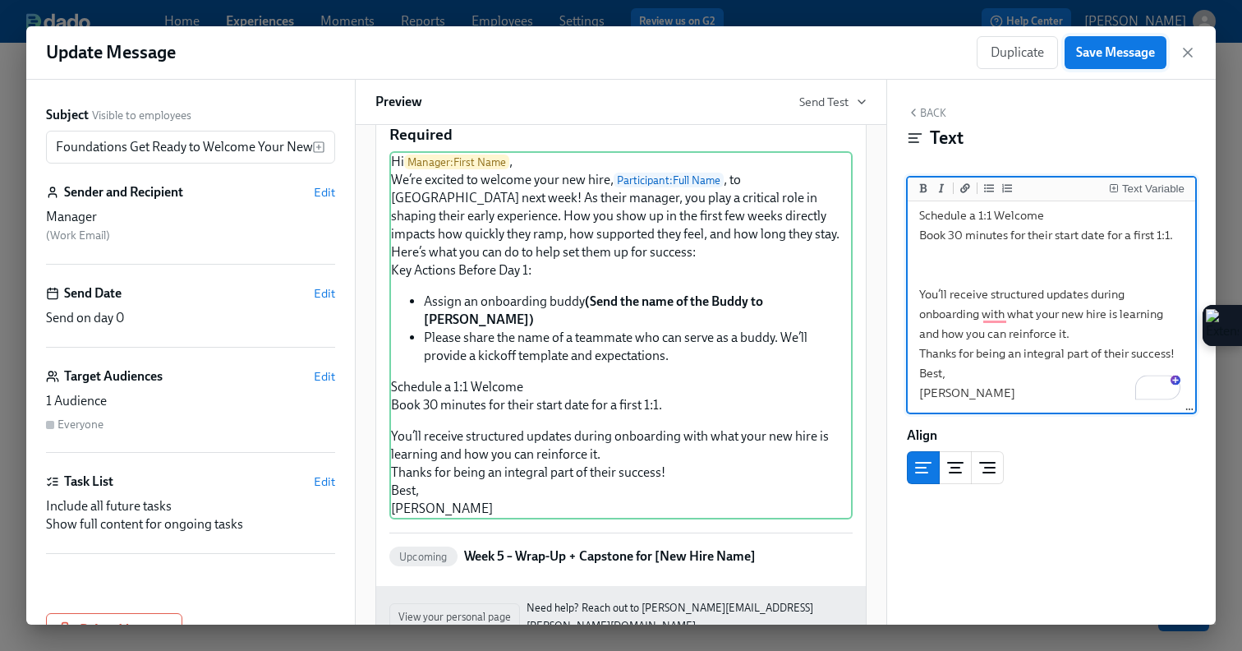
click at [1101, 53] on span "Save Message" at bounding box center [1115, 52] width 79 height 16
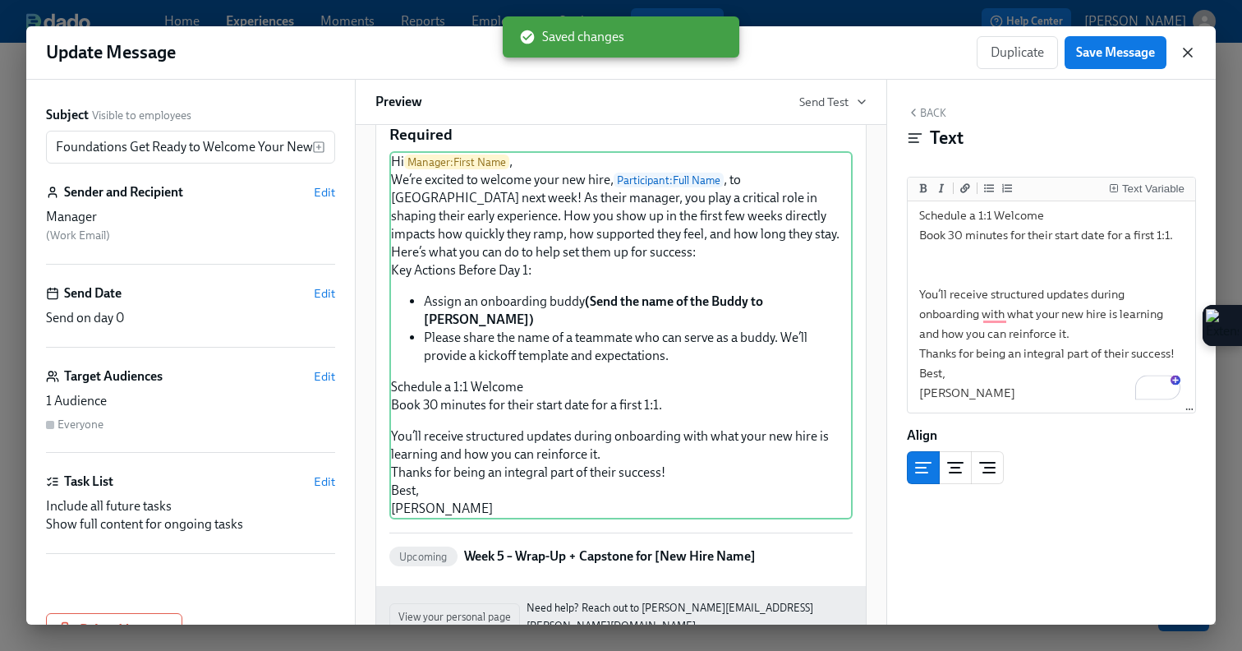
click at [1184, 53] on icon "button" at bounding box center [1188, 52] width 16 height 16
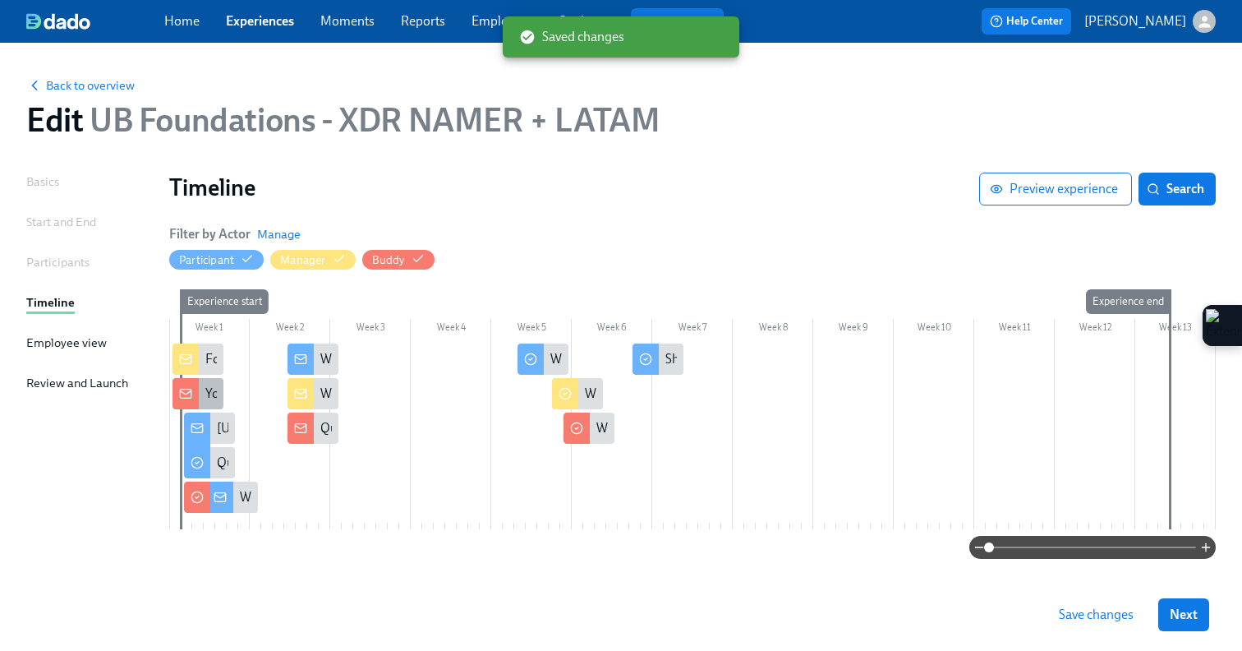
click at [197, 398] on div at bounding box center [186, 393] width 26 height 31
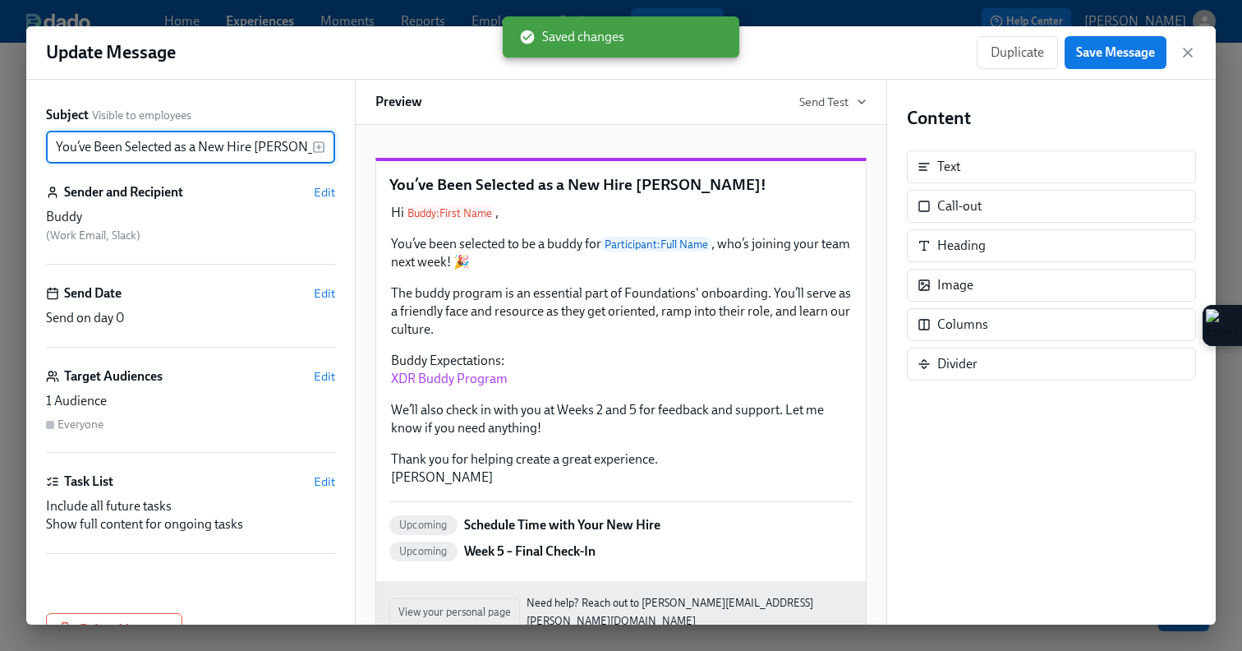
click at [54, 147] on input "You’ve Been Selected as a New Hire Buddy!" at bounding box center [179, 147] width 266 height 33
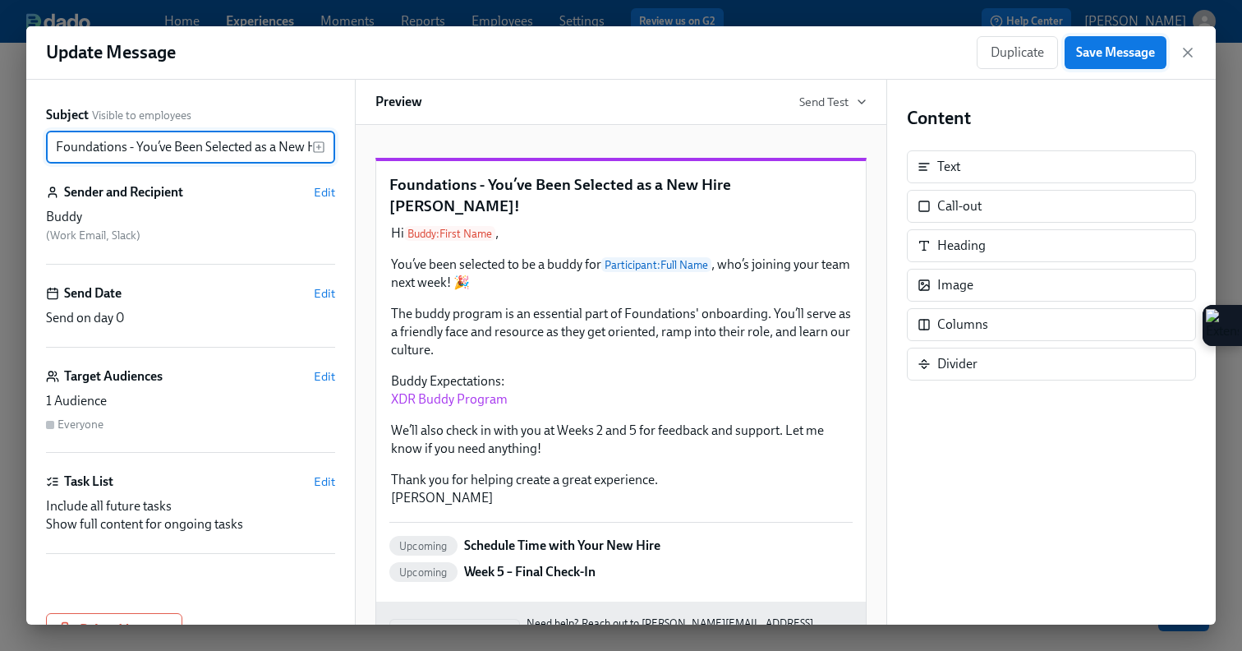
type input "Foundations - You’ve Been Selected as a New Hire [PERSON_NAME]!"
click at [1120, 58] on span "Save Message" at bounding box center [1115, 52] width 79 height 16
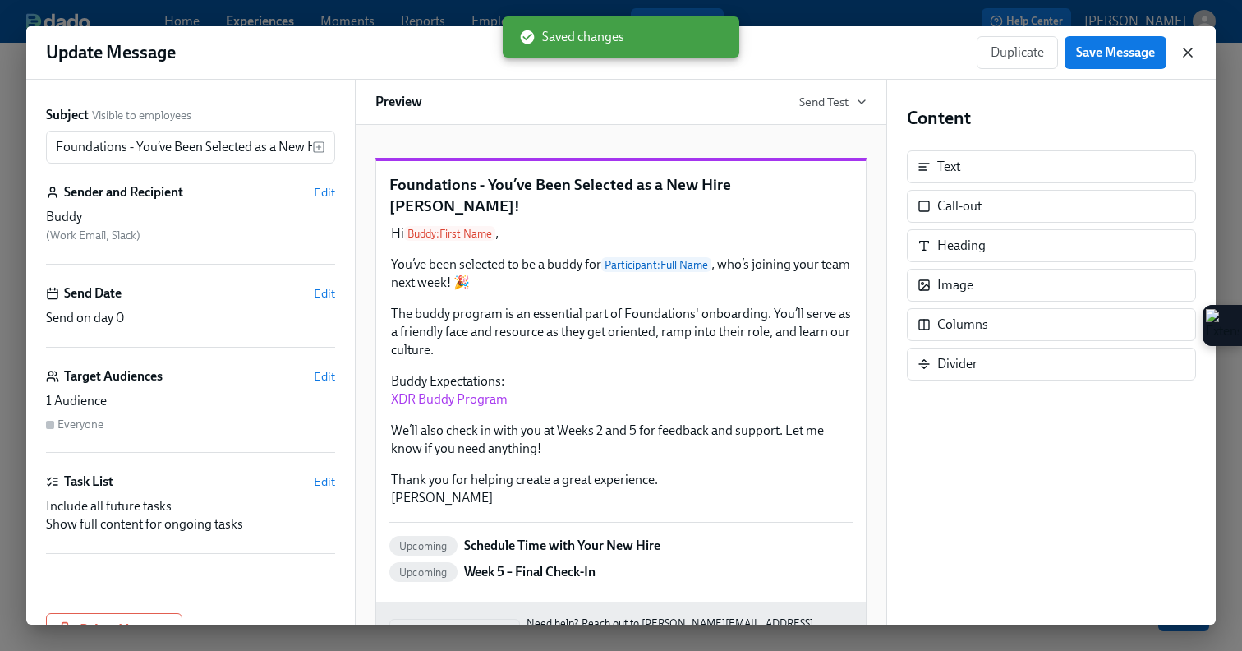
click at [1189, 51] on icon "button" at bounding box center [1188, 52] width 8 height 8
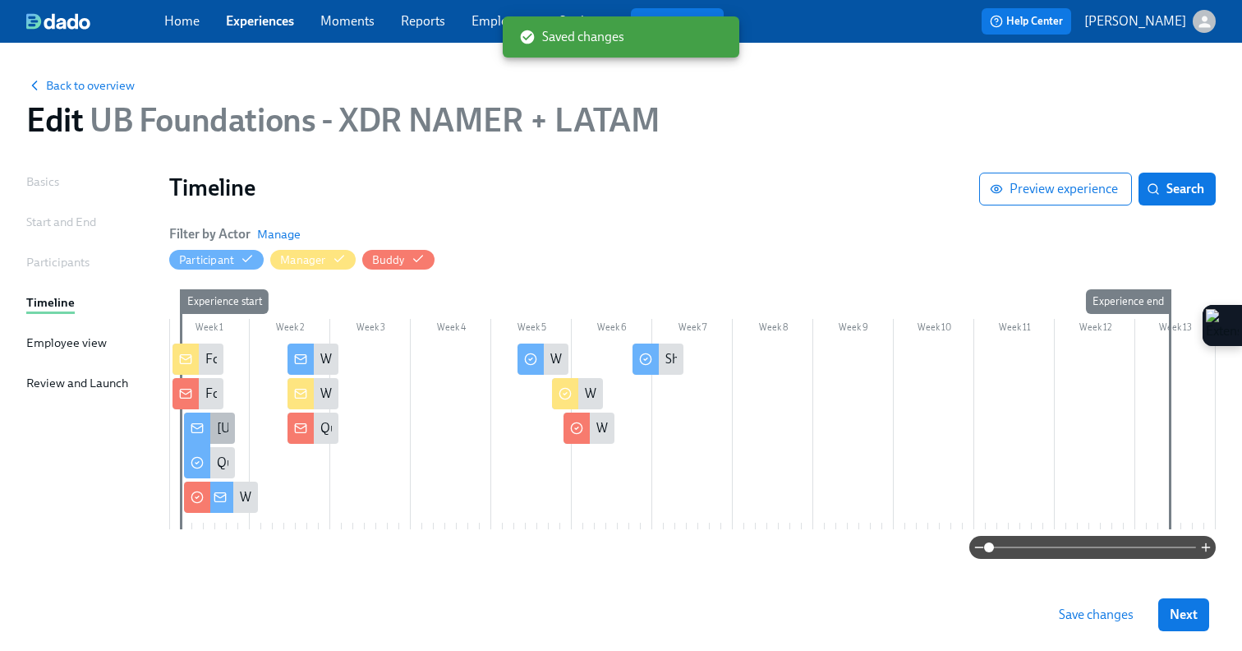
click at [200, 426] on icon at bounding box center [196, 427] width 11 height 3
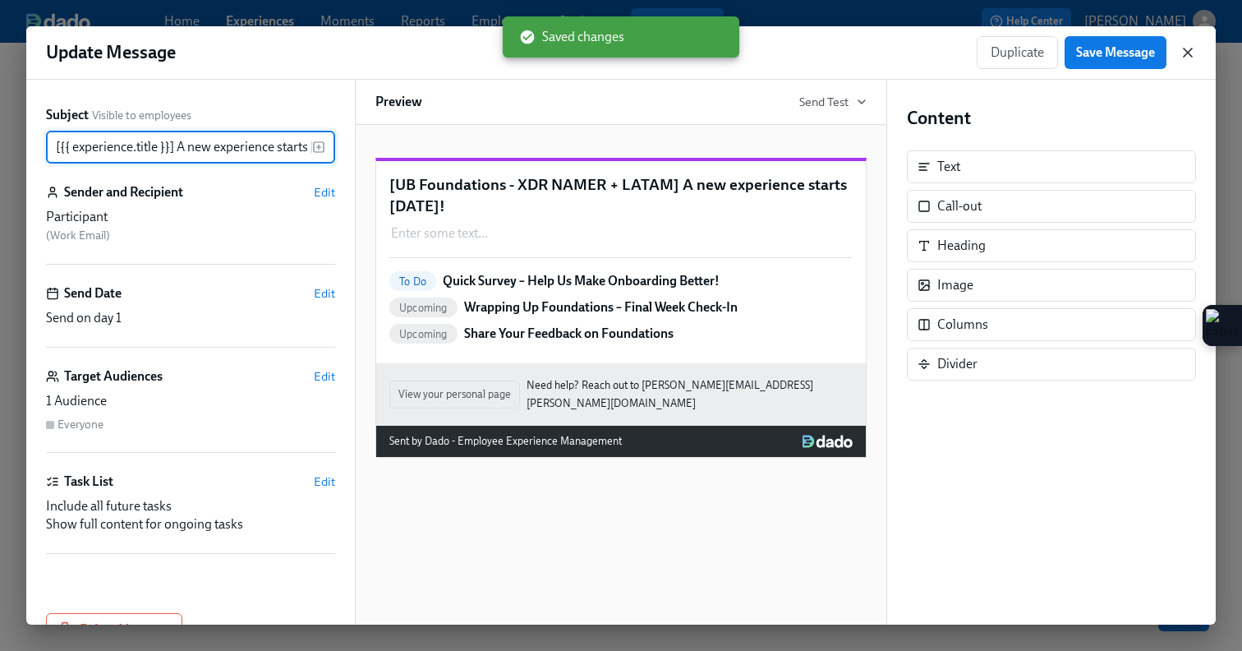
click at [1185, 58] on icon "button" at bounding box center [1188, 52] width 16 height 16
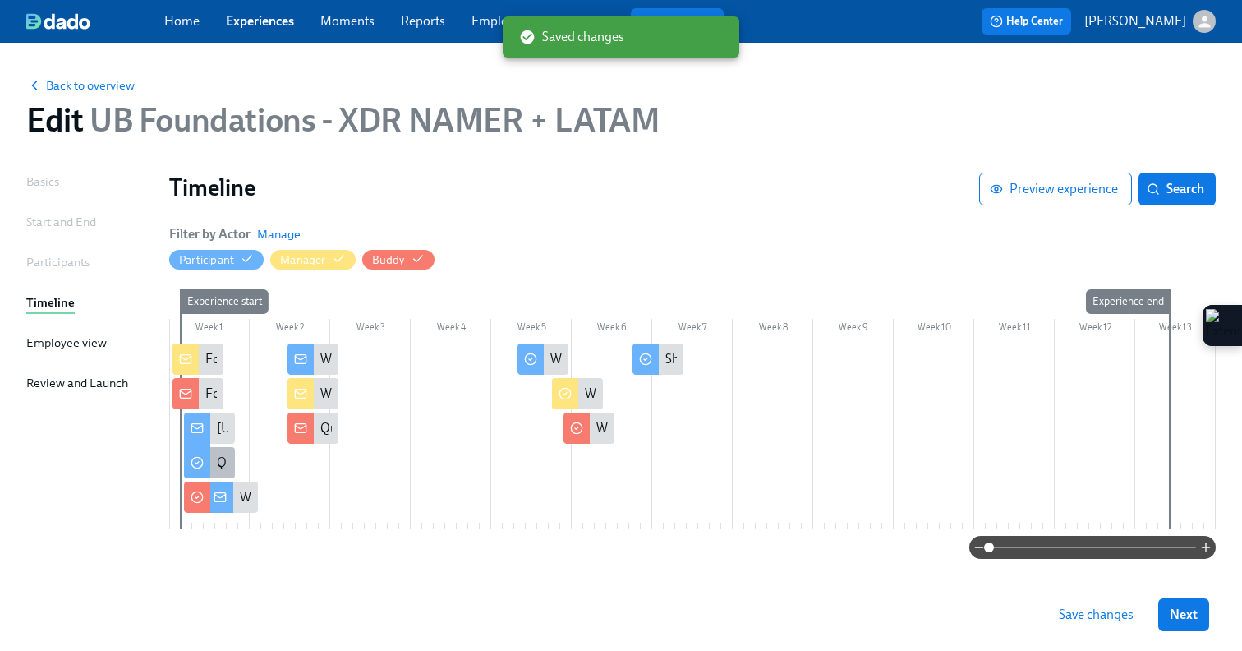
click at [197, 466] on icon at bounding box center [197, 462] width 13 height 13
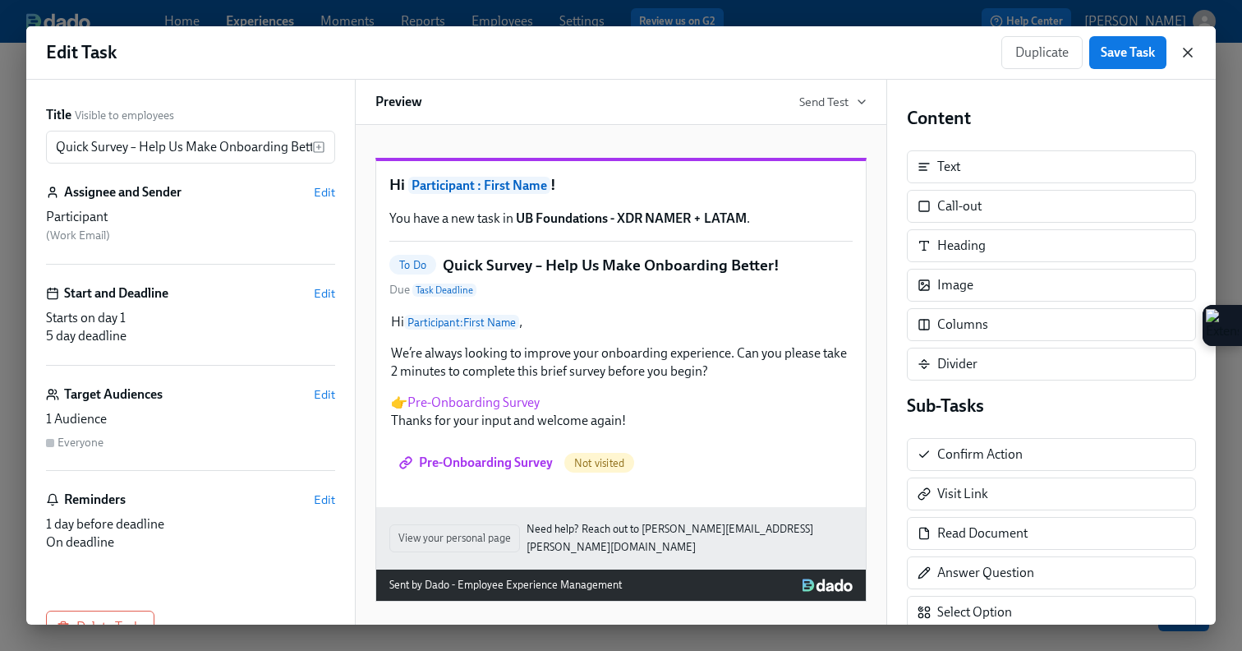
click at [1186, 55] on icon "button" at bounding box center [1188, 52] width 16 height 16
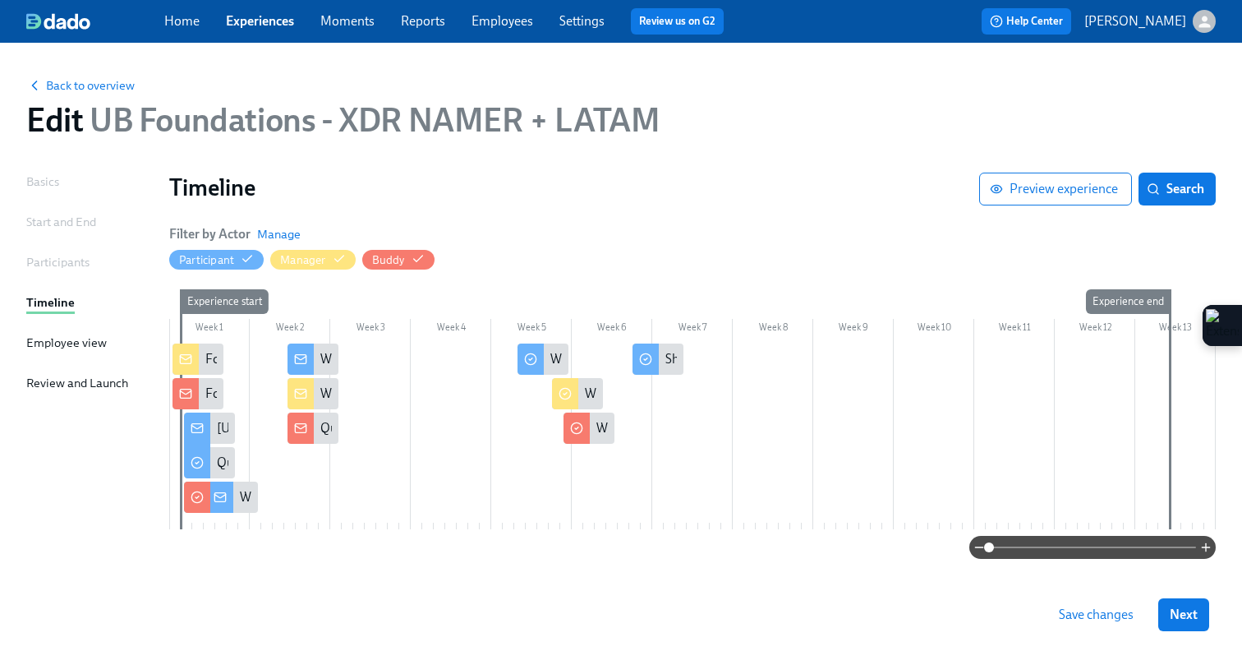
click at [190, 499] on div at bounding box center [197, 496] width 26 height 31
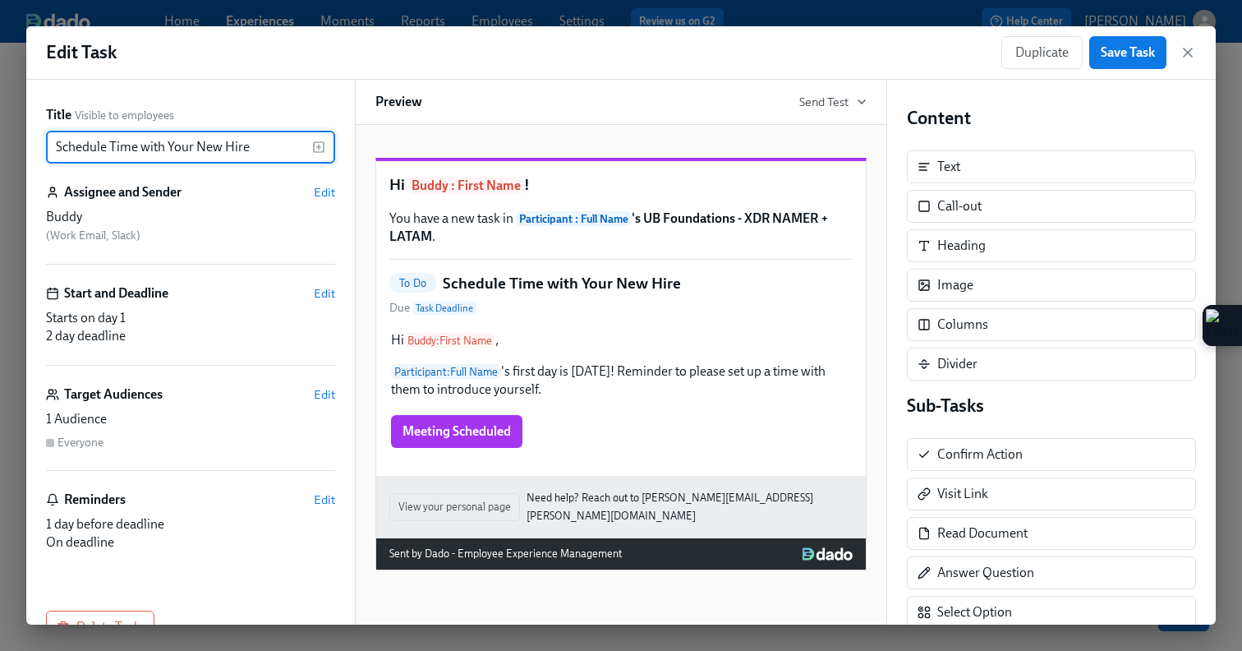
click at [58, 141] on input "Schedule Time with Your New Hire" at bounding box center [179, 147] width 266 height 33
type input "Foundations - Schedule Time with Your New Hire"
click at [1111, 44] on span "Save Task" at bounding box center [1128, 52] width 54 height 16
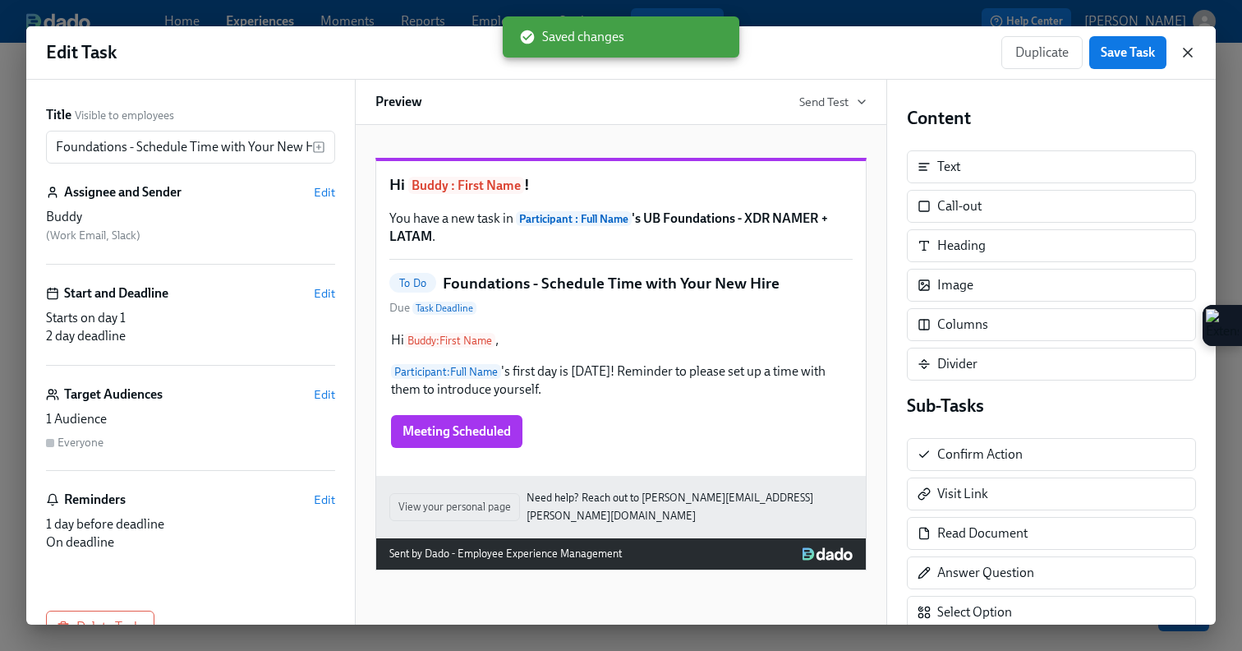
click at [1191, 55] on icon "button" at bounding box center [1188, 52] width 16 height 16
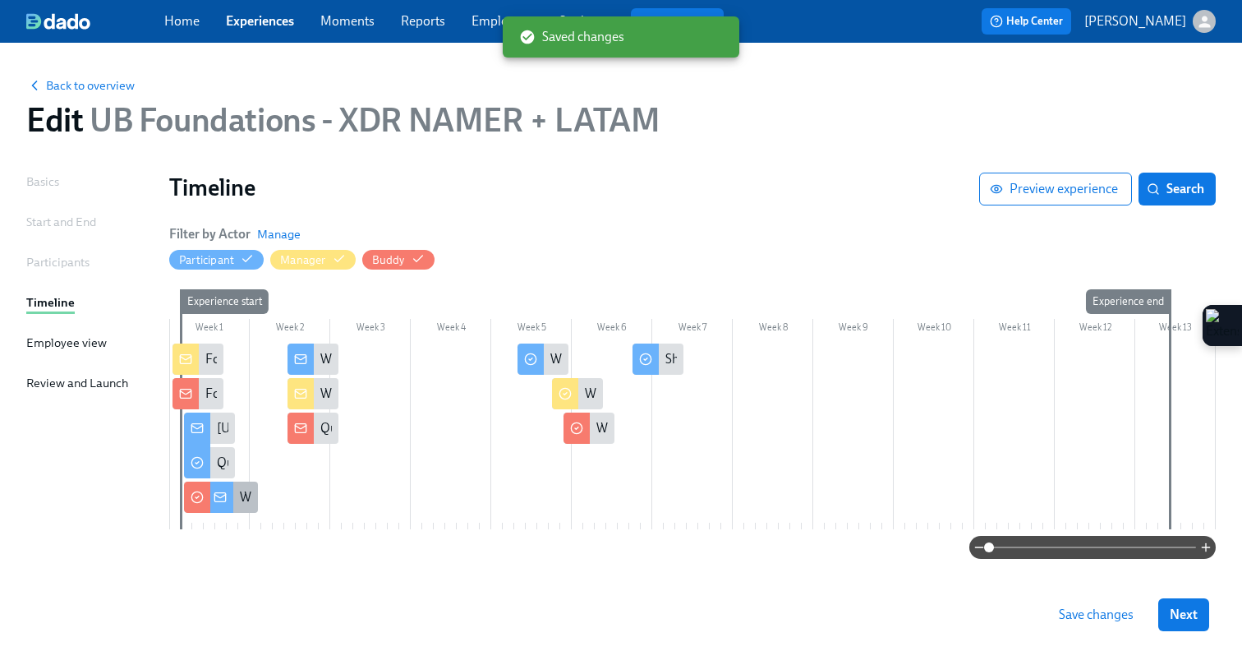
click at [233, 499] on div "Welcome to Foundations – What to Expect!" at bounding box center [232, 496] width 51 height 31
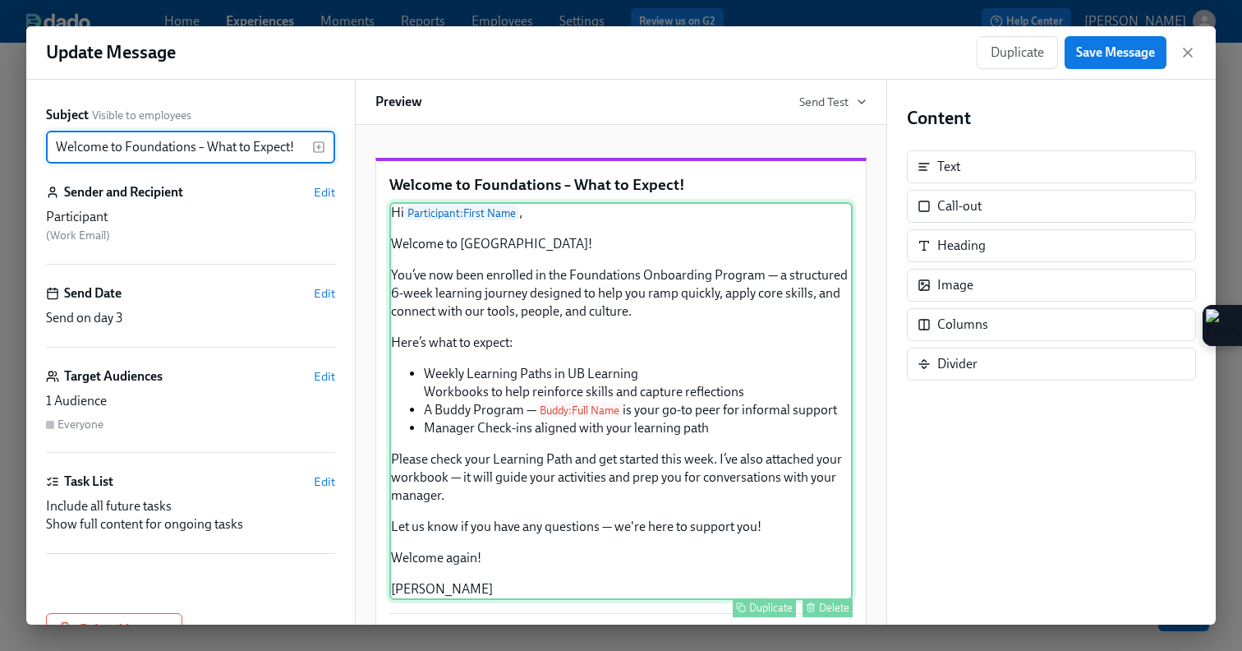
click at [546, 357] on div "Hi Participant : First Name , Welcome to Udemy! You’ve now been enrolled in the…" at bounding box center [620, 401] width 463 height 398
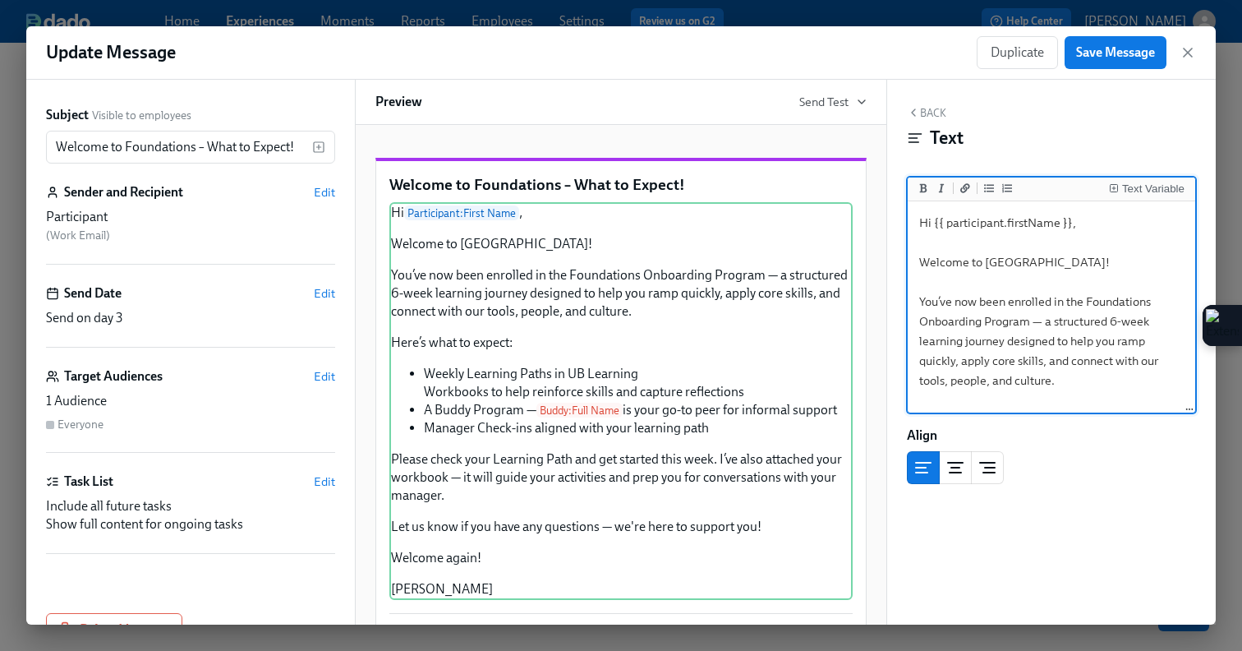
drag, startPoint x: 982, startPoint y: 326, endPoint x: 915, endPoint y: 324, distance: 66.6
click at [915, 324] on textarea "Hi {{ participant.firstName }}, Welcome to Udemy! You’ve now been enrolled in t…" at bounding box center [1051, 519] width 281 height 628
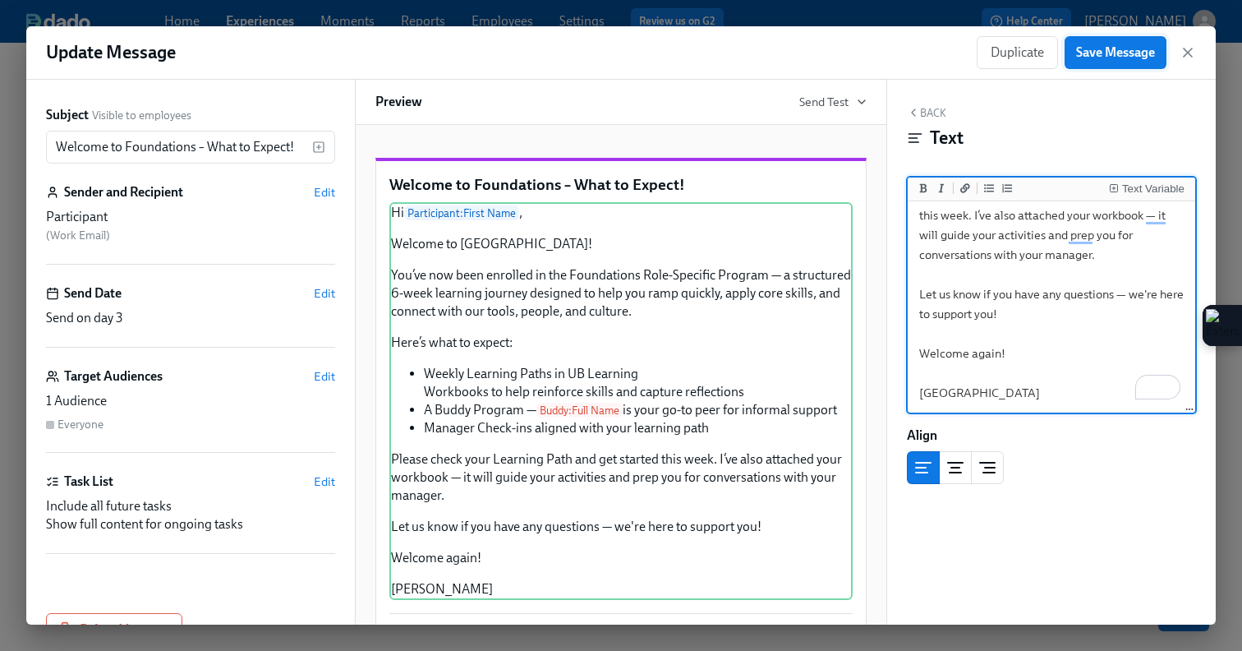
type textarea "Hi {{ participant.firstName }}, Welcome to Udemy! You’ve now been enrolled in t…"
click at [1098, 61] on button "Save Message" at bounding box center [1116, 52] width 102 height 33
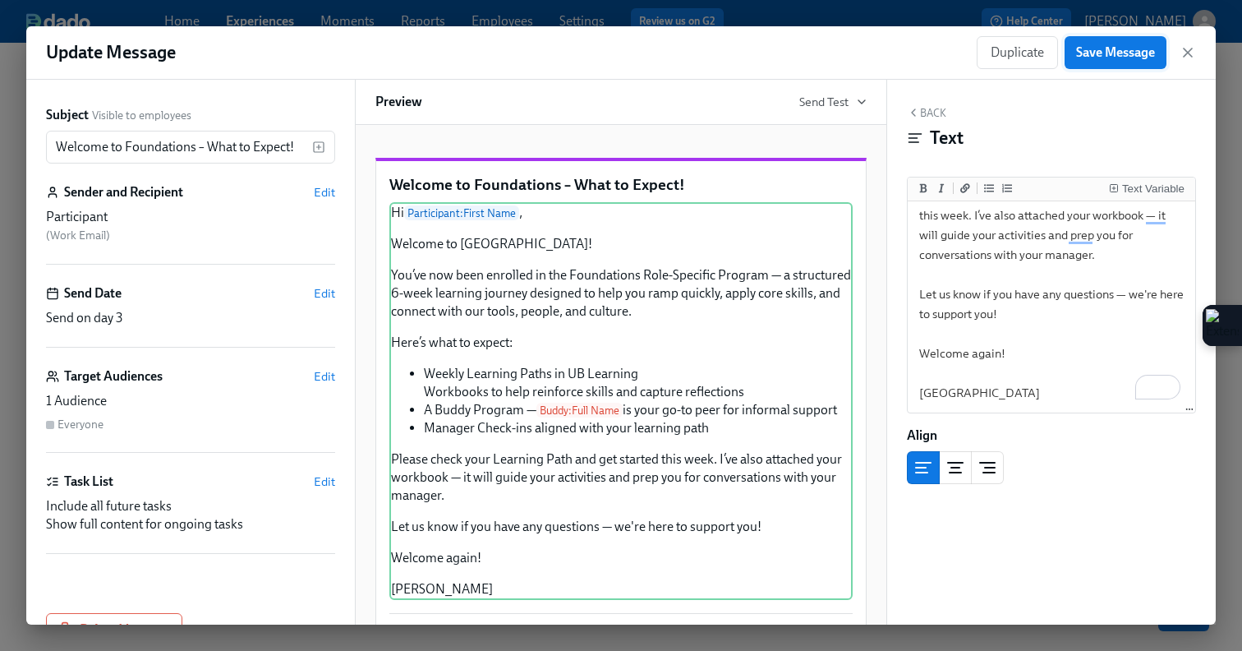
click at [1102, 64] on button "Save Message" at bounding box center [1116, 52] width 102 height 33
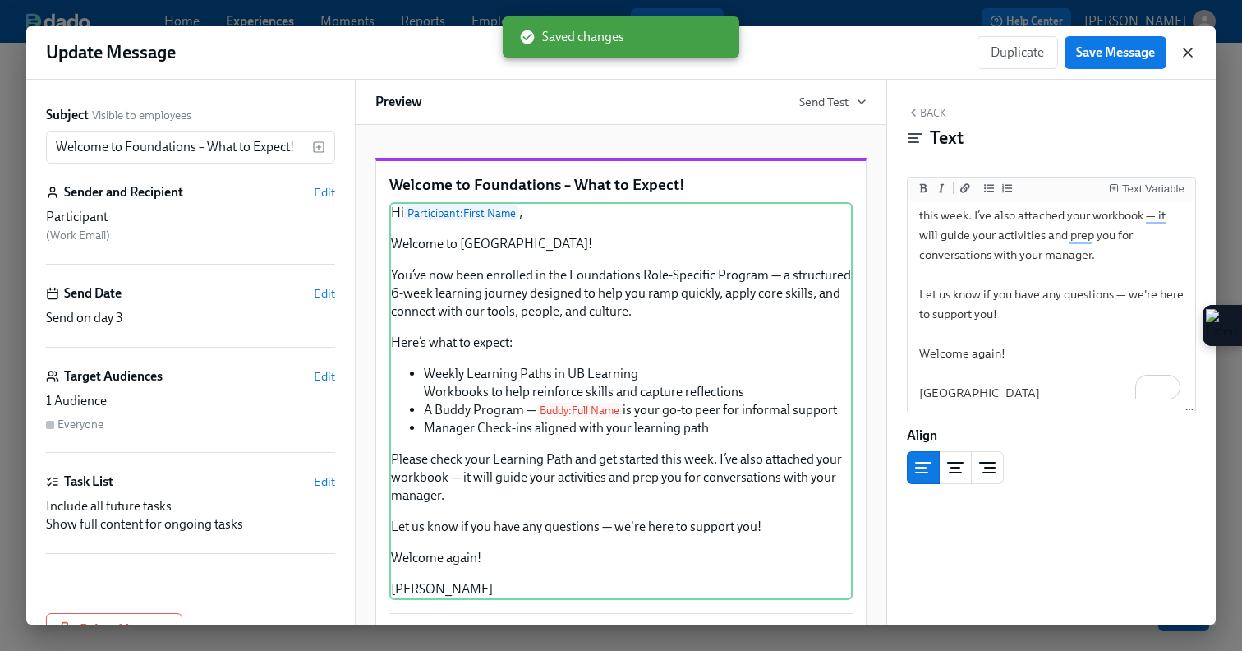
click at [1185, 48] on icon "button" at bounding box center [1188, 52] width 16 height 16
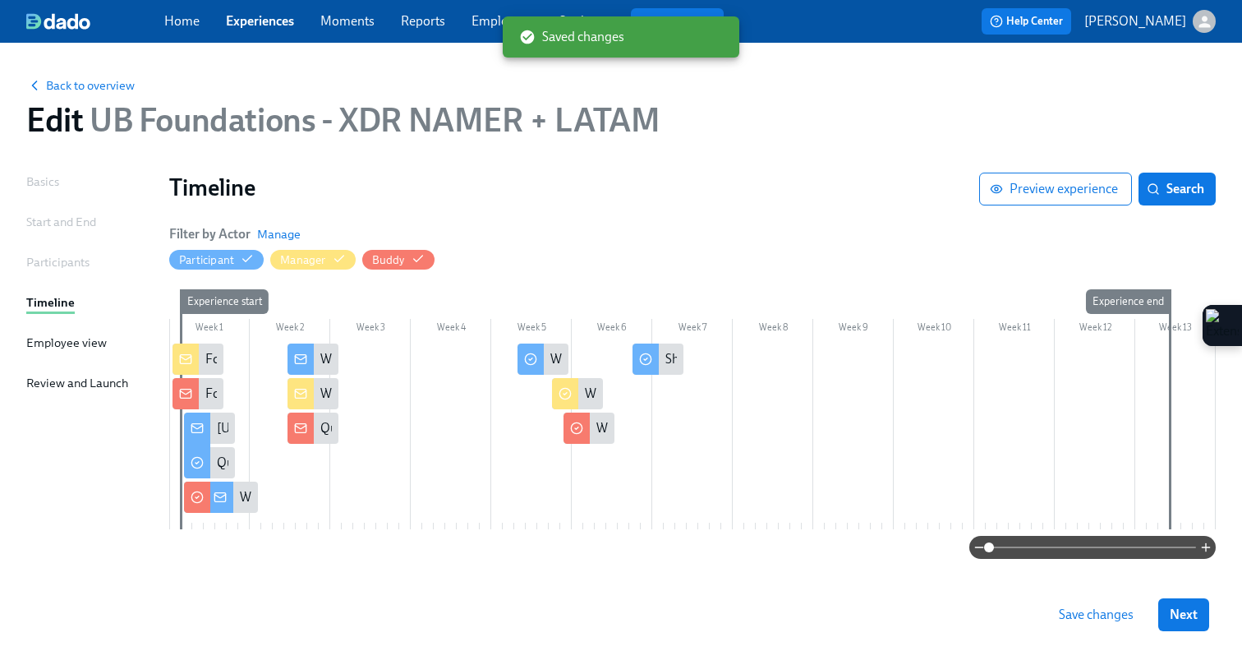
click at [196, 499] on icon at bounding box center [197, 496] width 13 height 13
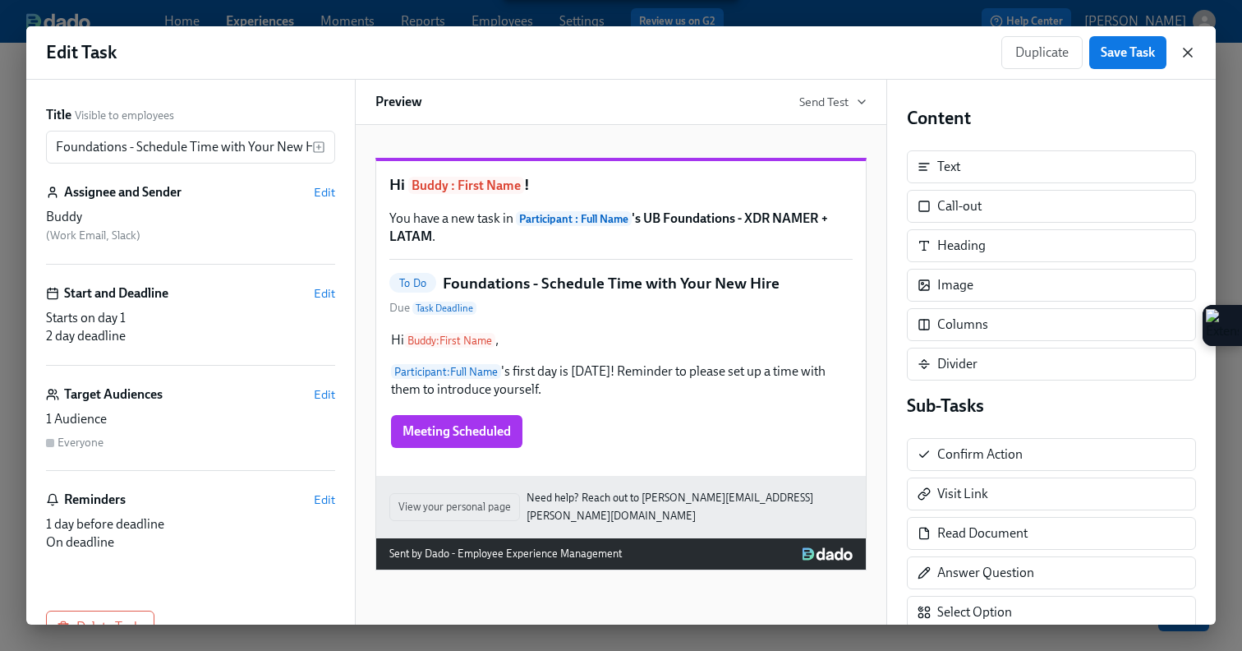
click at [1185, 51] on icon "button" at bounding box center [1188, 52] width 8 height 8
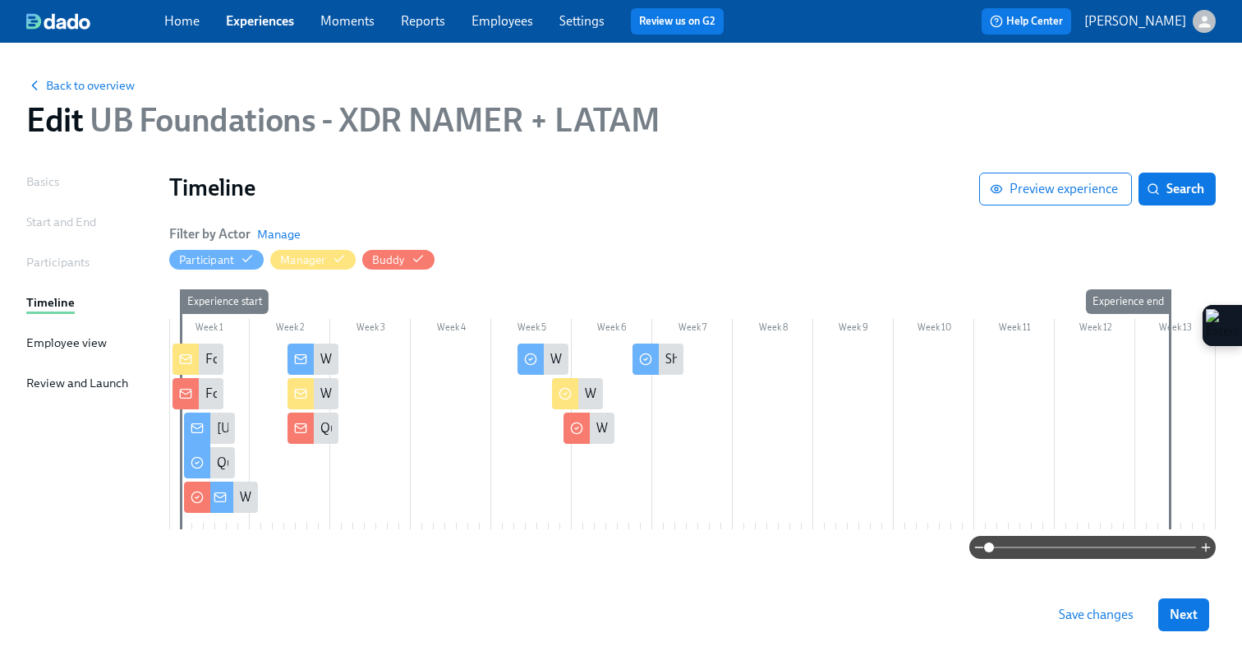
click at [294, 343] on div "Week 1 Week 2 Week 3 Week 4 Week 5 Week 6 Week 7 Week 8 Week 9 Week 10 Week 11 …" at bounding box center [692, 412] width 1047 height 246
click at [297, 357] on icon at bounding box center [300, 358] width 11 height 3
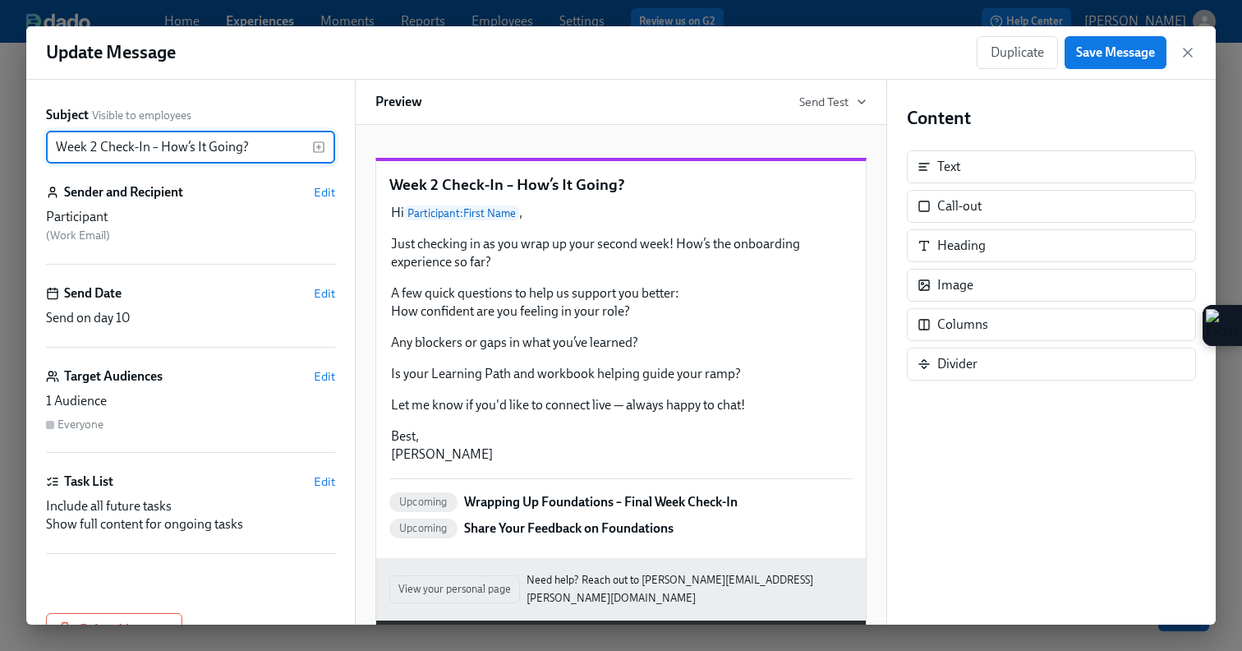
click at [55, 147] on input "Week 2 Check-In – How’s It Going?" at bounding box center [179, 147] width 266 height 33
type input "Foundations Week 2 Check-In – How’s It Going?"
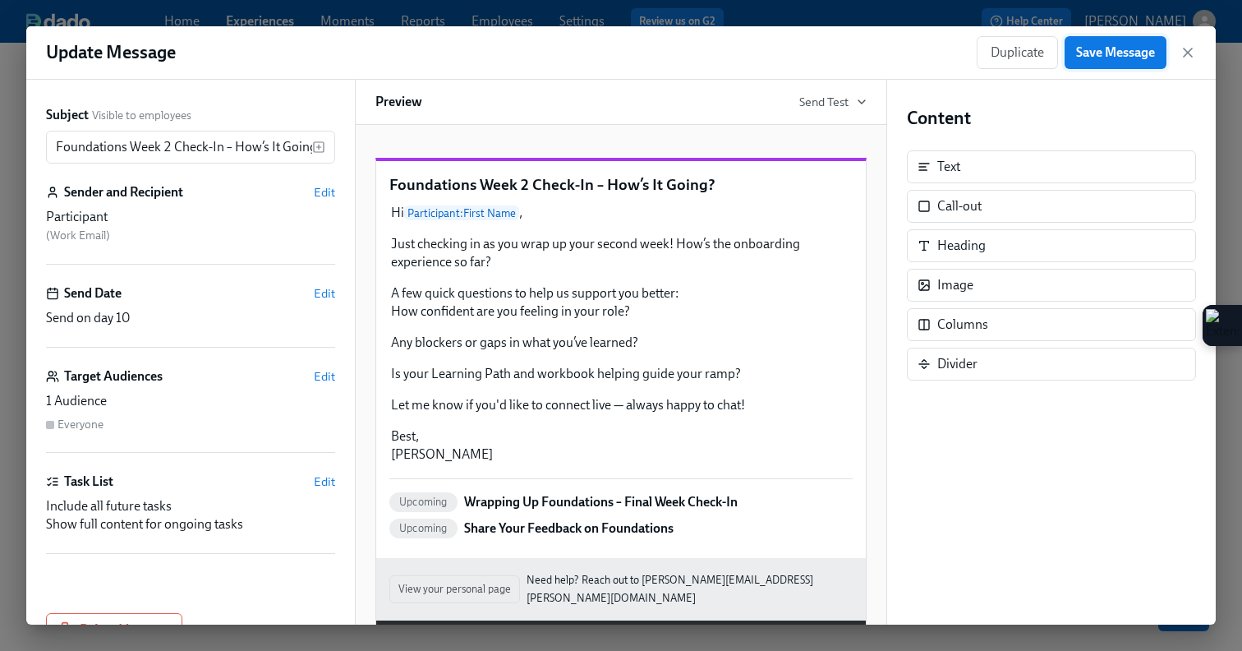
click at [1129, 52] on span "Save Message" at bounding box center [1115, 52] width 79 height 16
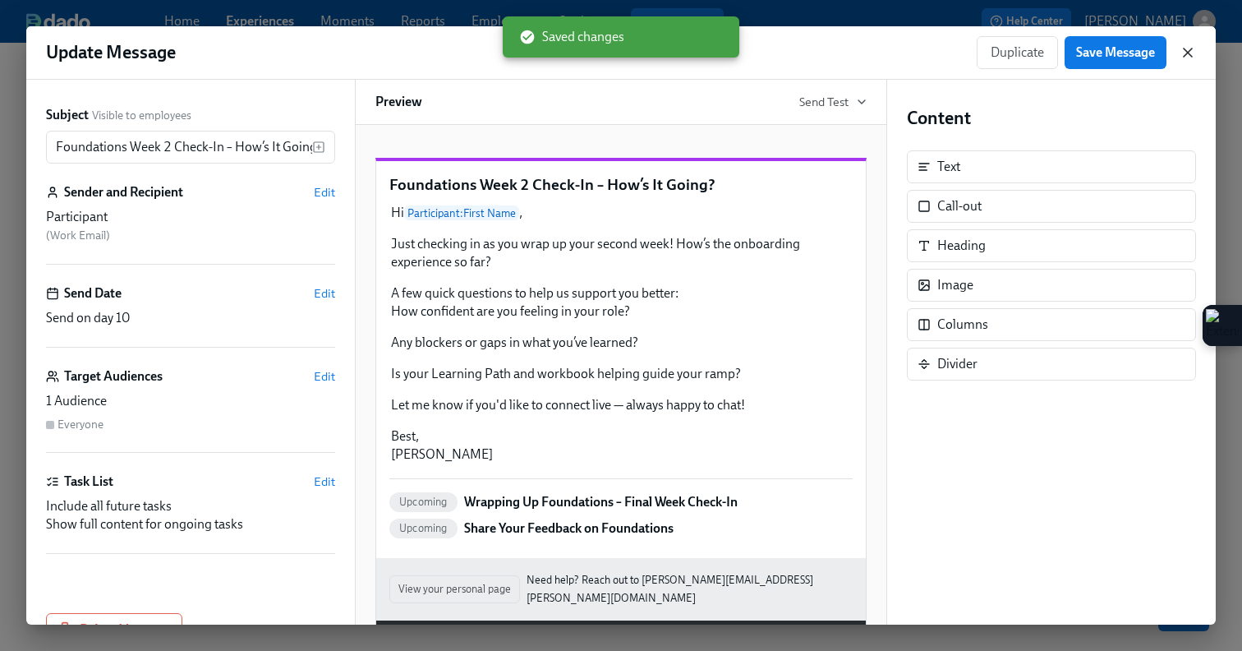
click at [1185, 59] on icon "button" at bounding box center [1188, 52] width 16 height 16
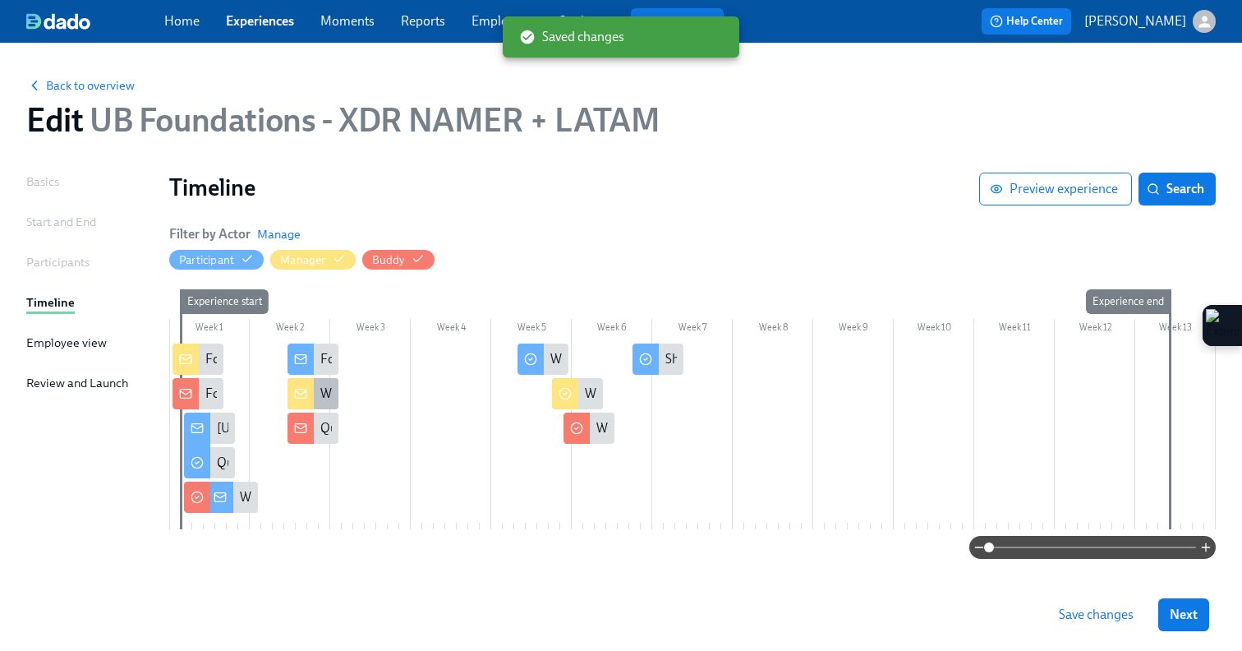
click at [302, 391] on icon at bounding box center [300, 393] width 13 height 13
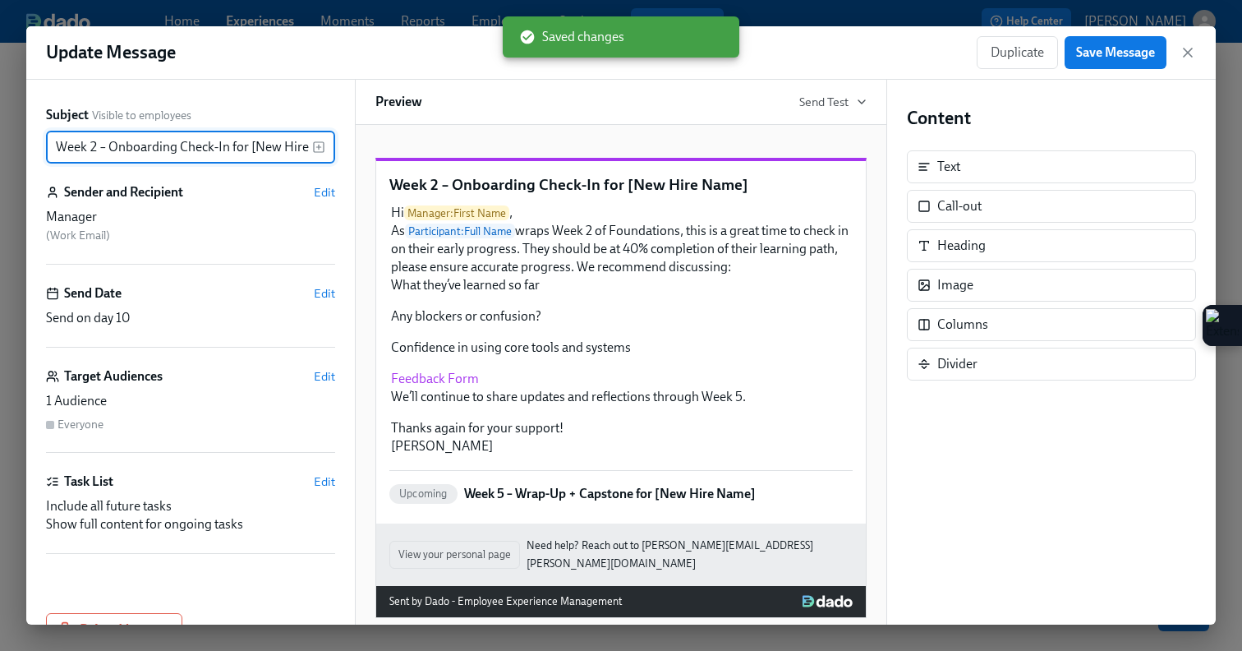
click at [53, 138] on input "Week 2 – Onboarding Check-In for [New Hire Name]" at bounding box center [179, 147] width 266 height 33
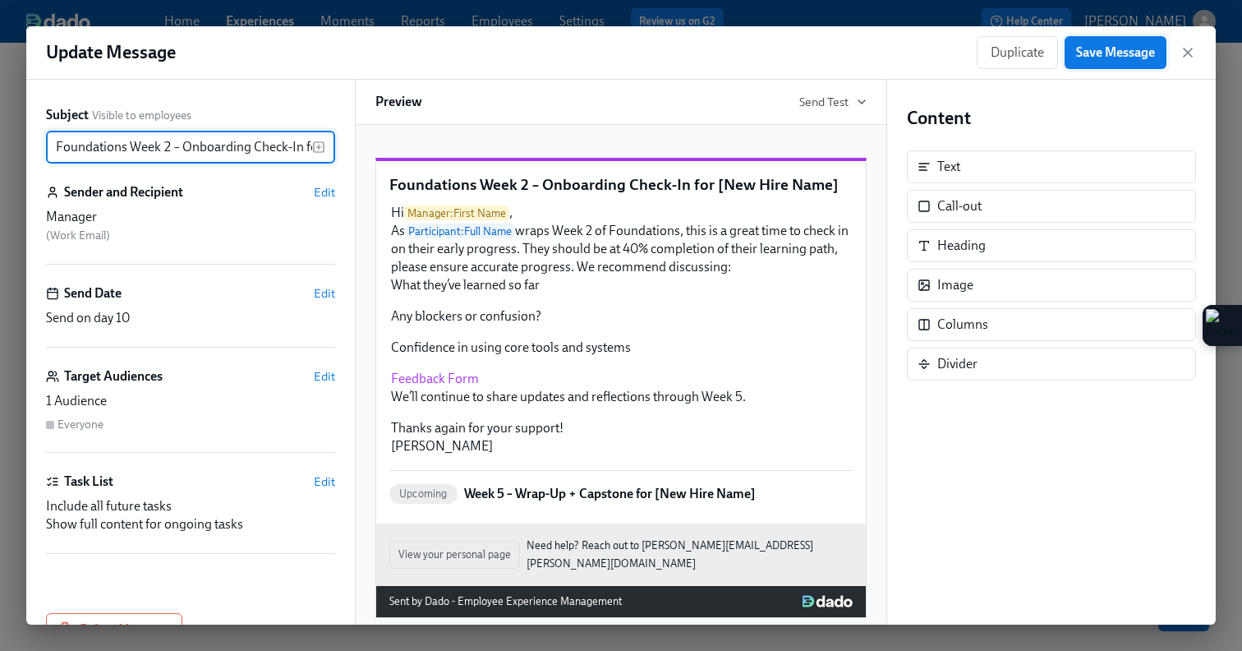
type input "Foundations Week 2 – Onboarding Check-In for [New Hire Name]"
click at [1096, 65] on button "Save Message" at bounding box center [1116, 52] width 102 height 33
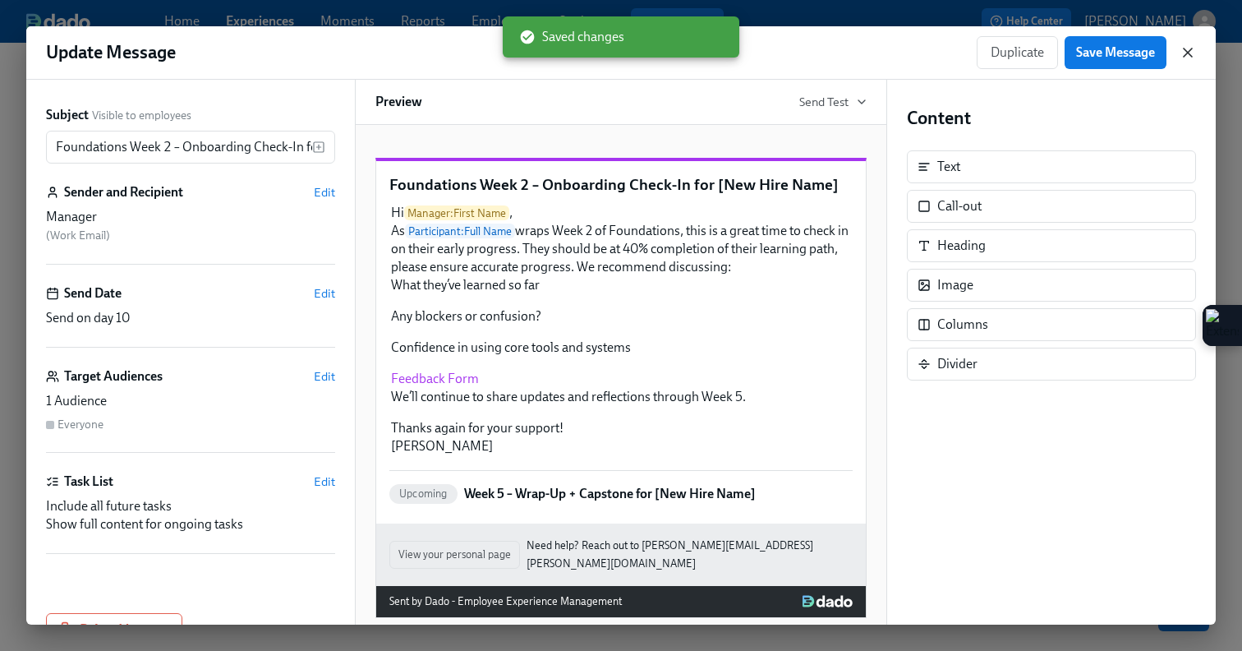
click at [1183, 52] on icon "button" at bounding box center [1188, 52] width 16 height 16
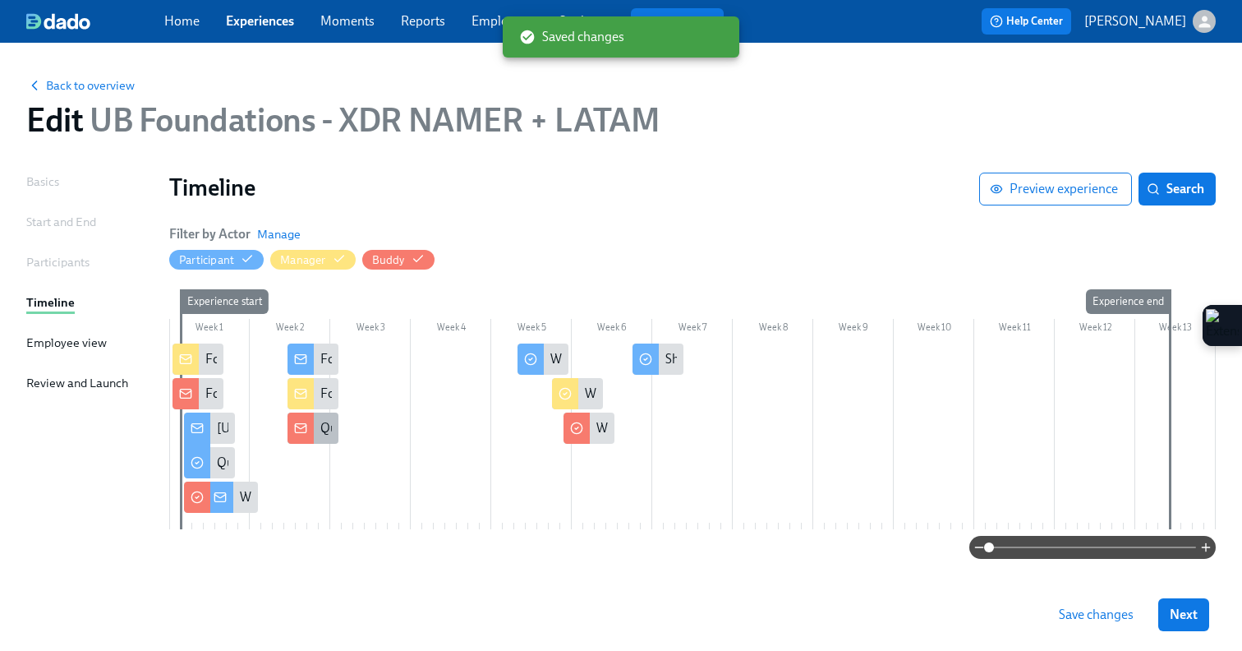
click at [299, 422] on icon at bounding box center [300, 427] width 13 height 13
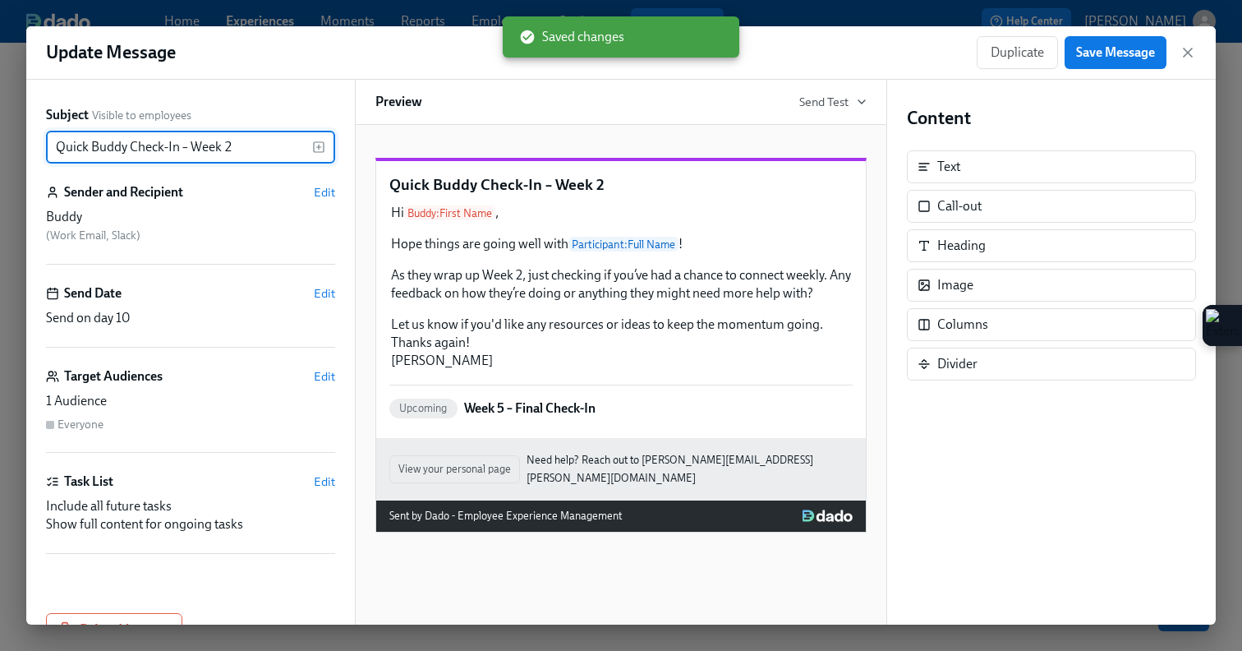
click at [59, 140] on input "Quick Buddy Check-In – Week 2" at bounding box center [179, 147] width 266 height 33
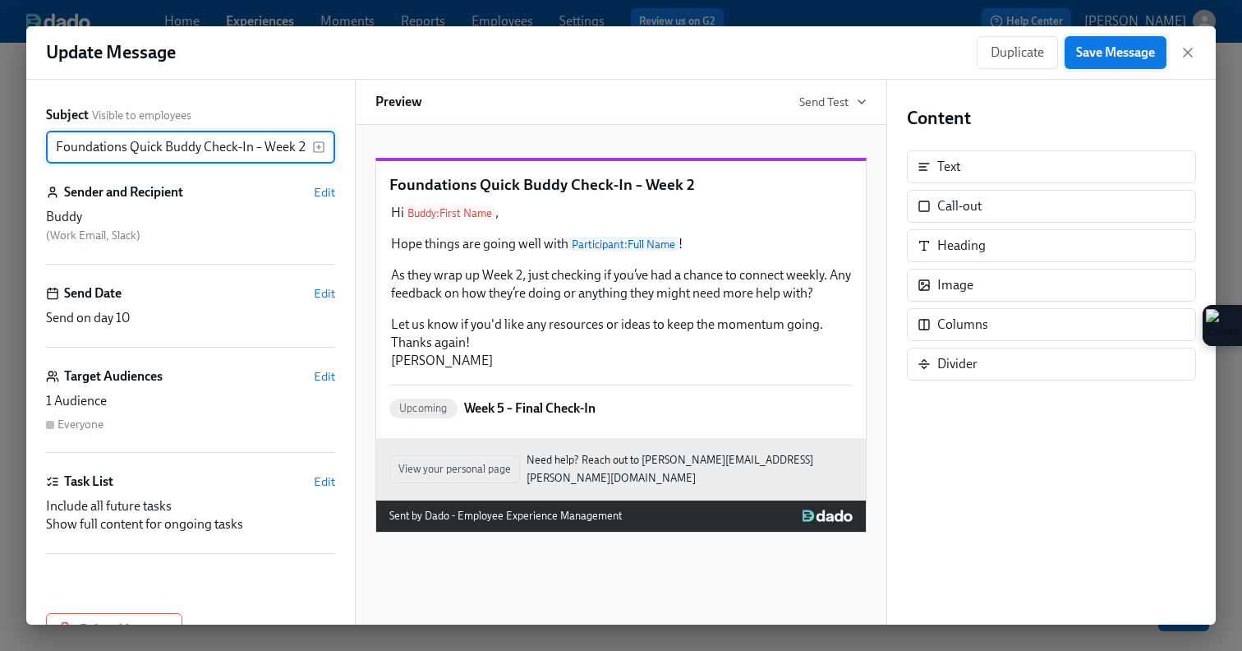
type input "Foundations Quick Buddy Check-In – Week 2"
click at [1093, 50] on span "Save Message" at bounding box center [1115, 52] width 79 height 16
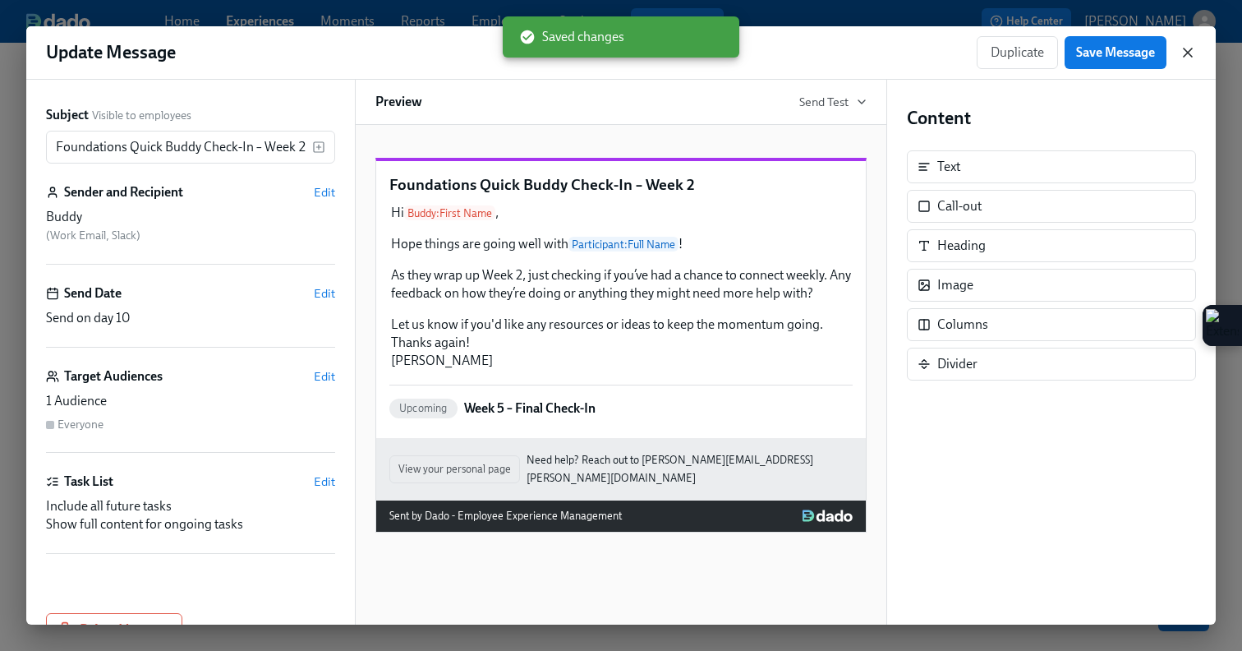
click at [1191, 53] on icon "button" at bounding box center [1188, 52] width 16 height 16
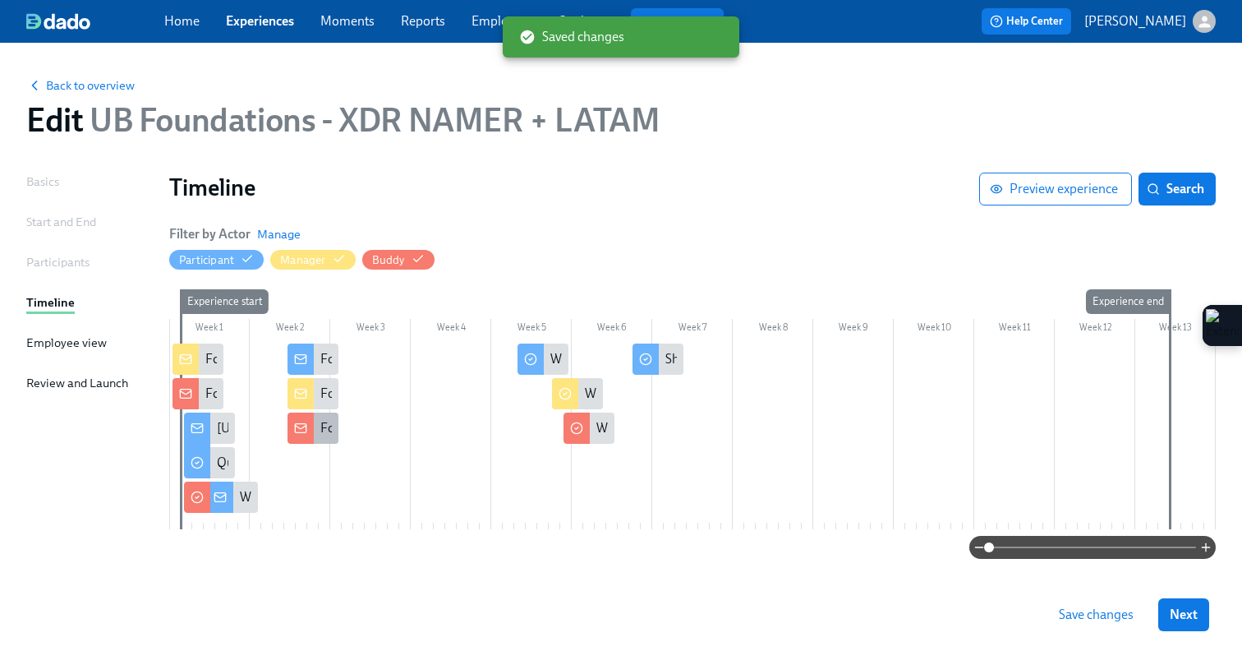
click at [301, 429] on icon at bounding box center [300, 427] width 13 height 13
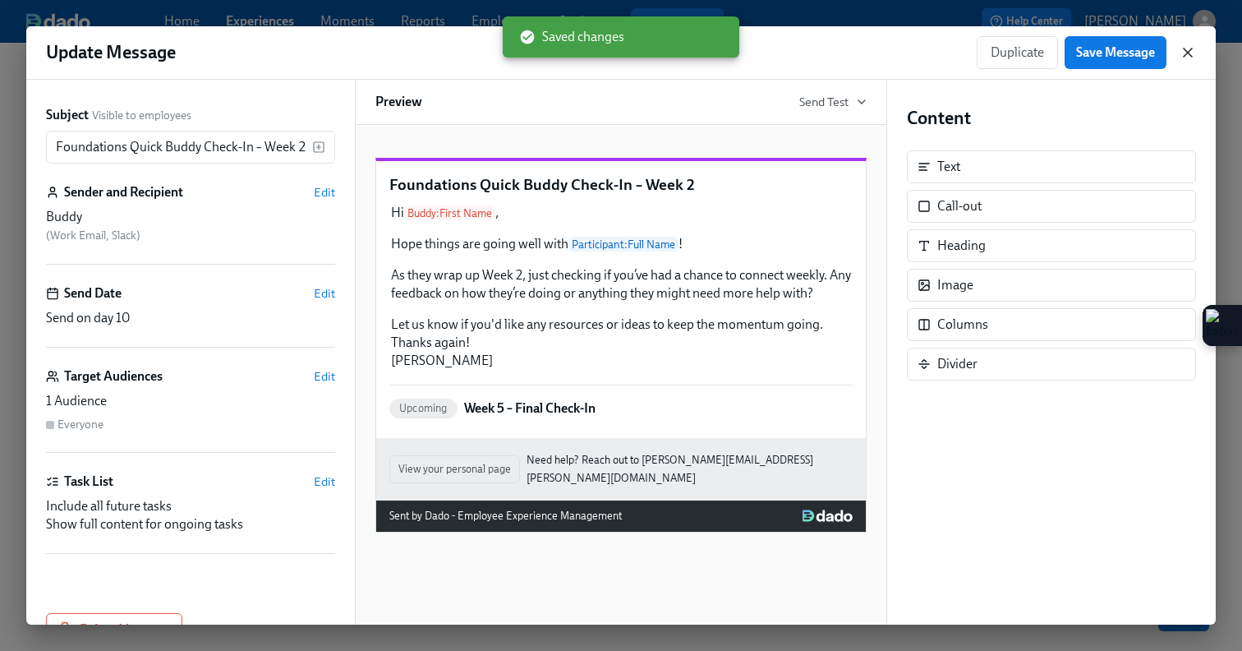
click at [1187, 52] on icon "button" at bounding box center [1188, 52] width 8 height 8
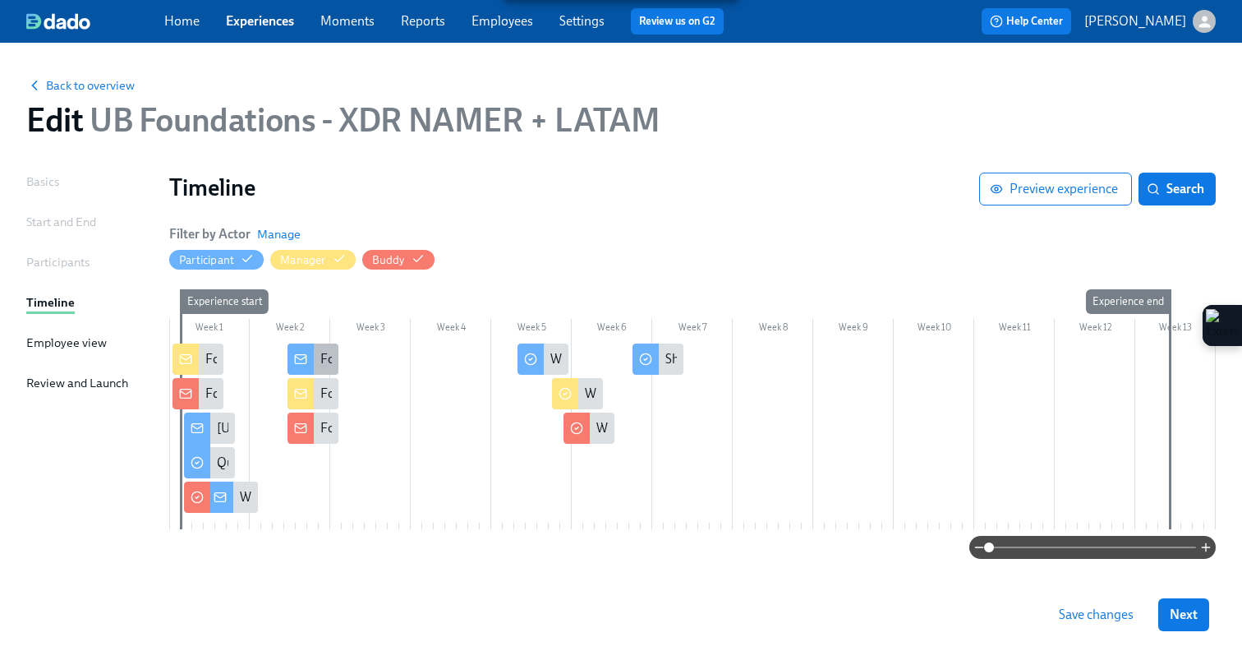
click at [311, 357] on div at bounding box center [301, 358] width 26 height 31
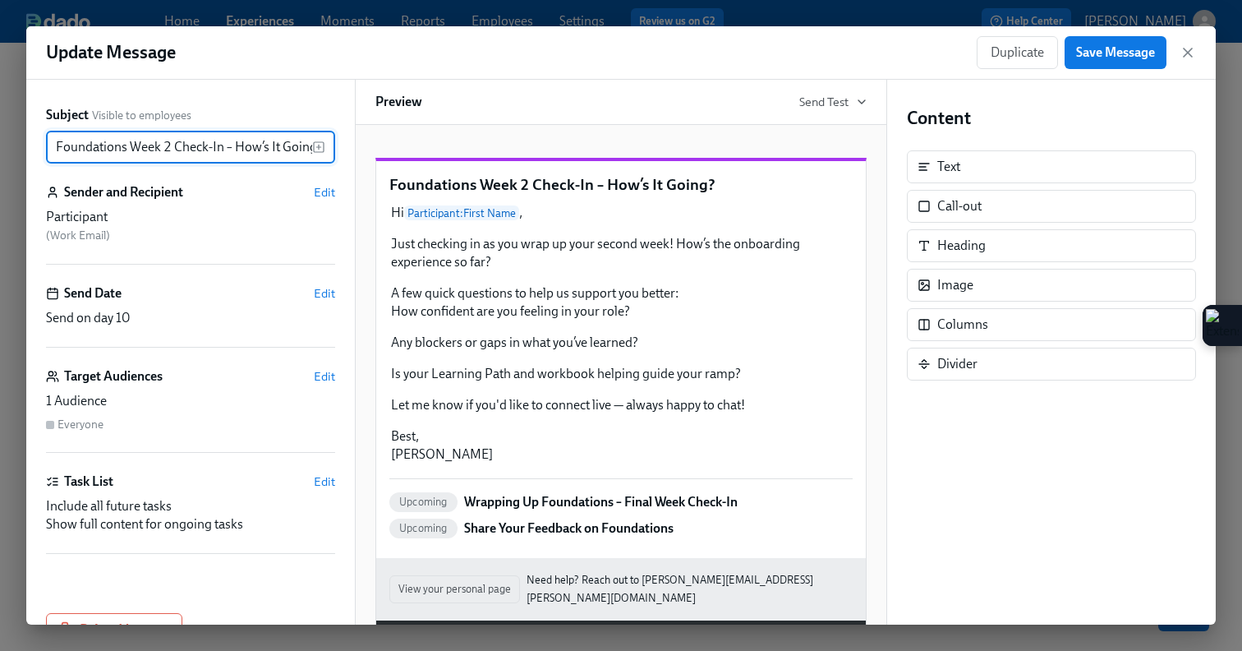
scroll to position [0, 7]
click at [1190, 57] on icon "button" at bounding box center [1188, 52] width 16 height 16
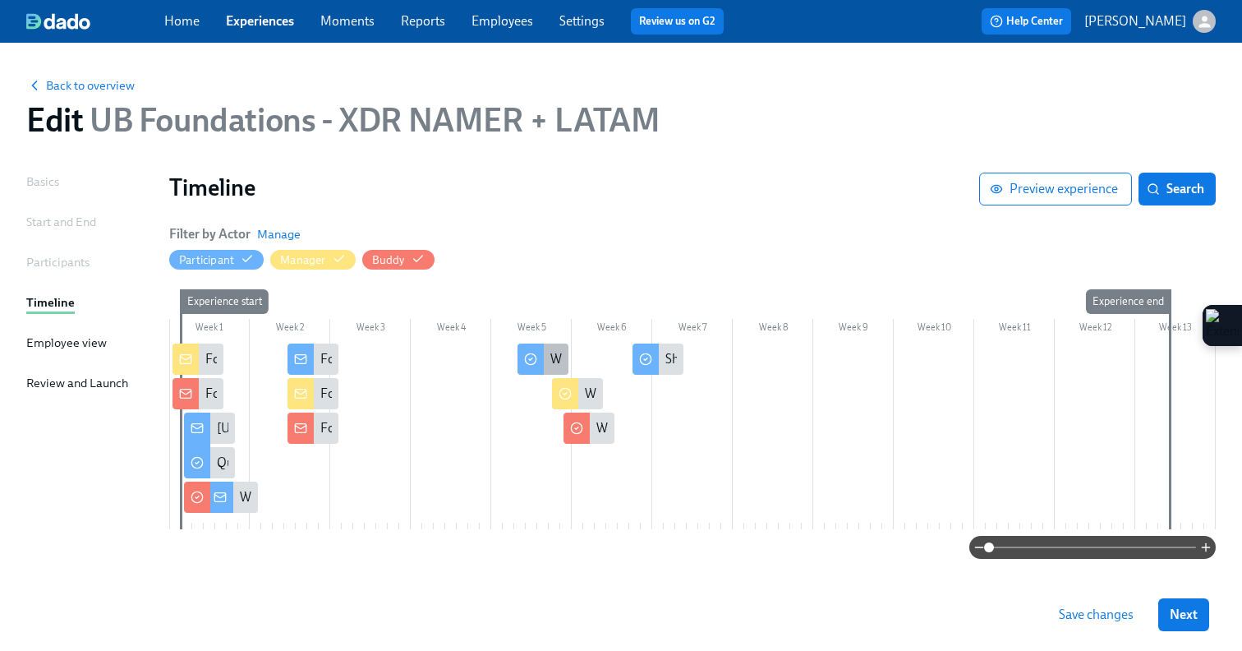
click at [532, 354] on circle at bounding box center [530, 359] width 11 height 11
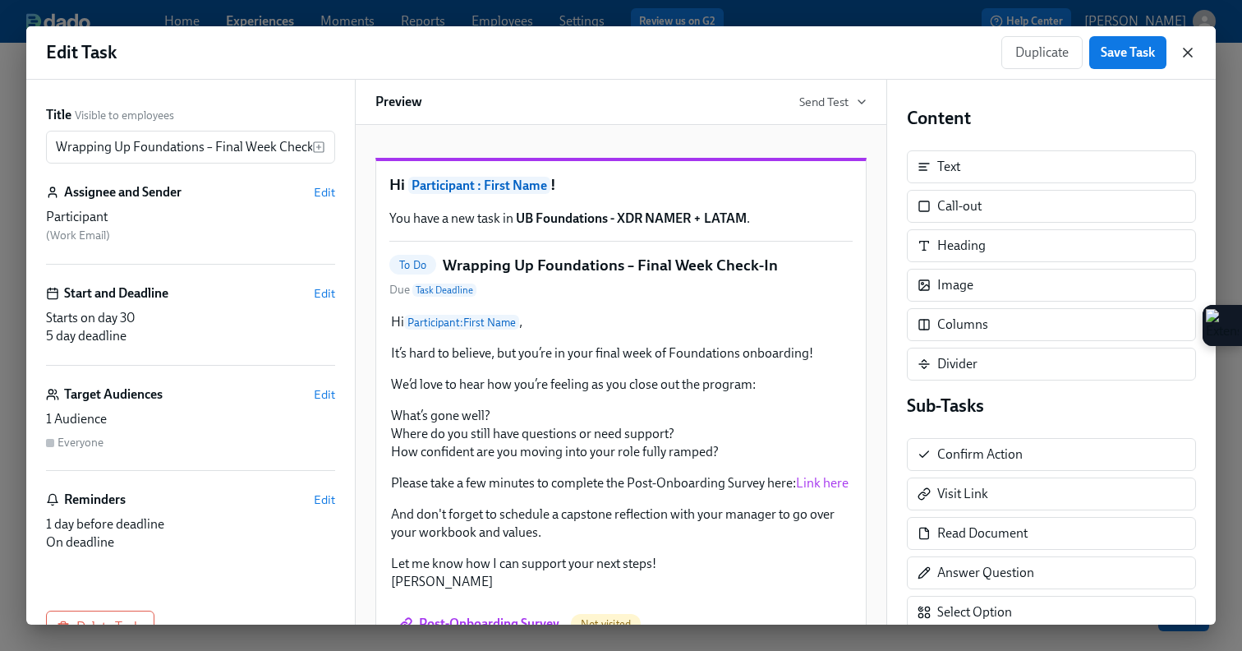
click at [1185, 44] on icon "button" at bounding box center [1188, 52] width 16 height 16
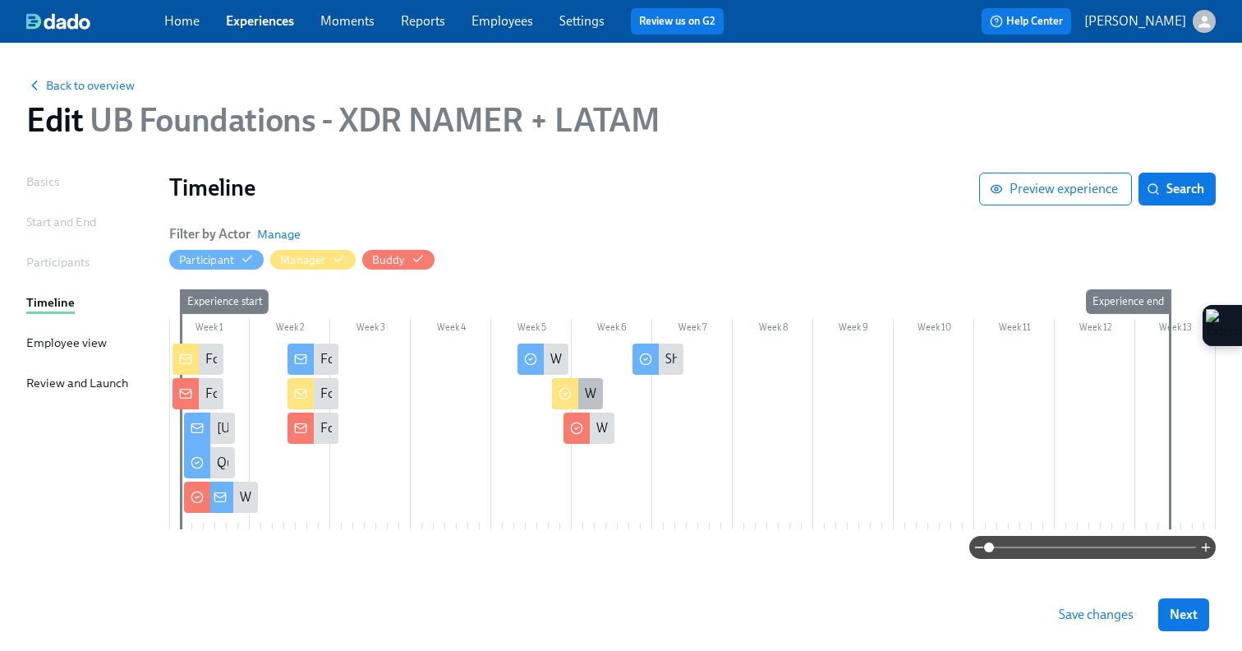
click at [577, 400] on div at bounding box center [565, 393] width 26 height 31
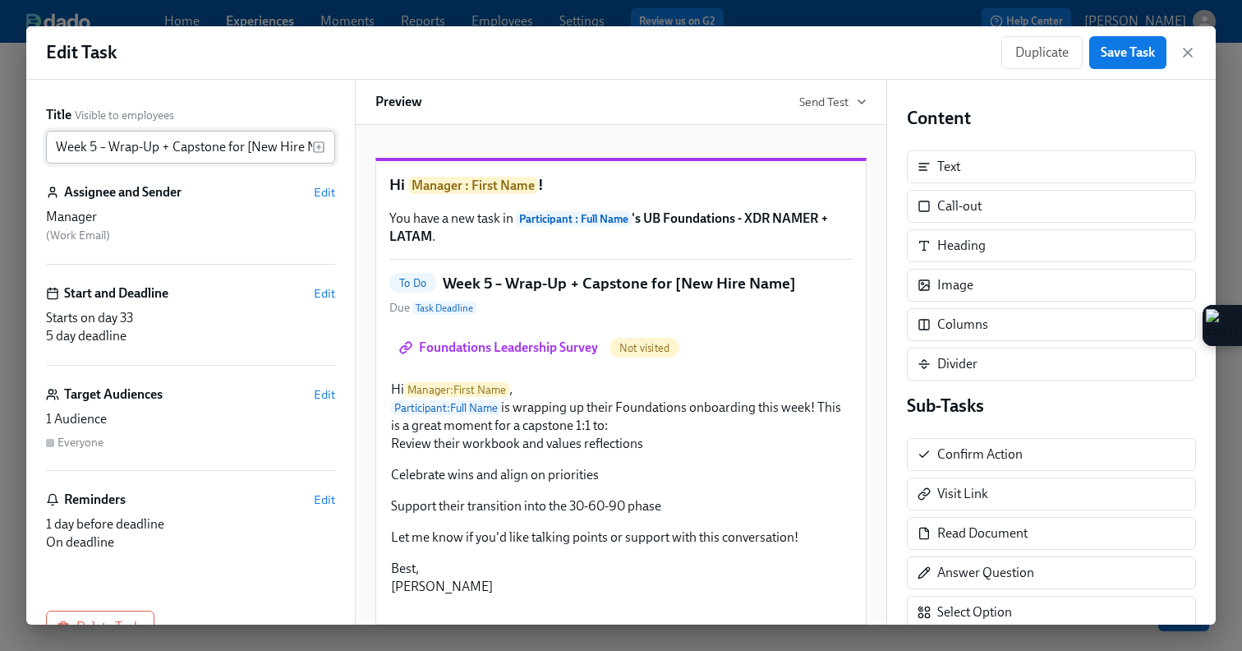
click at [56, 144] on input "Week 5 – Wrap-Up + Capstone for [New Hire Name]" at bounding box center [179, 147] width 266 height 33
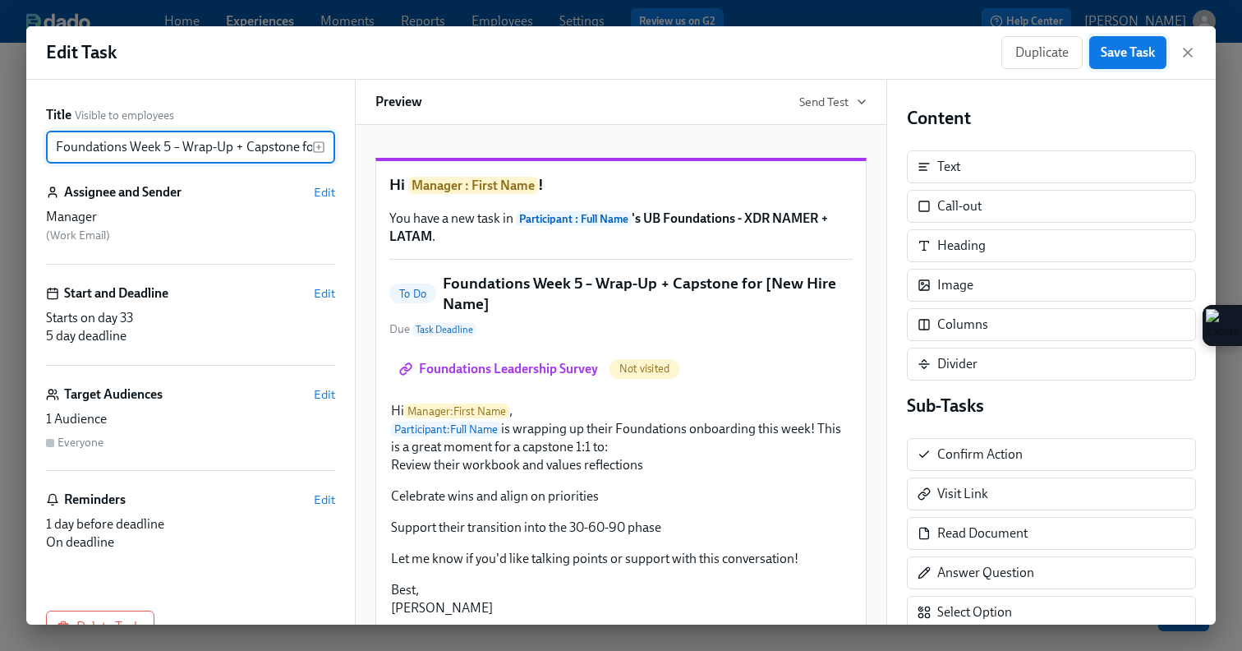
type input "Foundations Week 5 – Wrap-Up + Capstone for [New Hire Name]"
click at [1141, 53] on span "Save Task" at bounding box center [1128, 52] width 54 height 16
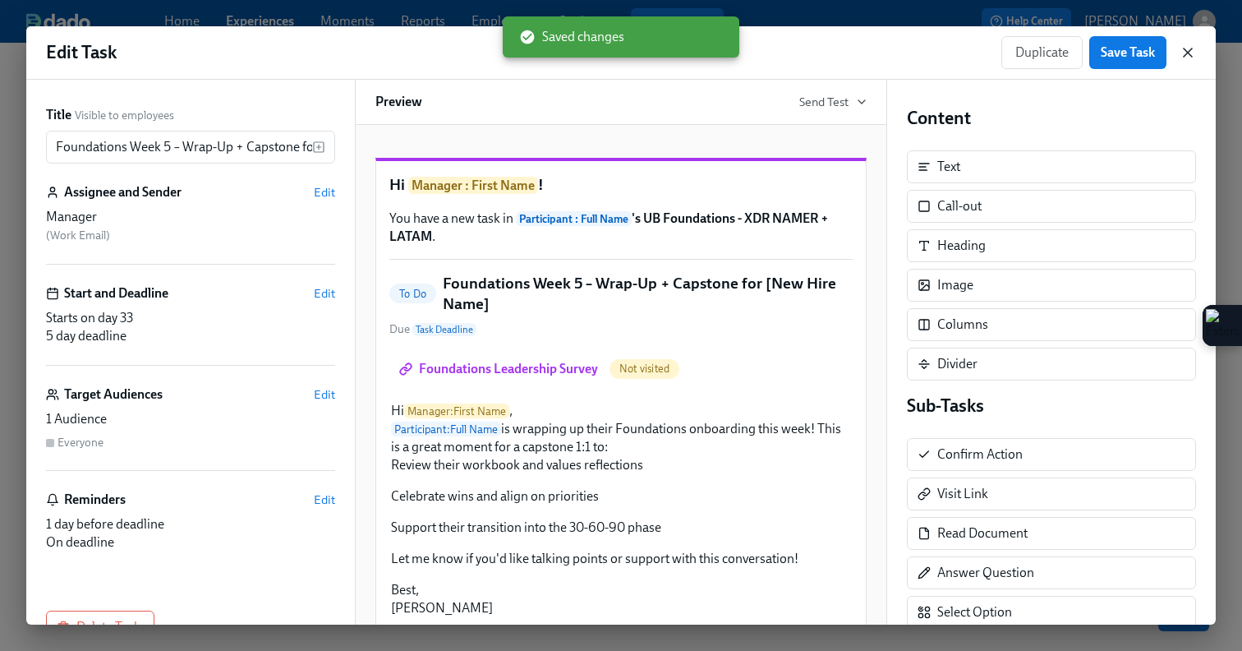
click at [1185, 53] on icon "button" at bounding box center [1188, 52] width 16 height 16
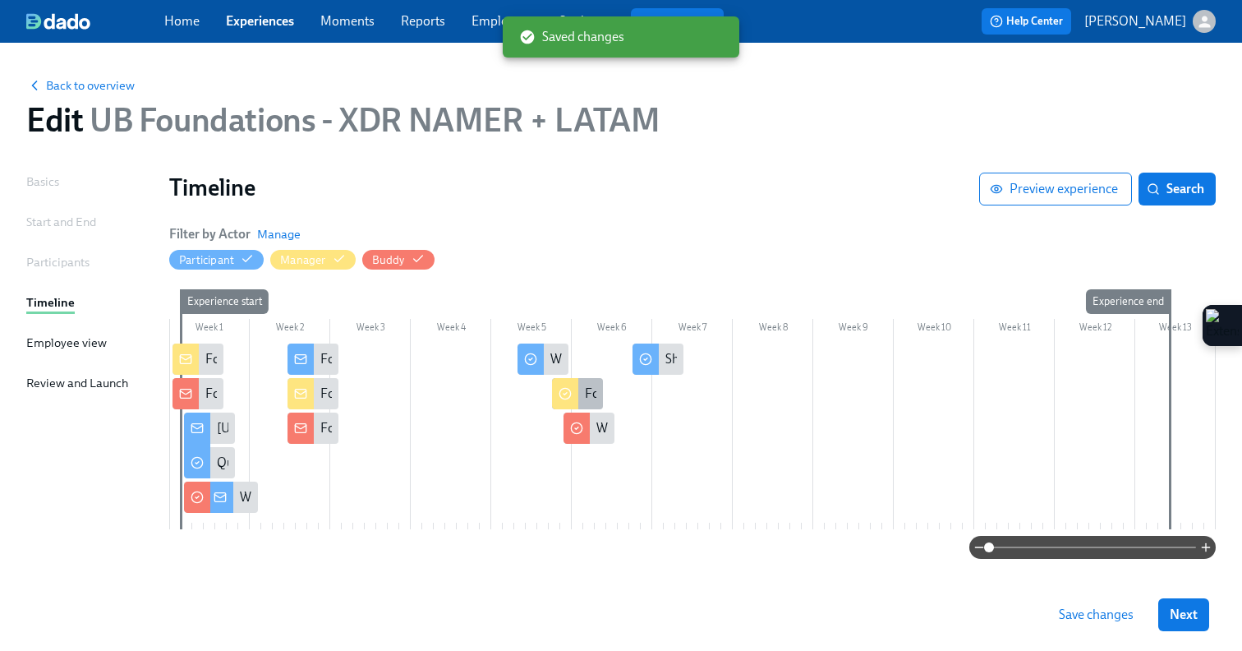
click at [567, 394] on icon at bounding box center [565, 393] width 13 height 13
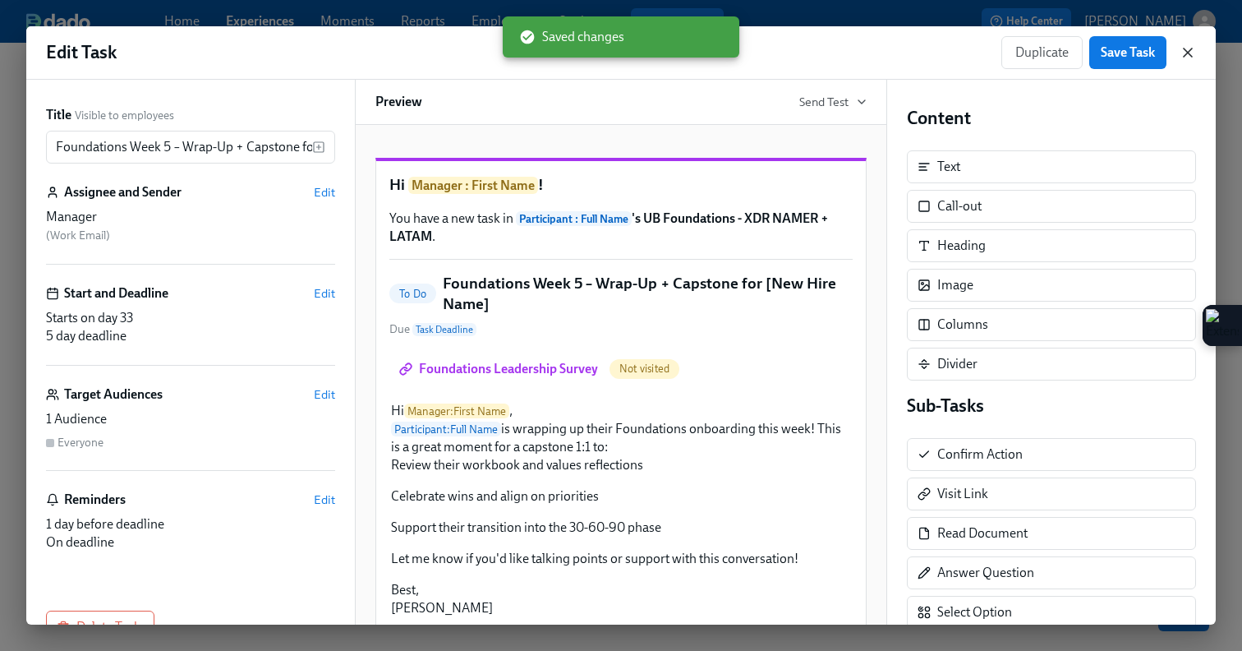
click at [1180, 53] on icon "button" at bounding box center [1188, 52] width 16 height 16
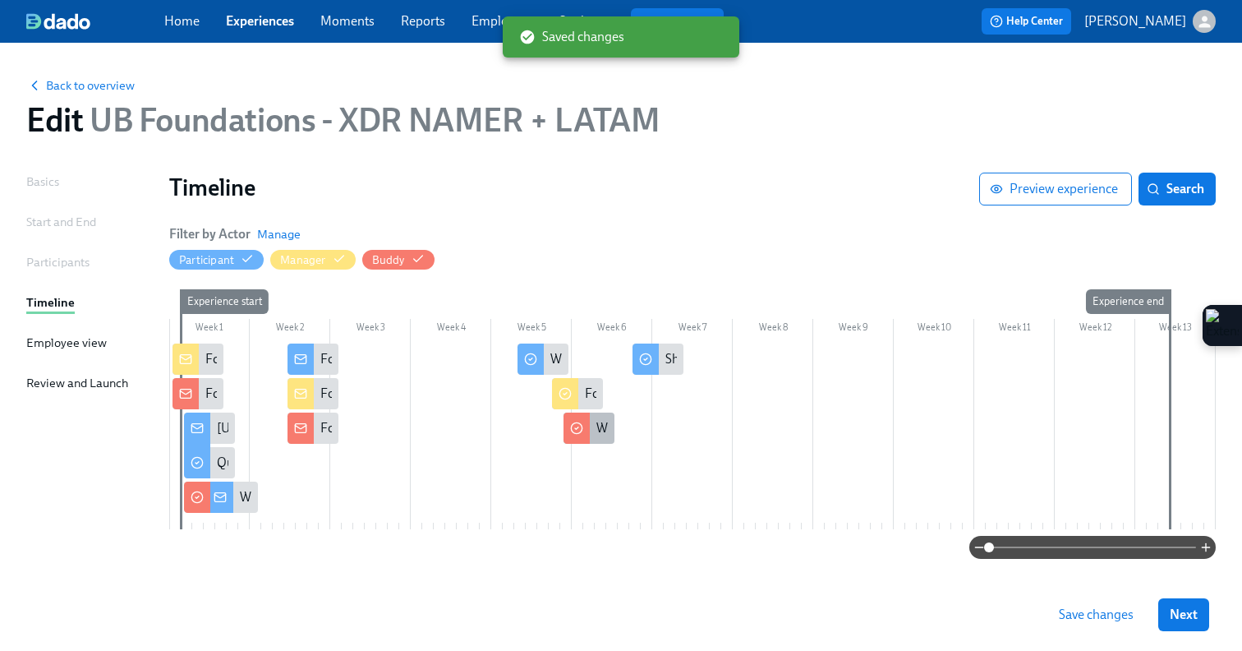
click at [591, 425] on div "Week 5 – Final Check-In" at bounding box center [589, 427] width 51 height 31
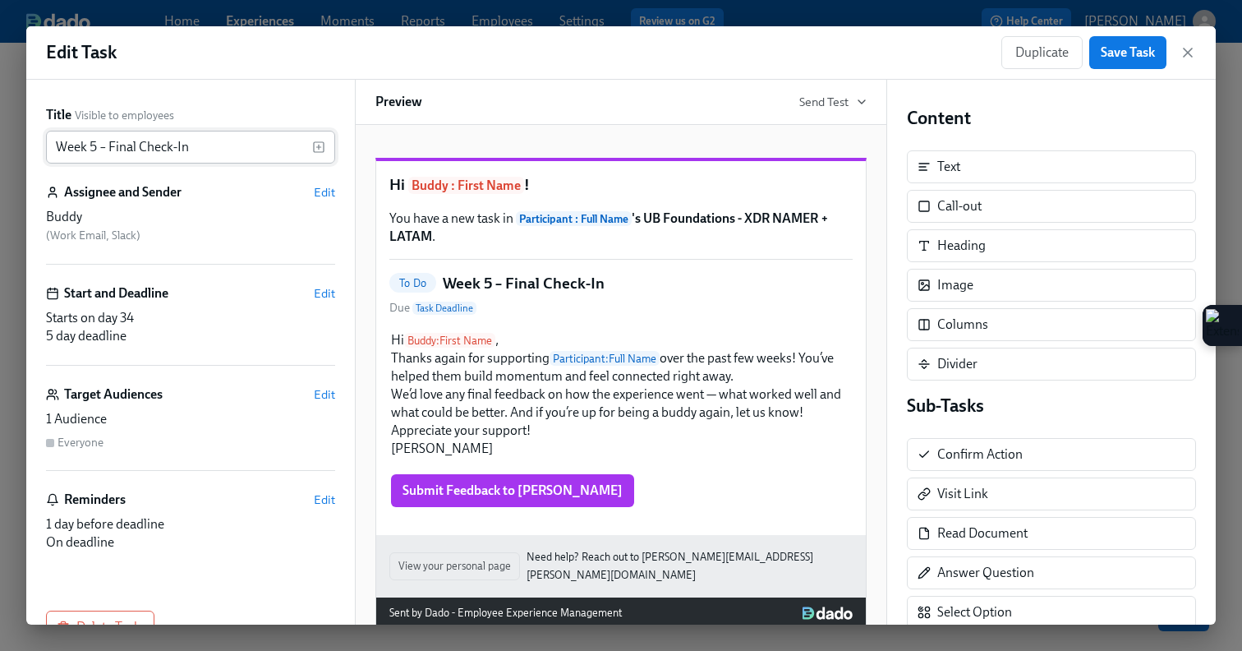
click at [56, 156] on input "Week 5 – Final Check-In" at bounding box center [179, 147] width 266 height 33
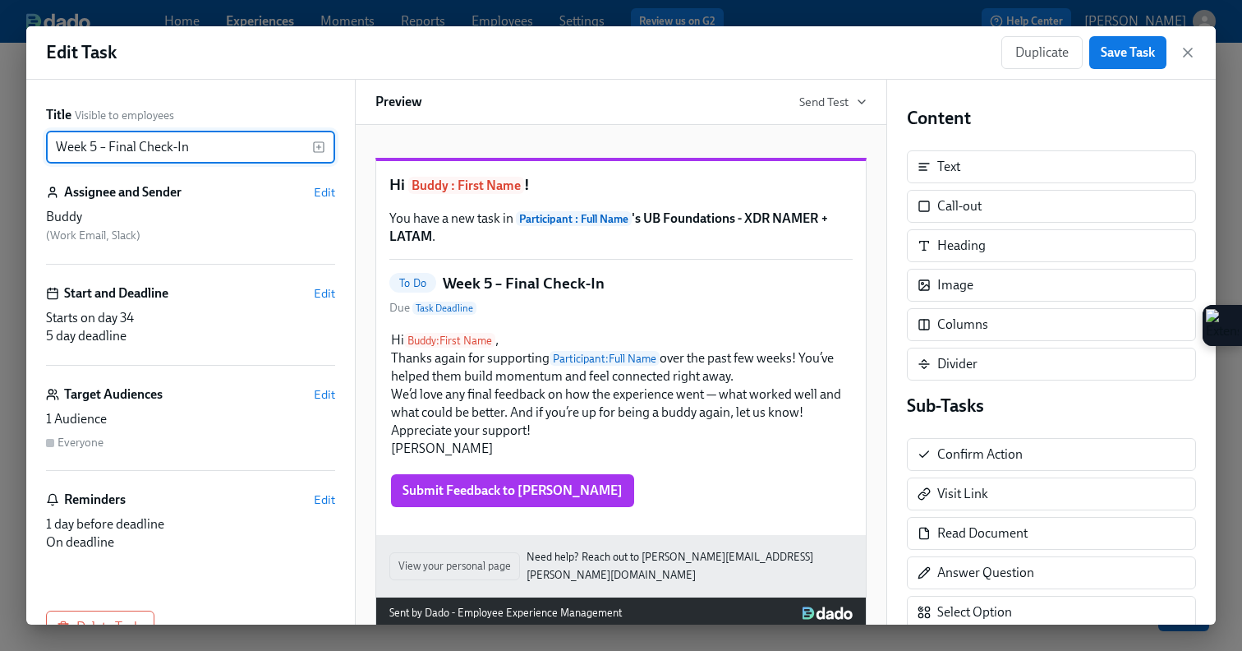
click at [53, 148] on input "Week 5 – Final Check-In" at bounding box center [179, 147] width 266 height 33
type input "Foundations Week 5 – Final Check-In"
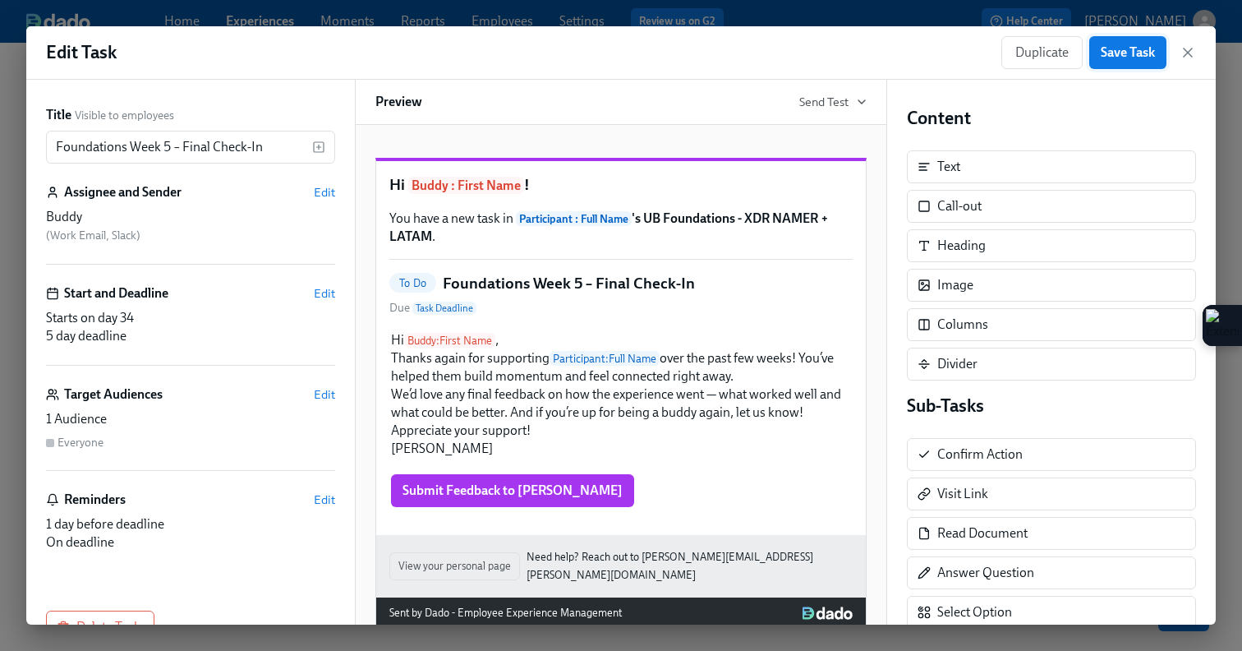
click at [1122, 36] on button "Save Task" at bounding box center [1127, 52] width 77 height 33
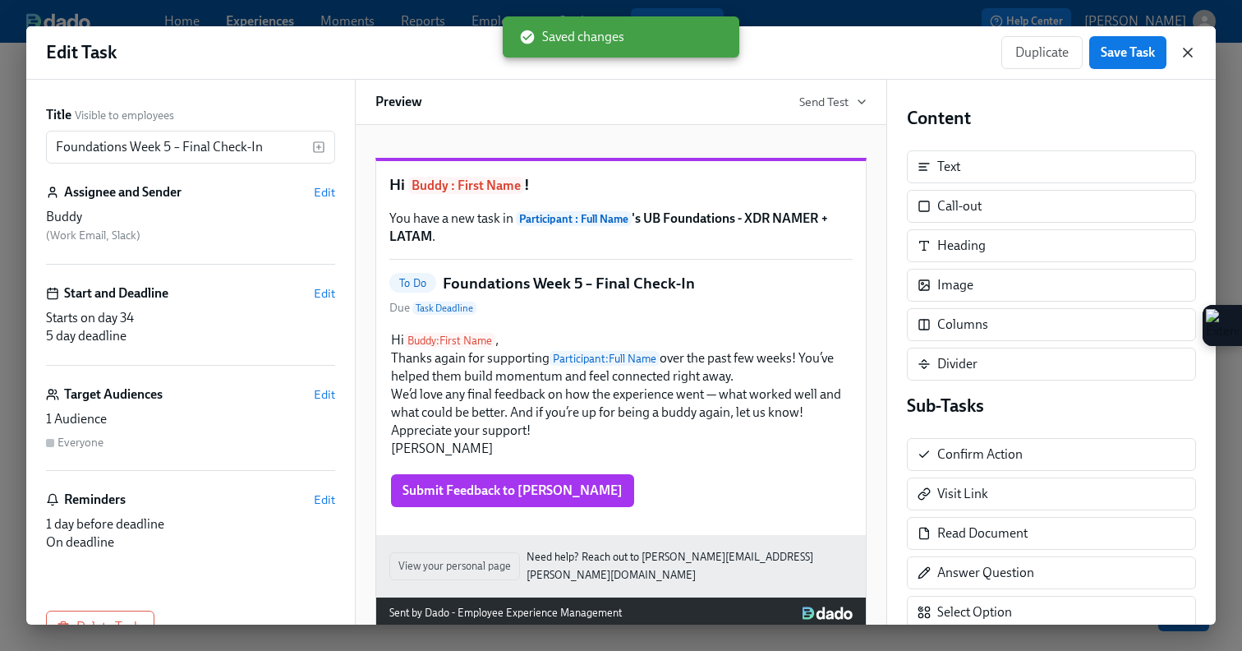
click at [1188, 50] on icon "button" at bounding box center [1188, 52] width 16 height 16
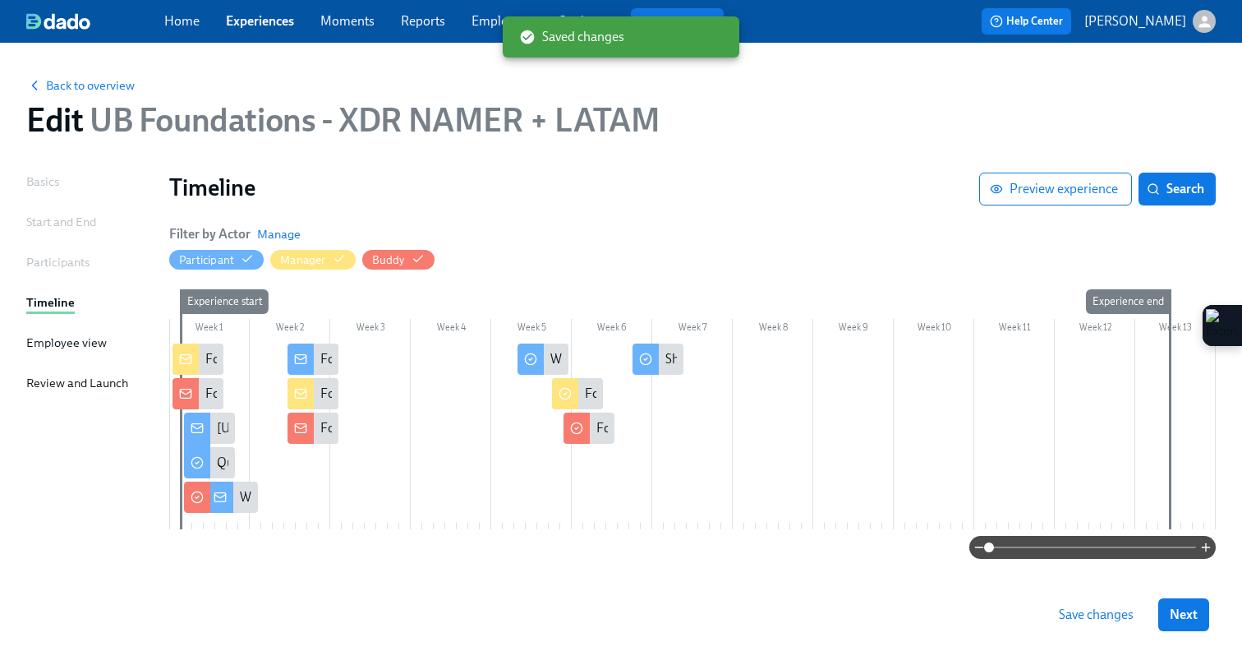
click at [1088, 610] on span "Save changes" at bounding box center [1096, 614] width 75 height 16
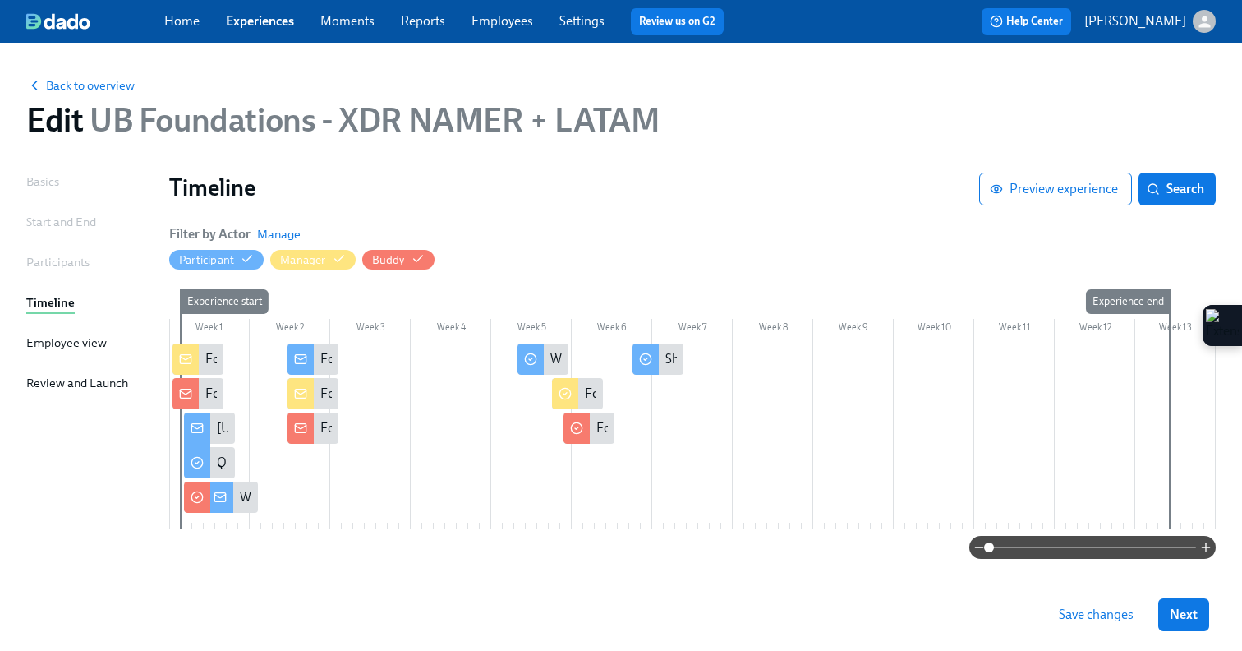
click at [1088, 610] on span "Save changes" at bounding box center [1096, 614] width 75 height 16
click at [250, 26] on link "Experiences" at bounding box center [260, 21] width 68 height 16
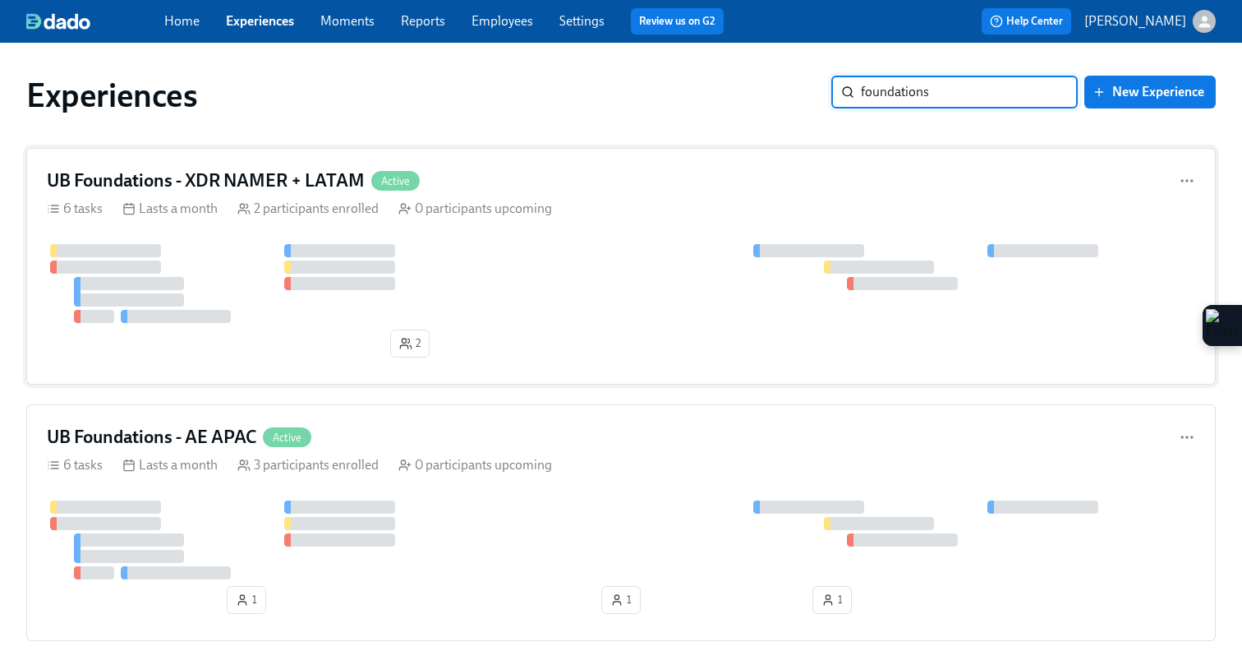
type input "foundations"
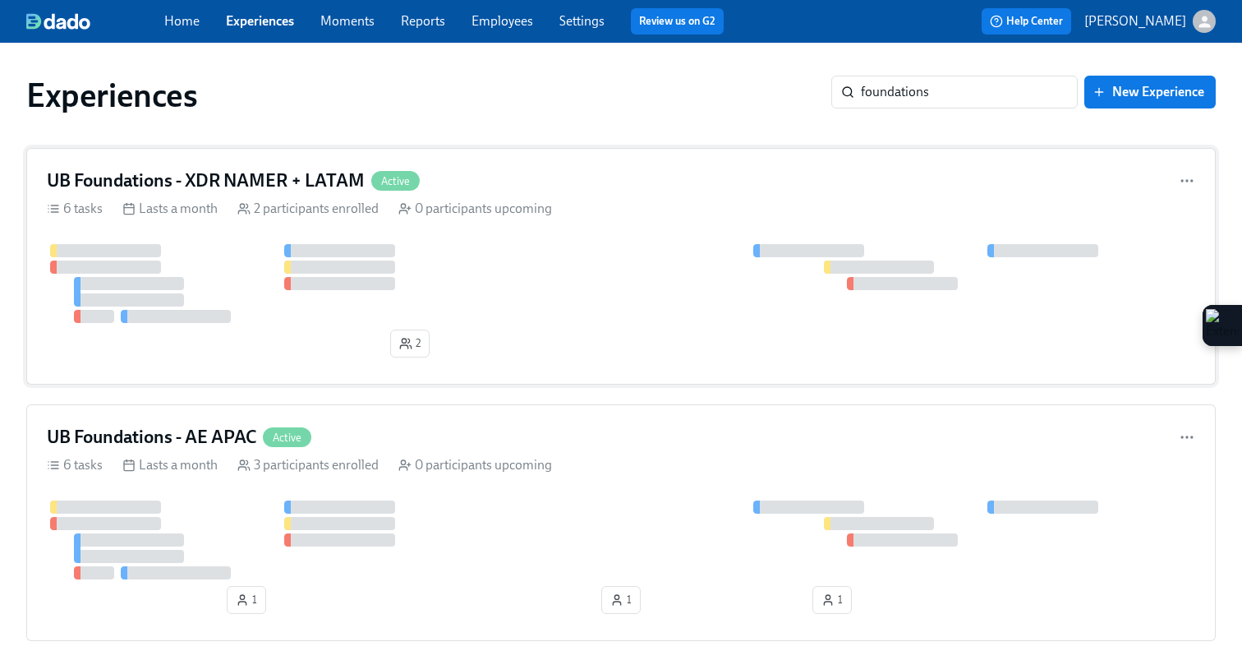
click at [458, 242] on div "UB Foundations - XDR NAMER + LATAM Active 6 tasks Lasts a month 2 participants …" at bounding box center [621, 266] width 1190 height 237
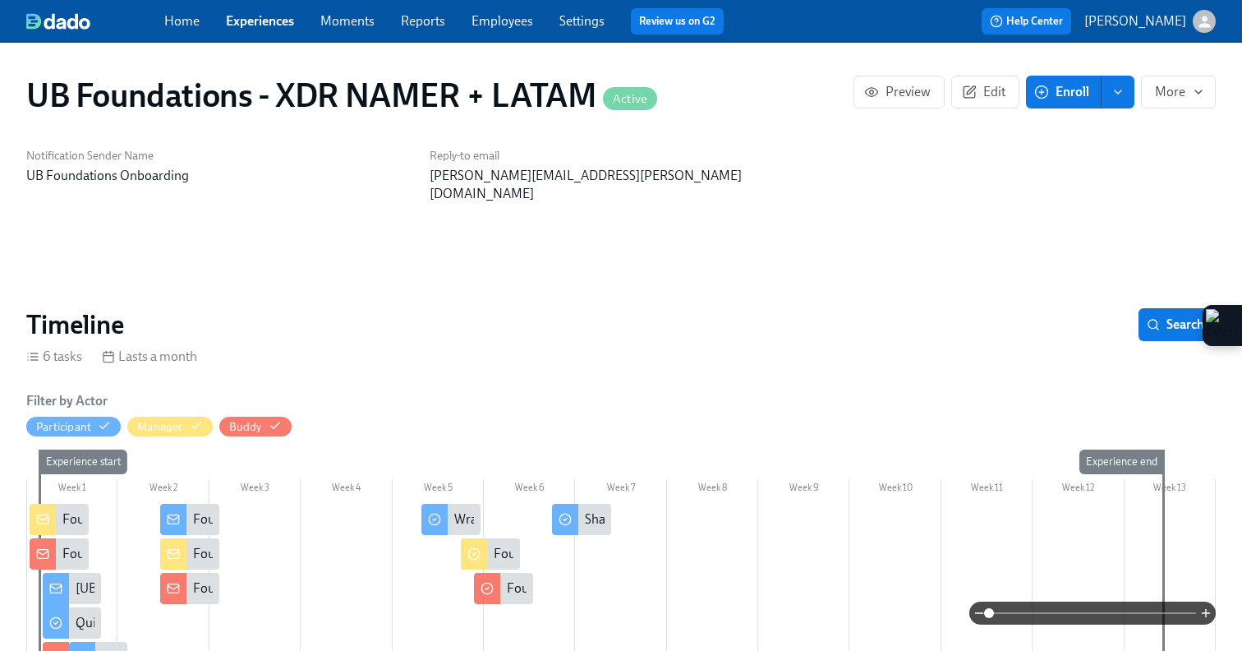
scroll to position [0, 614]
click at [55, 504] on div at bounding box center [43, 519] width 26 height 31
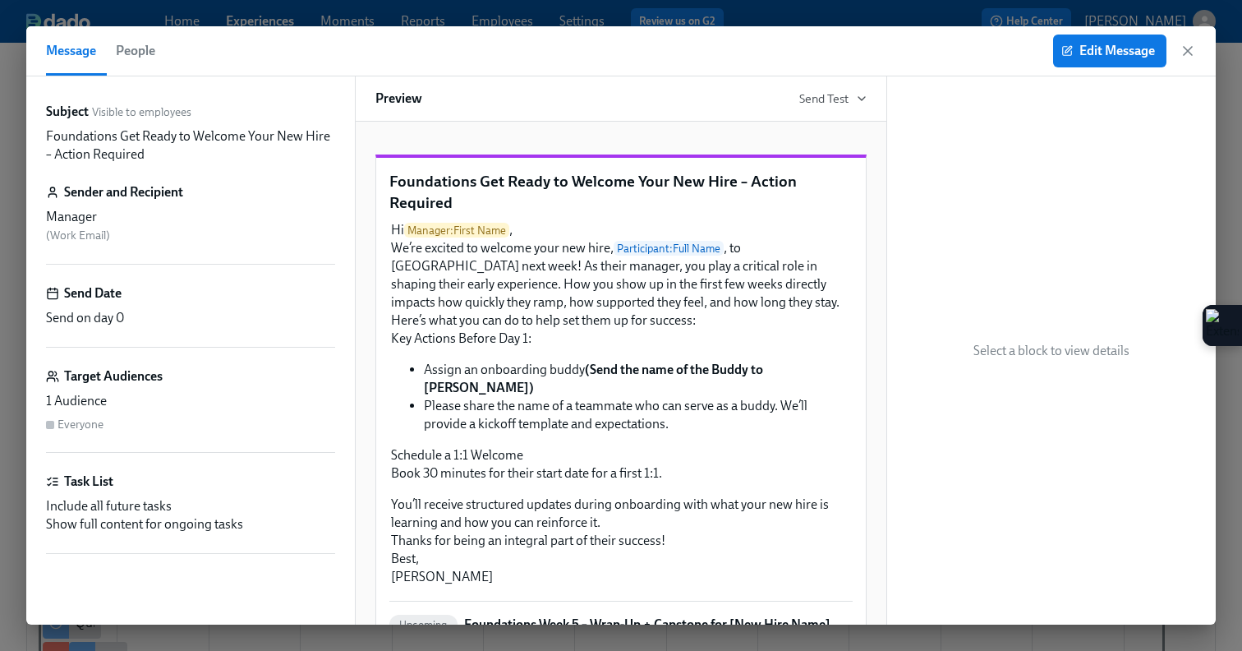
click at [1182, 41] on div "Edit Message" at bounding box center [1124, 51] width 143 height 33
click at [1184, 47] on icon "button" at bounding box center [1188, 51] width 8 height 8
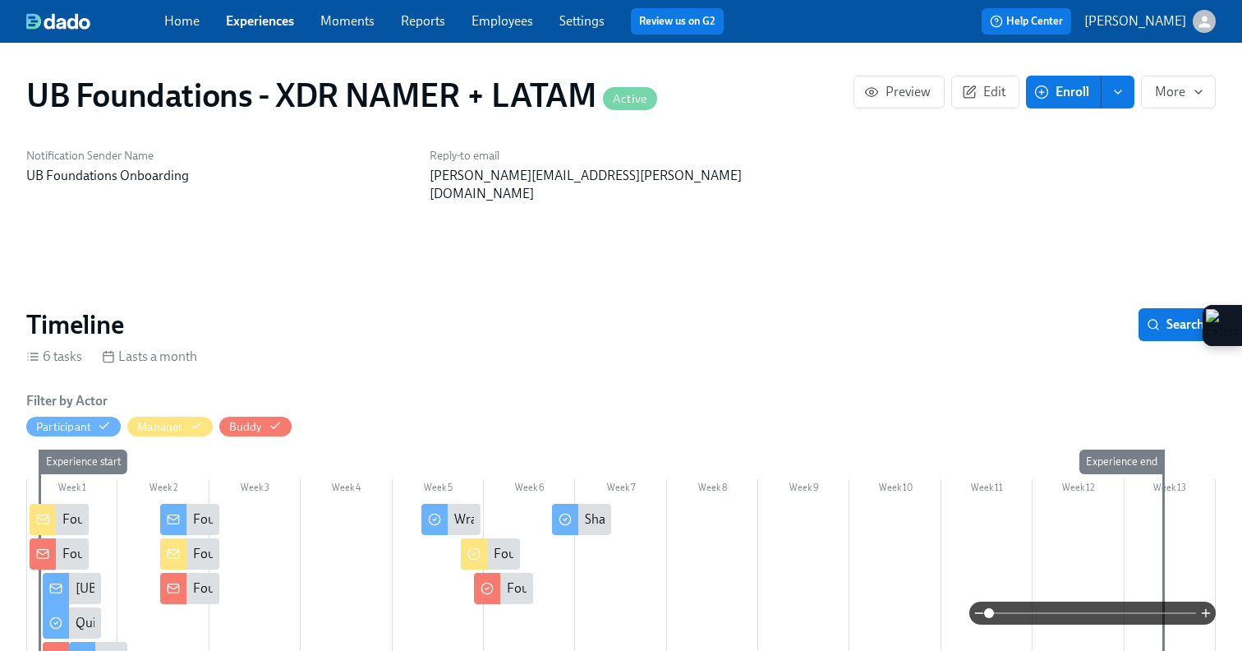
click at [247, 22] on link "Experiences" at bounding box center [260, 21] width 68 height 16
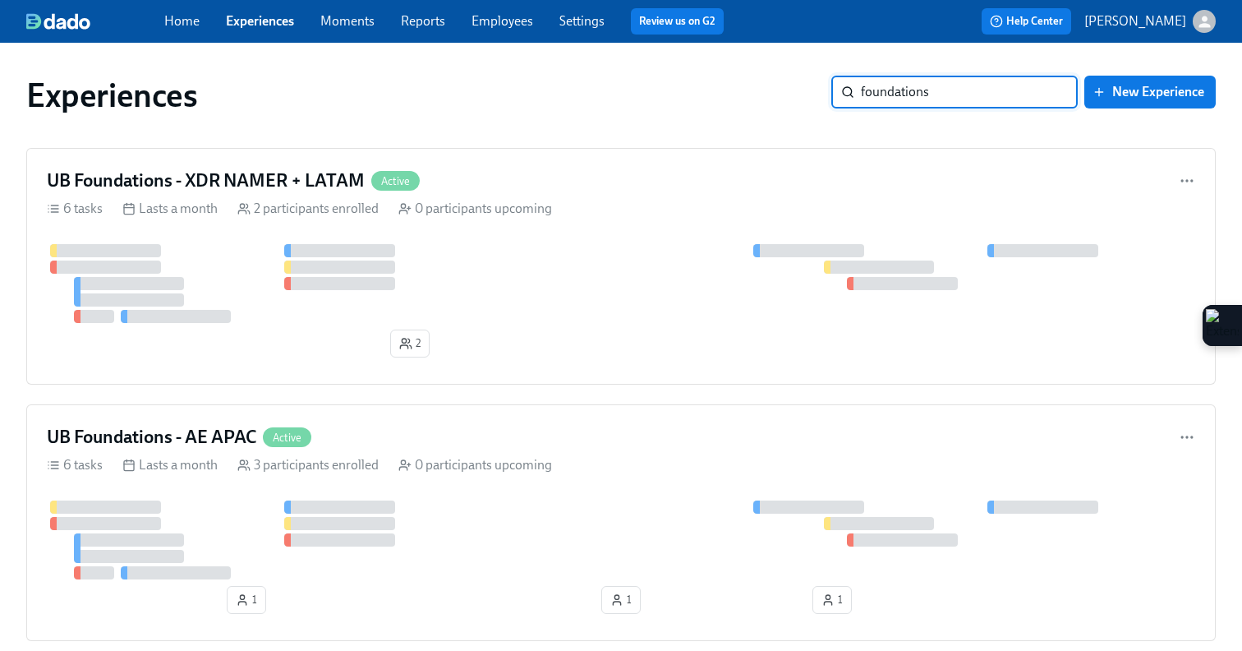
type input "foundations"
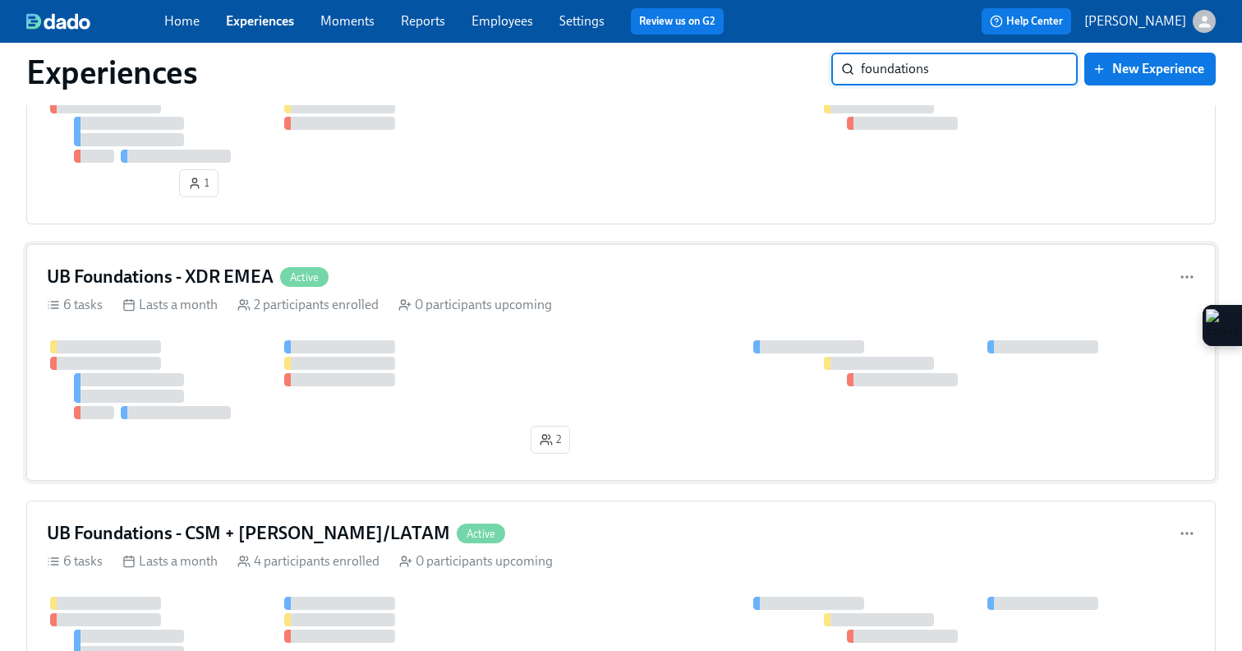
scroll to position [1695, 0]
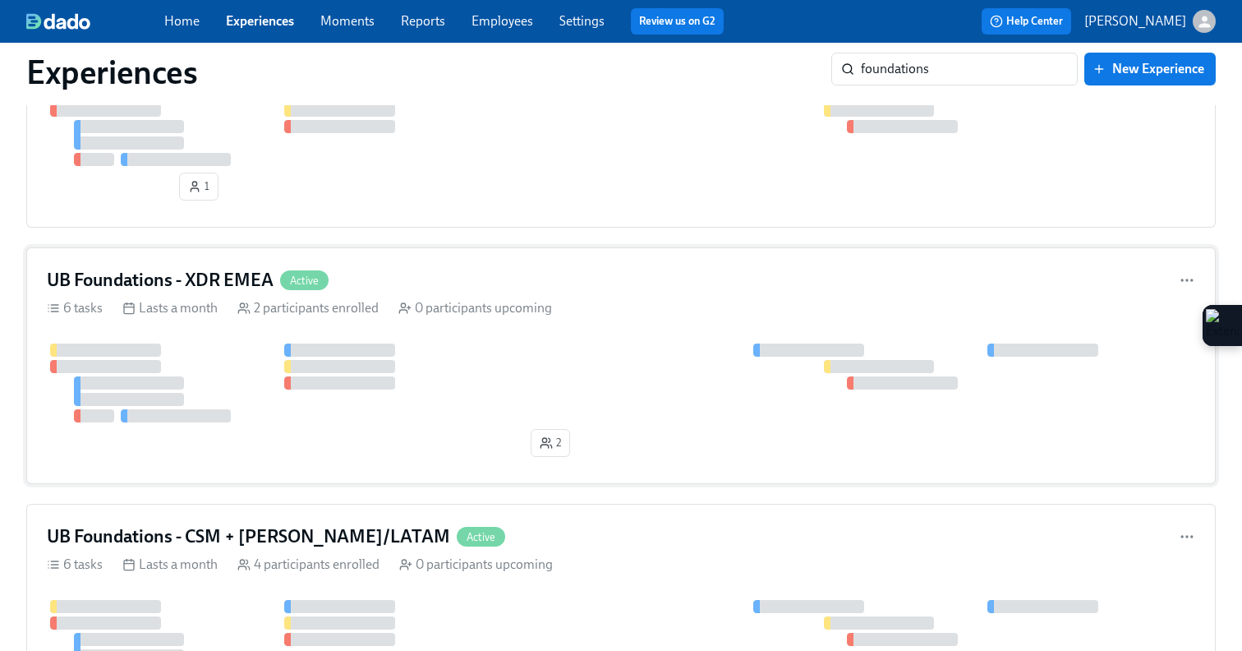
click at [702, 292] on div "UB Foundations - XDR EMEA Active" at bounding box center [621, 280] width 1148 height 25
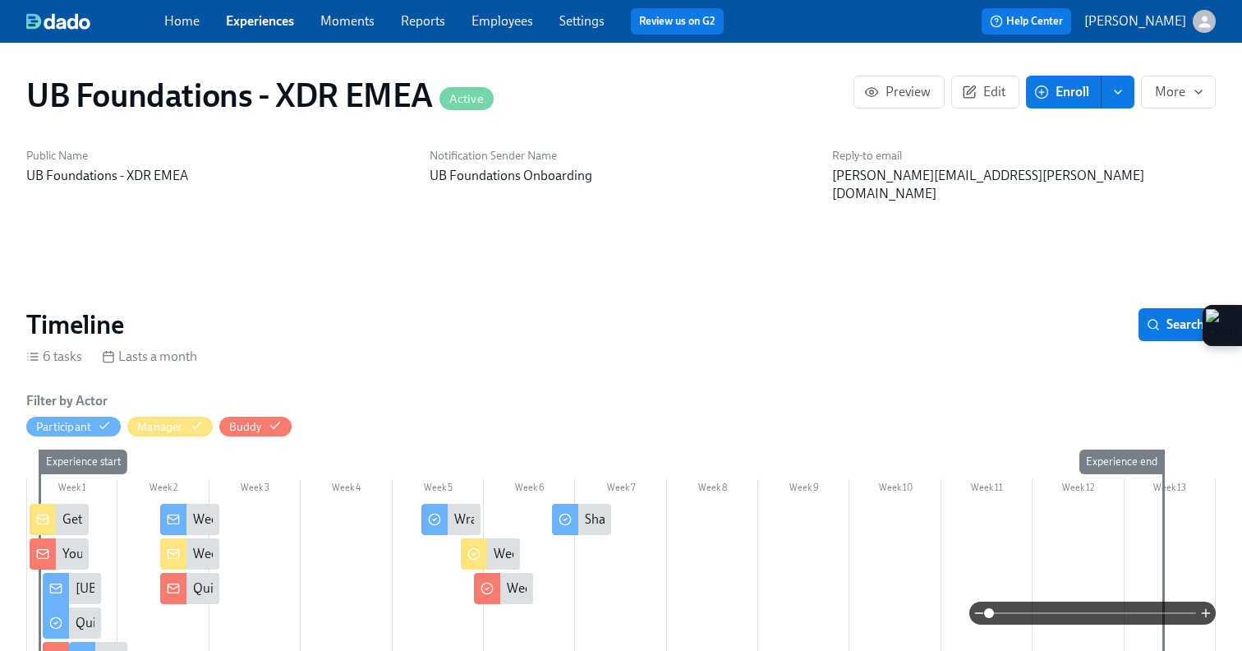
scroll to position [0, 874]
click at [38, 515] on rect at bounding box center [42, 519] width 11 height 9
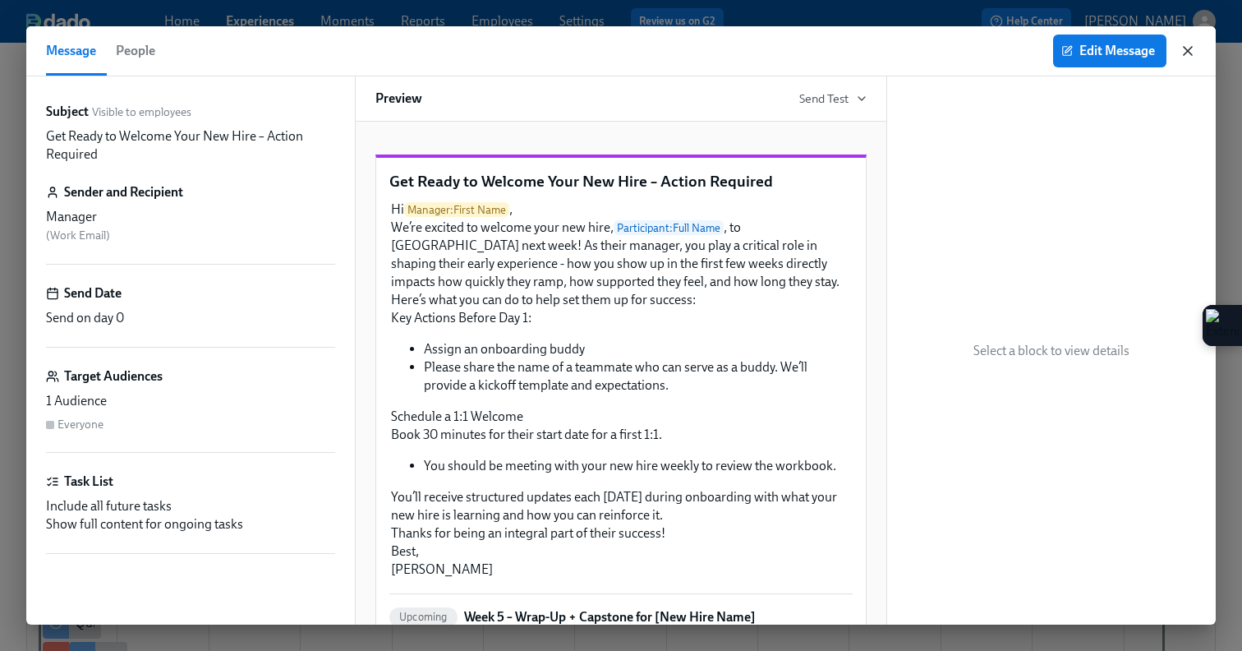
click at [1190, 53] on icon "button" at bounding box center [1188, 51] width 8 height 8
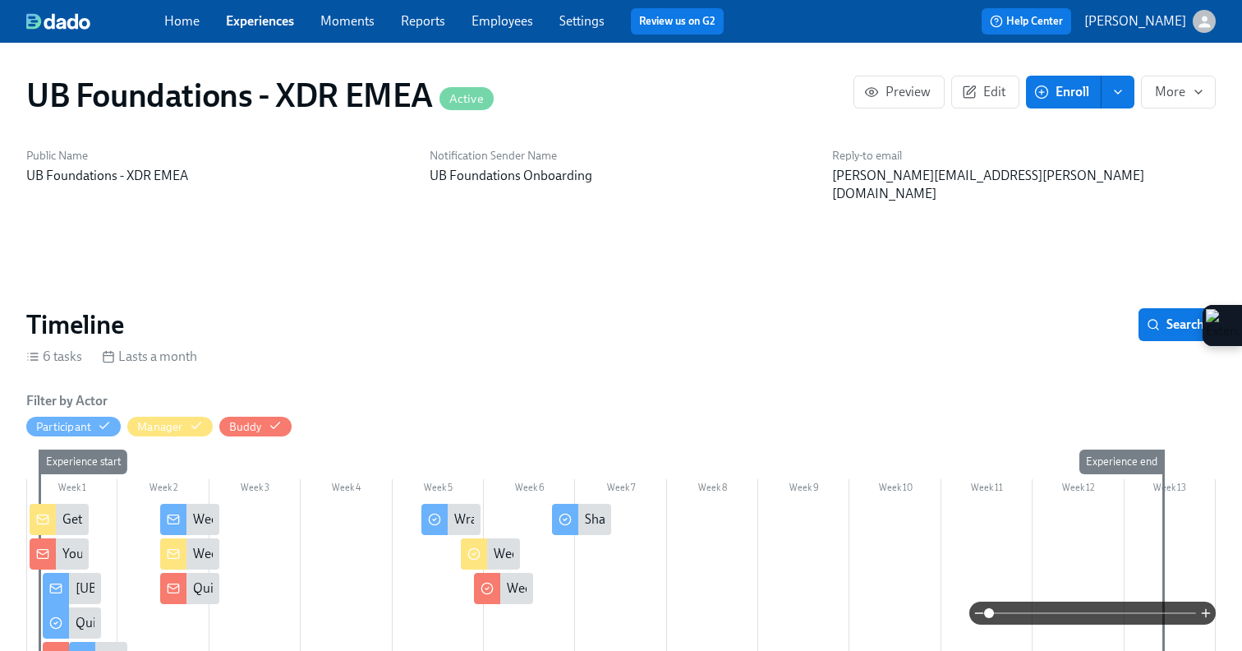
click at [35, 538] on div at bounding box center [43, 553] width 26 height 31
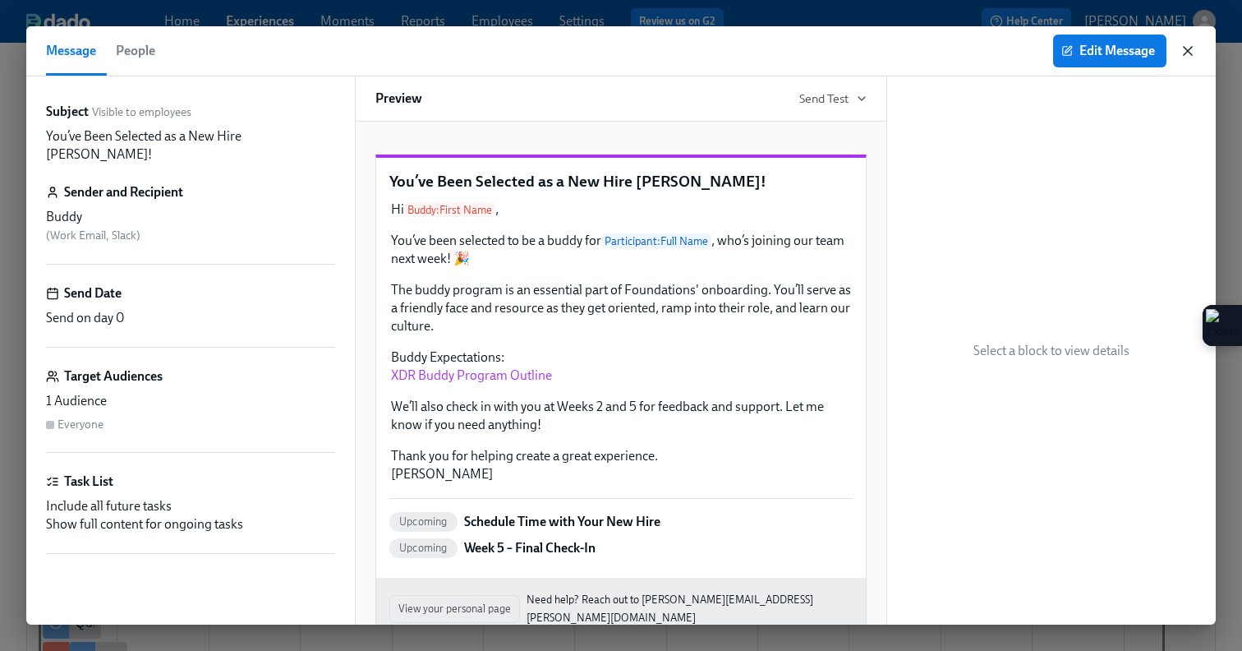
click at [1187, 53] on icon "button" at bounding box center [1188, 51] width 16 height 16
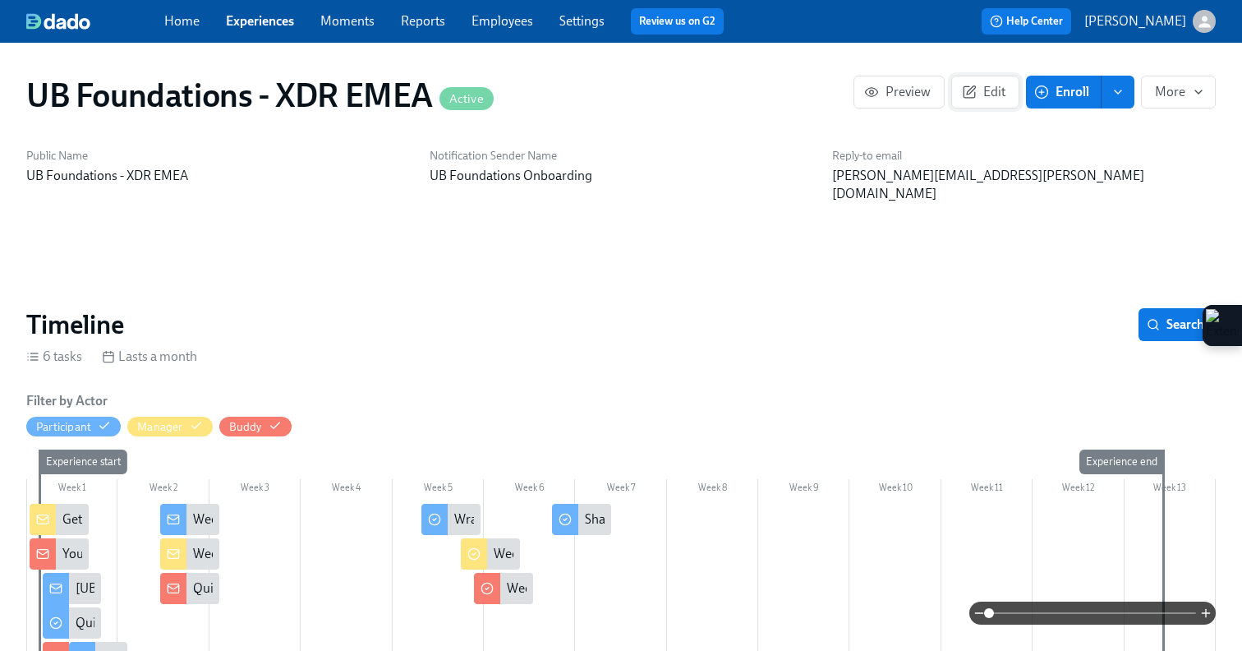
click at [987, 84] on span "Edit" at bounding box center [985, 92] width 40 height 16
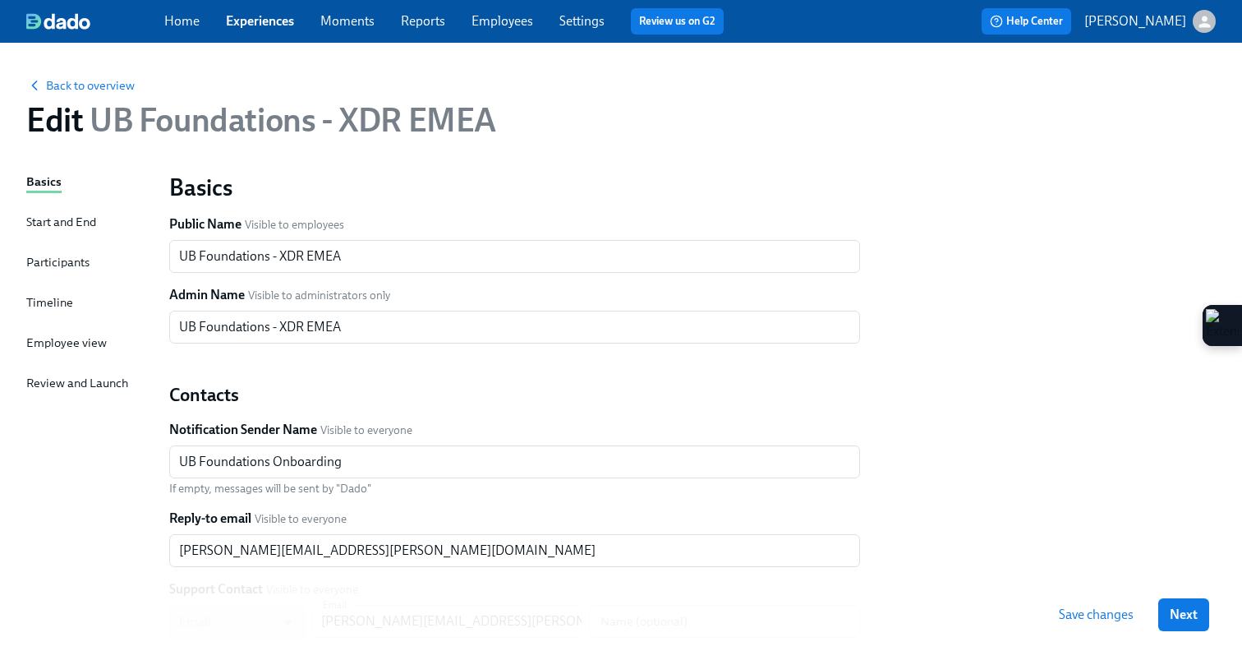
click at [35, 311] on div "Timeline" at bounding box center [49, 302] width 47 height 18
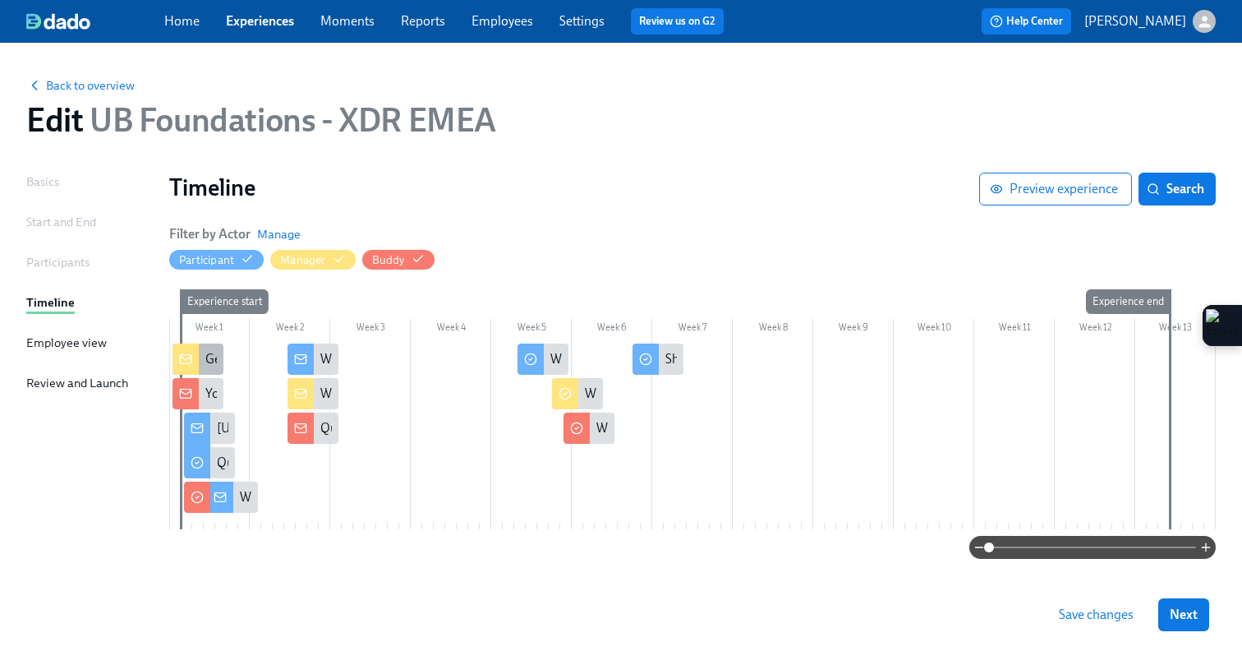
click at [182, 363] on rect at bounding box center [185, 359] width 11 height 9
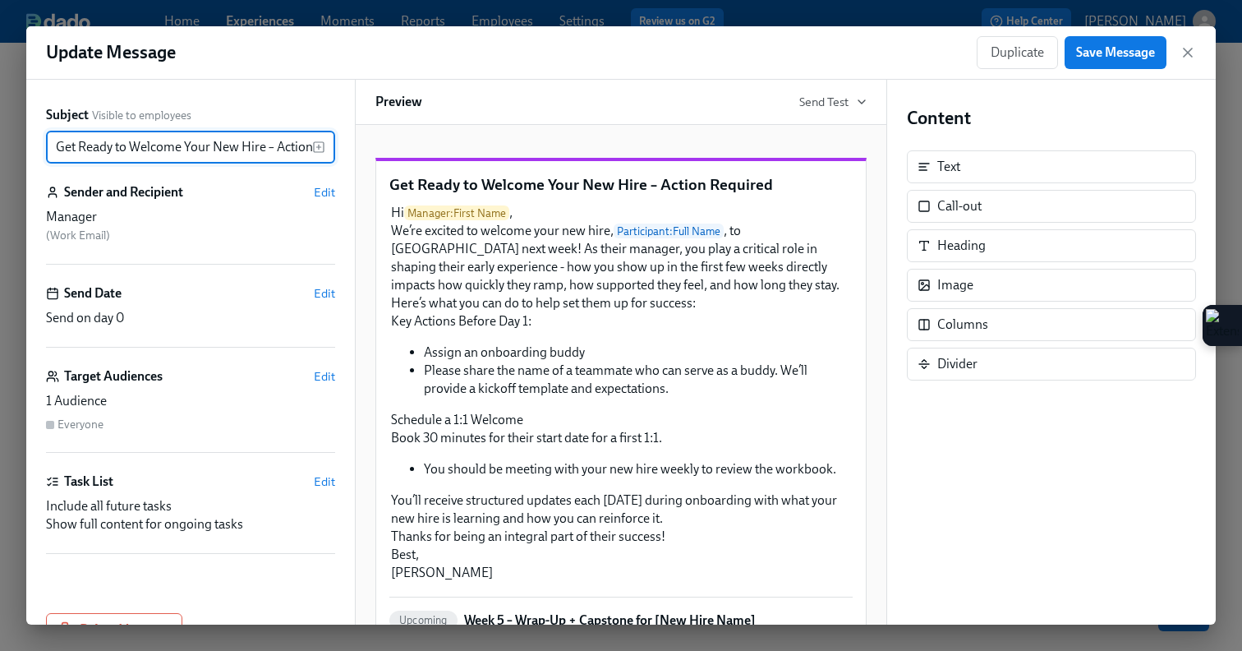
click at [54, 148] on input "Get Ready to Welcome Your New Hire – Action Required" at bounding box center [179, 147] width 266 height 33
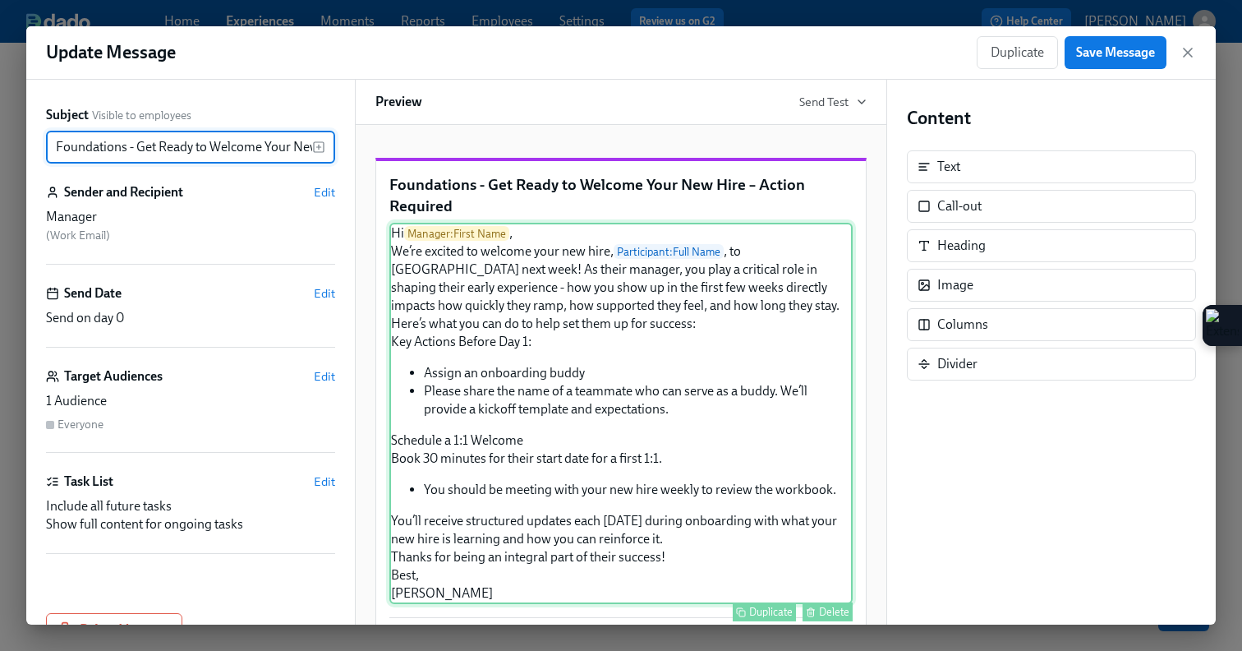
click at [637, 434] on div "Hi Manager : First Name , We’re excited to welcome your new hire, Participant :…" at bounding box center [620, 413] width 463 height 381
type input "Foundations - Get Ready to Welcome Your New Hire – Action Required"
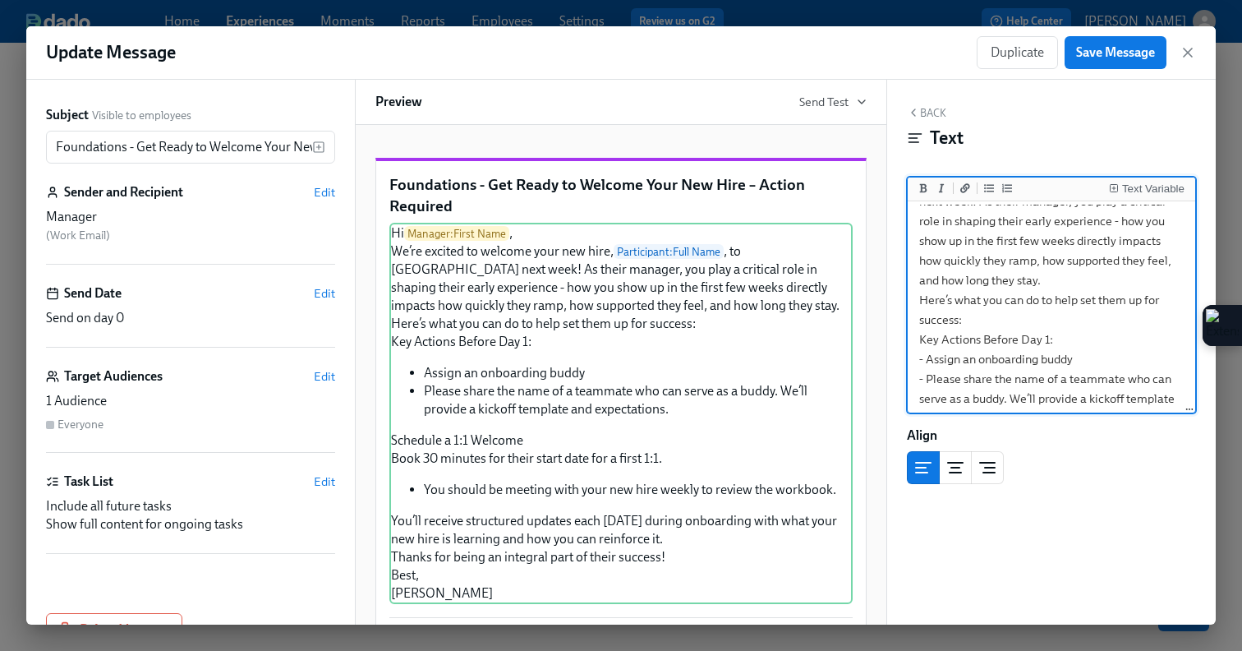
scroll to position [83, 0]
click at [1087, 357] on textarea "Hi {{ manager.firstName }}, We’re excited to welcome your new hire, {{ particip…" at bounding box center [1051, 416] width 281 height 588
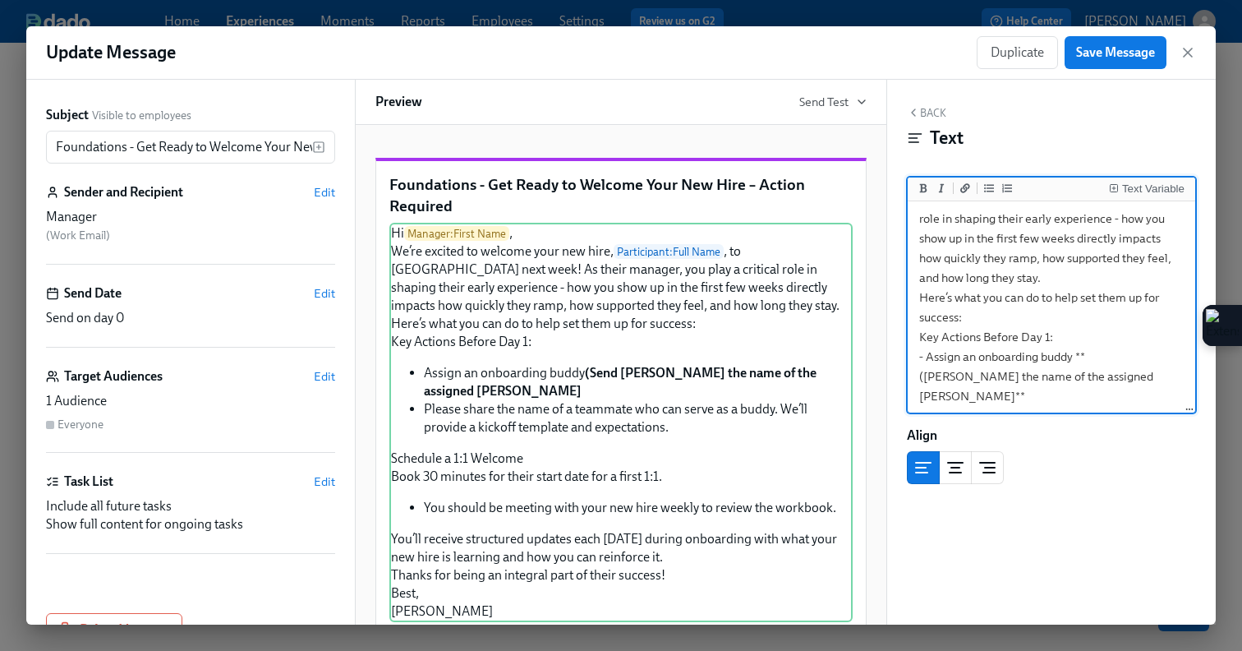
click at [1174, 357] on textarea "Hi {{ manager.firstName }}, We’re excited to welcome your new hire, {{ particip…" at bounding box center [1051, 436] width 281 height 628
type textarea "Hi {{ manager.firstName }}, We’re excited to welcome your new hire, {{ particip…"
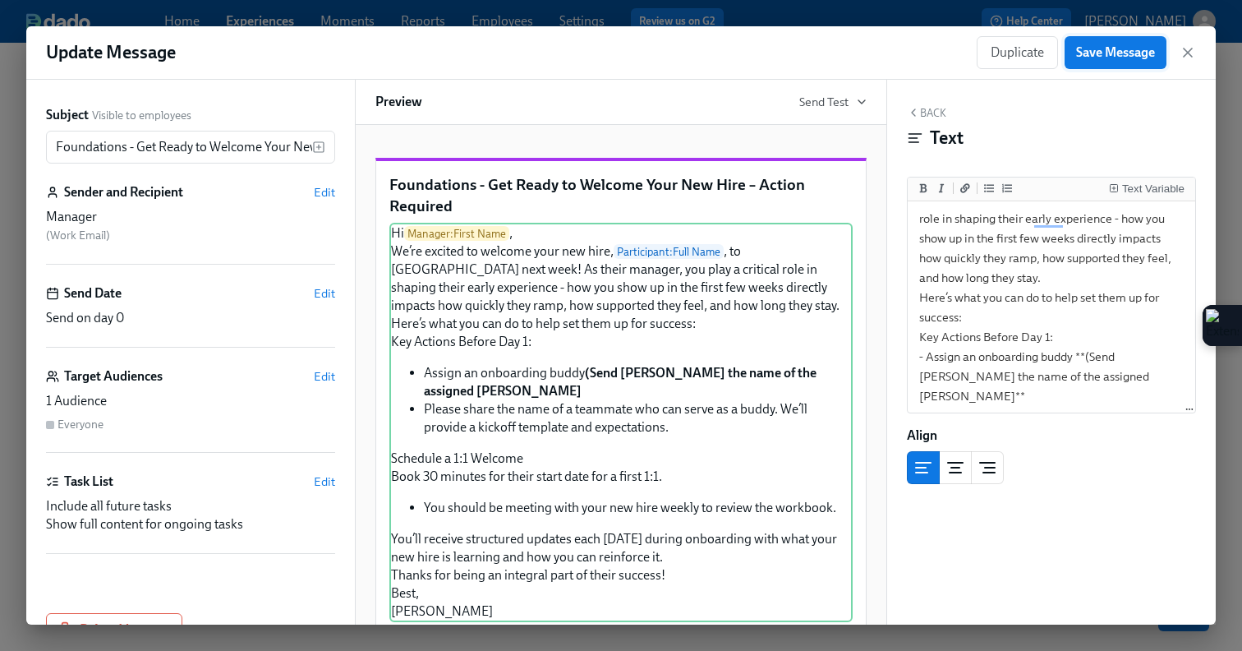
click at [1099, 58] on span "Save Message" at bounding box center [1115, 52] width 79 height 16
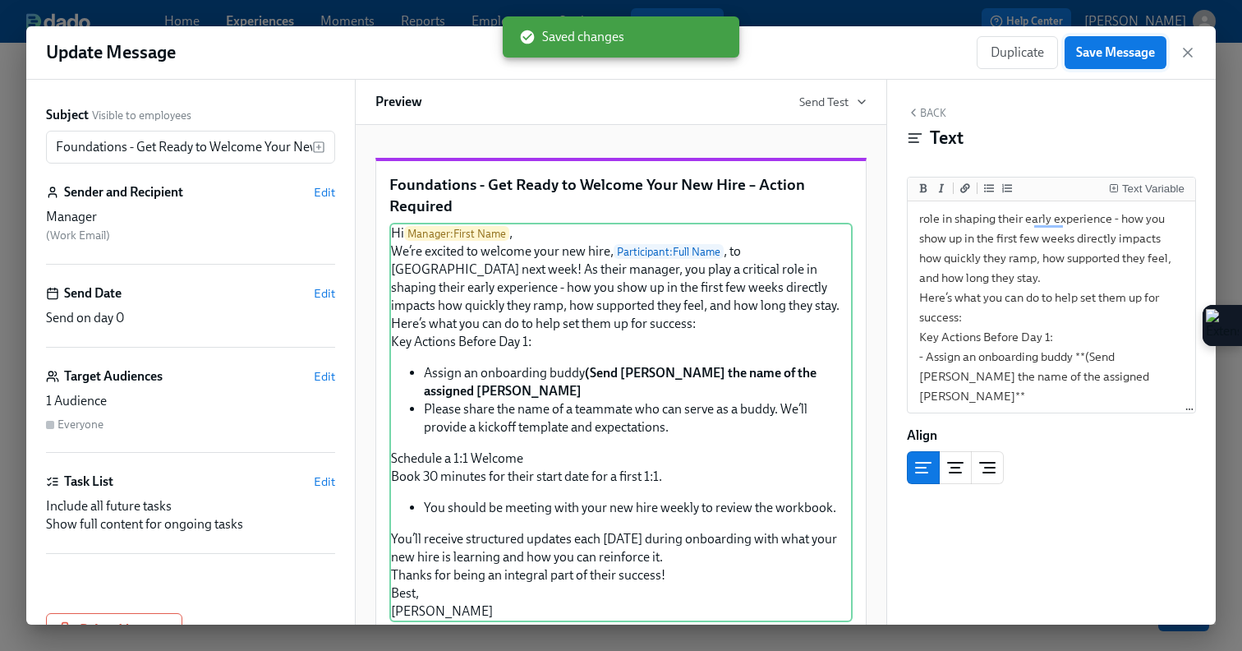
click at [1099, 58] on span "Save Message" at bounding box center [1115, 52] width 79 height 16
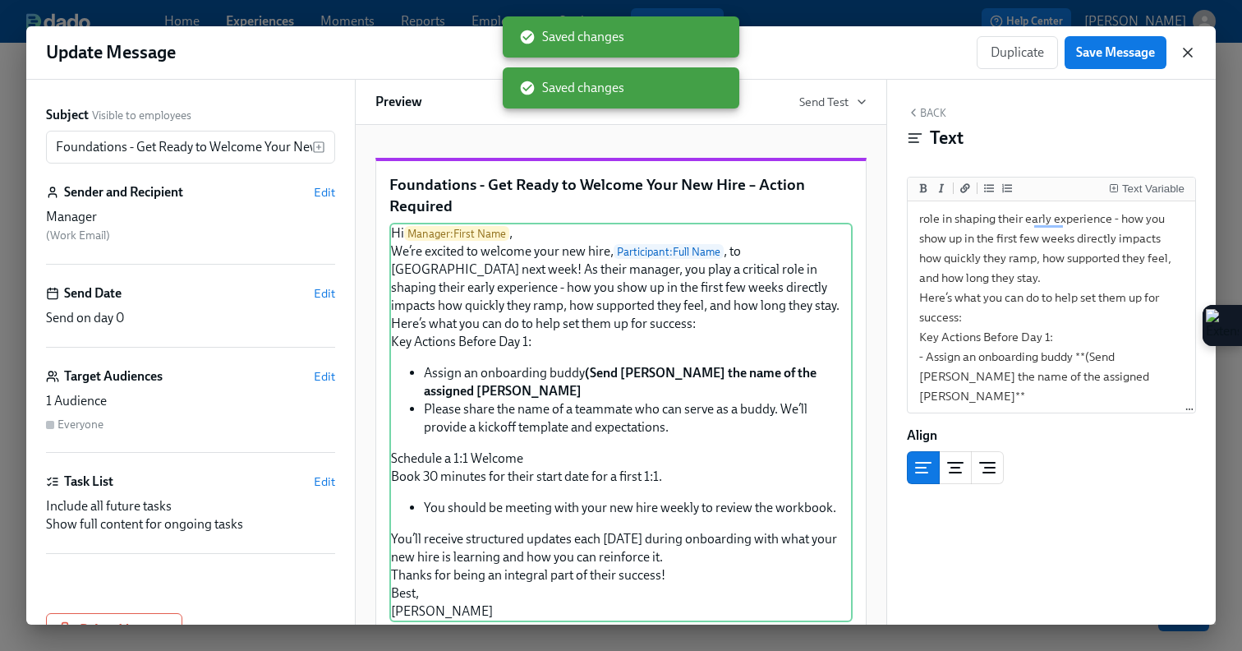
click at [1191, 51] on icon "button" at bounding box center [1188, 52] width 16 height 16
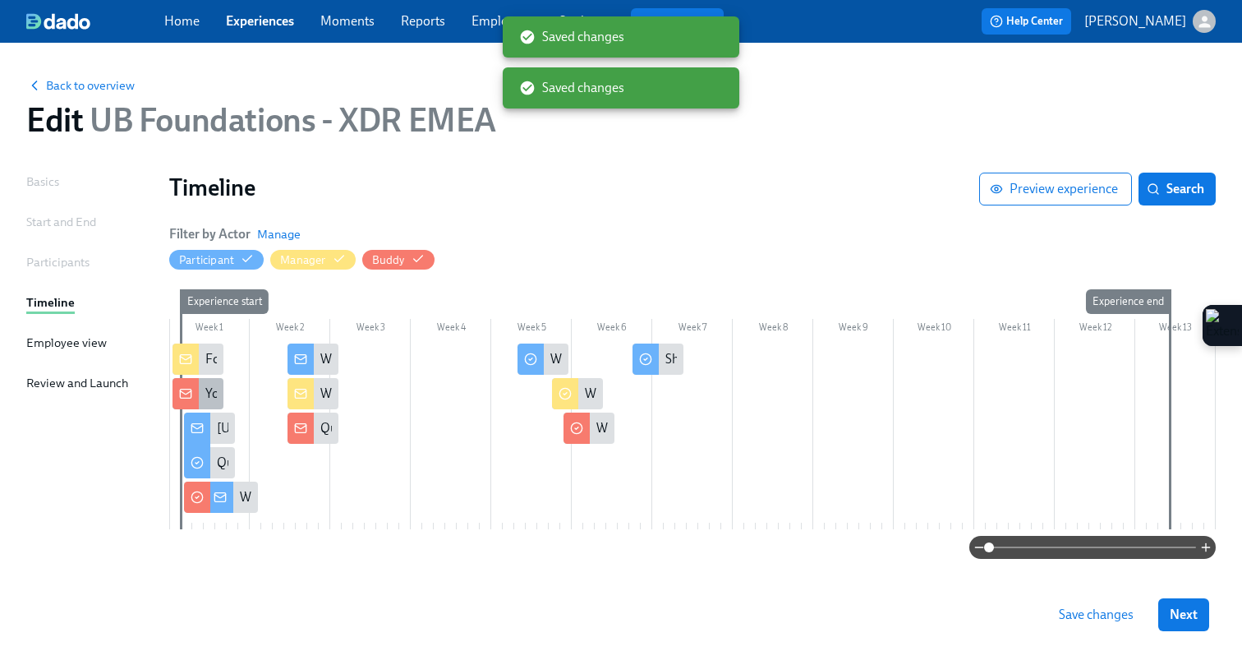
click at [193, 392] on div at bounding box center [186, 393] width 26 height 31
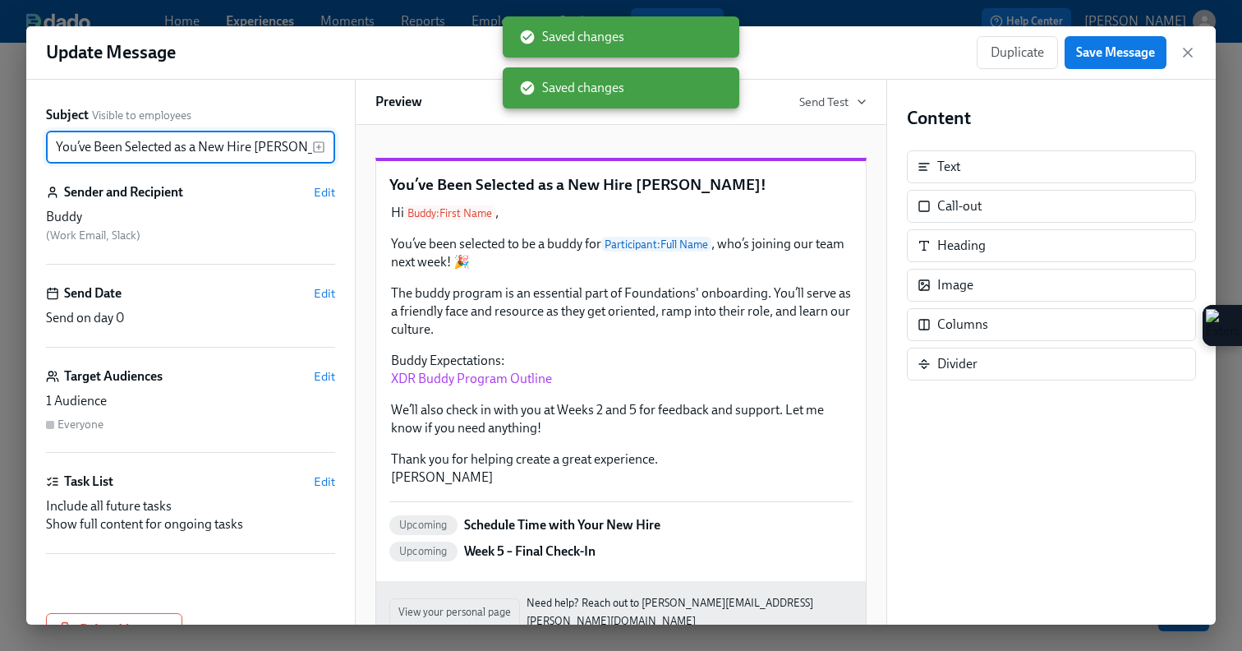
click at [55, 150] on input "You’ve Been Selected as a New Hire Buddy!" at bounding box center [179, 147] width 266 height 33
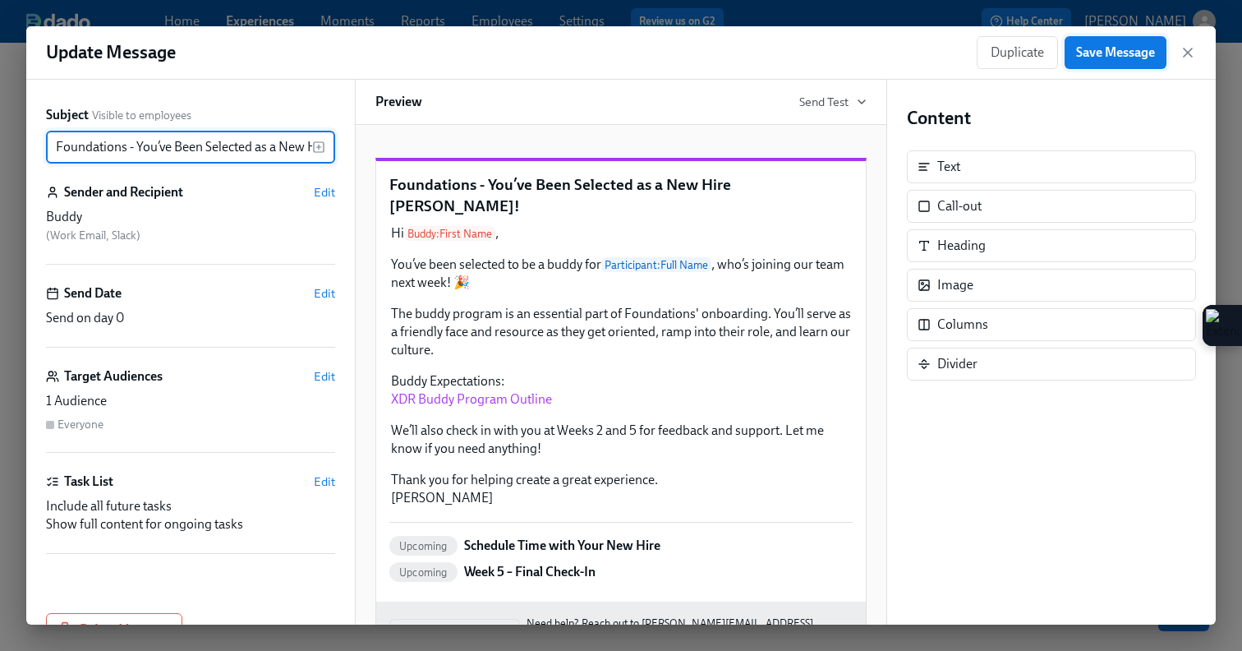
type input "Foundations - You’ve Been Selected as a New Hire [PERSON_NAME]!"
click at [1072, 52] on button "Save Message" at bounding box center [1116, 52] width 102 height 33
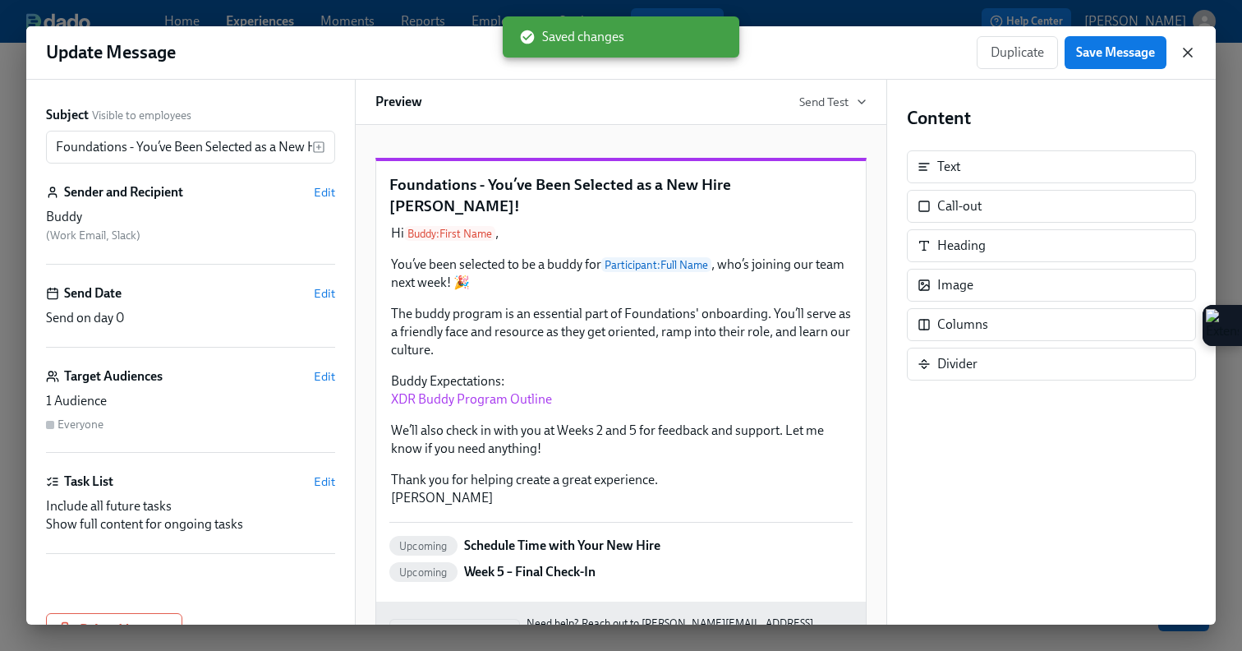
click at [1194, 54] on icon "button" at bounding box center [1188, 52] width 16 height 16
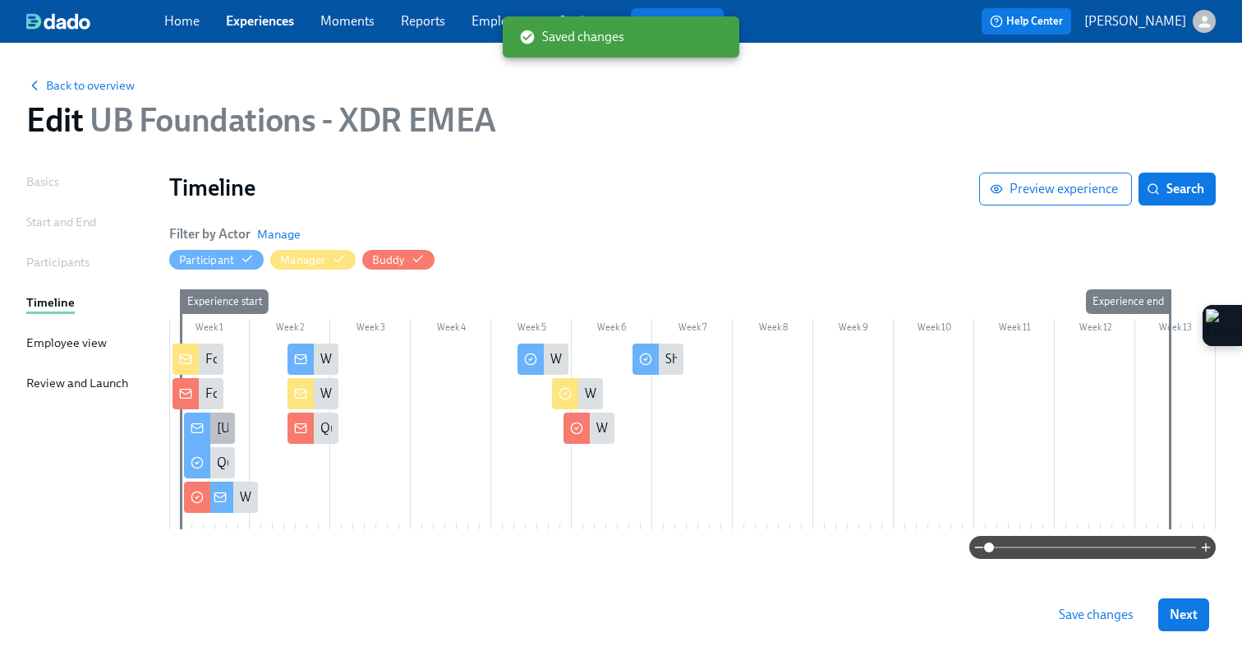
click at [196, 427] on icon at bounding box center [197, 427] width 13 height 13
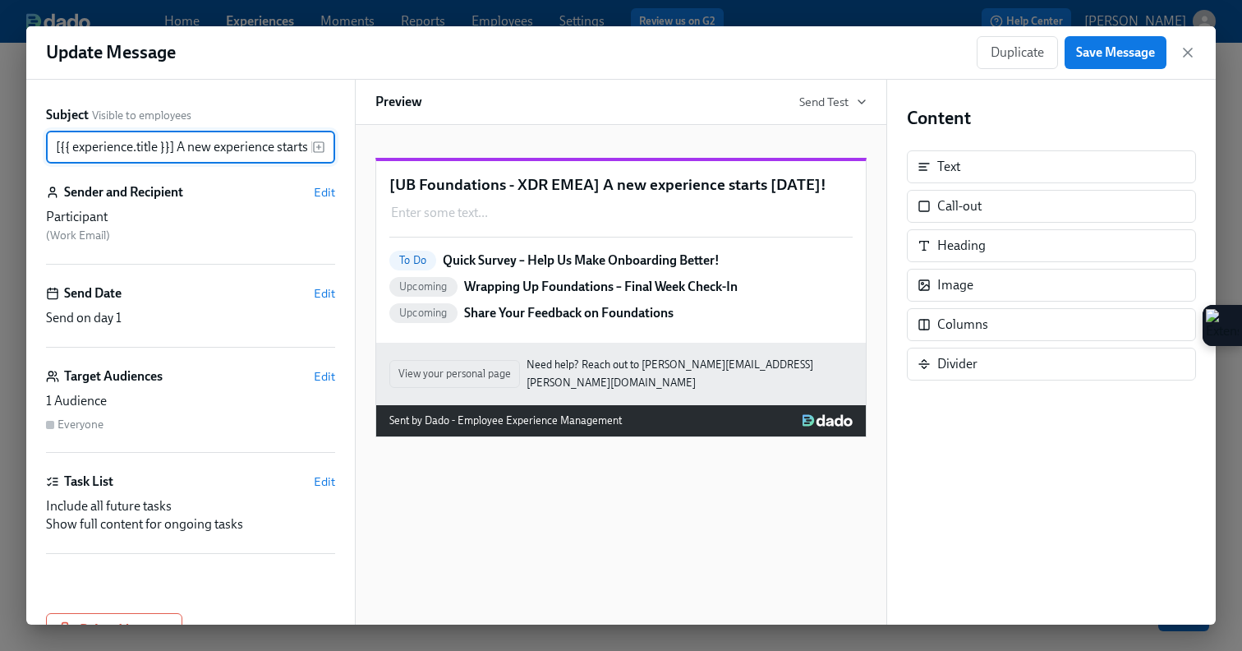
click at [564, 269] on p "Quick Survey – Help Us Make Onboarding Better!" at bounding box center [581, 260] width 277 height 18
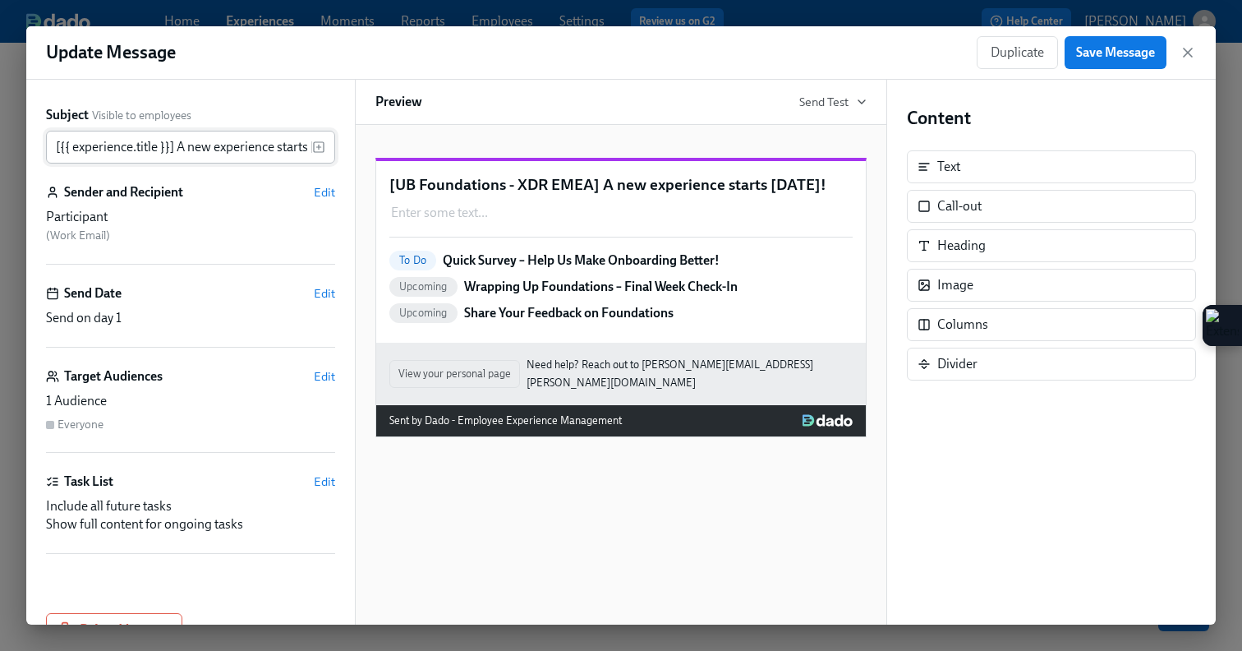
scroll to position [0, 36]
click at [1182, 54] on icon "button" at bounding box center [1188, 52] width 16 height 16
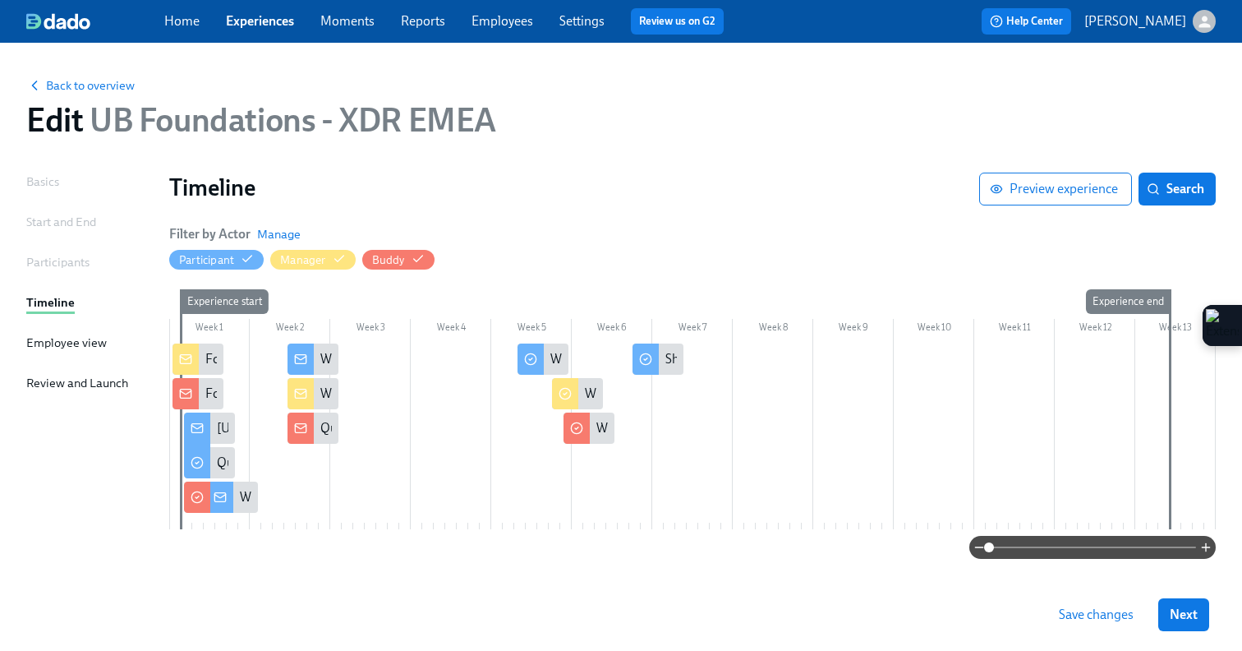
click at [191, 464] on div at bounding box center [188, 462] width 8 height 31
click at [197, 467] on icon at bounding box center [197, 462] width 13 height 13
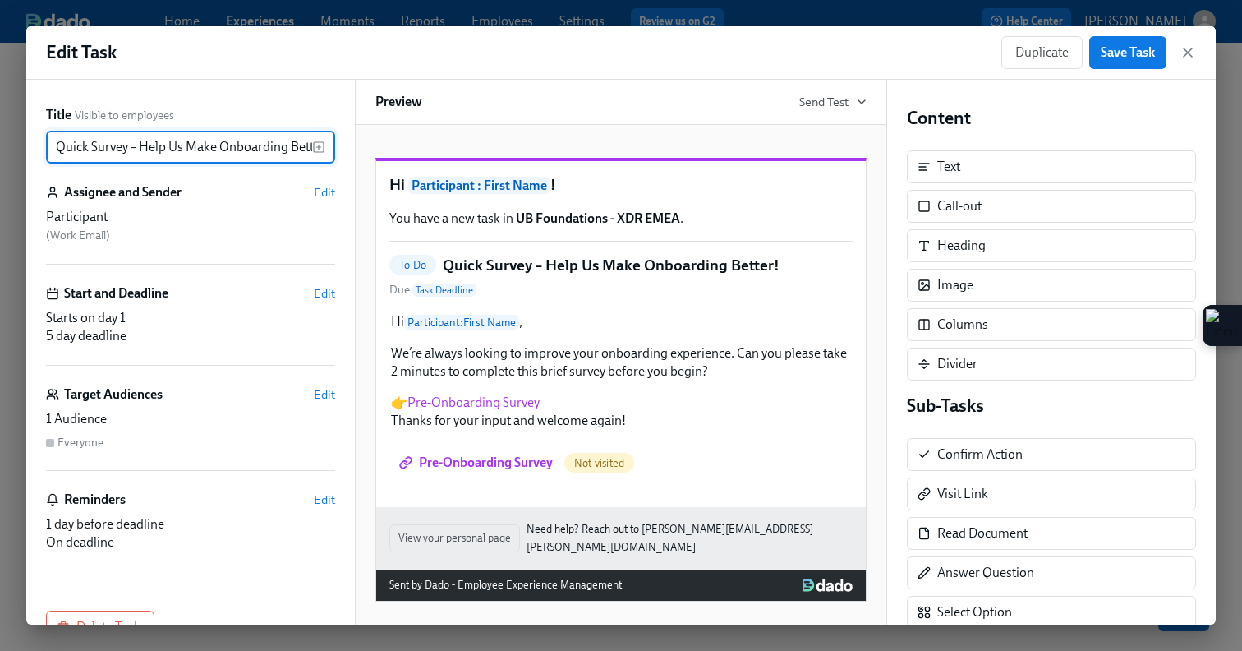
drag, startPoint x: 220, startPoint y: 145, endPoint x: 285, endPoint y: 149, distance: 65.0
click at [285, 149] on input "Quick Survey – Help Us Make Onboarding Better!" at bounding box center [179, 147] width 266 height 33
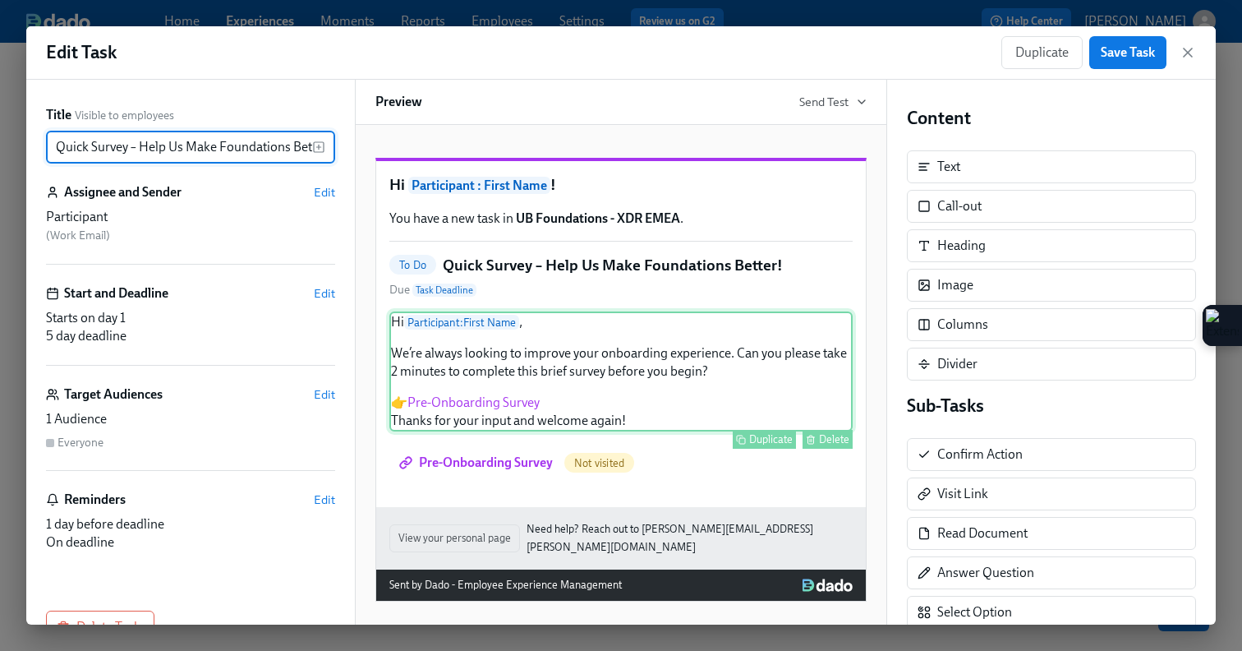
click at [602, 385] on div "Hi Participant : First Name , We’re always looking to improve your onboarding e…" at bounding box center [620, 371] width 463 height 120
type input "Quick Survey – Help Us Make Foundations Better!"
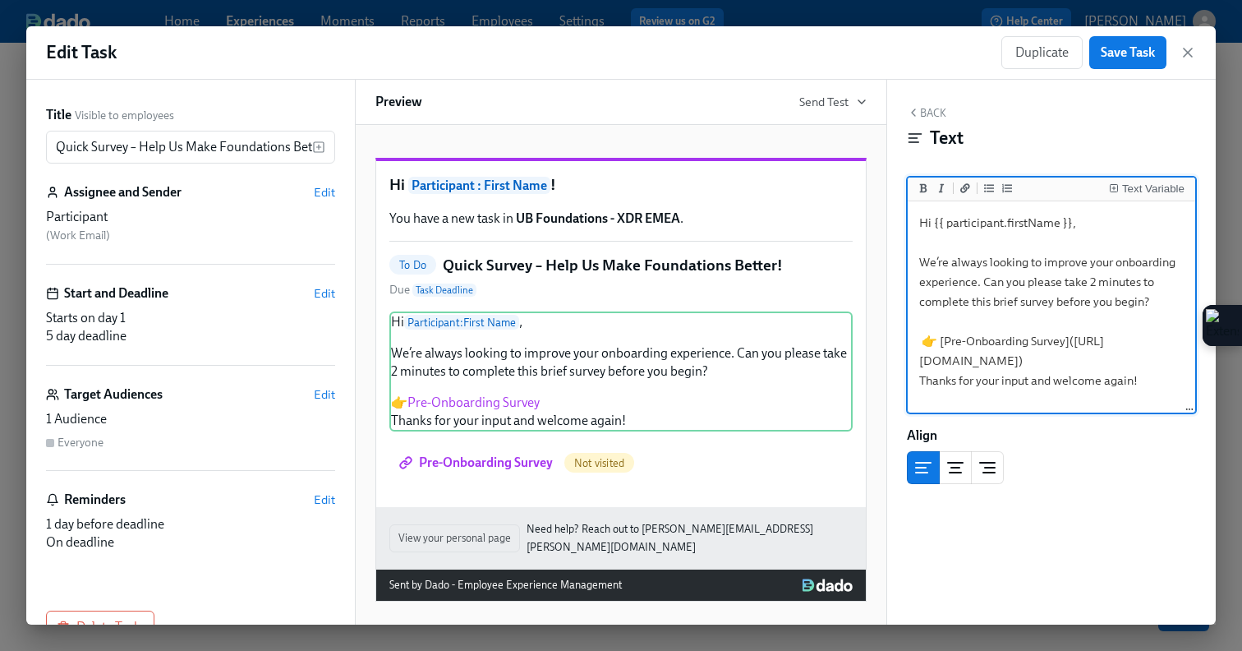
drag, startPoint x: 1180, startPoint y: 263, endPoint x: 1112, endPoint y: 263, distance: 68.2
click at [1112, 263] on textarea "Hi {{ participant.firstName }}, We’re always looking to improve your onboarding…" at bounding box center [1051, 308] width 281 height 206
type textarea "Hi {{ participant.firstName }}, We’re always looking to improve your Foundation…"
click at [1141, 53] on span "Save Task" at bounding box center [1128, 52] width 54 height 16
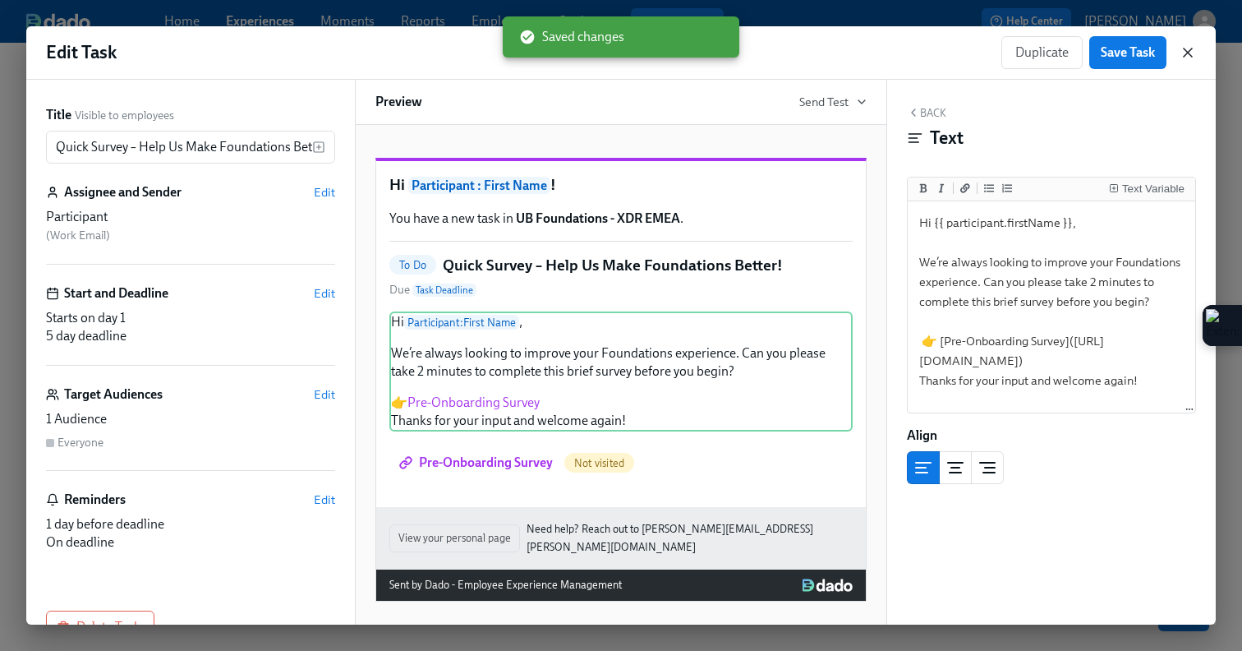
click at [1185, 57] on icon "button" at bounding box center [1188, 52] width 16 height 16
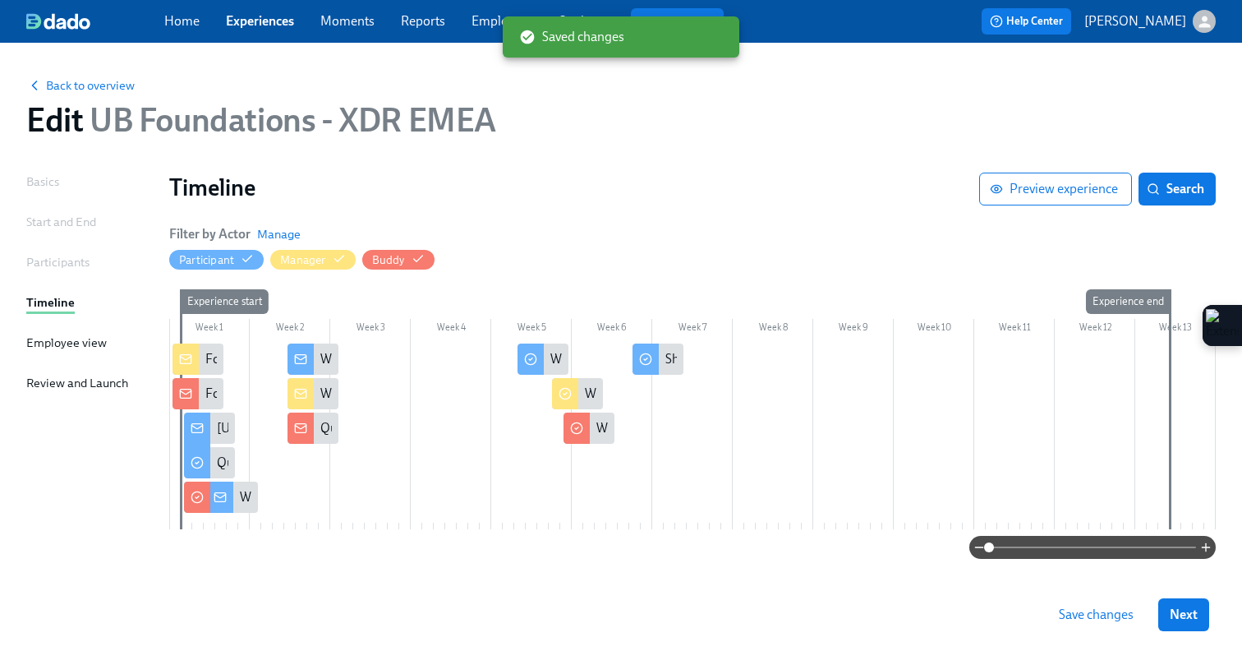
click at [196, 495] on icon at bounding box center [197, 496] width 13 height 13
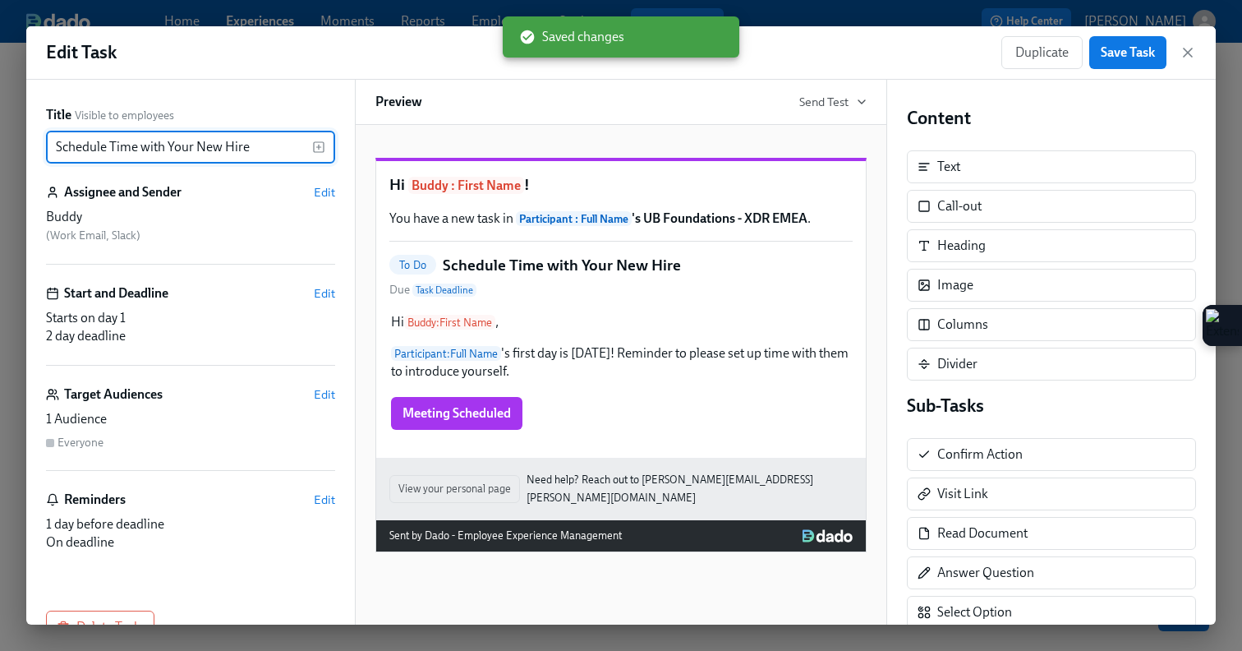
click at [54, 140] on input "Schedule Time with Your New Hire" at bounding box center [179, 147] width 266 height 33
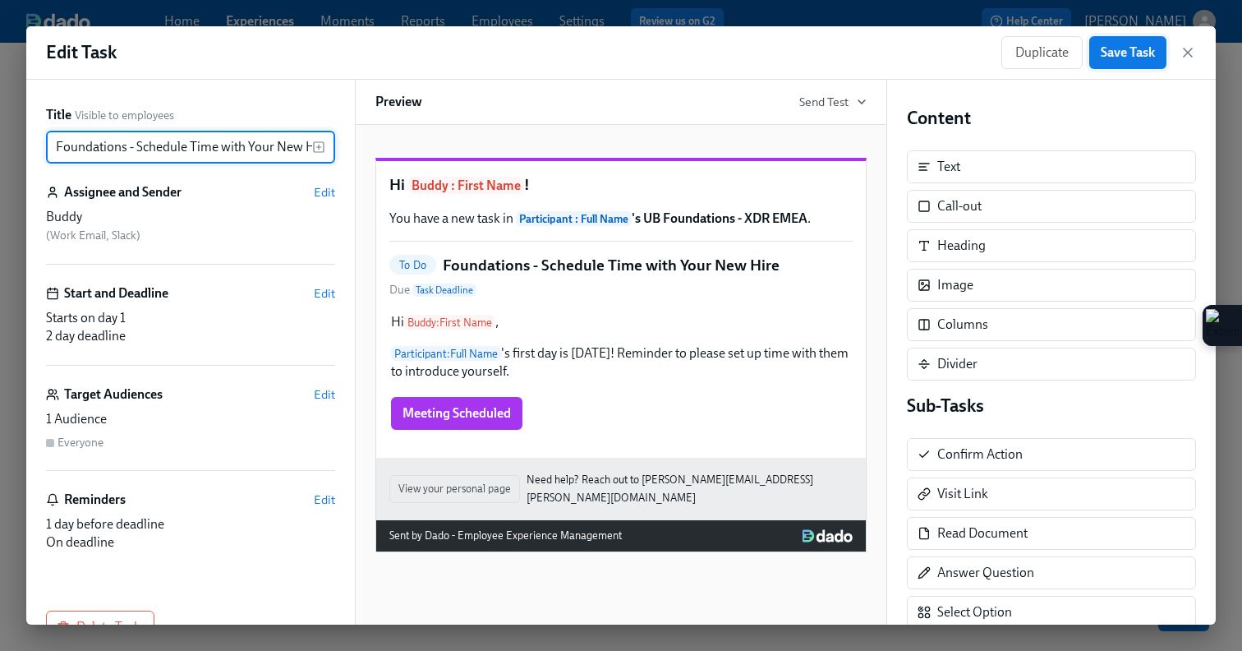
type input "Foundations - Schedule Time with Your New Hire"
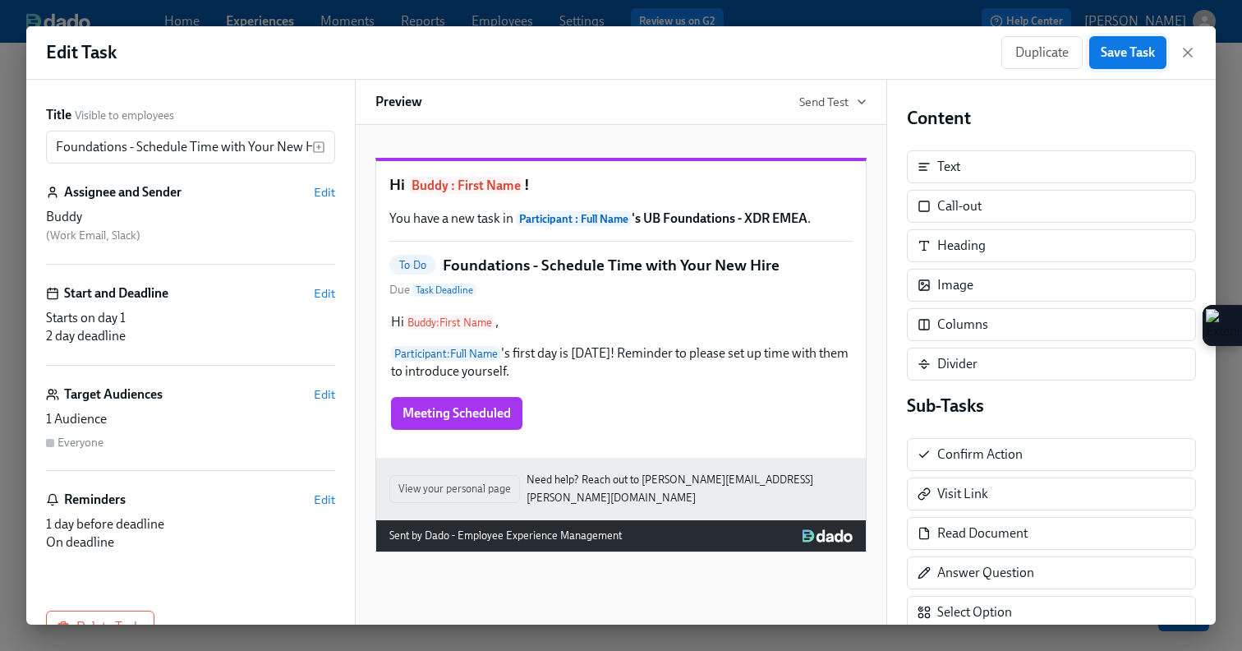
click at [1132, 55] on span "Save Task" at bounding box center [1128, 52] width 54 height 16
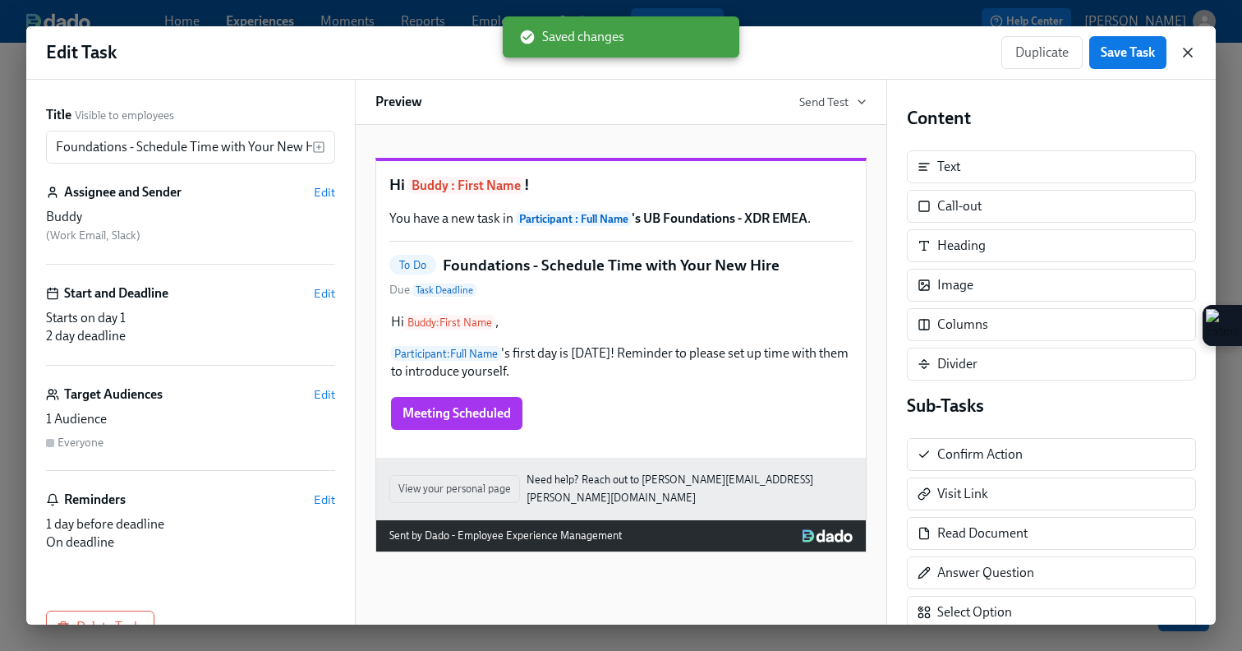
click at [1185, 53] on icon "button" at bounding box center [1188, 52] width 16 height 16
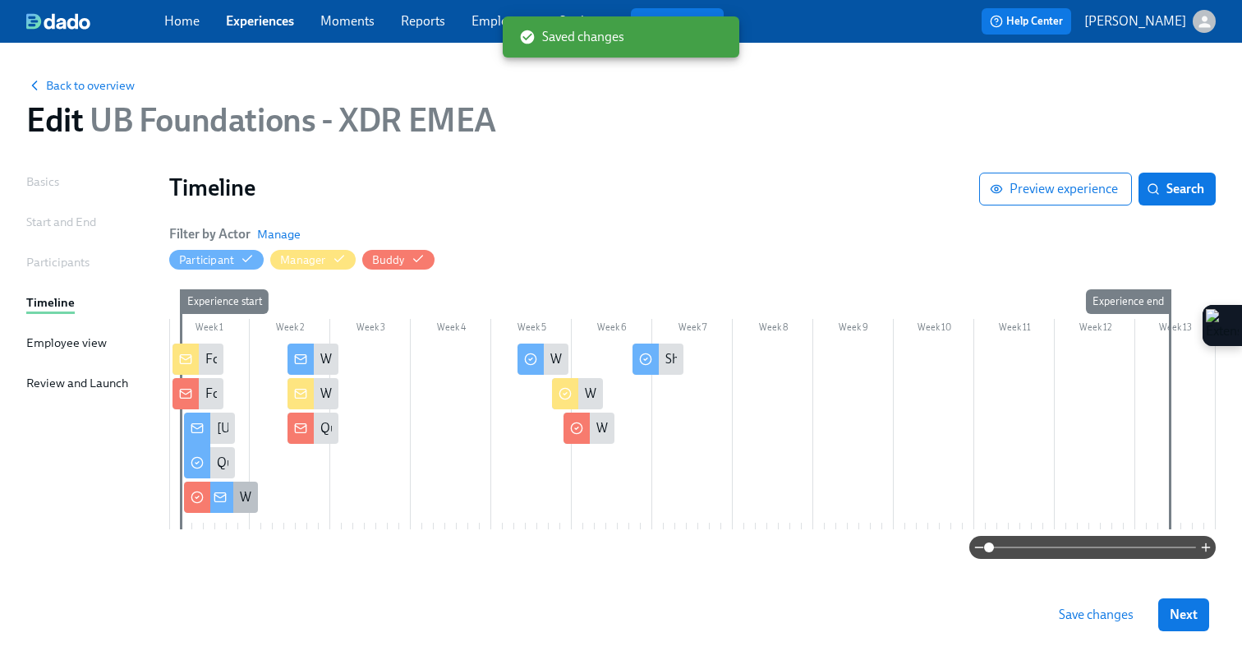
click at [237, 497] on div "Welcome to Foundations – What to Expect!" at bounding box center [232, 496] width 51 height 31
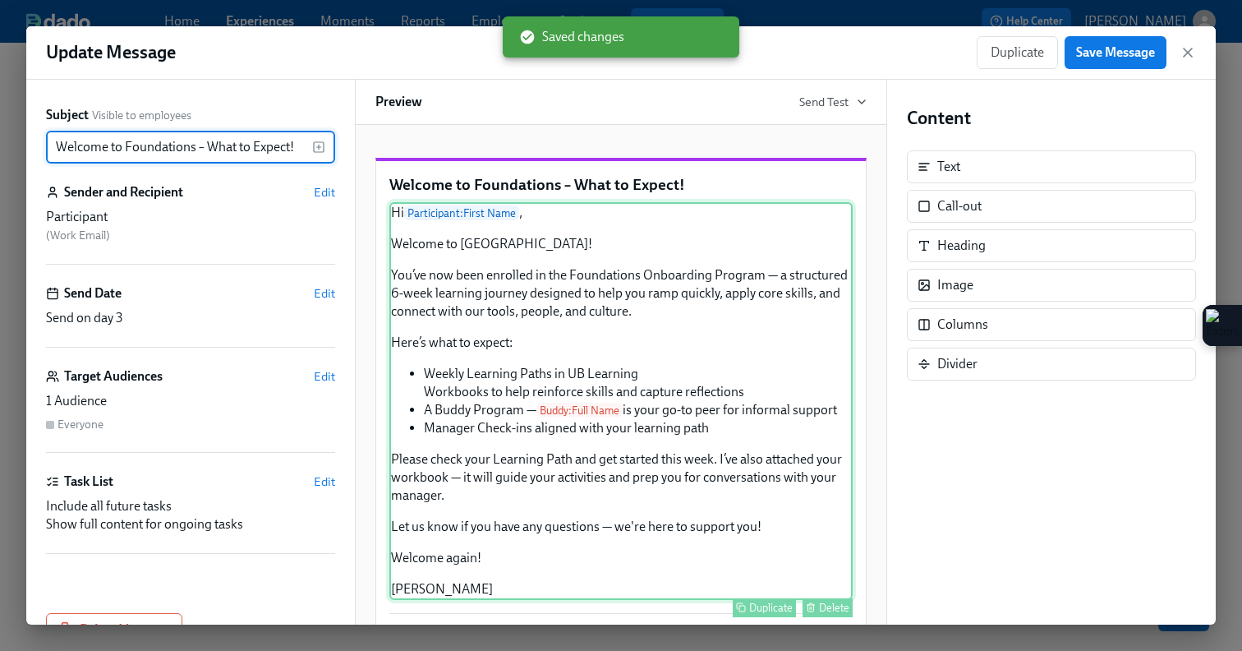
click at [597, 340] on div "Hi Participant : First Name , Welcome to Udemy! You’ve now been enrolled in the…" at bounding box center [620, 401] width 463 height 398
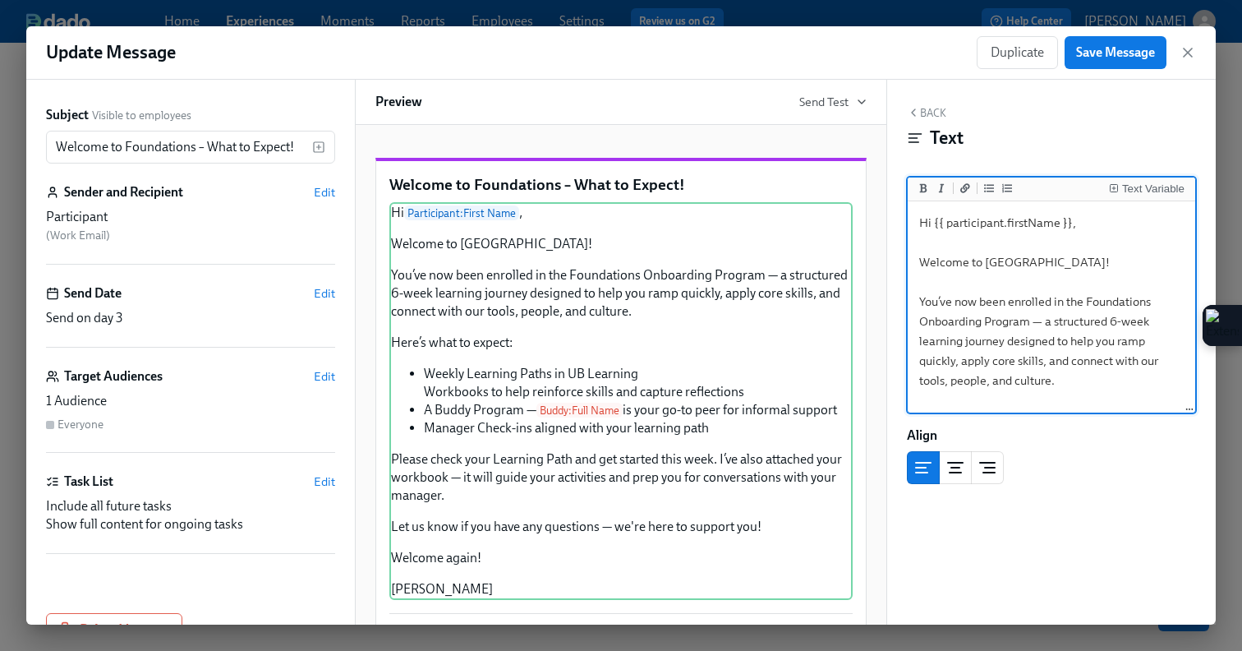
drag, startPoint x: 979, startPoint y: 324, endPoint x: 906, endPoint y: 327, distance: 73.2
click at [906, 327] on div "Back Text Text Variable Hi {{ participant.firstName }}, Welcome to Udemy! You’v…" at bounding box center [1051, 352] width 329 height 545
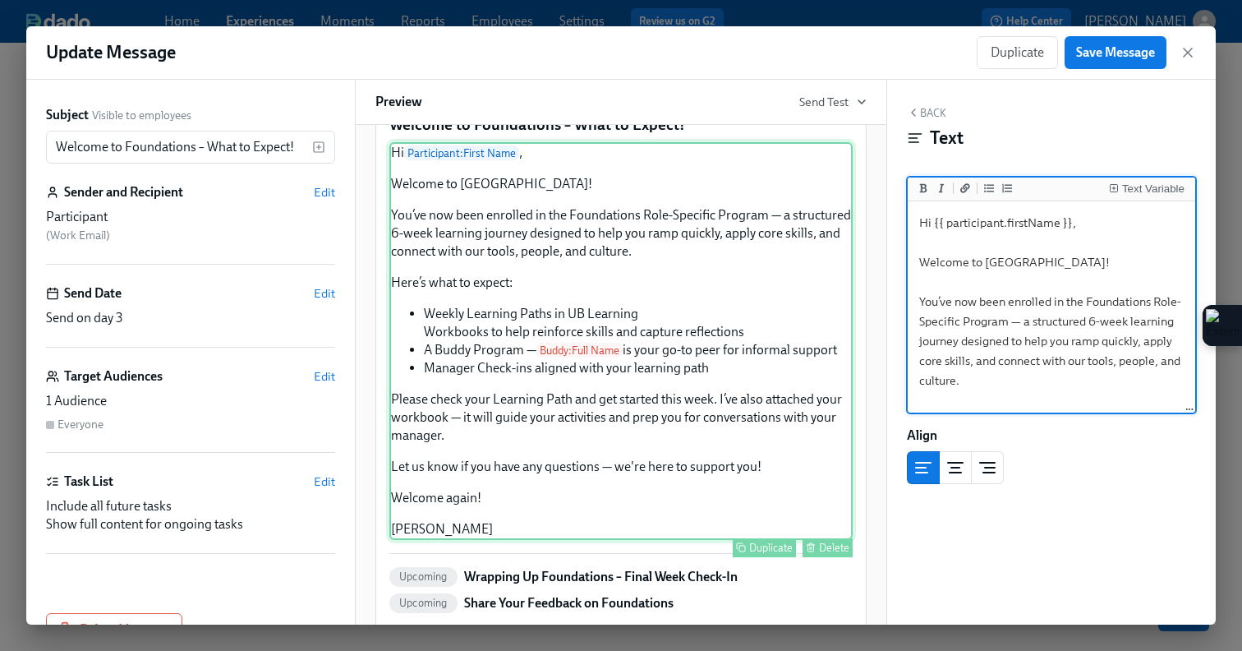
scroll to position [62, 0]
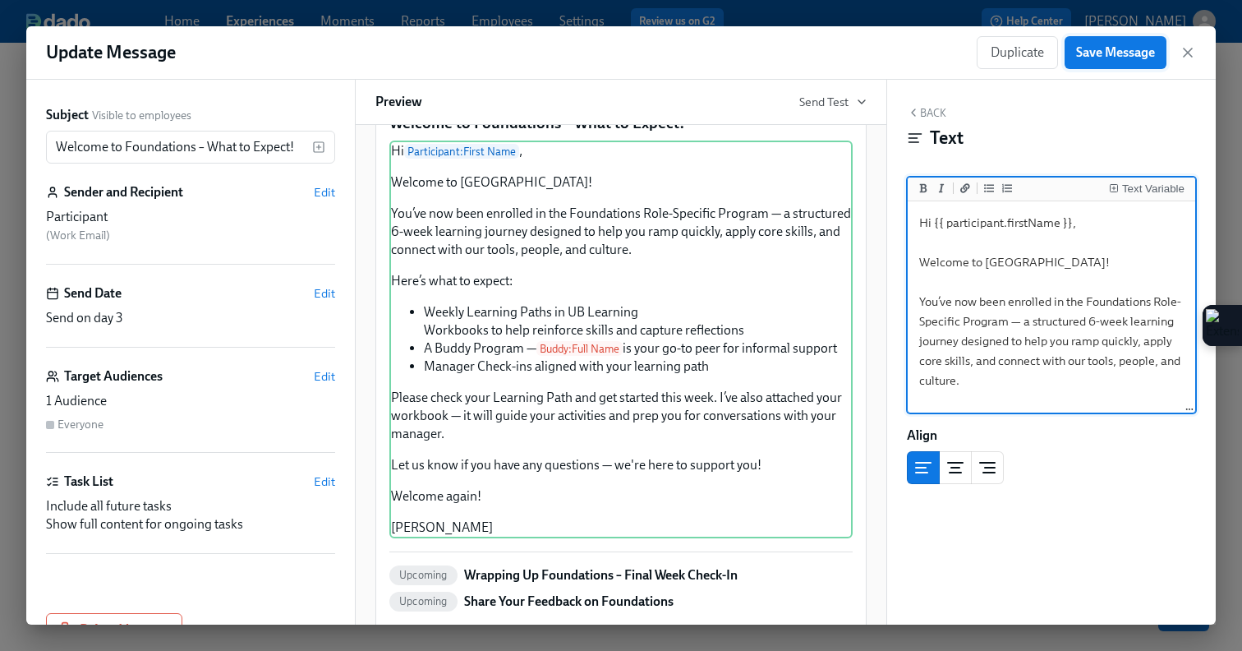
type textarea "Hi {{ participant.firstName }}, Welcome to Udemy! You’ve now been enrolled in t…"
click at [1084, 53] on span "Save Message" at bounding box center [1115, 52] width 79 height 16
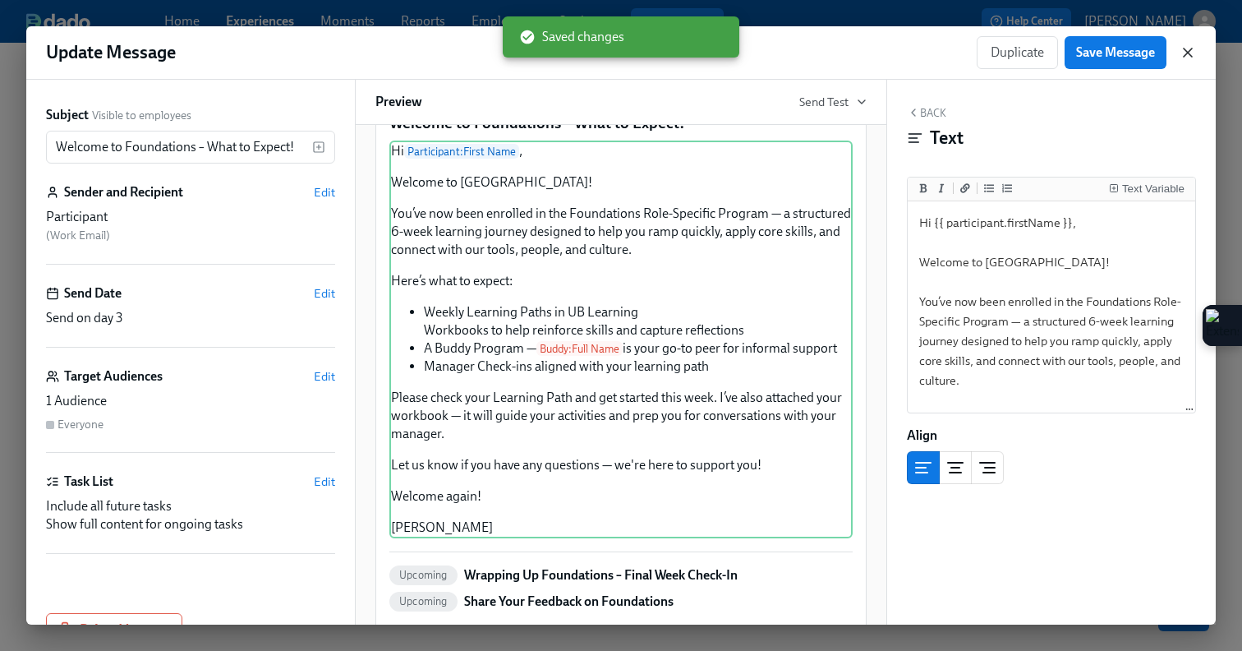
click at [1188, 53] on icon "button" at bounding box center [1188, 52] width 8 height 8
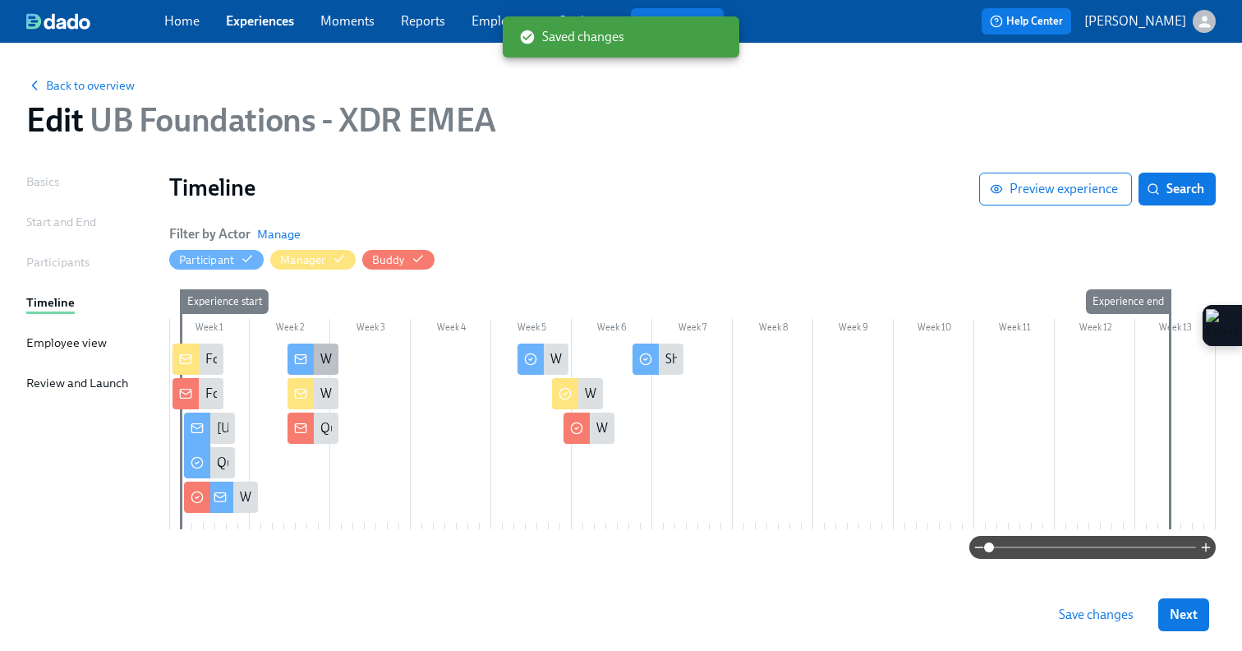
click at [299, 357] on icon at bounding box center [300, 358] width 13 height 13
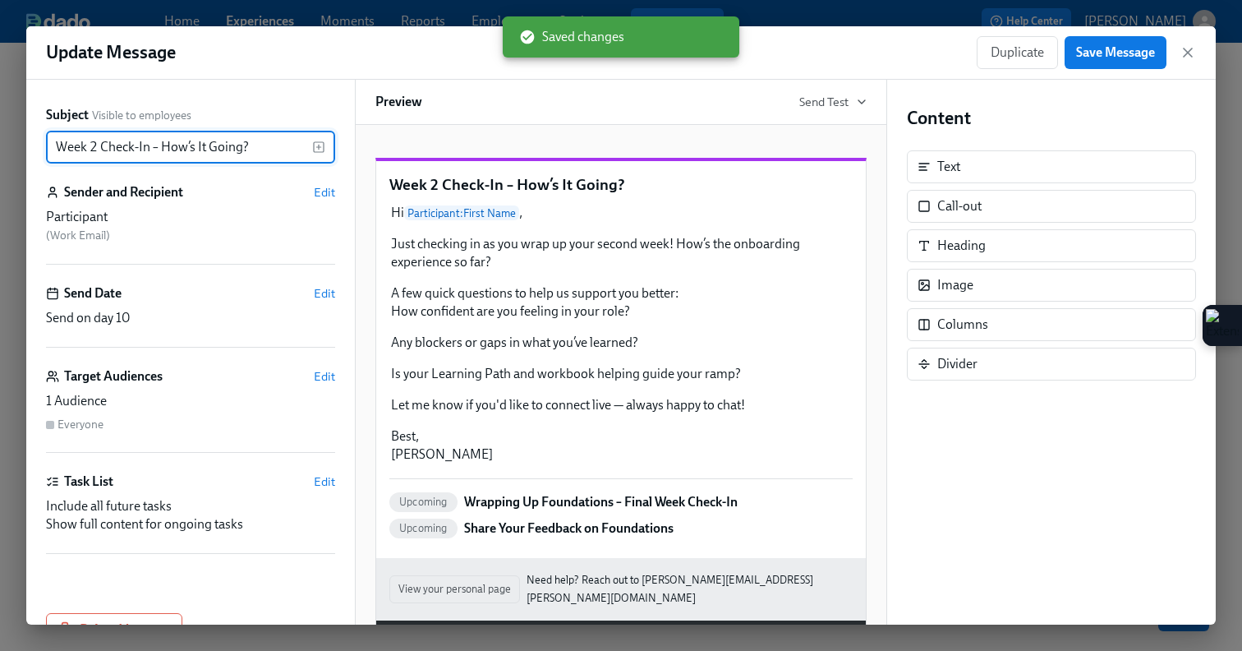
click at [54, 145] on input "Week 2 Check-In – How’s It Going?" at bounding box center [179, 147] width 266 height 33
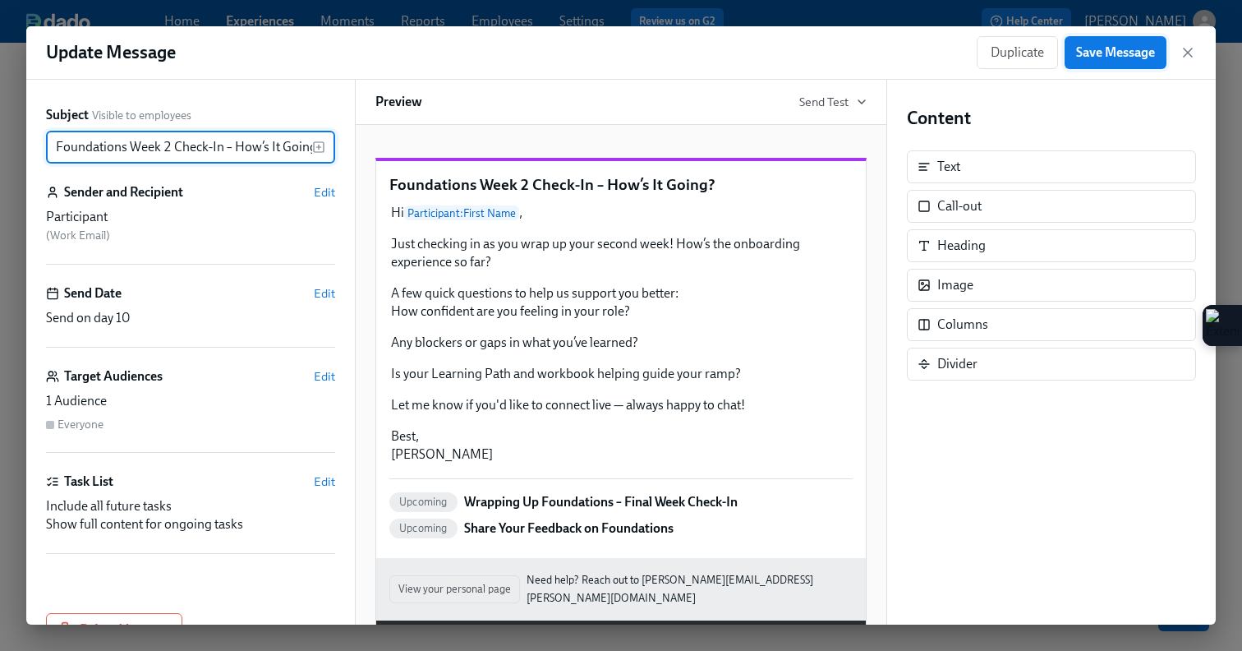
type input "Foundations Week 2 Check-In – How’s It Going?"
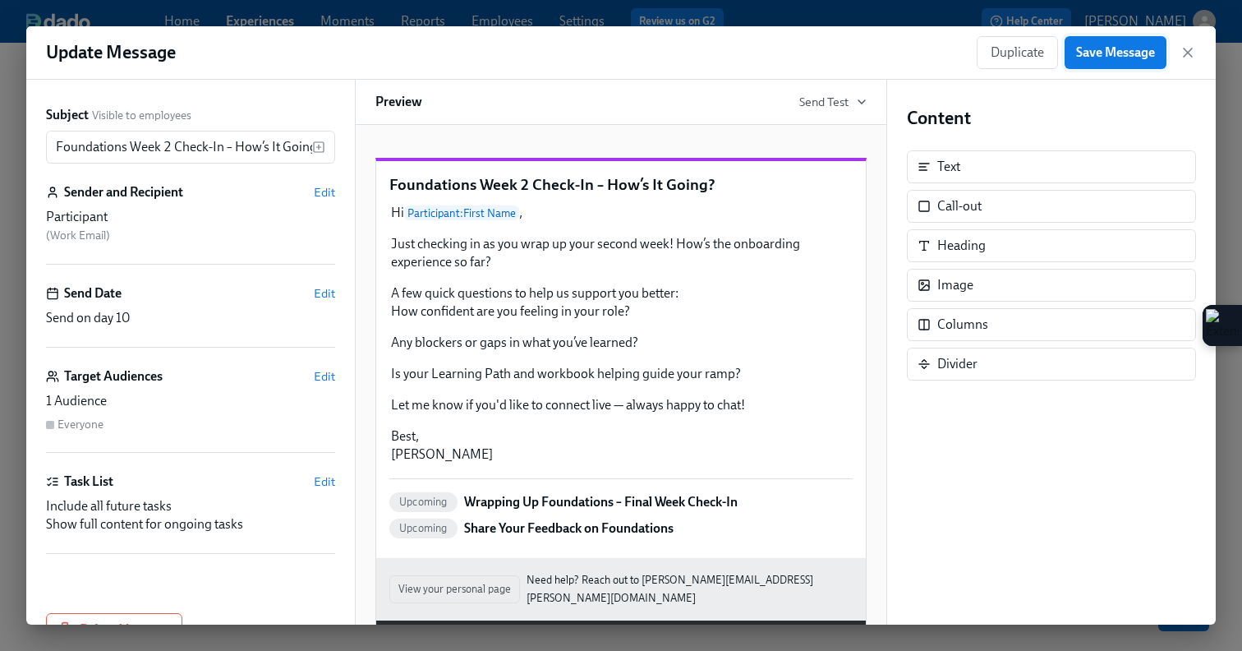
click at [1110, 58] on span "Save Message" at bounding box center [1115, 52] width 79 height 16
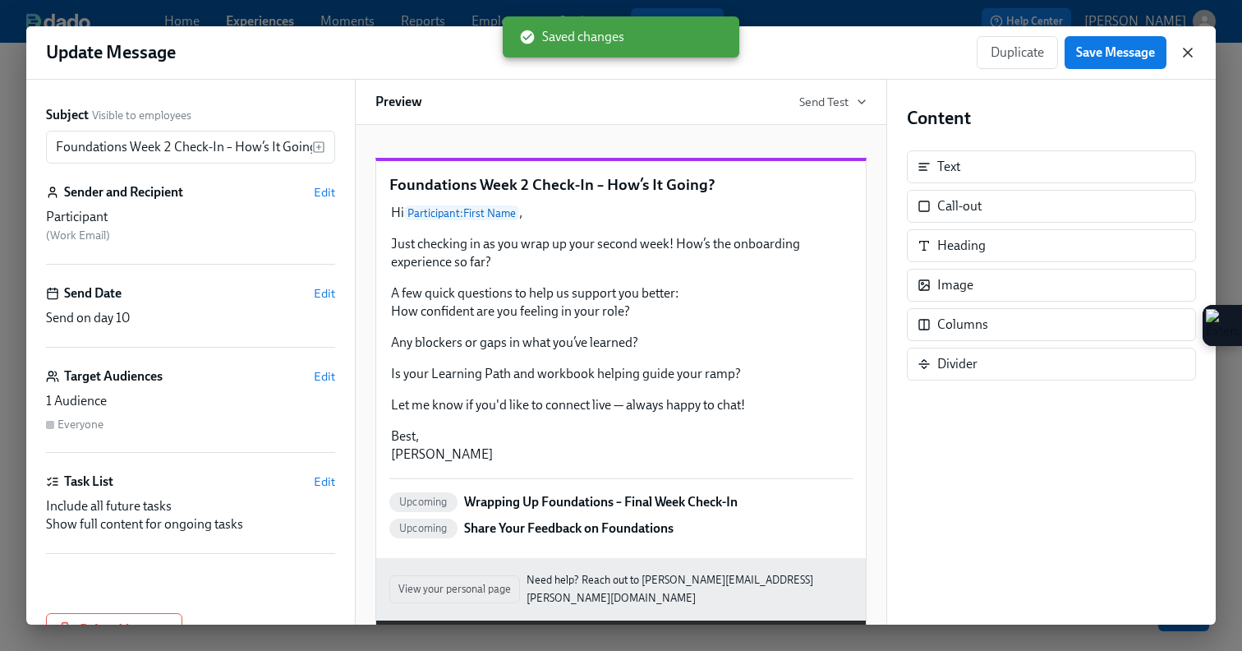
click at [1182, 48] on icon "button" at bounding box center [1188, 52] width 16 height 16
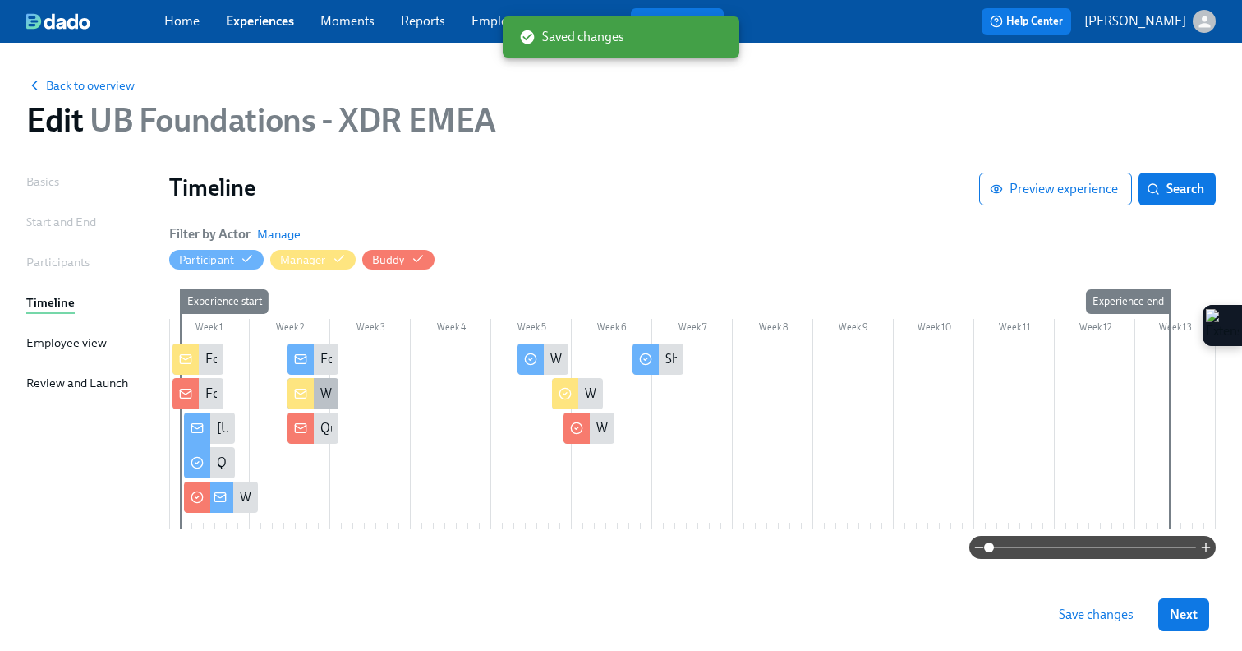
click at [301, 393] on icon at bounding box center [300, 392] width 11 height 3
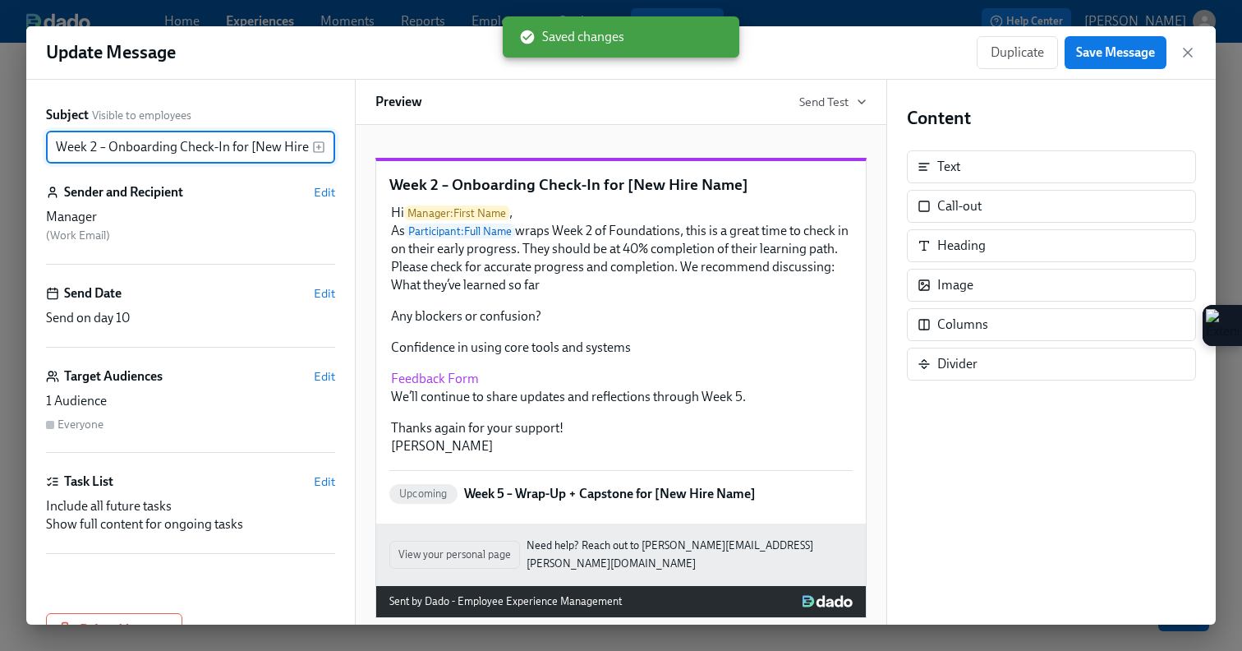
click at [58, 148] on input "Week 2 – Onboarding Check-In for [New Hire Name]" at bounding box center [179, 147] width 266 height 33
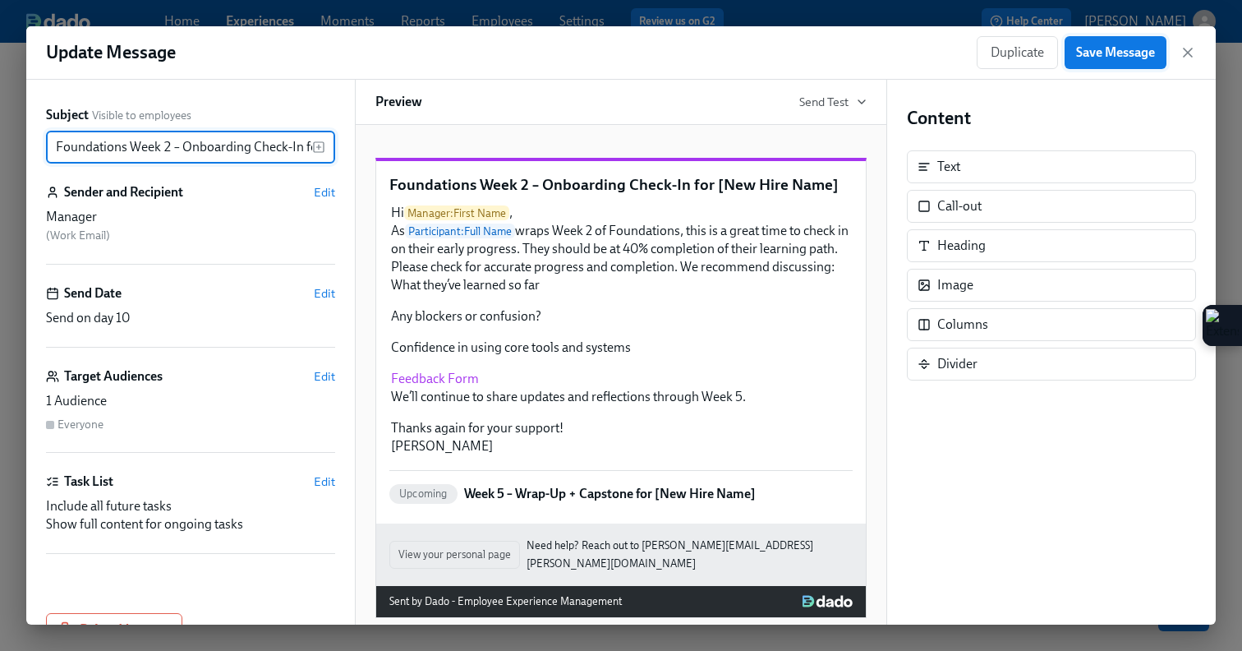
type input "Foundations Week 2 – Onboarding Check-In for [New Hire Name]"
click at [1108, 54] on span "Save Message" at bounding box center [1115, 52] width 79 height 16
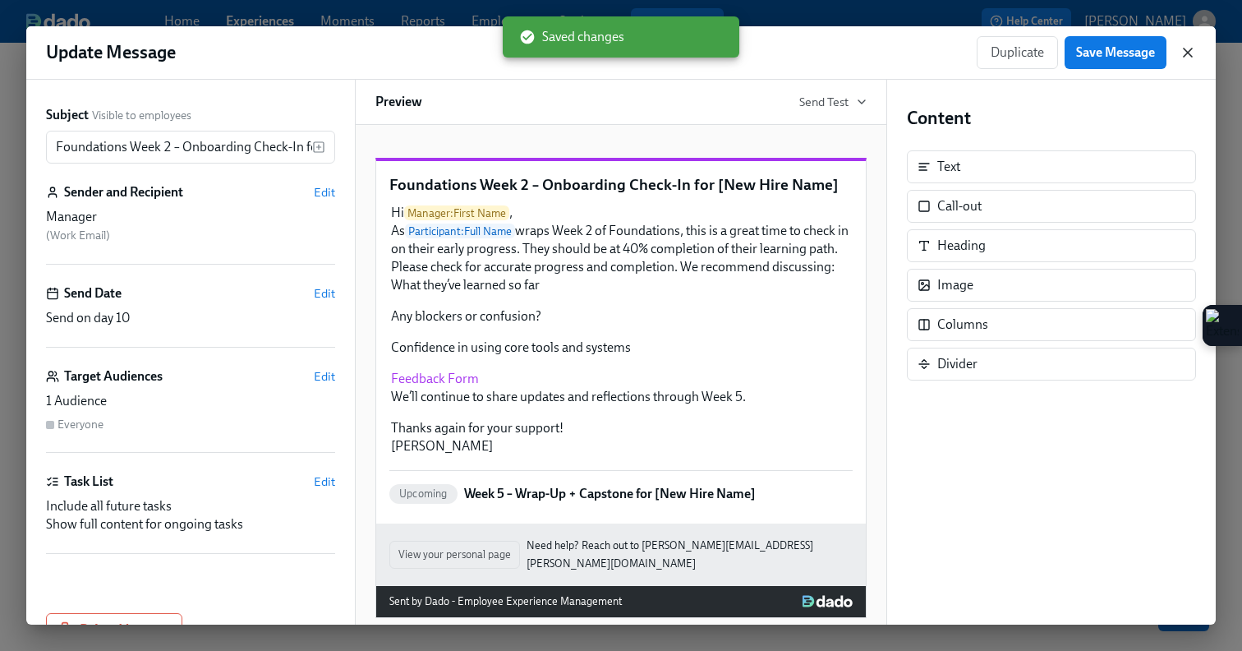
click at [1181, 52] on icon "button" at bounding box center [1188, 52] width 16 height 16
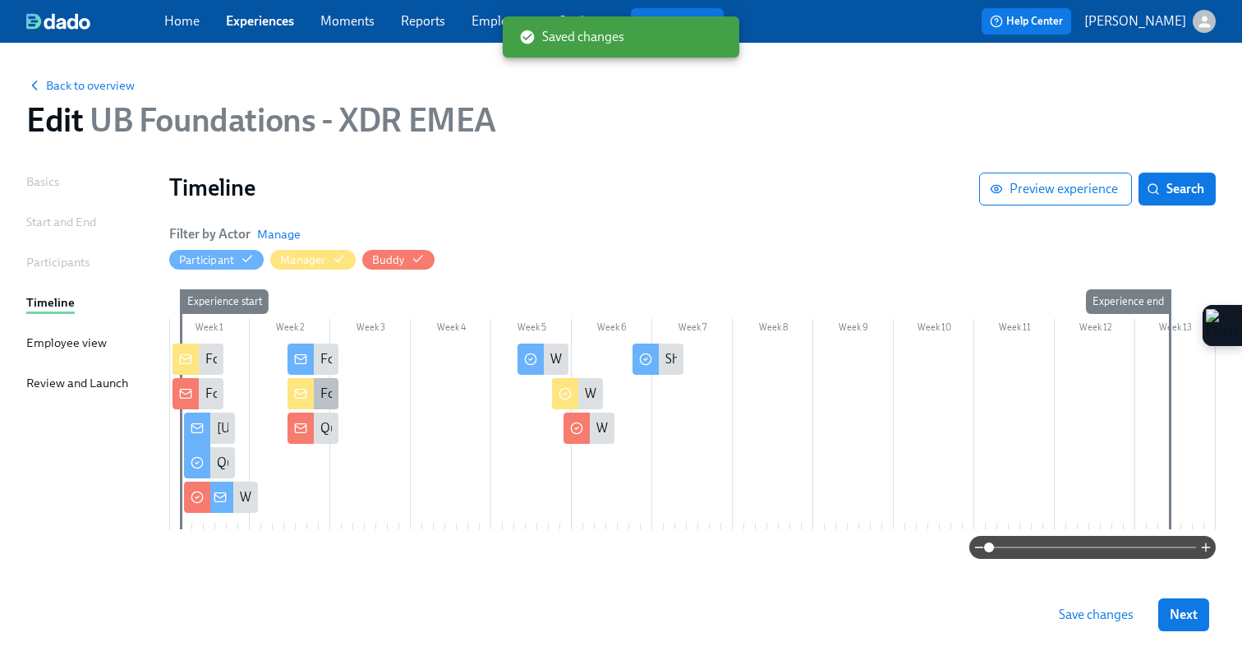
click at [305, 393] on icon at bounding box center [300, 393] width 13 height 13
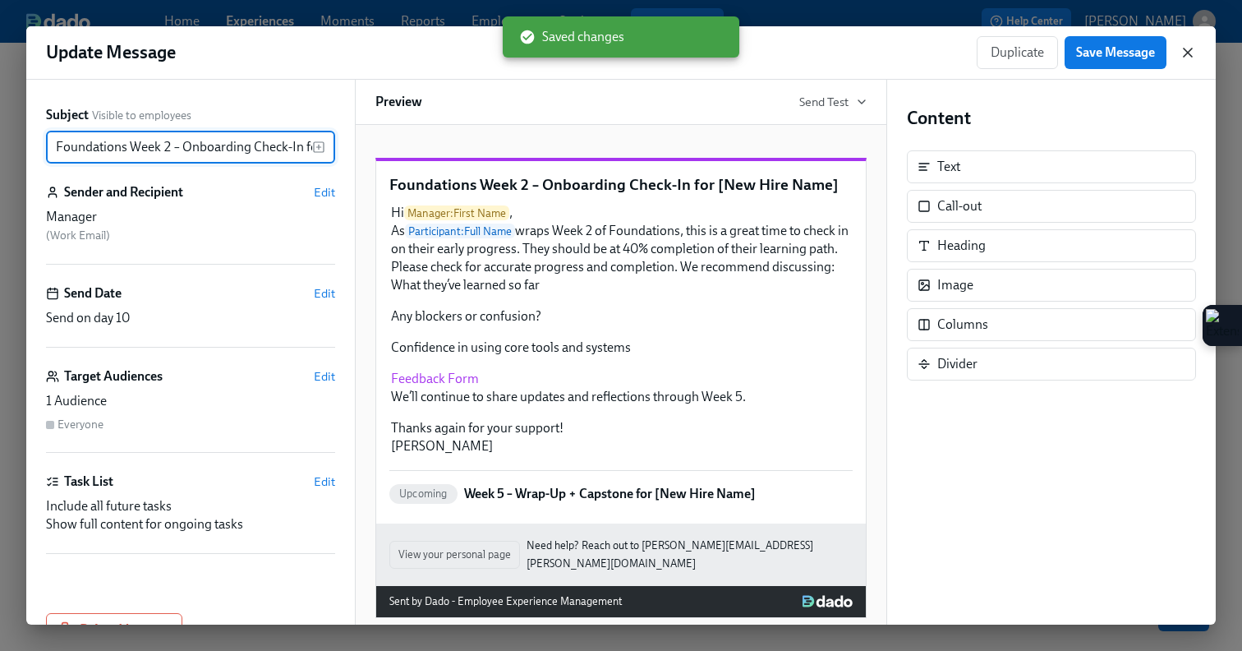
click at [1191, 51] on icon "button" at bounding box center [1188, 52] width 16 height 16
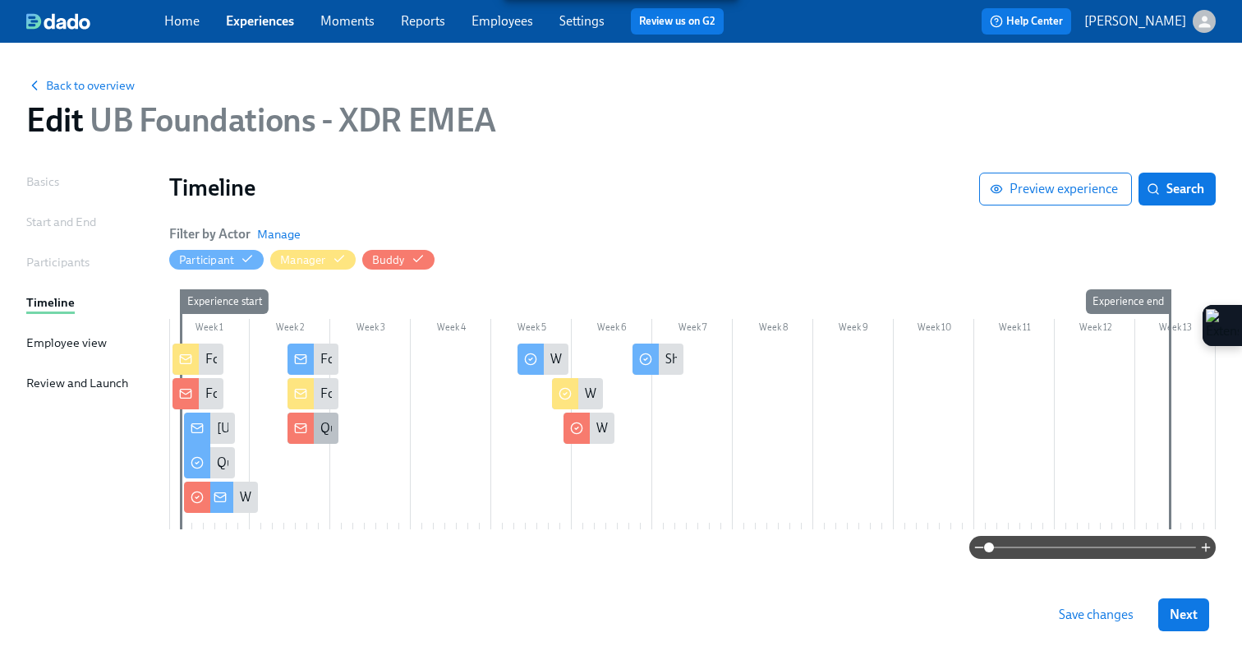
click at [299, 430] on icon at bounding box center [300, 427] width 13 height 13
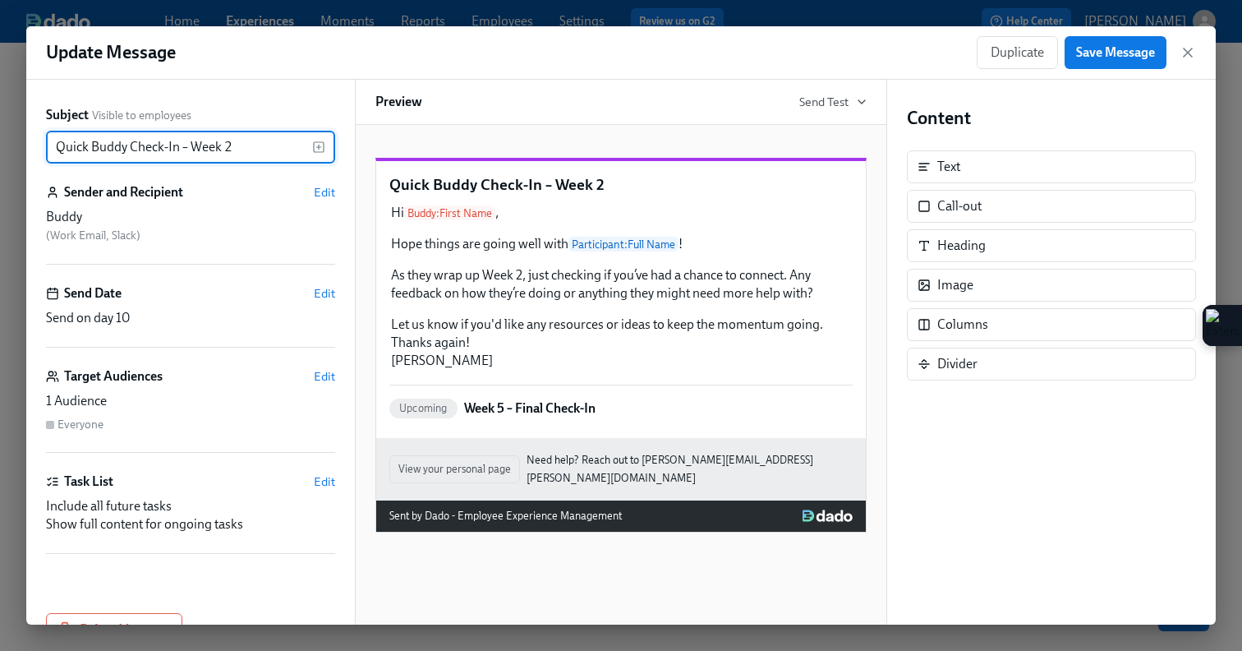
click at [54, 146] on input "Quick Buddy Check-In – Week 2" at bounding box center [179, 147] width 266 height 33
type input "Foundations Quick Buddy Check-In – Week 2"
click at [1111, 46] on span "Save Message" at bounding box center [1115, 52] width 79 height 16
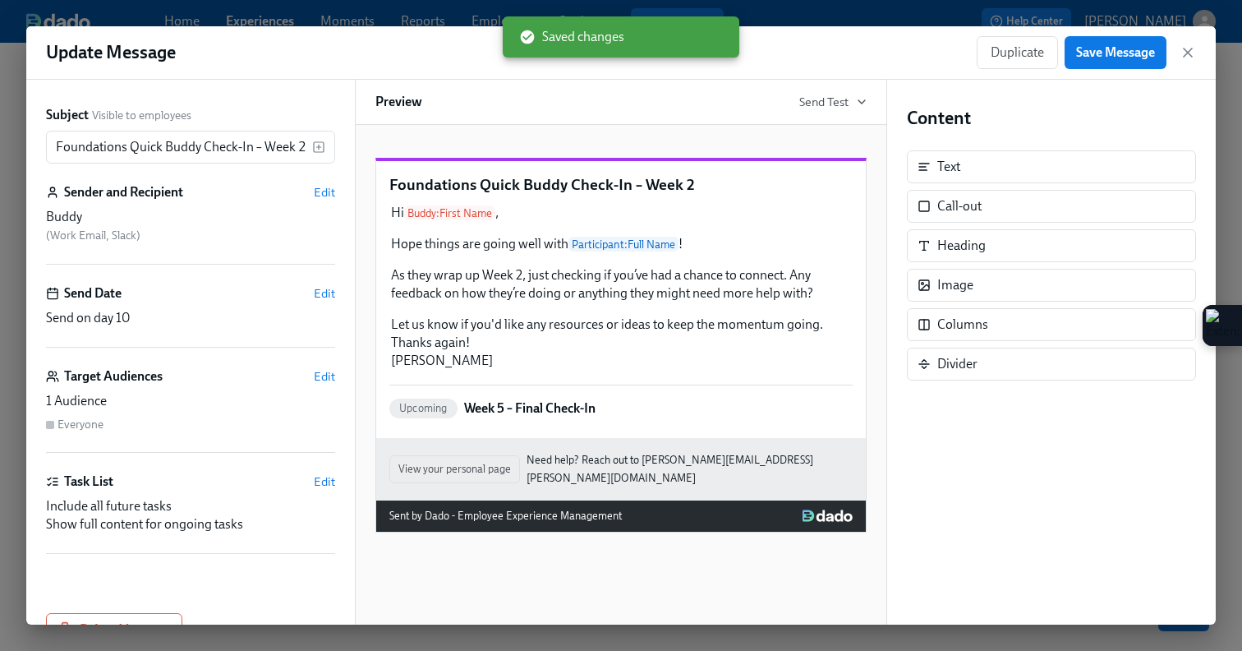
click at [1188, 55] on icon "button" at bounding box center [1188, 52] width 16 height 16
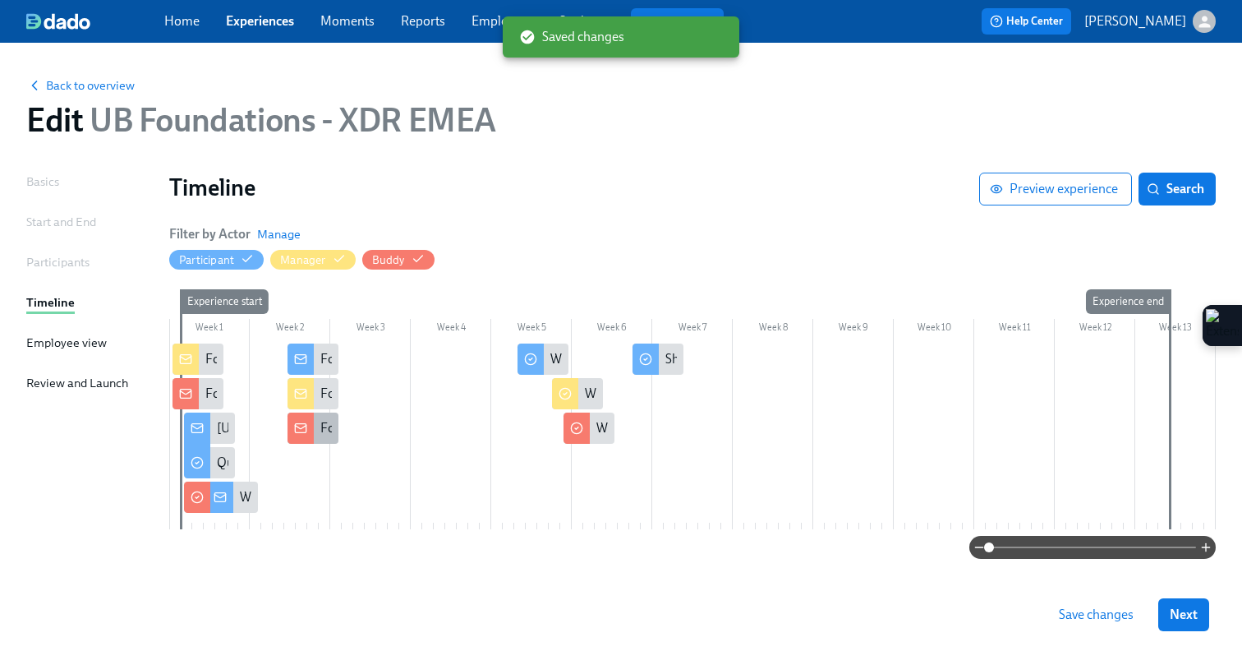
click at [295, 434] on icon at bounding box center [300, 427] width 13 height 13
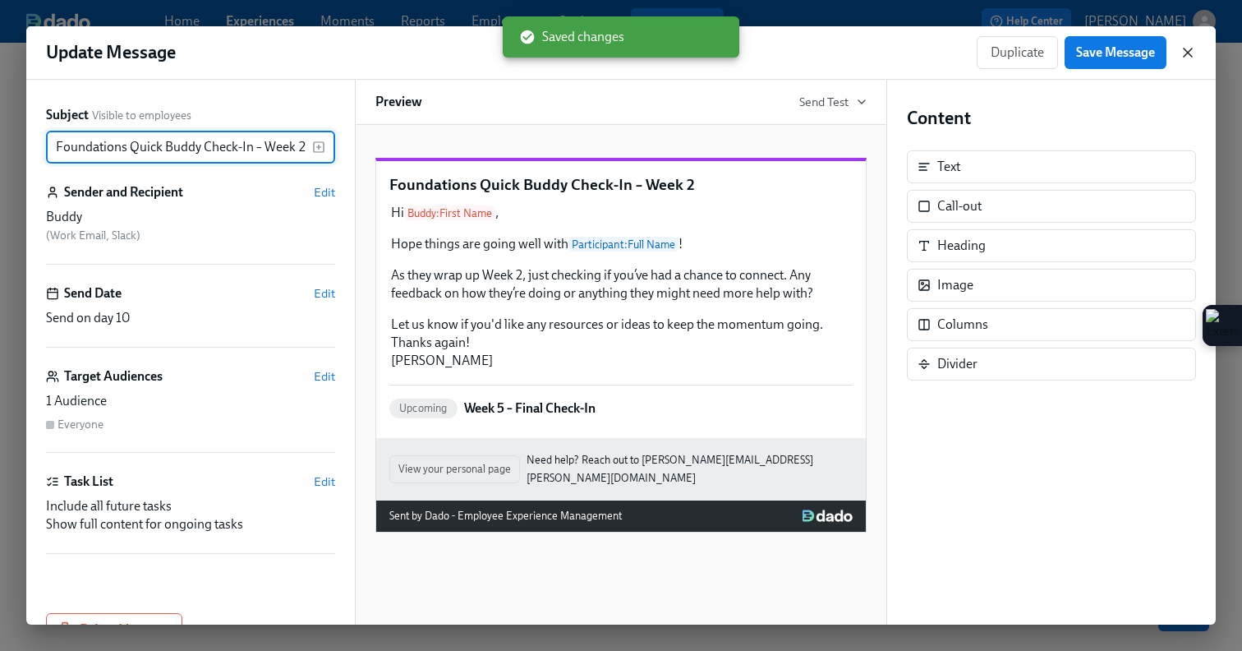
click at [1188, 51] on icon "button" at bounding box center [1188, 52] width 16 height 16
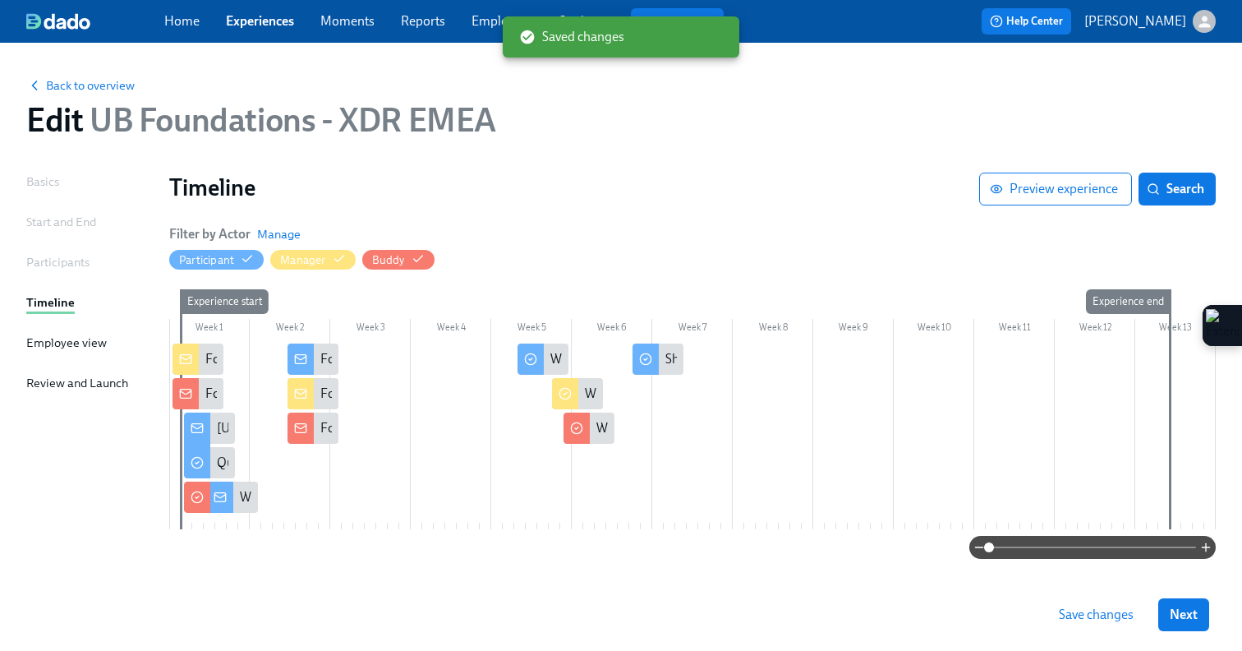
click at [521, 361] on div at bounding box center [522, 358] width 8 height 31
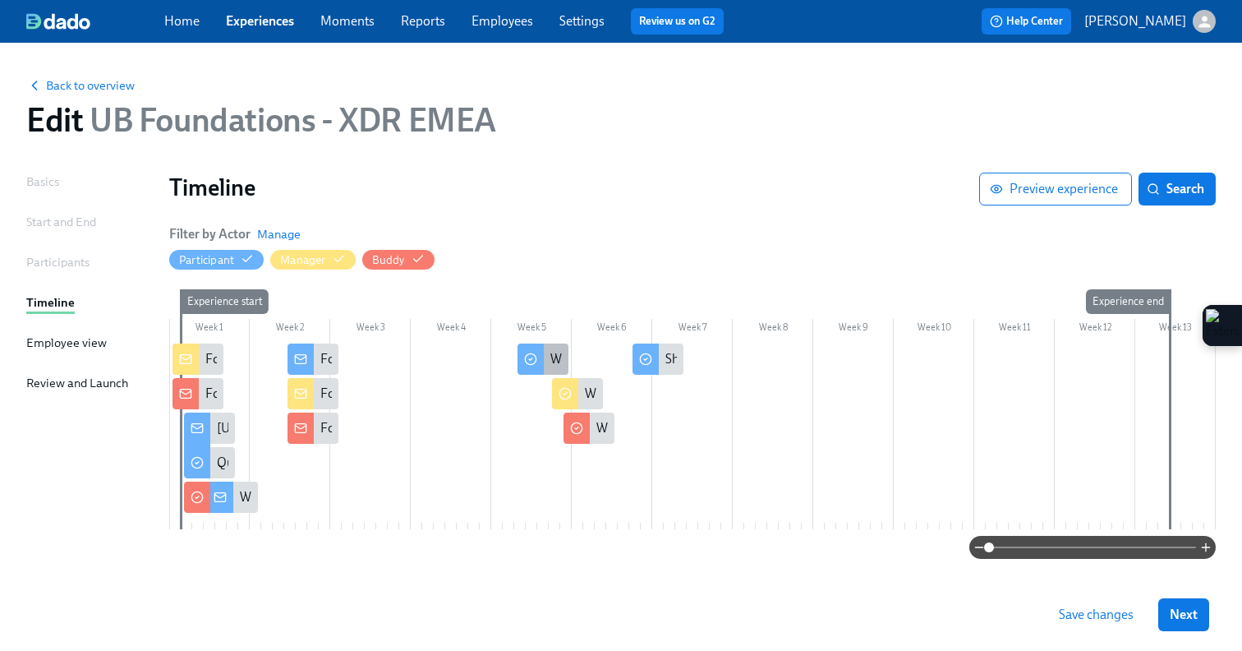
click at [535, 361] on icon at bounding box center [530, 358] width 13 height 13
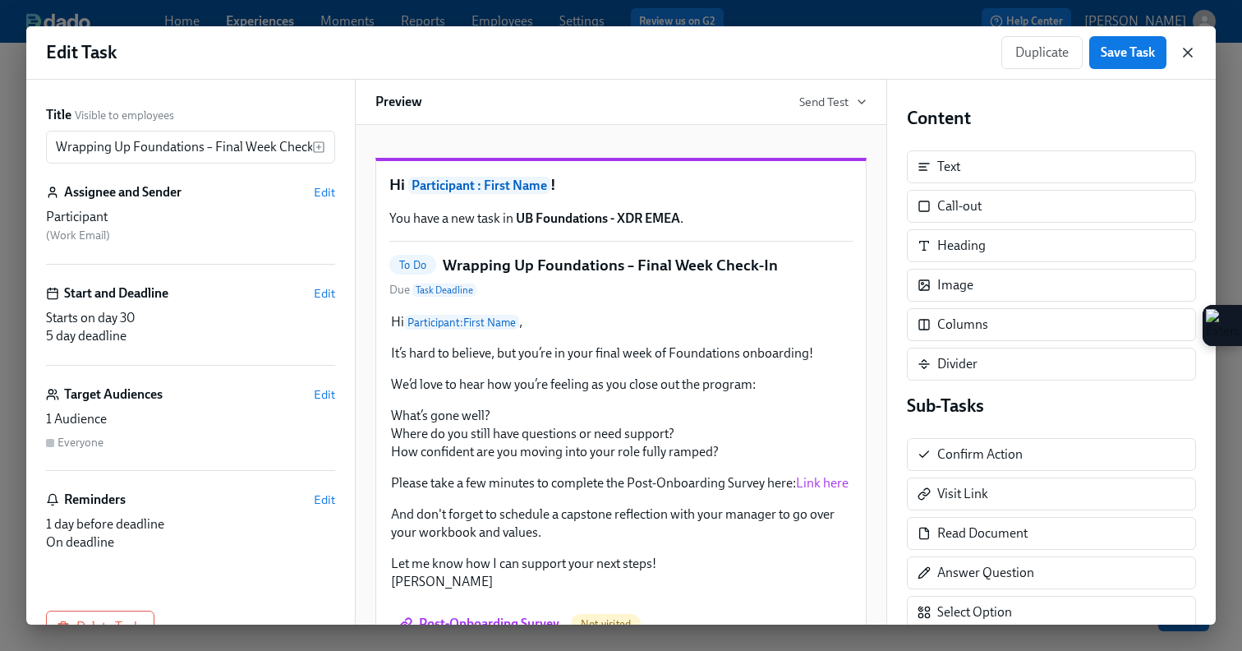
click at [1182, 44] on icon "button" at bounding box center [1188, 52] width 16 height 16
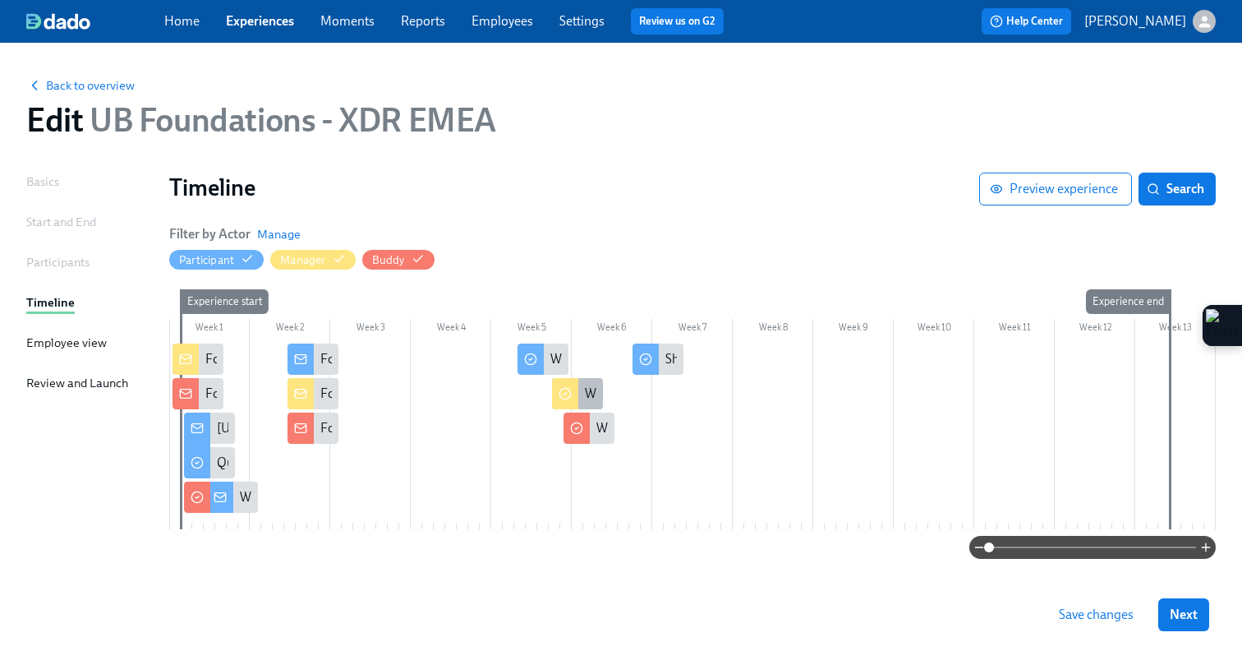
click at [560, 394] on icon at bounding box center [565, 393] width 13 height 13
click at [534, 362] on circle at bounding box center [530, 359] width 11 height 11
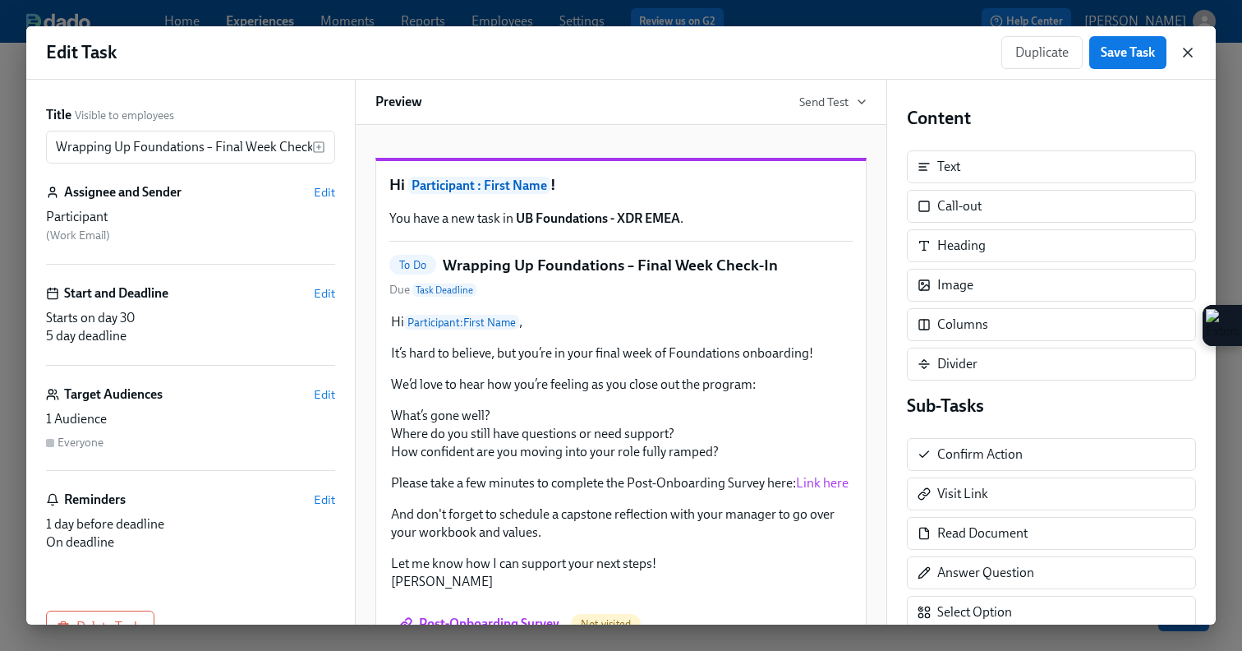
click at [1182, 46] on icon "button" at bounding box center [1188, 52] width 16 height 16
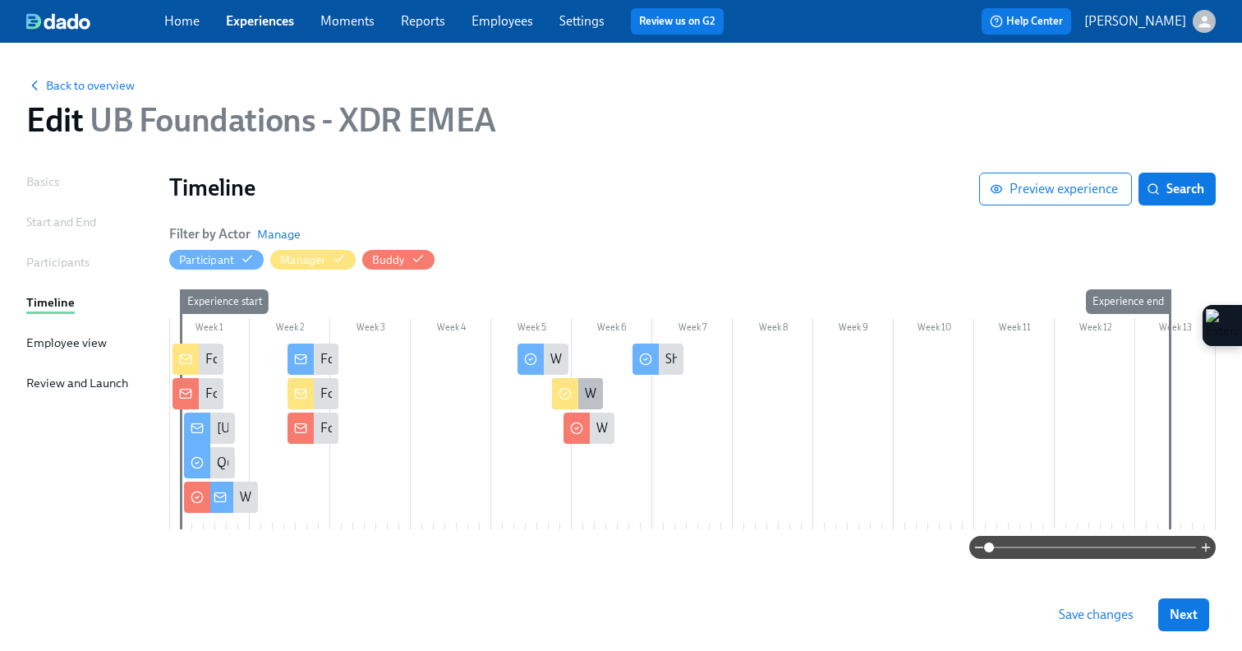
click at [570, 391] on circle at bounding box center [564, 394] width 11 height 11
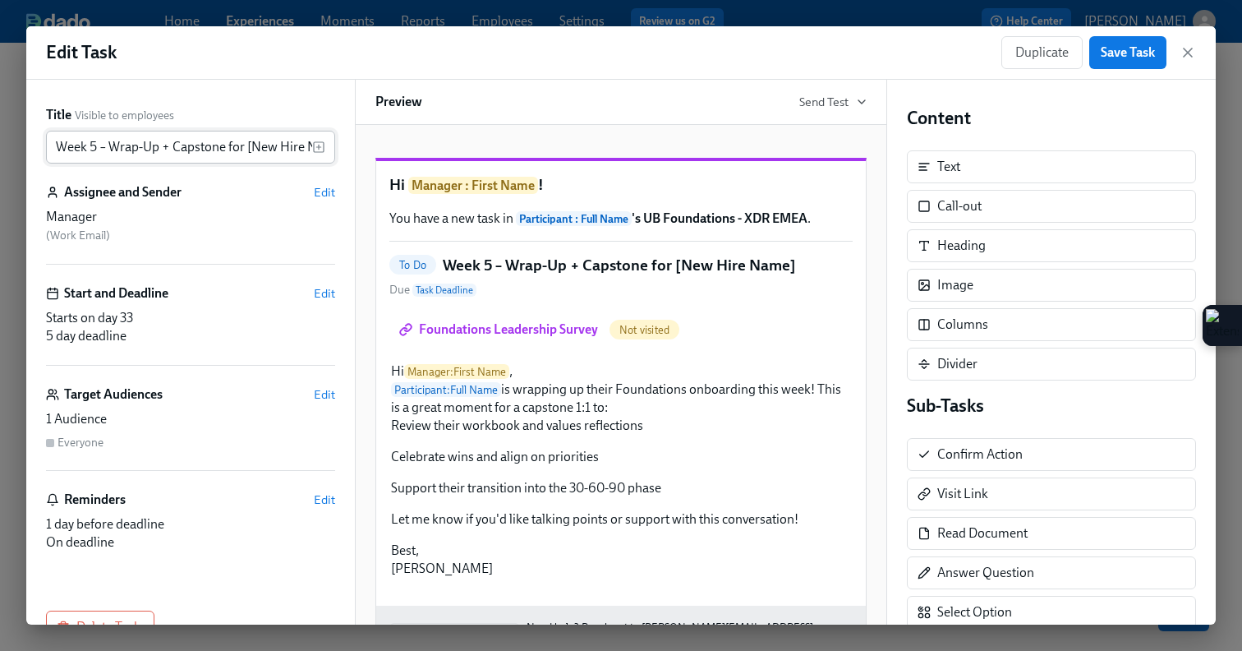
click at [58, 145] on input "Week 5 – Wrap-Up + Capstone for [New Hire Name]" at bounding box center [179, 147] width 266 height 33
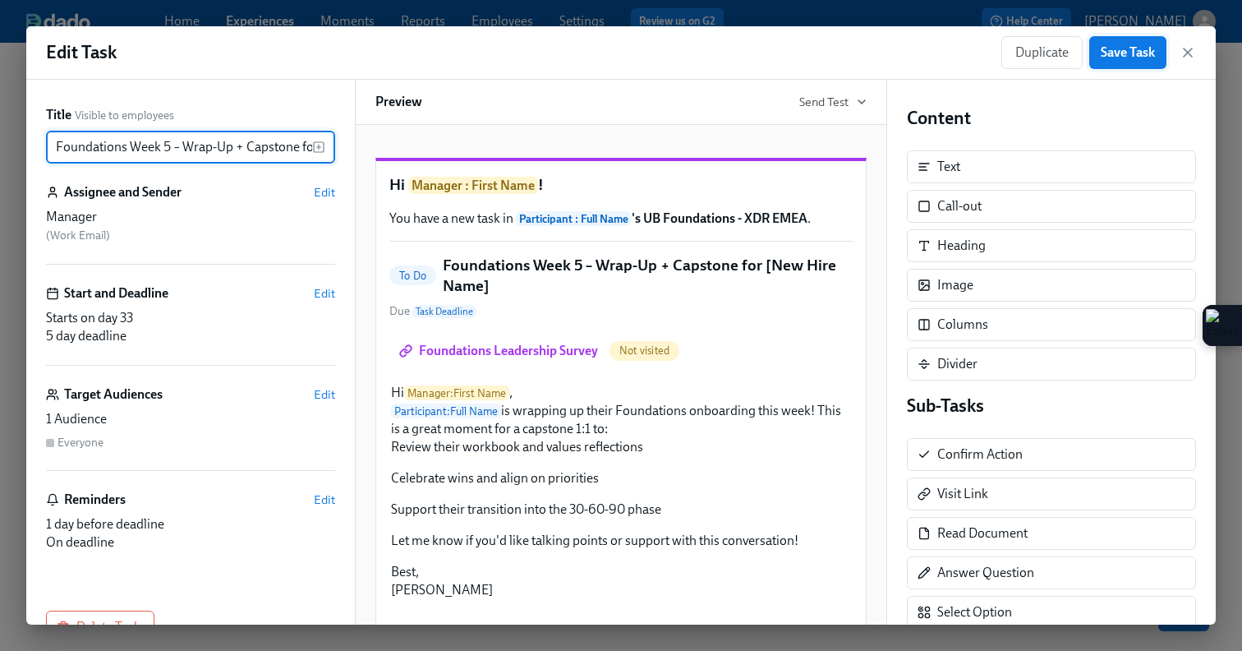
type input "Foundations Week 5 – Wrap-Up + Capstone for [New Hire Name]"
click at [1151, 58] on span "Save Task" at bounding box center [1128, 52] width 54 height 16
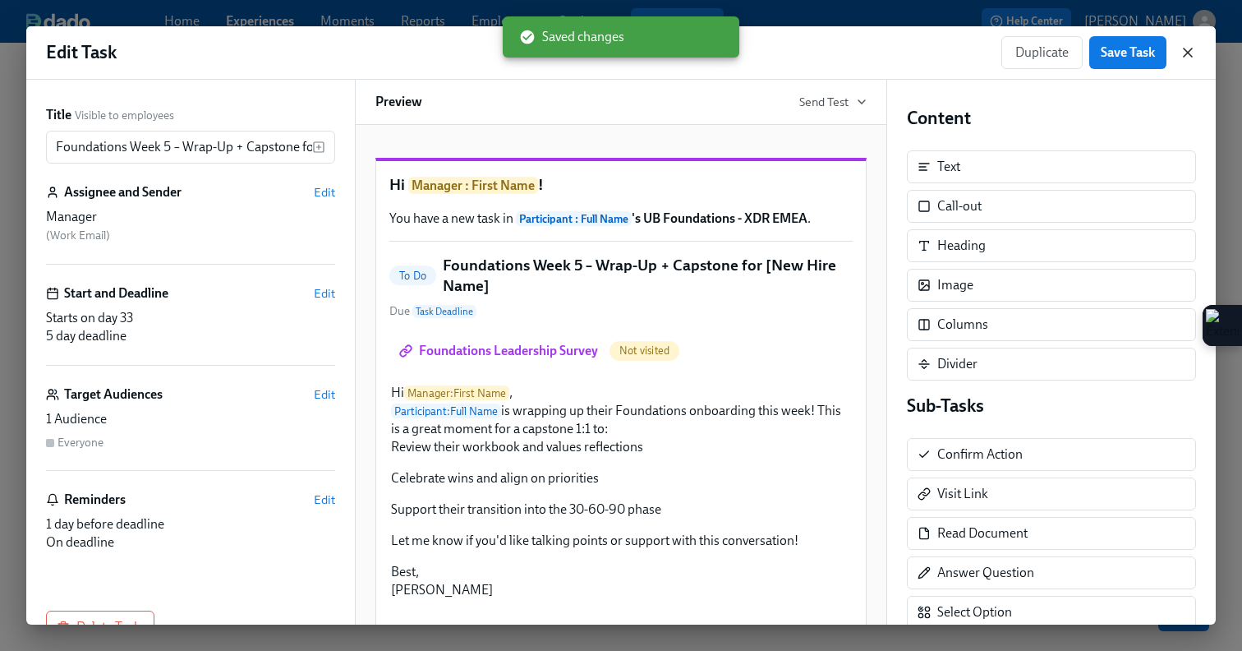
click at [1186, 54] on icon "button" at bounding box center [1188, 52] width 8 height 8
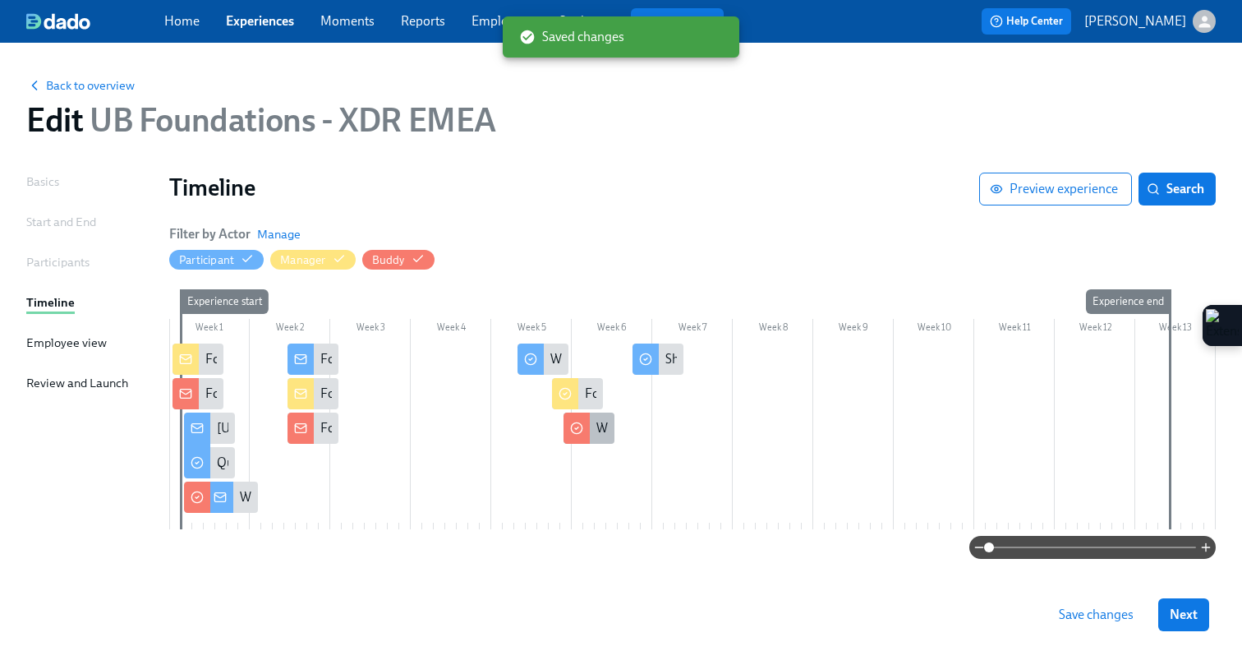
click at [579, 434] on icon at bounding box center [576, 427] width 13 height 13
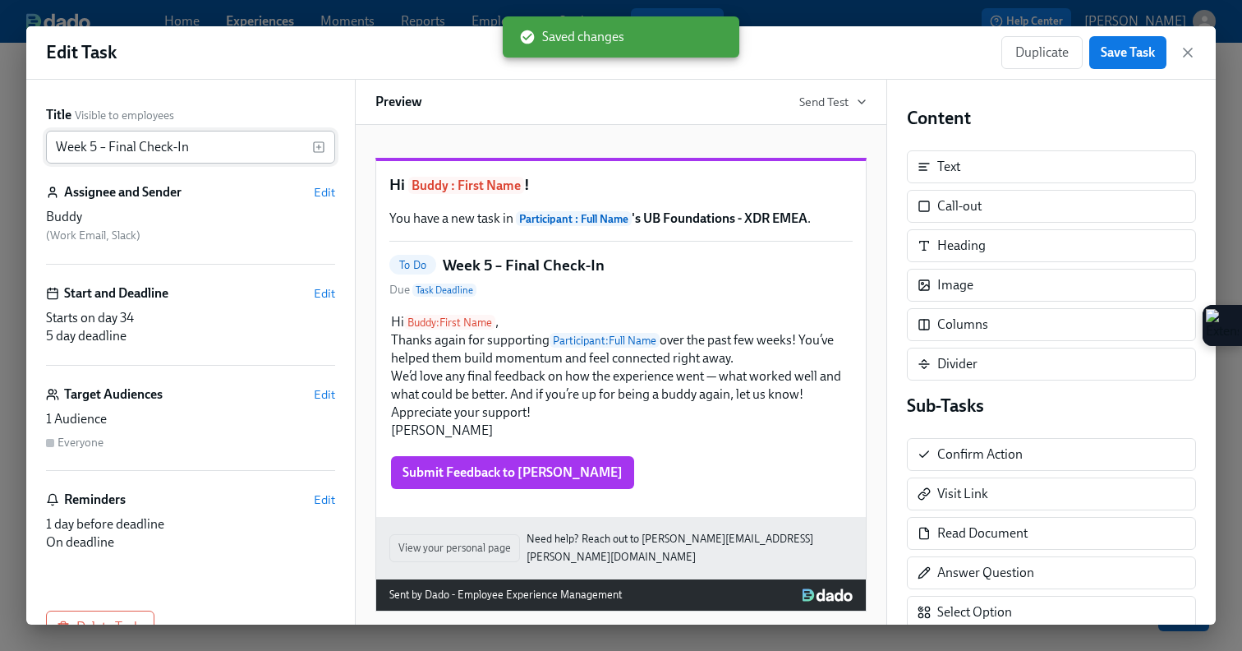
click at [56, 142] on input "Week 5 – Final Check-In" at bounding box center [179, 147] width 266 height 33
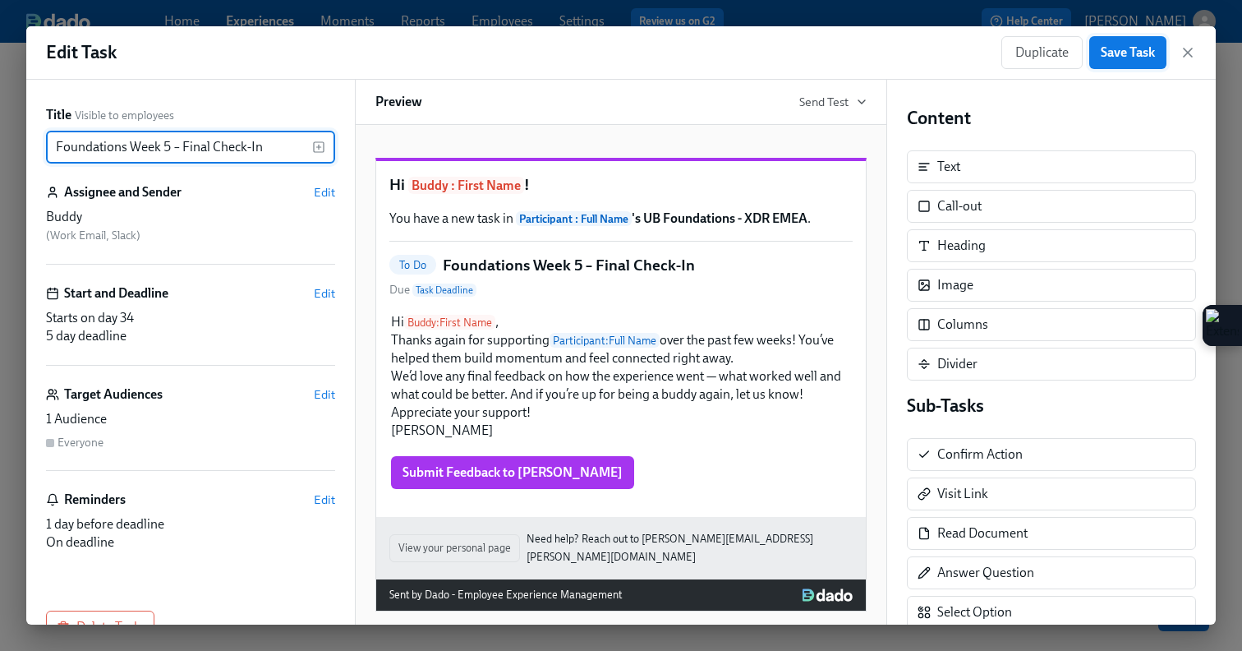
type input "Foundations Week 5 – Final Check-In"
click at [1127, 54] on span "Save Task" at bounding box center [1128, 52] width 54 height 16
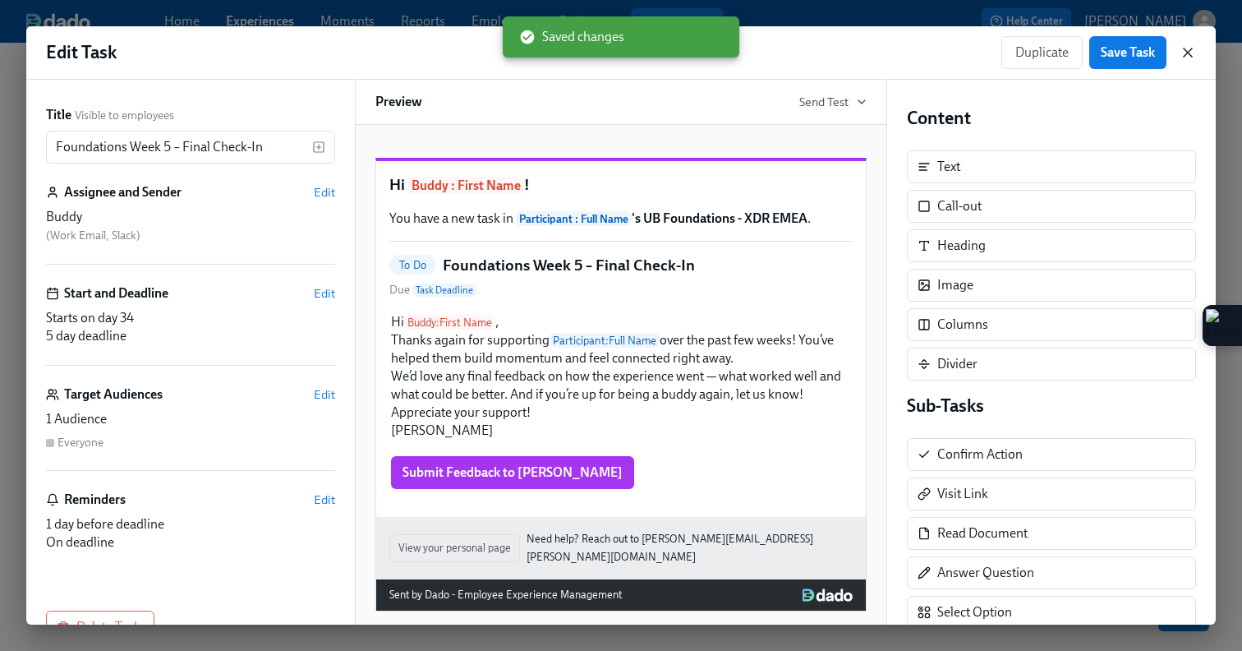
click at [1194, 48] on icon "button" at bounding box center [1188, 52] width 16 height 16
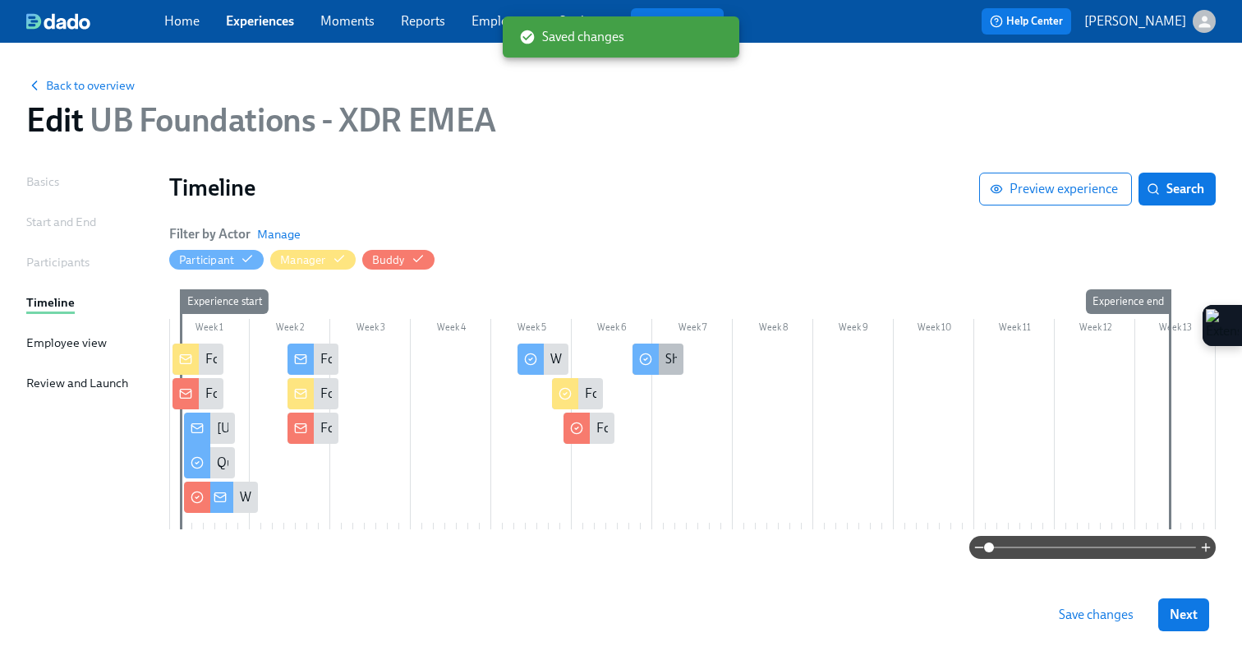
click at [644, 357] on icon at bounding box center [645, 358] width 13 height 13
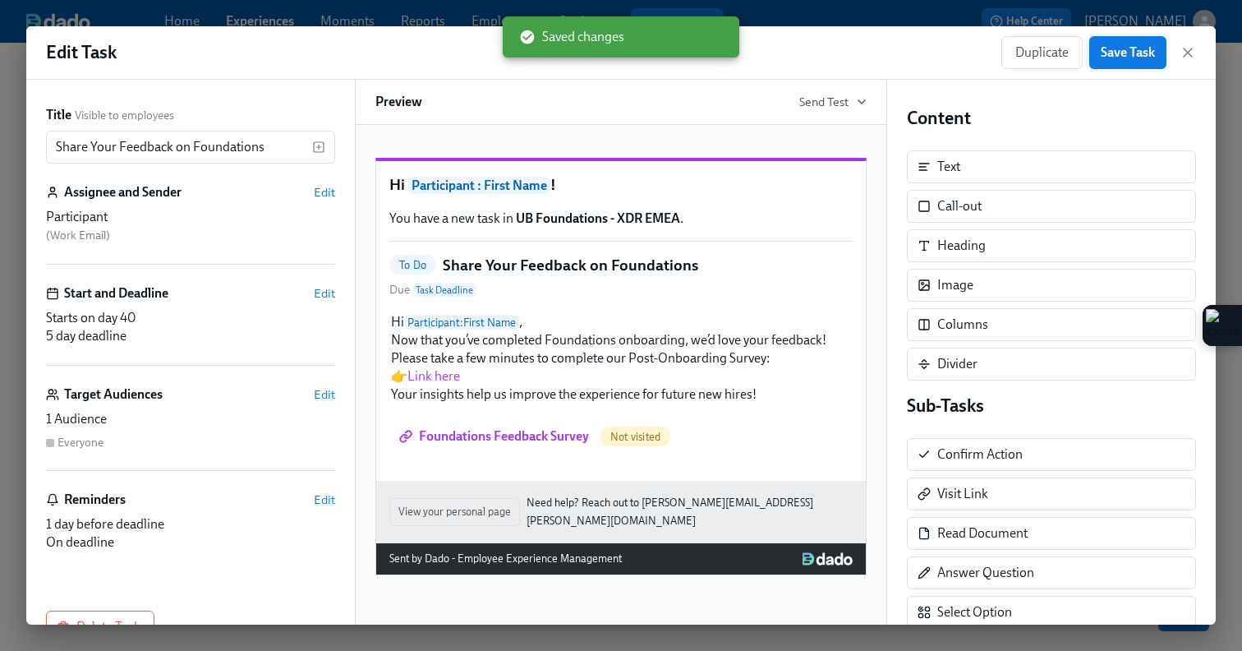
click at [1131, 53] on span "Save Task" at bounding box center [1128, 52] width 54 height 16
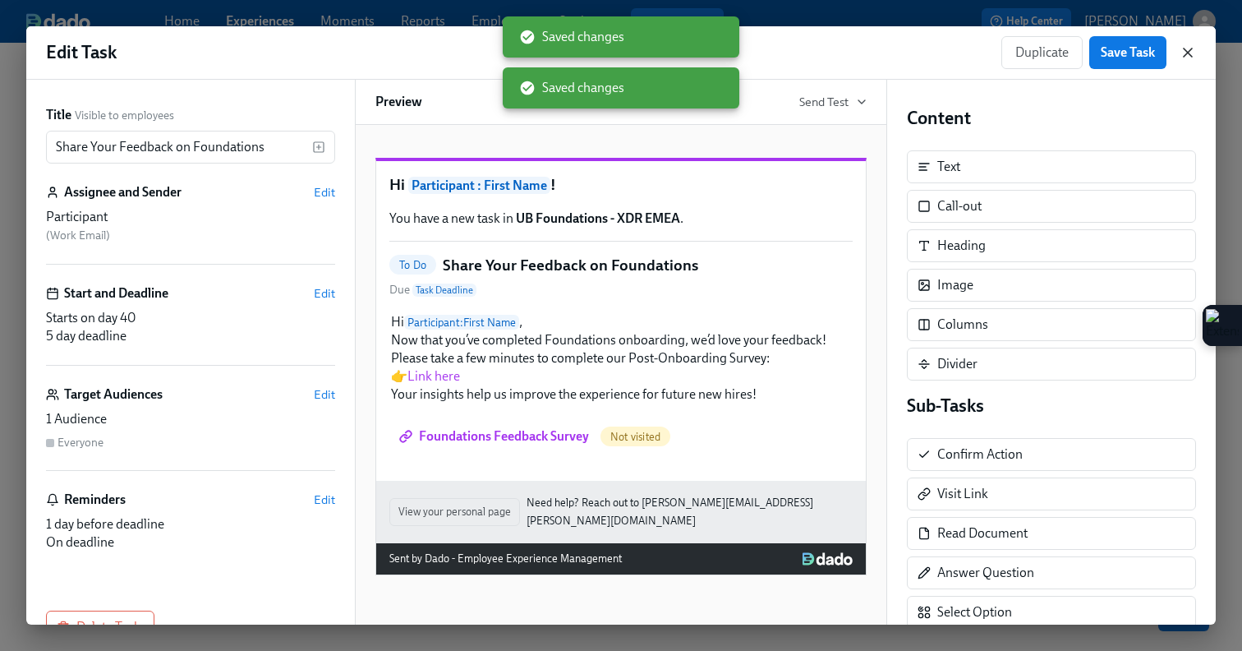
click at [1188, 52] on icon "button" at bounding box center [1188, 52] width 8 height 8
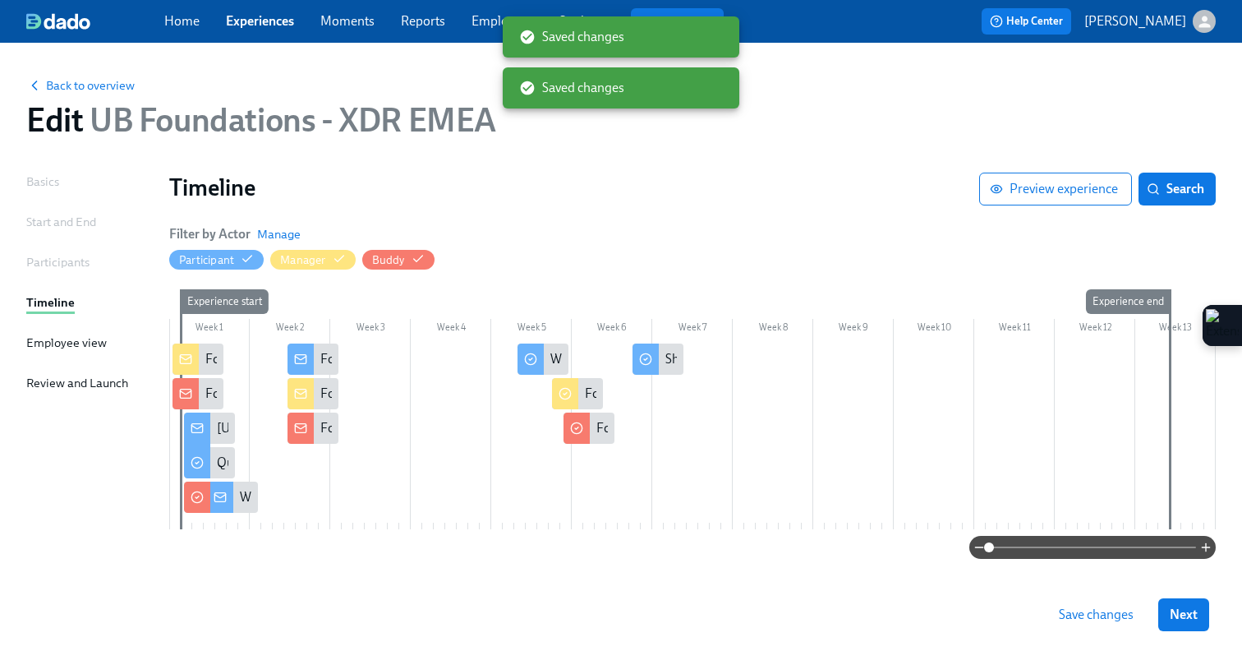
click at [1078, 610] on span "Save changes" at bounding box center [1096, 614] width 75 height 16
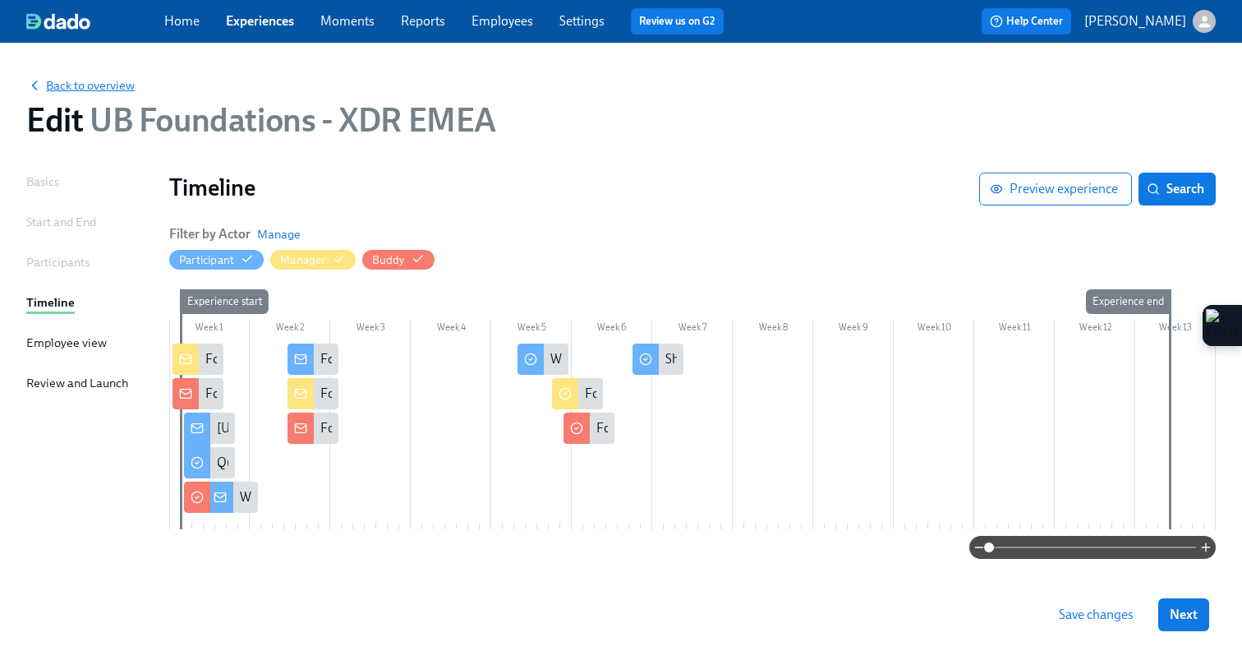
click at [124, 85] on span "Back to overview" at bounding box center [80, 85] width 108 height 16
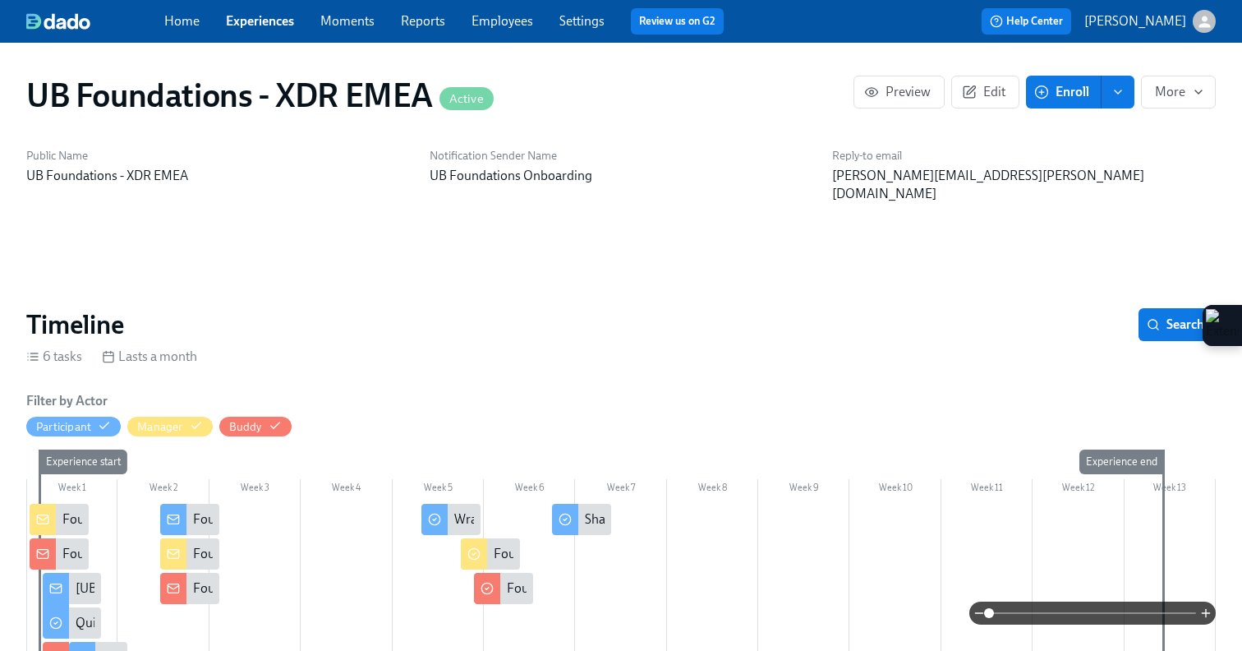
scroll to position [0, 874]
click at [250, 17] on link "Experiences" at bounding box center [260, 21] width 68 height 16
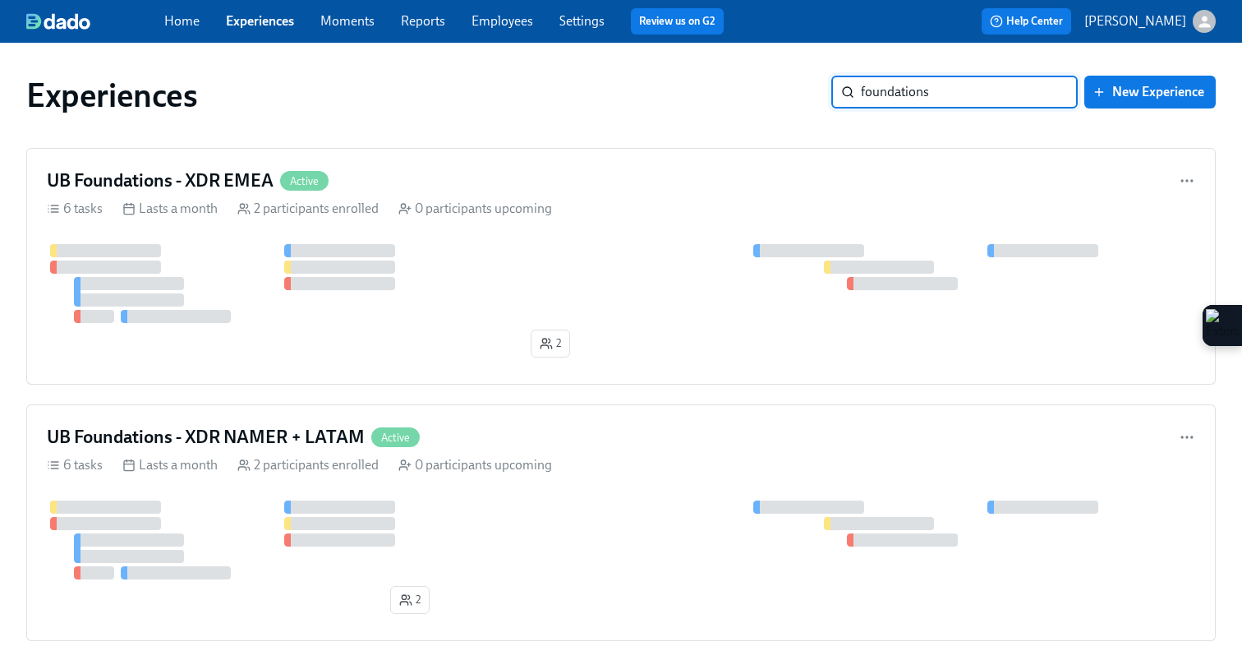
type input "foundations"
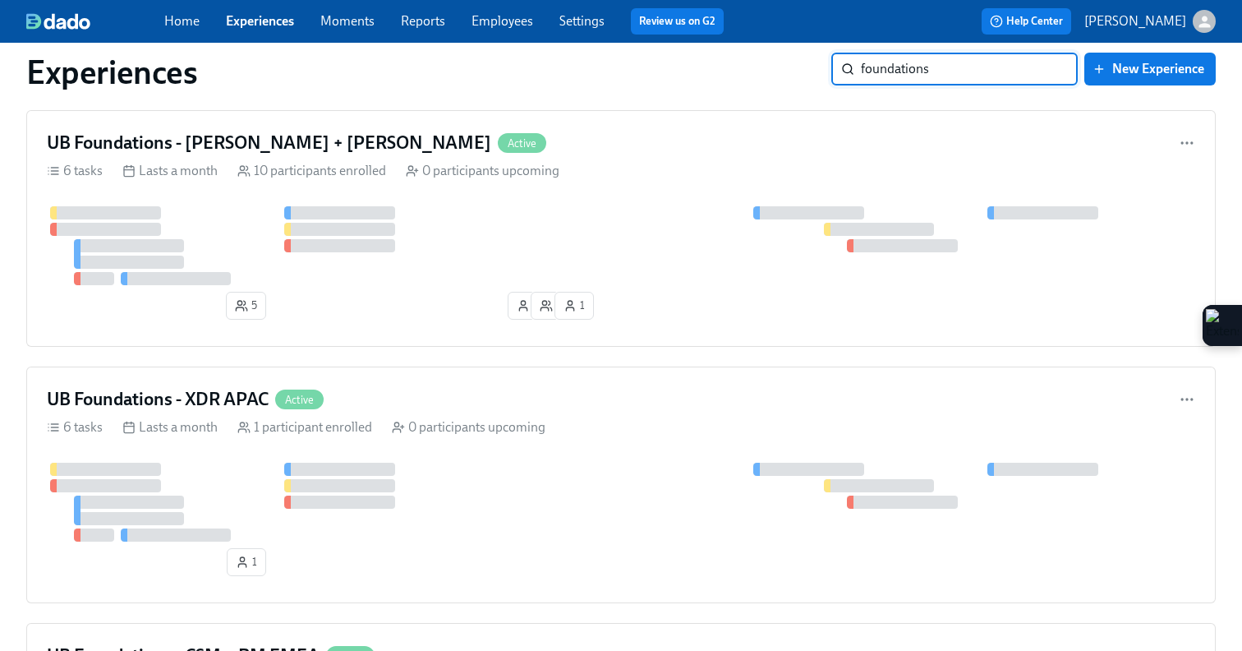
scroll to position [1138, 0]
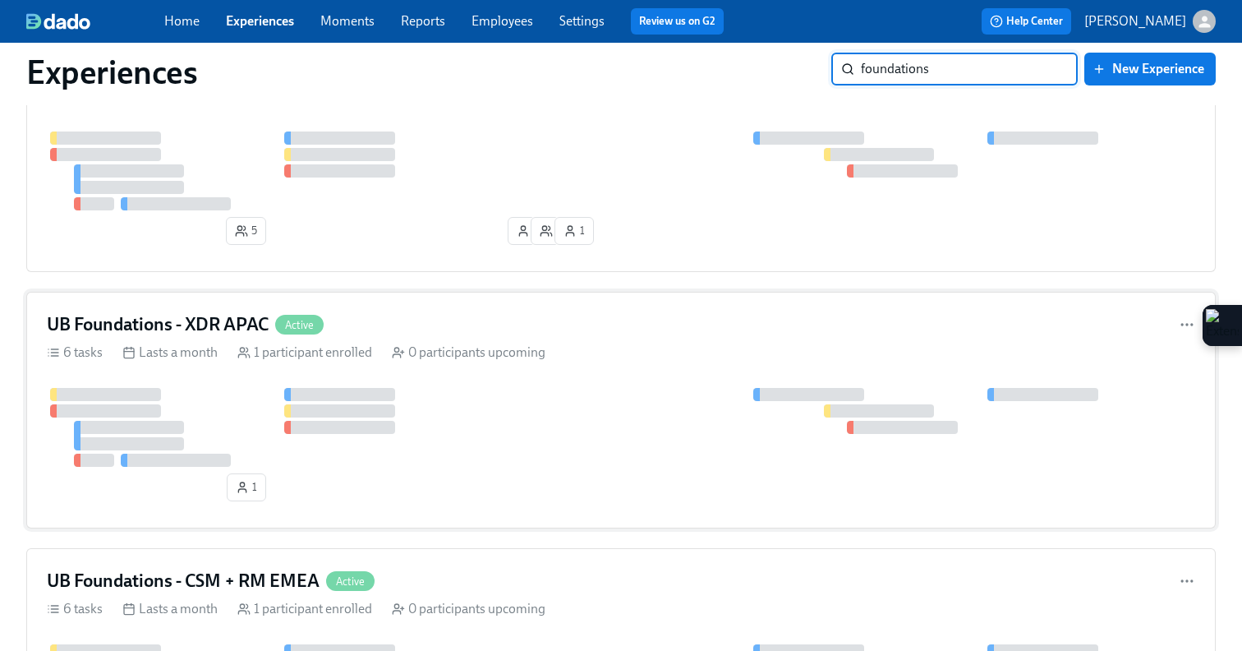
click at [478, 334] on div "UB Foundations - XDR APAC Active" at bounding box center [621, 324] width 1148 height 25
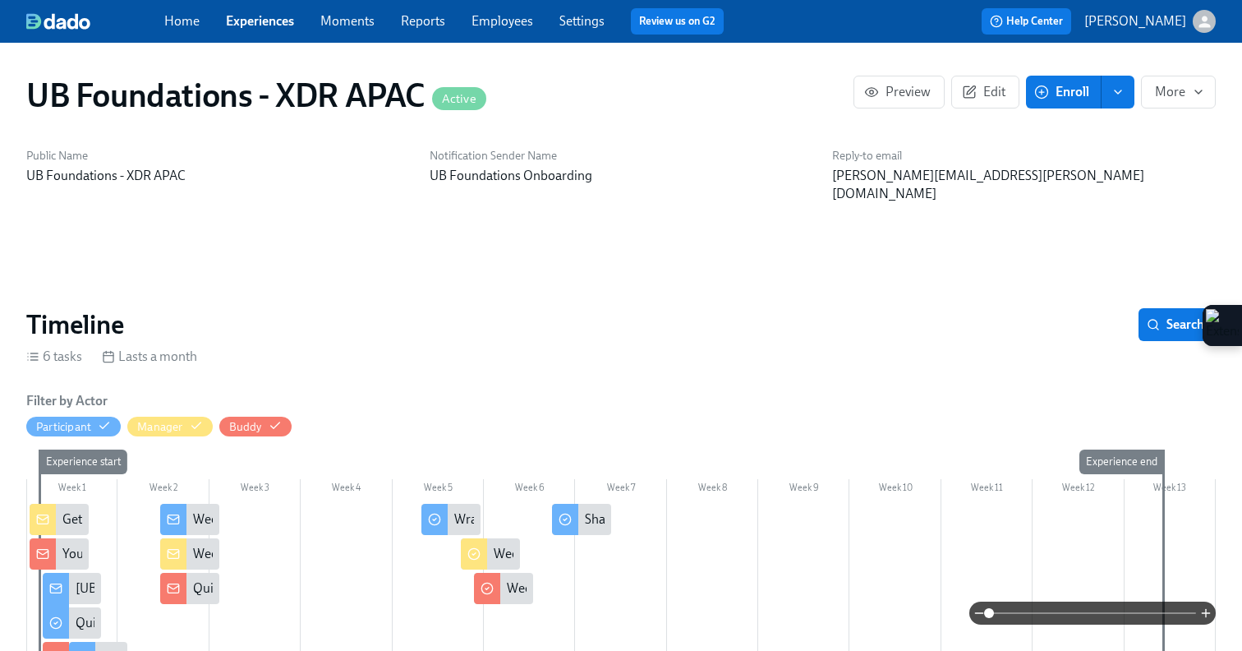
scroll to position [0, 772]
click at [992, 95] on span "Edit" at bounding box center [985, 92] width 40 height 16
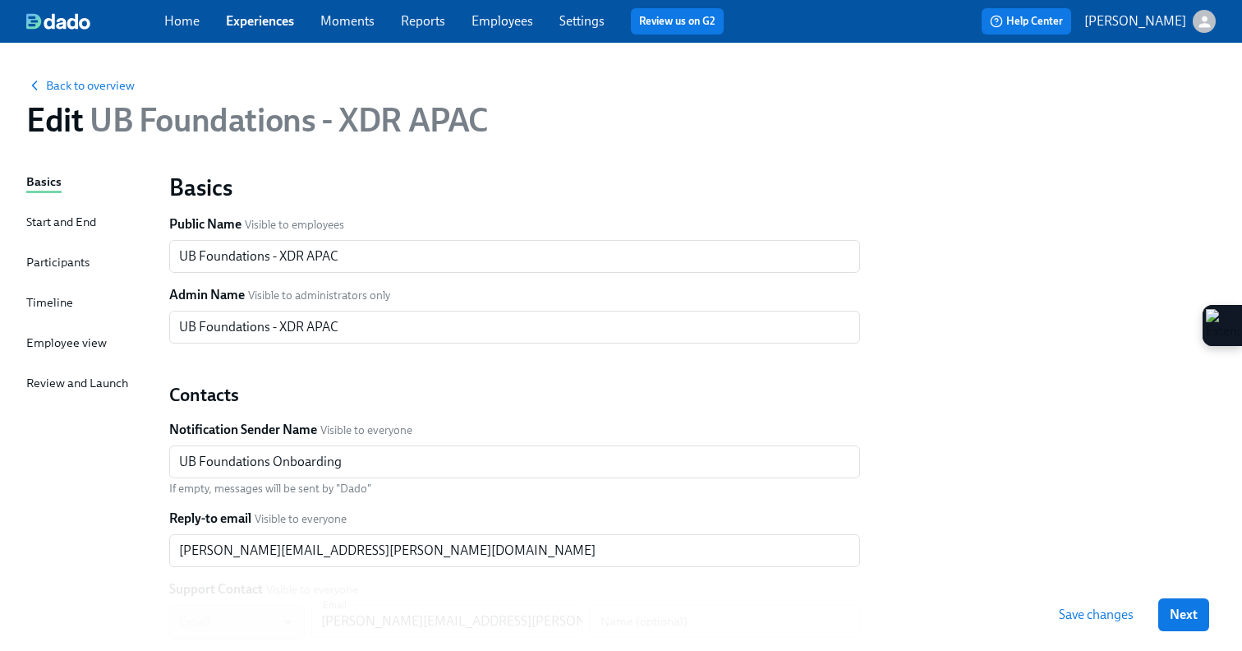
click at [50, 311] on div "Timeline" at bounding box center [49, 302] width 47 height 18
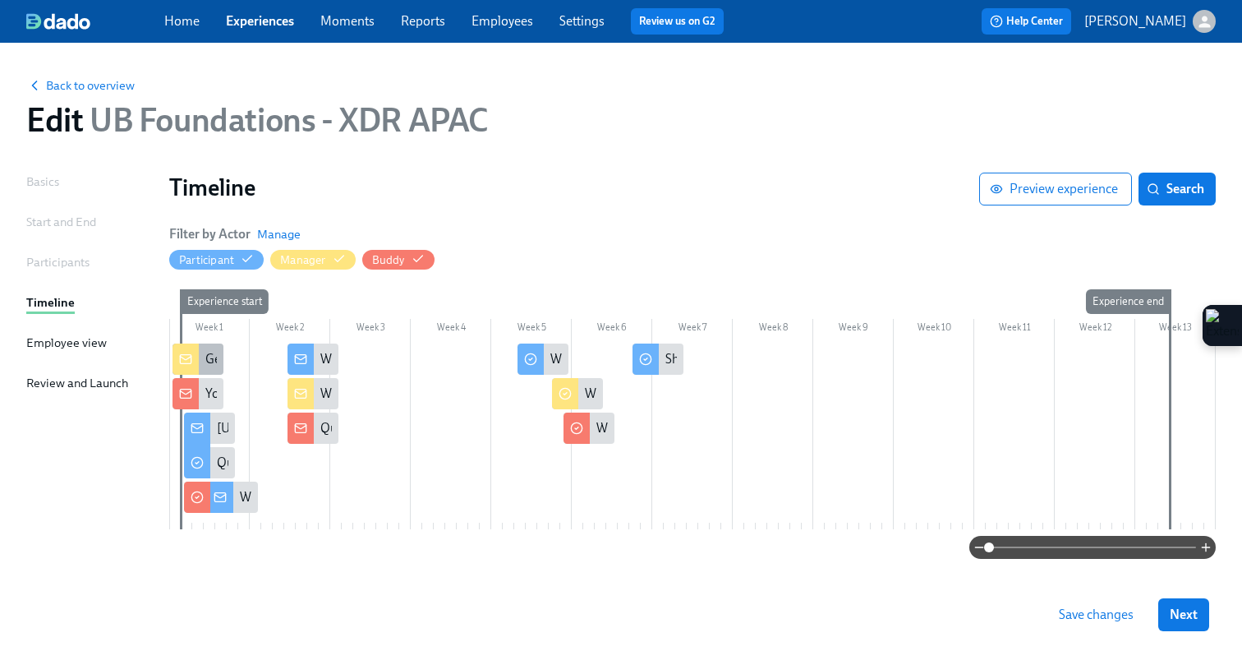
click at [183, 357] on icon at bounding box center [185, 358] width 13 height 13
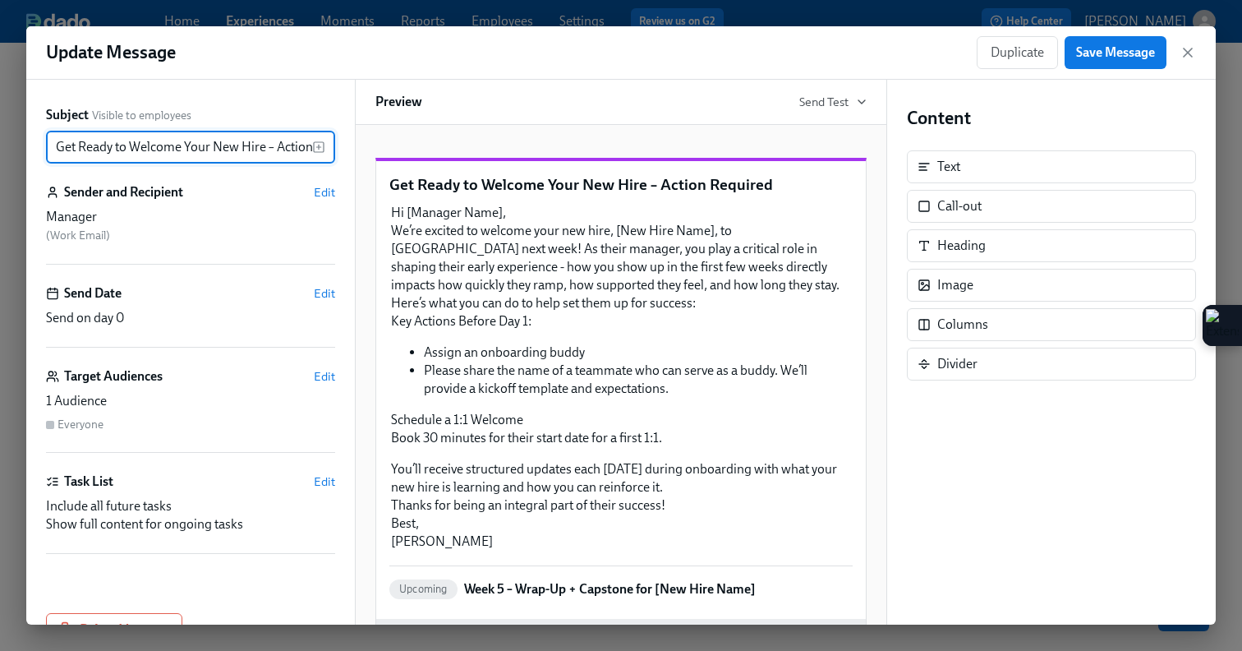
click at [58, 151] on input "Get Ready to Welcome Your New Hire – Action Required" at bounding box center [179, 147] width 266 height 33
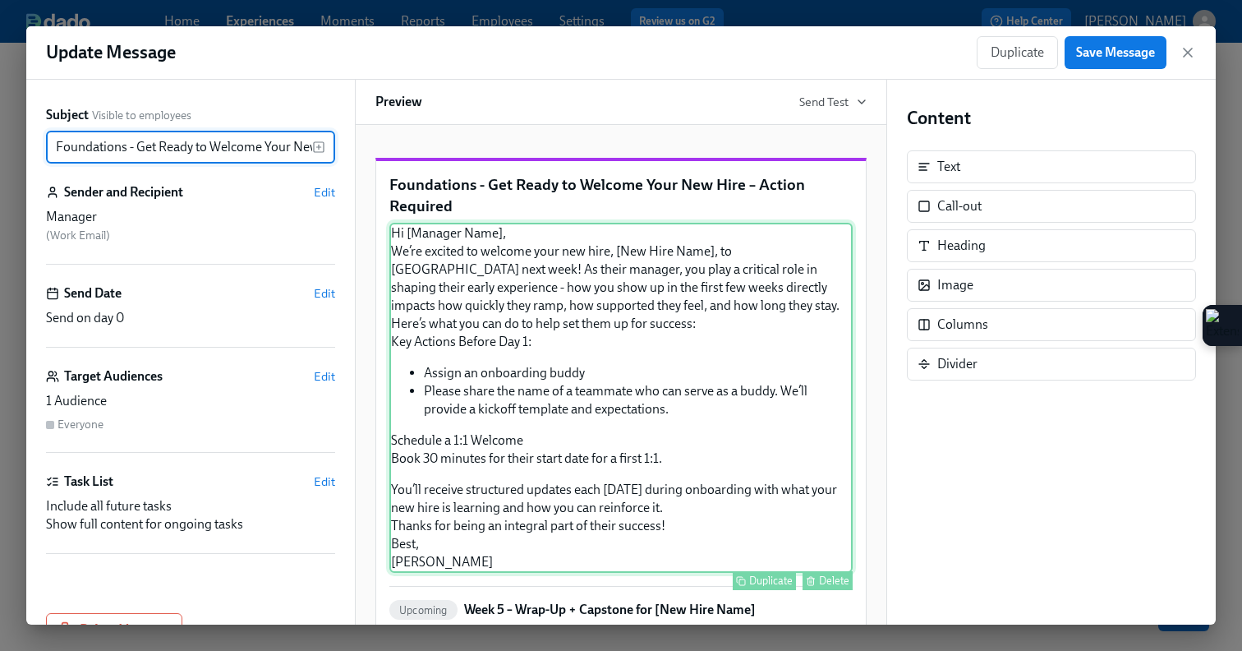
click at [581, 367] on div "Hi [Manager Name], We’re excited to welcome your new hire, [New Hire Name], to …" at bounding box center [620, 398] width 463 height 350
type input "Foundations - Get Ready to Welcome Your New Hire – Action Required"
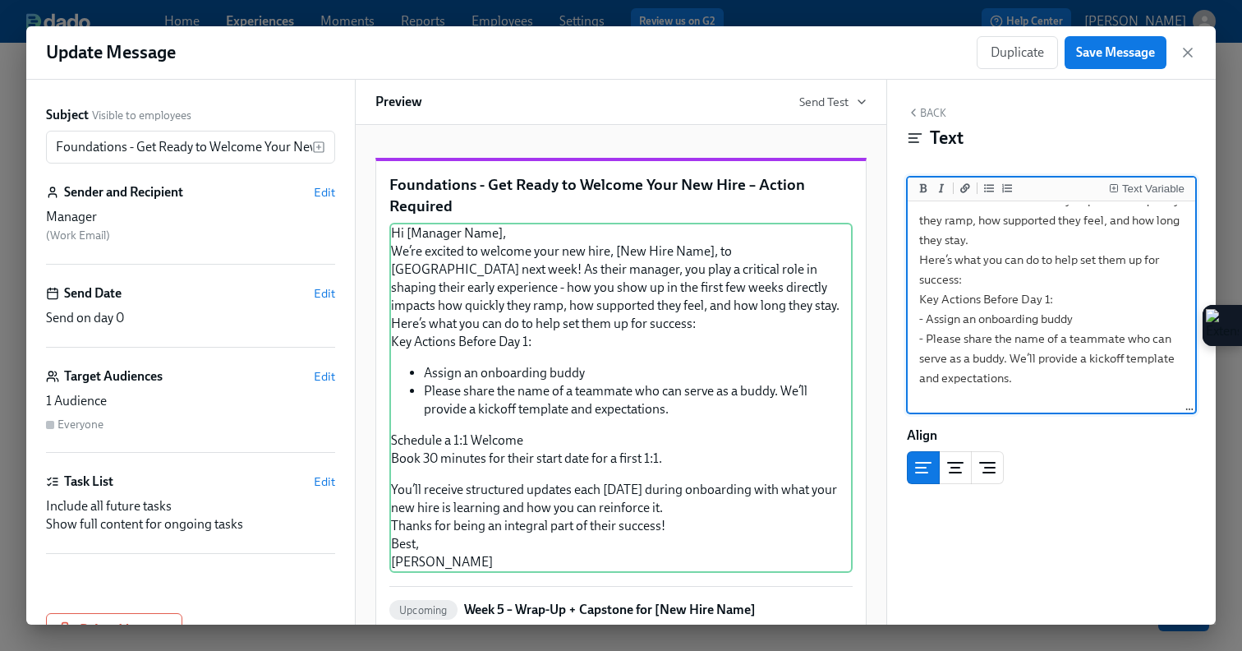
scroll to position [121, 0]
click at [1084, 299] on textarea "Hi [Manager Name], We’re excited to welcome your new hire, [New Hire Name], to …" at bounding box center [1051, 358] width 281 height 549
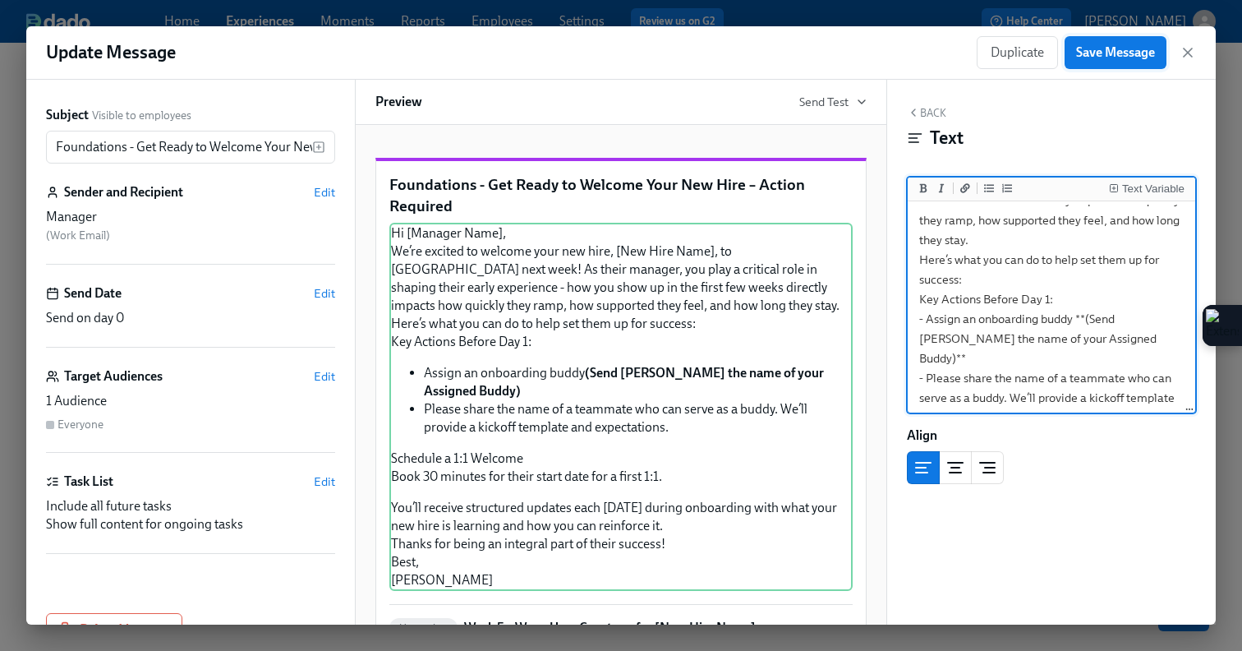
type textarea "Hi [Manager Name], We’re excited to welcome your new hire, [New Hire Name], to …"
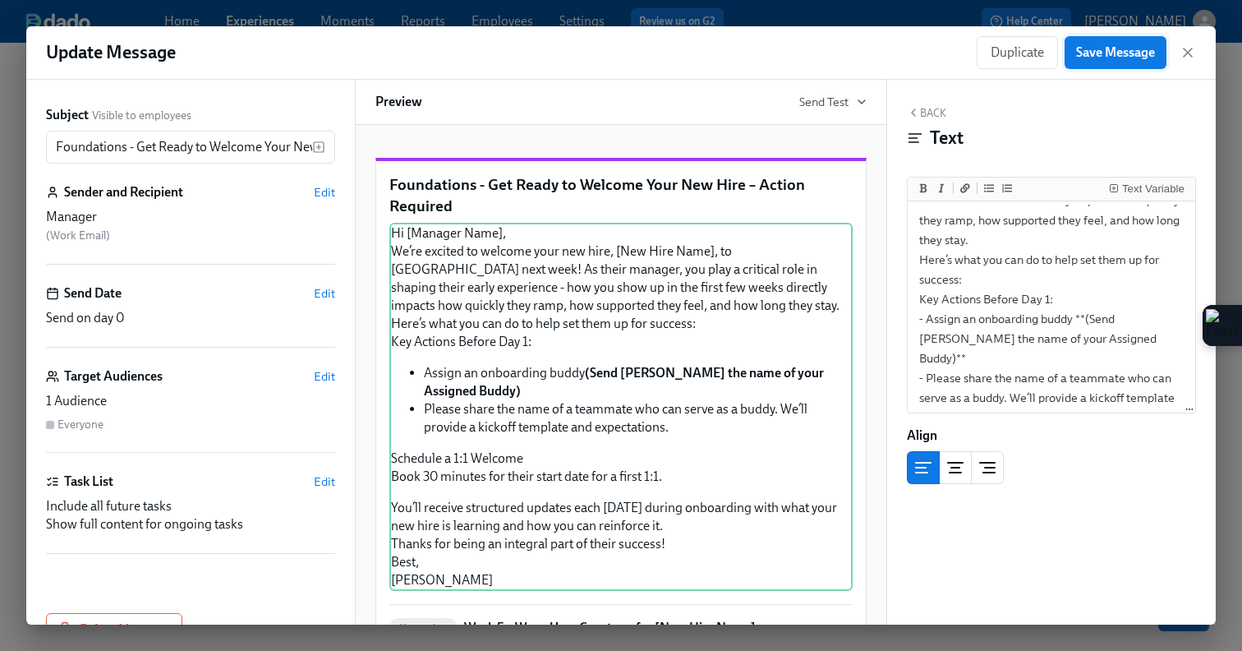
click at [1111, 45] on span "Save Message" at bounding box center [1115, 52] width 79 height 16
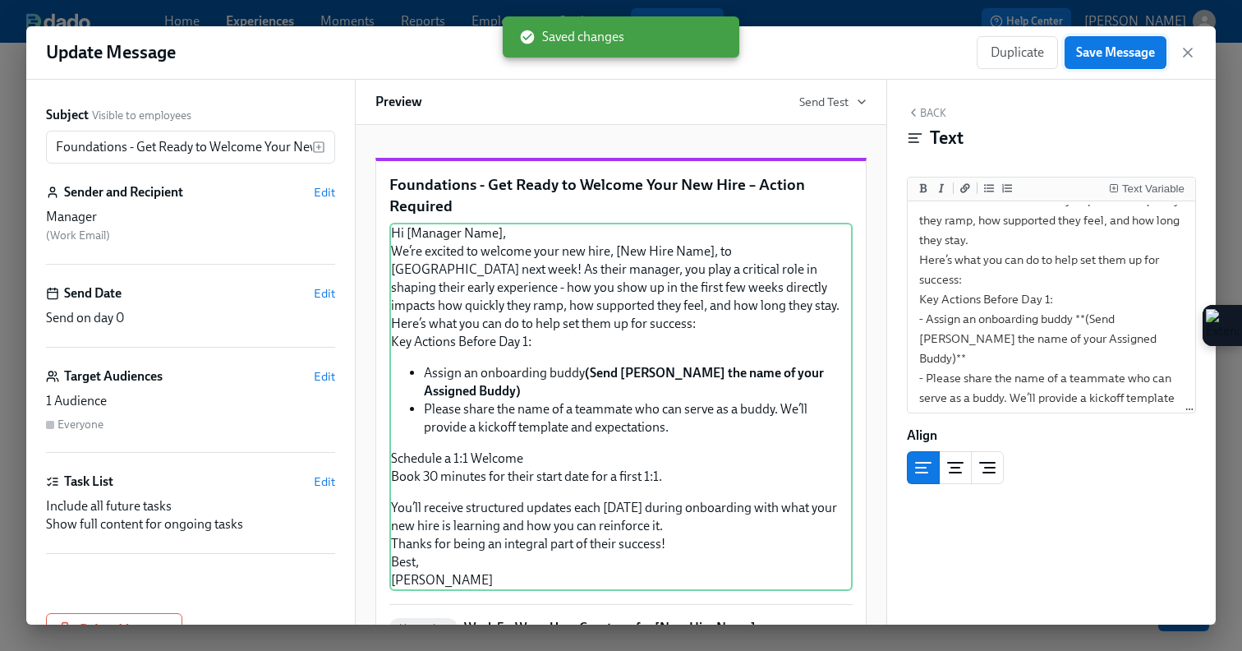
click at [1117, 54] on span "Save Message" at bounding box center [1115, 52] width 79 height 16
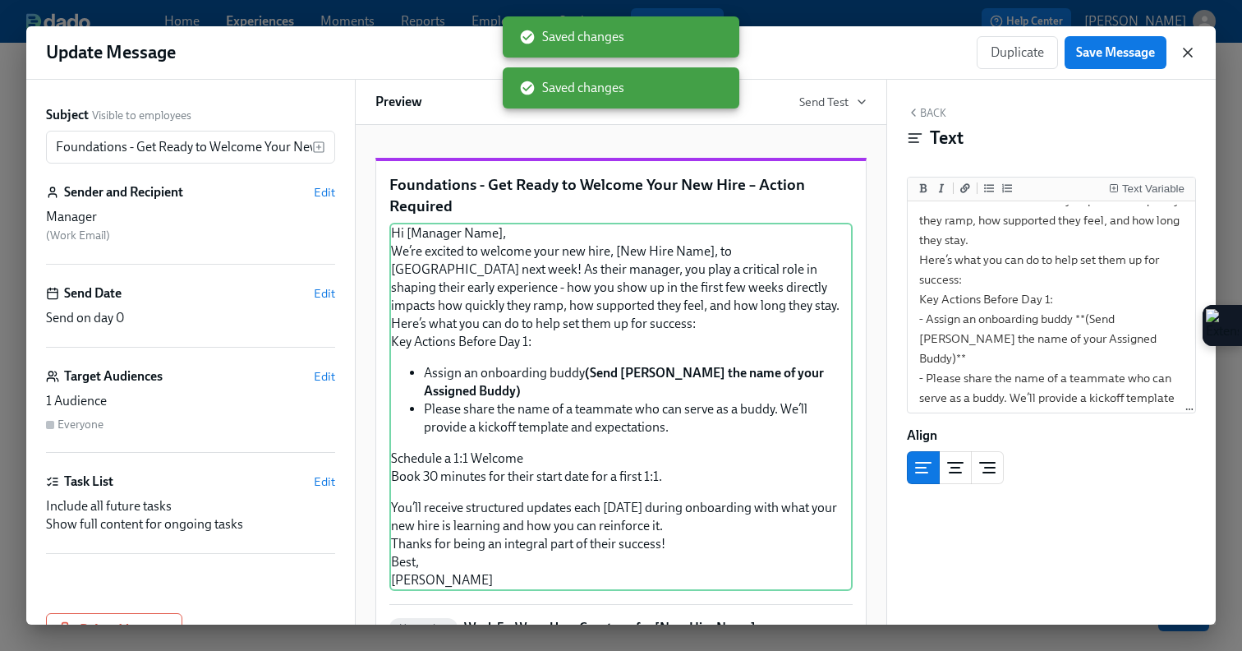
click at [1186, 58] on icon "button" at bounding box center [1188, 52] width 16 height 16
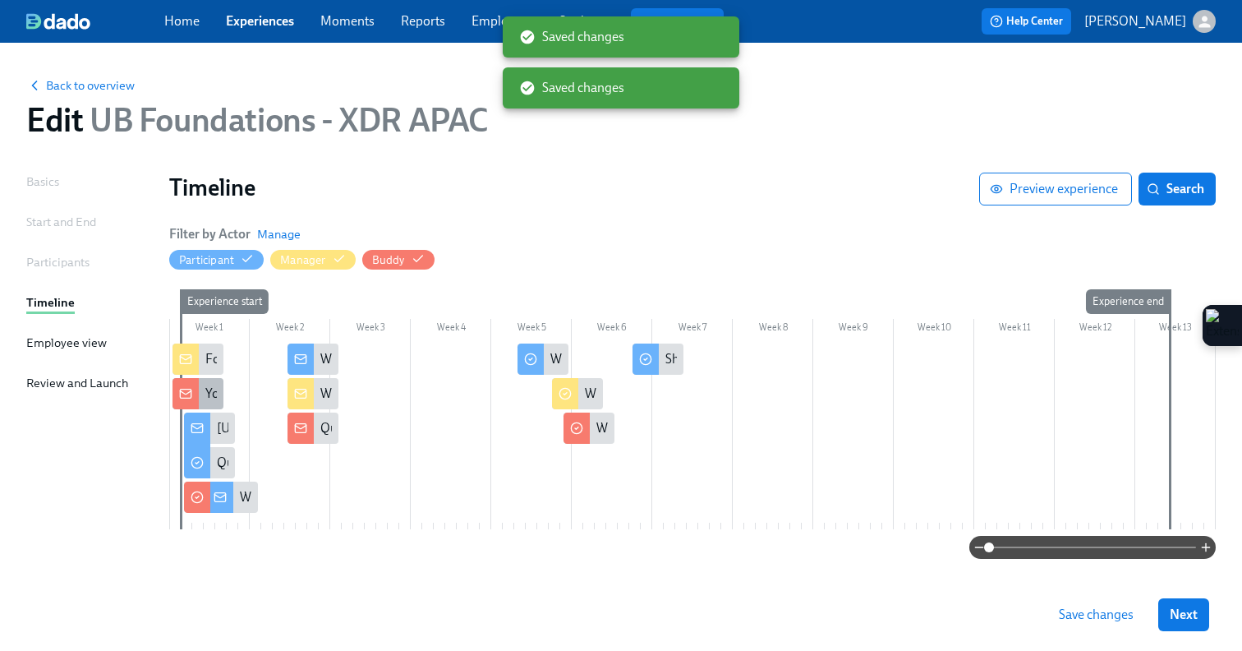
click at [191, 402] on div at bounding box center [186, 393] width 26 height 31
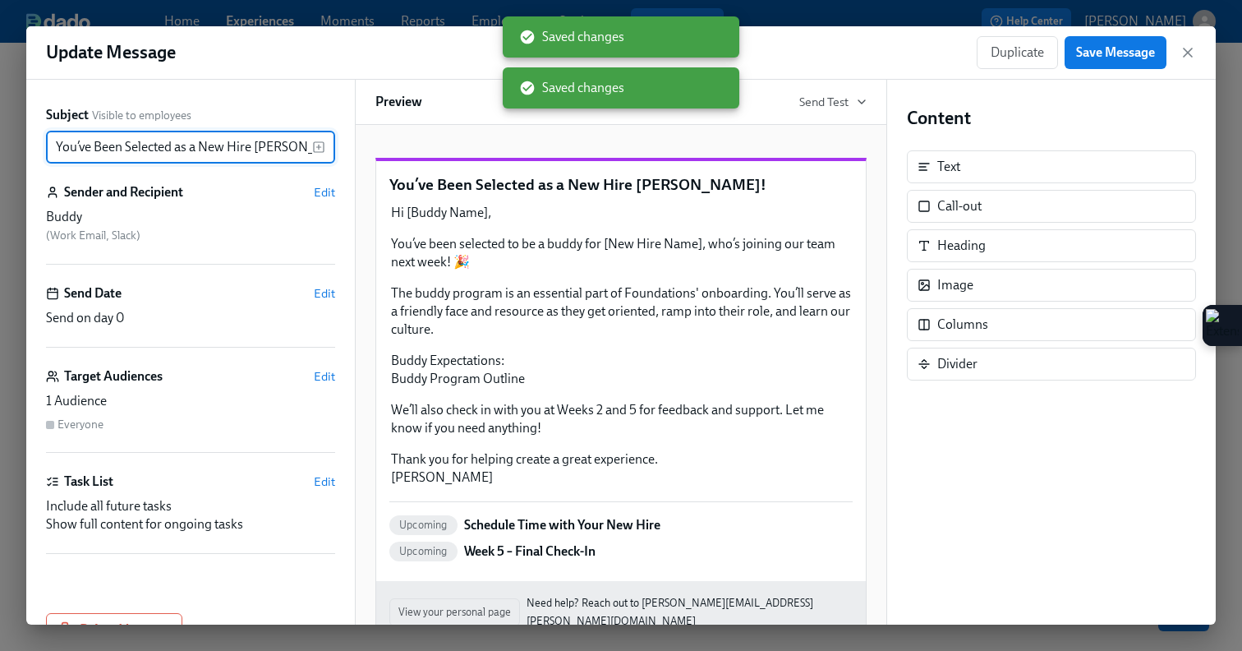
click at [55, 144] on input "You’ve Been Selected as a New Hire Buddy!" at bounding box center [179, 147] width 266 height 33
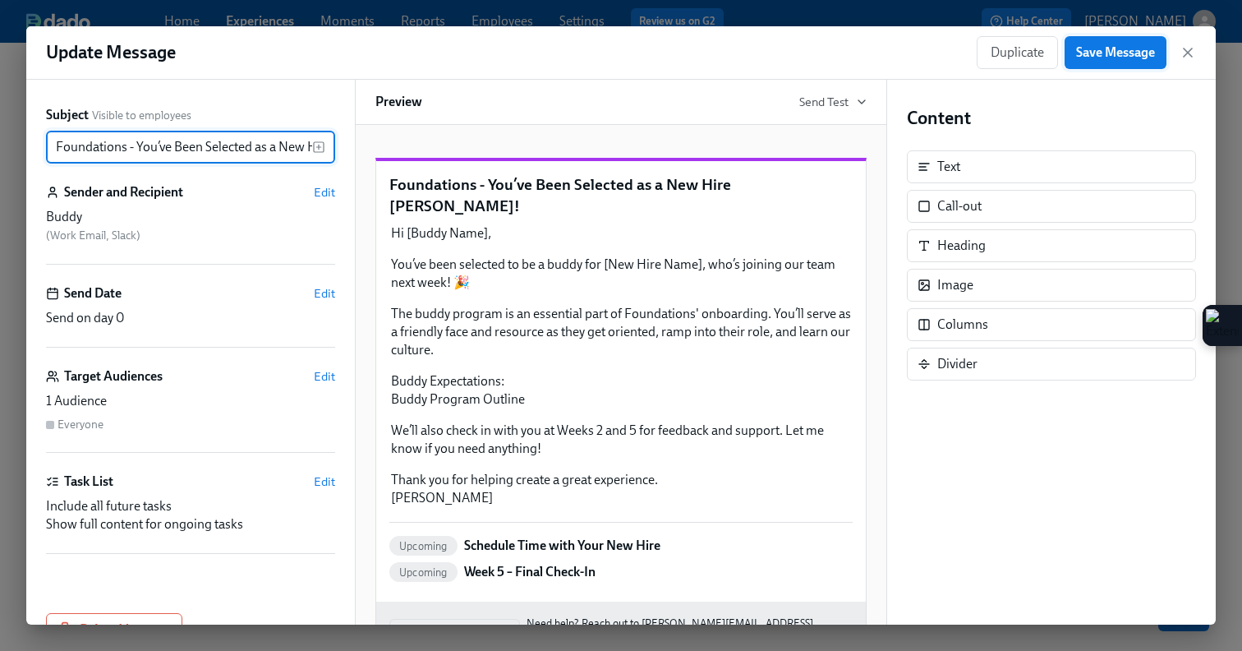
type input "Foundations - You’ve Been Selected as a New Hire [PERSON_NAME]!"
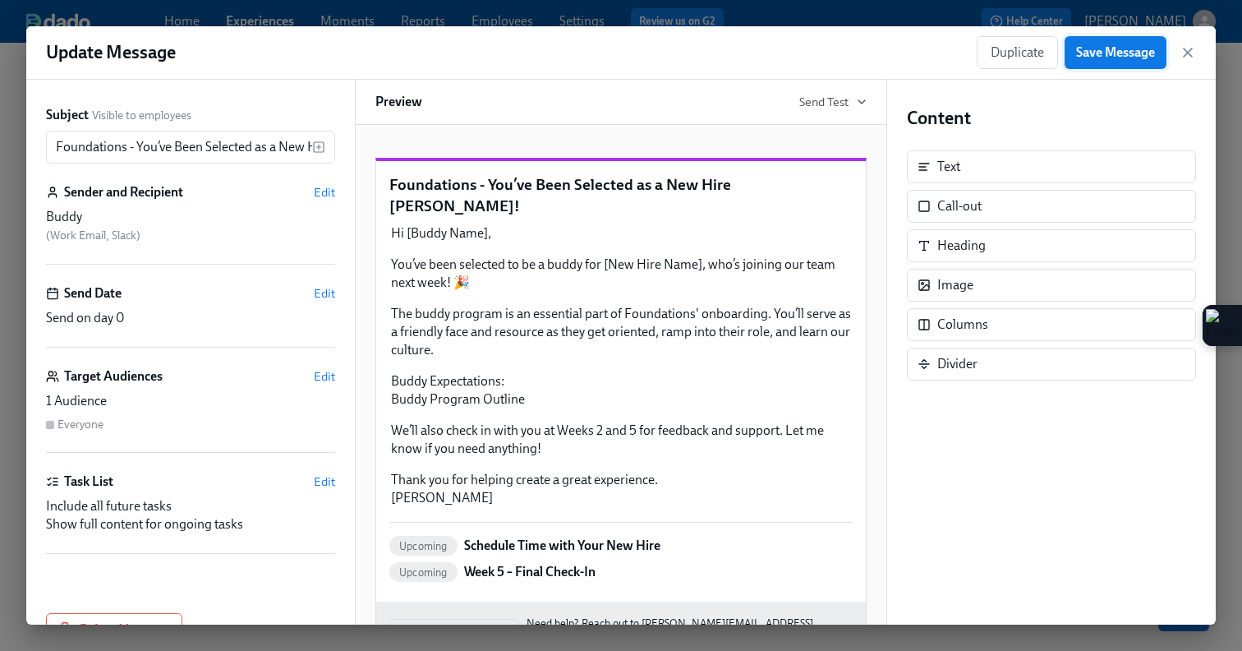
click at [1120, 55] on span "Save Message" at bounding box center [1115, 52] width 79 height 16
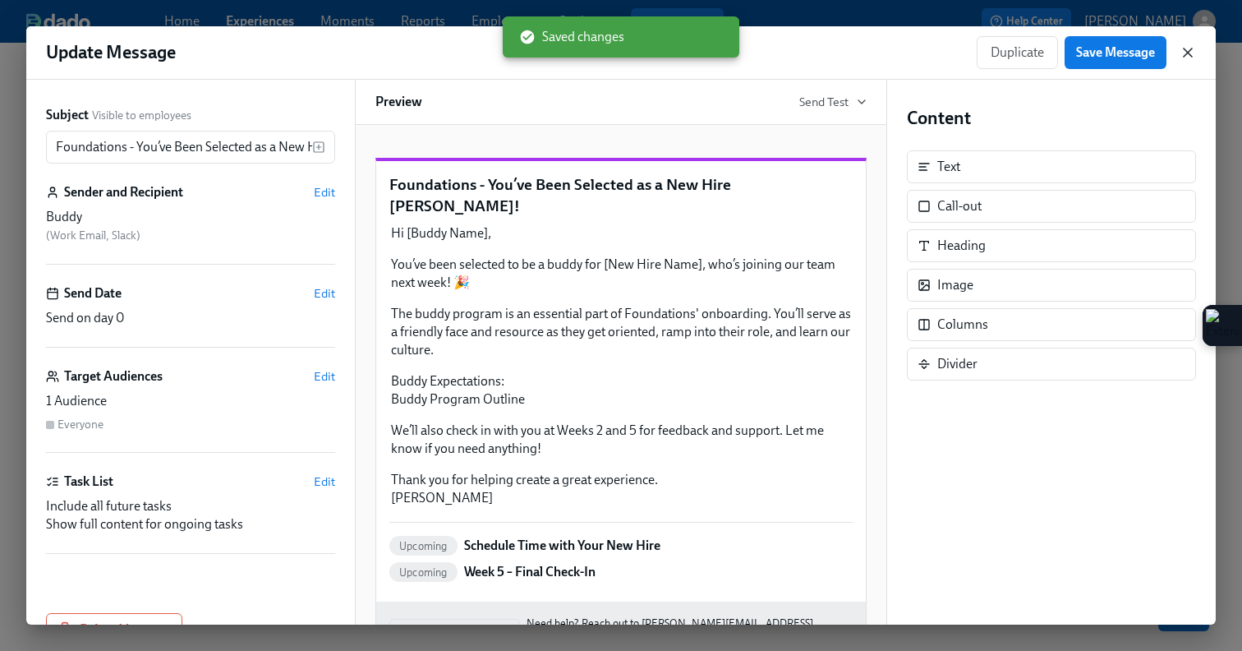
click at [1189, 55] on icon "button" at bounding box center [1188, 52] width 16 height 16
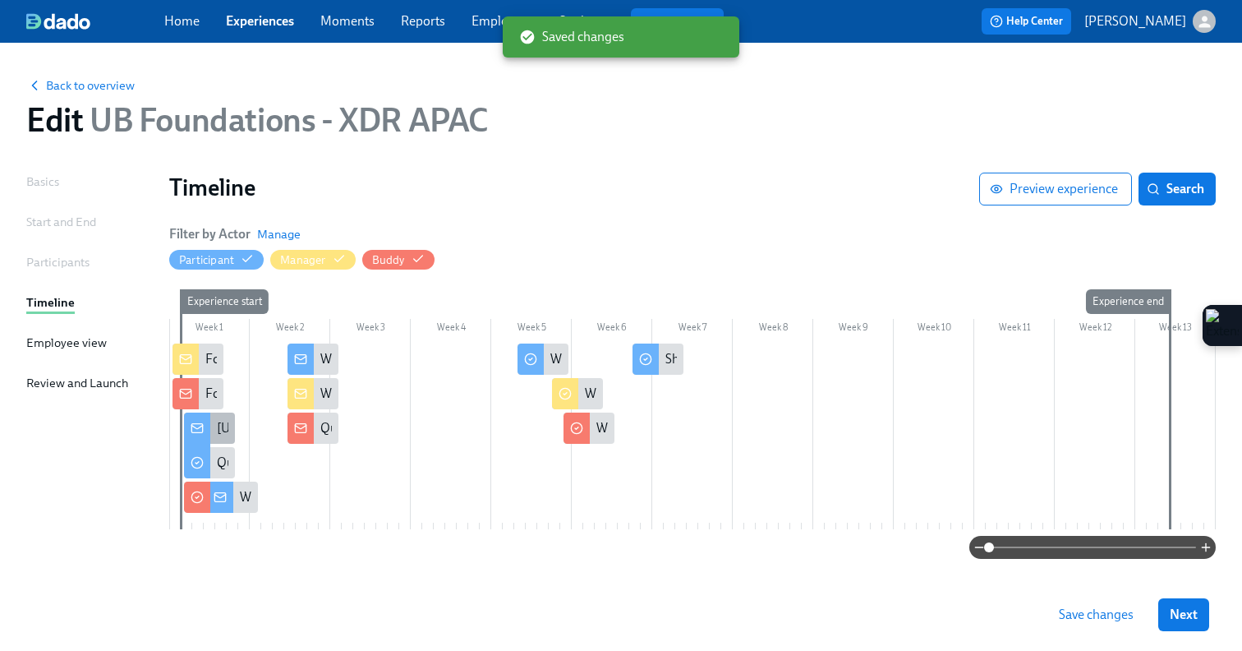
click at [201, 417] on div at bounding box center [197, 429] width 26 height 35
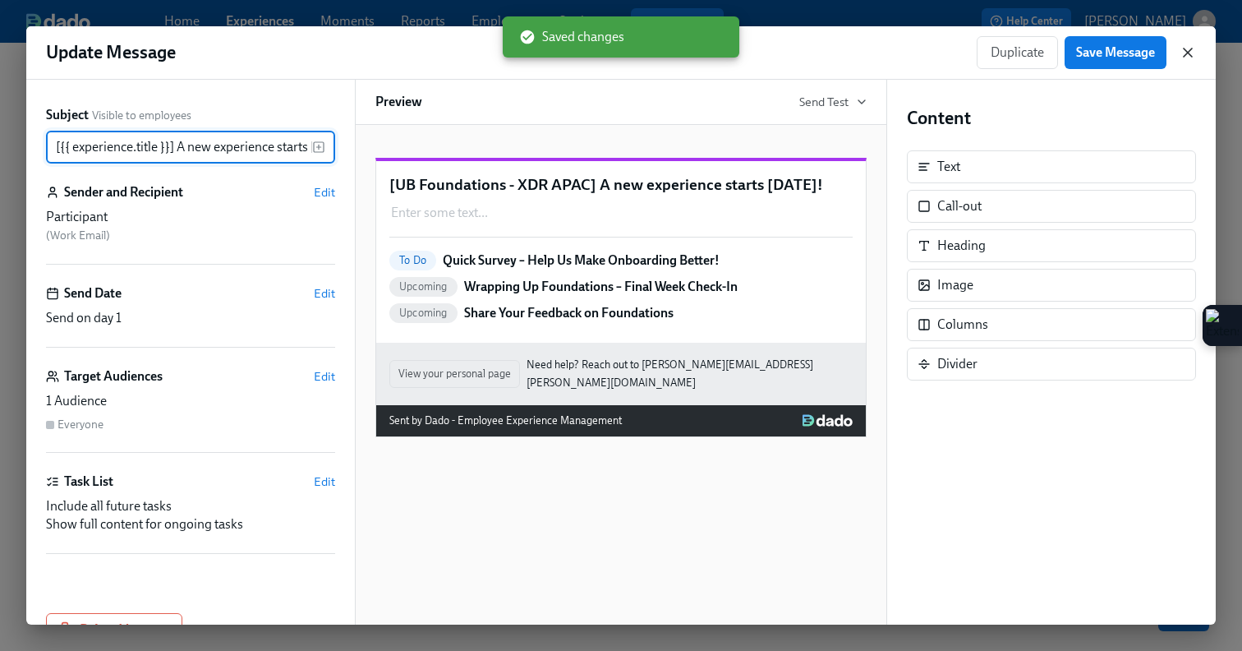
click at [1192, 57] on icon "button" at bounding box center [1188, 52] width 8 height 8
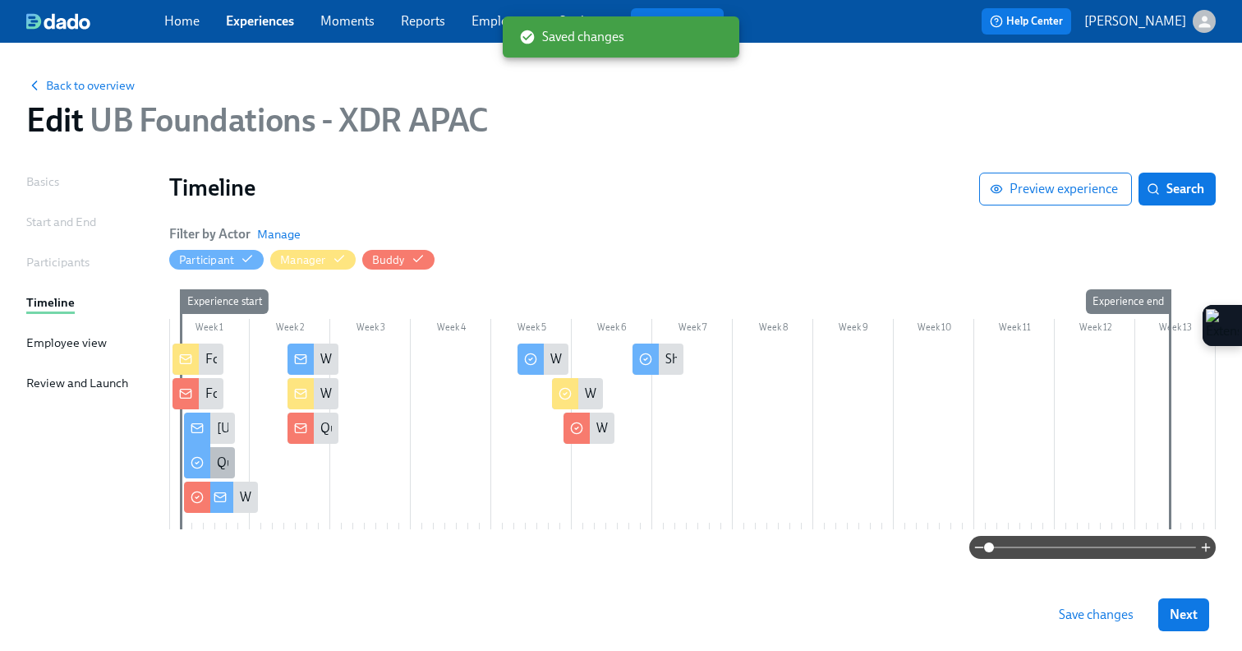
click at [195, 470] on div at bounding box center [197, 461] width 26 height 35
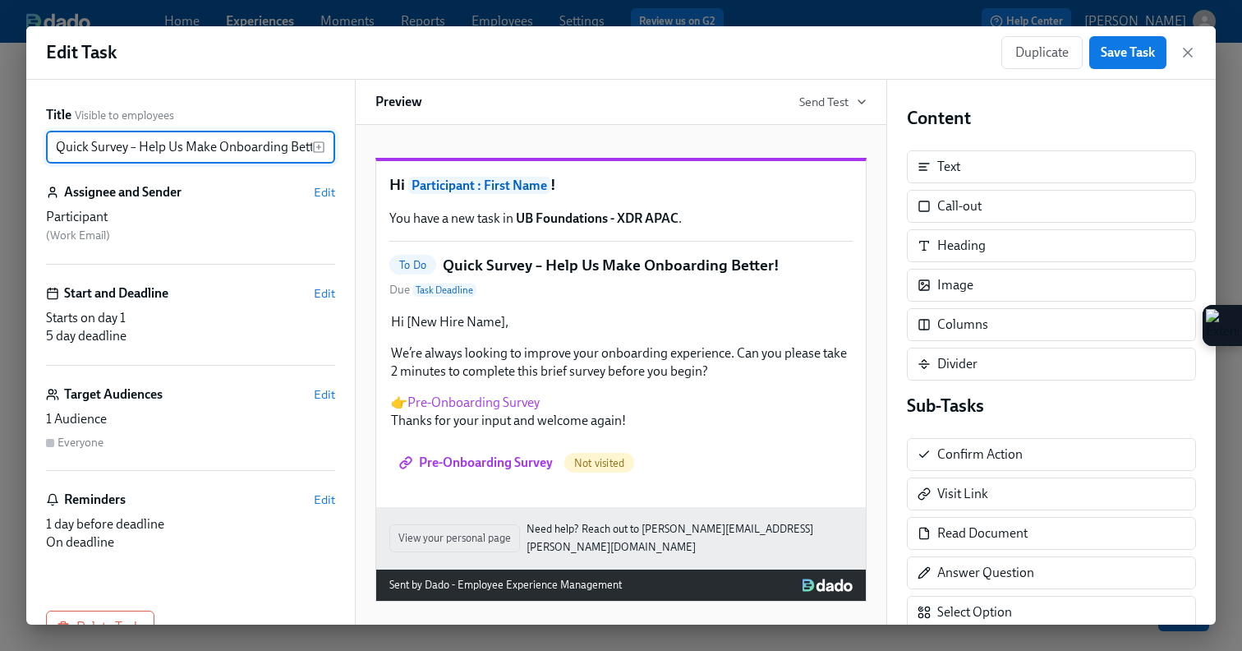
drag, startPoint x: 218, startPoint y: 145, endPoint x: 286, endPoint y: 150, distance: 68.3
click at [286, 150] on input "Quick Survey – Help Us Make Onboarding Better!" at bounding box center [179, 147] width 266 height 33
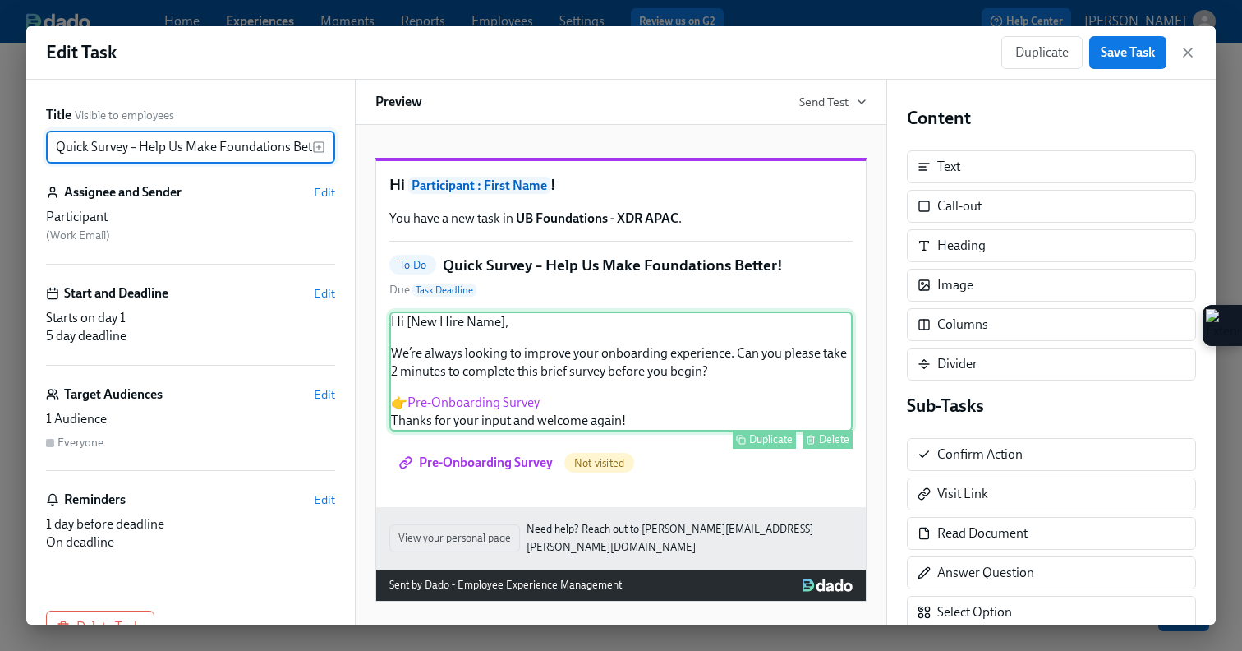
click at [574, 402] on div "Hi [New Hire Name], We’re always looking to improve your onboarding experience.…" at bounding box center [620, 371] width 463 height 120
type input "Quick Survey – Help Us Make Foundations Better!"
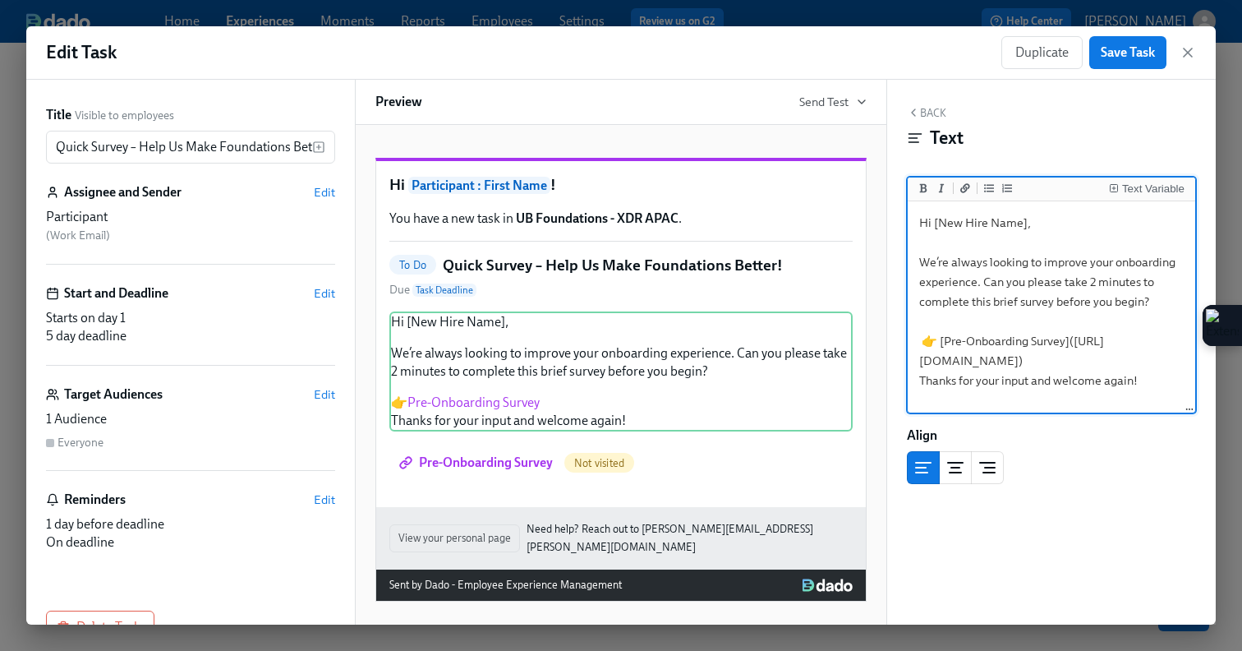
drag, startPoint x: 1177, startPoint y: 264, endPoint x: 1115, endPoint y: 260, distance: 62.5
click at [1115, 260] on textarea "Hi [New Hire Name], We’re always looking to improve your onboarding experience.…" at bounding box center [1051, 308] width 281 height 206
type textarea "Hi [New Hire Name], We’re always looking to improve your Foundations experience…"
click at [1126, 44] on span "Save Task" at bounding box center [1128, 52] width 54 height 16
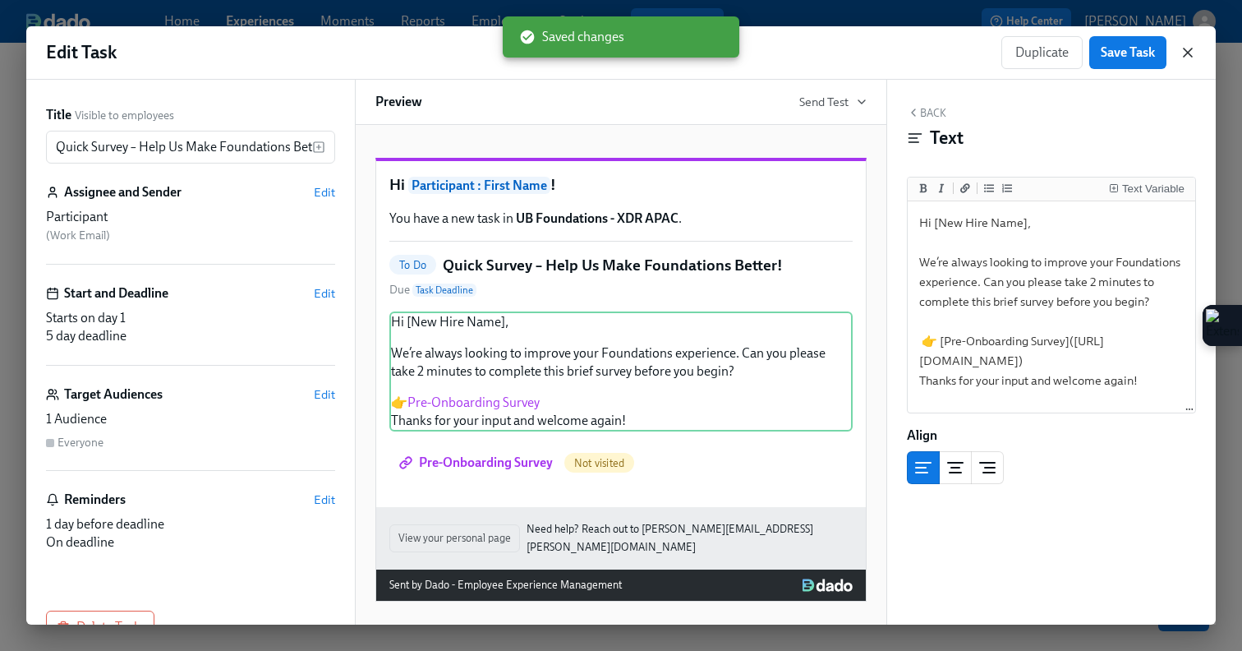
click at [1190, 58] on icon "button" at bounding box center [1188, 52] width 16 height 16
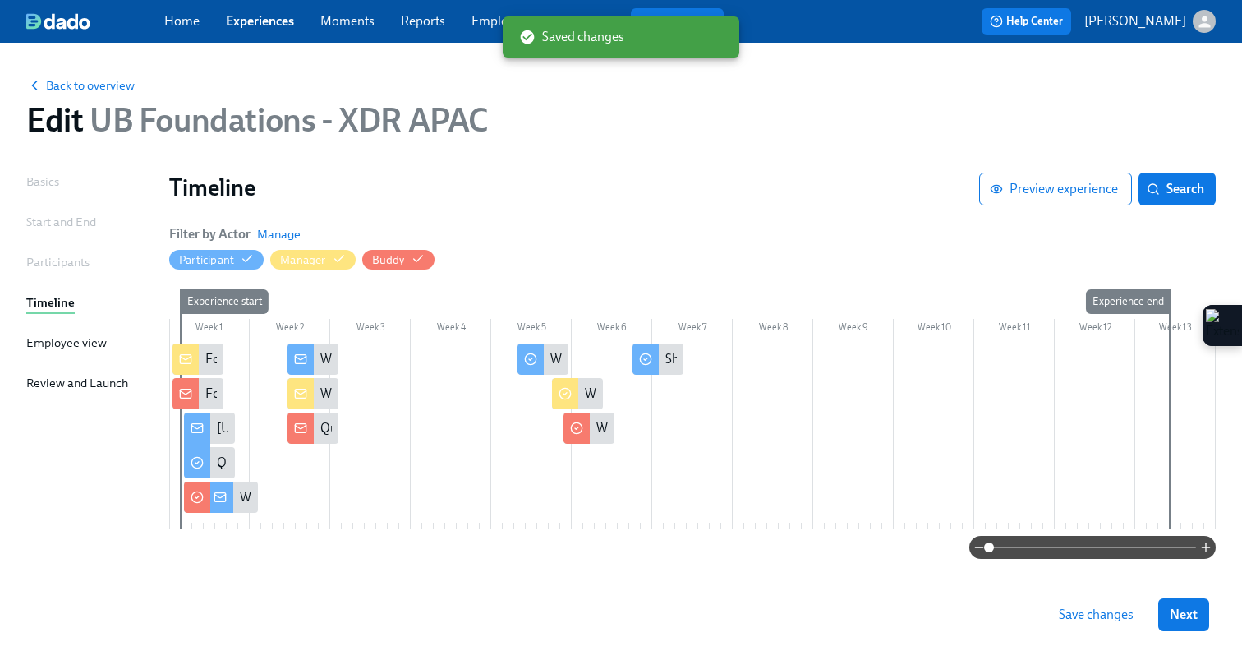
click at [196, 497] on icon at bounding box center [197, 497] width 3 height 2
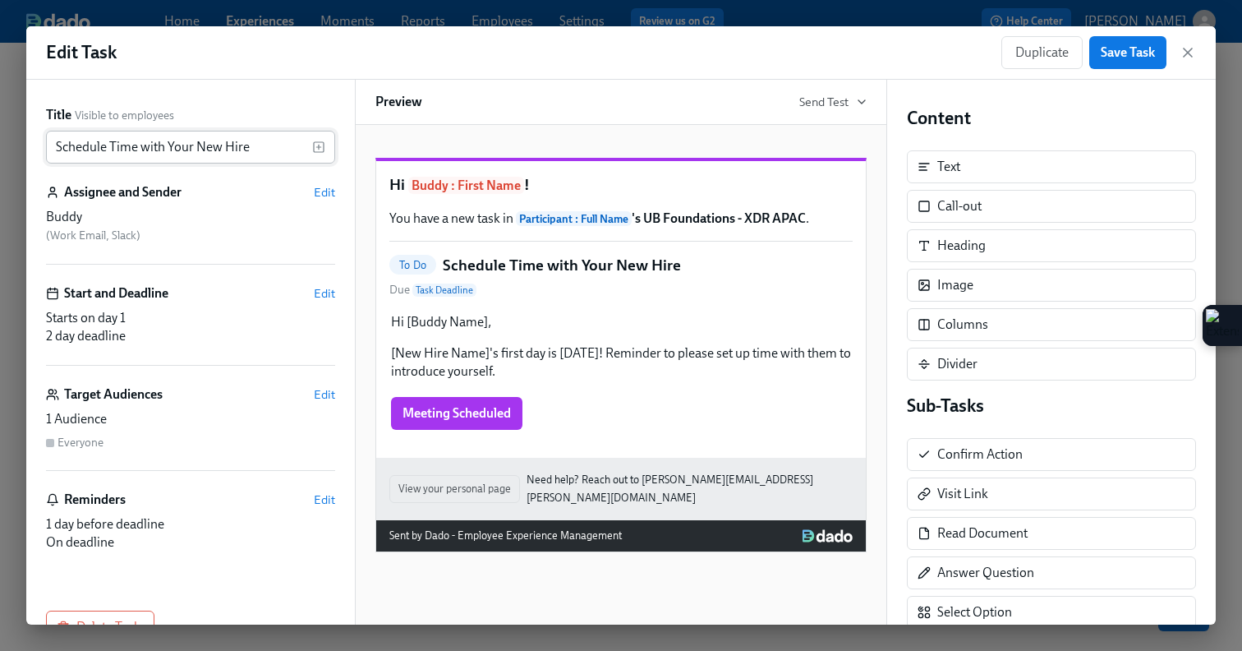
click at [56, 140] on input "Schedule Time with Your New Hire" at bounding box center [179, 147] width 266 height 33
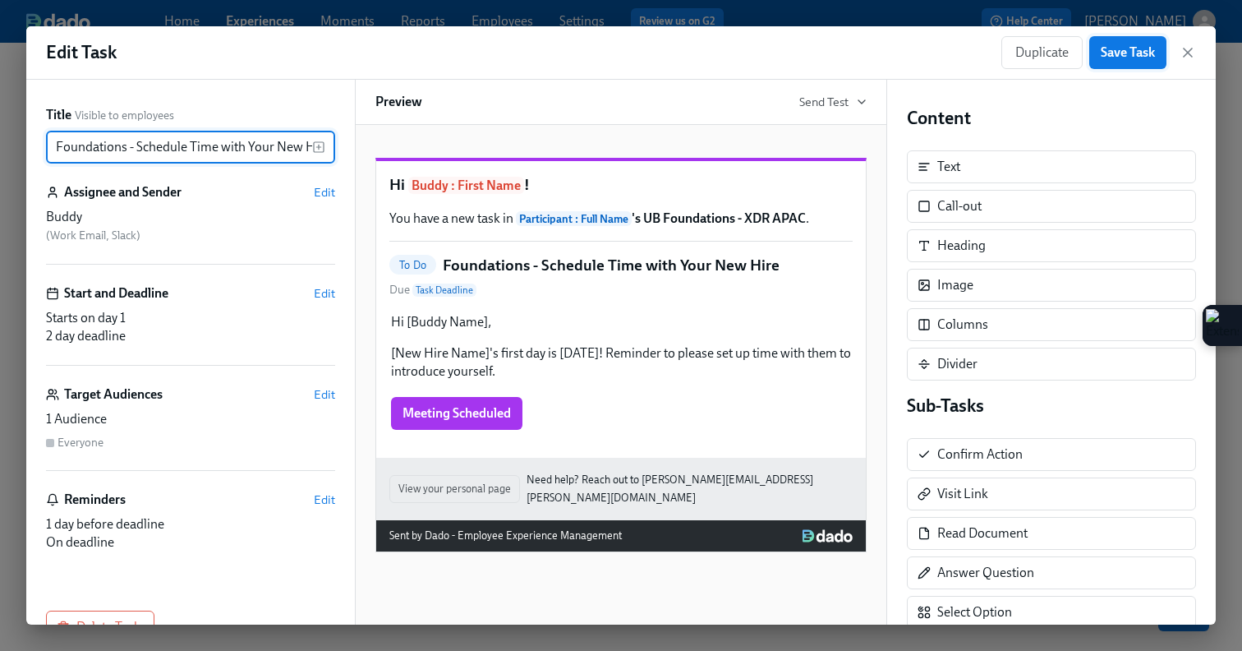
type input "Foundations - Schedule Time with Your New Hire"
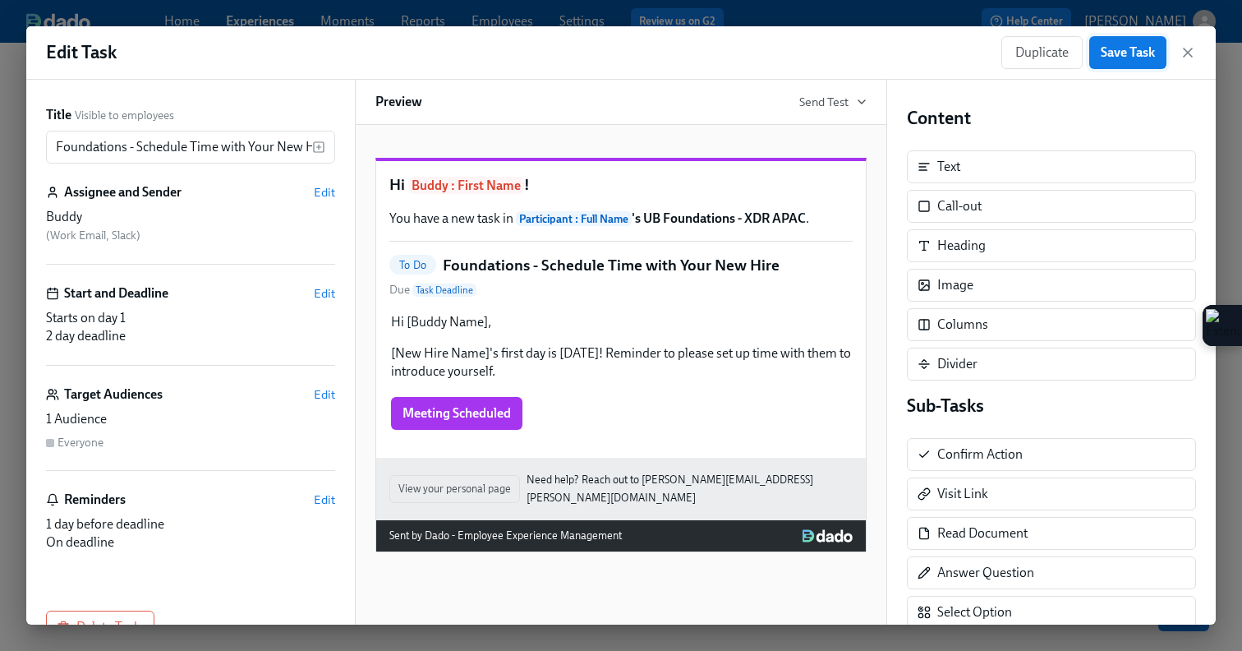
click at [1102, 60] on span "Save Task" at bounding box center [1128, 52] width 54 height 16
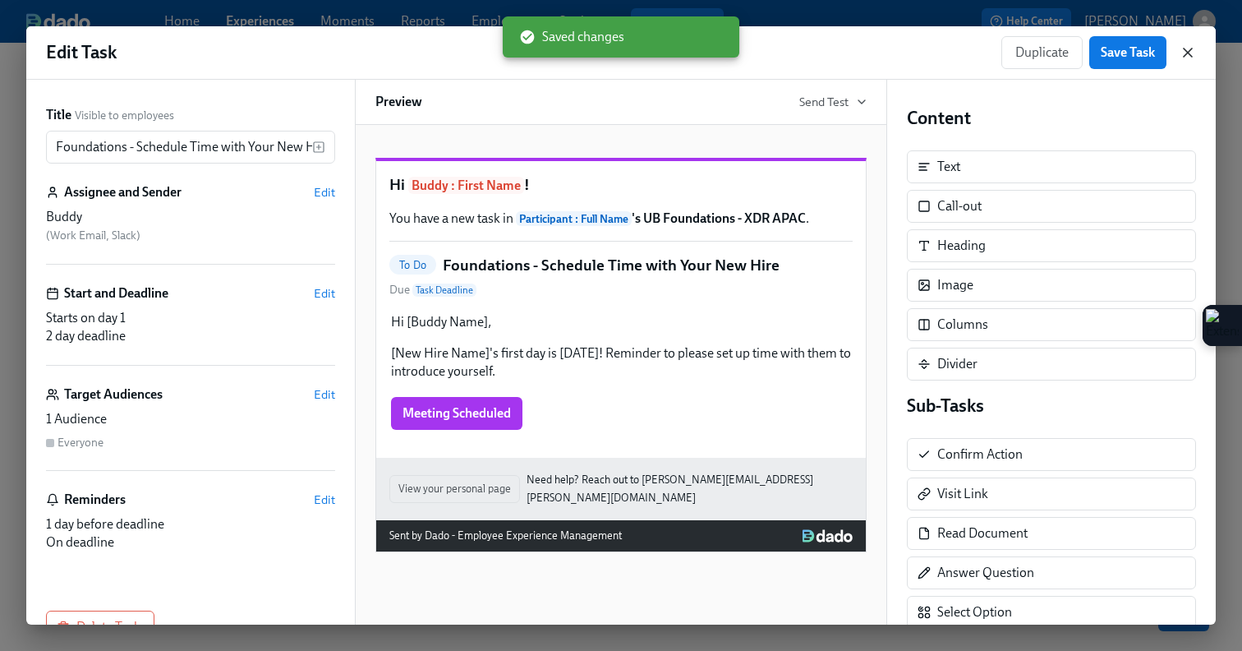
click at [1185, 58] on icon "button" at bounding box center [1188, 52] width 16 height 16
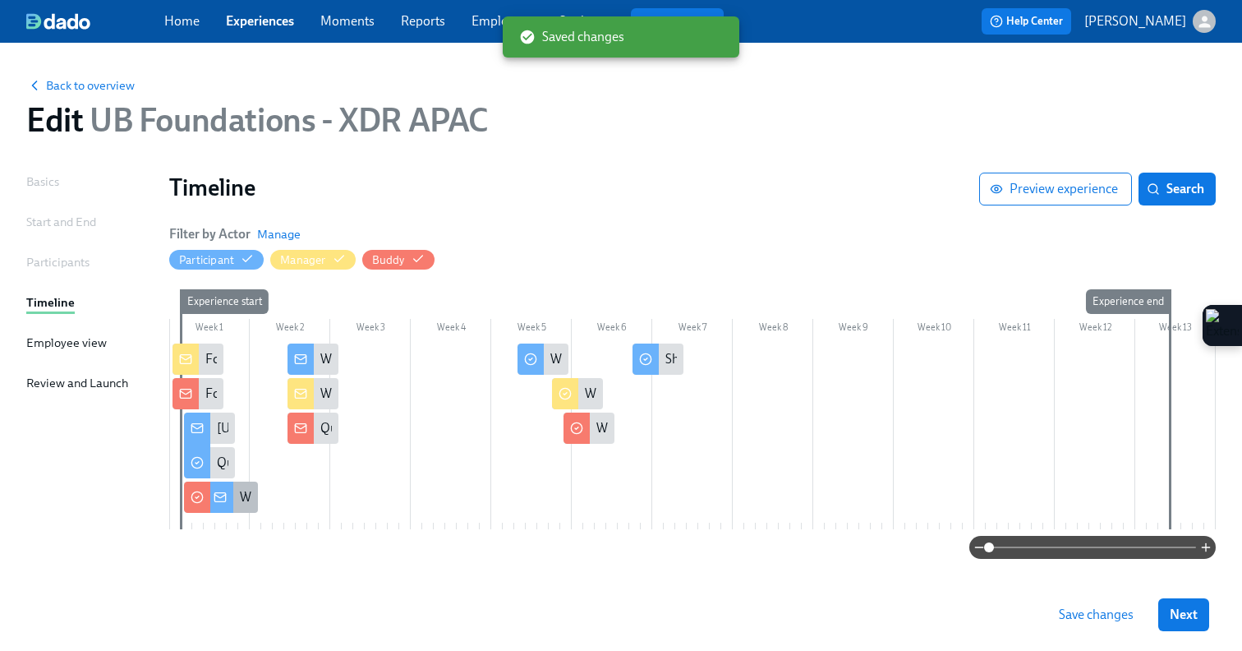
click at [224, 497] on icon at bounding box center [220, 496] width 13 height 13
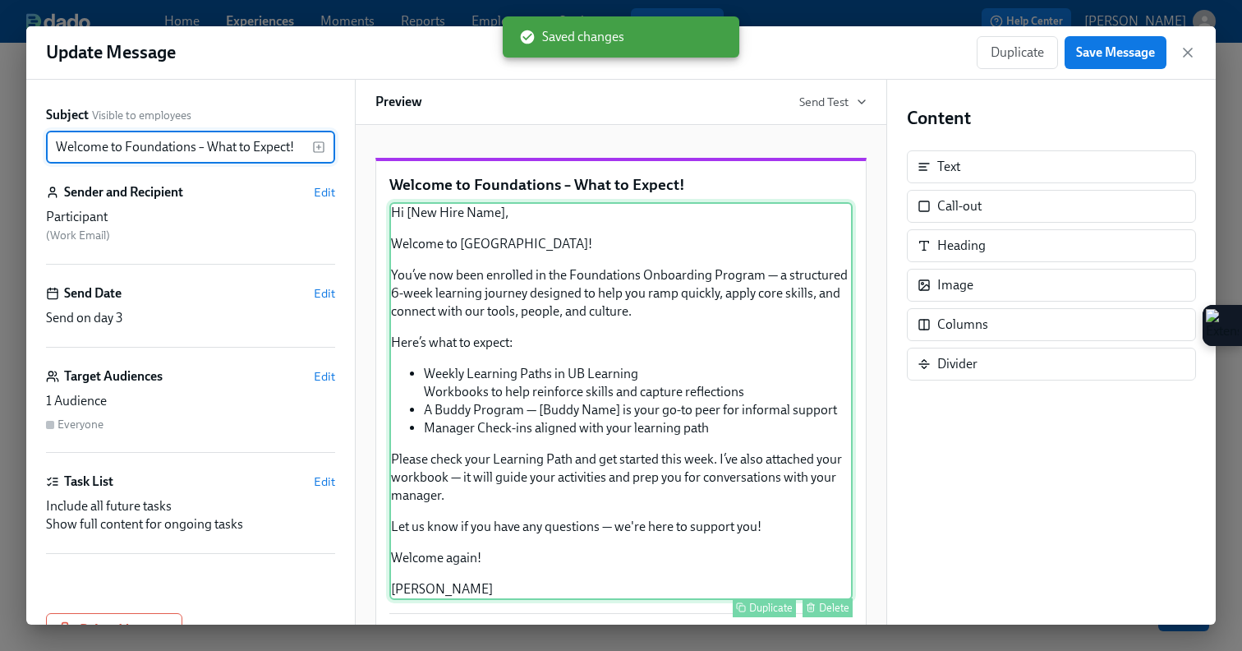
click at [626, 329] on div "Hi [New Hire Name], Welcome to Udemy! You’ve now been enrolled in the Foundatio…" at bounding box center [620, 401] width 463 height 398
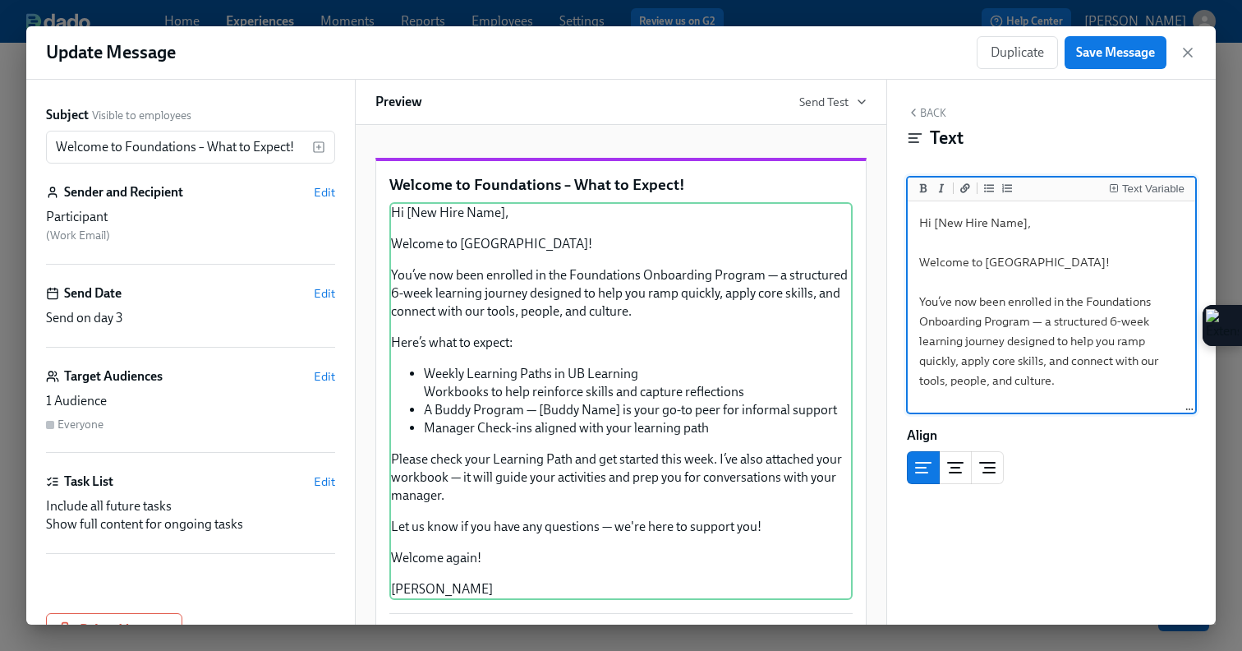
drag, startPoint x: 982, startPoint y: 323, endPoint x: 922, endPoint y: 321, distance: 60.8
click at [922, 321] on textarea "Hi [New Hire Name], Welcome to Udemy! You’ve now been enrolled in the Foundatio…" at bounding box center [1051, 519] width 281 height 628
type textarea "Hi [New Hire Name], Welcome to Udemy! You’ve now been enrolled in the Foundatio…"
click at [1116, 55] on span "Save Message" at bounding box center [1115, 52] width 79 height 16
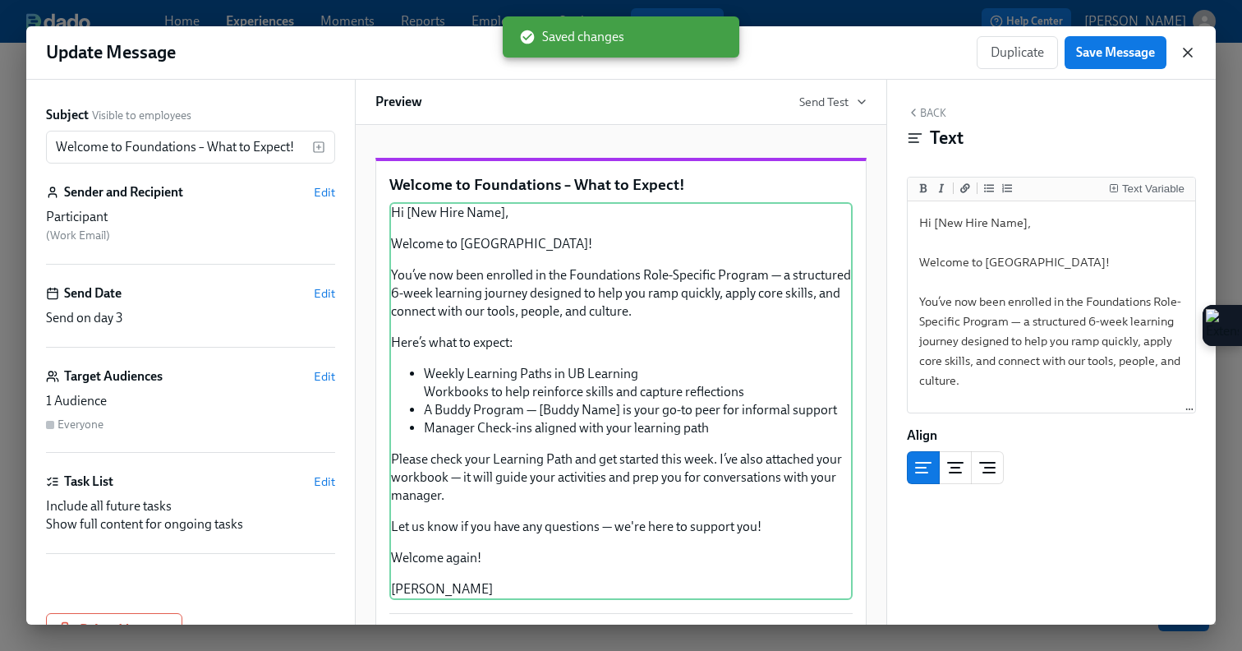
click at [1190, 53] on icon "button" at bounding box center [1188, 52] width 16 height 16
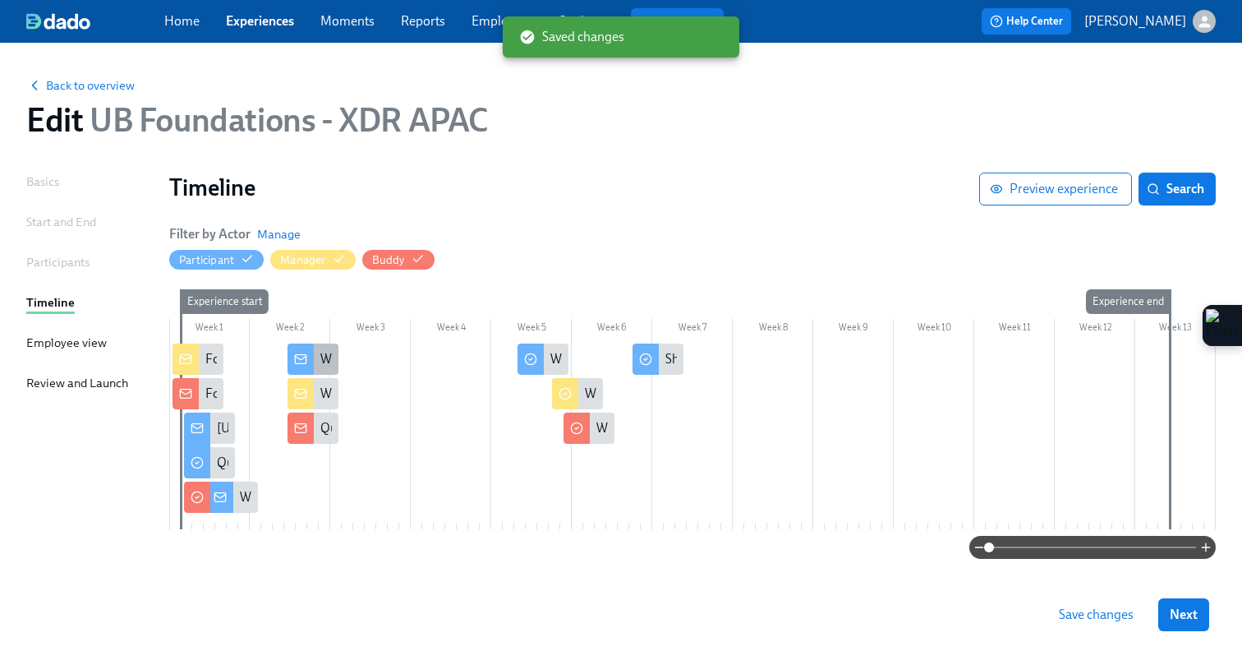
click at [300, 367] on div at bounding box center [301, 358] width 26 height 31
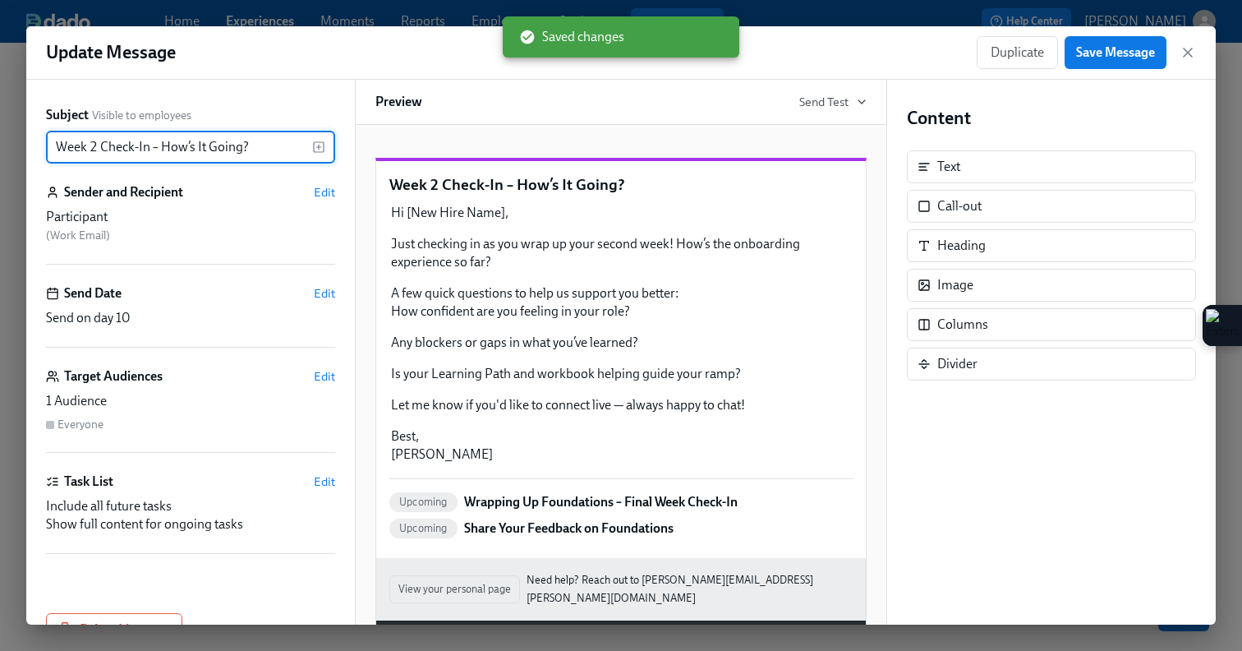
click at [54, 145] on input "Week 2 Check-In – How’s It Going?" at bounding box center [179, 147] width 266 height 33
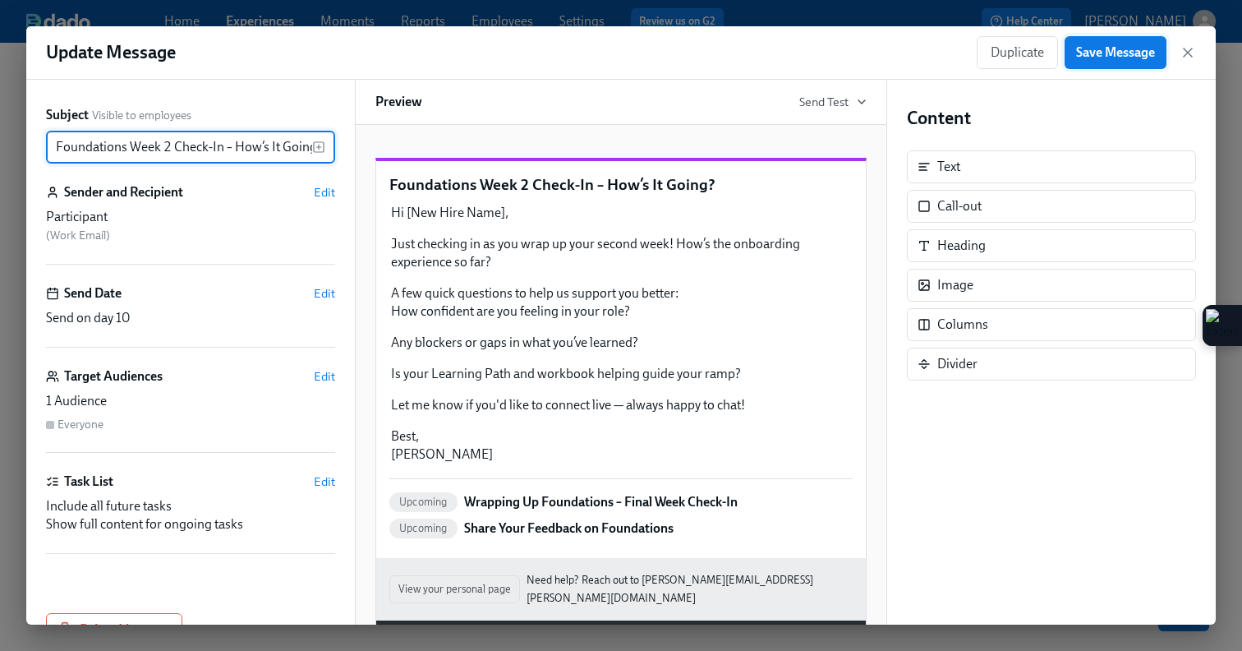
type input "Foundations Week 2 Check-In – How’s It Going?"
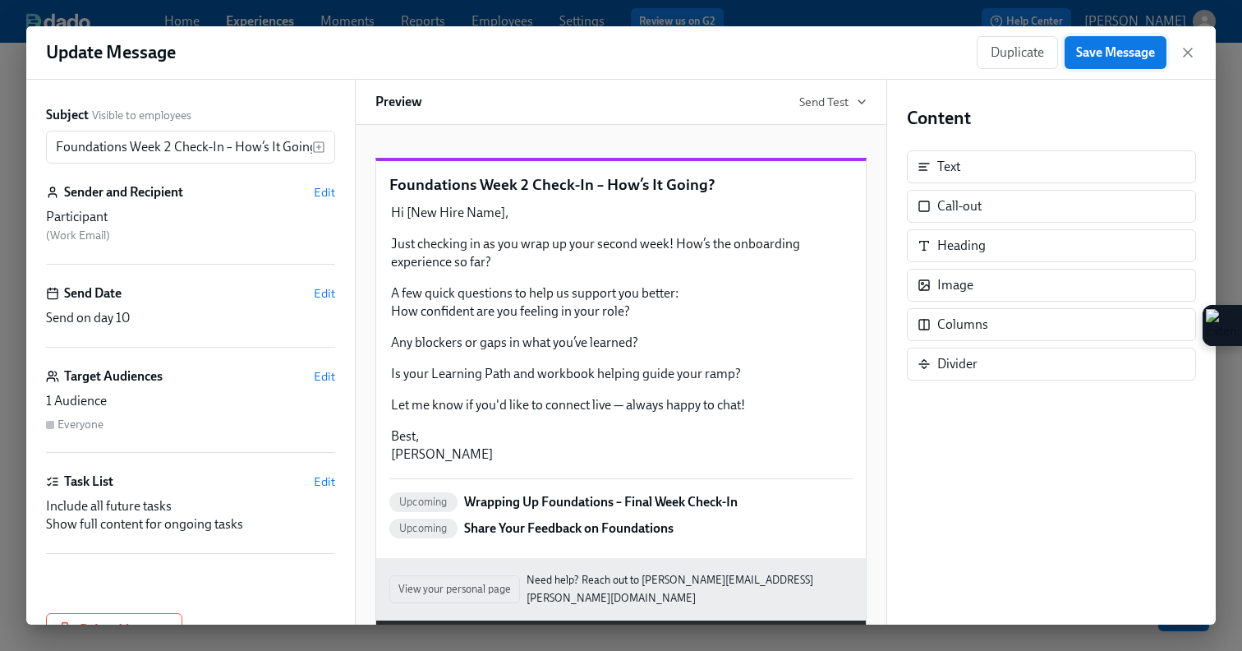
click at [1137, 59] on span "Save Message" at bounding box center [1115, 52] width 79 height 16
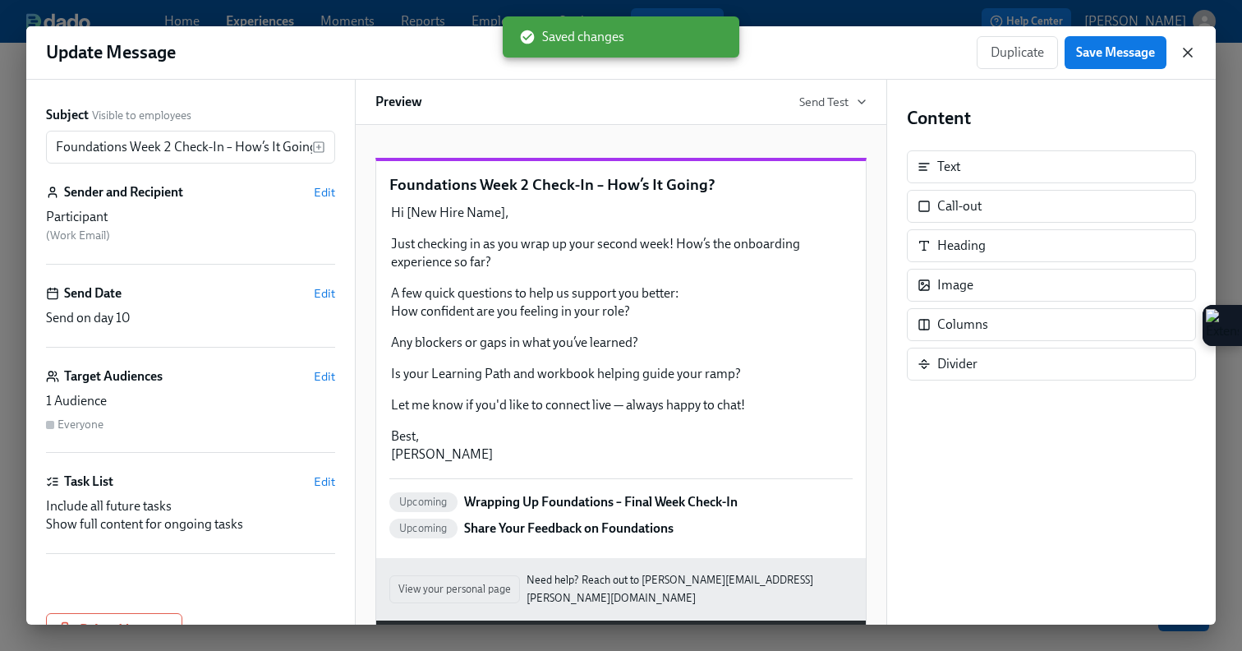
click at [1192, 53] on icon "button" at bounding box center [1188, 52] width 16 height 16
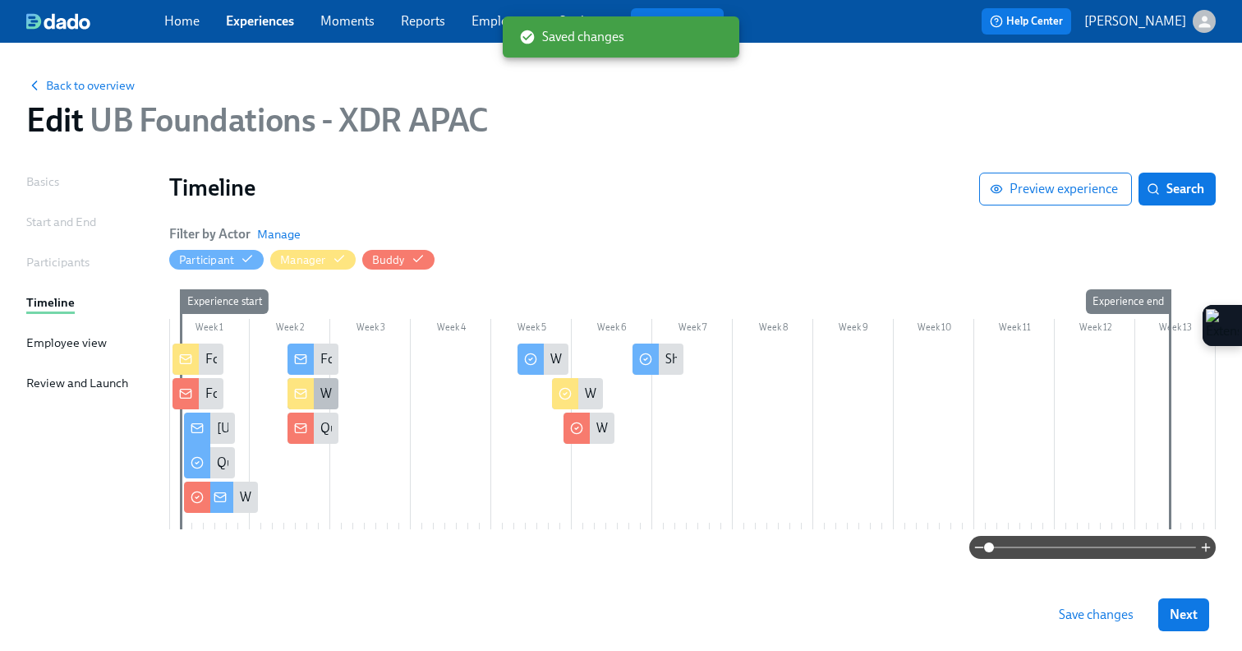
click at [321, 387] on div "Week 2 – Onboarding Check-In for [New Hire Name]" at bounding box center [466, 393] width 292 height 18
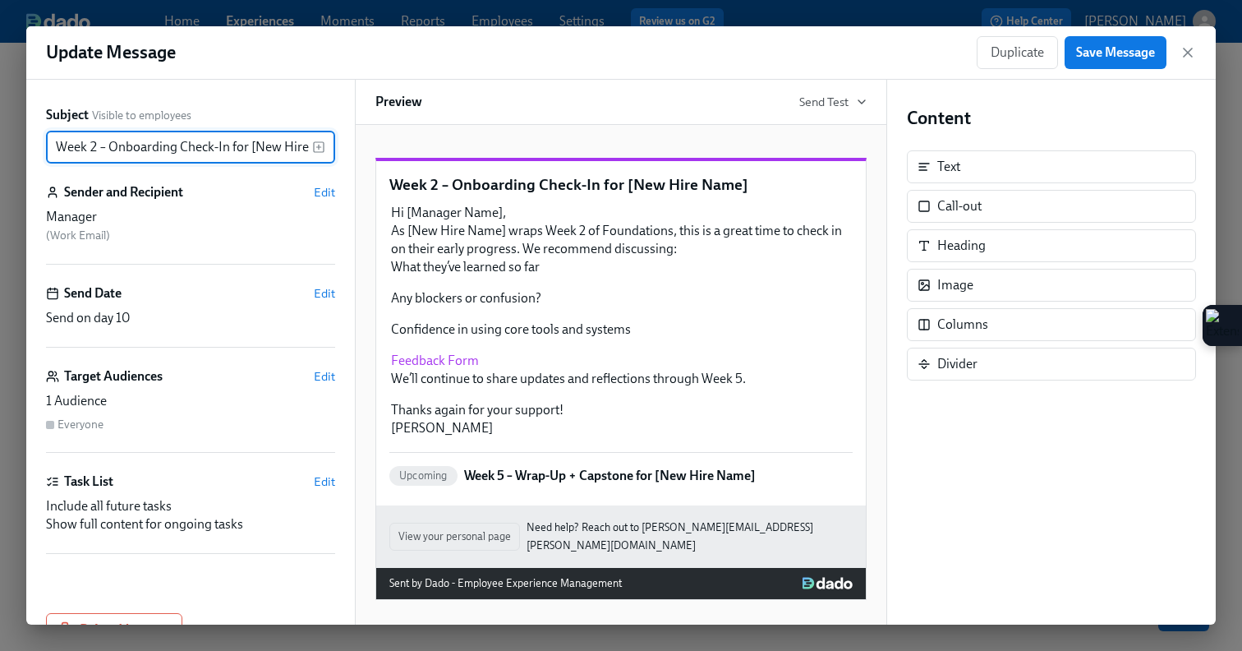
drag, startPoint x: 176, startPoint y: 150, endPoint x: 109, endPoint y: 145, distance: 66.7
click at [109, 145] on input "Week 2 – Onboarding Check-In for [New Hire Name]" at bounding box center [179, 147] width 266 height 33
type input "Week 2 – Foundations Check-In for [New Hire Name]"
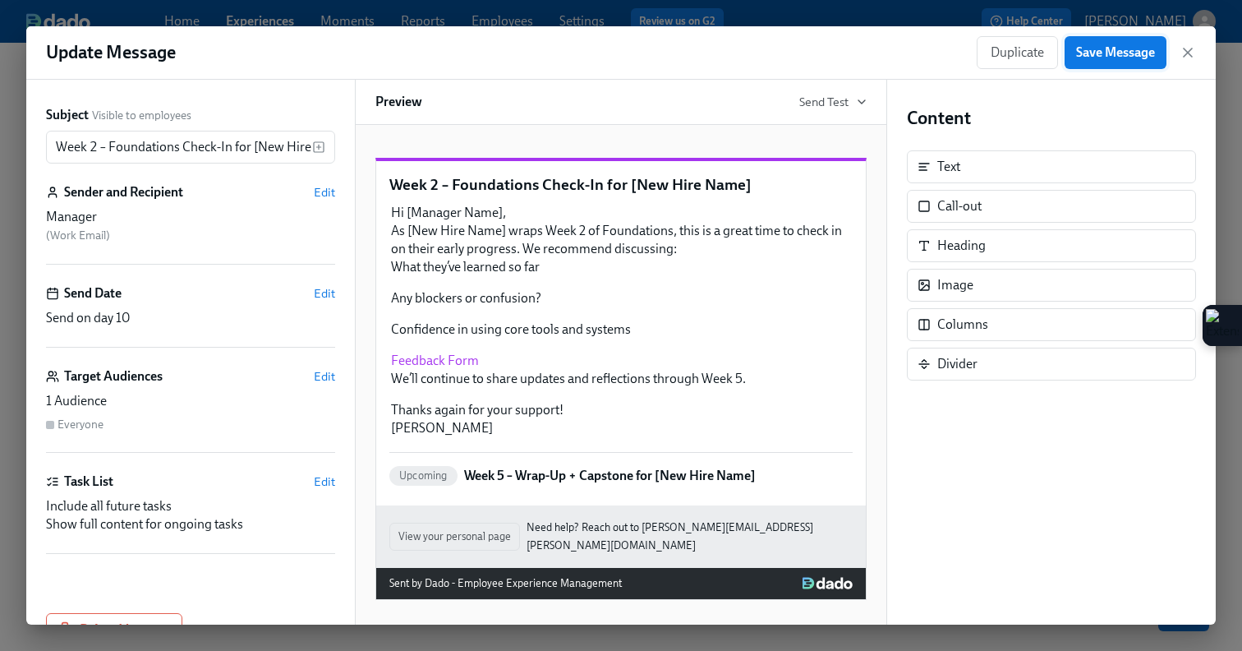
click at [1118, 60] on span "Save Message" at bounding box center [1115, 52] width 79 height 16
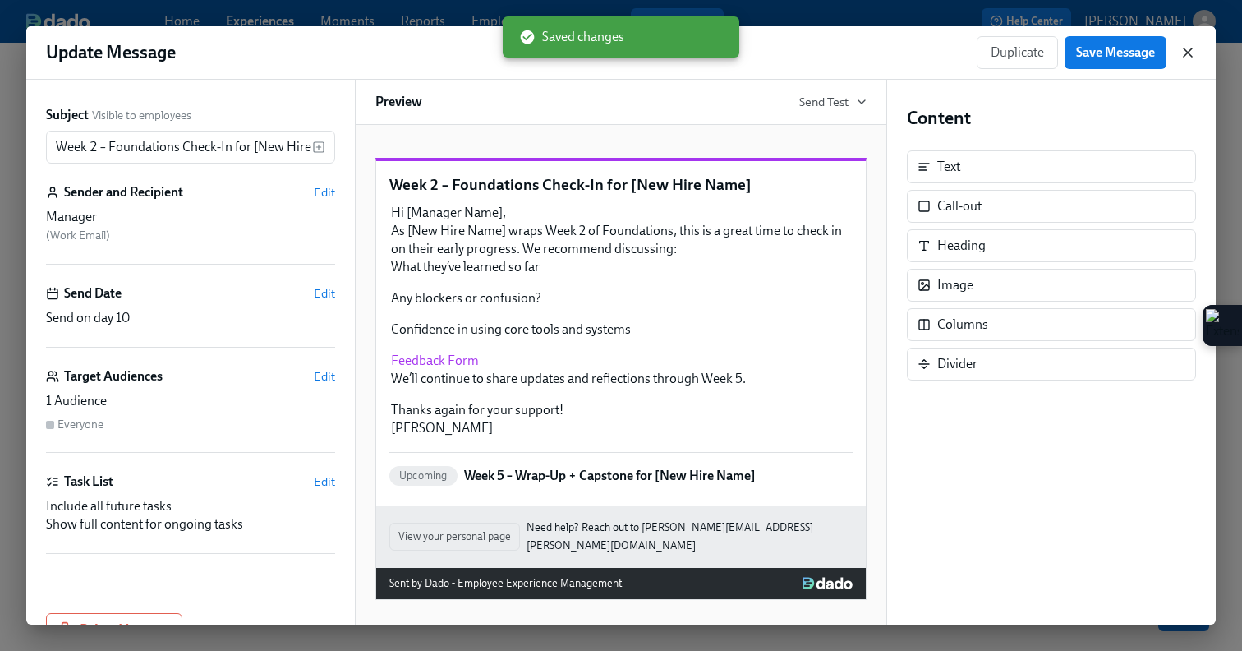
click at [1184, 55] on icon "button" at bounding box center [1188, 52] width 16 height 16
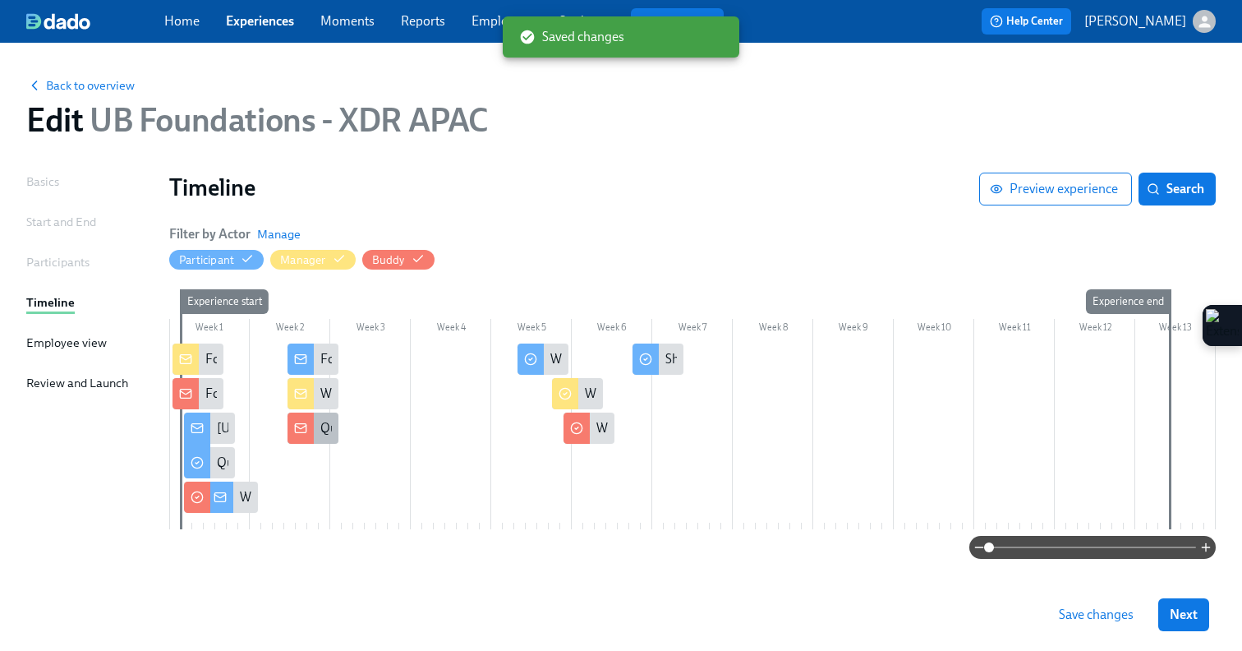
click at [307, 420] on div at bounding box center [301, 427] width 26 height 31
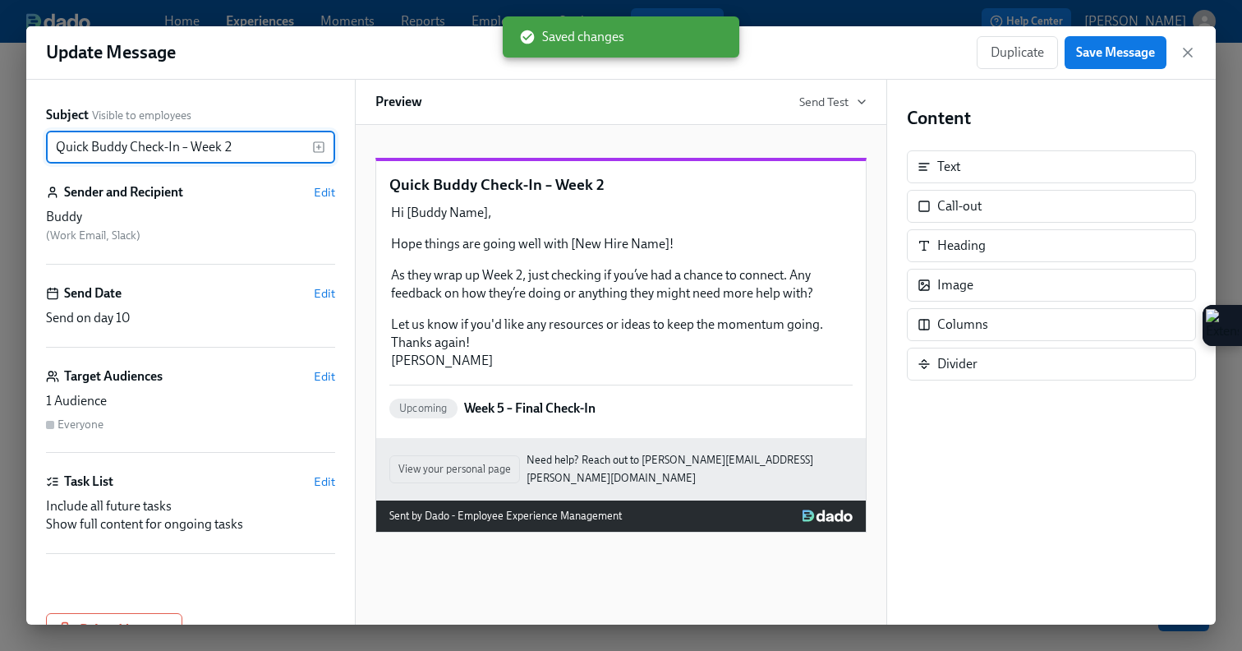
click at [50, 148] on input "Quick Buddy Check-In – Week 2" at bounding box center [179, 147] width 266 height 33
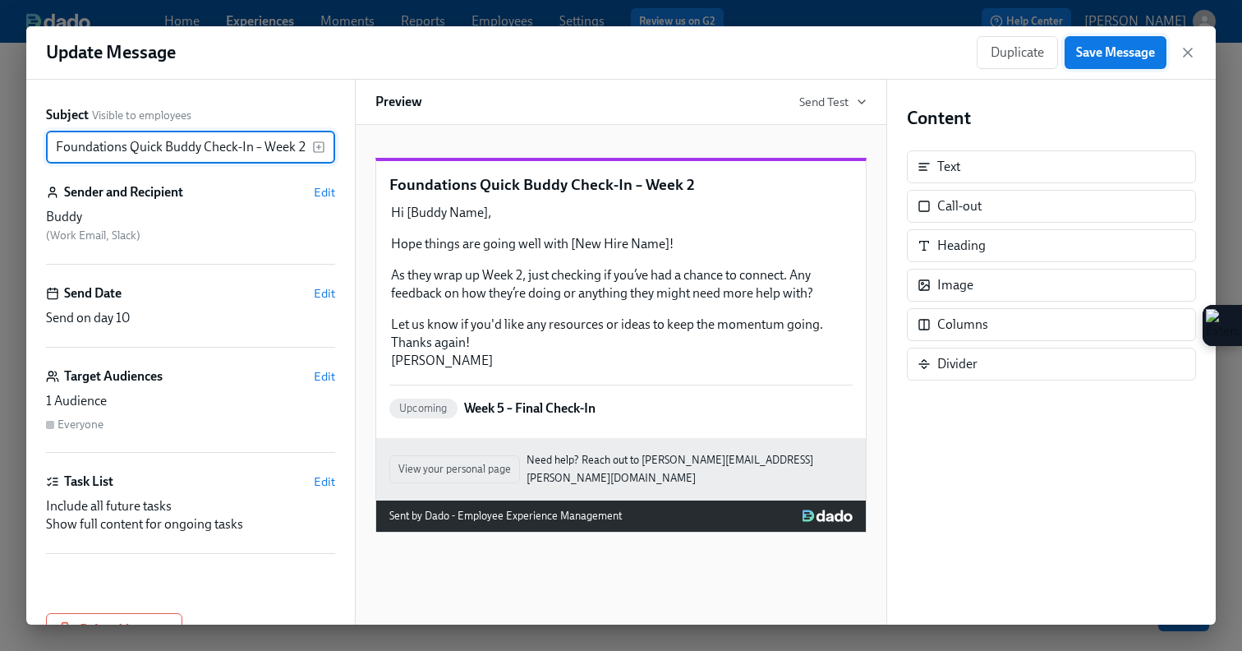
type input "Foundations Quick Buddy Check-In – Week 2"
click at [1144, 50] on span "Save Message" at bounding box center [1115, 52] width 79 height 16
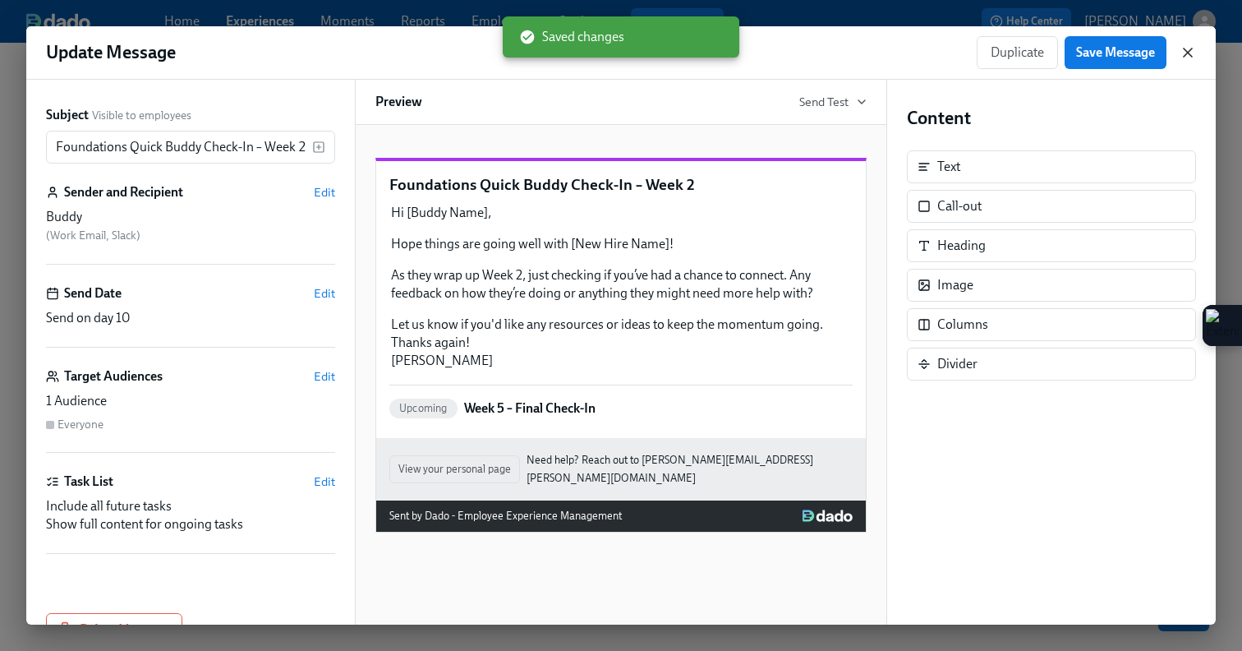
click at [1189, 48] on icon "button" at bounding box center [1188, 52] width 16 height 16
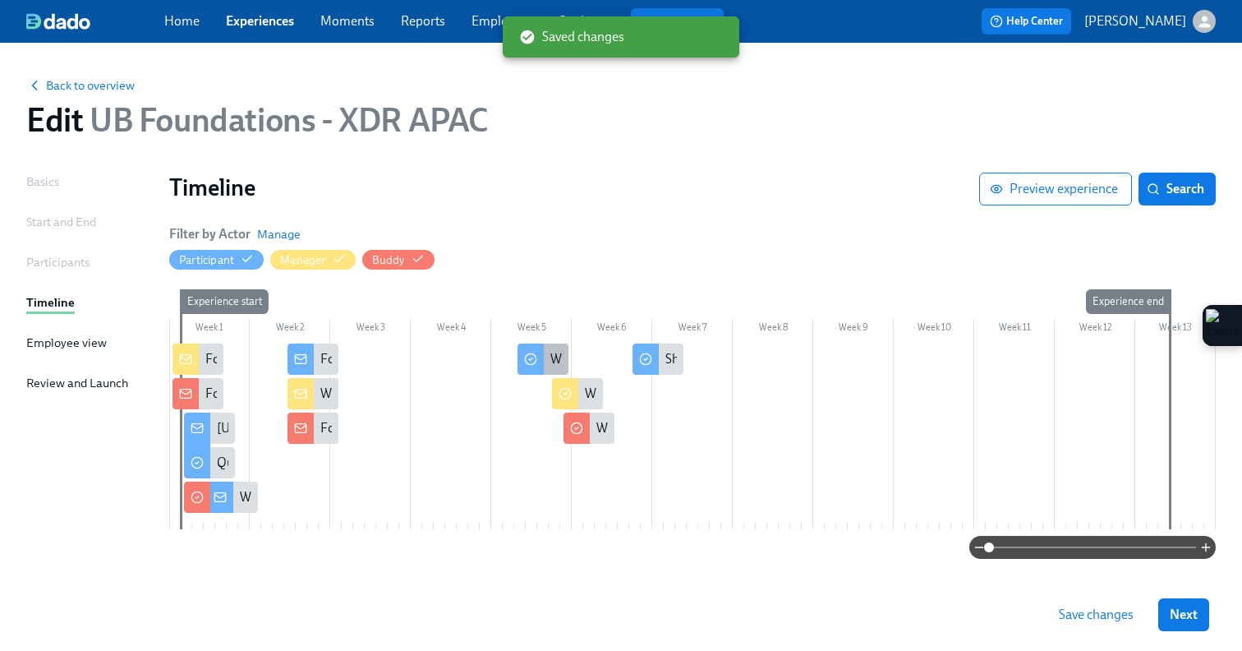
click at [543, 359] on div at bounding box center [531, 358] width 26 height 31
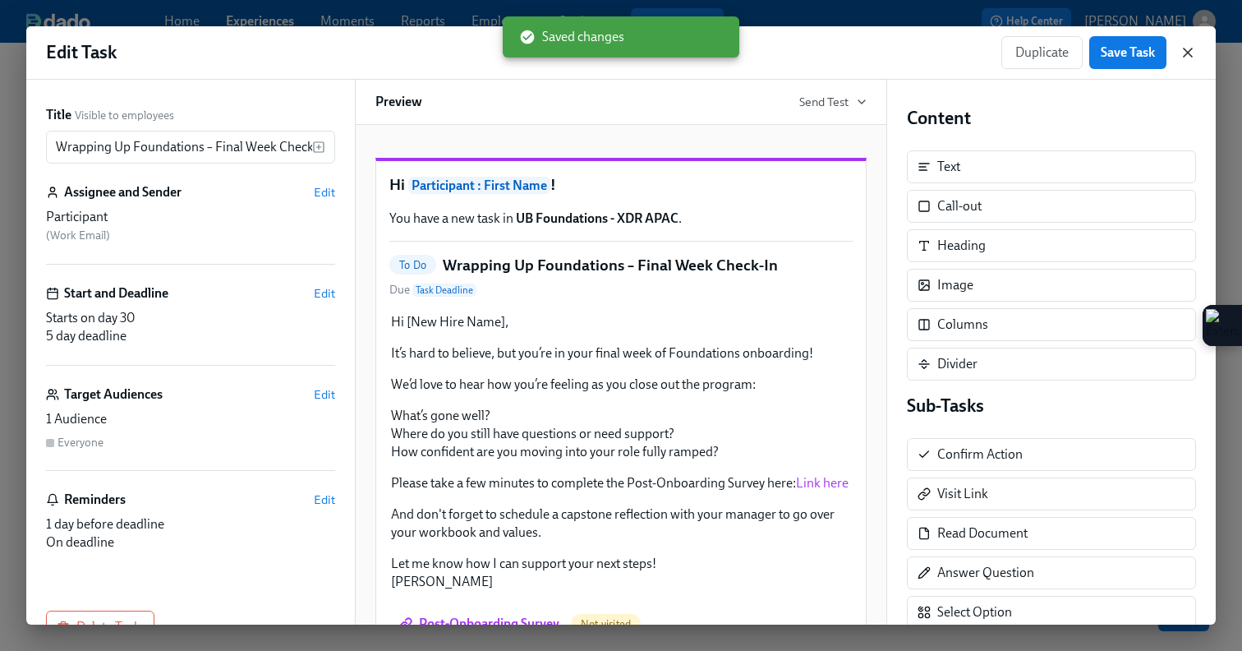
click at [1184, 50] on icon "button" at bounding box center [1188, 52] width 16 height 16
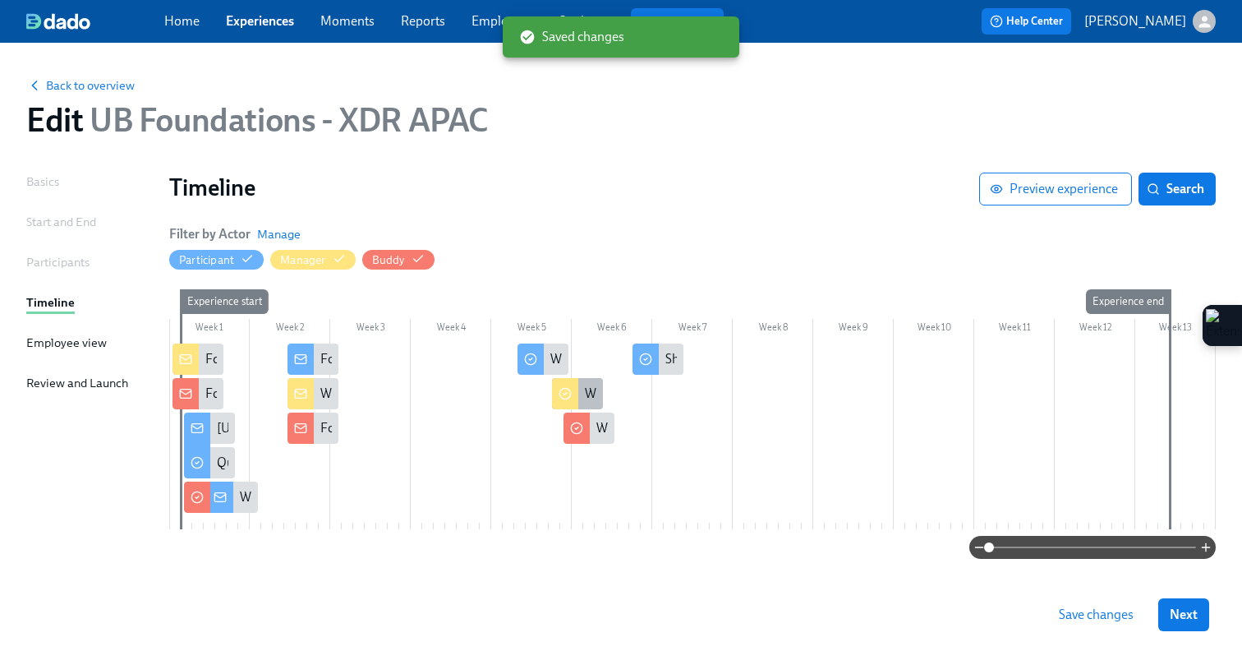
click at [591, 393] on div "Week 5 – Wrap-Up + Capstone for [New Hire Name]" at bounding box center [729, 393] width 289 height 18
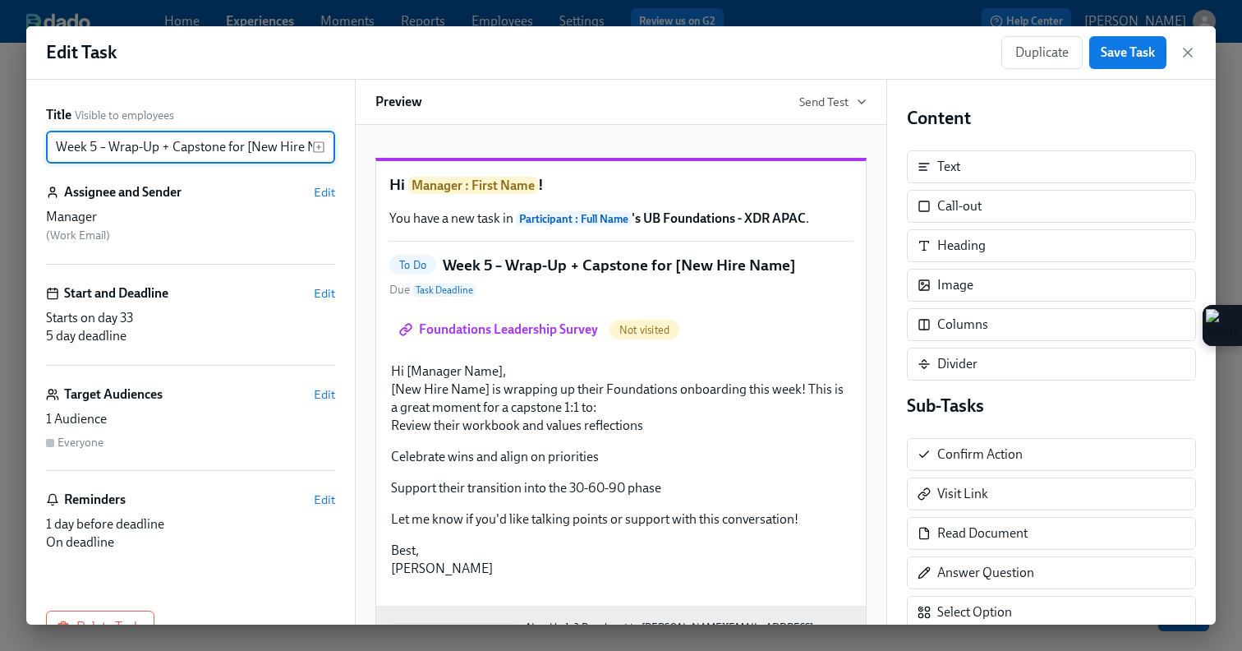
click at [50, 150] on input "Week 5 – Wrap-Up + Capstone for [New Hire Name]" at bounding box center [179, 147] width 266 height 33
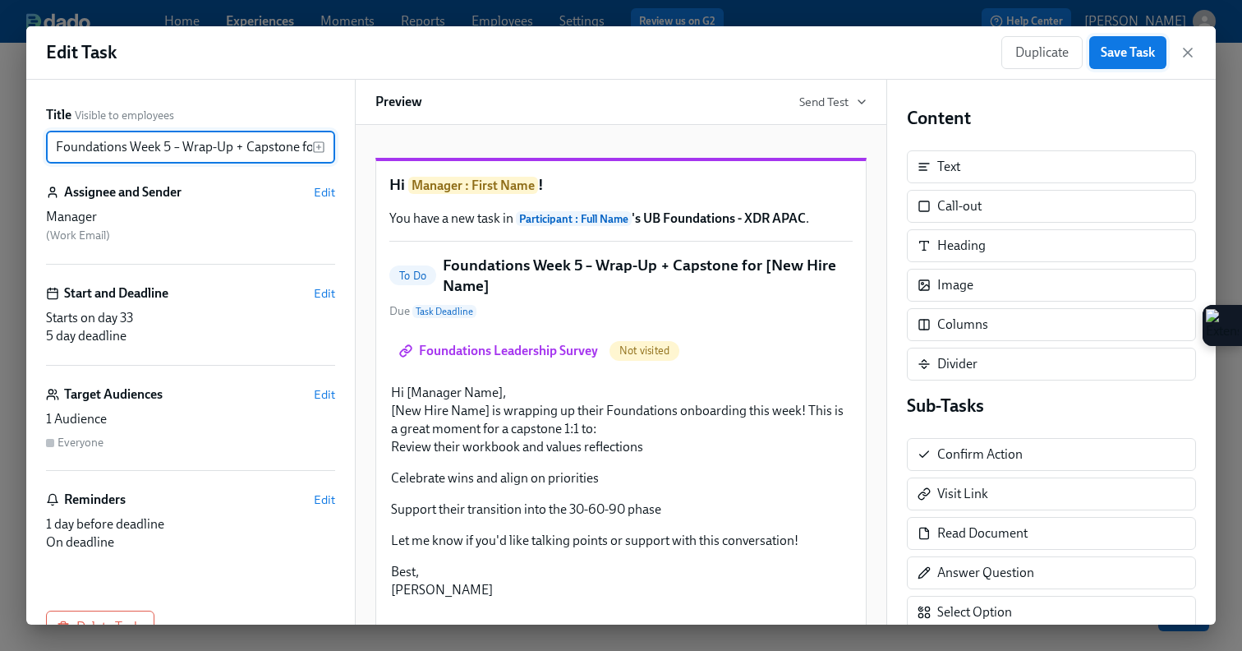
type input "Foundations Week 5 – Wrap-Up + Capstone for [New Hire Name]"
click at [1121, 56] on span "Save Task" at bounding box center [1128, 52] width 54 height 16
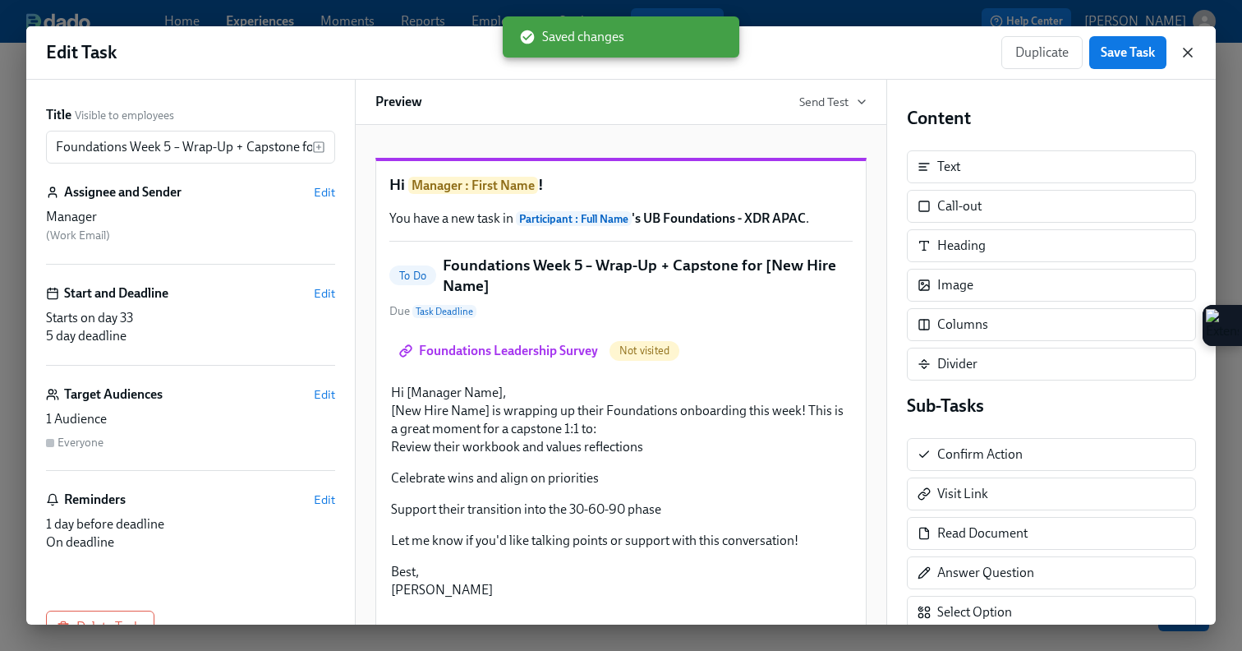
click at [1180, 53] on icon "button" at bounding box center [1188, 52] width 16 height 16
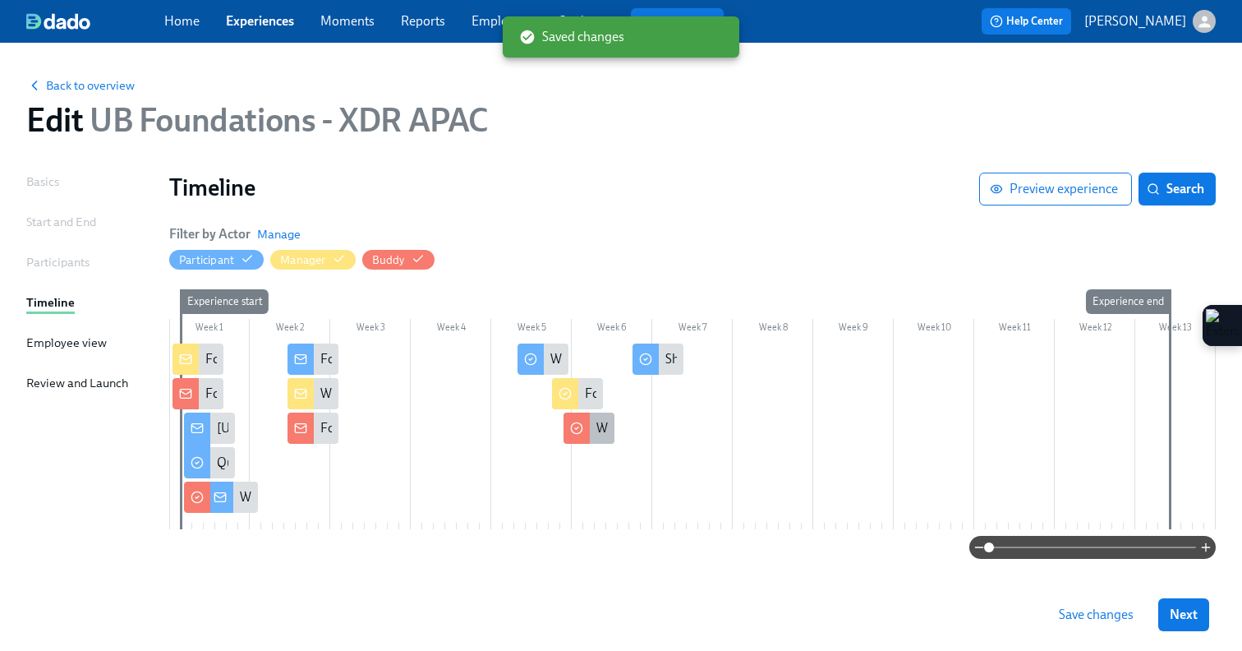
click at [592, 434] on div "Week 5 – Final Check-In" at bounding box center [589, 427] width 51 height 31
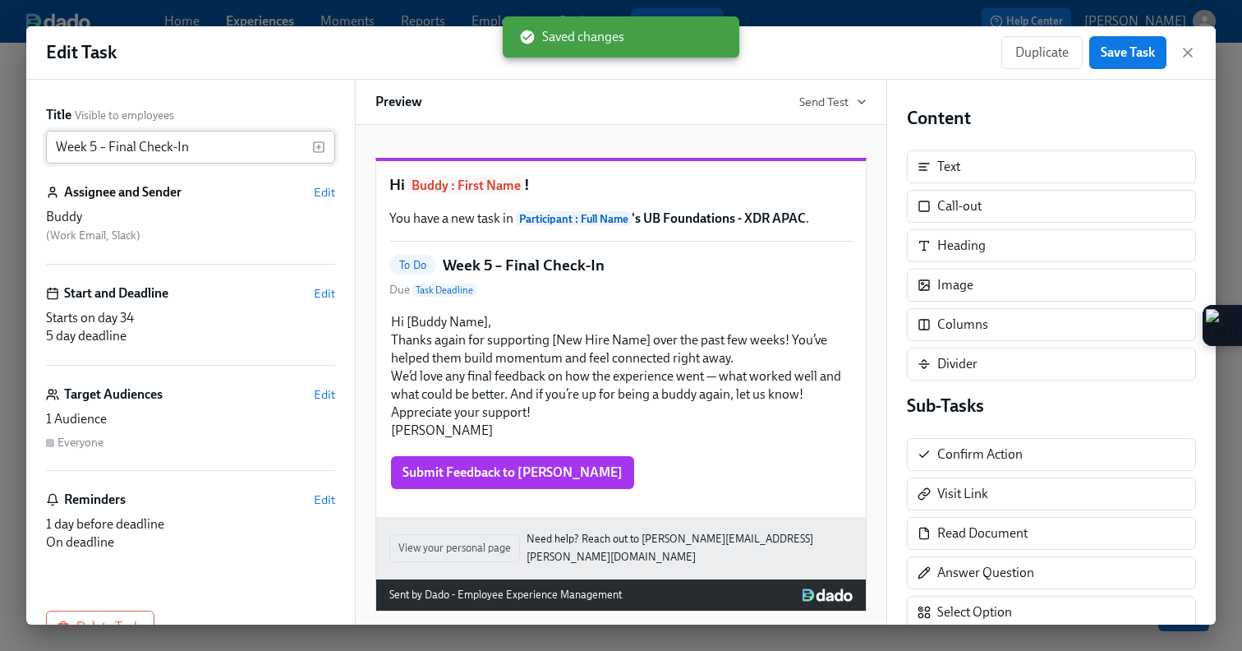
click at [55, 148] on input "Week 5 – Final Check-In" at bounding box center [179, 147] width 266 height 33
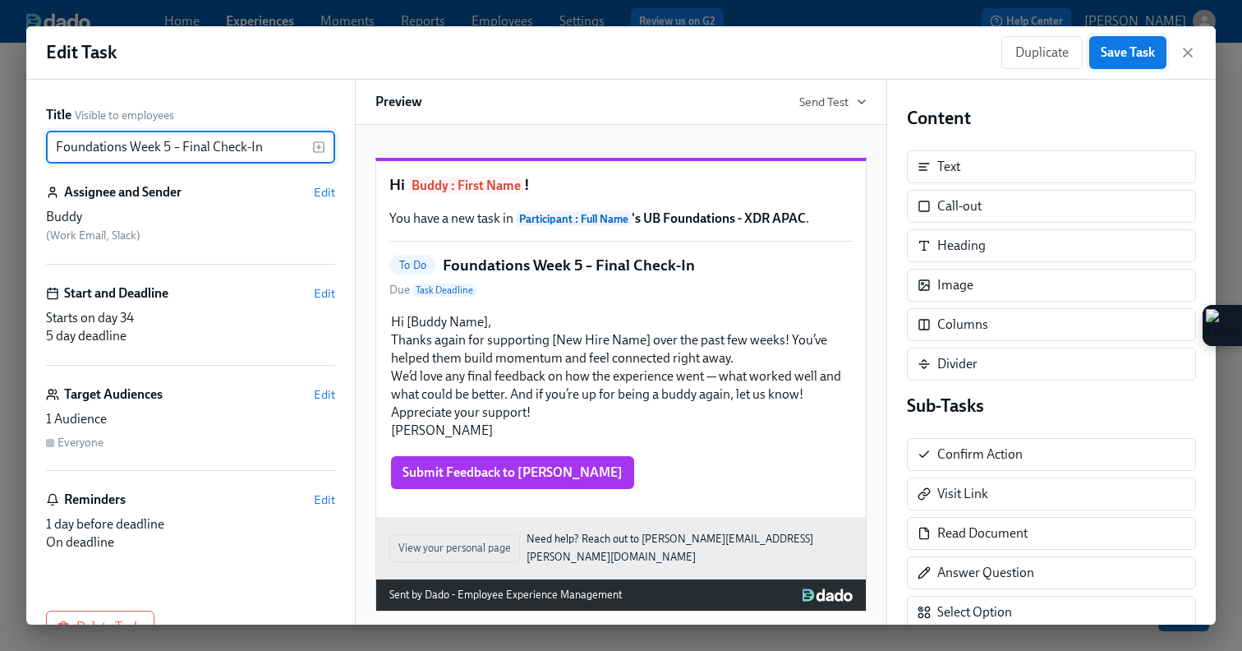
type input "Foundations Week 5 – Final Check-In"
click at [1134, 47] on span "Save Task" at bounding box center [1128, 52] width 54 height 16
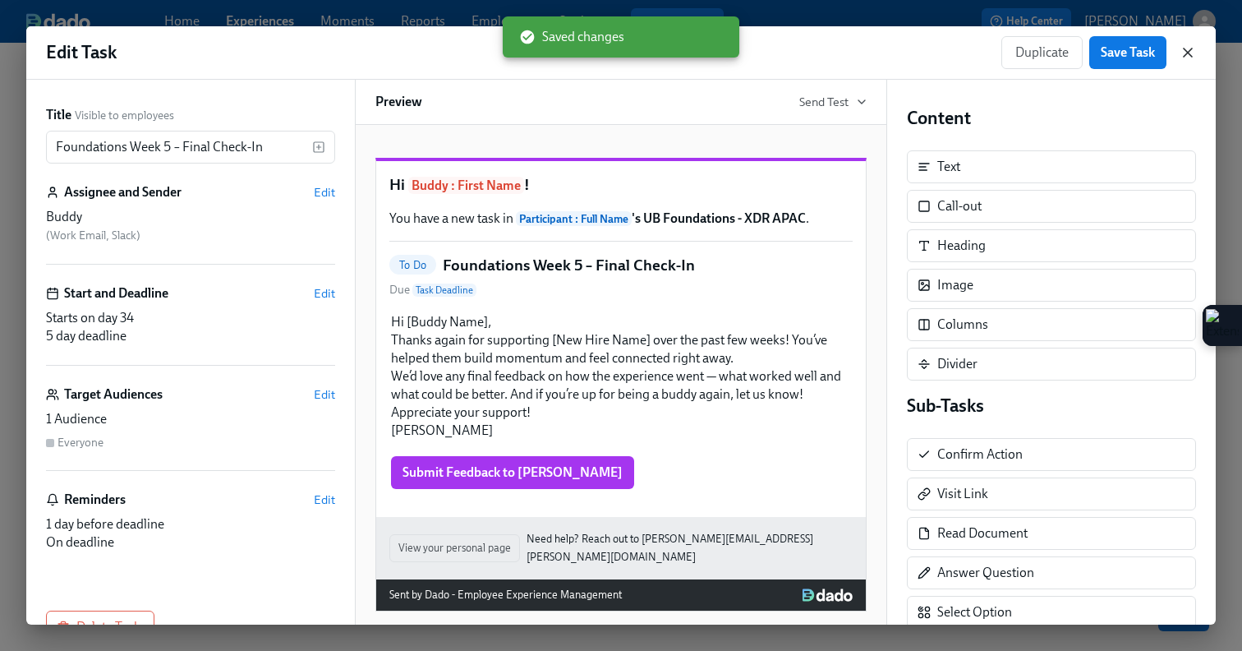
click at [1185, 55] on icon "button" at bounding box center [1188, 52] width 8 height 8
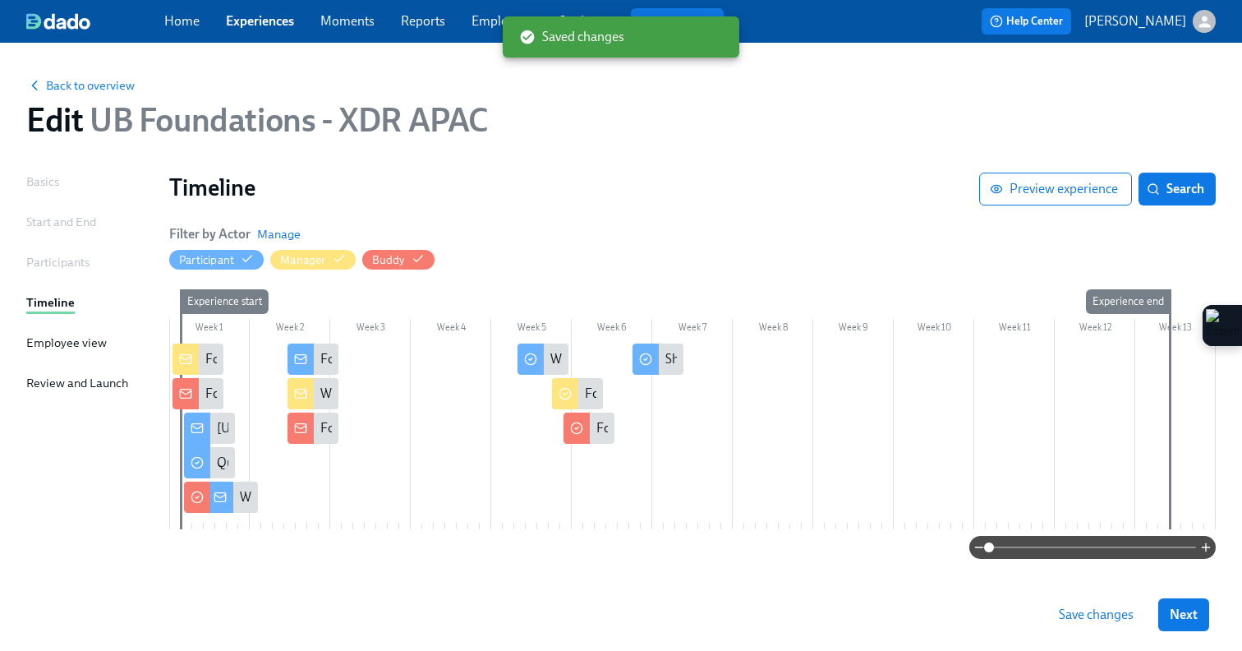
click at [589, 445] on div at bounding box center [692, 436] width 1047 height 186
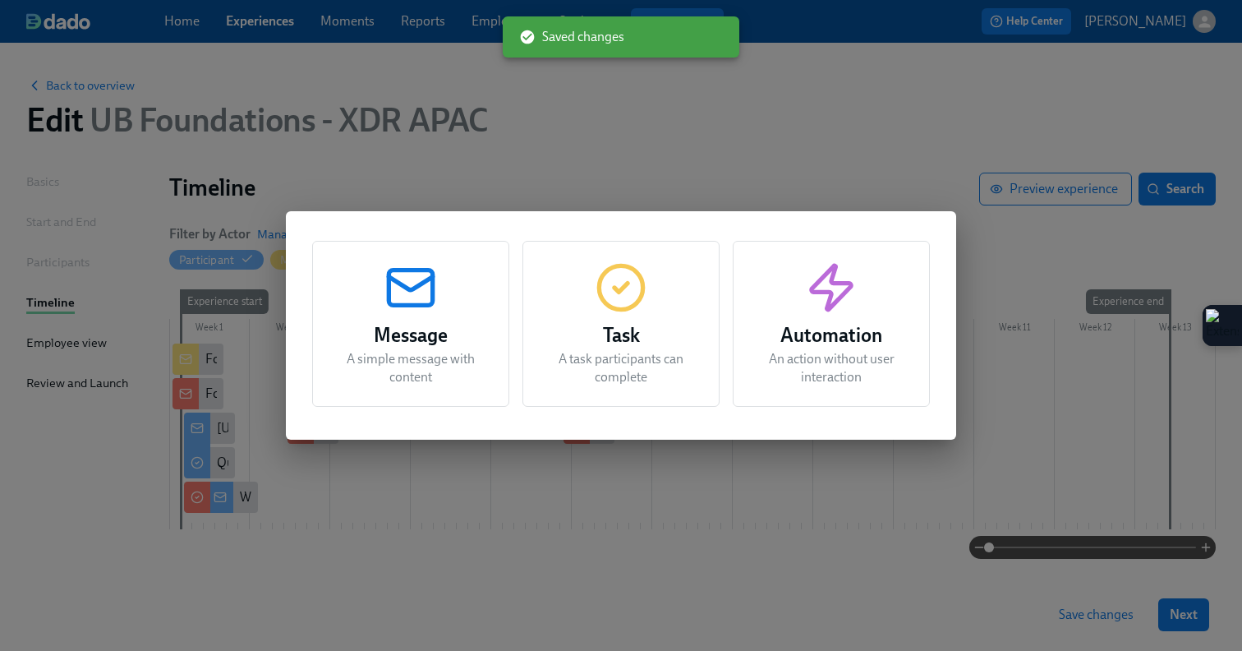
click at [664, 578] on div "Message A simple message with content Task A task participants can complete Aut…" at bounding box center [621, 325] width 1242 height 651
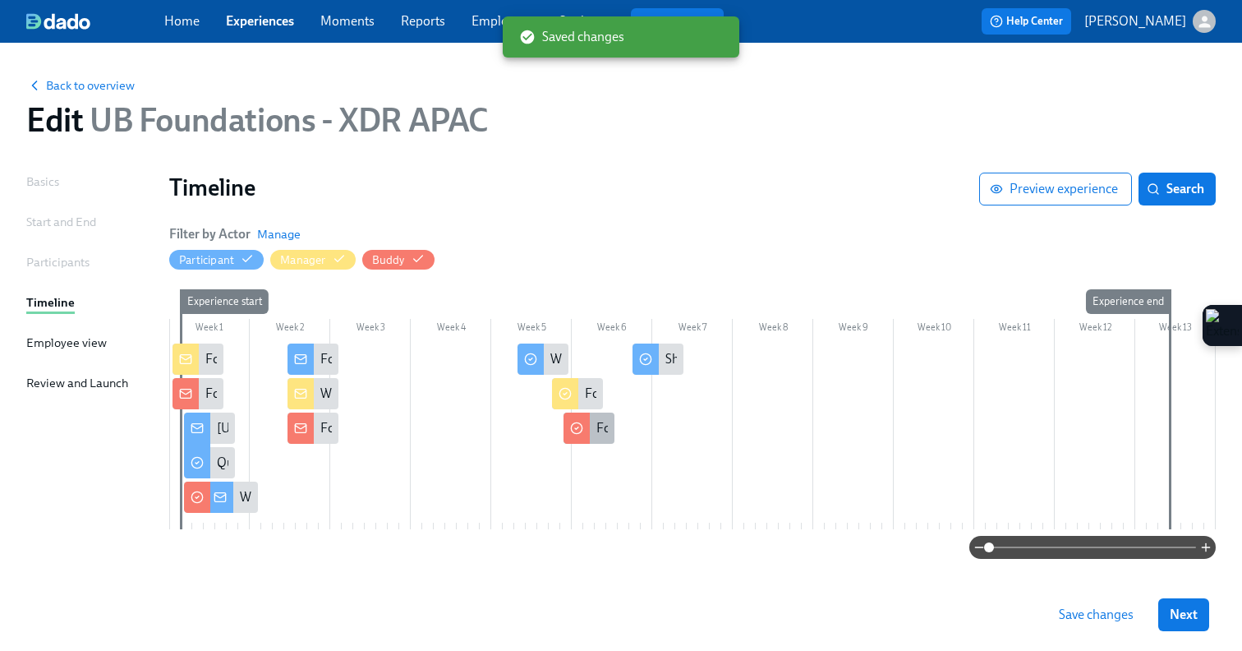
click at [592, 434] on div "Foundations Week 5 – Final Check-In" at bounding box center [589, 427] width 51 height 31
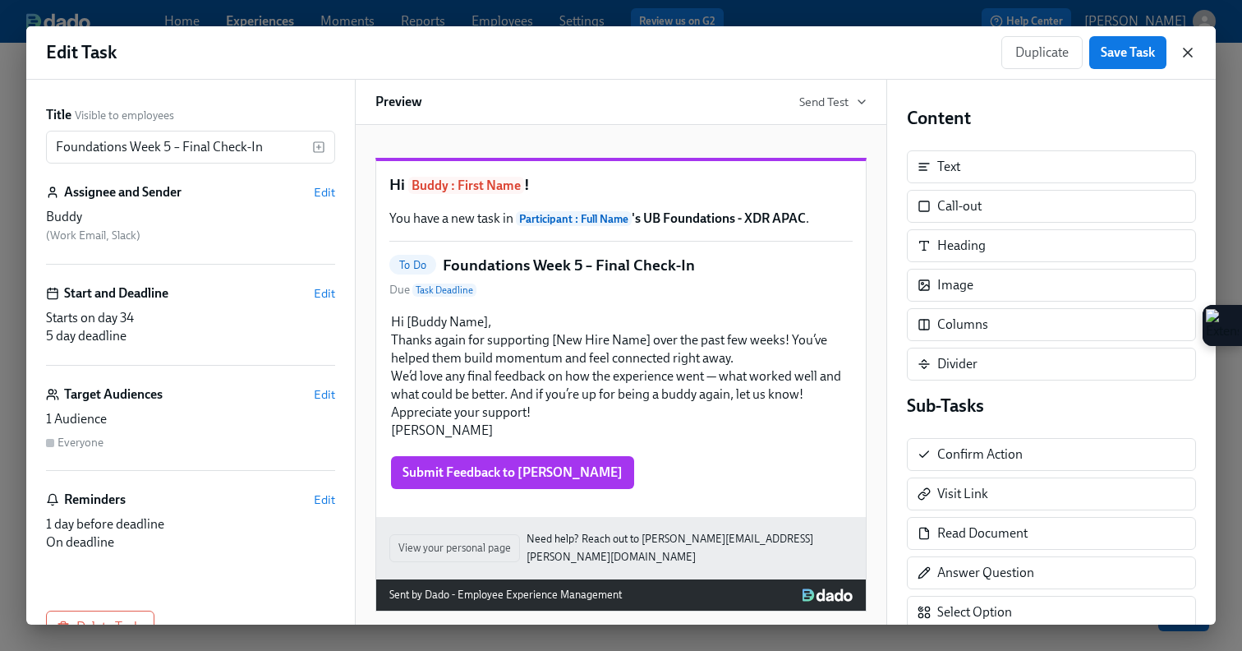
click at [1190, 53] on icon "button" at bounding box center [1188, 52] width 8 height 8
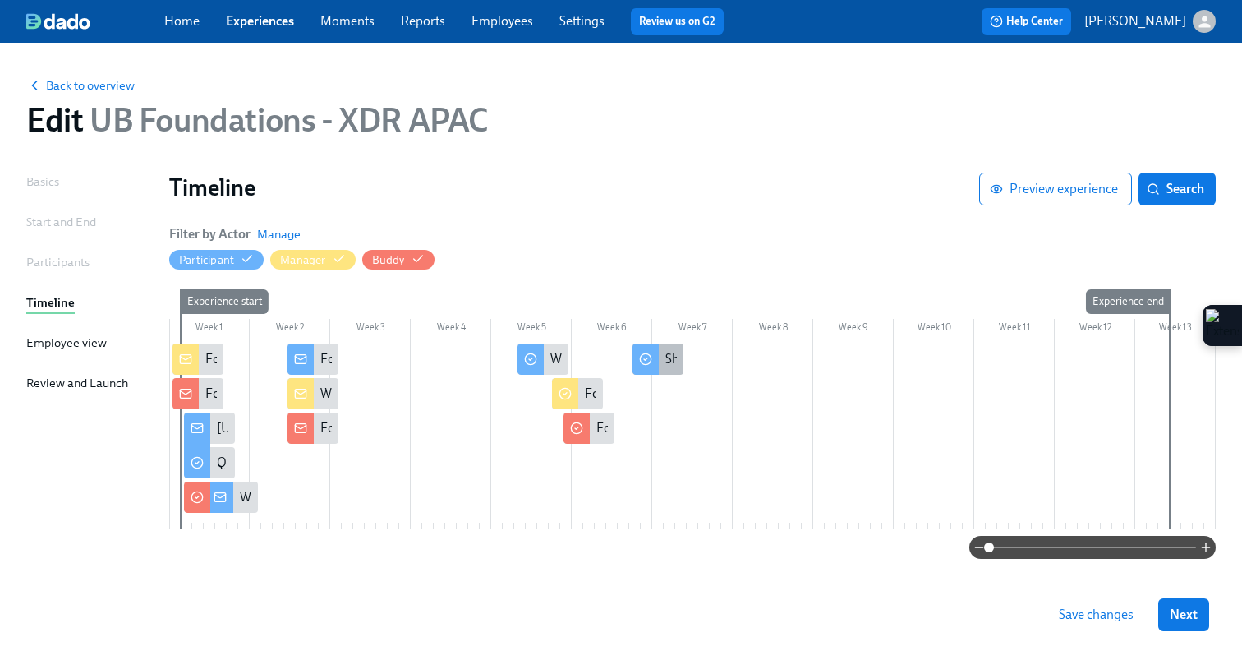
click at [661, 351] on div "Share Your Feedback on Foundations" at bounding box center [658, 358] width 51 height 31
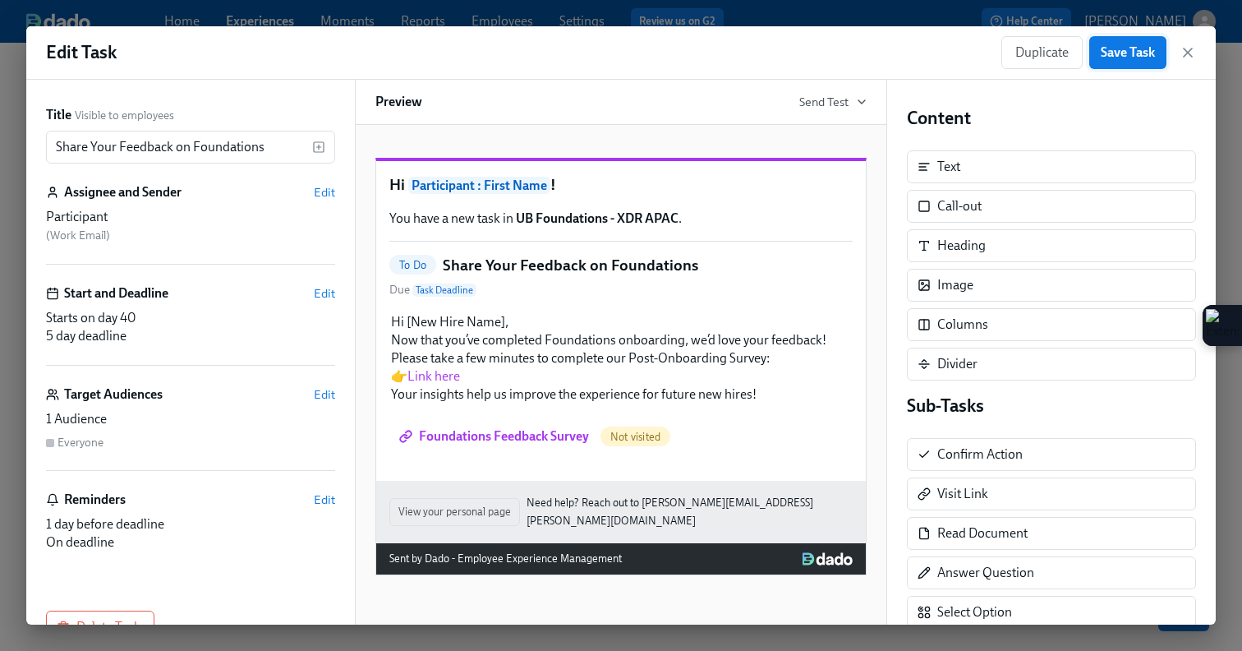
click at [1120, 48] on span "Save Task" at bounding box center [1128, 52] width 54 height 16
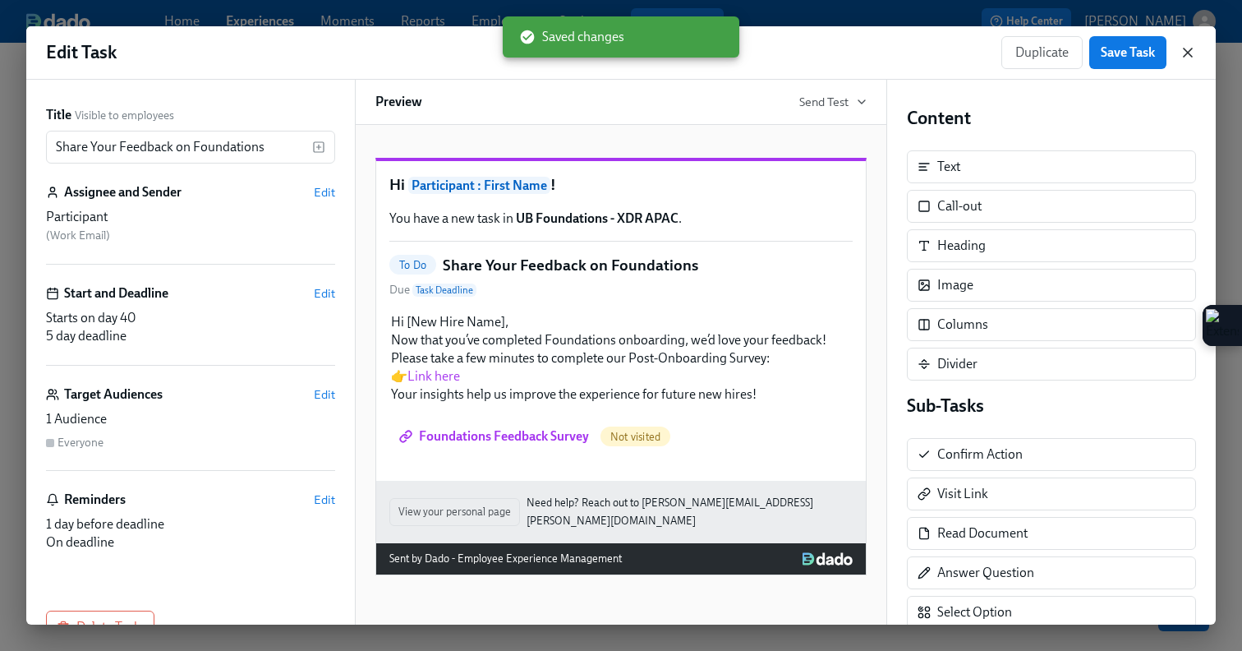
click at [1189, 46] on icon "button" at bounding box center [1188, 52] width 16 height 16
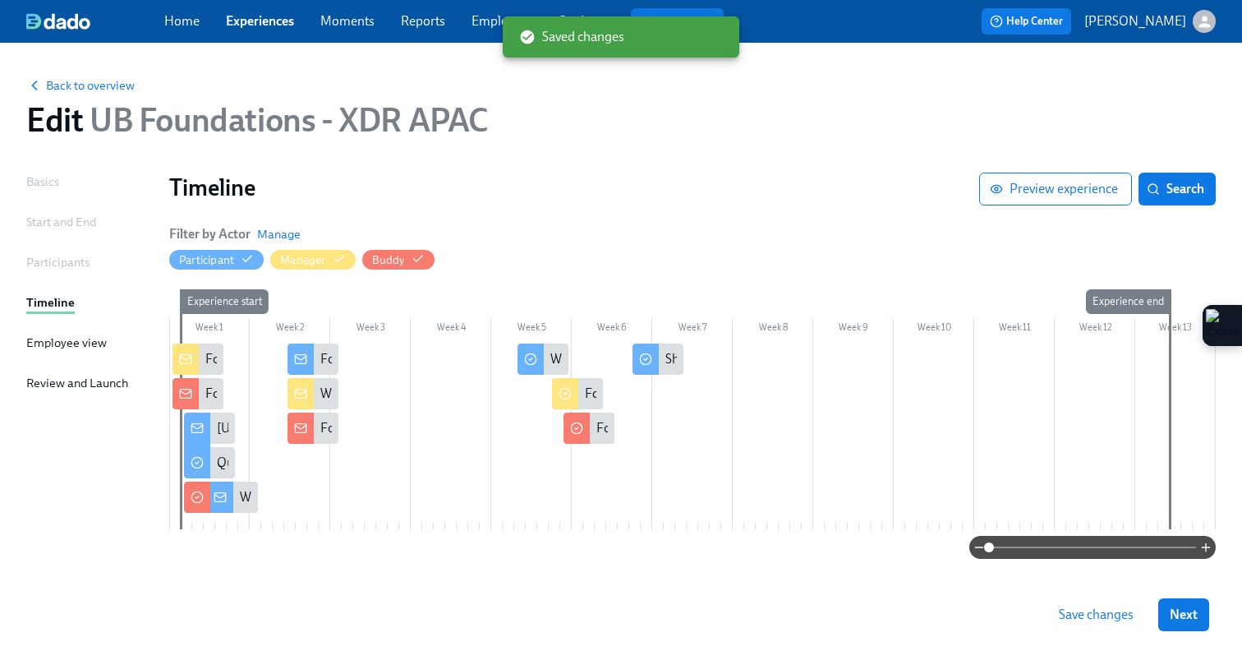
click at [1084, 614] on span "Save changes" at bounding box center [1096, 614] width 75 height 16
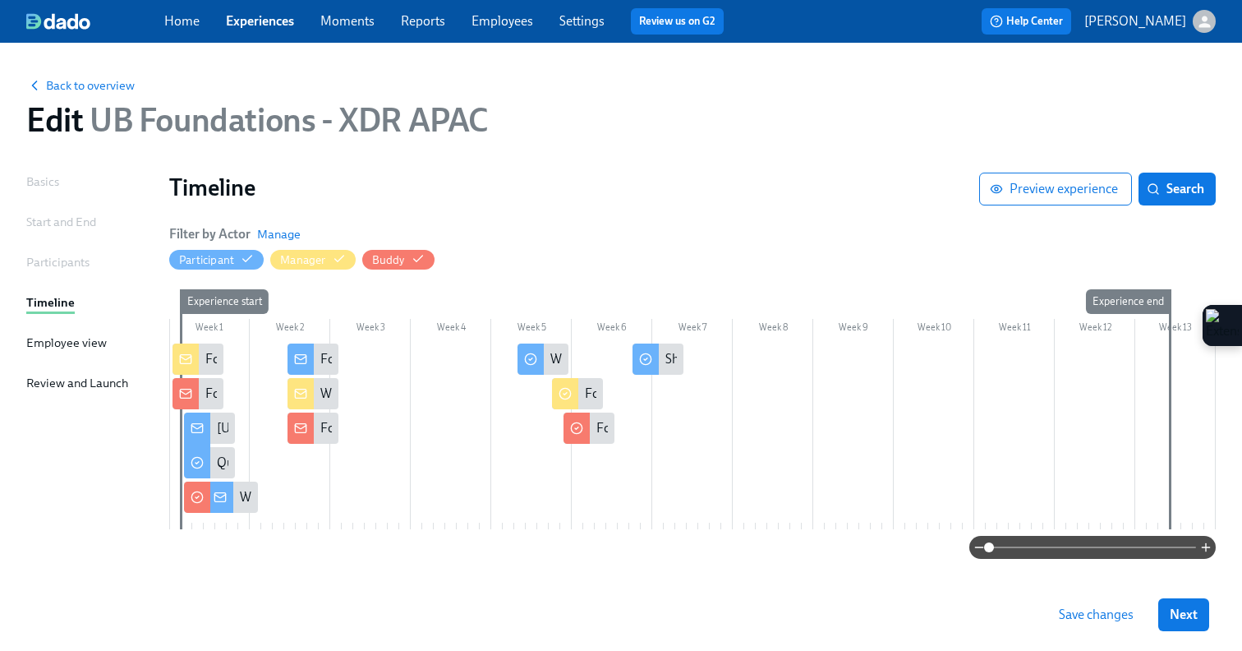
click at [1084, 614] on span "Save changes" at bounding box center [1096, 614] width 75 height 16
click at [99, 85] on span "Back to overview" at bounding box center [80, 85] width 108 height 16
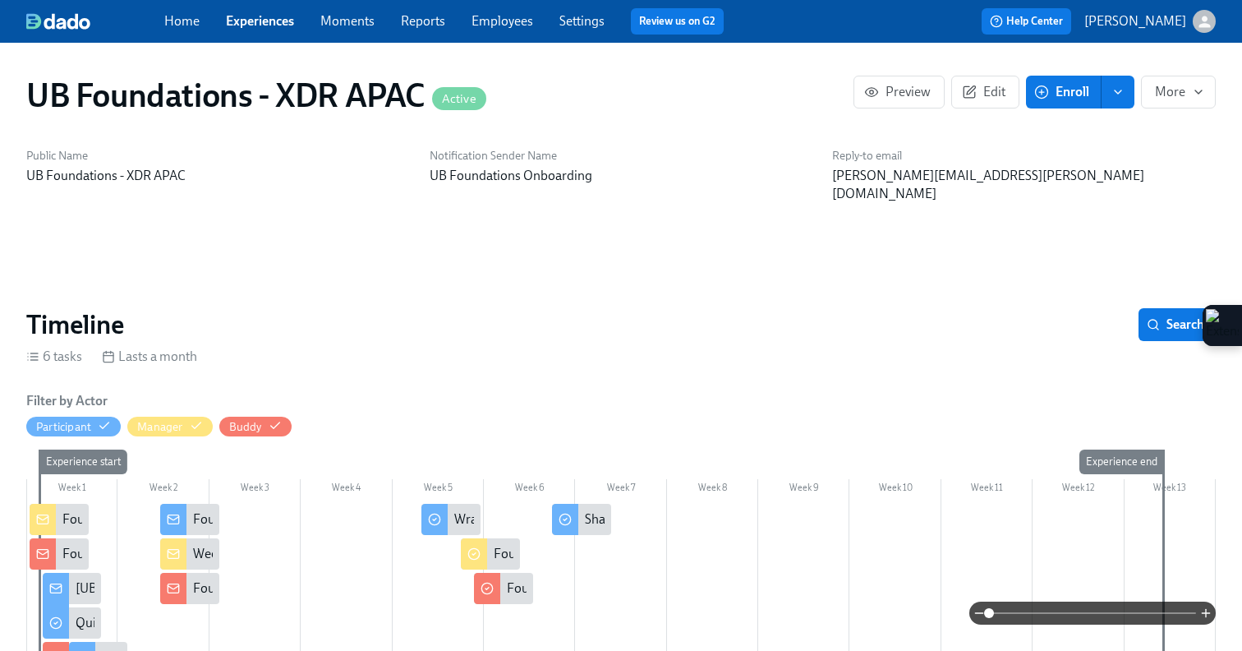
scroll to position [0, 772]
click at [281, 13] on link "Experiences" at bounding box center [260, 21] width 68 height 16
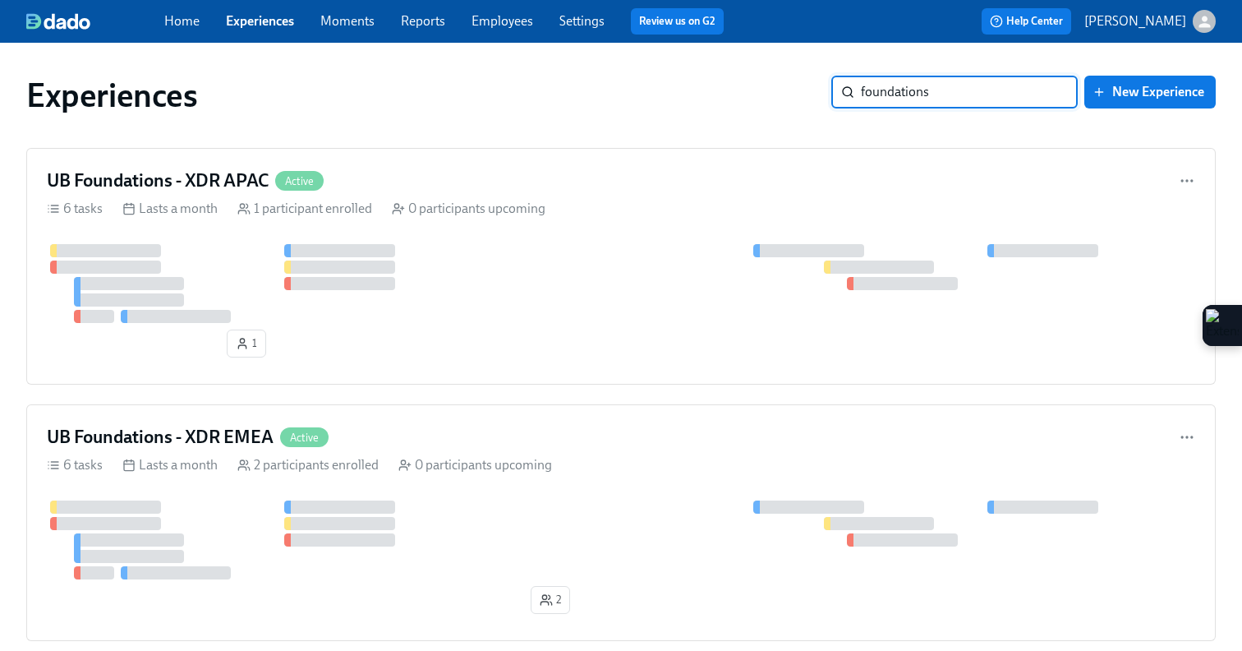
type input "foundations"
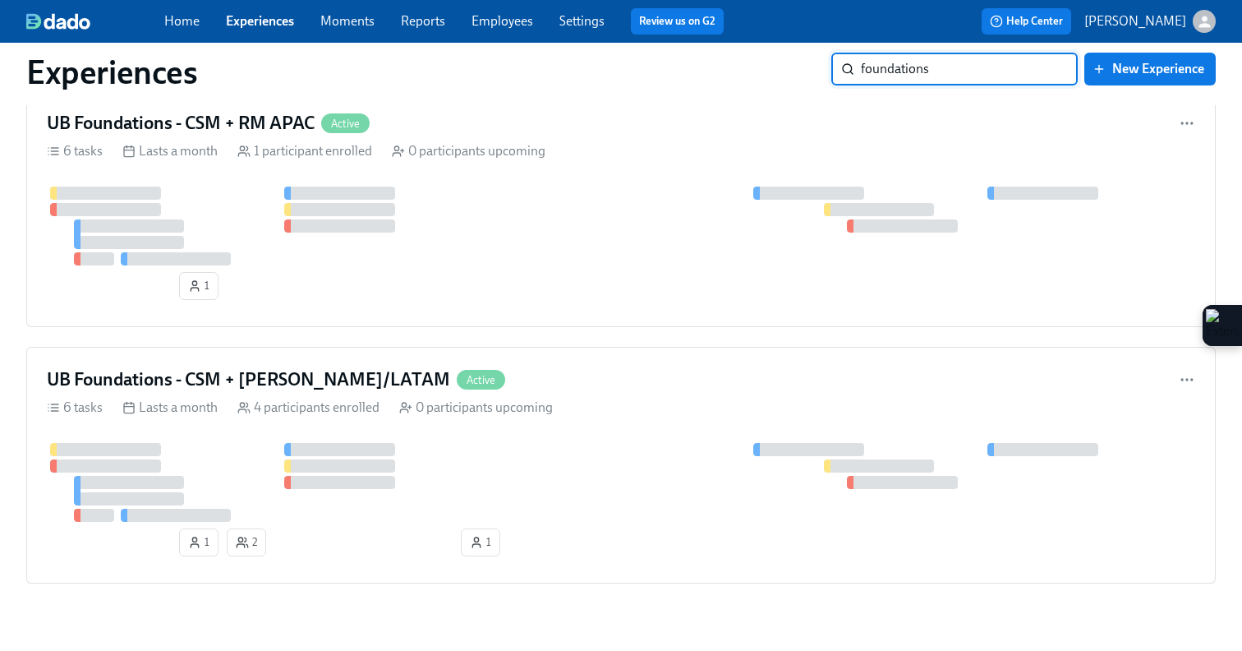
scroll to position [1853, 0]
click at [700, 405] on div "6 tasks Lasts a month 4 participants enrolled 0 participants upcoming" at bounding box center [621, 406] width 1148 height 18
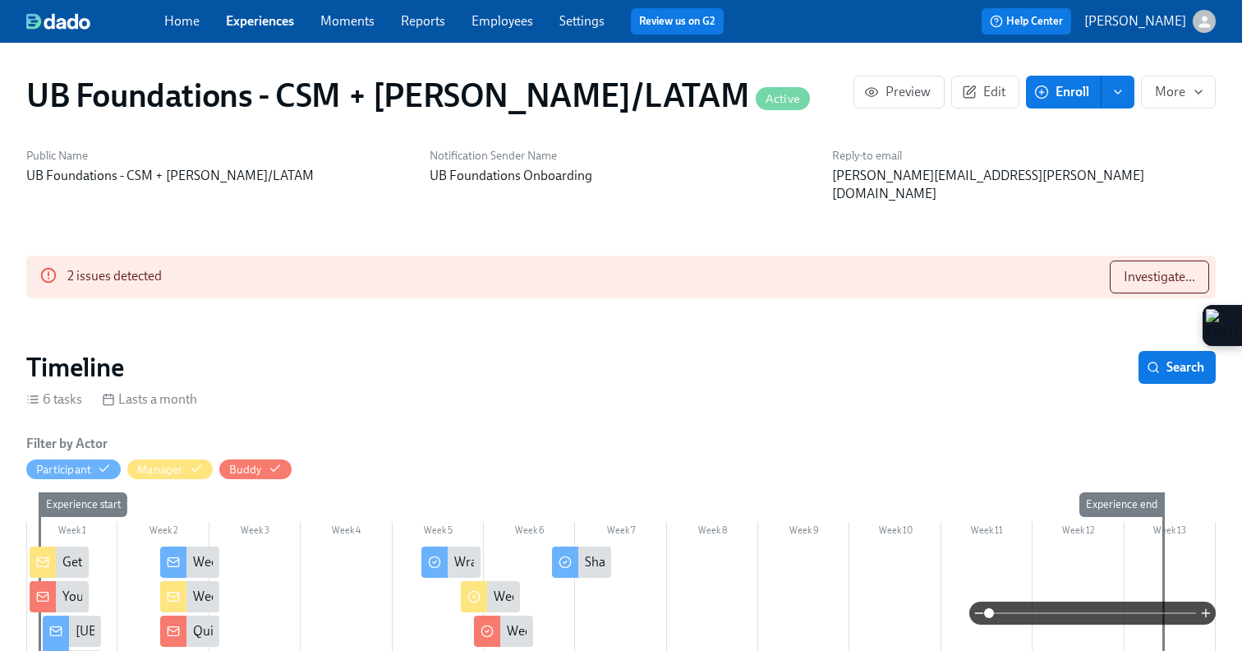
scroll to position [0, 2070]
click at [998, 102] on button "Edit" at bounding box center [985, 92] width 68 height 33
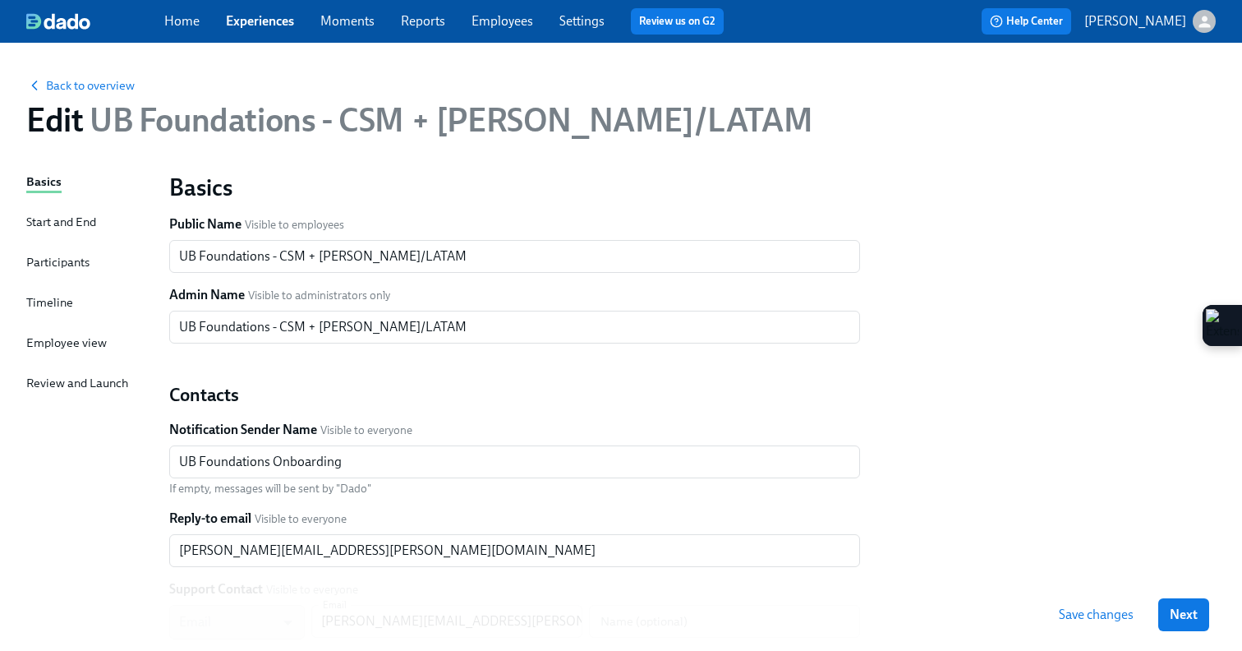
click at [81, 295] on div "Basics Start and End Participants Timeline Employee view Review and Launch" at bounding box center [87, 502] width 123 height 659
click at [67, 306] on div "Timeline" at bounding box center [49, 302] width 47 height 18
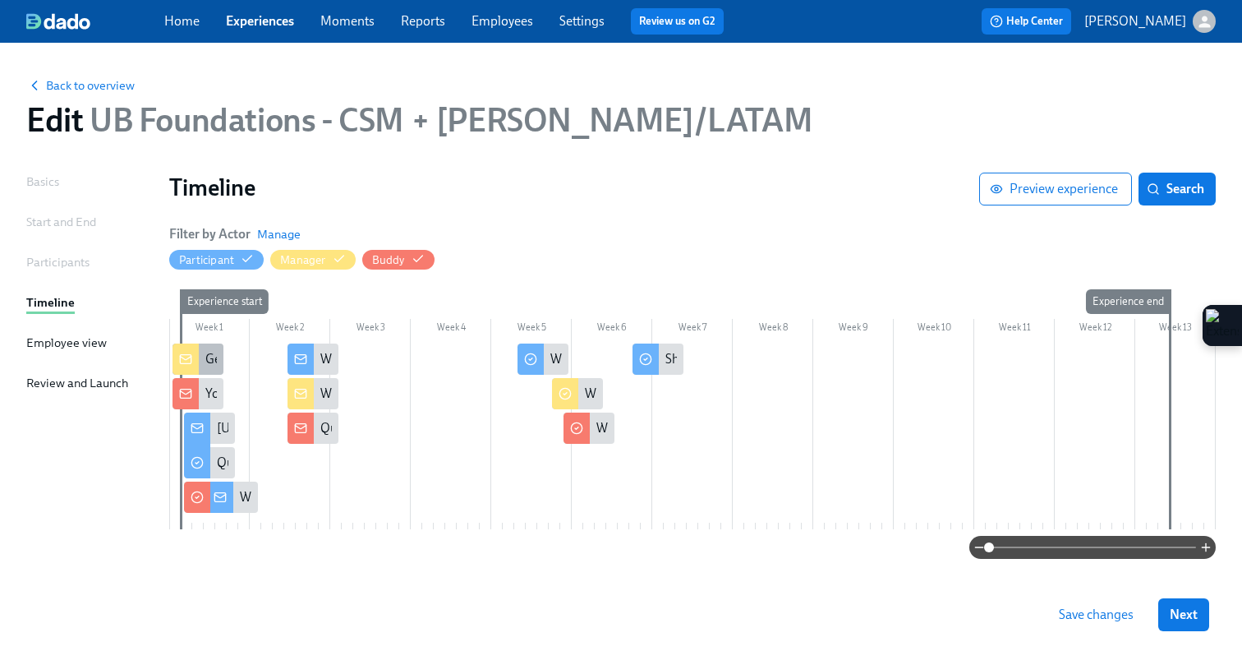
click at [193, 360] on div at bounding box center [186, 358] width 26 height 31
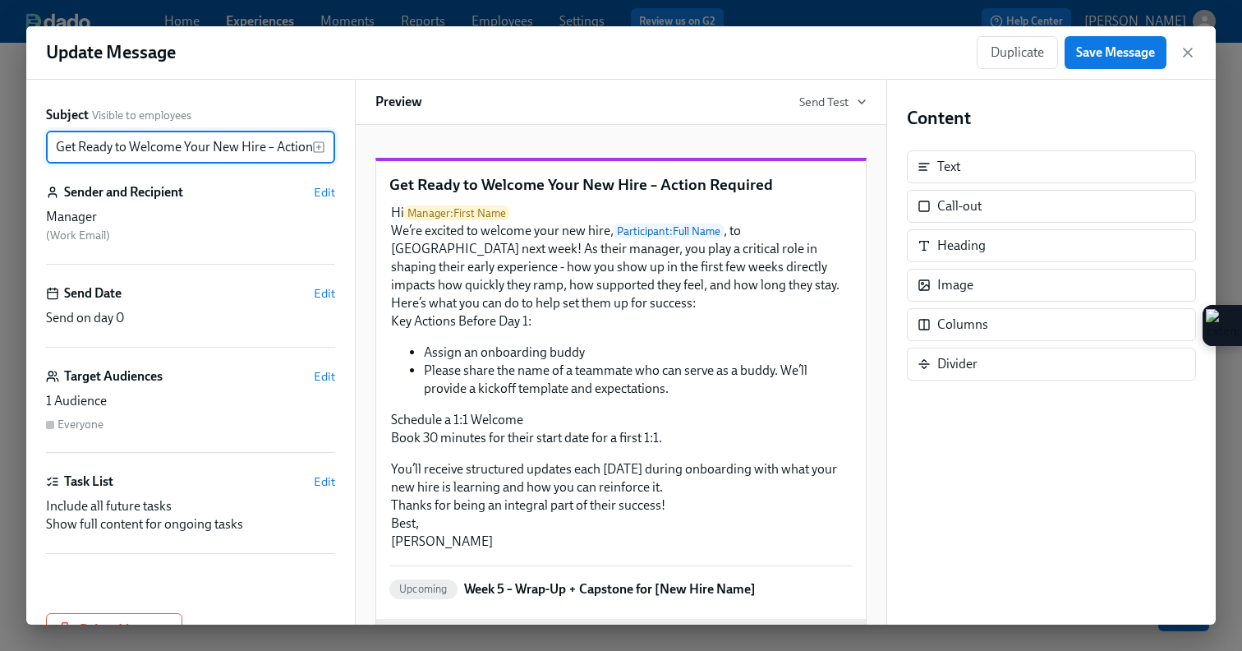
click at [57, 146] on input "Get Ready to Welcome Your New Hire – Action Required" at bounding box center [179, 147] width 266 height 33
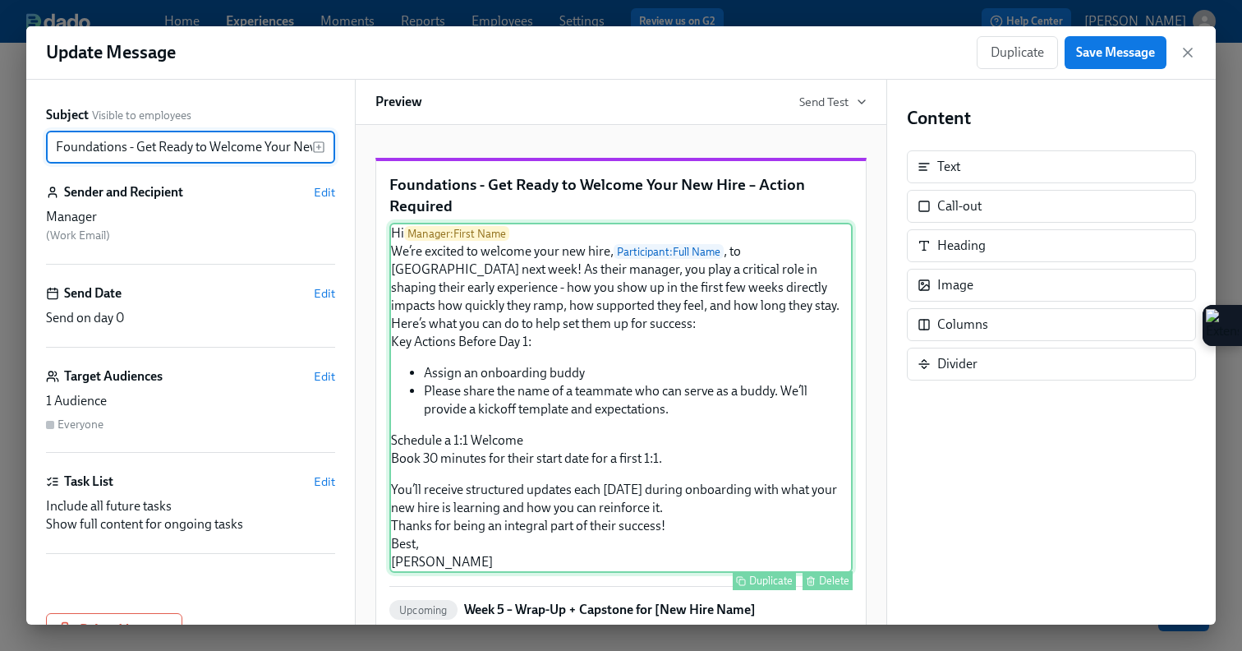
click at [505, 442] on div "Hi Manager : First Name We’re excited to welcome your new hire, Participant : F…" at bounding box center [620, 398] width 463 height 350
type input "Foundations - Get Ready to Welcome Your New Hire – Action Required"
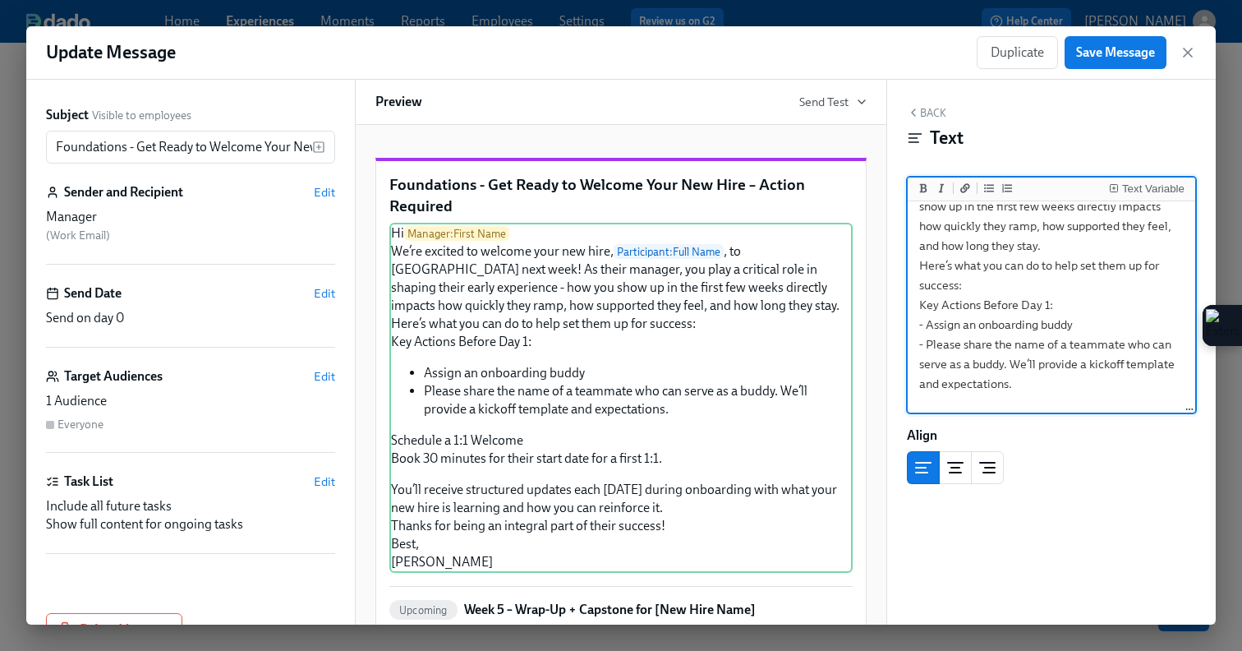
scroll to position [120, 0]
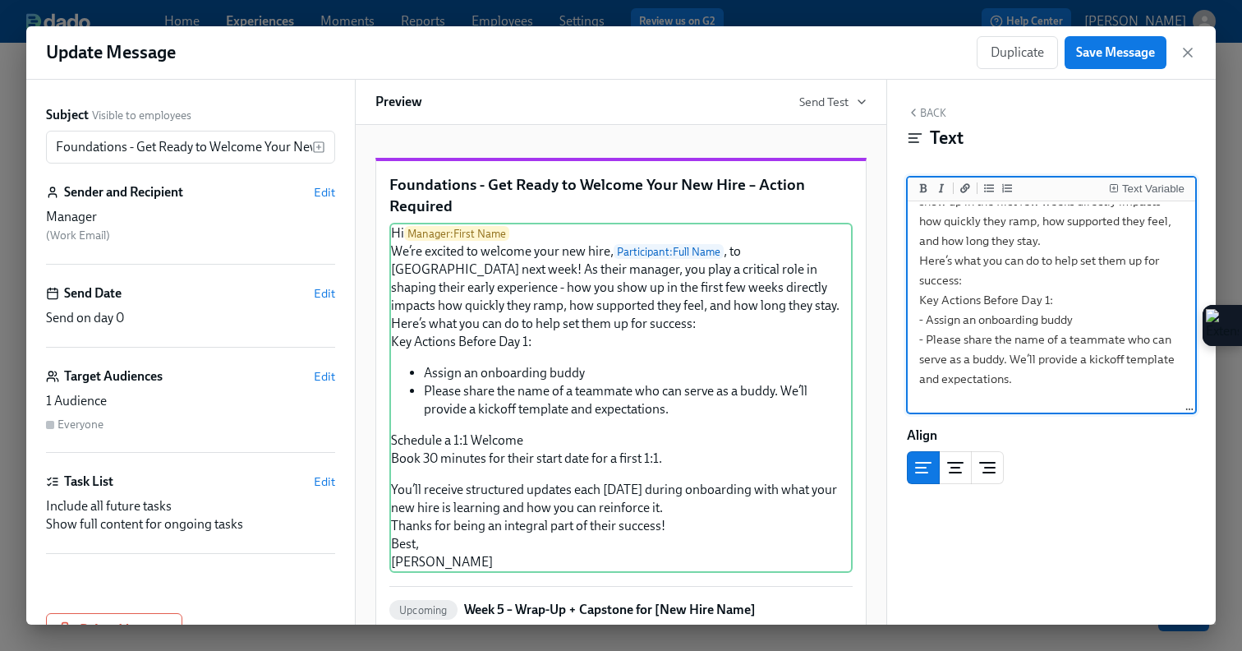
click at [1085, 325] on textarea "Hi {{ manager.firstName }} We’re excited to welcome your new hire, {{ participa…" at bounding box center [1051, 359] width 281 height 549
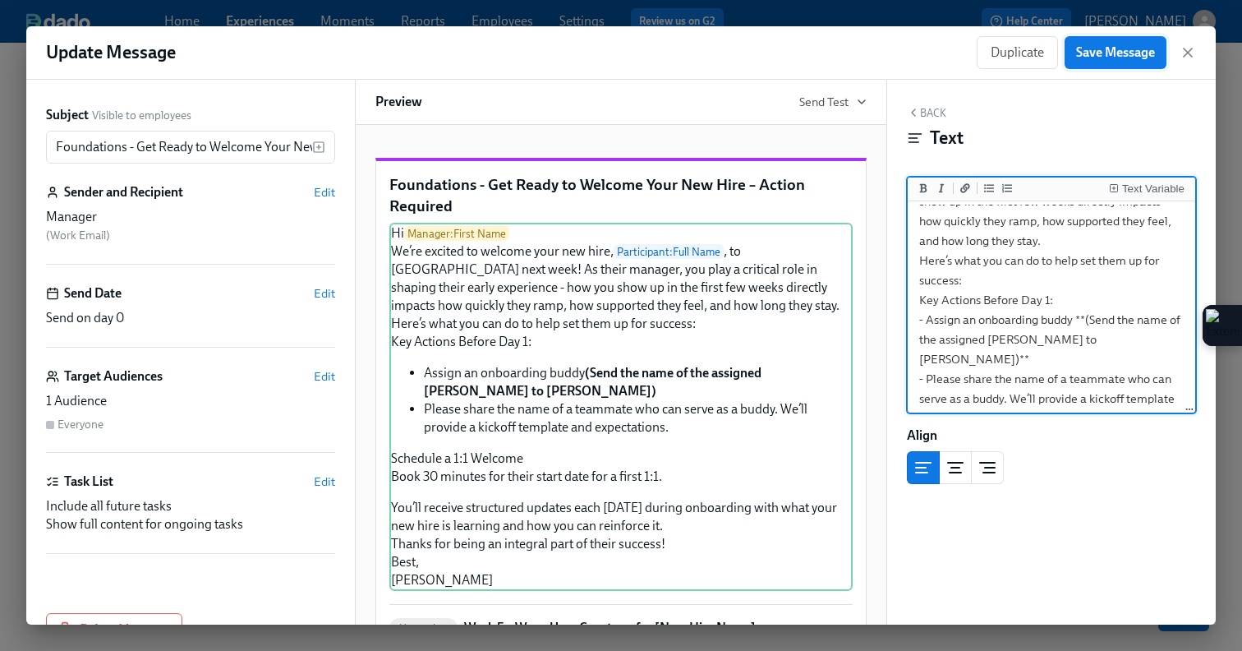
type textarea "Hi {{ manager.firstName }} We’re excited to welcome your new hire, {{ participa…"
click at [1101, 48] on span "Save Message" at bounding box center [1115, 52] width 79 height 16
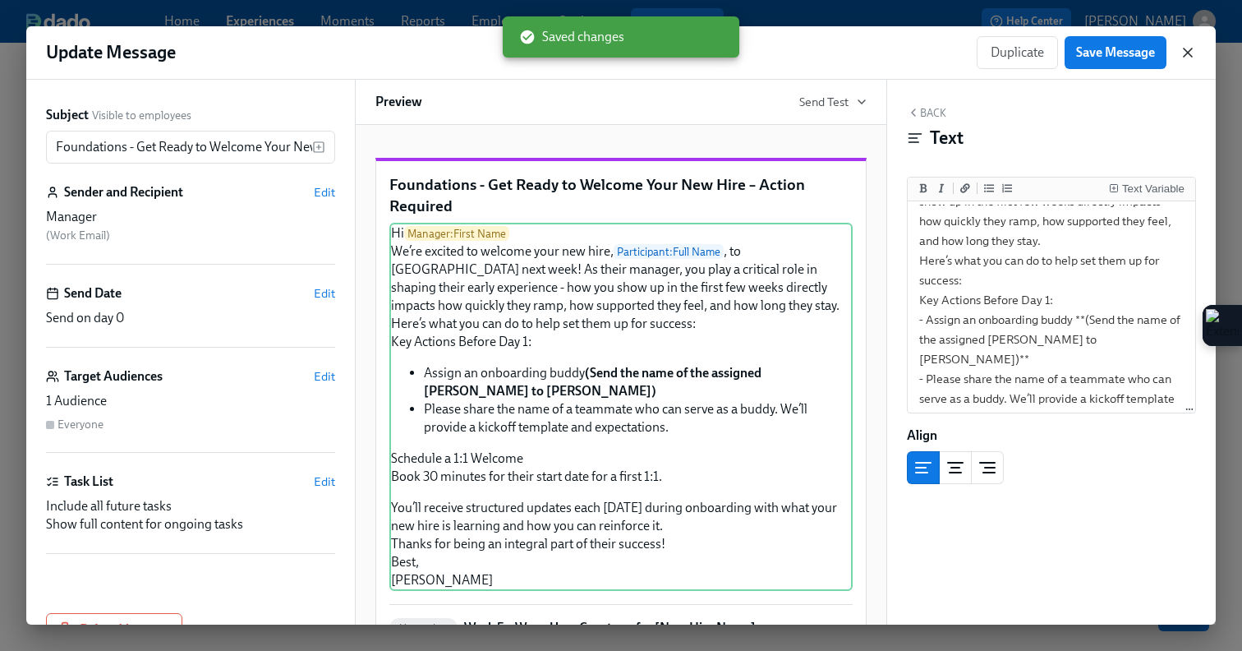
click at [1187, 52] on icon "button" at bounding box center [1188, 52] width 8 height 8
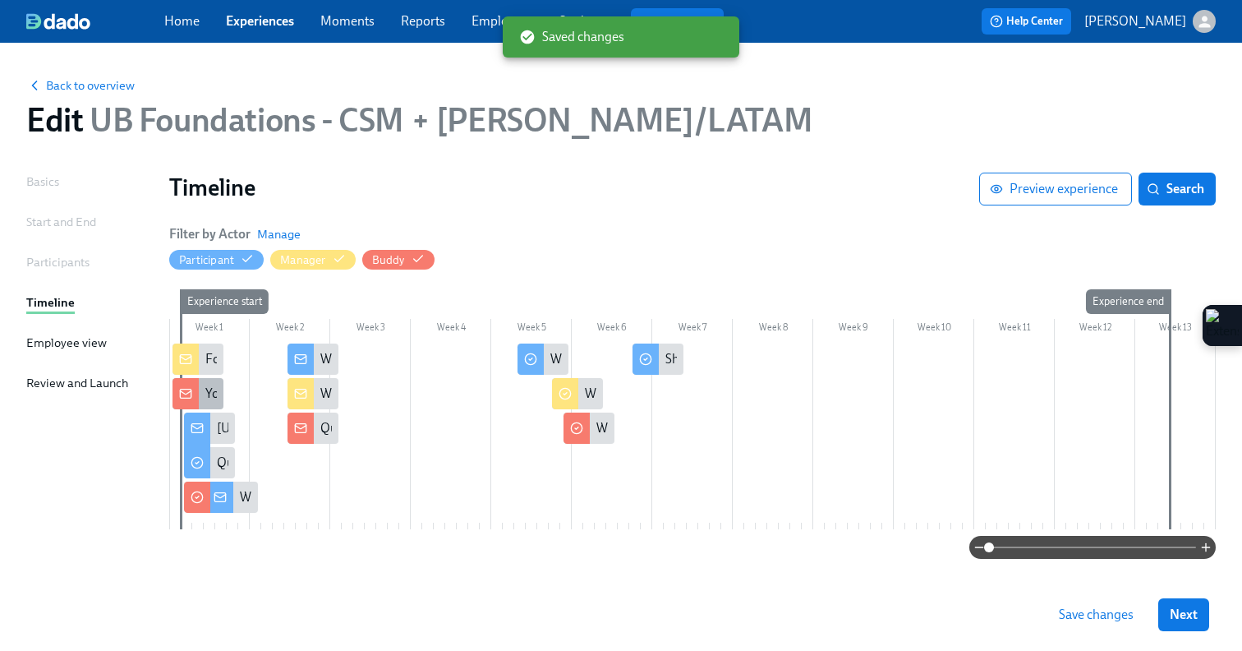
click at [179, 393] on icon at bounding box center [185, 393] width 13 height 13
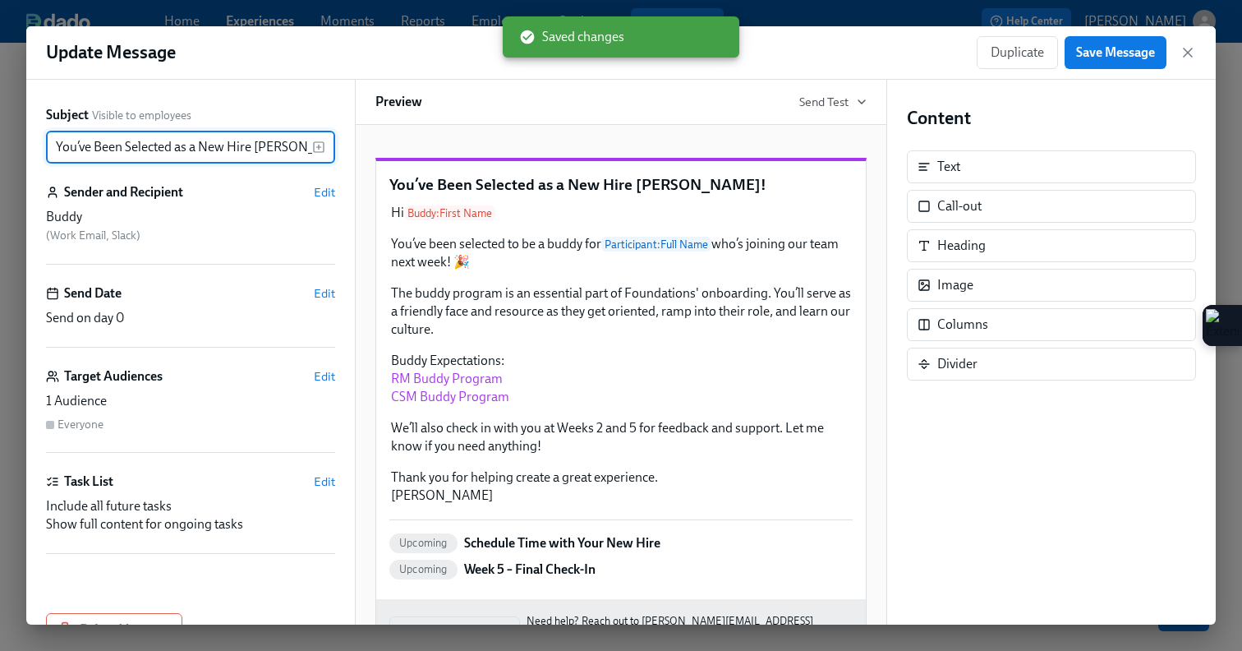
click at [53, 149] on input "You’ve Been Selected as a New Hire Buddy!" at bounding box center [179, 147] width 266 height 33
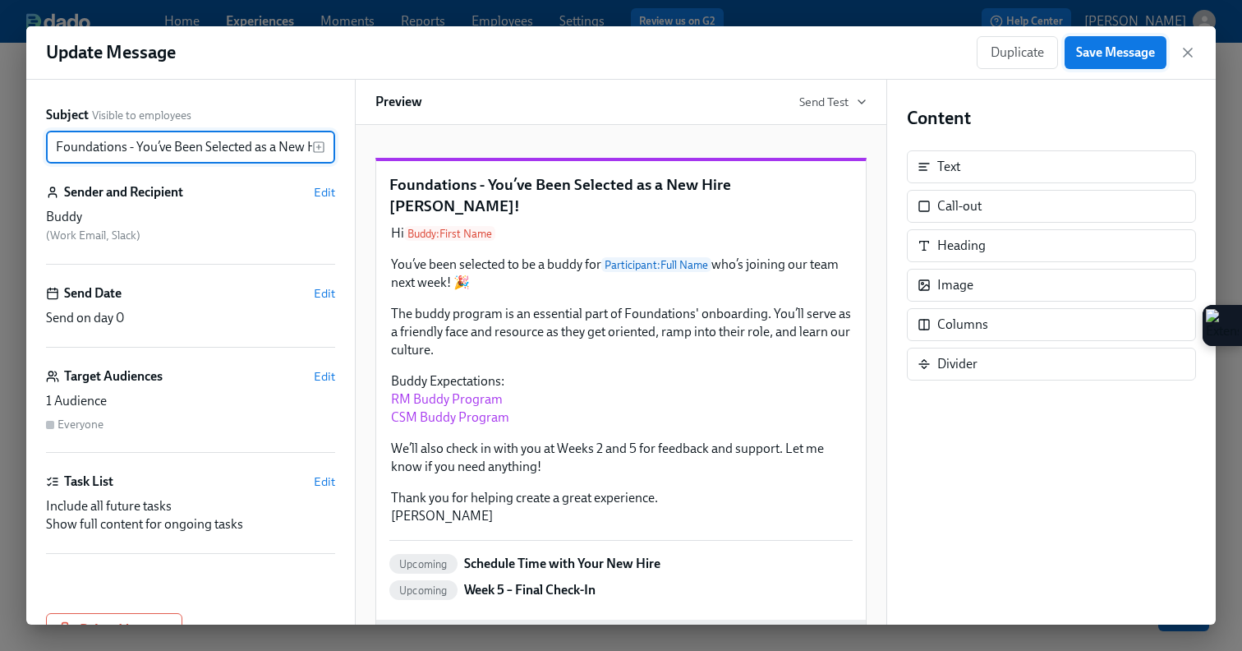
type input "Foundations - You’ve Been Selected as a New Hire [PERSON_NAME]!"
click at [1139, 58] on span "Save Message" at bounding box center [1115, 52] width 79 height 16
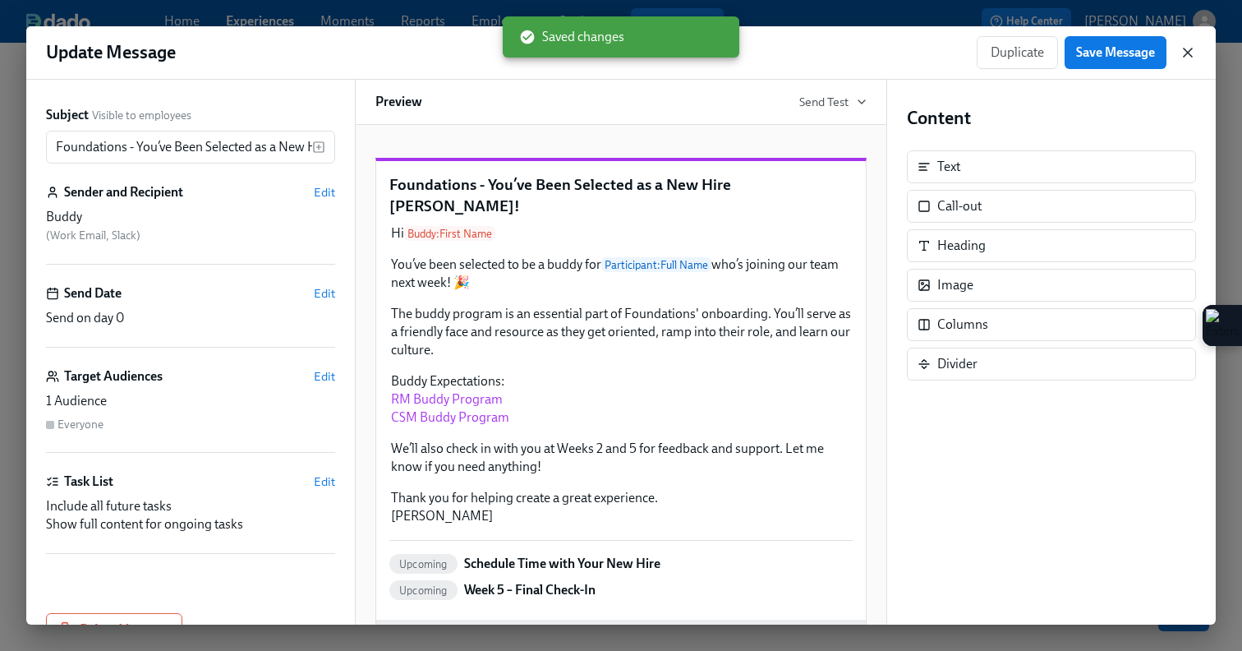
click at [1189, 59] on icon "button" at bounding box center [1188, 52] width 16 height 16
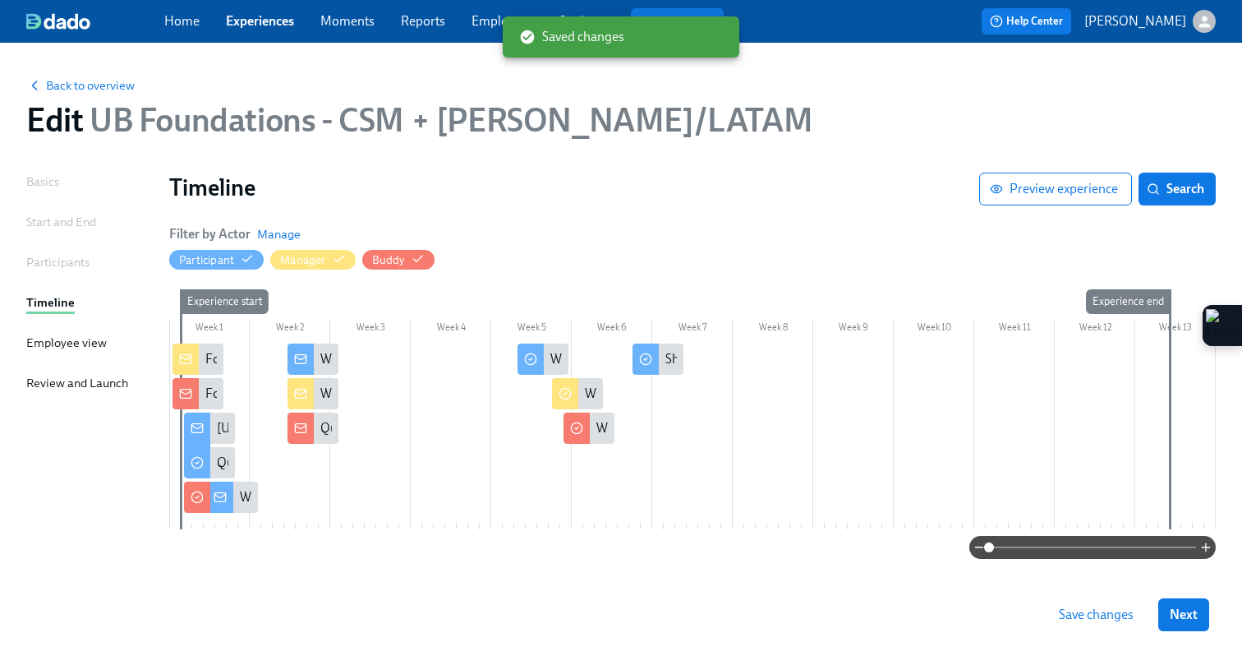
click at [188, 501] on div at bounding box center [197, 496] width 26 height 31
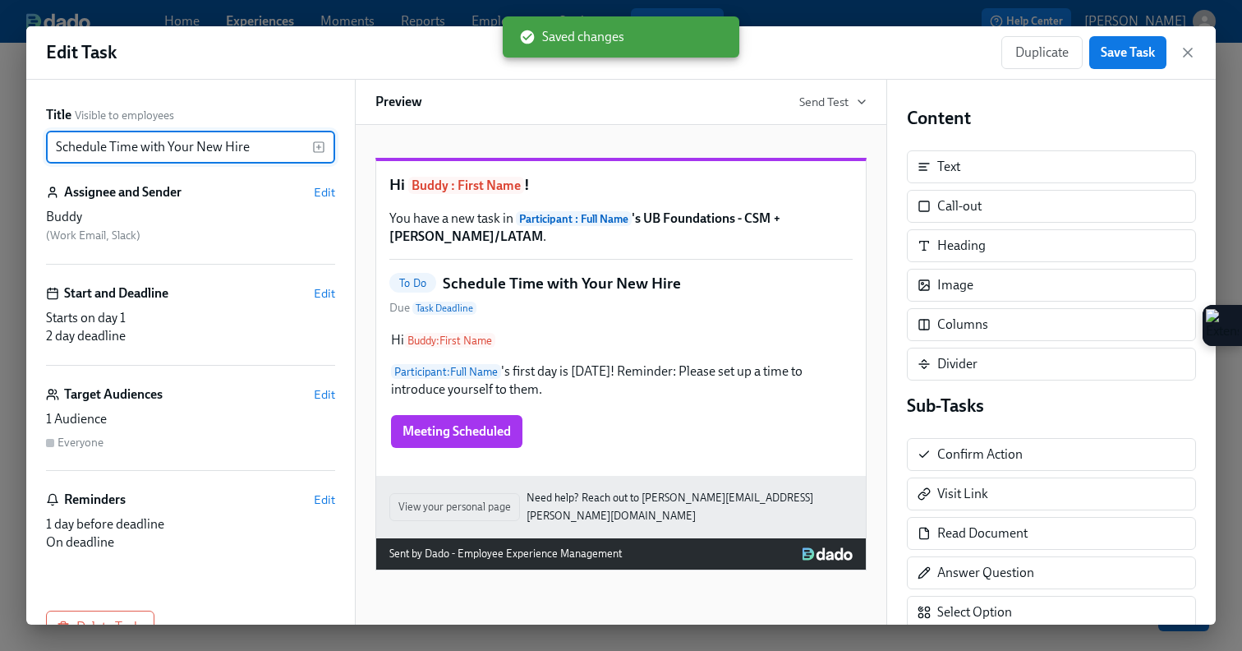
click at [53, 152] on input "Schedule Time with Your New Hire" at bounding box center [179, 147] width 266 height 33
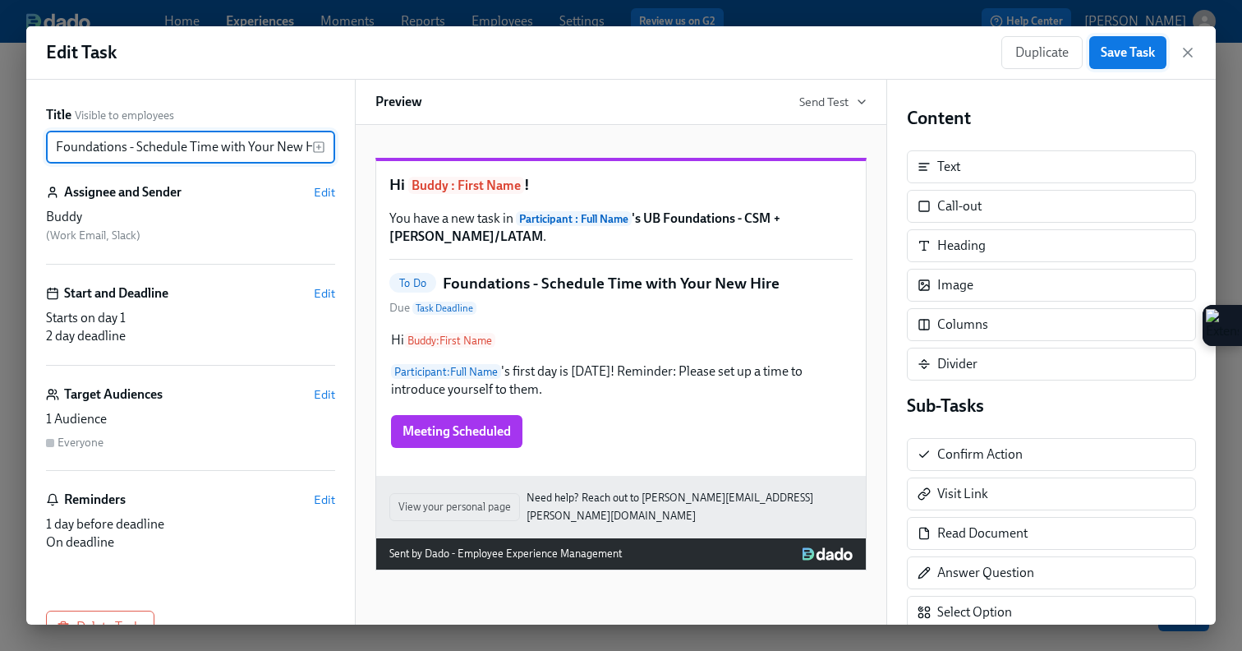
type input "Foundations - Schedule Time with Your New Hire"
click at [1139, 57] on span "Save Task" at bounding box center [1128, 52] width 54 height 16
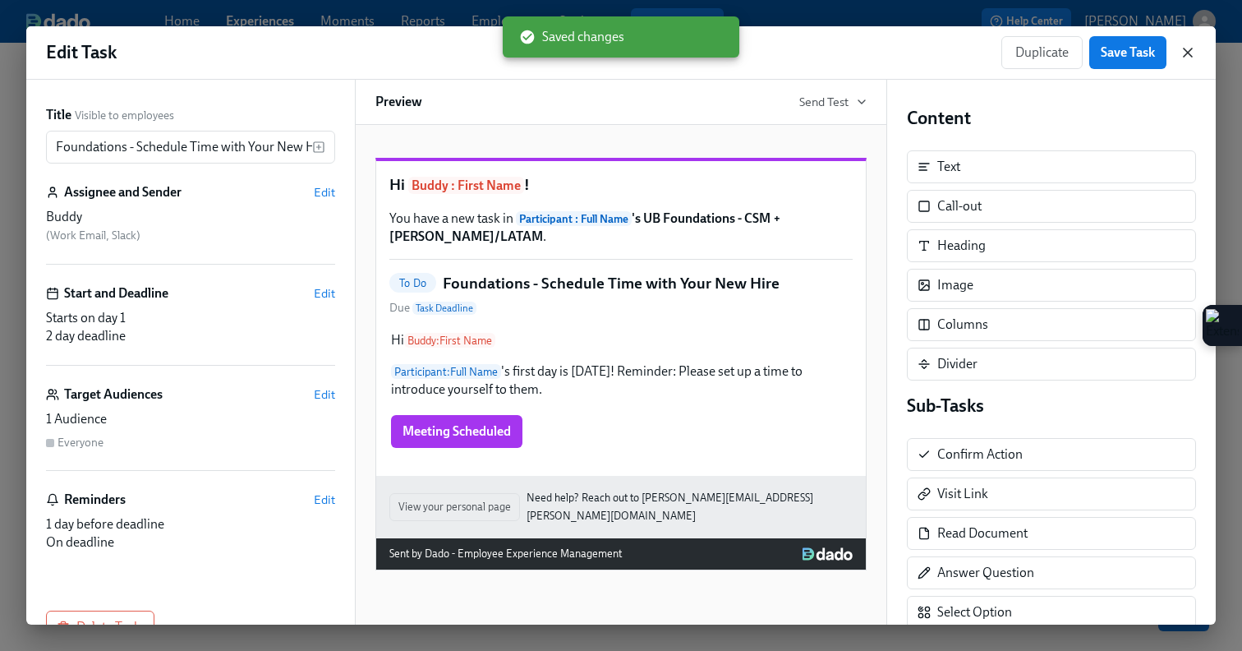
click at [1193, 56] on icon "button" at bounding box center [1188, 52] width 16 height 16
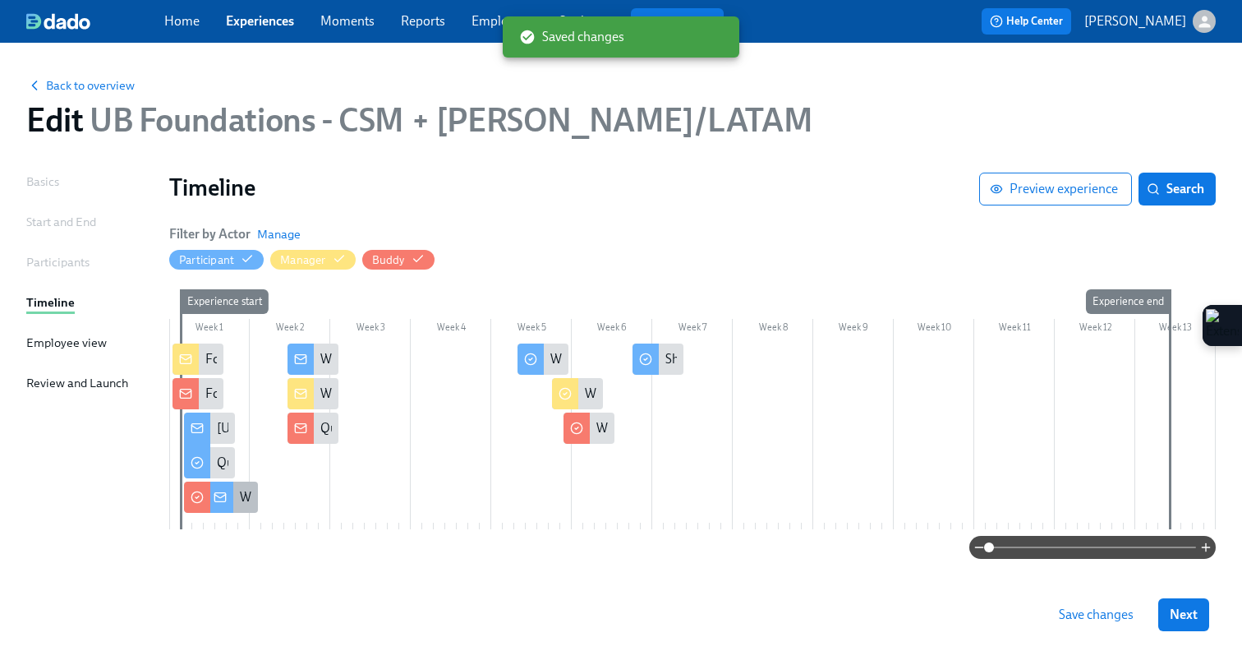
click at [227, 495] on div at bounding box center [220, 496] width 26 height 31
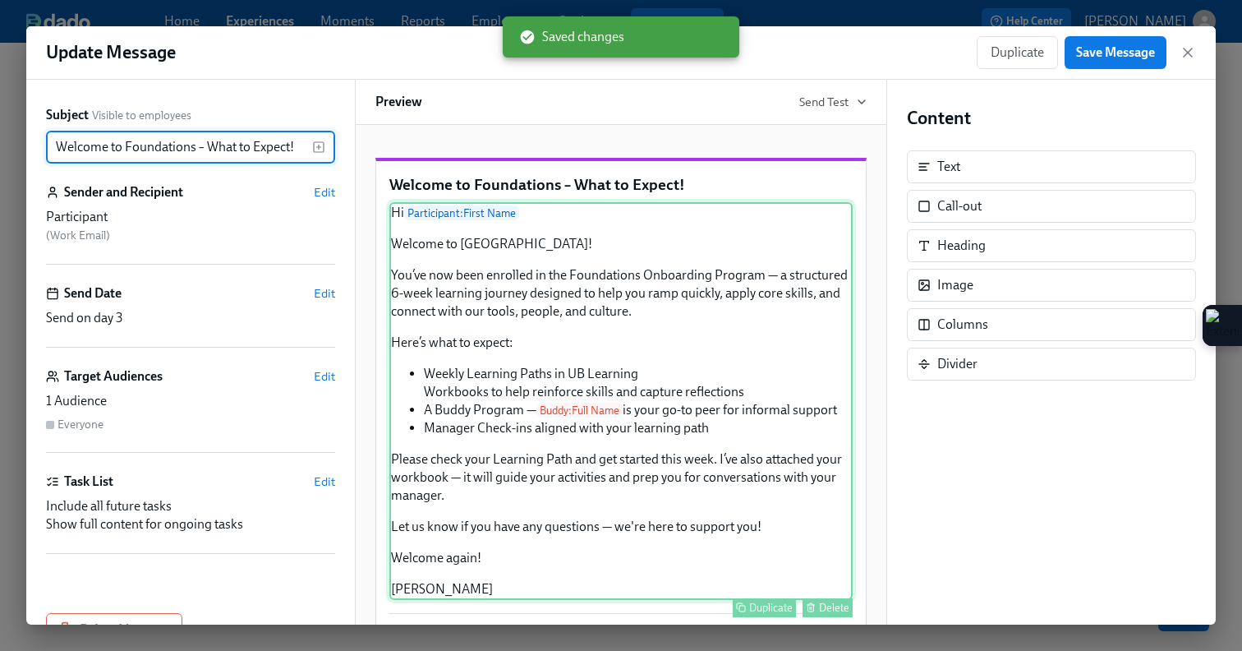
click at [562, 340] on div "Hi Participant : First Name Welcome to Udemy! You’ve now been enrolled in the F…" at bounding box center [620, 401] width 463 height 398
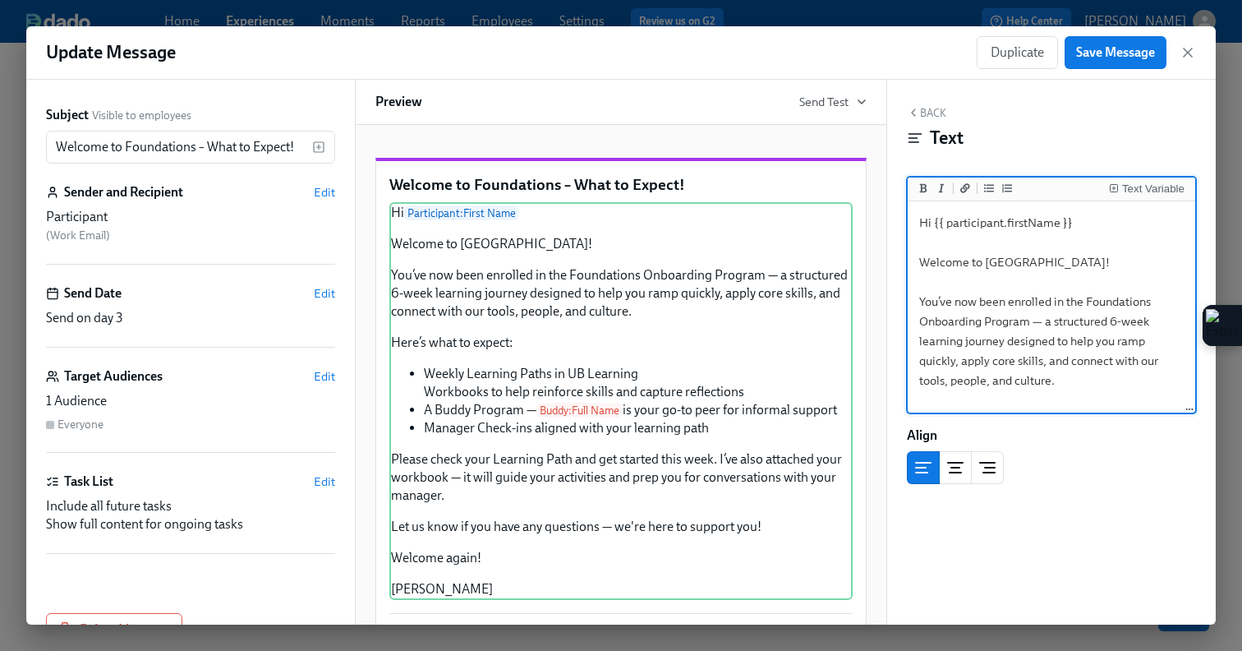
click at [919, 326] on textarea "Hi {{ participant.firstName }} Welcome to [GEOGRAPHIC_DATA]! You’ve now been en…" at bounding box center [1051, 519] width 281 height 628
type textarea "Hi {{ participant.firstName }} Welcome to [GEOGRAPHIC_DATA]! You’ve now been en…"
click at [1110, 50] on span "Save Message" at bounding box center [1115, 52] width 79 height 16
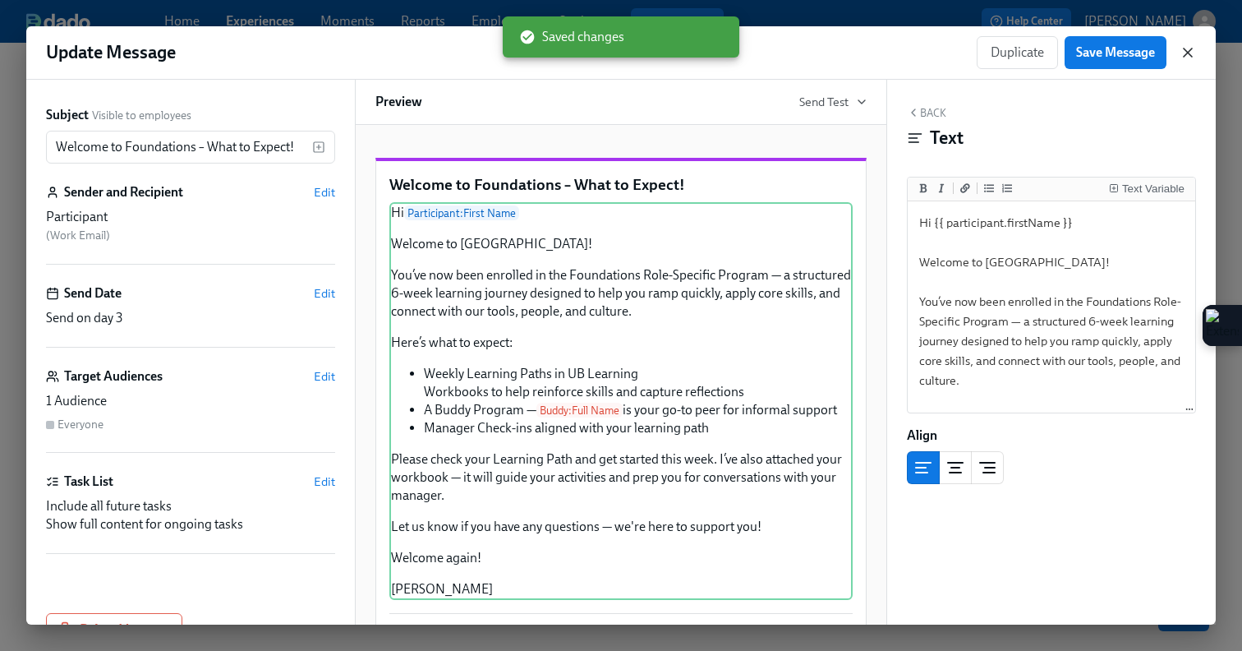
click at [1186, 53] on icon "button" at bounding box center [1188, 52] width 16 height 16
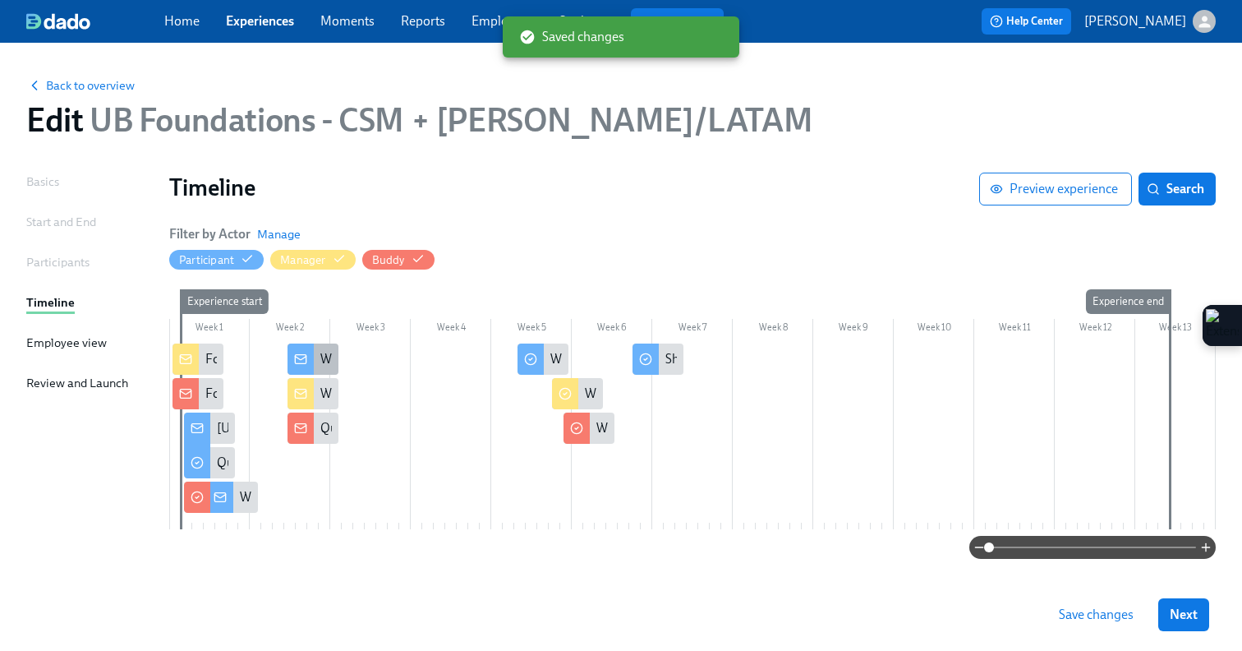
click at [309, 361] on div at bounding box center [301, 358] width 26 height 31
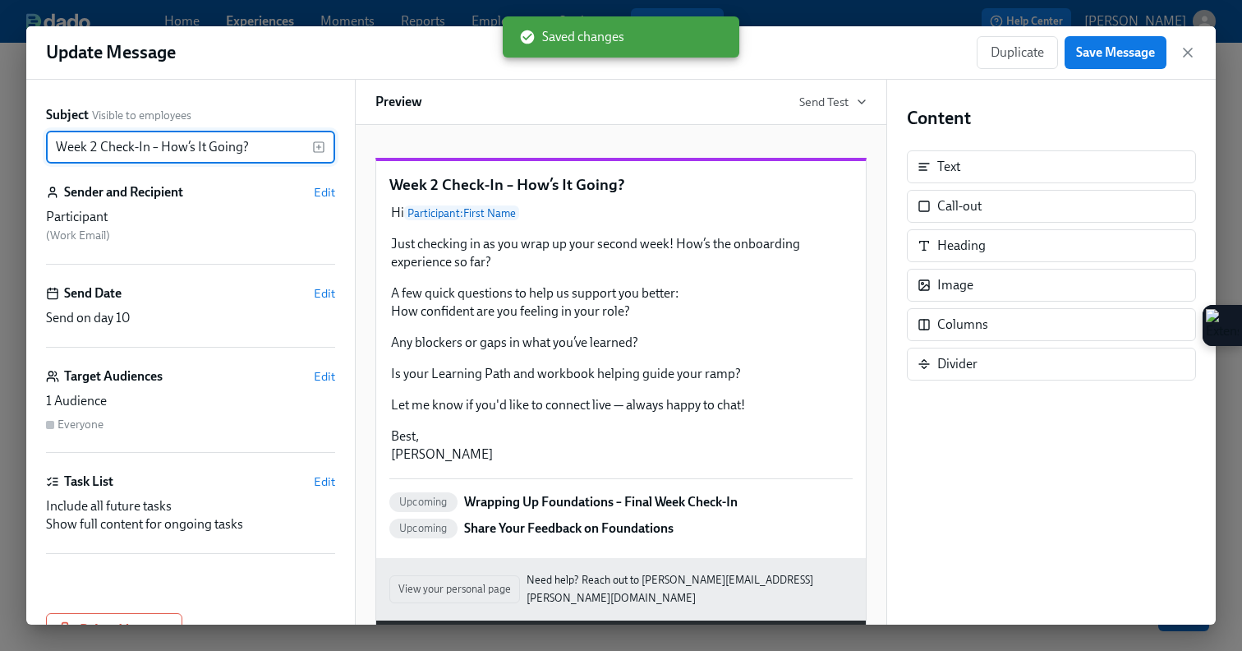
click at [58, 145] on input "Week 2 Check-In – How’s It Going?" at bounding box center [179, 147] width 266 height 33
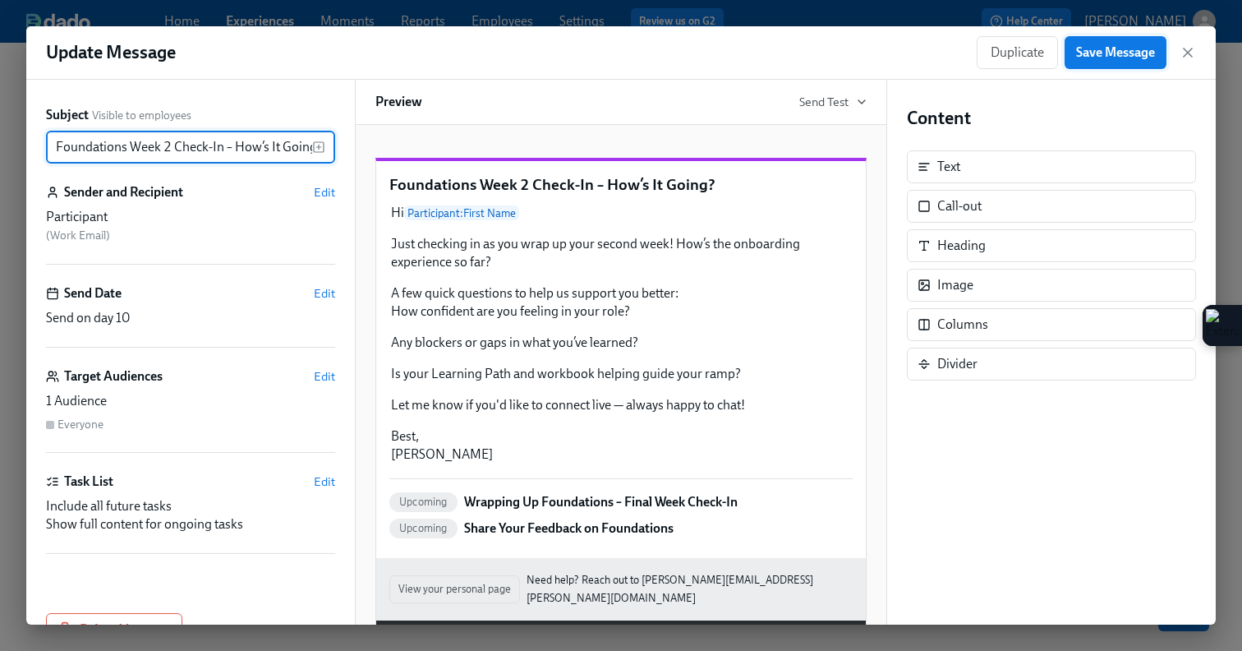
type input "Foundations Week 2 Check-In – How’s It Going?"
click at [1125, 51] on span "Save Message" at bounding box center [1115, 52] width 79 height 16
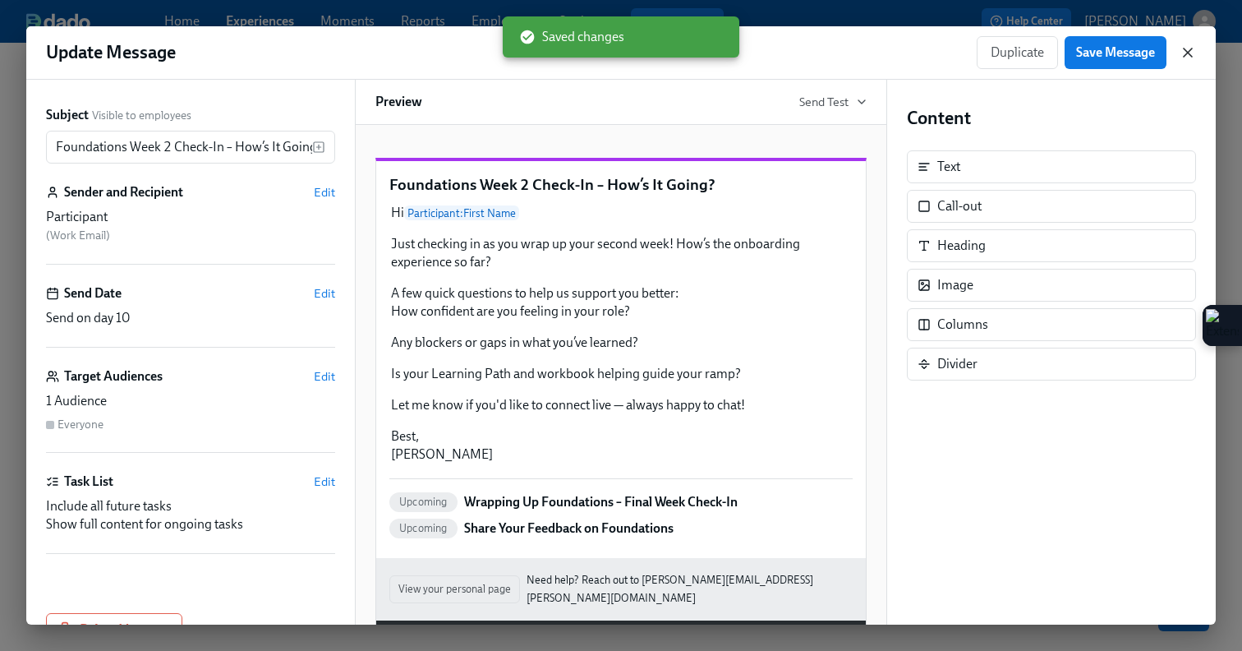
click at [1184, 53] on icon "button" at bounding box center [1188, 52] width 16 height 16
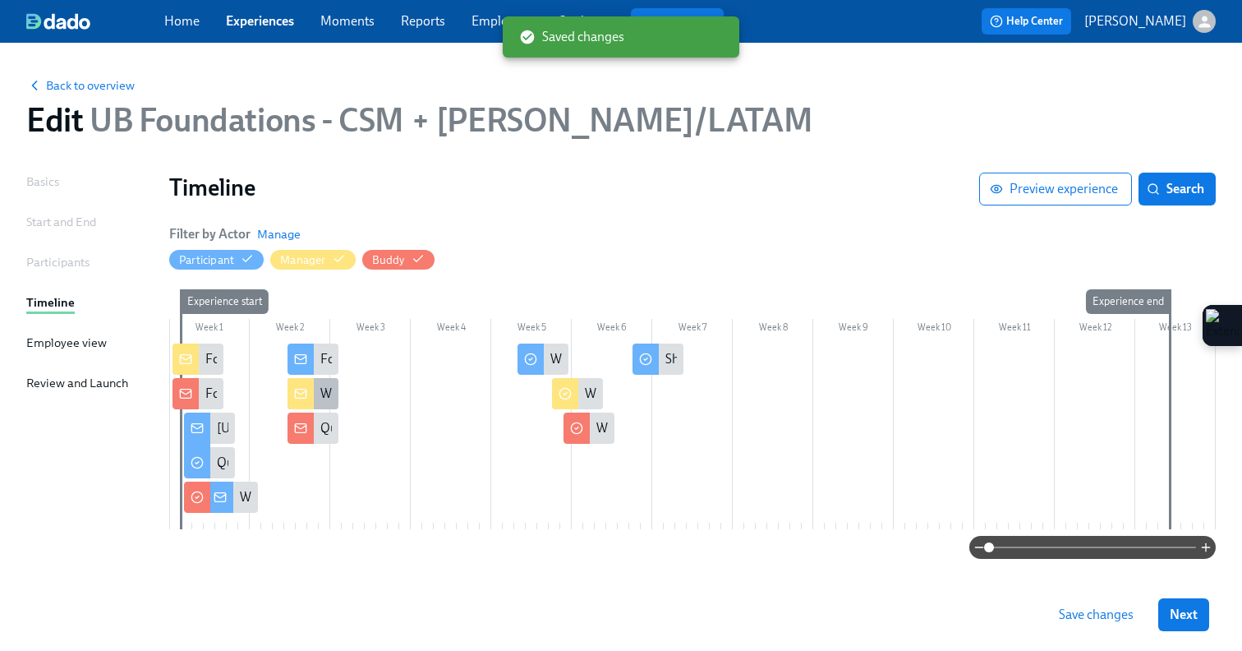
click at [290, 391] on div at bounding box center [301, 393] width 26 height 31
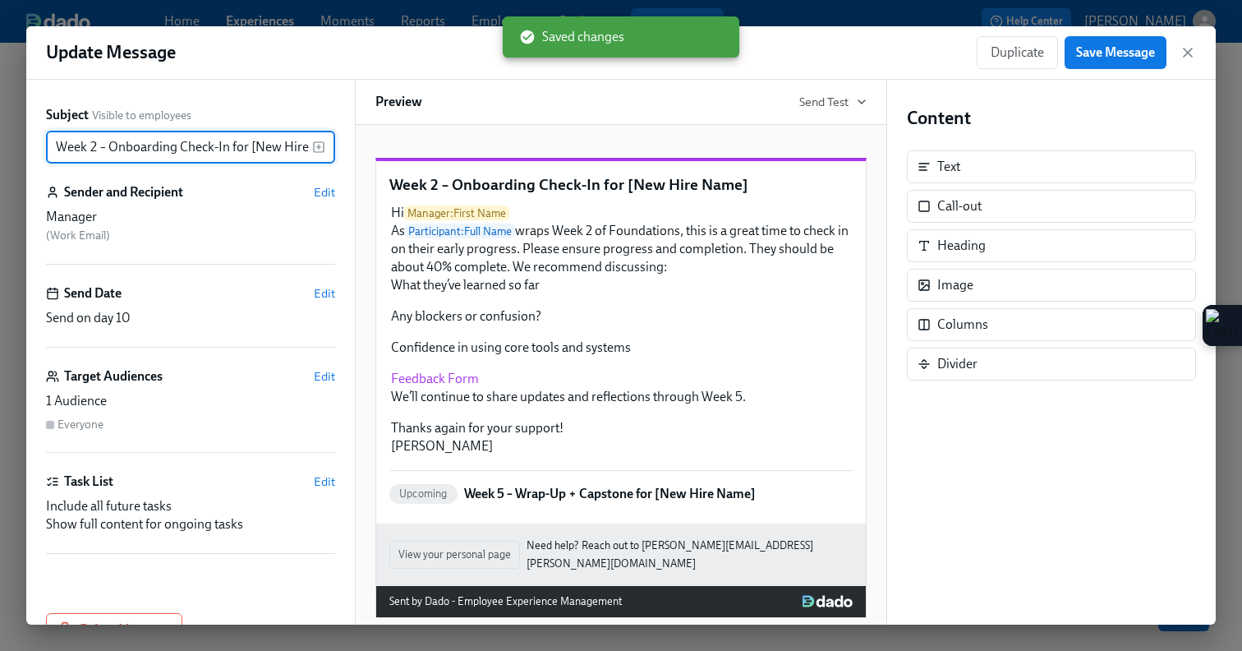
click at [53, 150] on input "Week 2 – Onboarding Check-In for [New Hire Name]" at bounding box center [179, 147] width 266 height 33
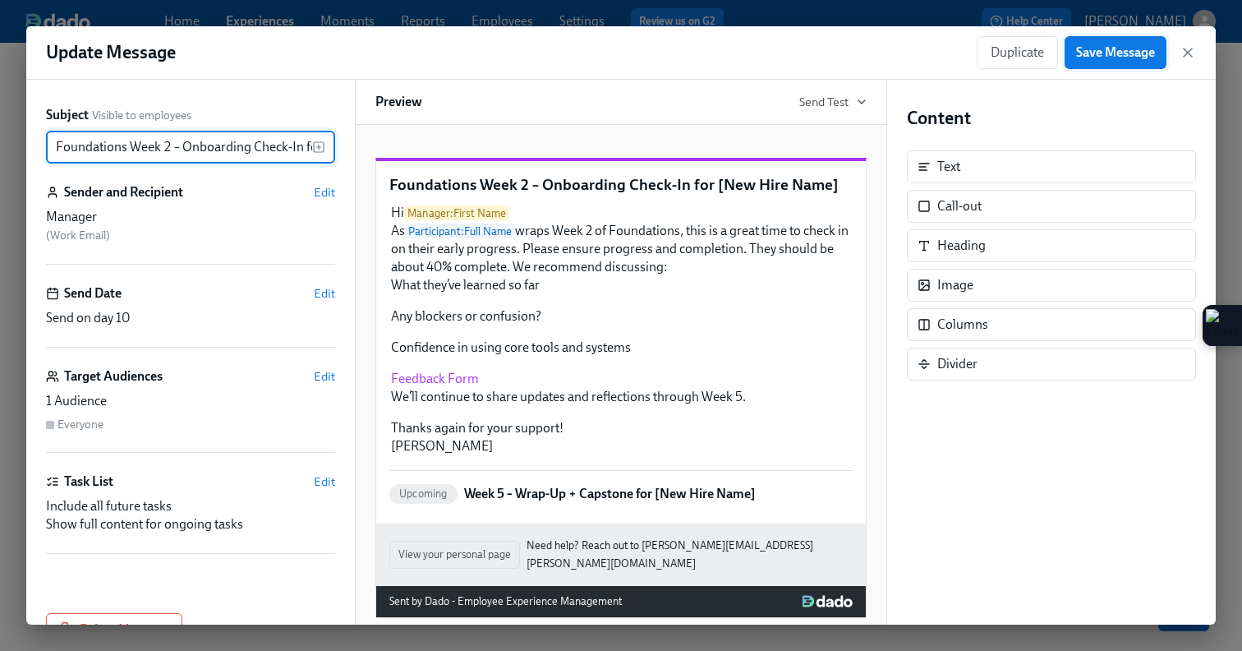
type input "Foundations Week 2 – Onboarding Check-In for [New Hire Name]"
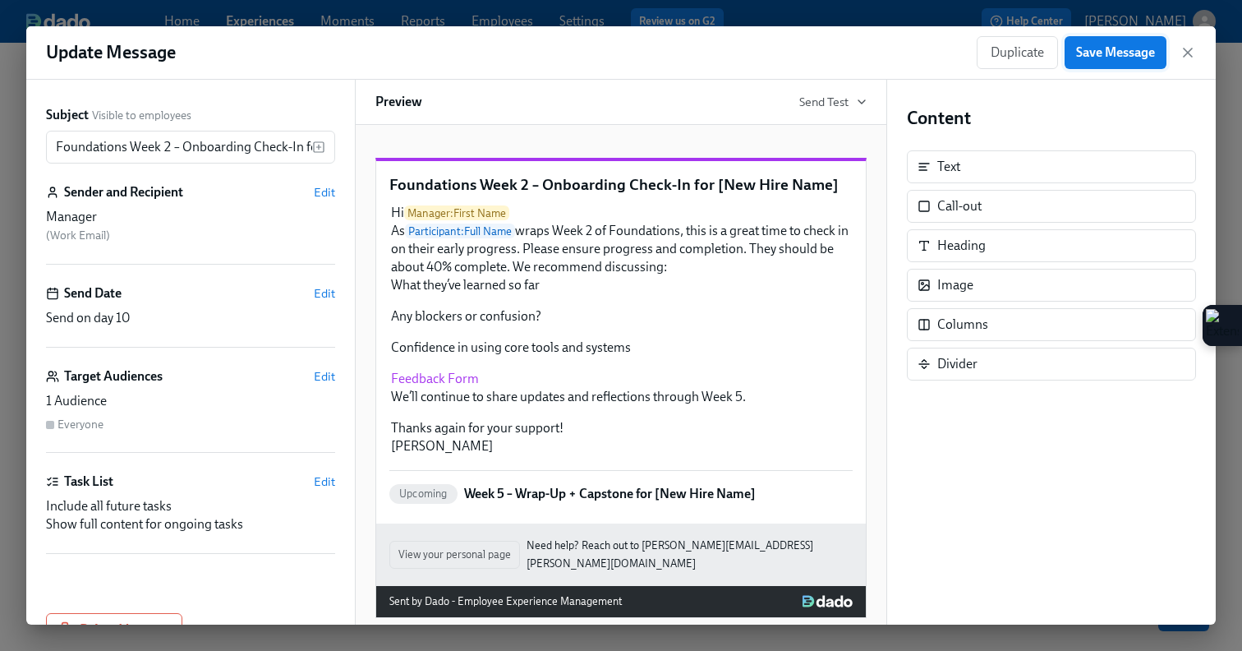
click at [1124, 50] on span "Save Message" at bounding box center [1115, 52] width 79 height 16
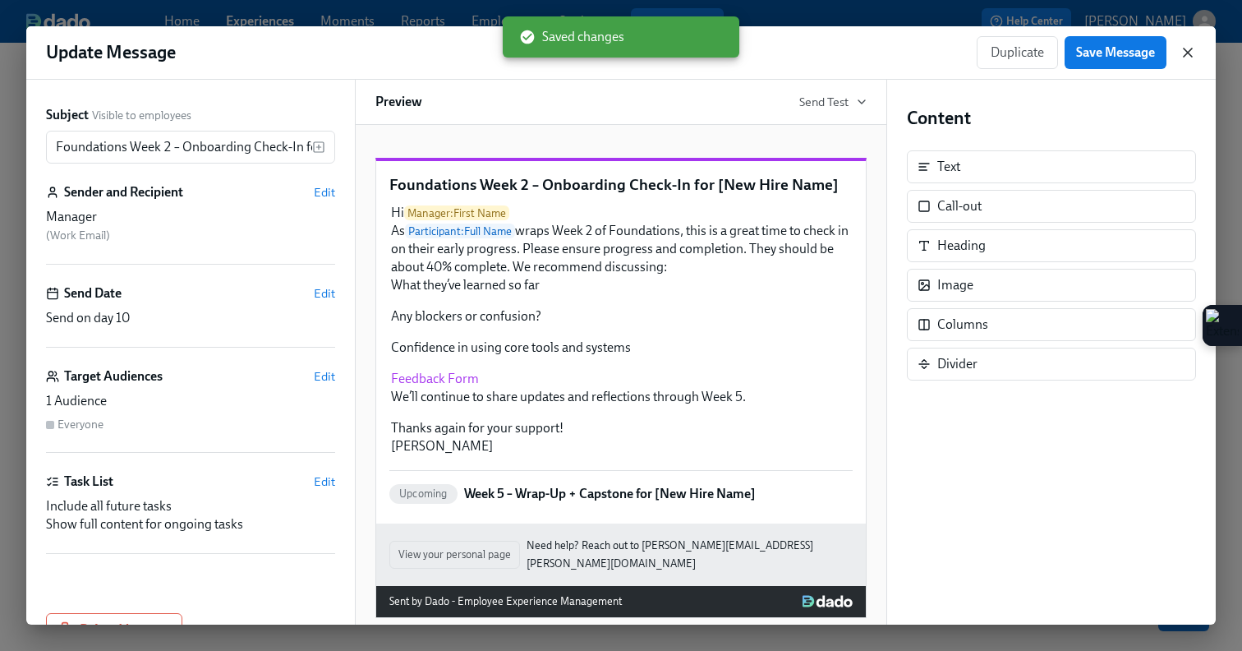
click at [1180, 52] on icon "button" at bounding box center [1188, 52] width 16 height 16
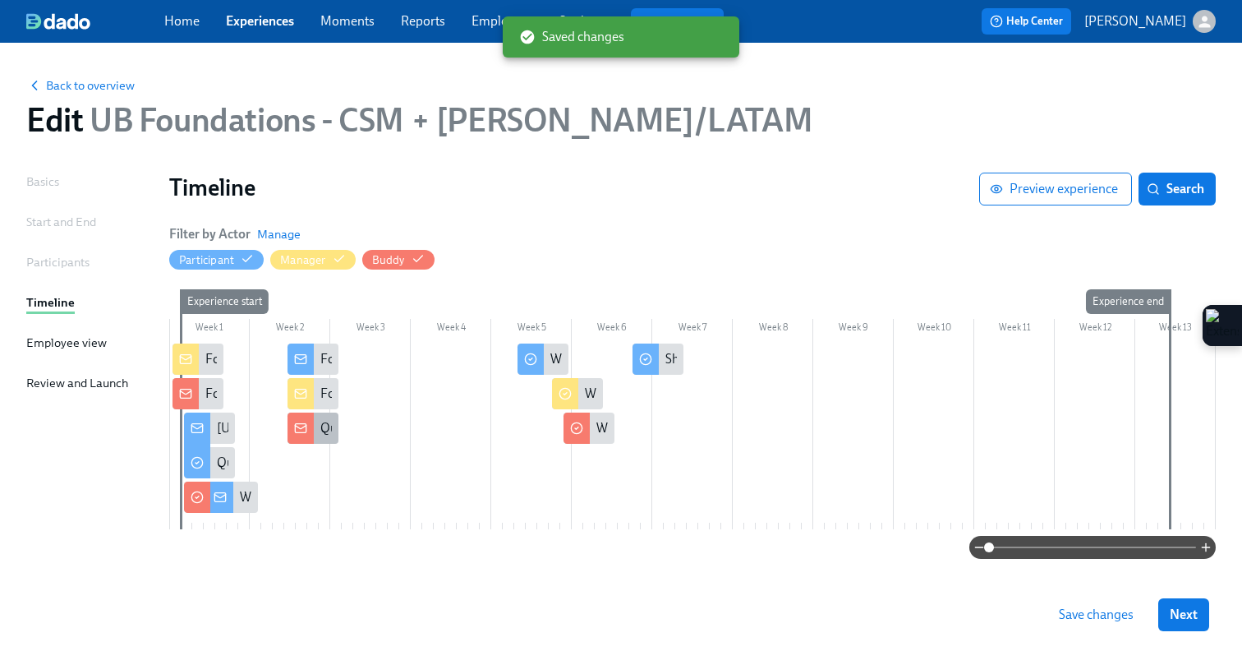
click at [308, 424] on div at bounding box center [301, 427] width 26 height 31
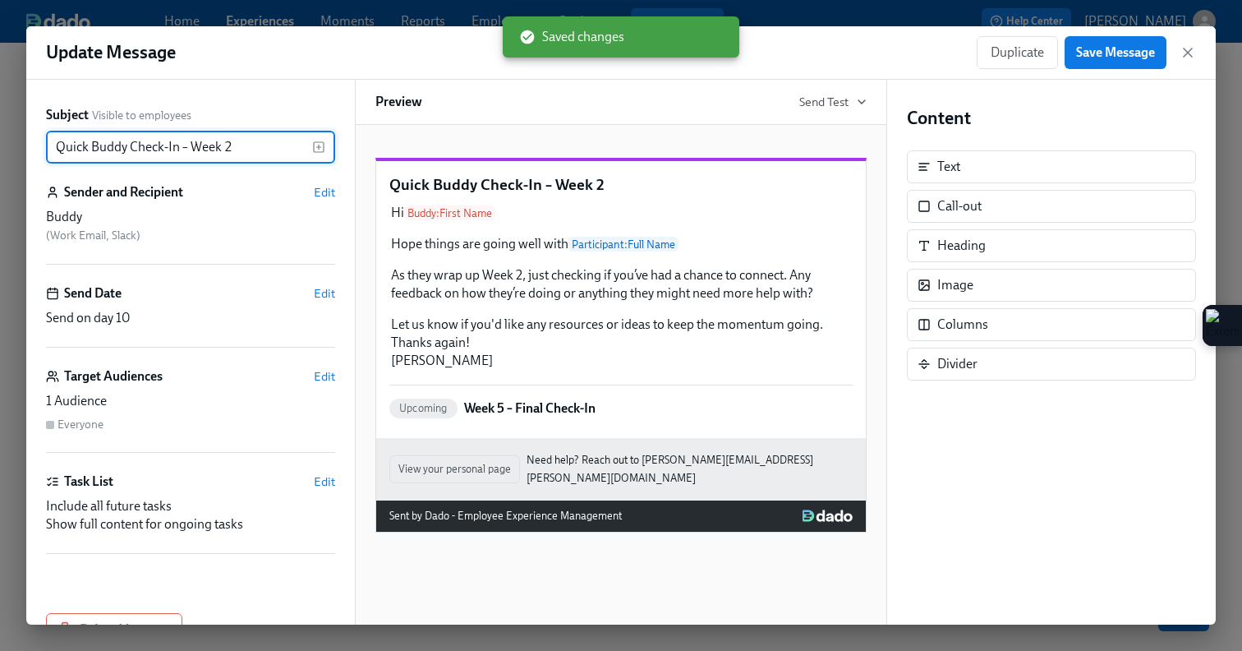
click at [57, 144] on input "Quick Buddy Check-In – Week 2" at bounding box center [179, 147] width 266 height 33
type input "Foundations Quick Buddy Check-In – Week 2"
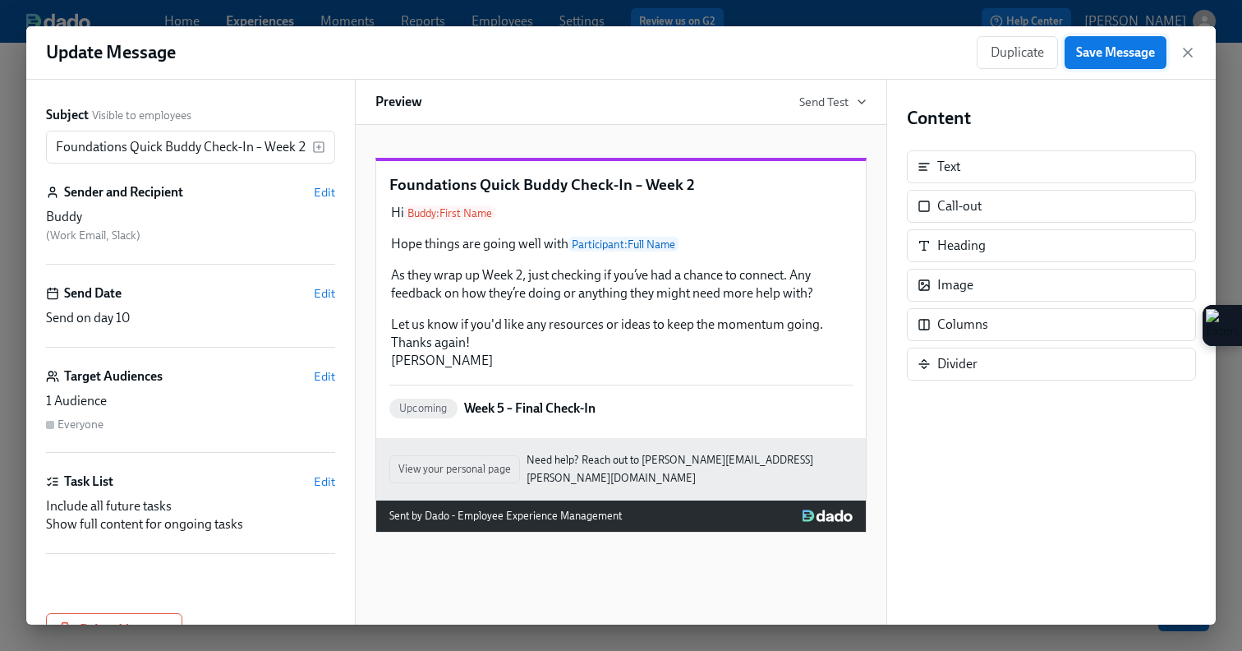
click at [1134, 55] on span "Save Message" at bounding box center [1115, 52] width 79 height 16
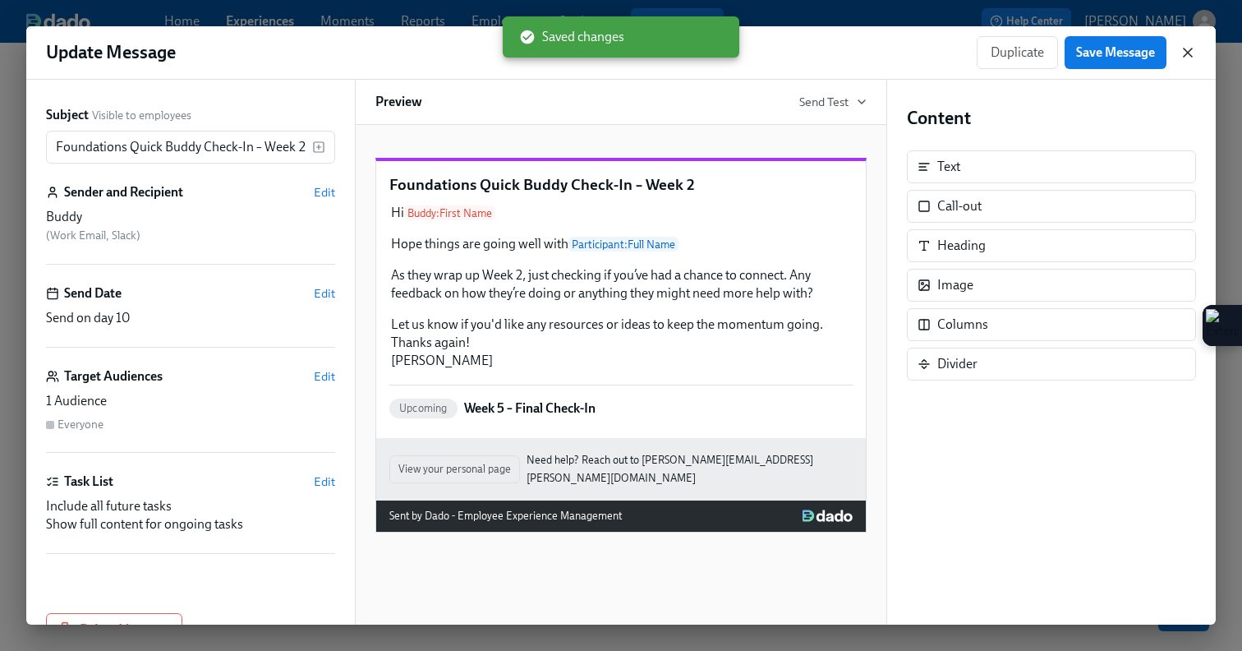
click at [1184, 53] on icon "button" at bounding box center [1188, 52] width 16 height 16
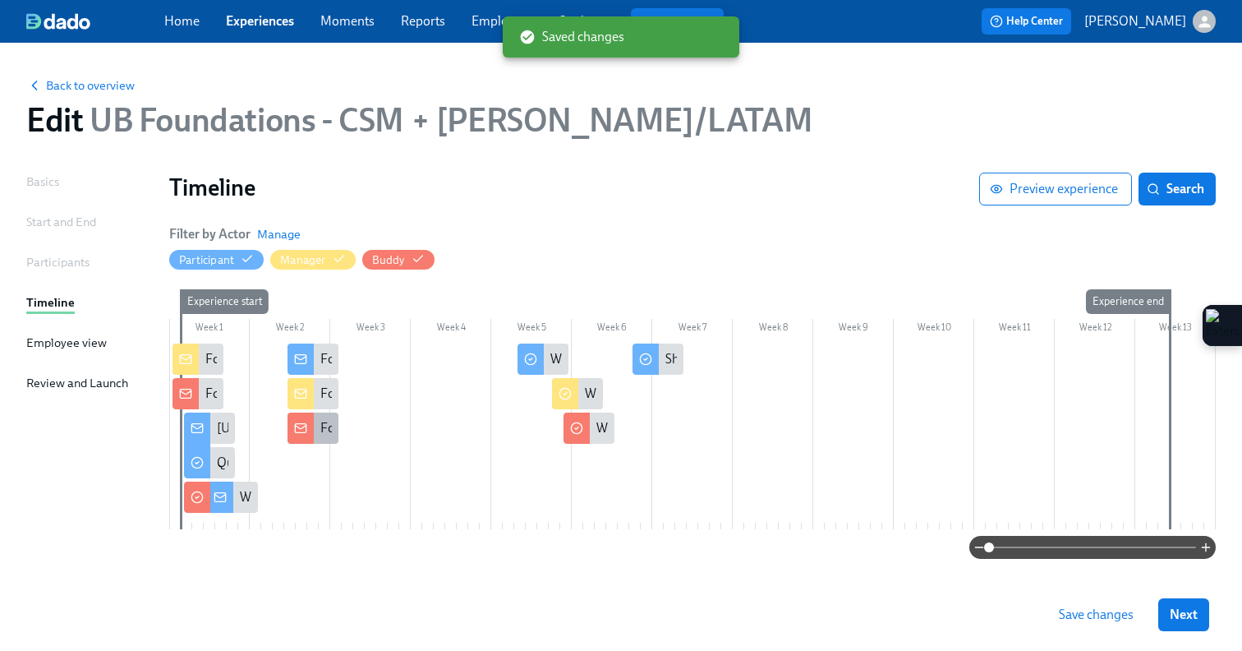
click at [294, 435] on div at bounding box center [301, 427] width 26 height 31
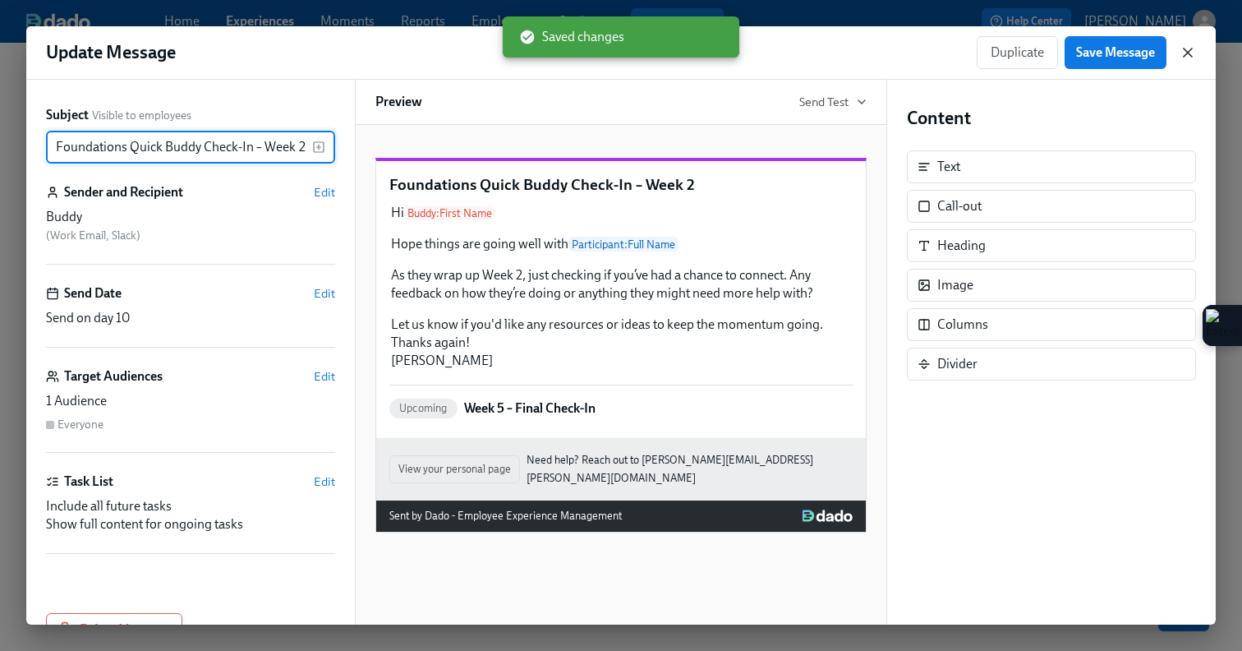
click at [1191, 54] on icon "button" at bounding box center [1188, 52] width 16 height 16
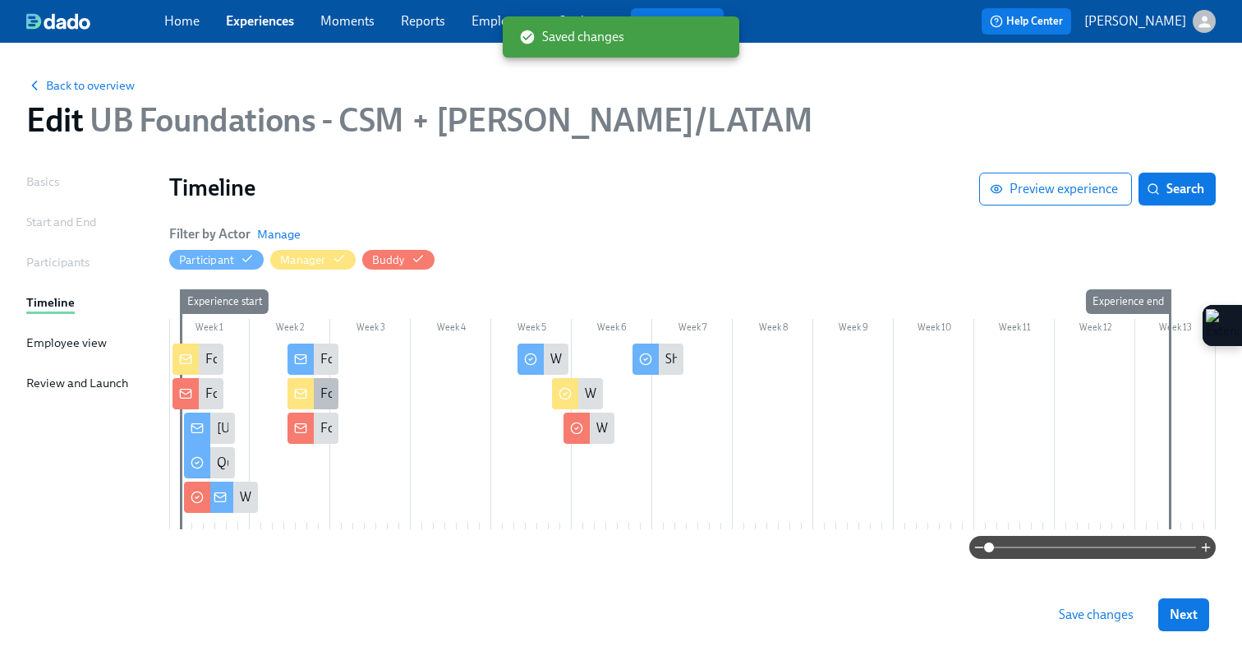
click at [329, 399] on div "Foundations Week 2 – Onboarding Check-In for [New Hire Name]" at bounding box center [503, 393] width 366 height 18
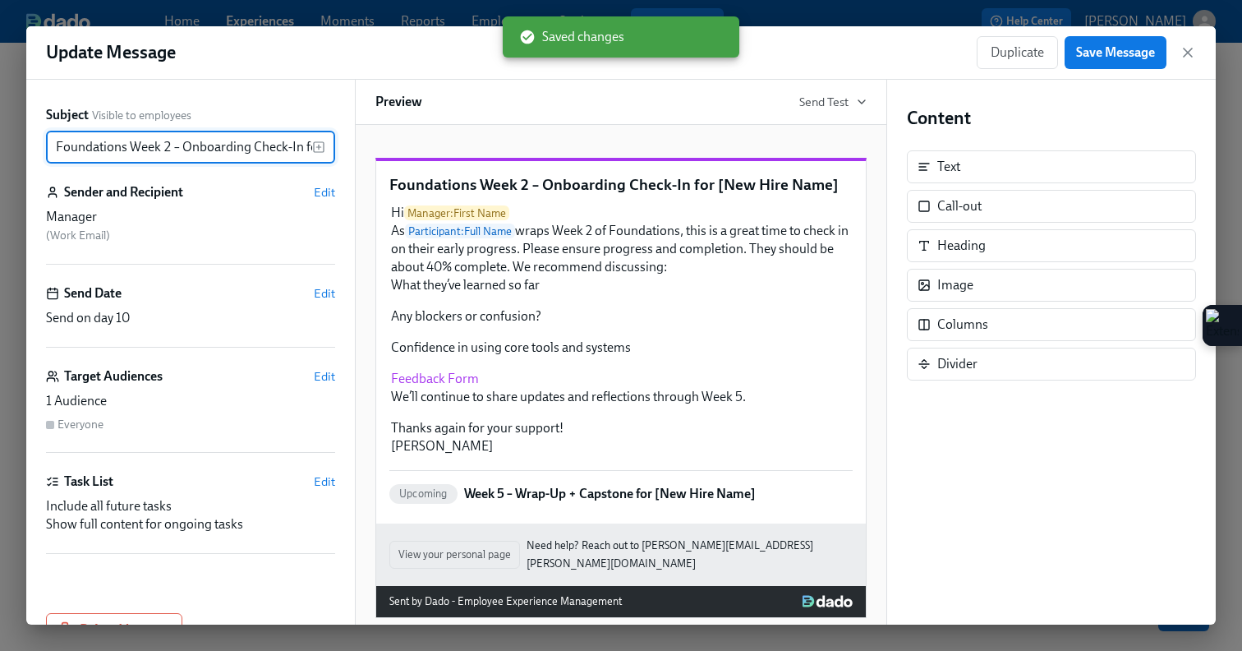
scroll to position [0, 108]
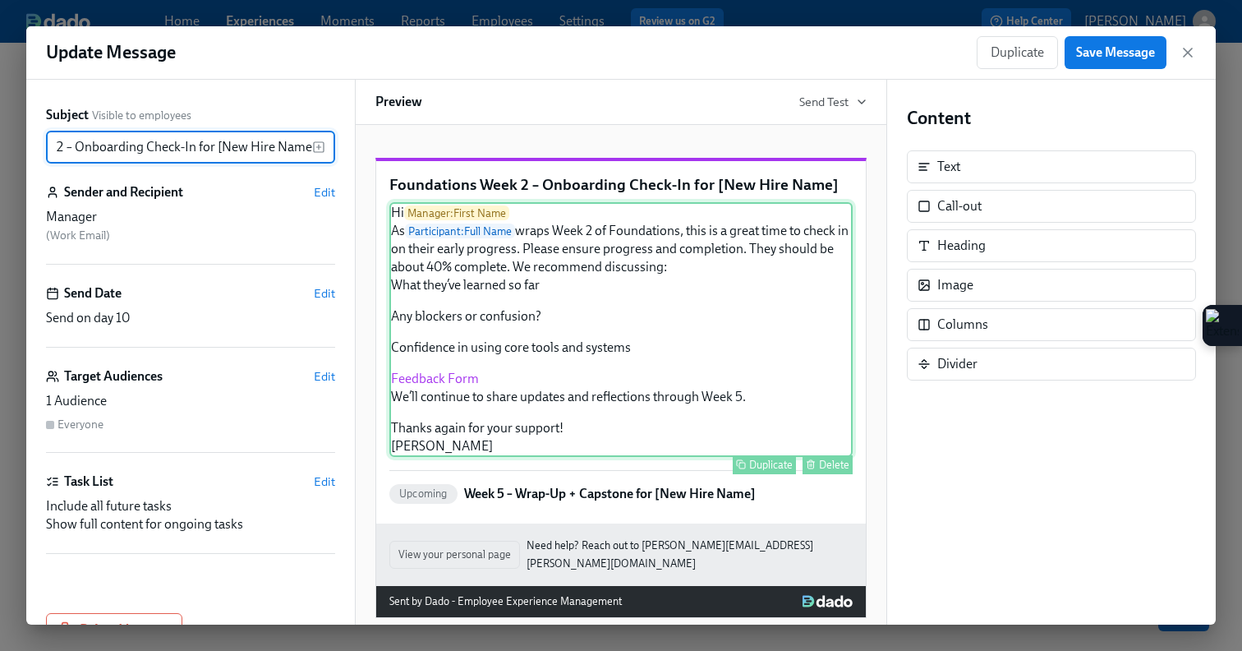
click at [569, 290] on div "Hi Manager : First Name As Participant : Full Name wraps Week 2 of Foundations,…" at bounding box center [620, 329] width 463 height 255
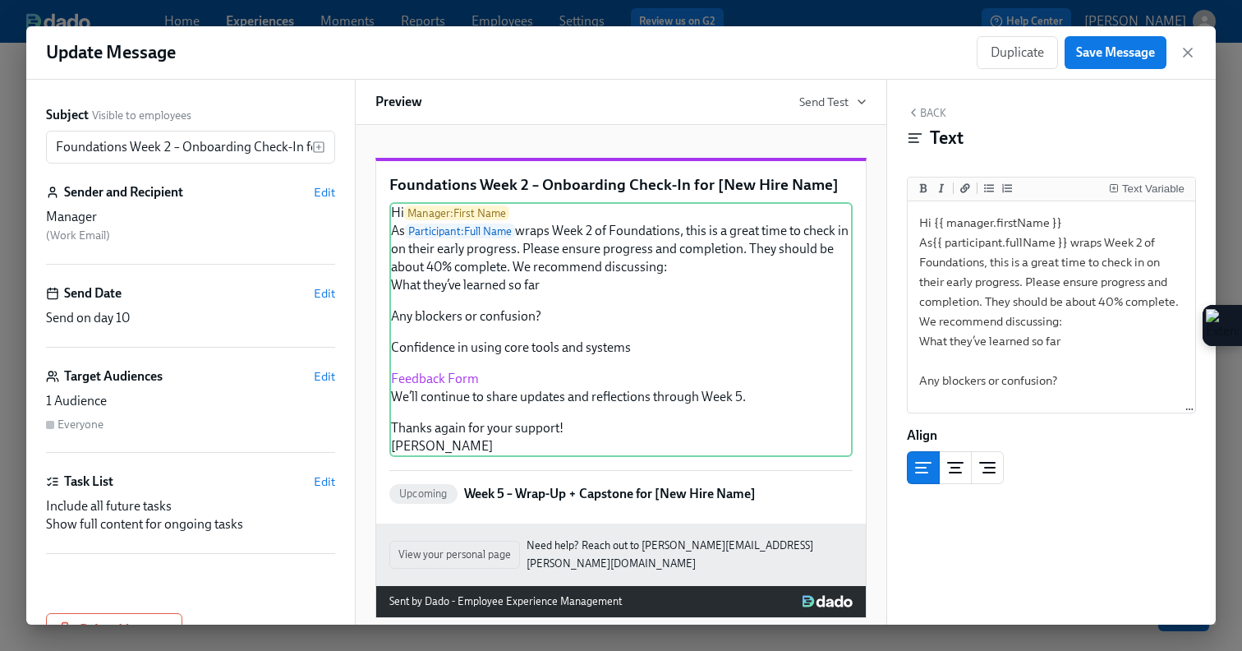
click at [646, 196] on p "Foundations Week 2 – Onboarding Check-In for [New Hire Name]" at bounding box center [620, 184] width 463 height 21
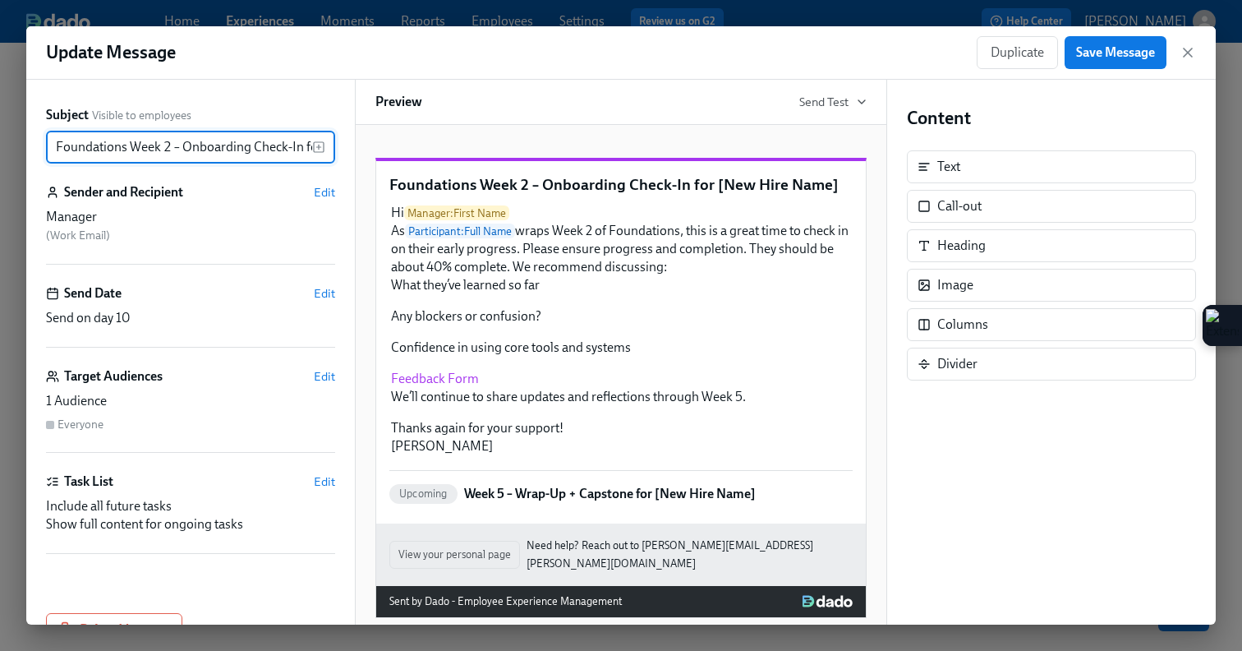
click at [248, 150] on input "Foundations Week 2 – Onboarding Check-In for [New Hire Name]" at bounding box center [179, 147] width 266 height 33
drag, startPoint x: 128, startPoint y: 150, endPoint x: 16, endPoint y: 145, distance: 111.8
click at [16, 145] on div "Update Message Duplicate Save Message Subject Visible to employees Foundations …" at bounding box center [621, 325] width 1242 height 651
paste input "[URL][DOMAIN_NAME]"
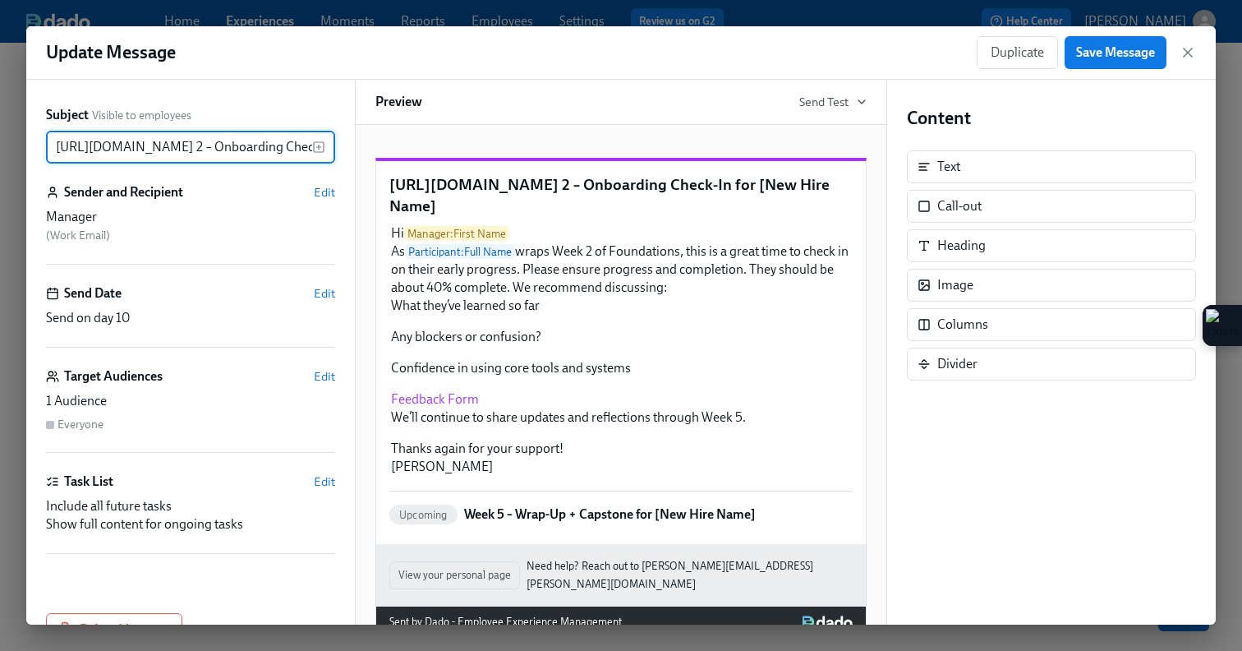
drag, startPoint x: 311, startPoint y: 151, endPoint x: 0, endPoint y: 149, distance: 310.5
click at [0, 149] on div "Update Message Duplicate Save Message Subject Visible to employees [URL][DOMAIN…" at bounding box center [621, 325] width 1242 height 651
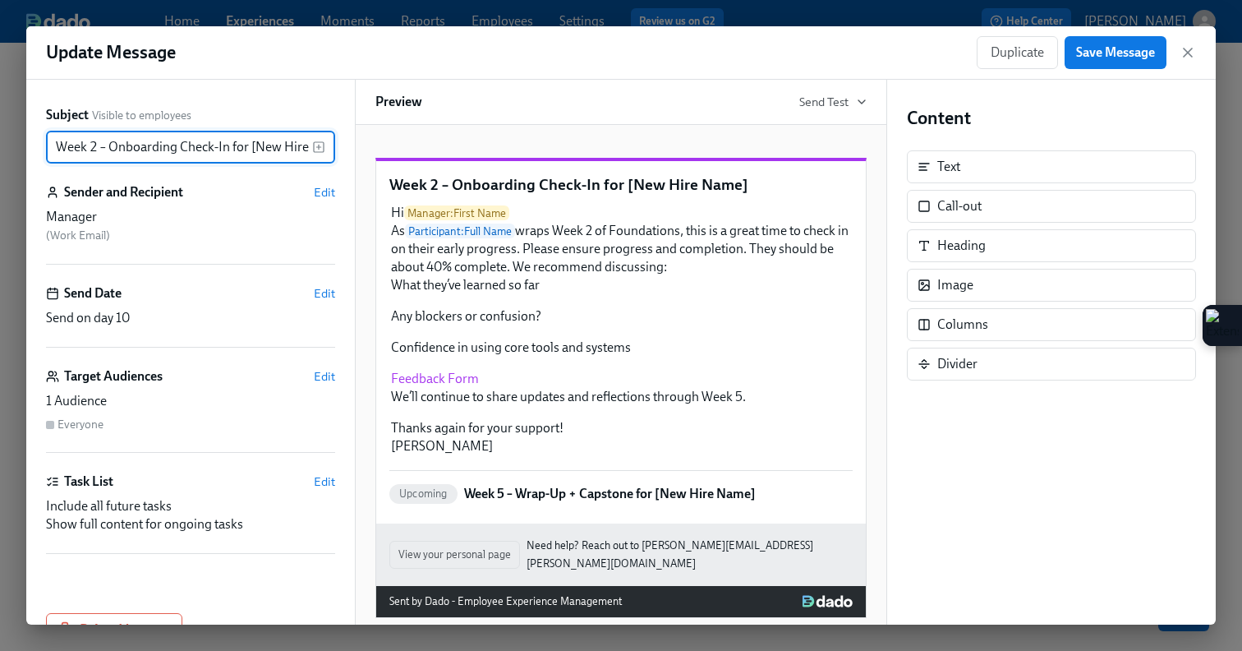
drag, startPoint x: 174, startPoint y: 149, endPoint x: 111, endPoint y: 146, distance: 63.3
click at [111, 146] on input "Week 2 – Onboarding Check-In for [New Hire Name]" at bounding box center [179, 147] width 266 height 33
type input "Week 2 – Foundations Check-In for [New Hire Name]"
click at [1142, 52] on span "Save Message" at bounding box center [1115, 52] width 79 height 16
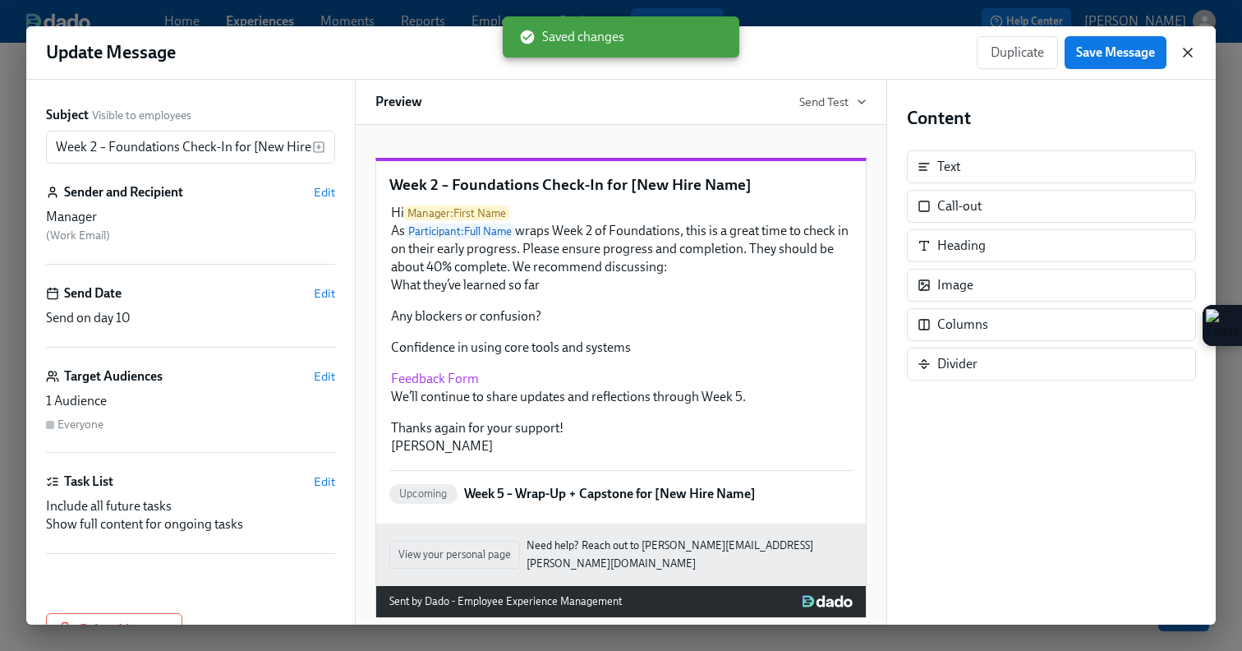
click at [1185, 53] on icon "button" at bounding box center [1188, 52] width 8 height 8
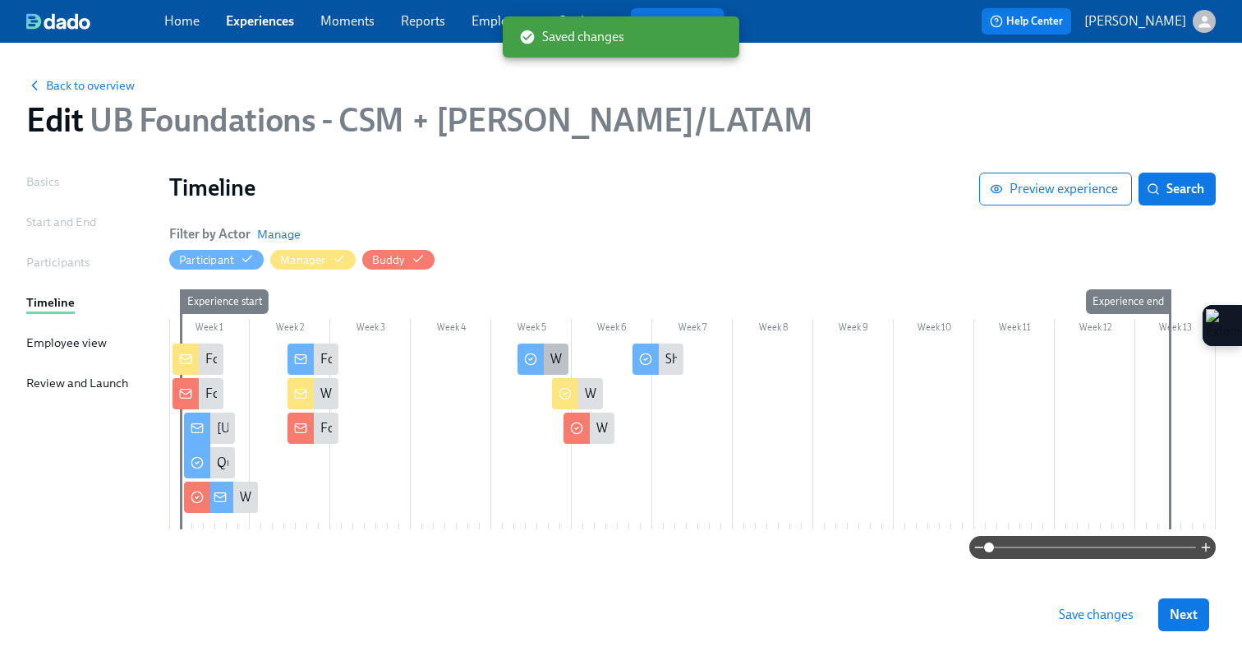
click at [526, 361] on circle at bounding box center [530, 359] width 11 height 11
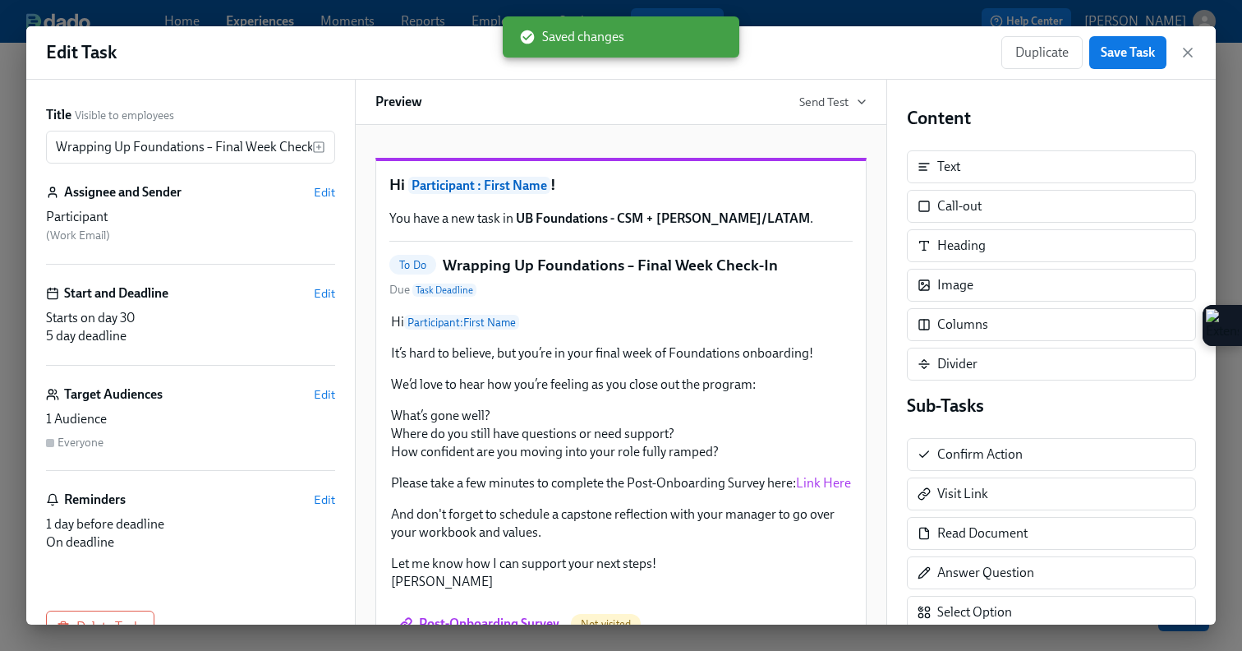
click at [1202, 54] on div "Edit Task Duplicate Save Task" at bounding box center [621, 52] width 1190 height 53
click at [1180, 48] on icon "button" at bounding box center [1188, 52] width 16 height 16
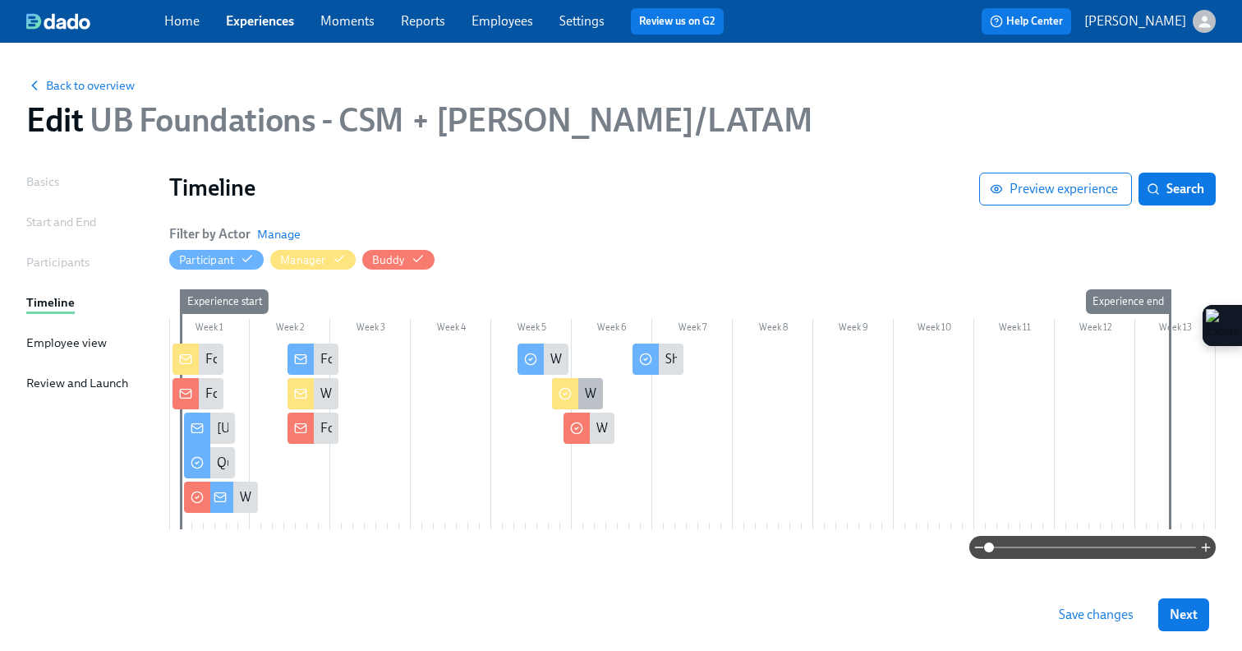
click at [564, 403] on div at bounding box center [565, 393] width 26 height 31
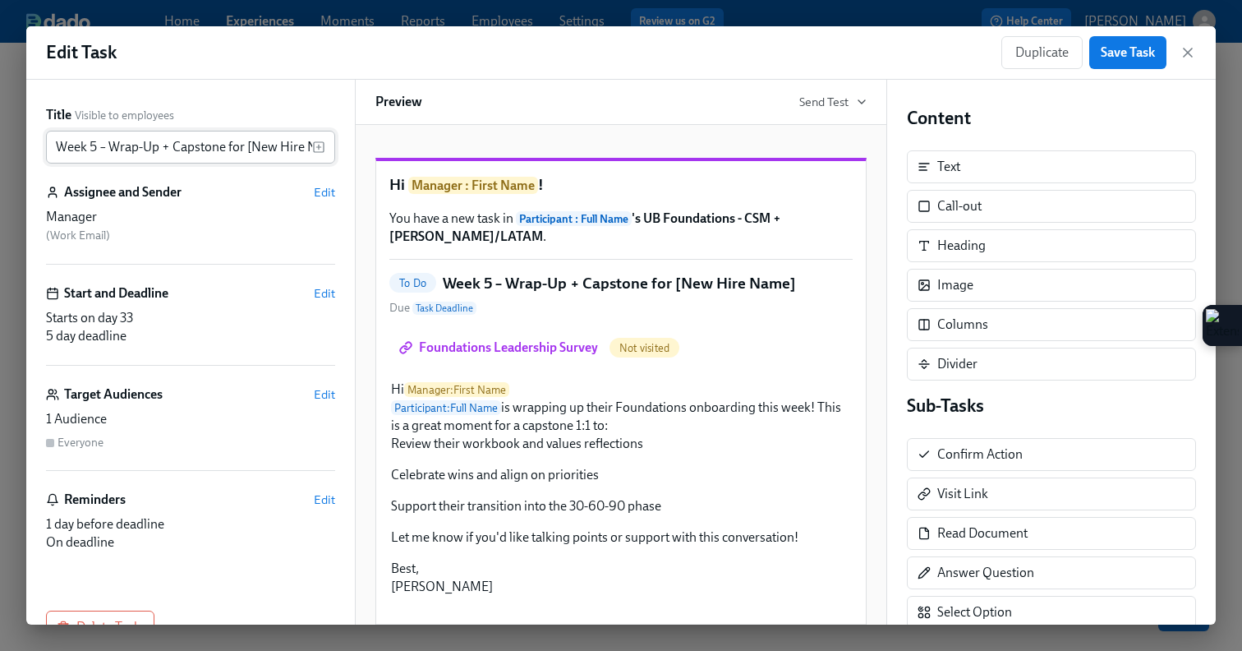
click at [58, 147] on input "Week 5 – Wrap-Up + Capstone for [New Hire Name]" at bounding box center [179, 147] width 266 height 33
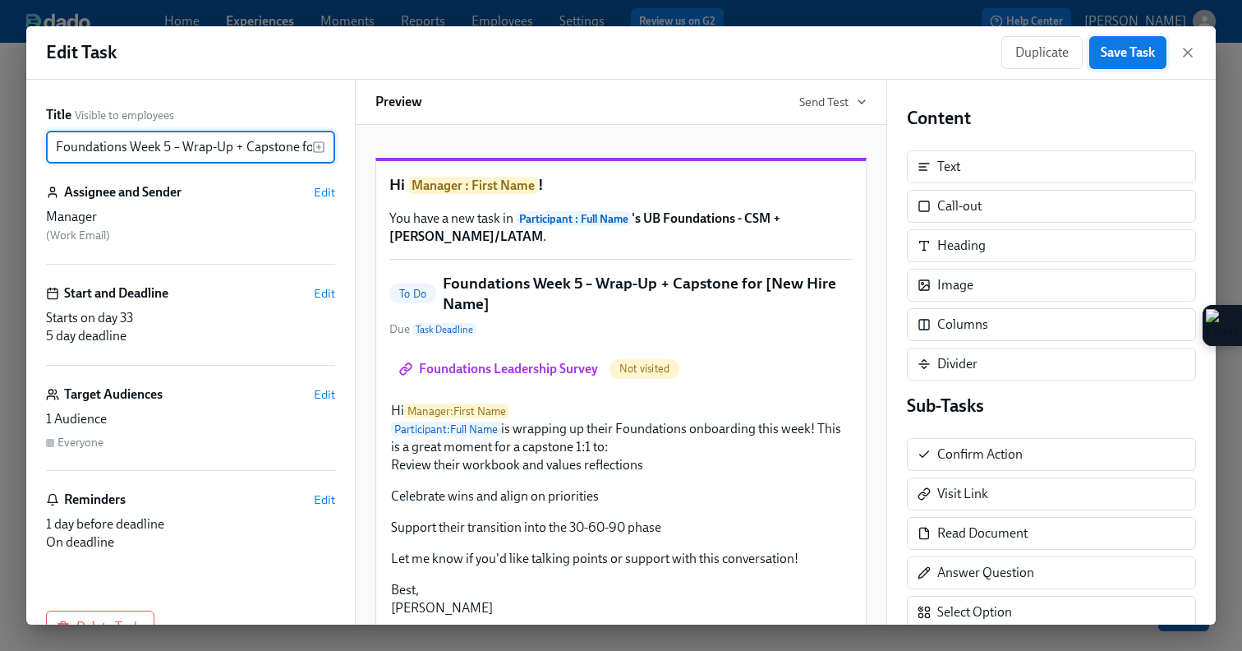
type input "Foundations Week 5 – Wrap-Up + Capstone for [New Hire Name]"
click at [1116, 68] on button "Save Task" at bounding box center [1127, 52] width 77 height 33
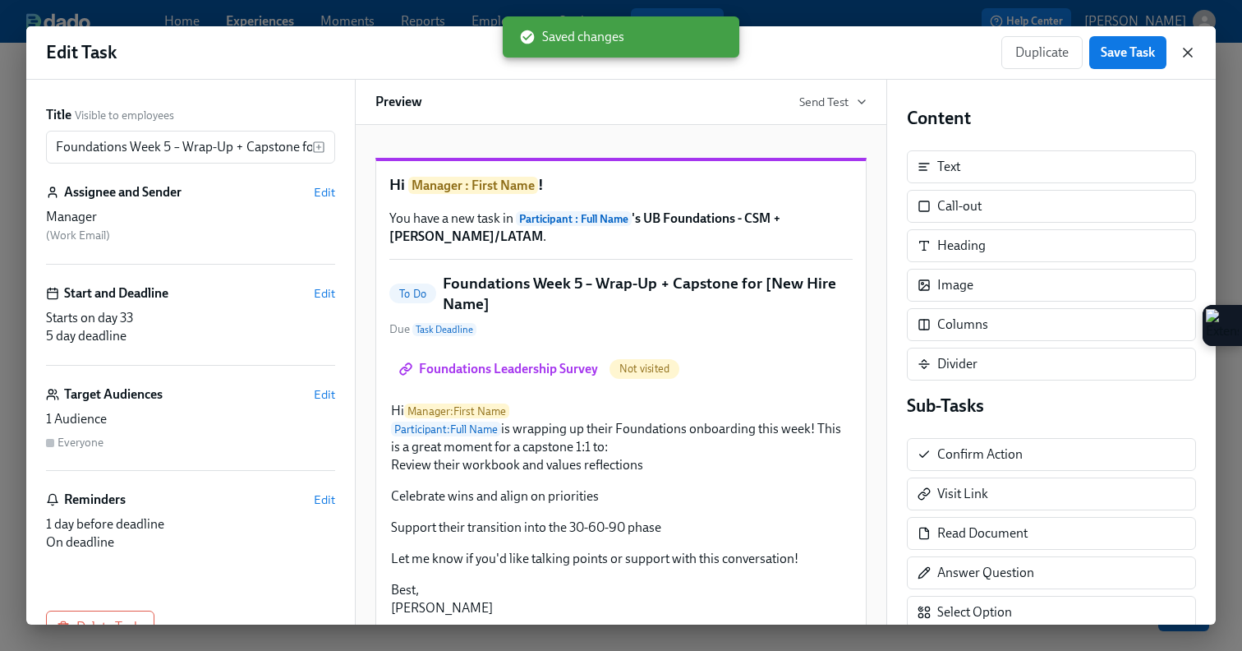
click at [1186, 59] on icon "button" at bounding box center [1188, 52] width 16 height 16
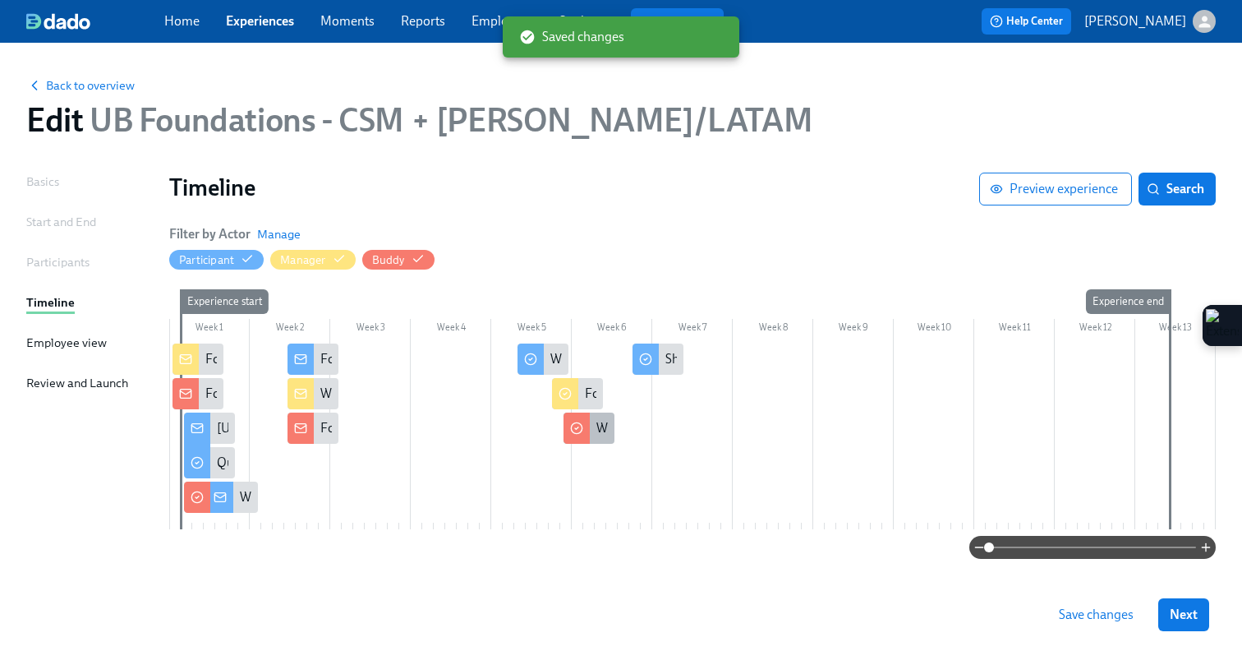
click at [582, 429] on circle at bounding box center [576, 428] width 11 height 11
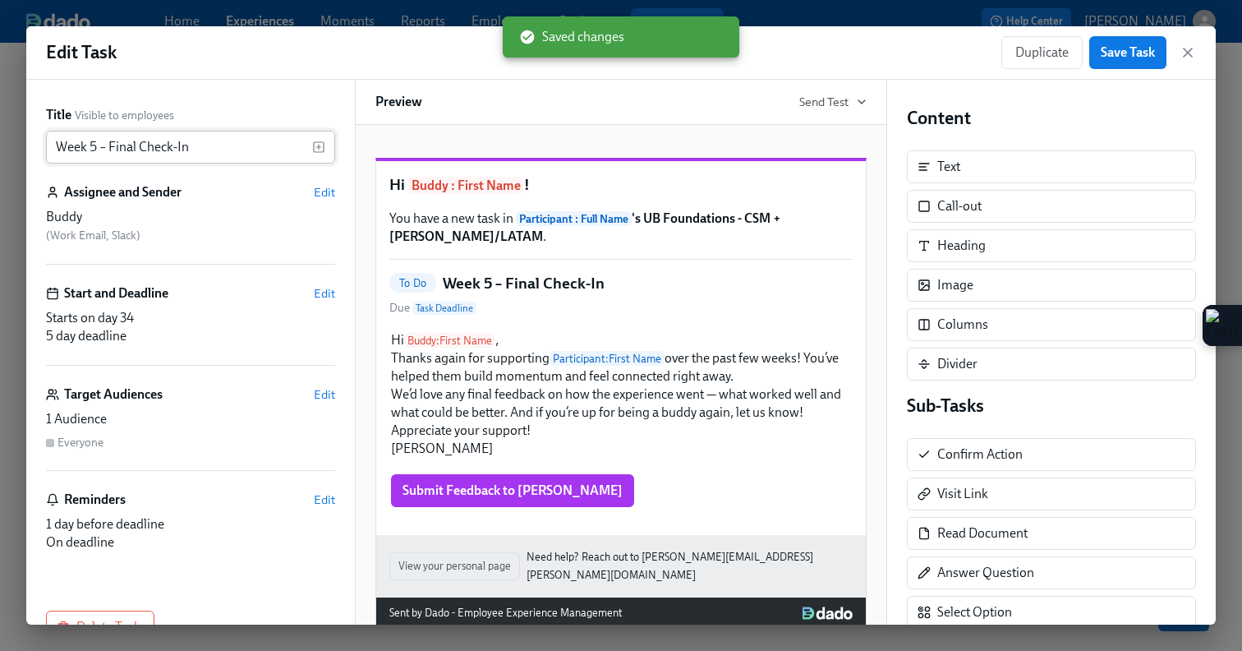
click at [54, 146] on input "Week 5 – Final Check-In" at bounding box center [179, 147] width 266 height 33
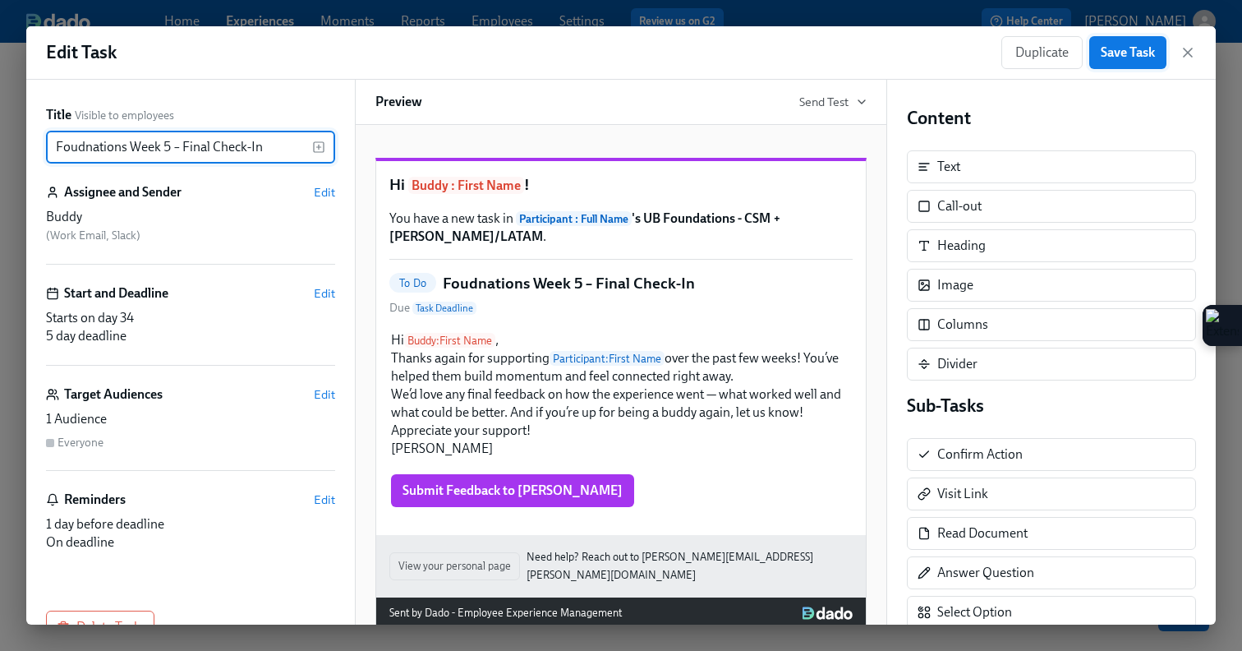
type input "Foudnations Week 5 – Final Check-In"
click at [1131, 55] on span "Save Task" at bounding box center [1128, 52] width 54 height 16
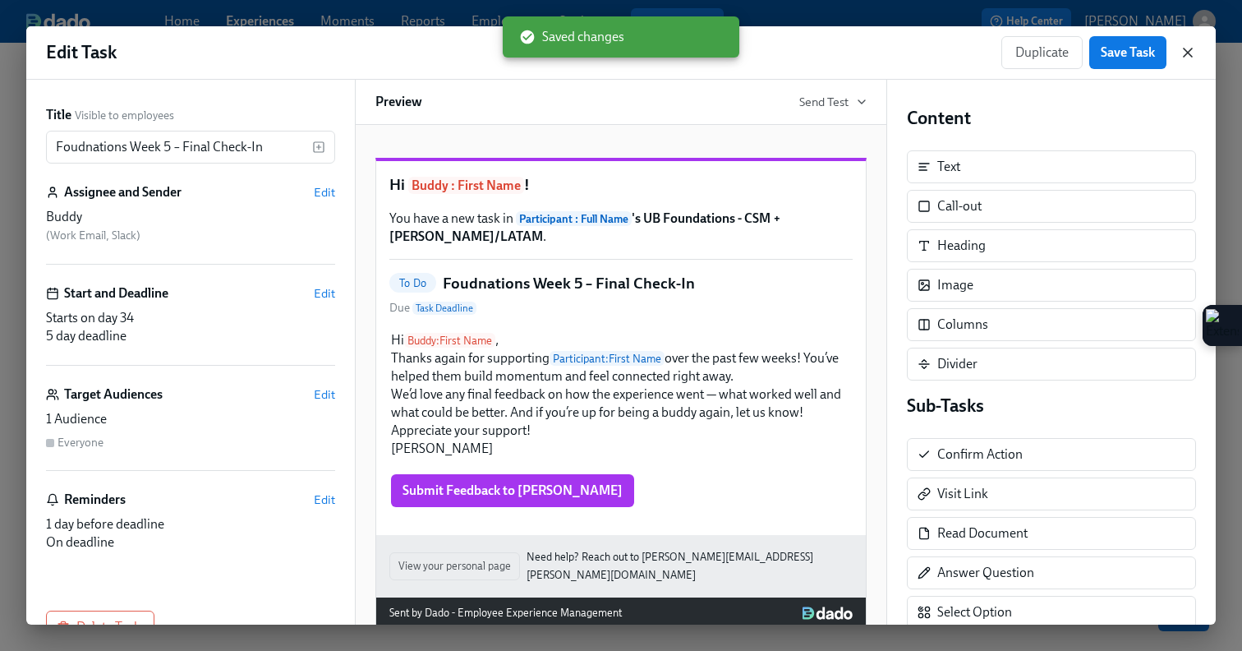
click at [1189, 50] on icon "button" at bounding box center [1188, 52] width 8 height 8
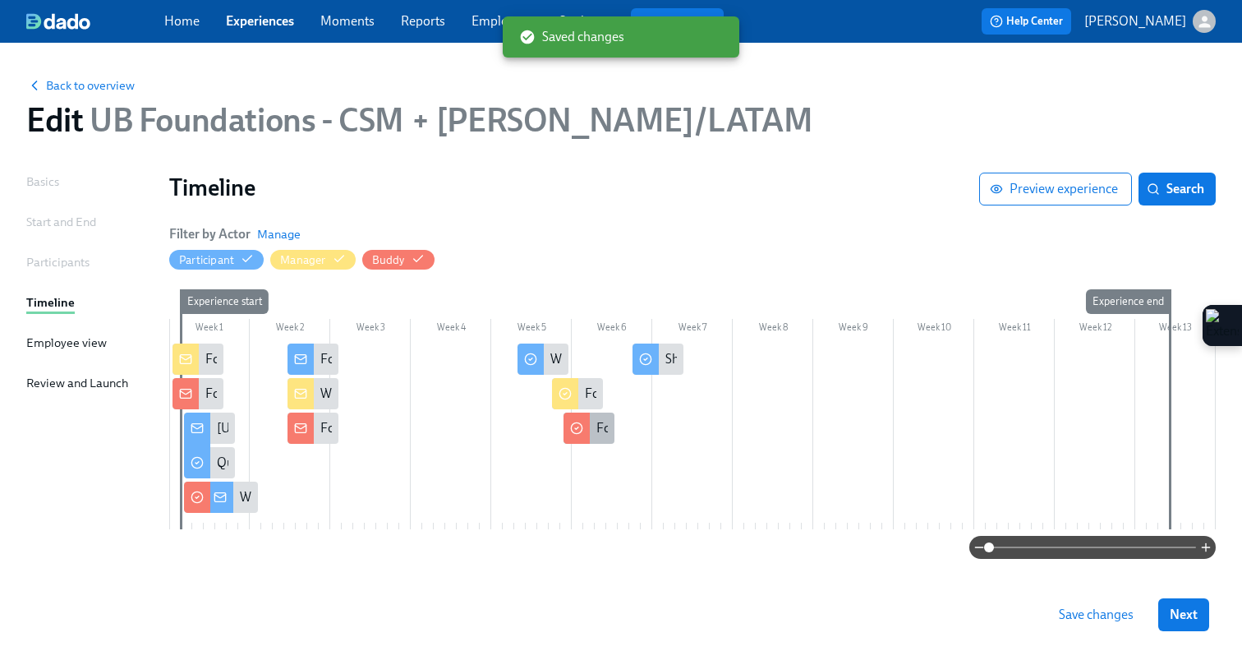
click at [596, 440] on div "Foudnations Week 5 – Final Check-In" at bounding box center [589, 427] width 51 height 31
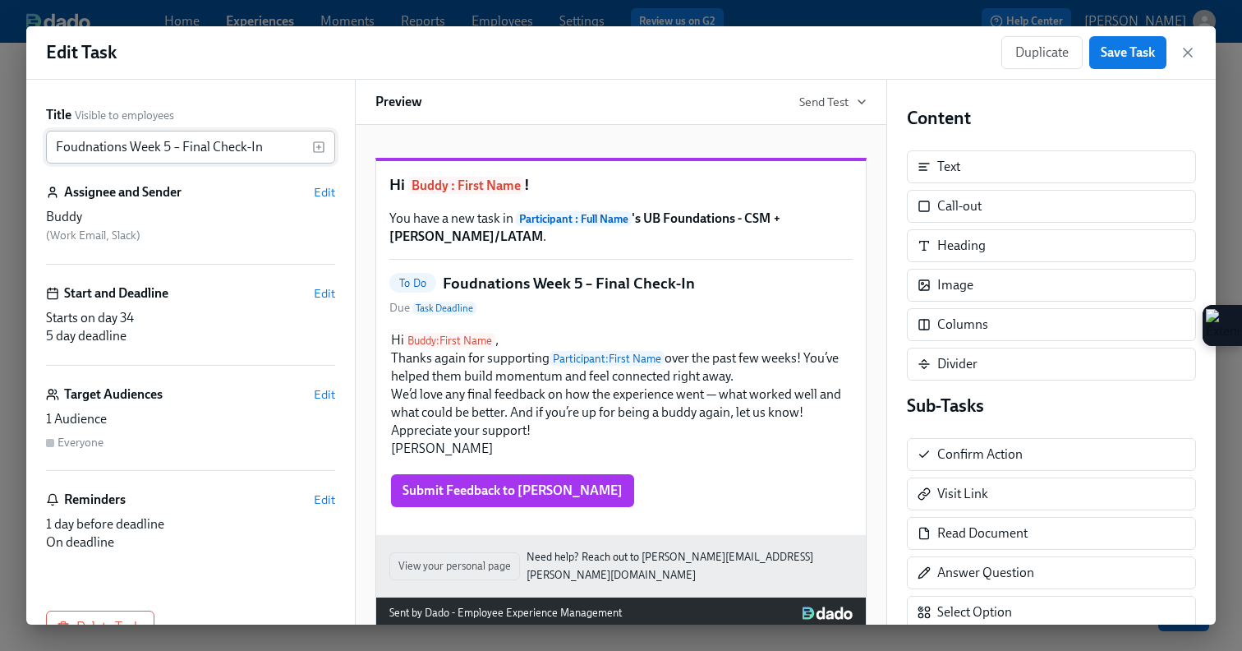
click at [90, 150] on input "Foudnations Week 5 – Final Check-In" at bounding box center [179, 147] width 266 height 33
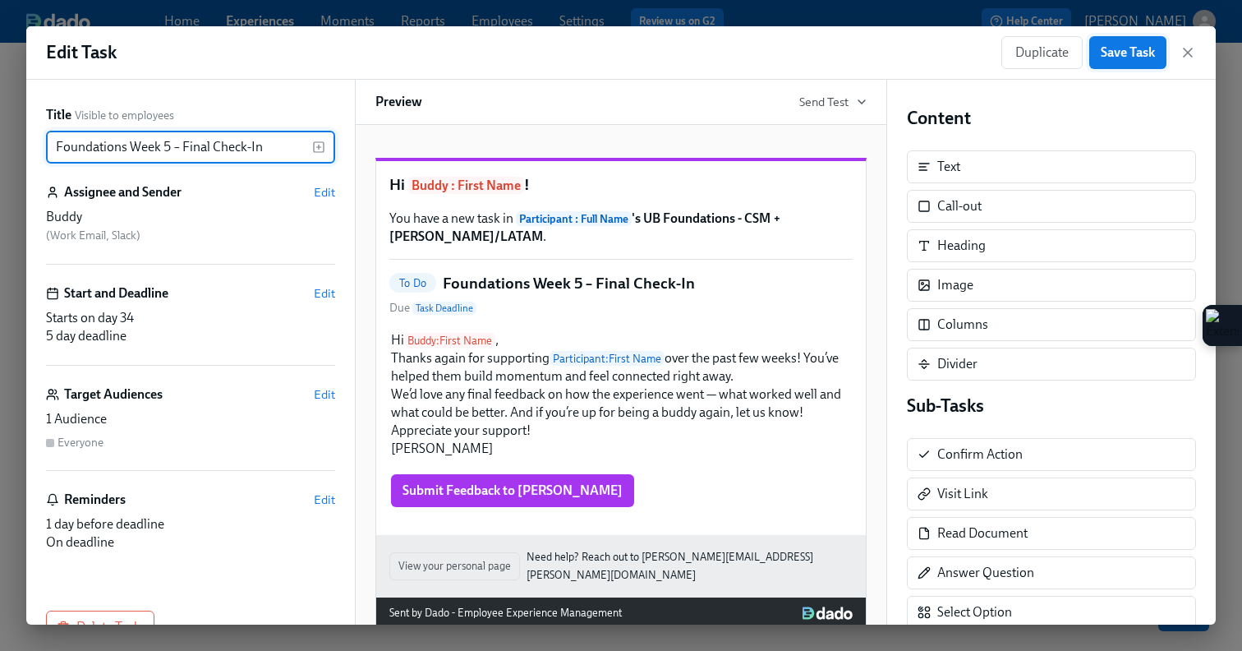
type input "Foundations Week 5 – Final Check-In"
click at [1125, 68] on button "Save Task" at bounding box center [1127, 52] width 77 height 33
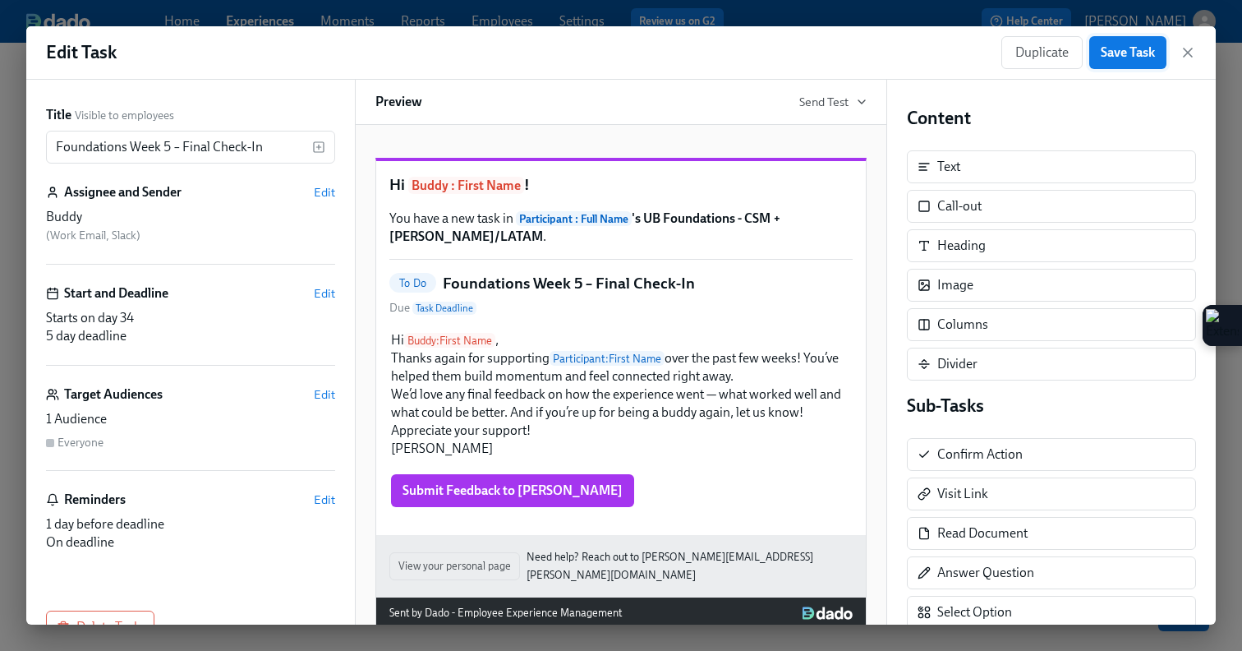
click at [1124, 58] on span "Save Task" at bounding box center [1128, 52] width 54 height 16
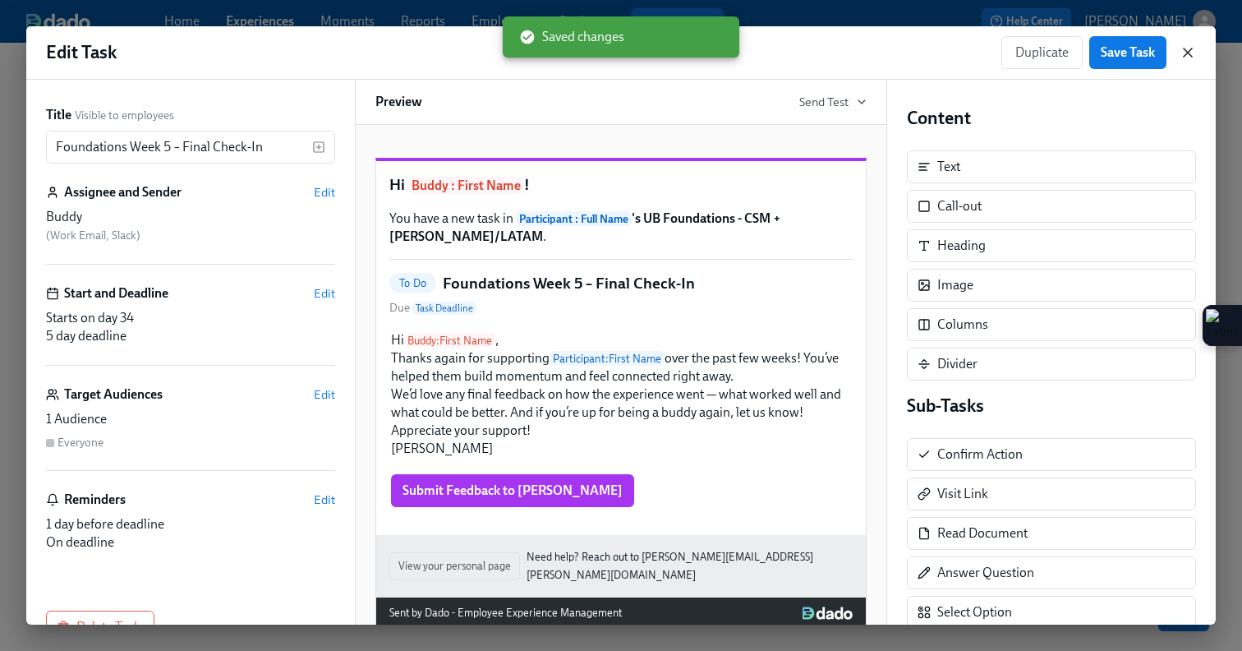
click at [1183, 53] on icon "button" at bounding box center [1188, 52] width 16 height 16
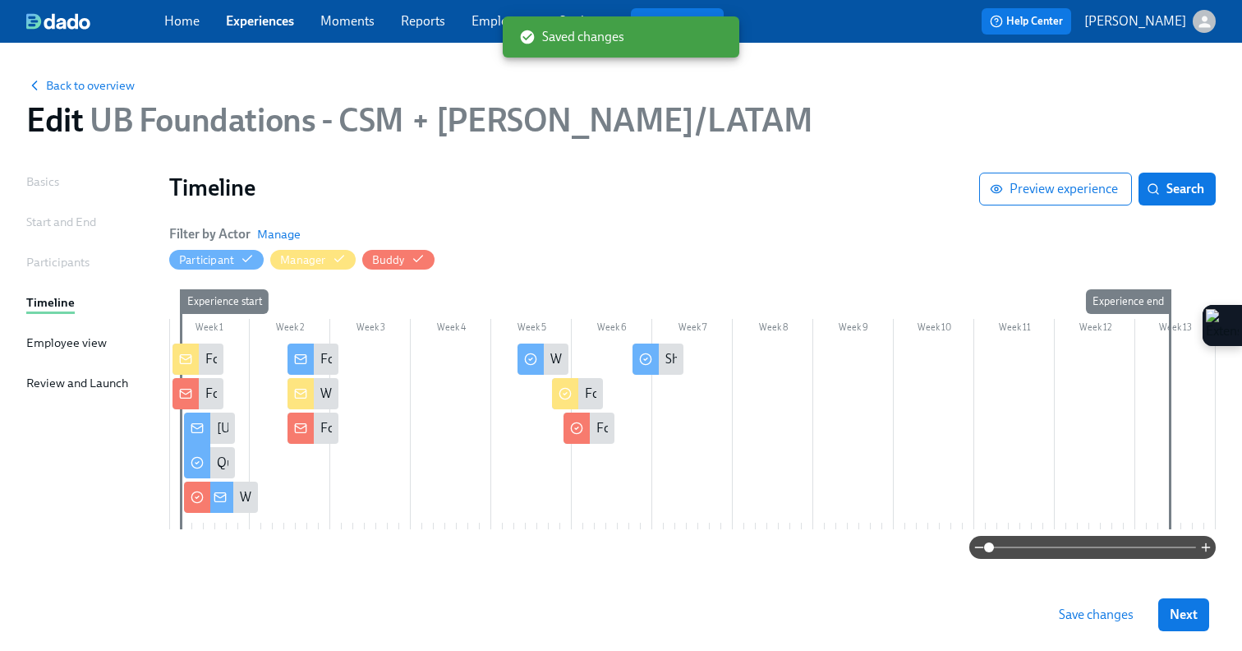
click at [640, 364] on div at bounding box center [637, 358] width 8 height 31
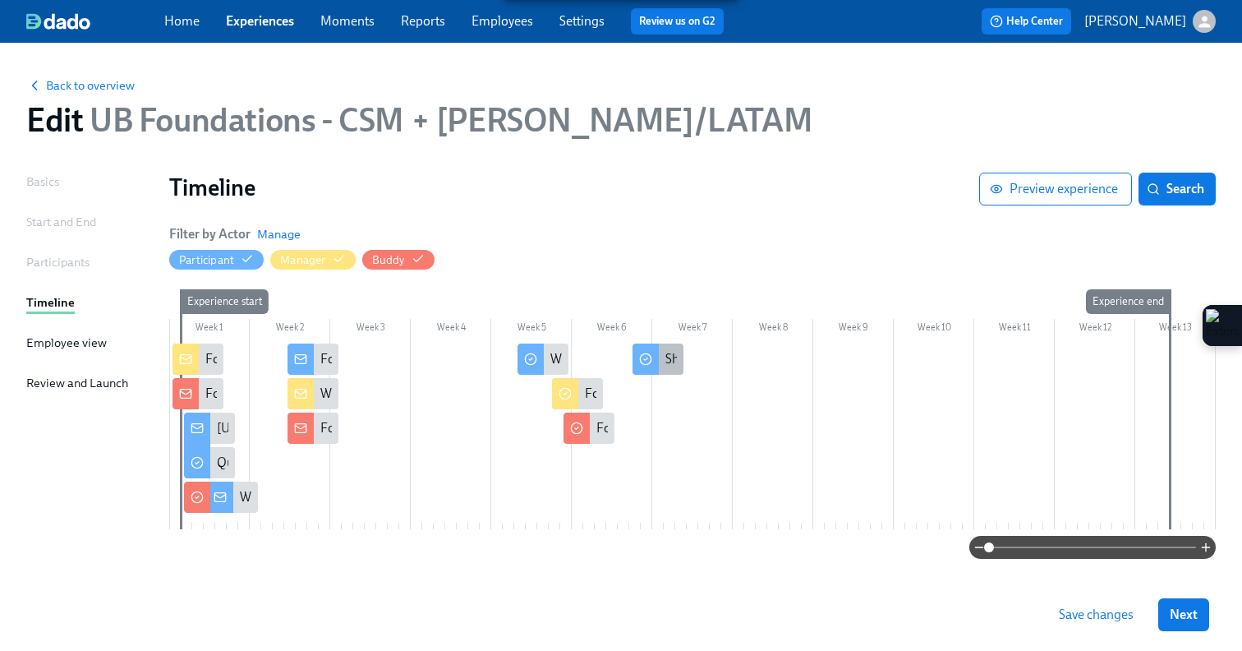
click at [651, 359] on circle at bounding box center [645, 359] width 11 height 11
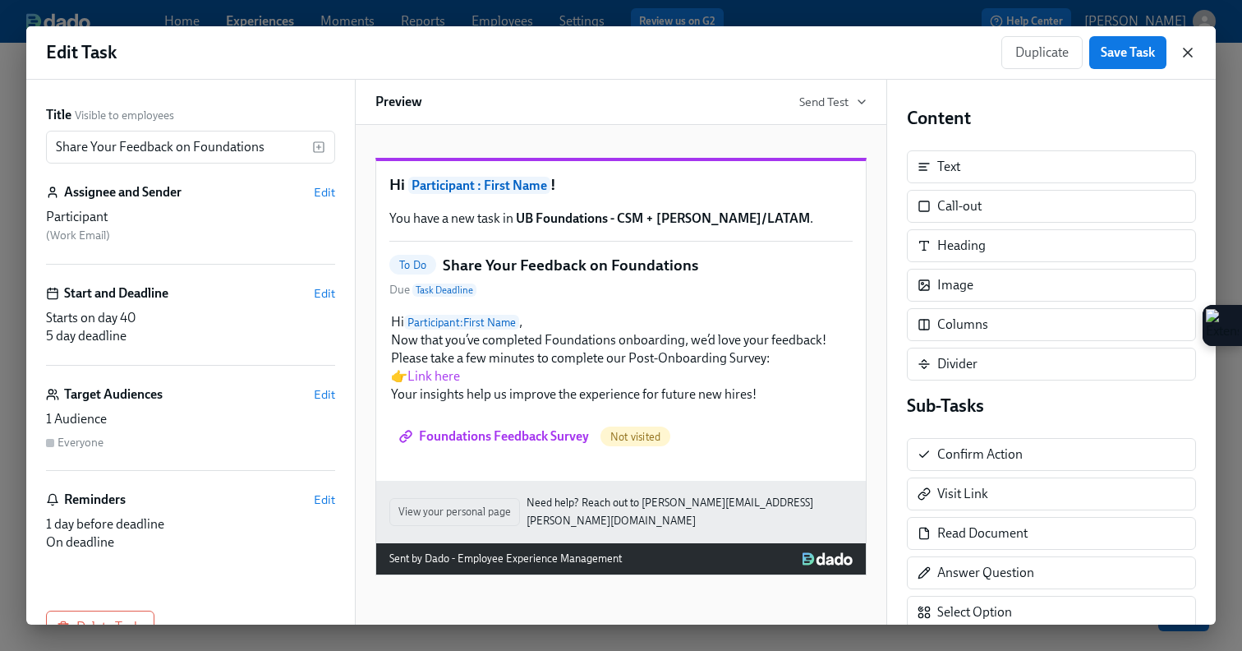
click at [1181, 53] on icon "button" at bounding box center [1188, 52] width 16 height 16
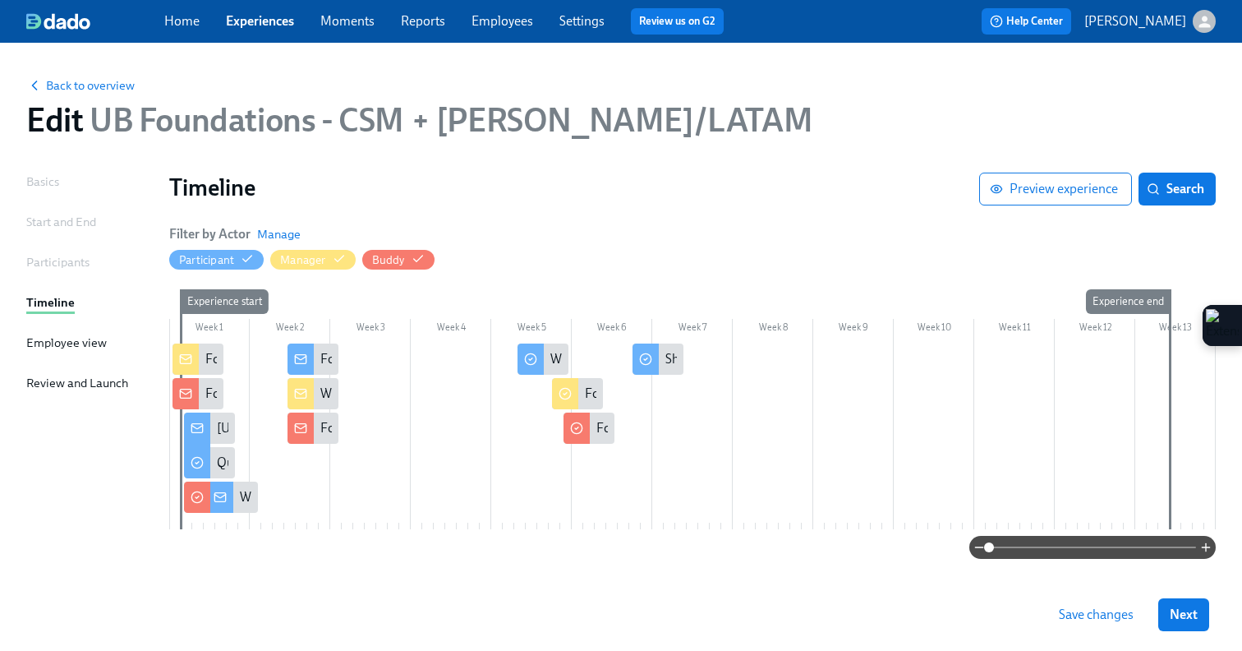
click at [1080, 621] on span "Save changes" at bounding box center [1096, 614] width 75 height 16
click at [117, 90] on span "Back to overview" at bounding box center [80, 85] width 108 height 16
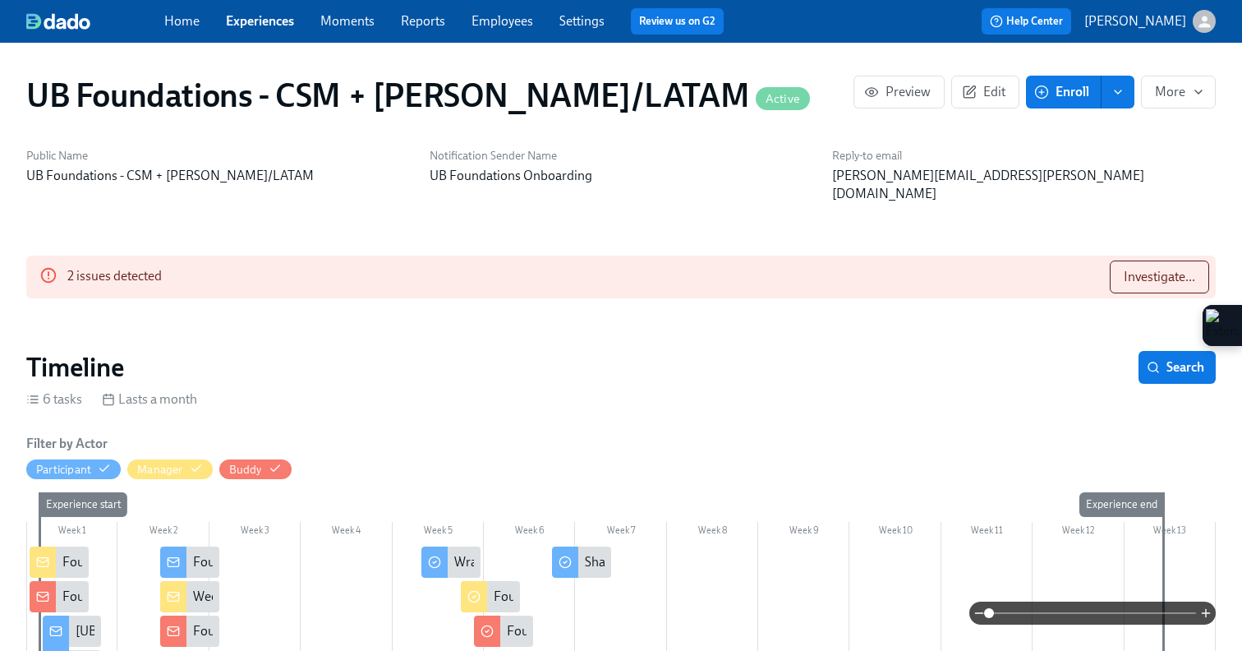
scroll to position [0, 1828]
click at [274, 21] on link "Experiences" at bounding box center [260, 21] width 68 height 16
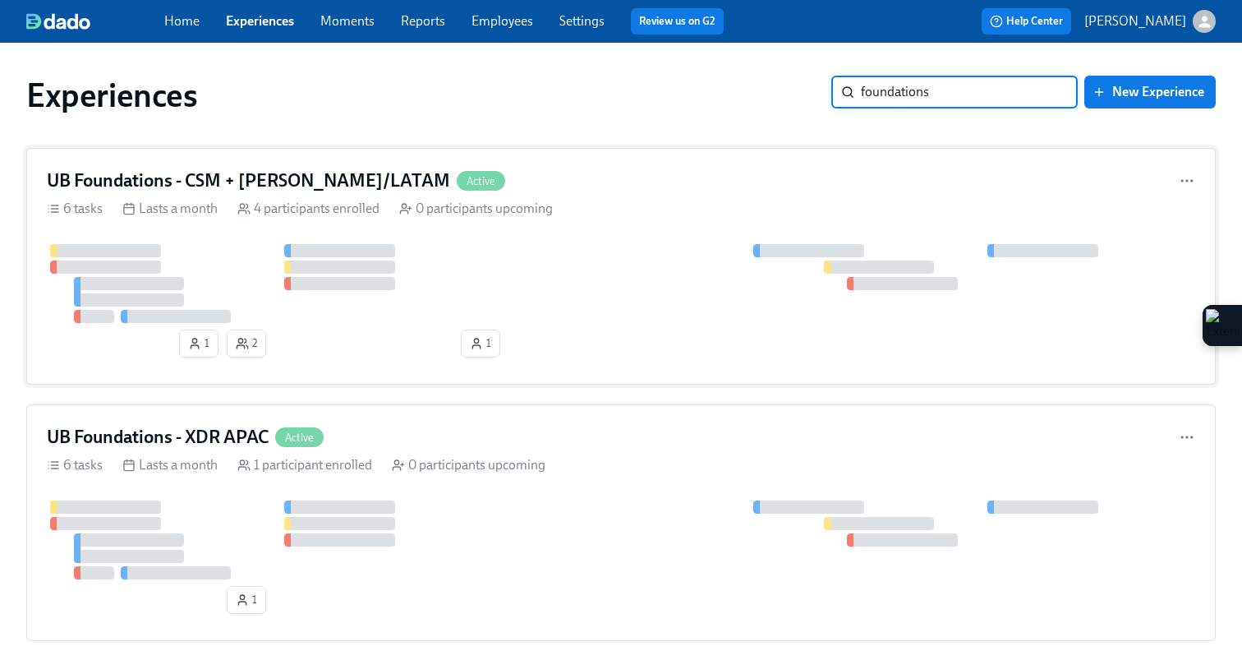
type input "foundations"
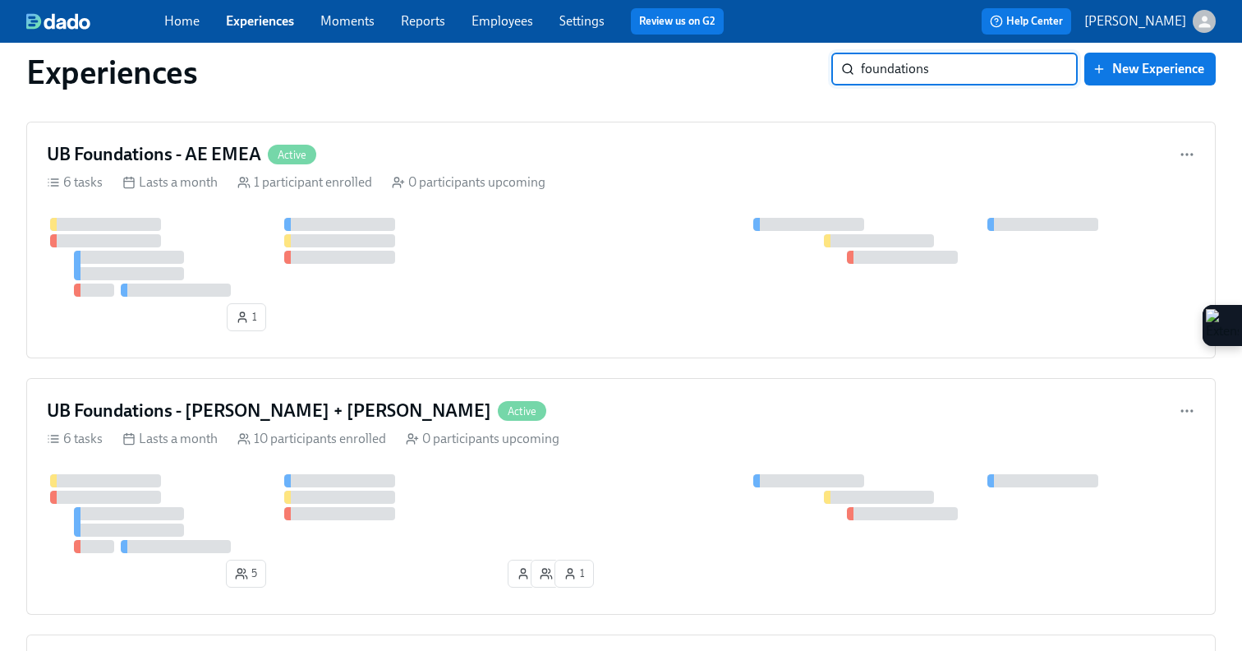
scroll to position [1353, 0]
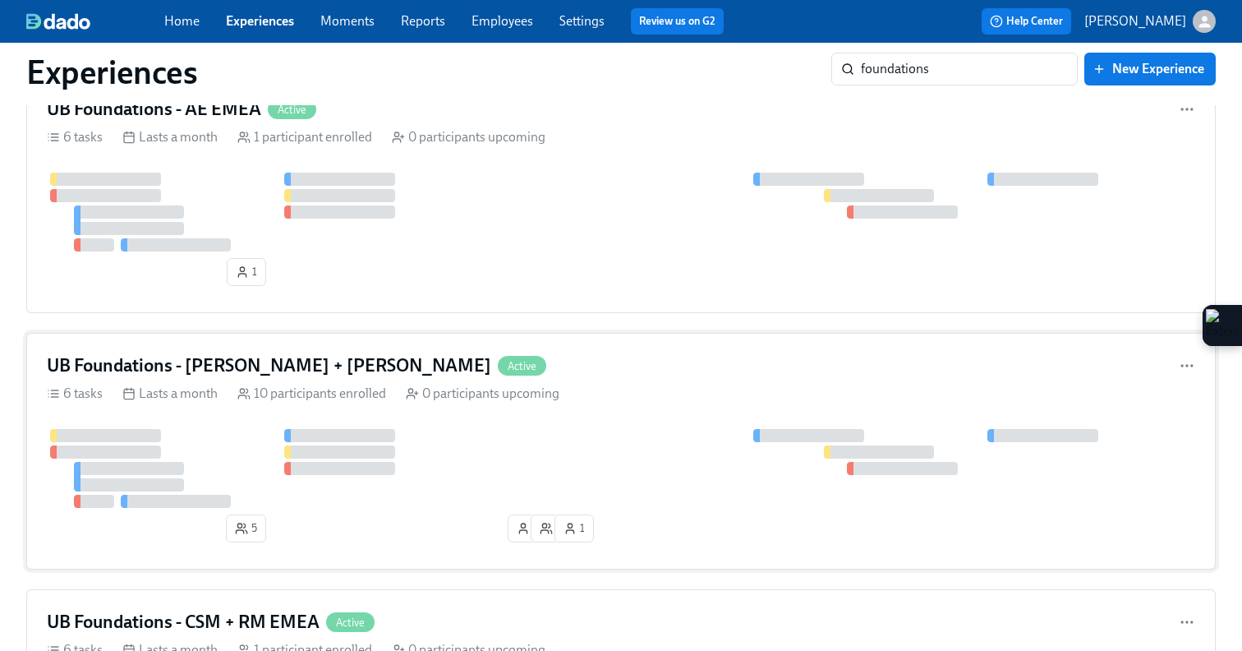
click at [539, 444] on div at bounding box center [621, 468] width 1148 height 79
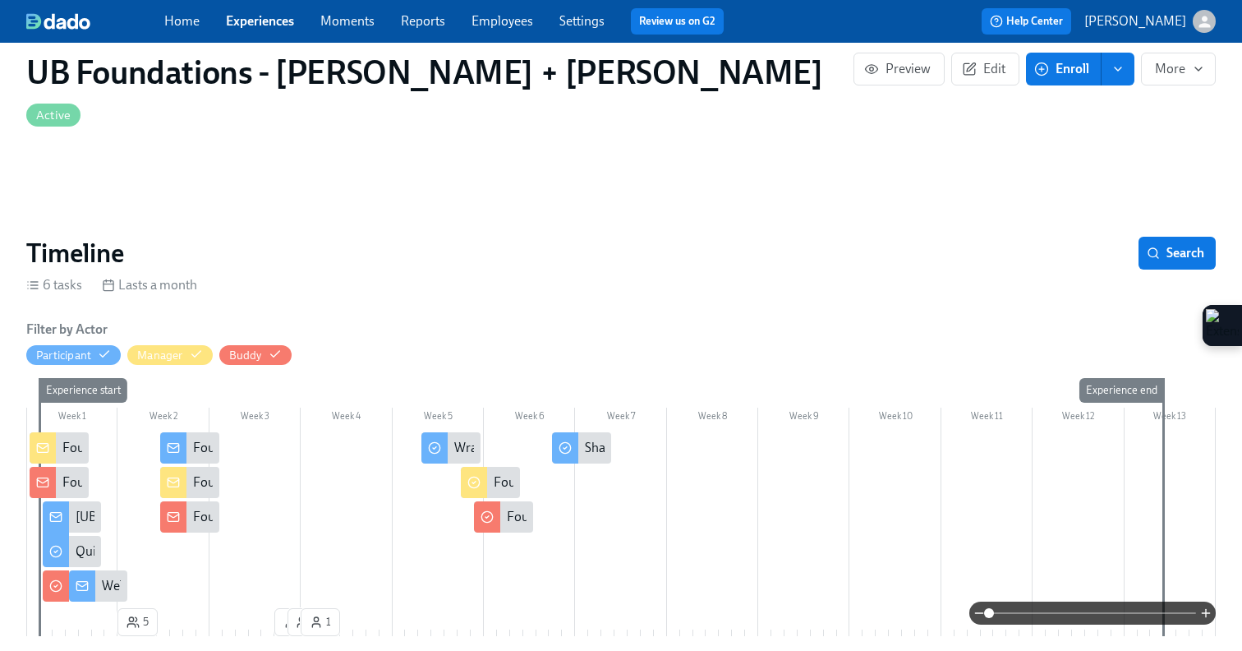
scroll to position [114, 0]
